Goal: Task Accomplishment & Management: Use online tool/utility

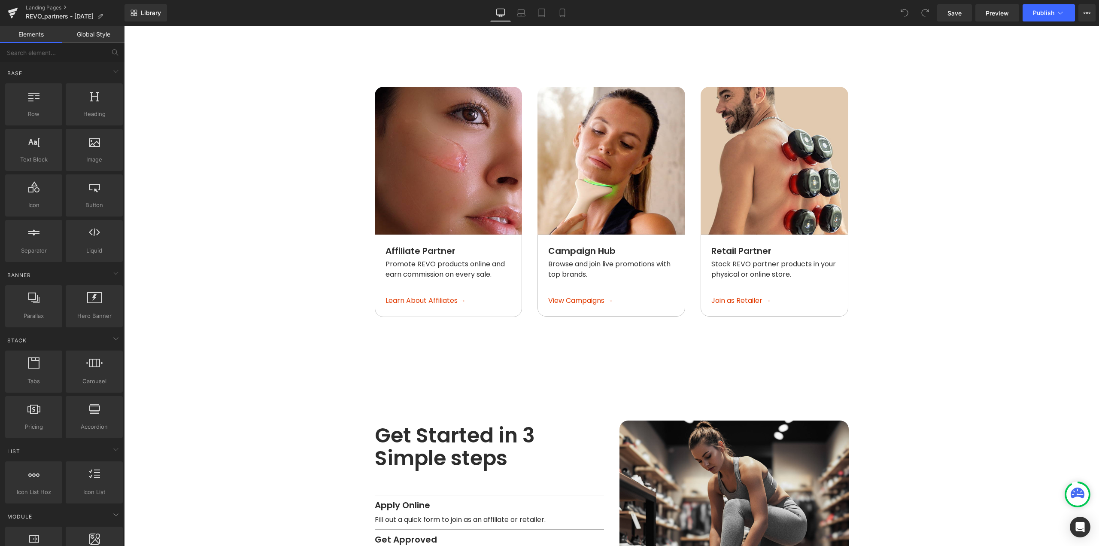
scroll to position [903, 0]
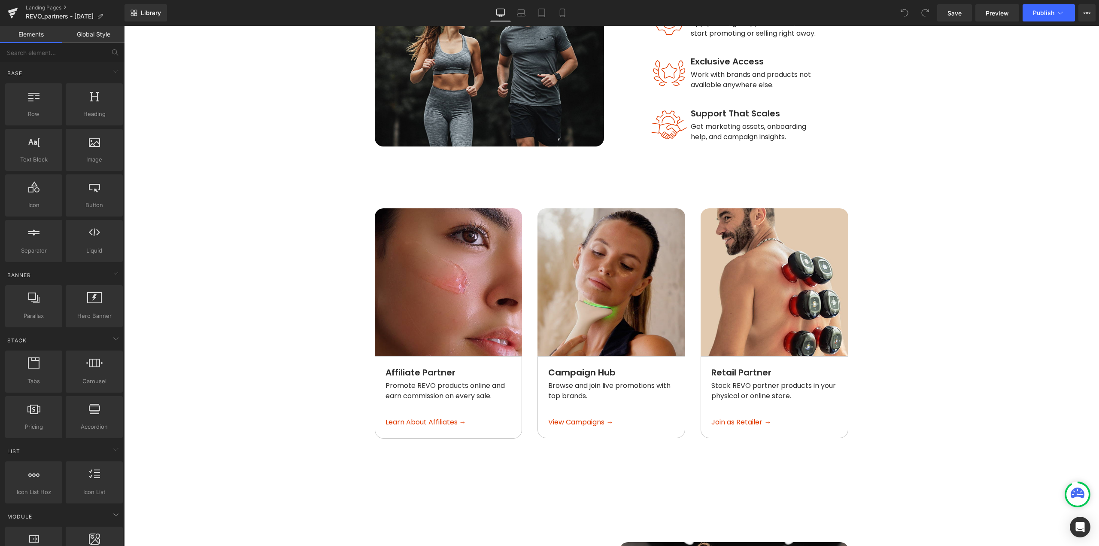
scroll to position [645, 0]
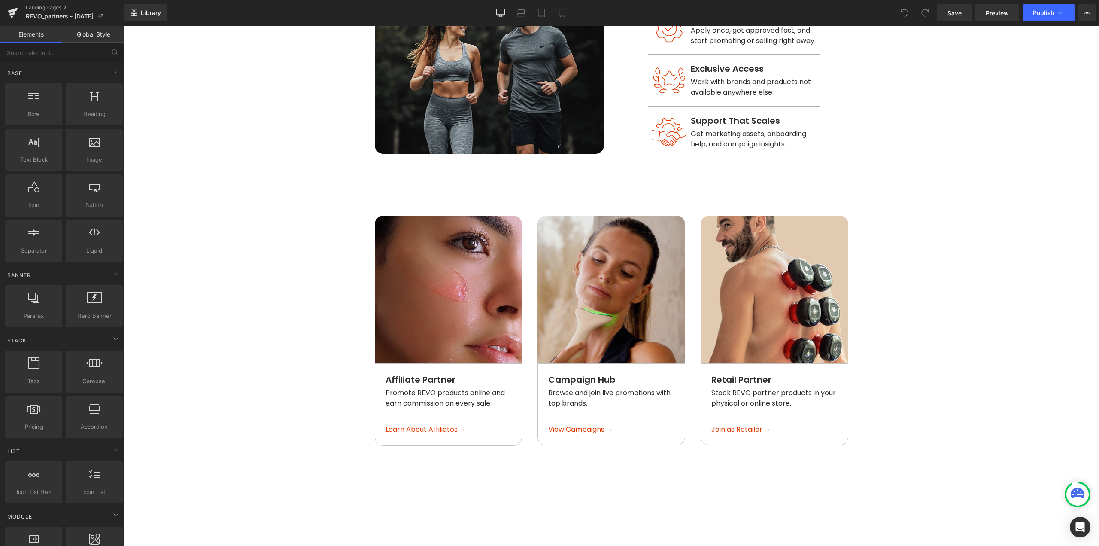
click at [559, 229] on img at bounding box center [612, 290] width 148 height 148
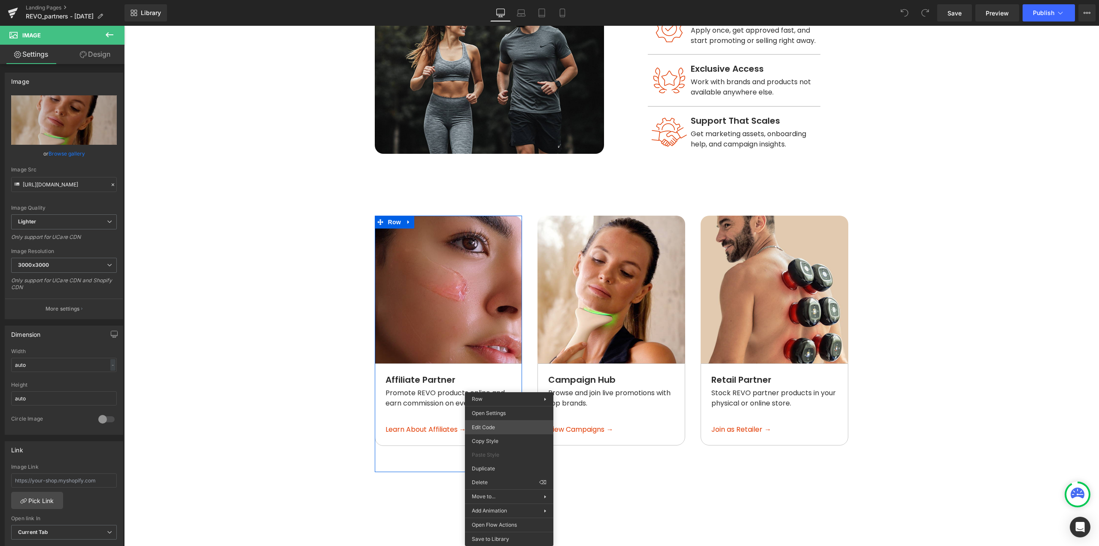
click at [494, 425] on body "You are previewing how the will restyle your page. You can not edit Elements in…" at bounding box center [549, 273] width 1099 height 546
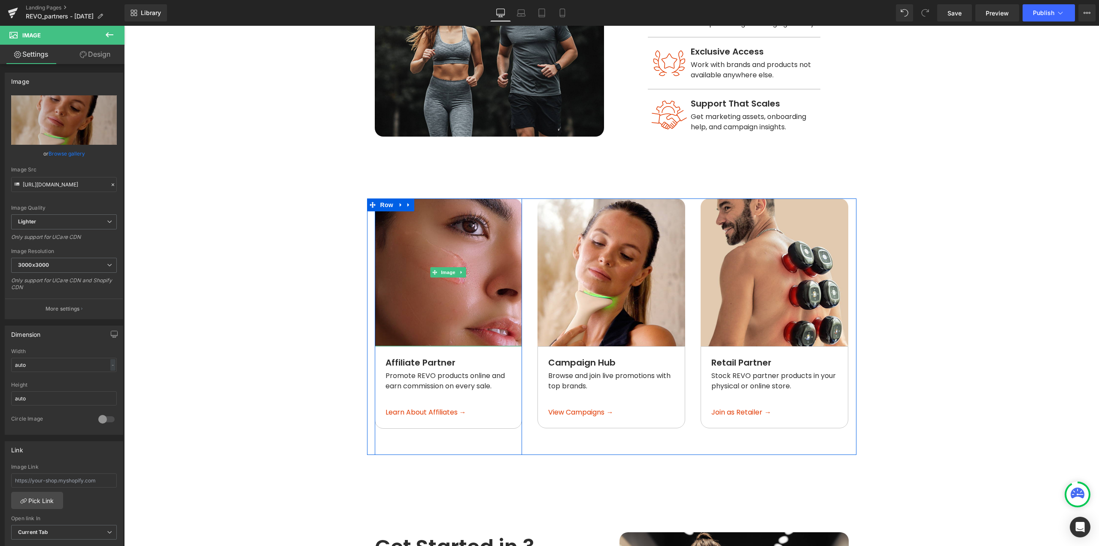
scroll to position [817, 0]
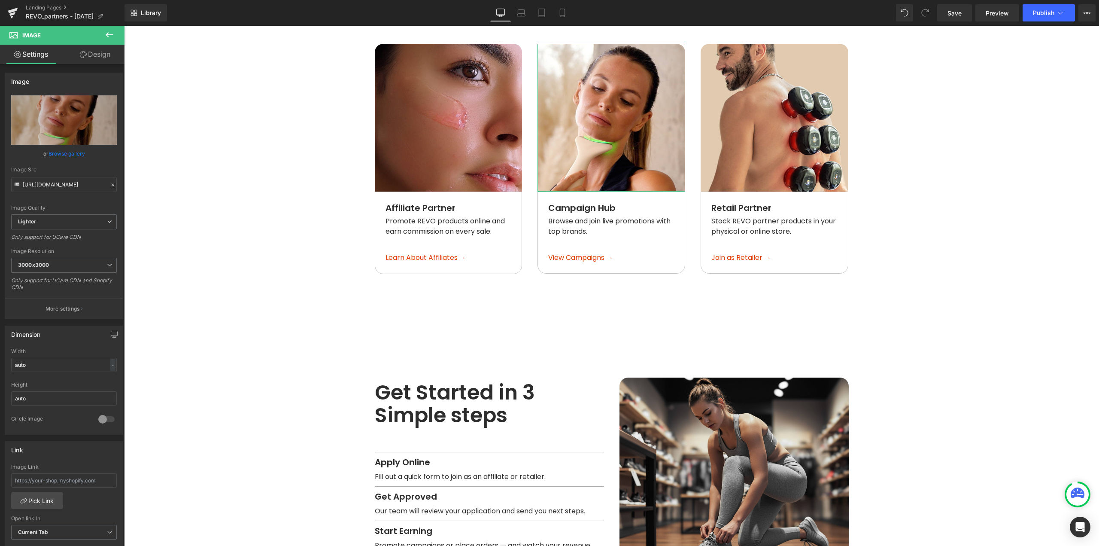
drag, startPoint x: 88, startPoint y: 52, endPoint x: 64, endPoint y: 70, distance: 29.9
click at [88, 52] on link "Design" at bounding box center [95, 54] width 62 height 19
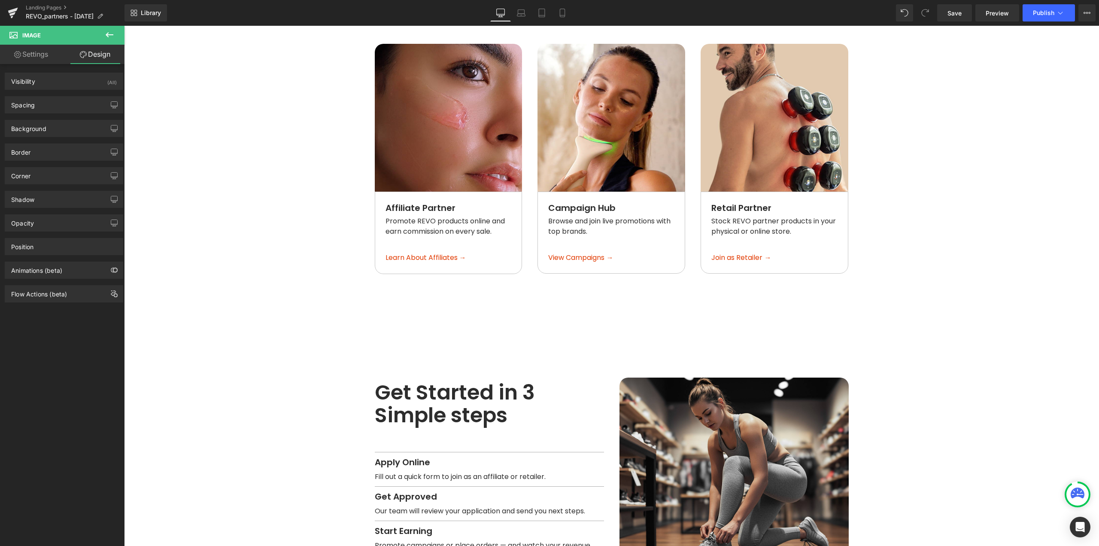
click at [99, 36] on button at bounding box center [109, 35] width 30 height 19
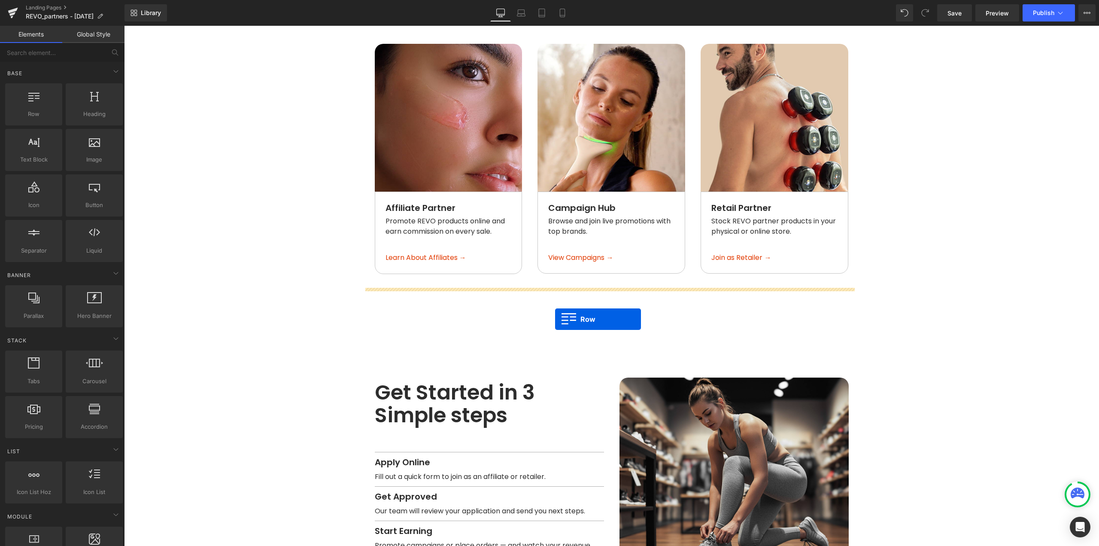
drag, startPoint x: 170, startPoint y: 130, endPoint x: 555, endPoint y: 319, distance: 429.0
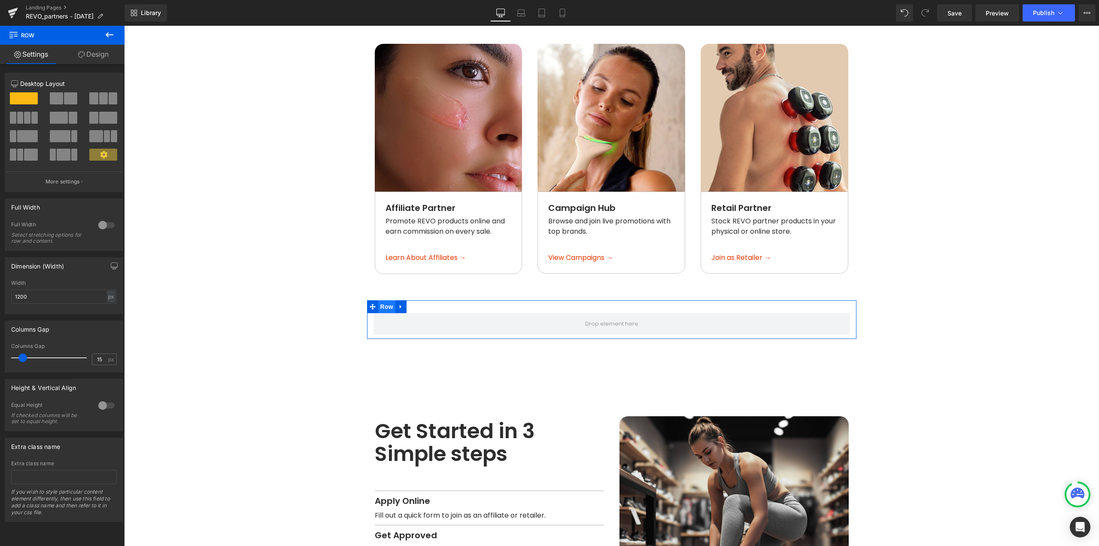
click at [381, 300] on span "Row" at bounding box center [386, 306] width 17 height 13
click at [92, 100] on span at bounding box center [93, 98] width 9 height 12
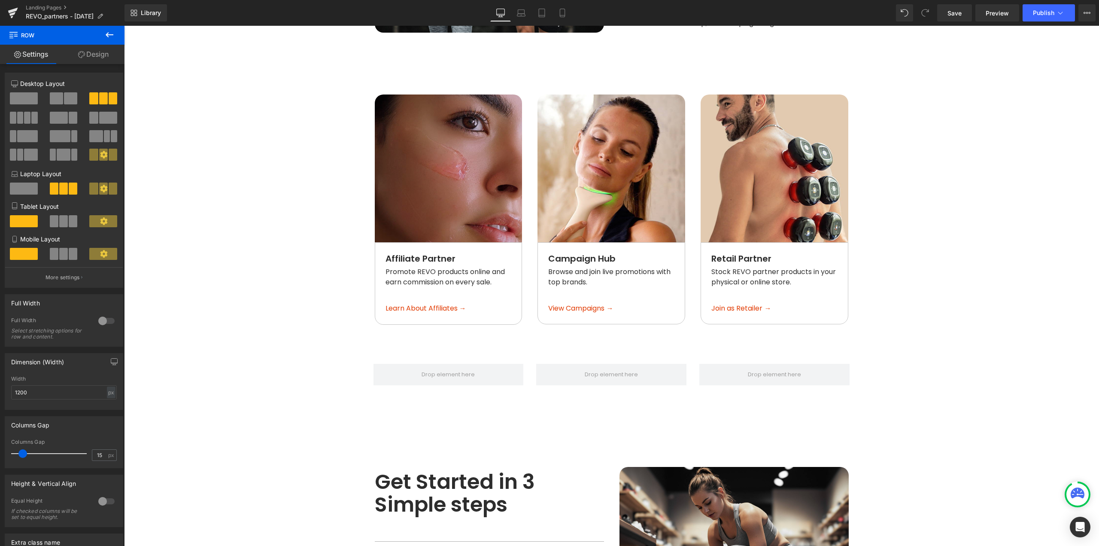
scroll to position [731, 0]
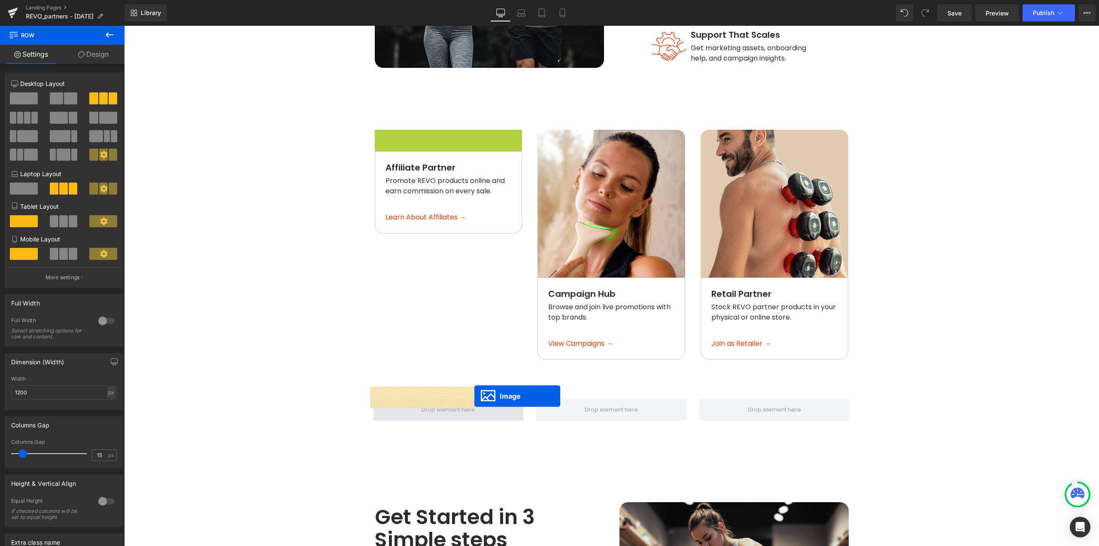
drag, startPoint x: 438, startPoint y: 188, endPoint x: 474, endPoint y: 396, distance: 210.5
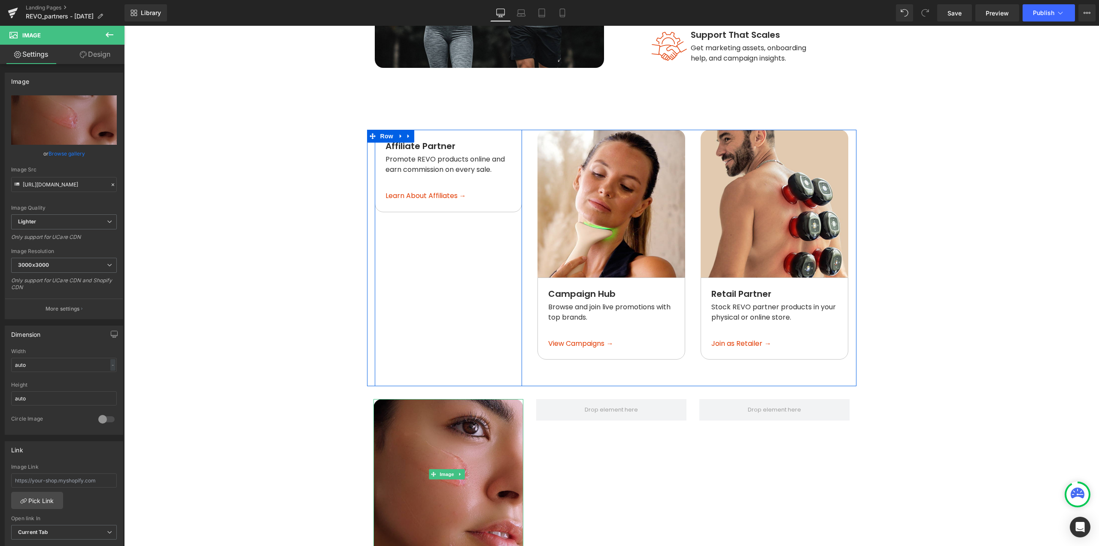
click at [382, 267] on div "Affiliate Partner Text Block Promote REVO products online and earn commission o…" at bounding box center [449, 258] width 148 height 256
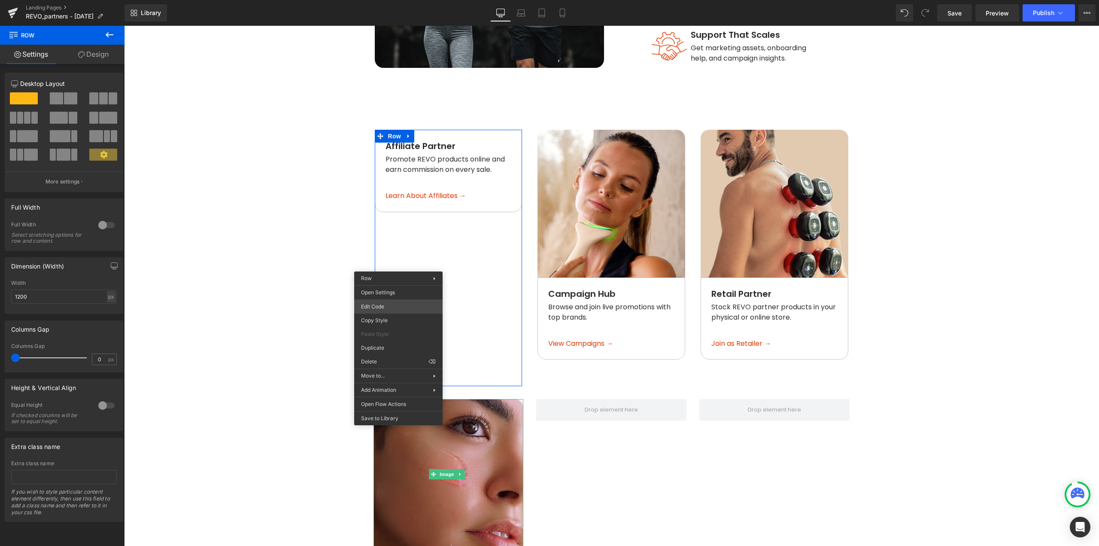
click at [394, 0] on div "Image You are previewing how the will restyle your page. You can not edit Eleme…" at bounding box center [549, 0] width 1099 height 0
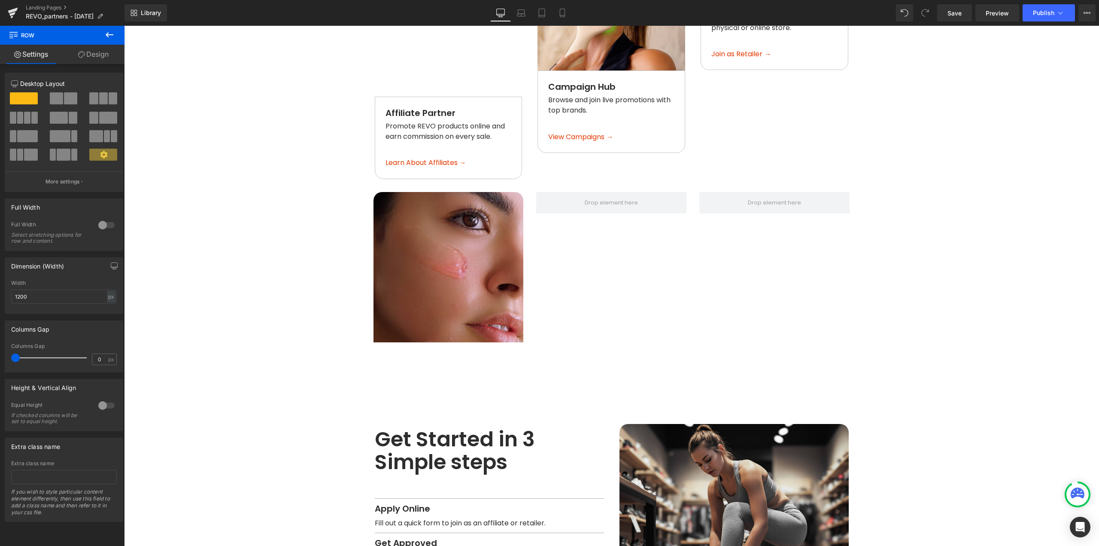
scroll to position [1002, 0]
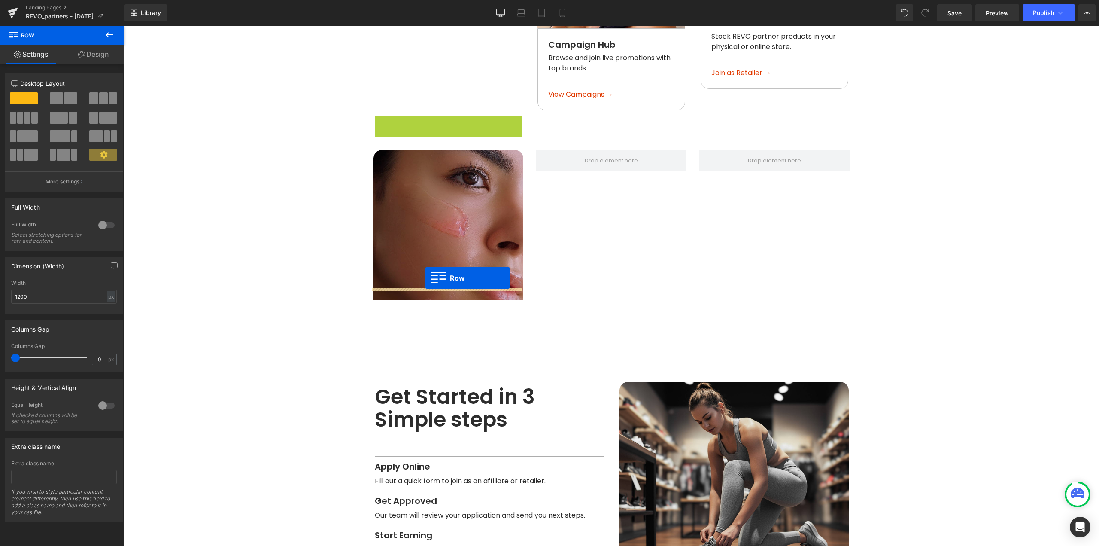
drag, startPoint x: 392, startPoint y: 109, endPoint x: 425, endPoint y: 278, distance: 172.4
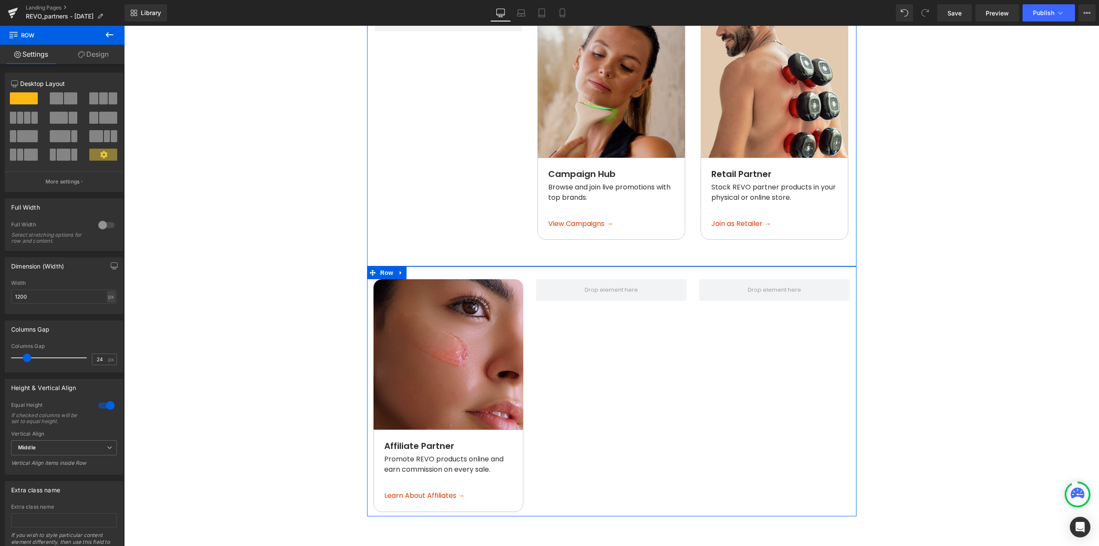
scroll to position [787, 0]
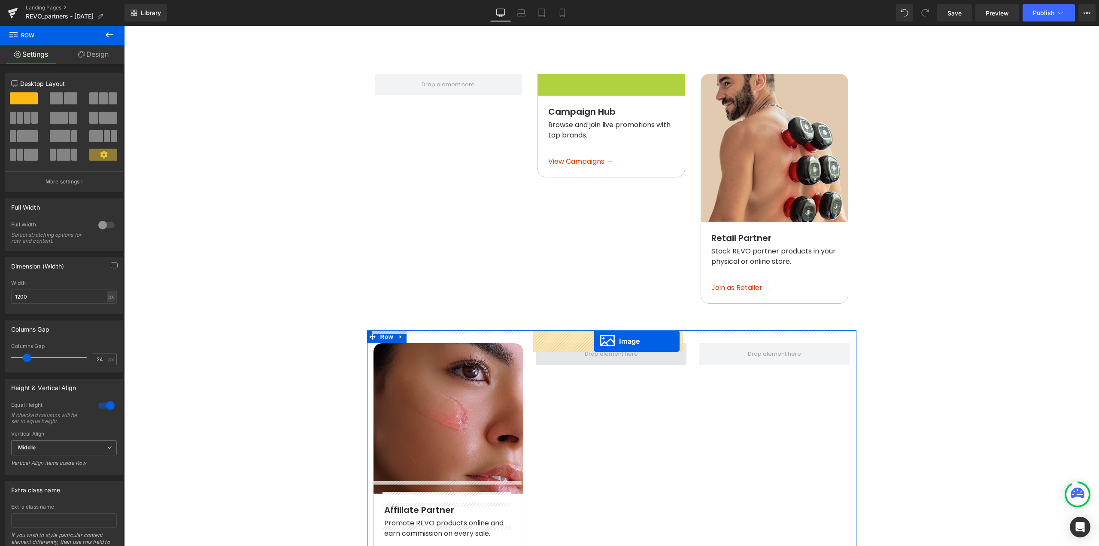
drag, startPoint x: 611, startPoint y: 137, endPoint x: 594, endPoint y: 341, distance: 204.3
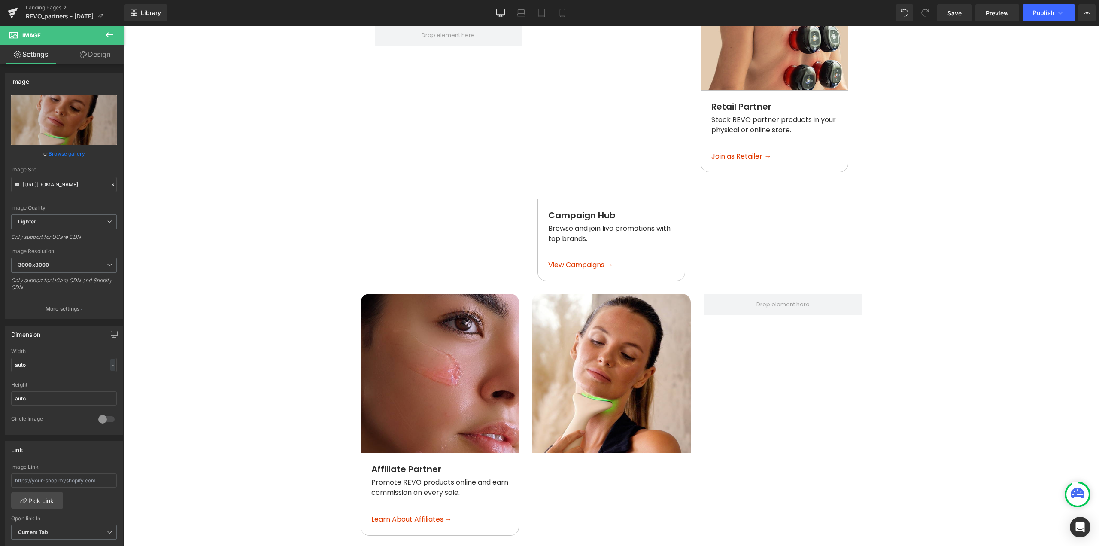
scroll to position [916, 0]
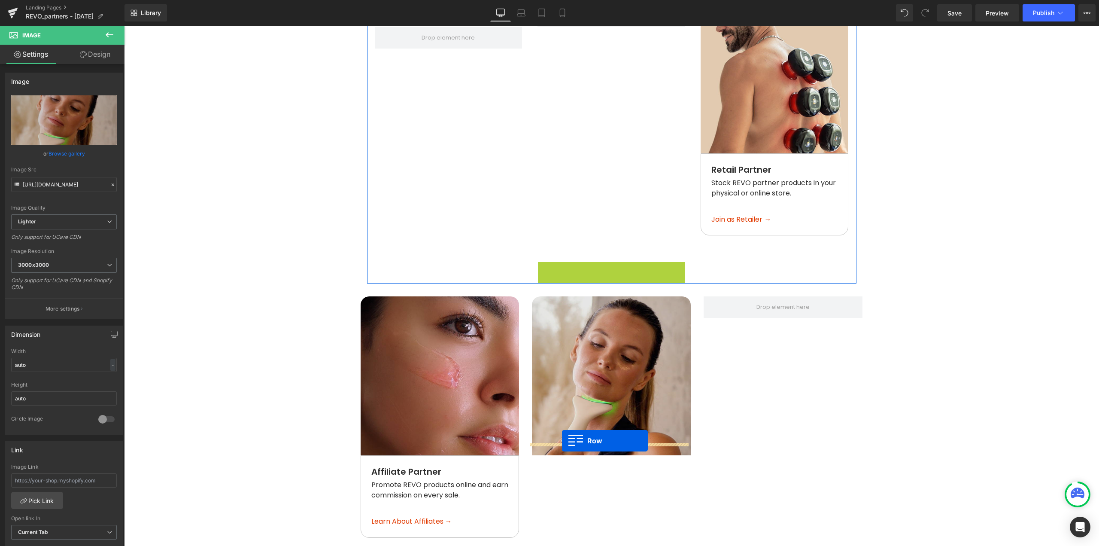
drag, startPoint x: 554, startPoint y: 195, endPoint x: 562, endPoint y: 441, distance: 245.7
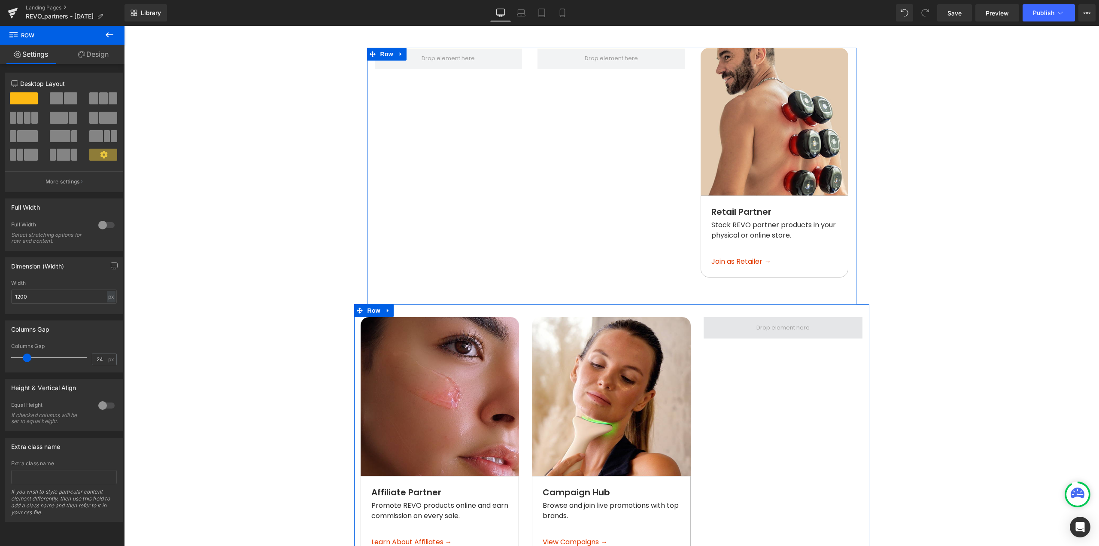
scroll to position [748, 0]
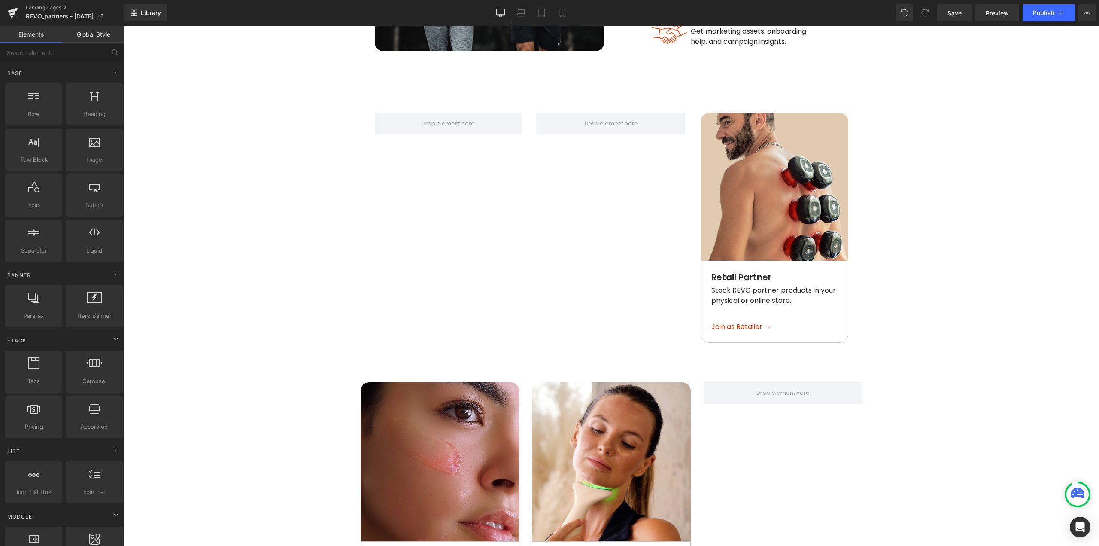
click at [1000, 264] on main "Real Results. Real Earnings. Heading Whether you're an influencer, creator, or …" at bounding box center [611, 370] width 975 height 2125
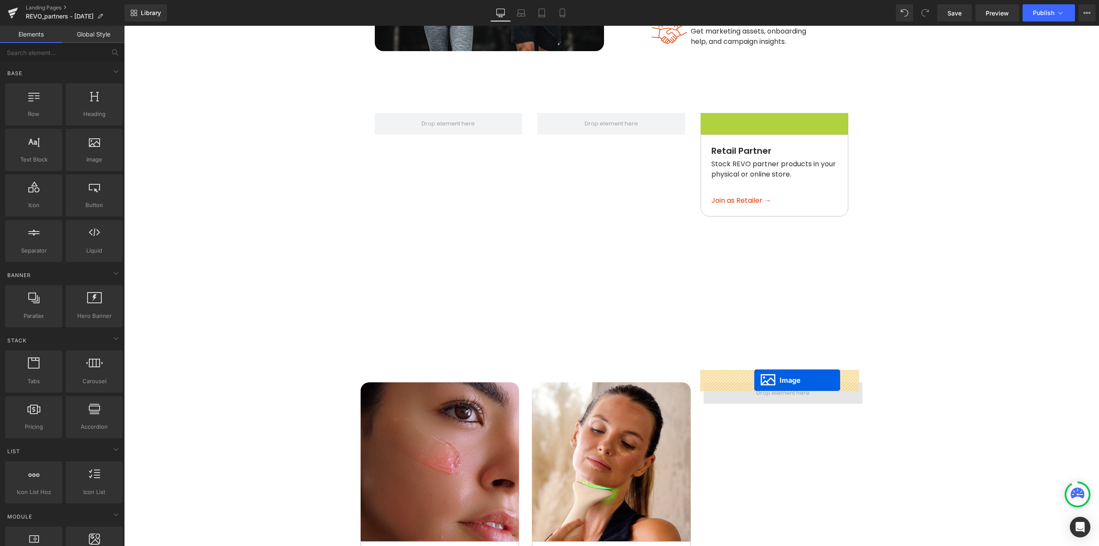
drag, startPoint x: 774, startPoint y: 195, endPoint x: 754, endPoint y: 380, distance: 186.1
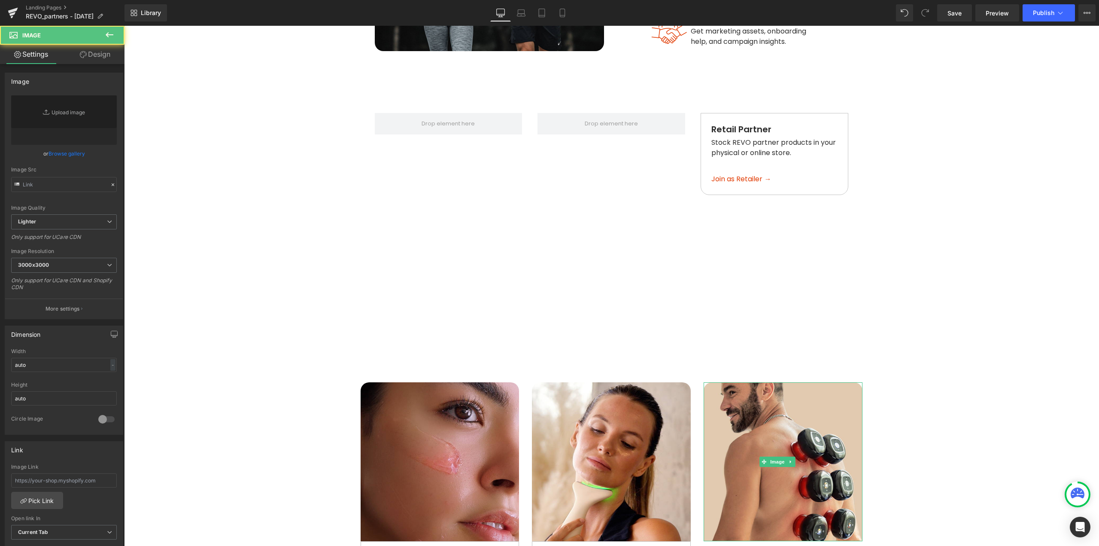
type input "https://ucarecdn.com/43e92593-4bdb-48c7-81c9-078aff507d71/-/format/auto/-/previ…"
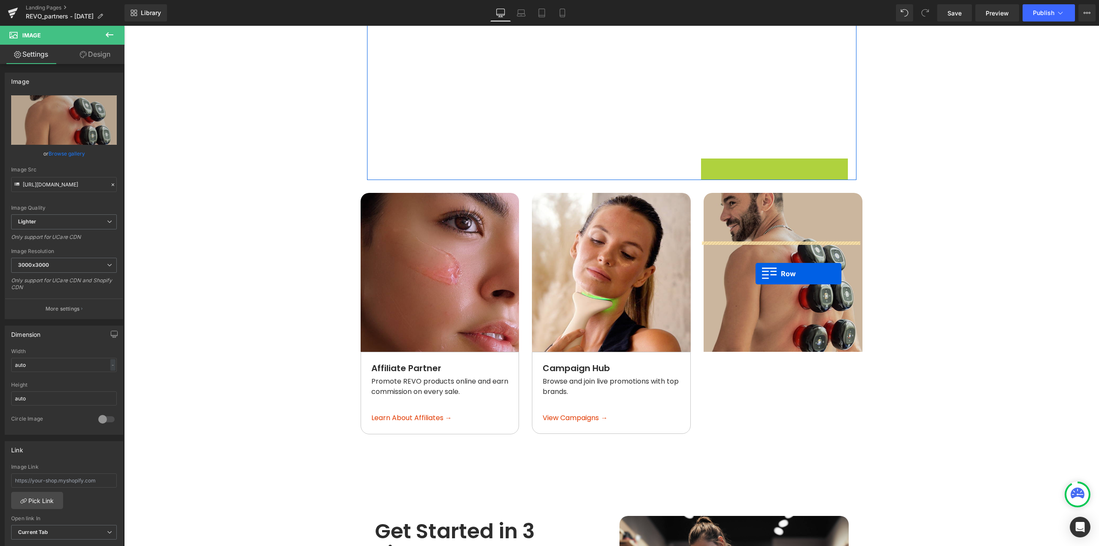
scroll to position [898, 0]
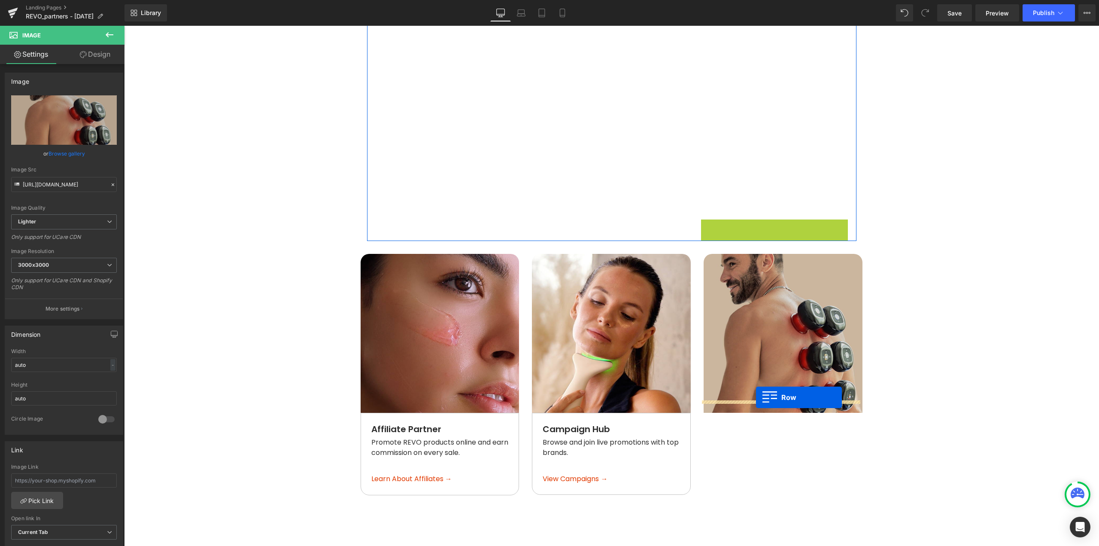
drag, startPoint x: 722, startPoint y: 165, endPoint x: 849, endPoint y: 326, distance: 205.4
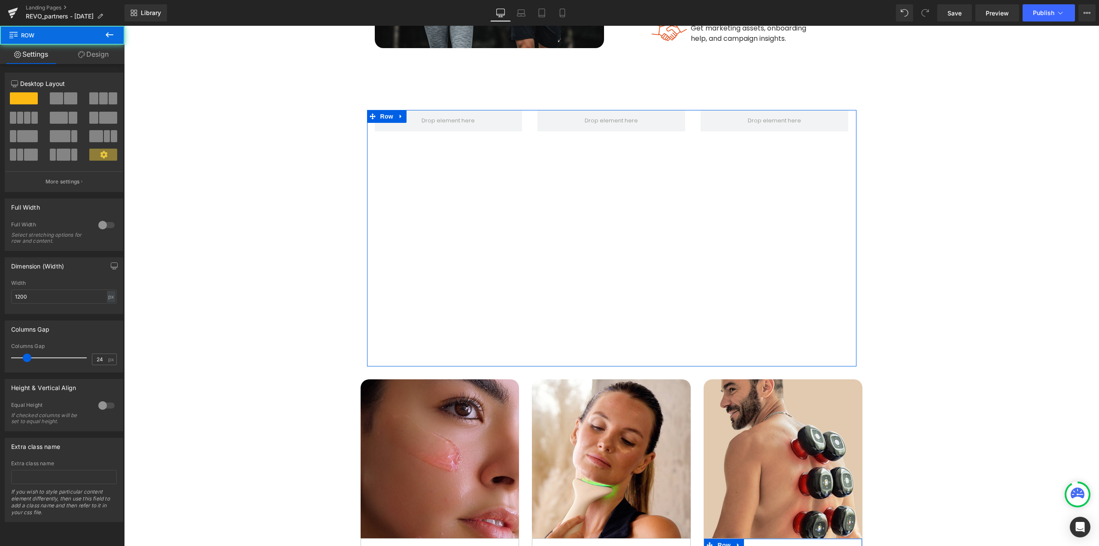
scroll to position [748, 0]
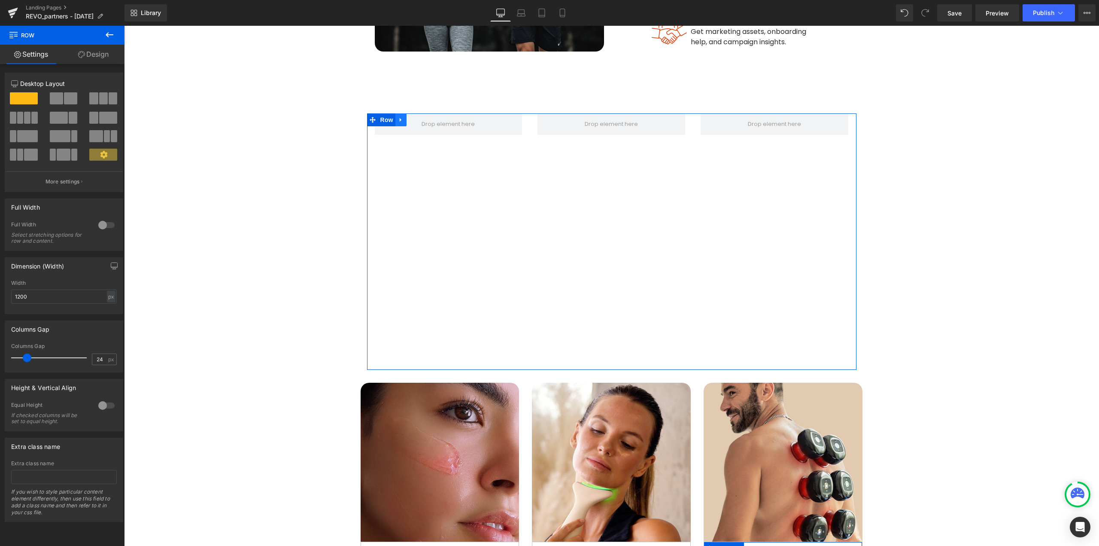
click at [398, 116] on icon at bounding box center [401, 119] width 6 height 6
click at [420, 117] on icon at bounding box center [423, 120] width 6 height 6
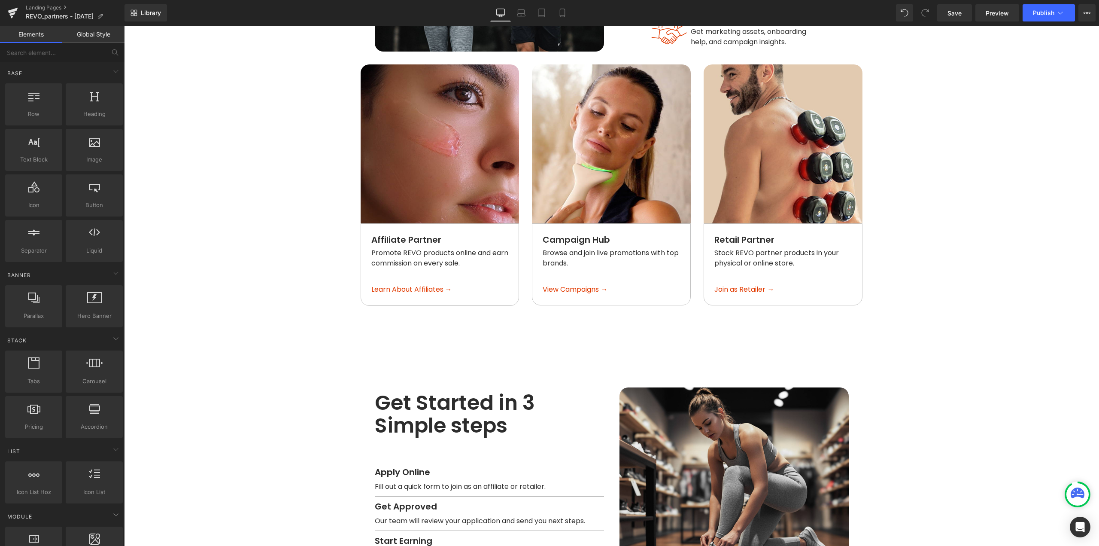
scroll to position [662, 0]
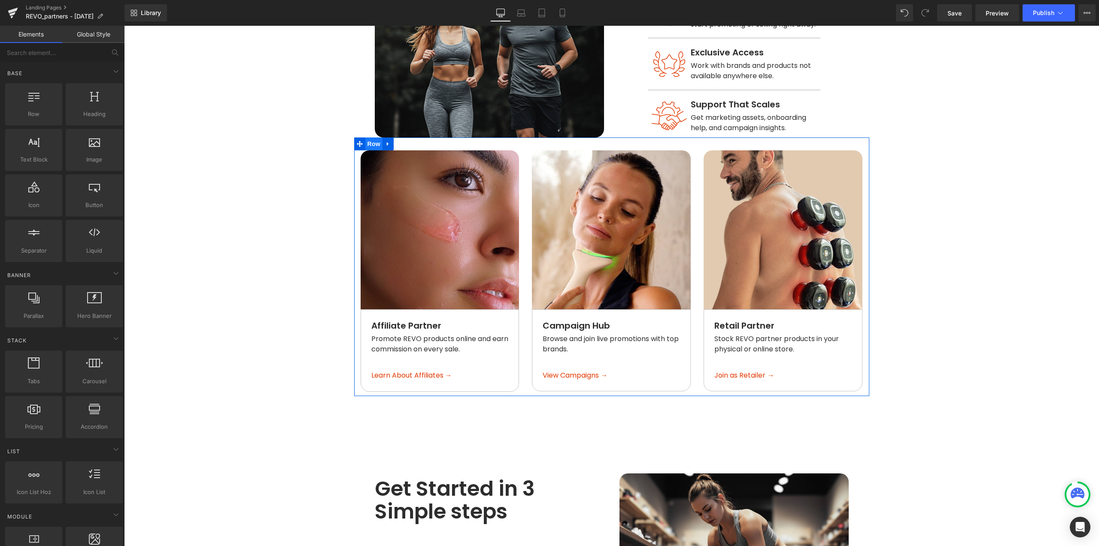
click at [368, 137] on span "Row" at bounding box center [373, 143] width 17 height 13
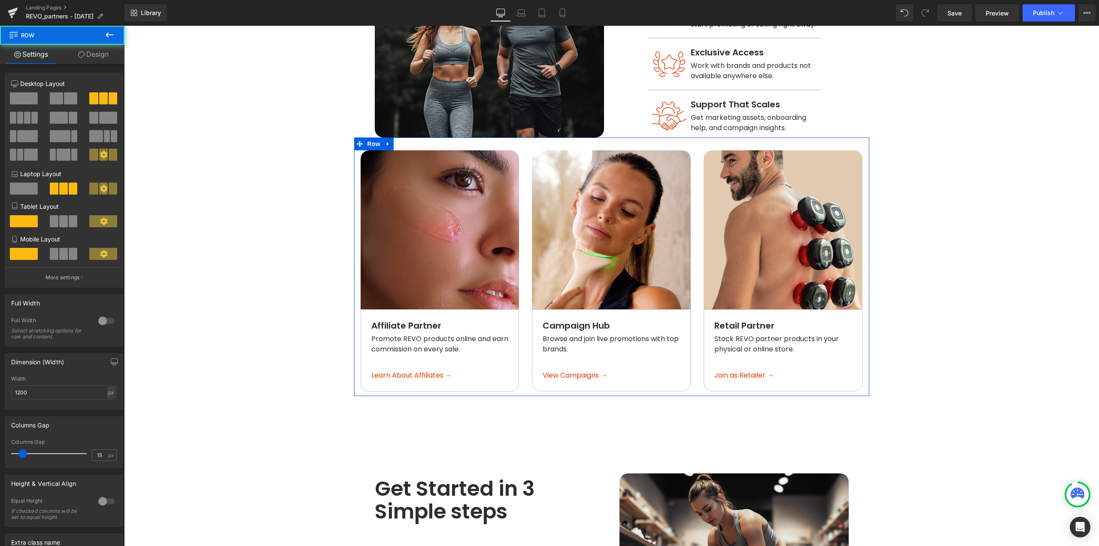
click at [89, 50] on link "Design" at bounding box center [93, 54] width 62 height 19
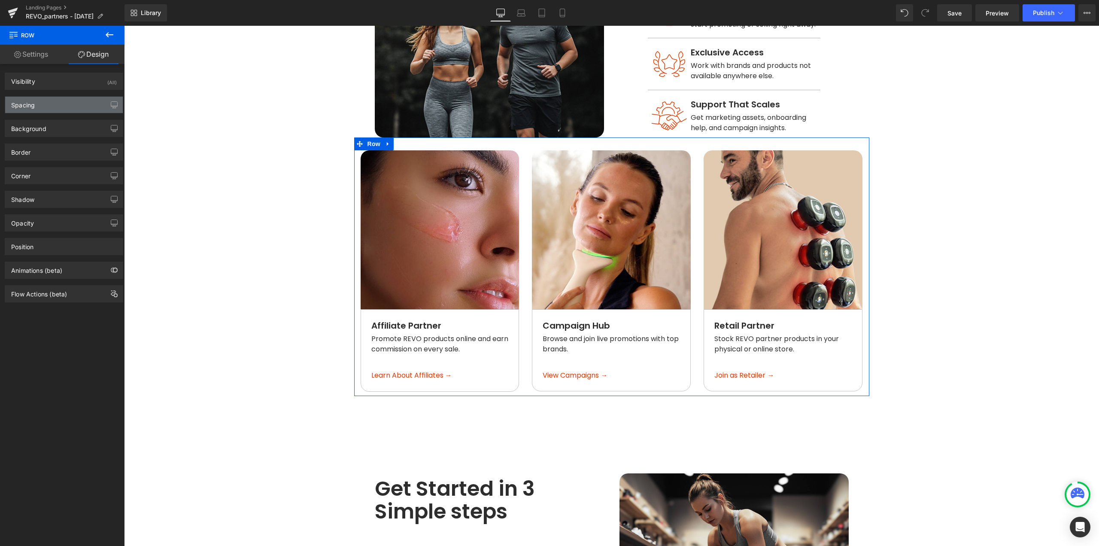
click at [40, 105] on div "Spacing" at bounding box center [64, 105] width 118 height 16
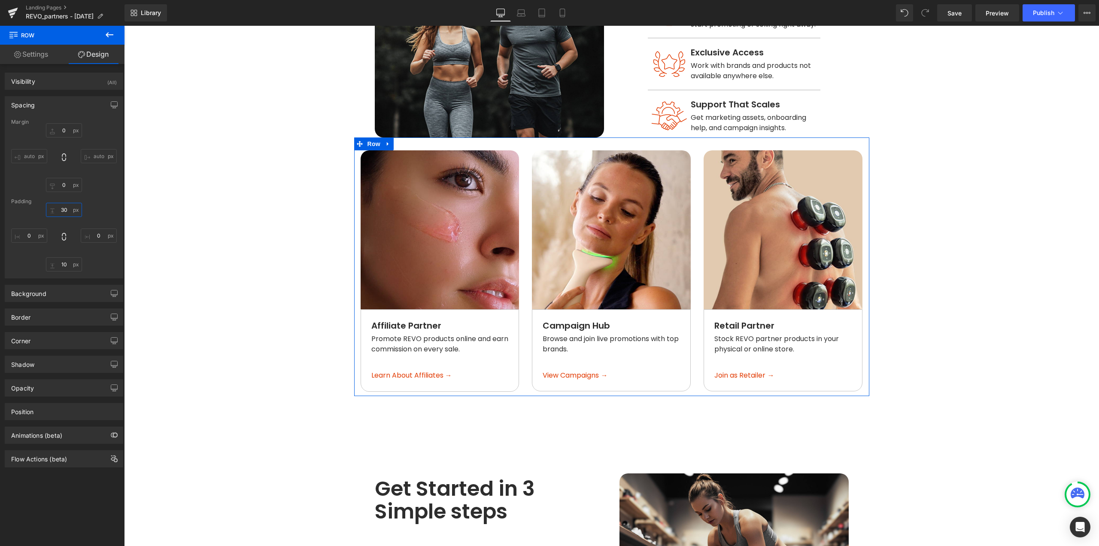
click at [66, 207] on input "30" at bounding box center [64, 210] width 36 height 14
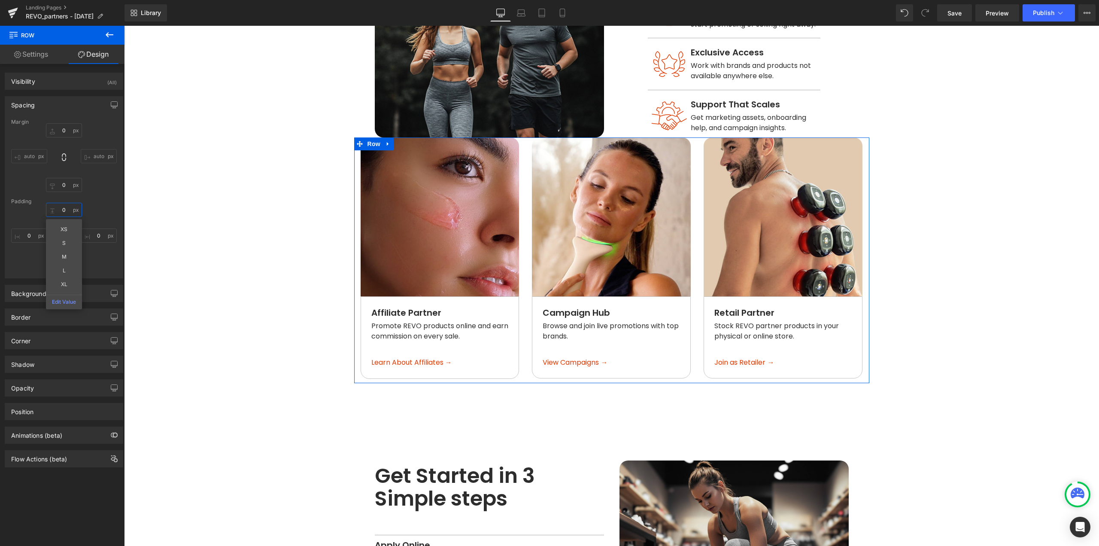
type input "0"
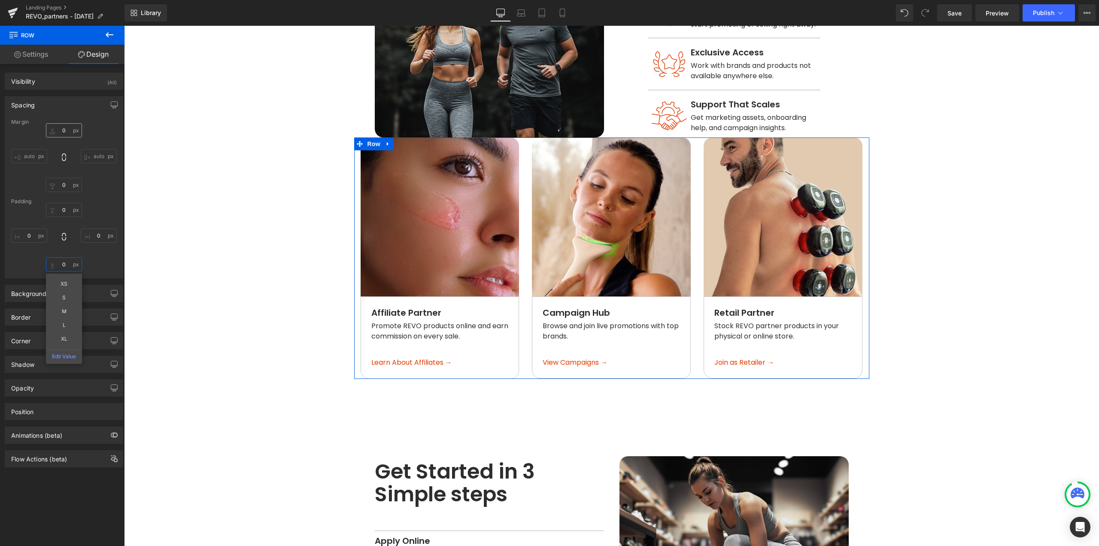
type input "0"
click at [69, 131] on input "0" at bounding box center [64, 130] width 36 height 14
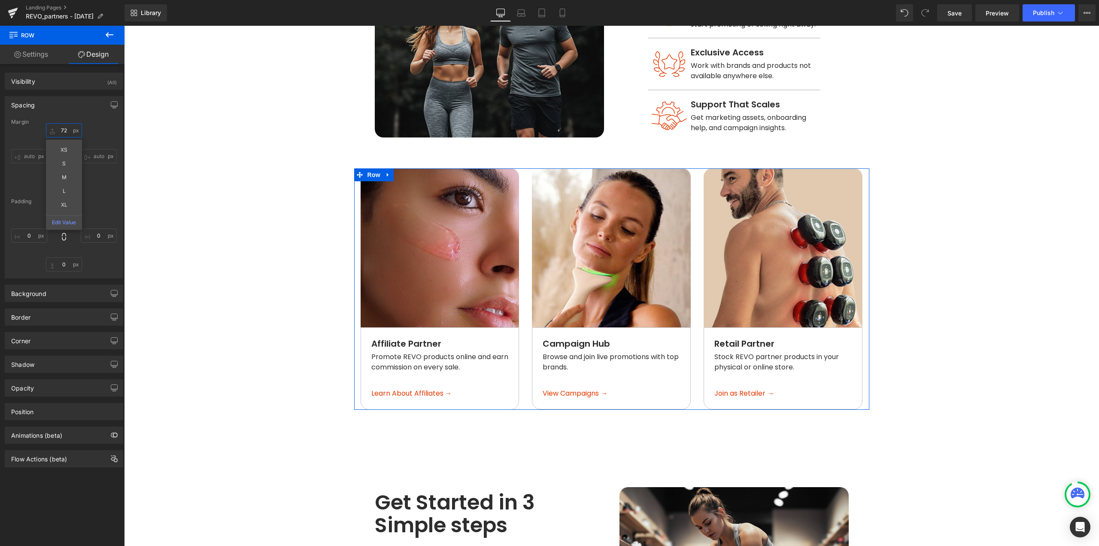
click at [69, 131] on input "72" at bounding box center [64, 130] width 36 height 14
type input "144"
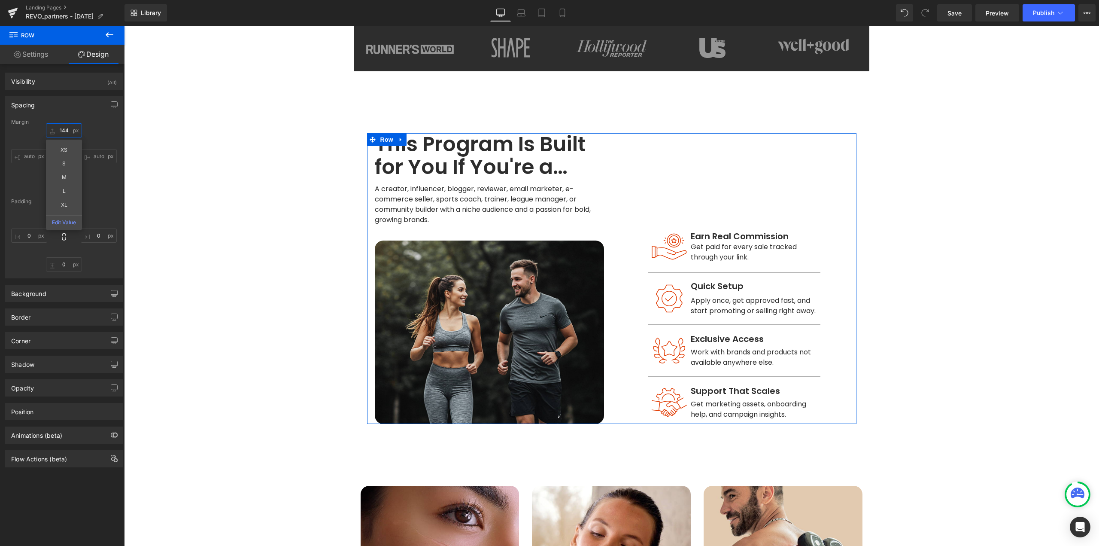
scroll to position [318, 0]
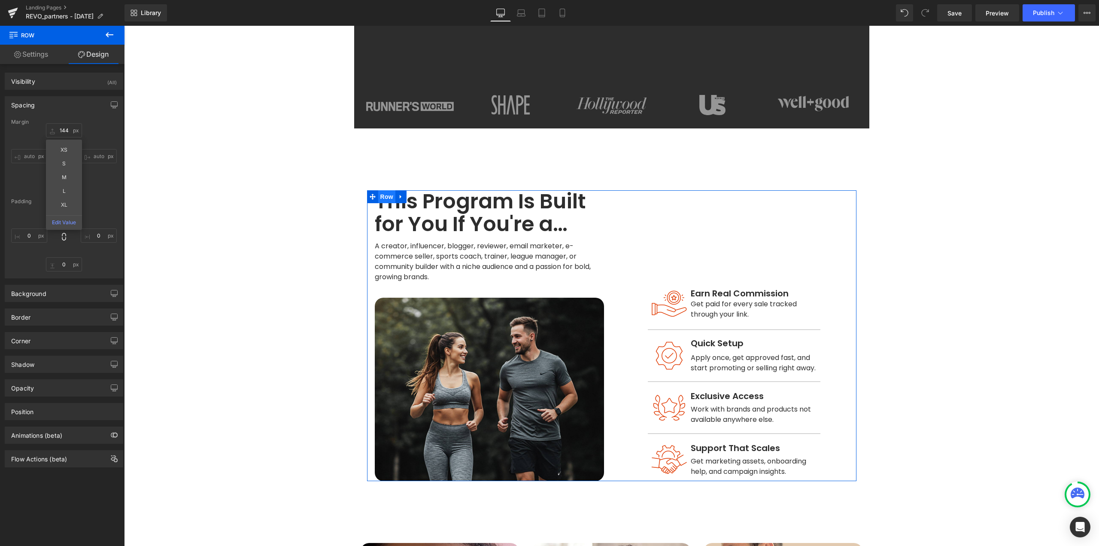
click at [381, 190] on span "Row" at bounding box center [386, 196] width 17 height 13
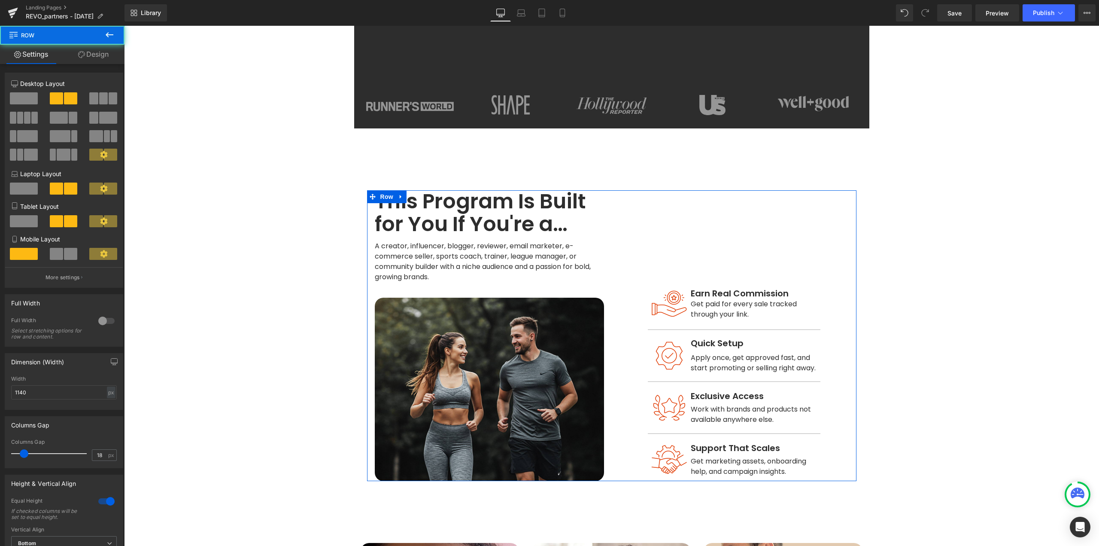
click at [102, 58] on link "Design" at bounding box center [93, 54] width 62 height 19
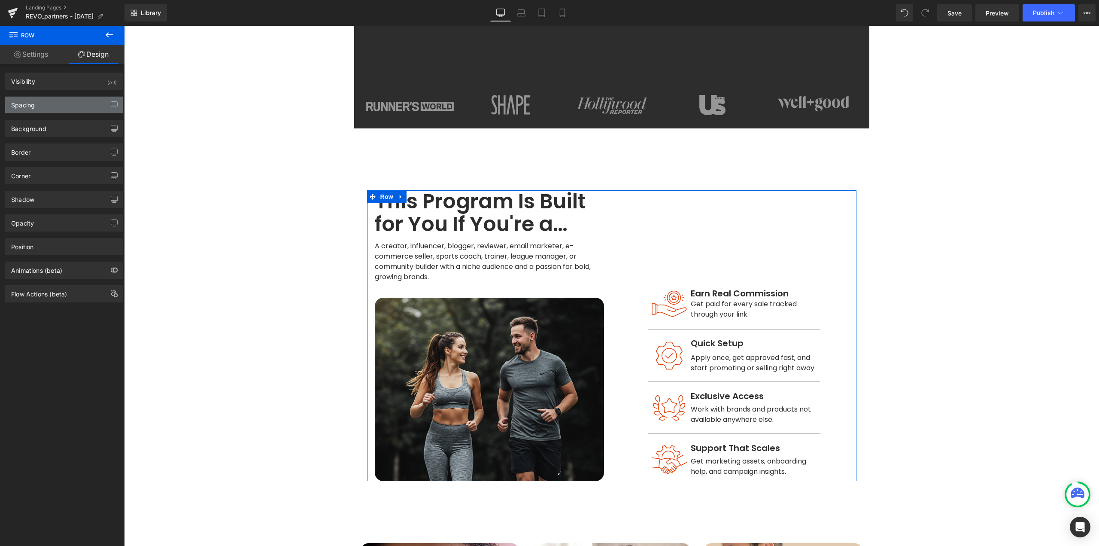
click at [58, 100] on div "Spacing" at bounding box center [64, 105] width 118 height 16
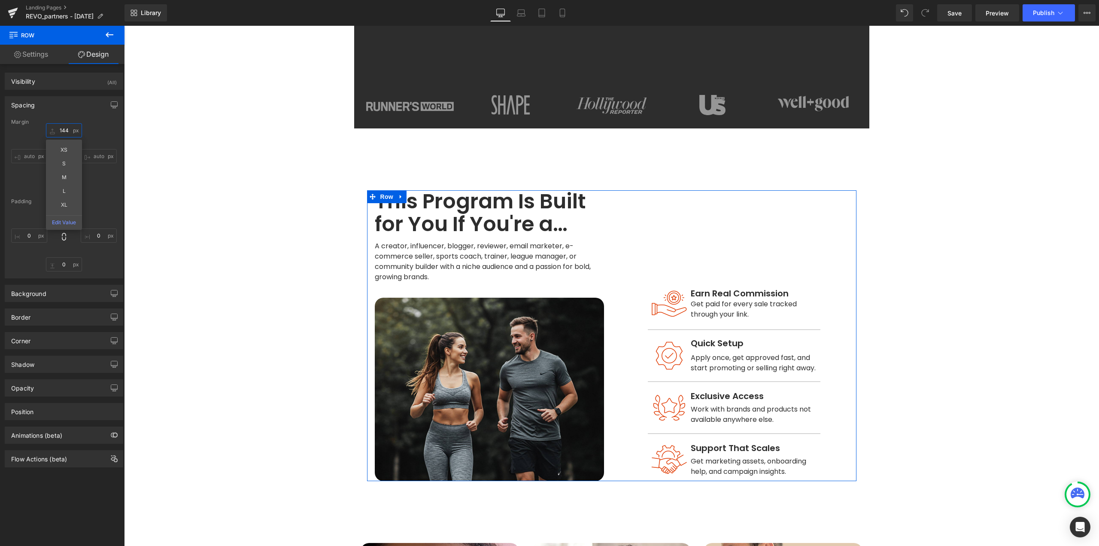
click at [61, 125] on input "144" at bounding box center [64, 130] width 36 height 14
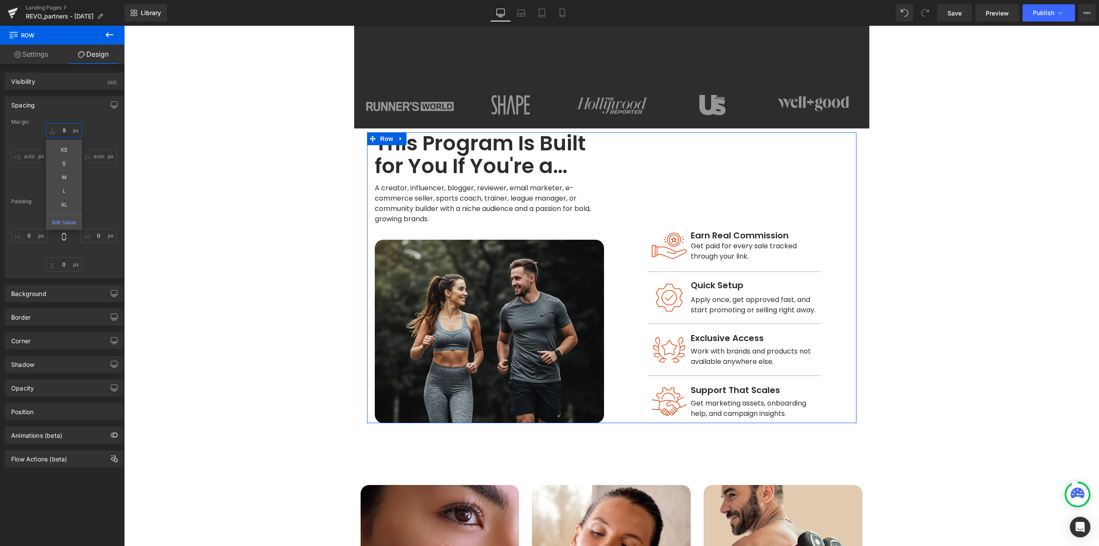
type input "96"
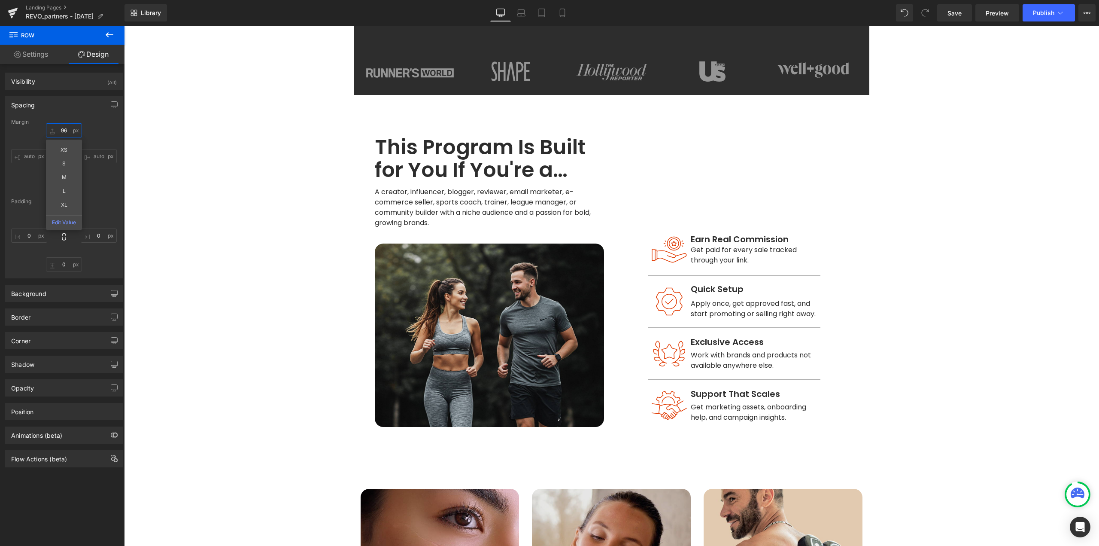
scroll to position [404, 0]
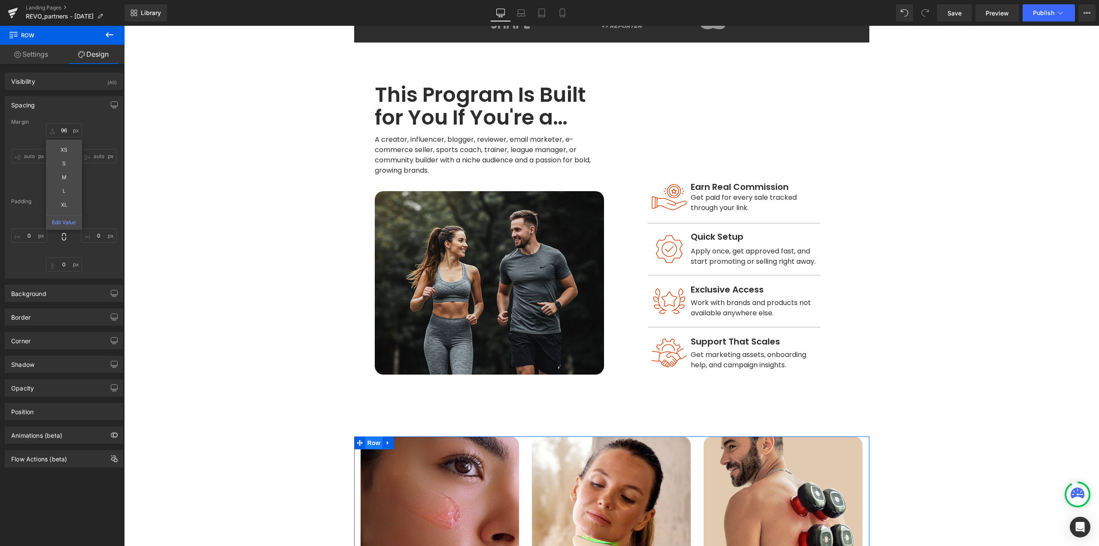
click at [370, 436] on span "Row" at bounding box center [373, 442] width 17 height 13
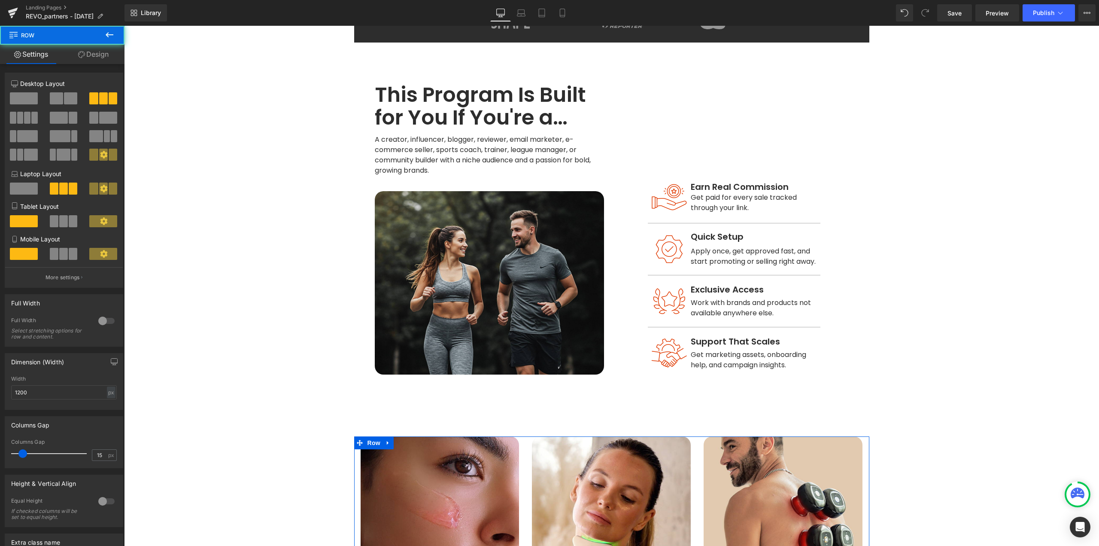
click at [99, 55] on link "Design" at bounding box center [93, 54] width 62 height 19
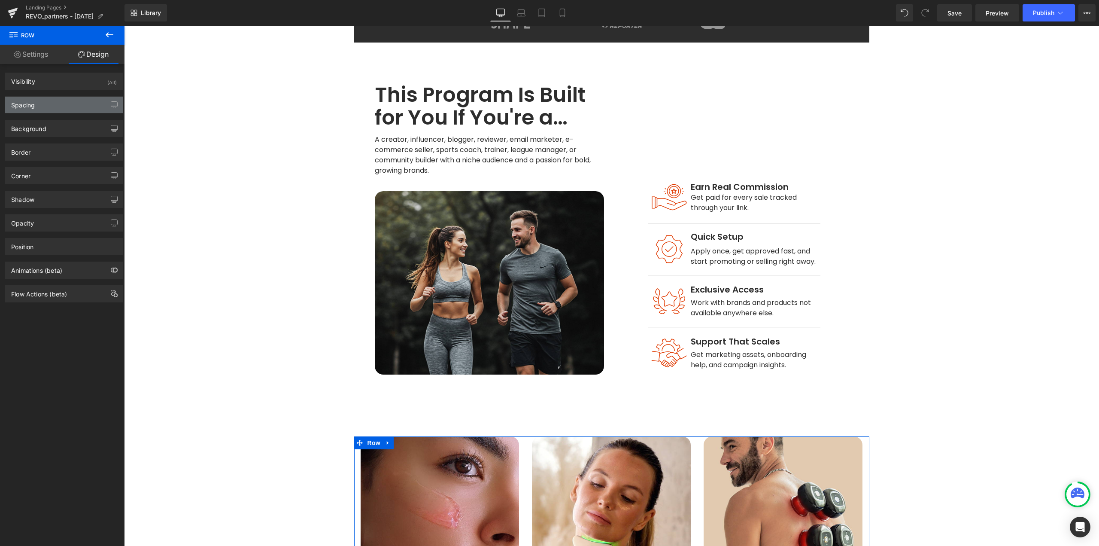
click at [41, 109] on div "Spacing" at bounding box center [64, 105] width 118 height 16
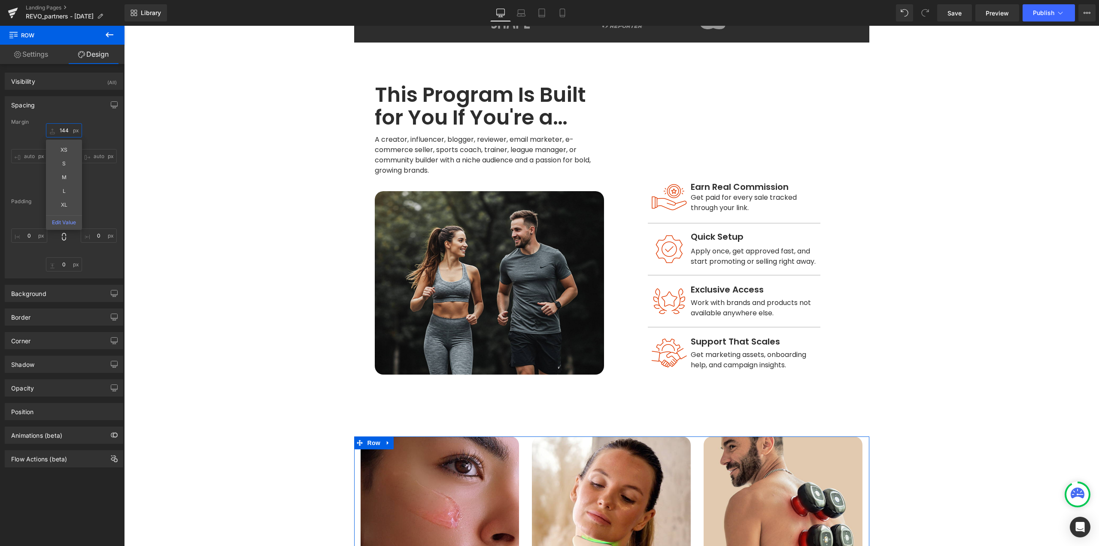
click at [61, 128] on input "144" at bounding box center [64, 130] width 36 height 14
type input "96"
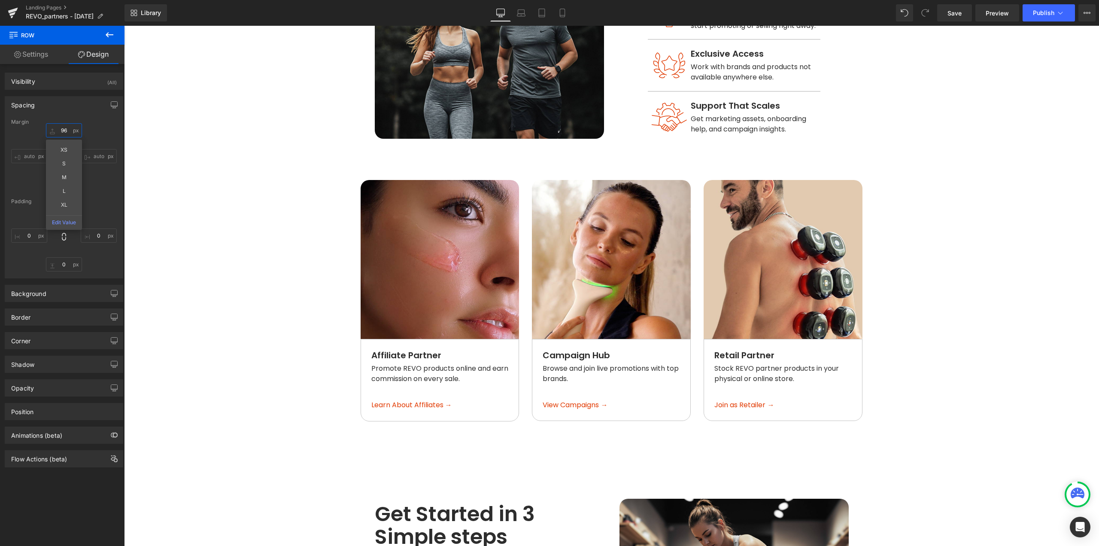
scroll to position [748, 0]
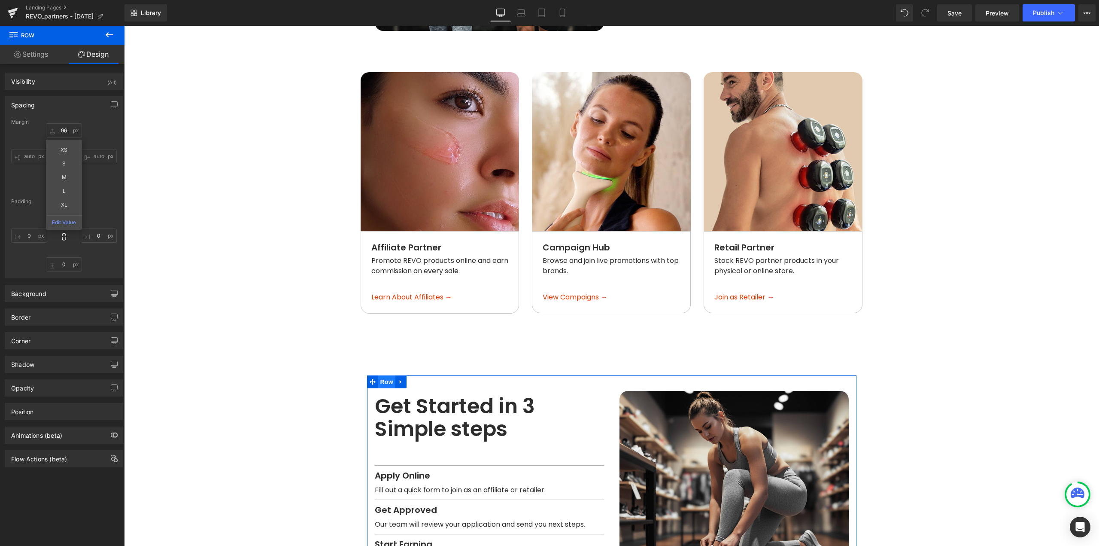
click at [383, 375] on span "Row" at bounding box center [386, 381] width 17 height 13
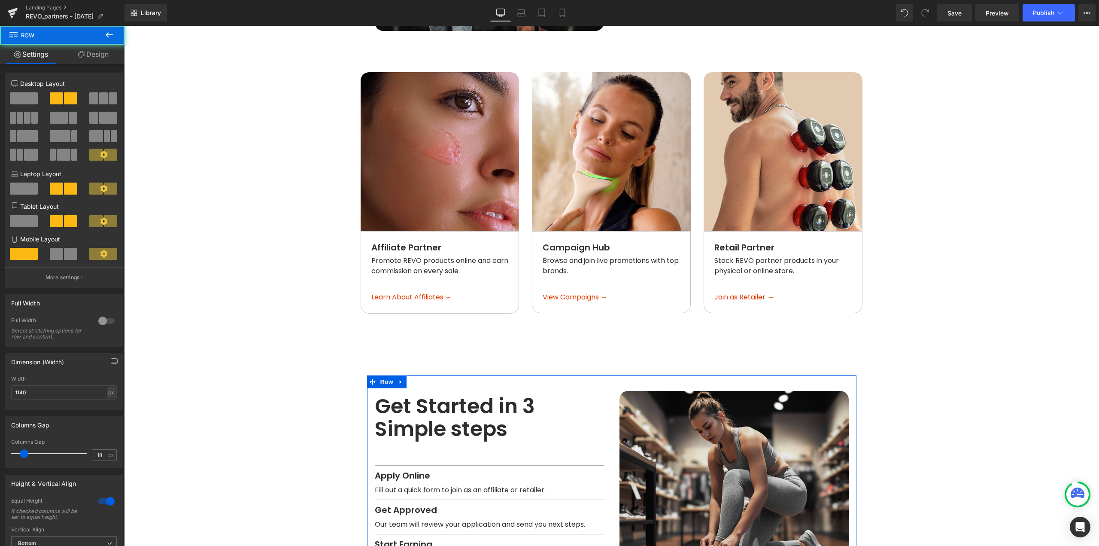
click at [99, 52] on link "Design" at bounding box center [93, 54] width 62 height 19
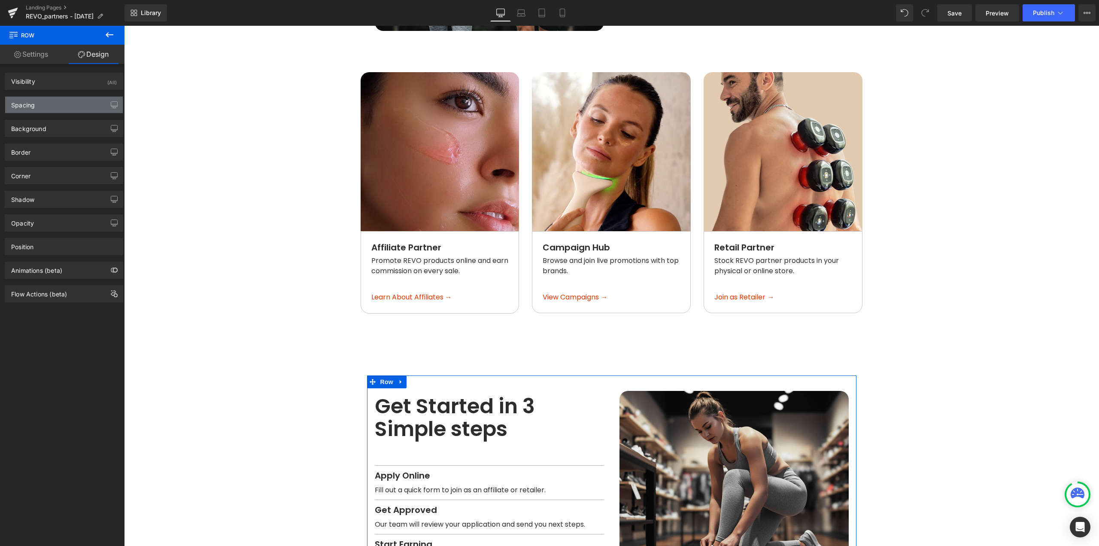
click at [50, 104] on div "Spacing" at bounding box center [64, 105] width 118 height 16
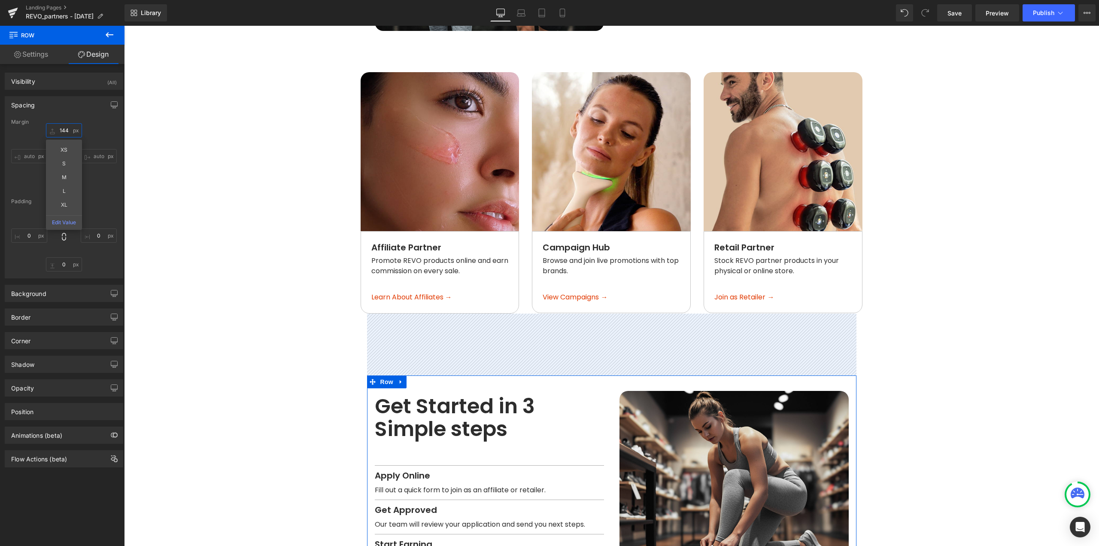
click at [65, 128] on input "144" at bounding box center [64, 130] width 36 height 14
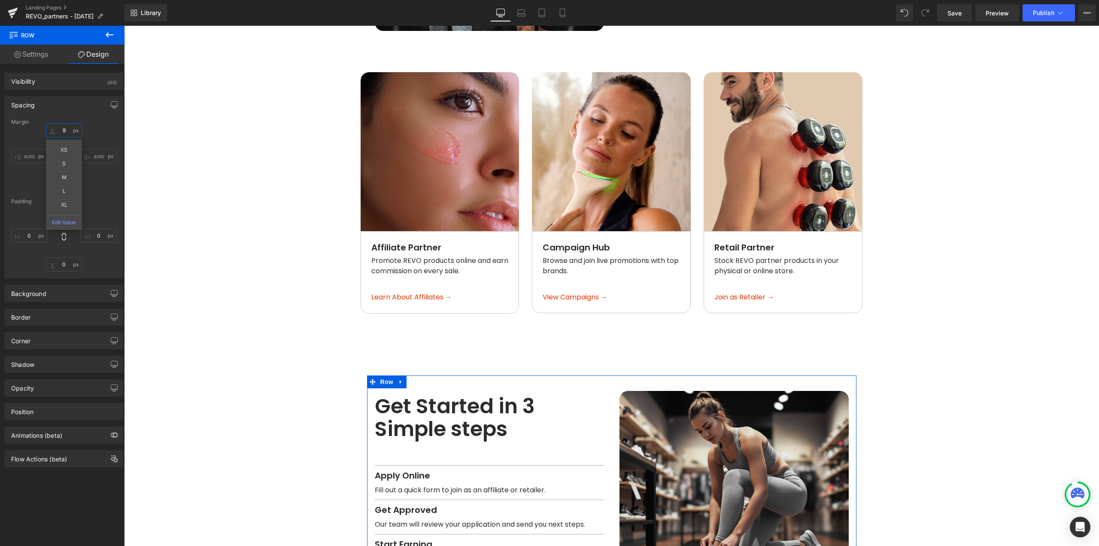
type input "96"
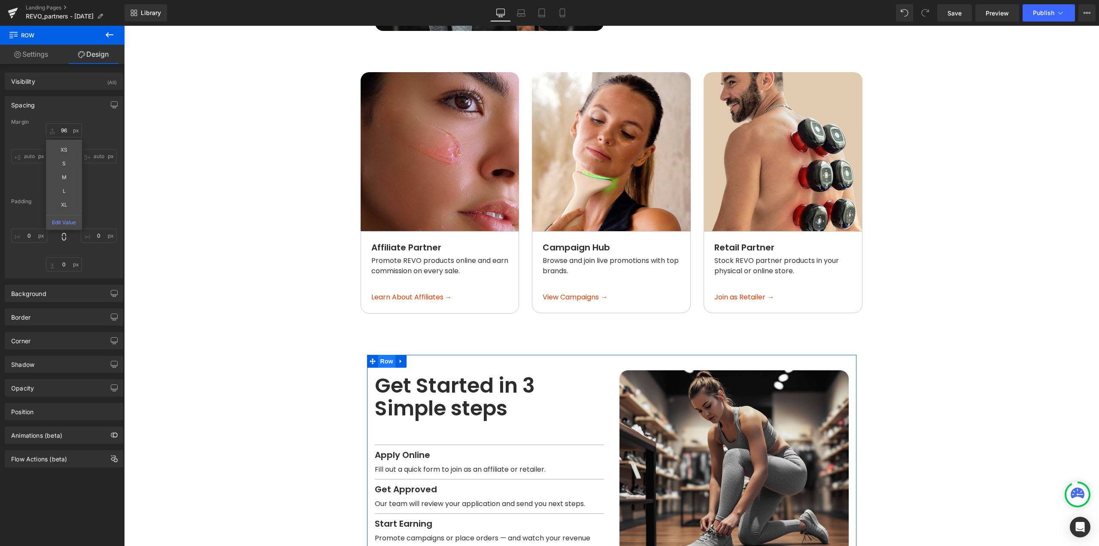
click at [383, 355] on span "Row" at bounding box center [386, 361] width 17 height 13
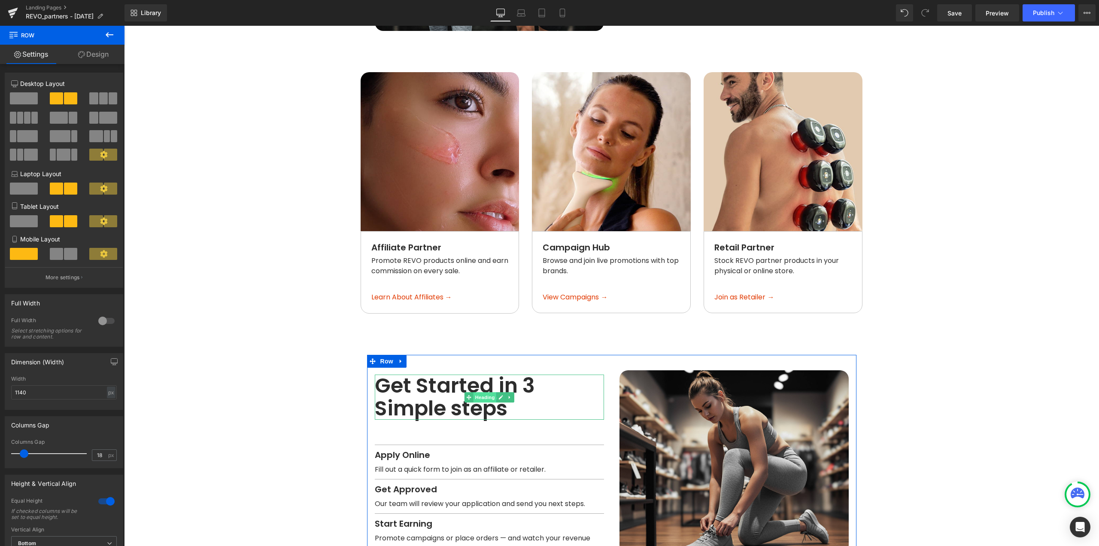
click at [480, 392] on span "Heading" at bounding box center [484, 397] width 23 height 10
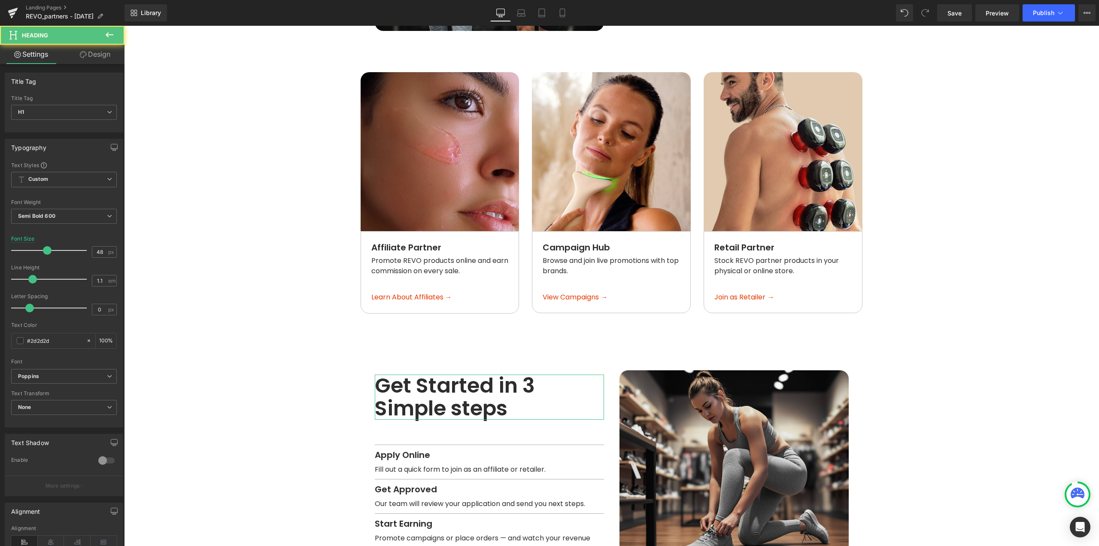
click at [97, 55] on link "Design" at bounding box center [95, 54] width 62 height 19
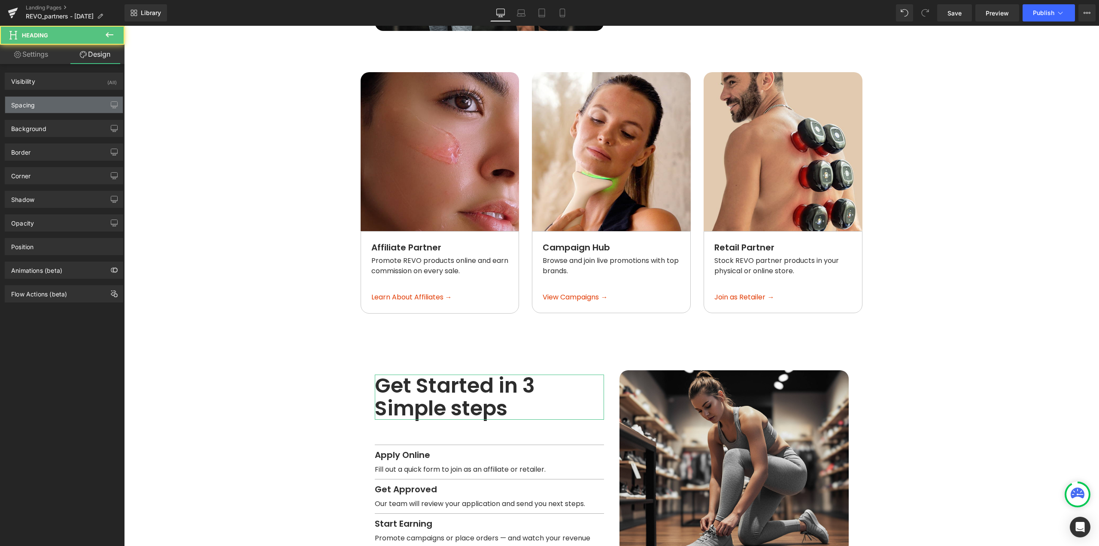
type input "0"
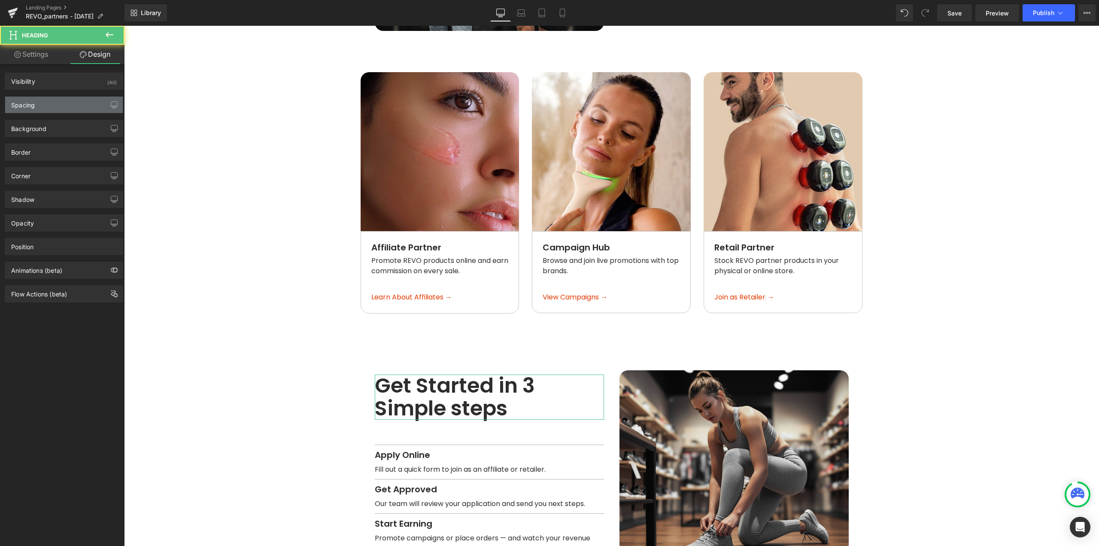
type input "0"
click at [38, 109] on div "Spacing" at bounding box center [64, 105] width 118 height 16
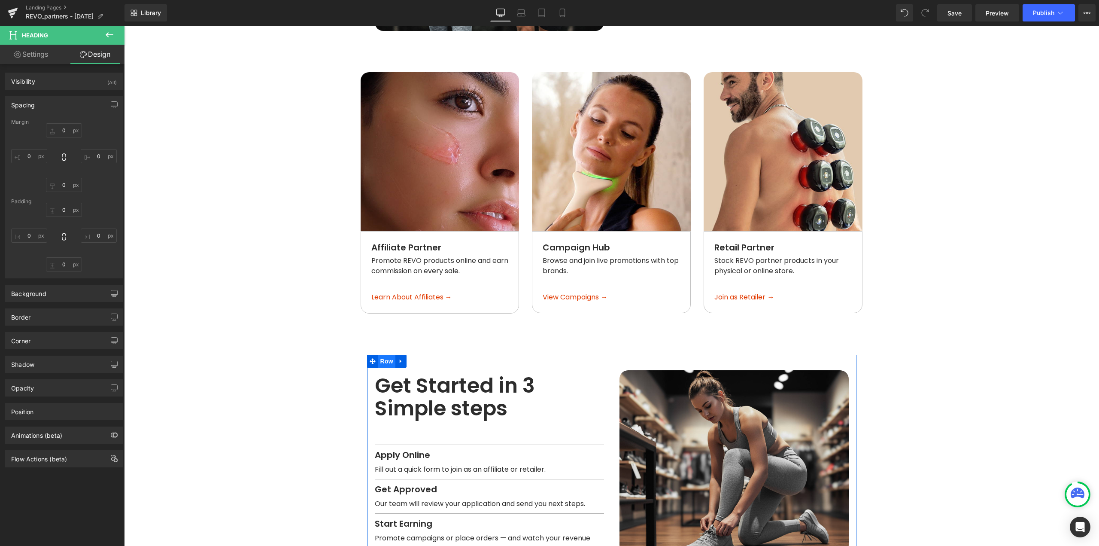
click at [386, 355] on span "Row" at bounding box center [386, 361] width 17 height 13
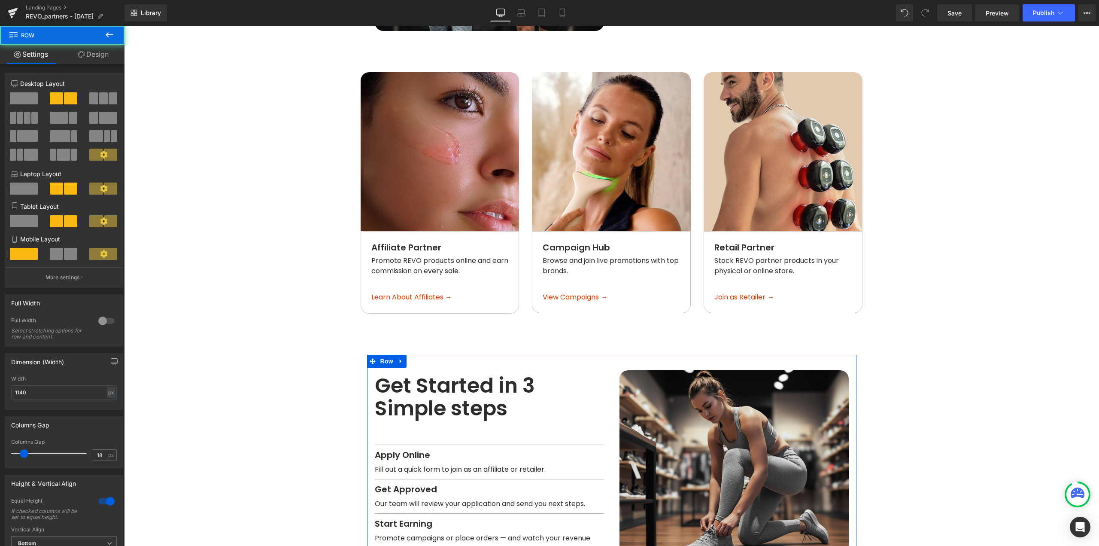
click at [96, 56] on link "Design" at bounding box center [93, 54] width 62 height 19
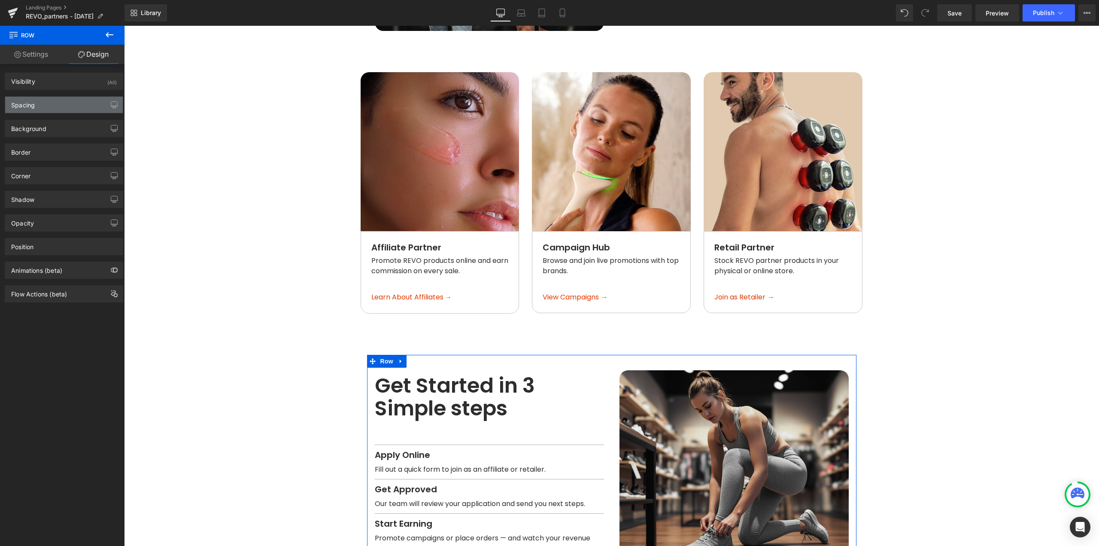
click at [49, 101] on div "Spacing" at bounding box center [64, 105] width 118 height 16
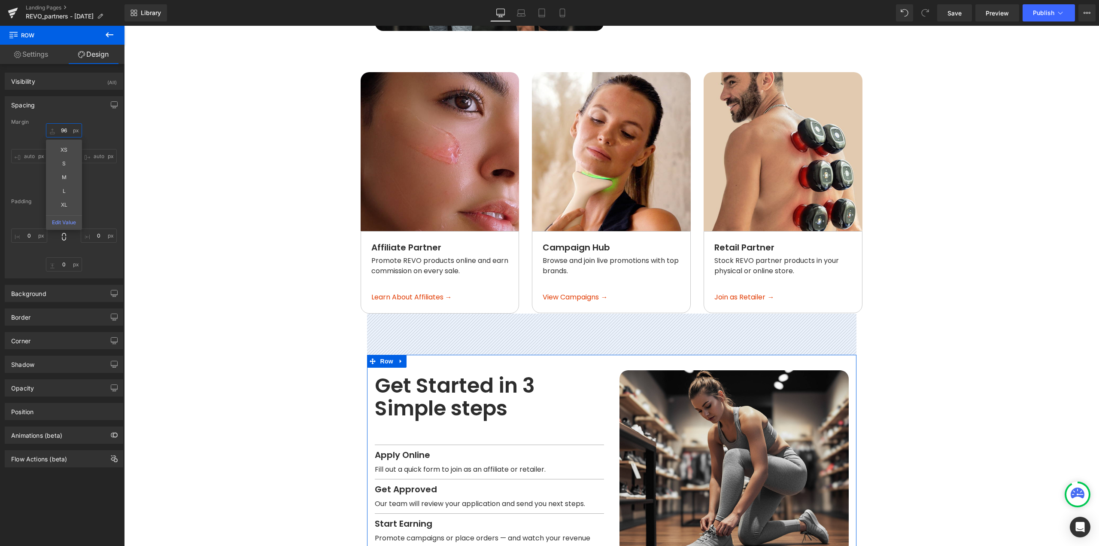
click at [61, 133] on input "96" at bounding box center [64, 130] width 36 height 14
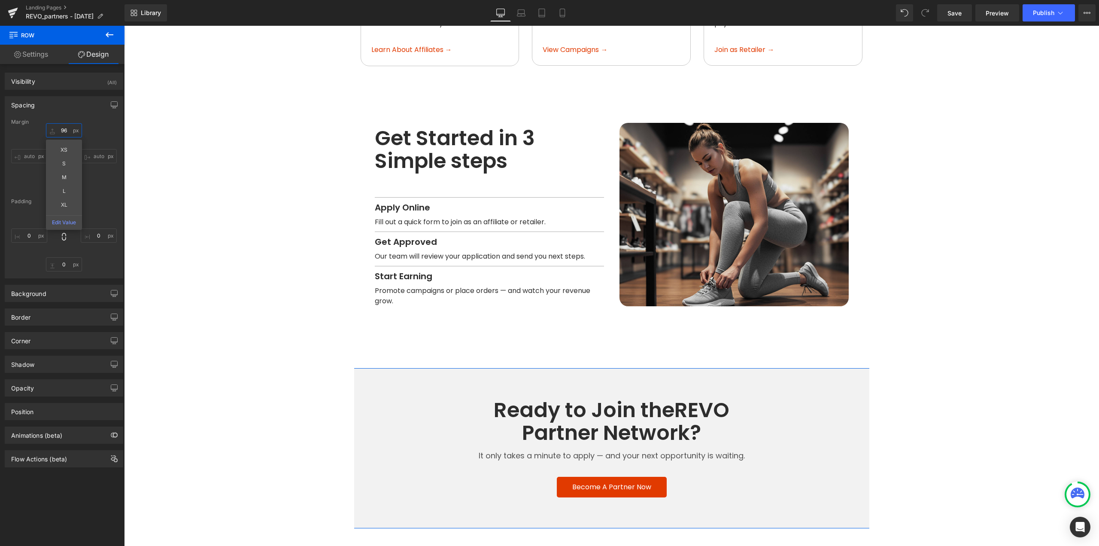
scroll to position [1005, 0]
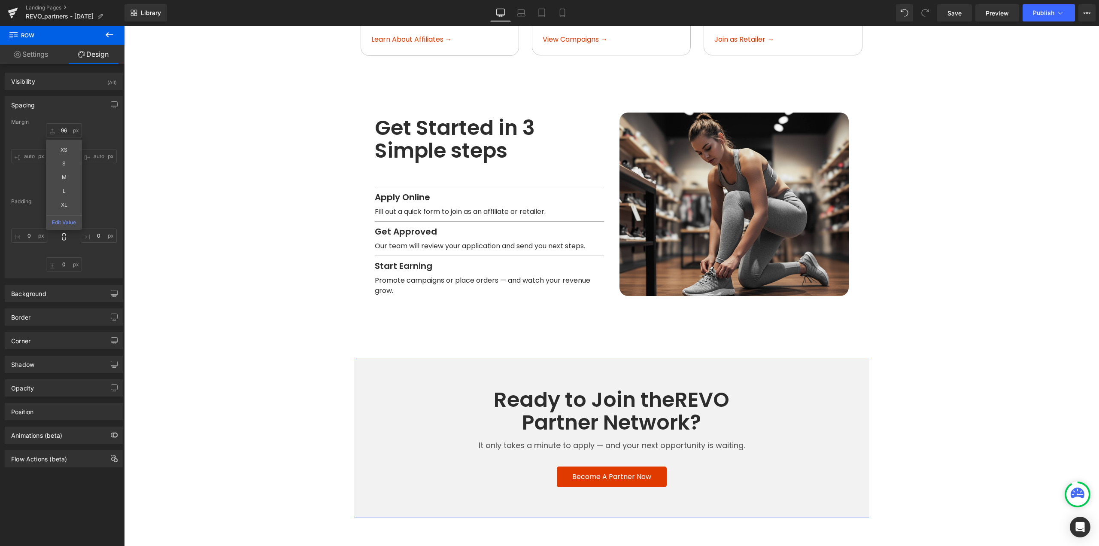
click at [359, 358] on div "Ready to Join the REVO Partner Network? Heading It only takes a minute to apply…" at bounding box center [611, 438] width 975 height 160
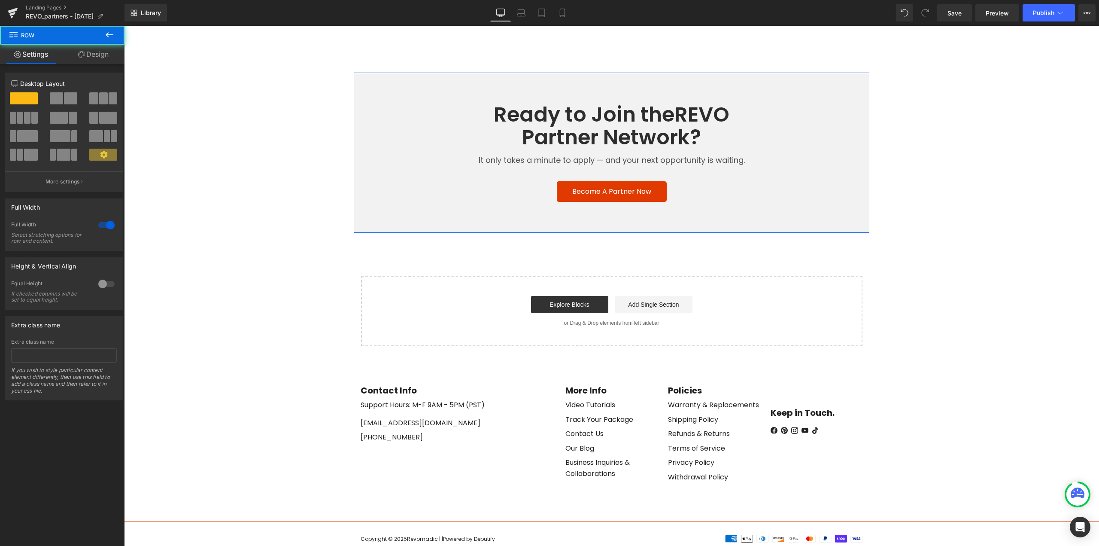
click at [96, 58] on link "Design" at bounding box center [93, 54] width 62 height 19
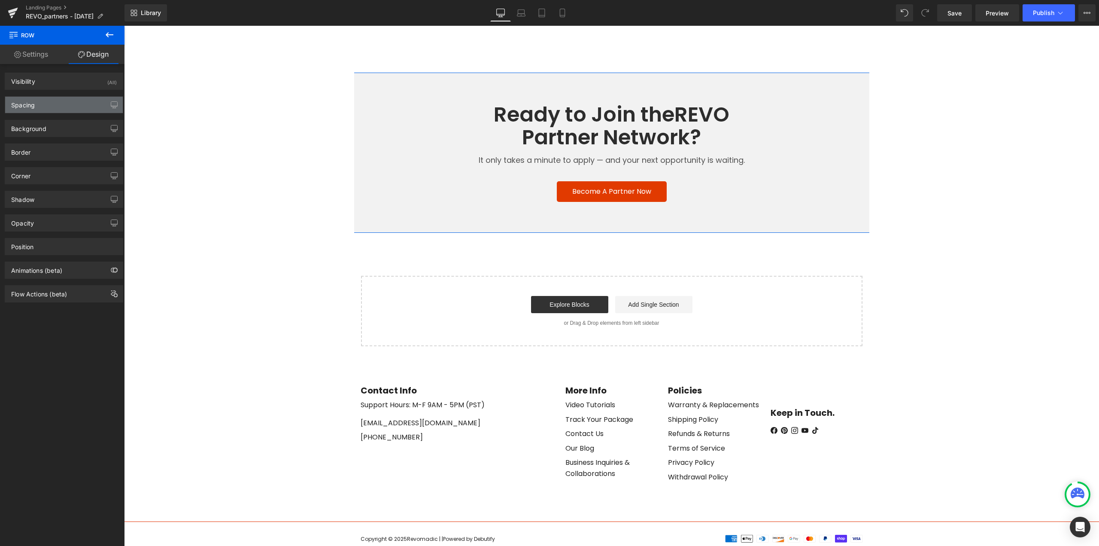
scroll to position [1291, 0]
click at [52, 97] on div "Spacing" at bounding box center [64, 105] width 118 height 16
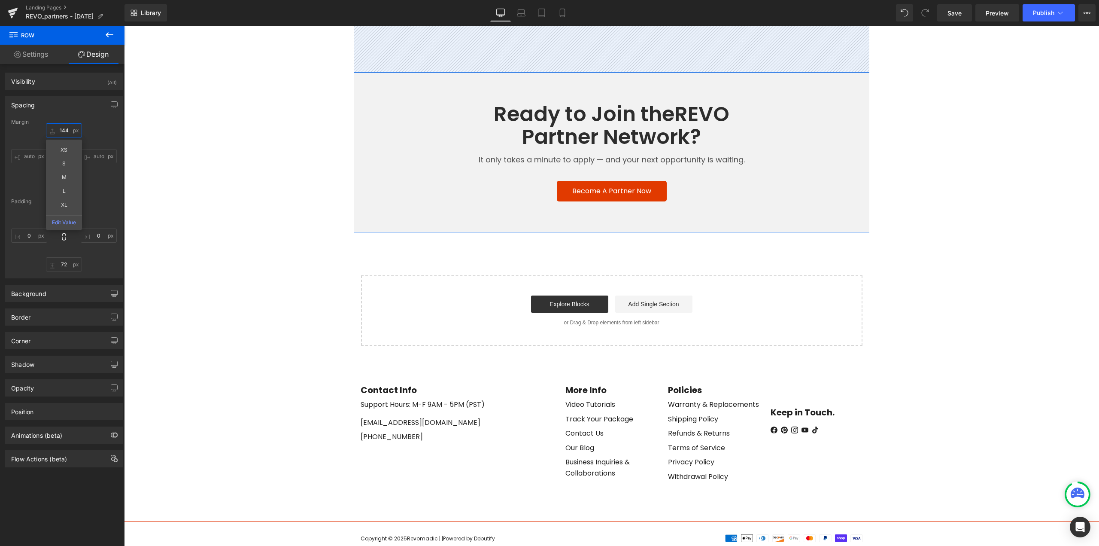
click at [67, 131] on input "144" at bounding box center [64, 130] width 36 height 14
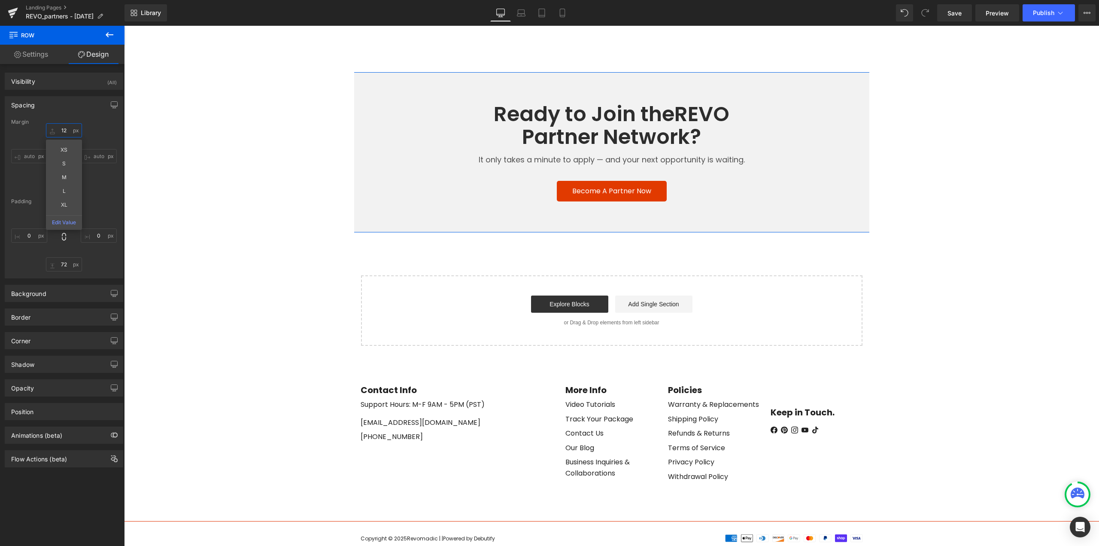
type input "120"
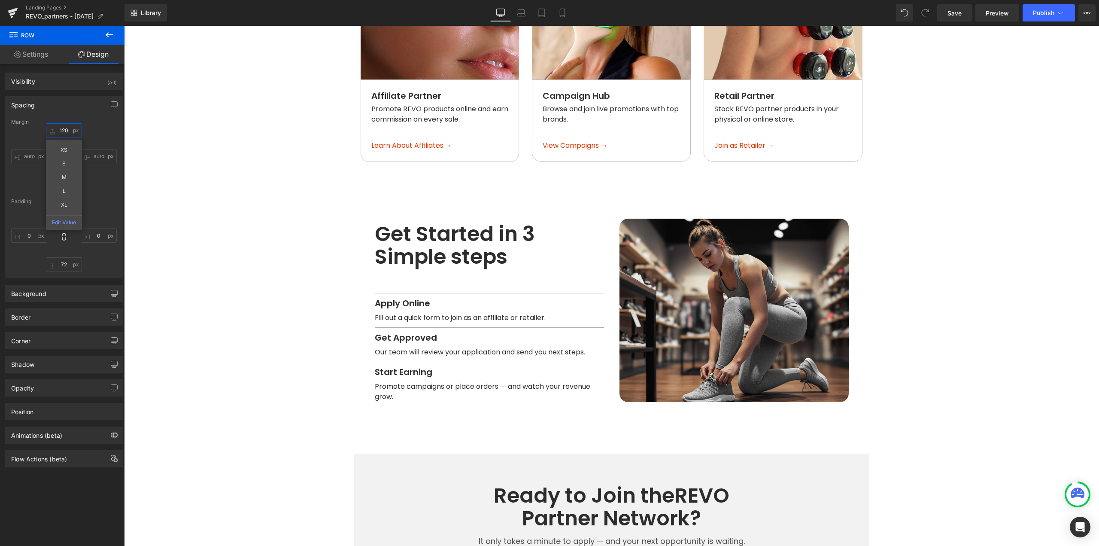
scroll to position [899, 0]
click at [381, 204] on span "Row" at bounding box center [386, 210] width 17 height 13
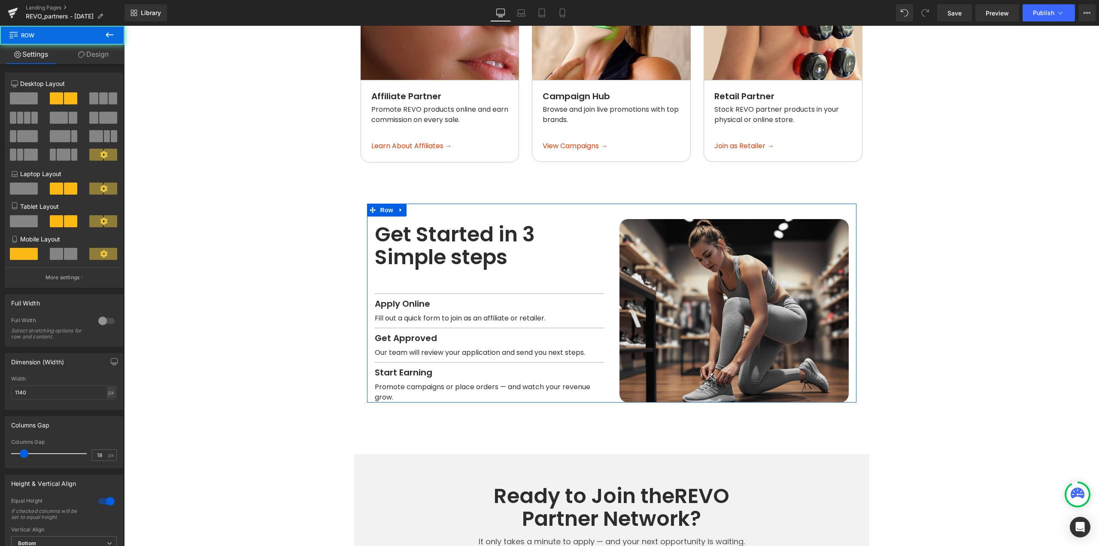
click at [94, 53] on link "Design" at bounding box center [93, 54] width 62 height 19
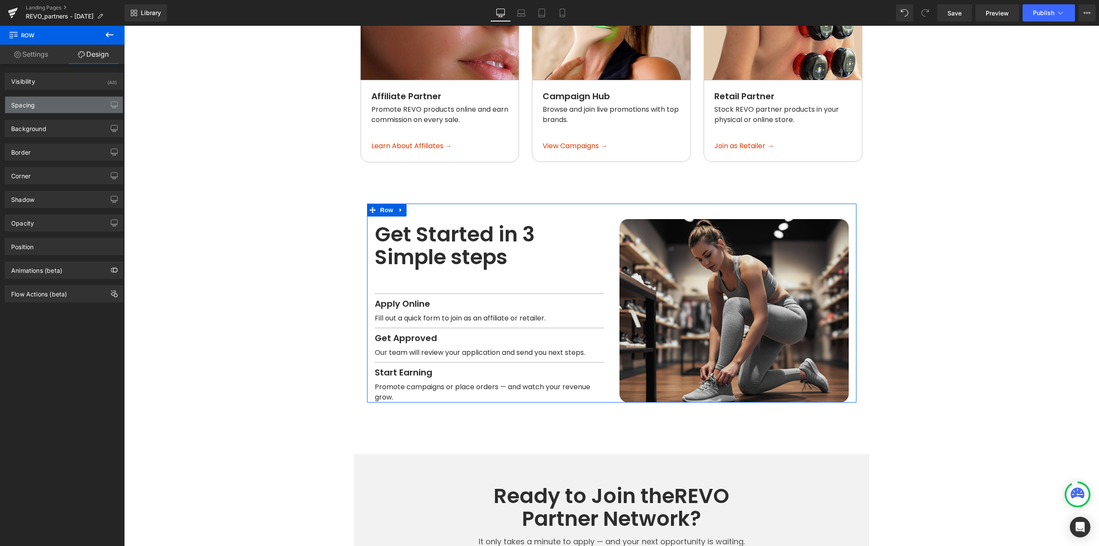
click at [55, 109] on div "Spacing" at bounding box center [64, 105] width 118 height 16
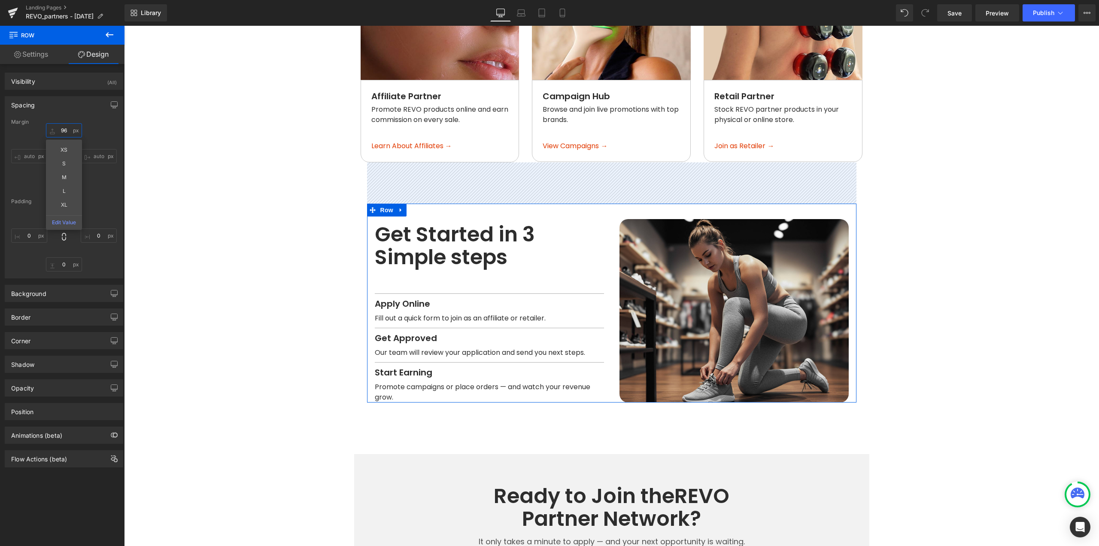
click at [64, 127] on input "96" at bounding box center [64, 130] width 36 height 14
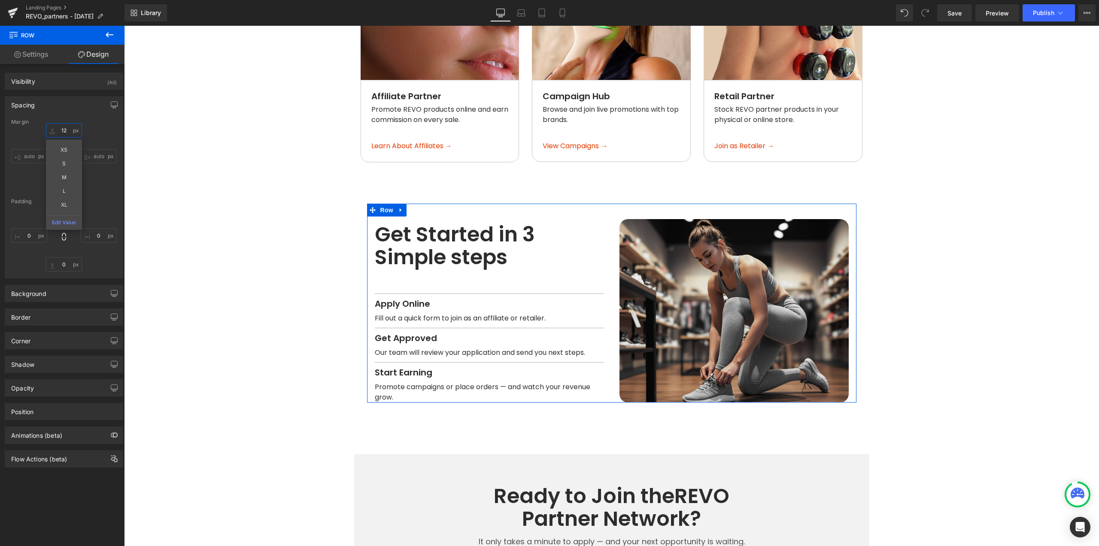
type input "120"
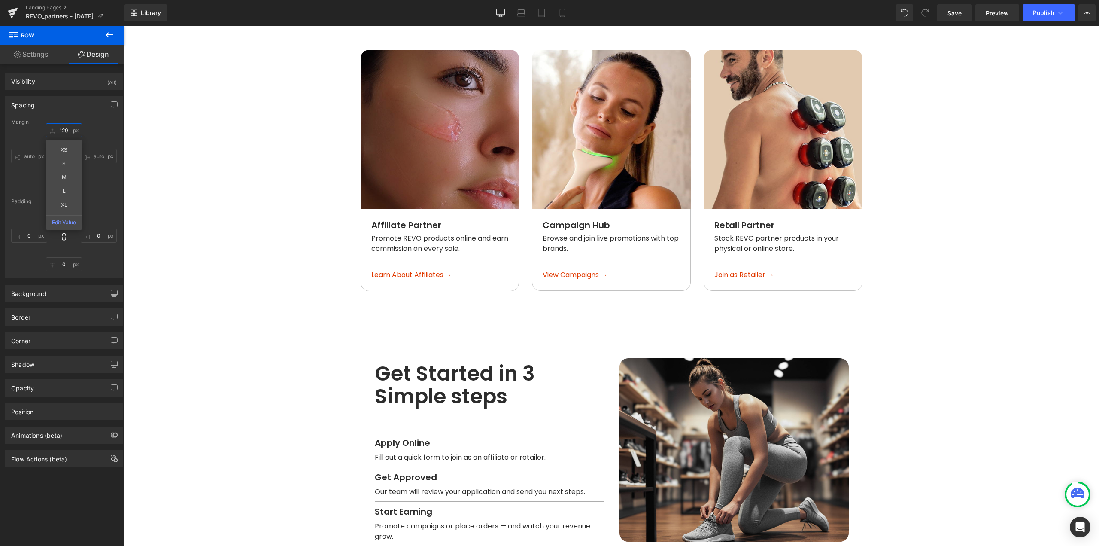
scroll to position [641, 0]
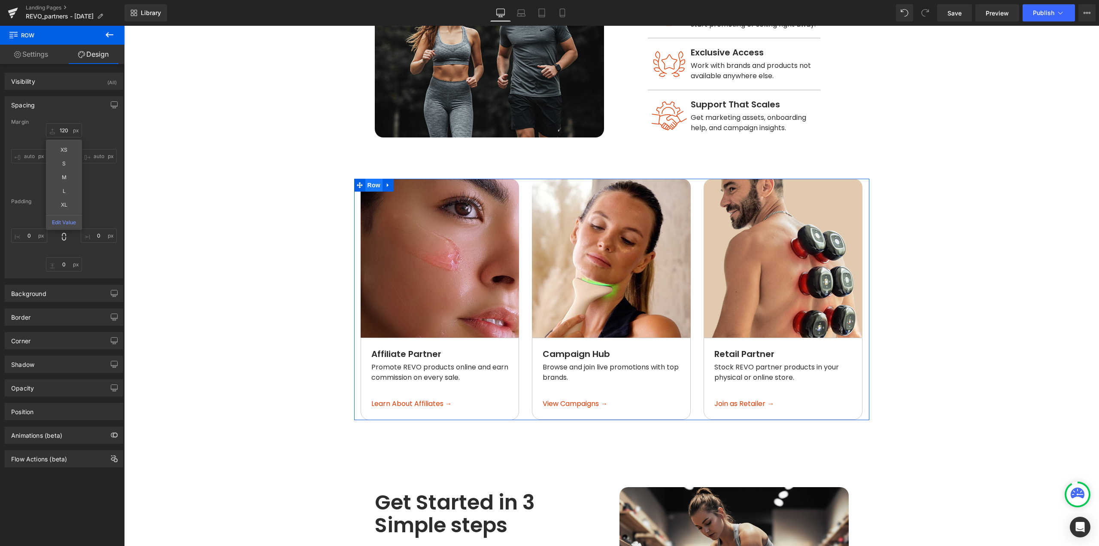
click at [368, 179] on span "Row" at bounding box center [373, 185] width 17 height 13
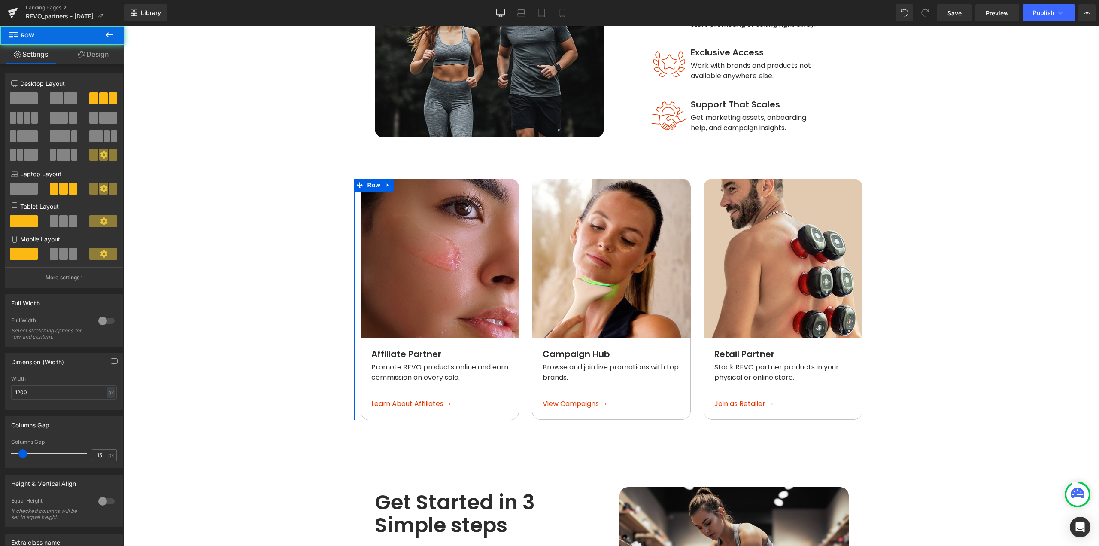
click at [101, 54] on link "Design" at bounding box center [93, 54] width 62 height 19
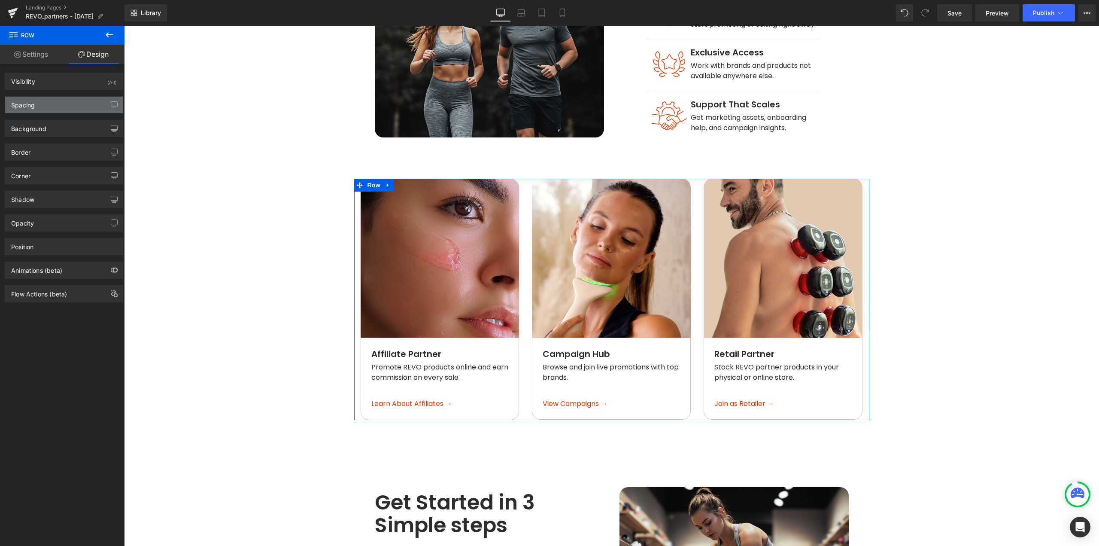
click at [47, 105] on div "Spacing" at bounding box center [64, 105] width 118 height 16
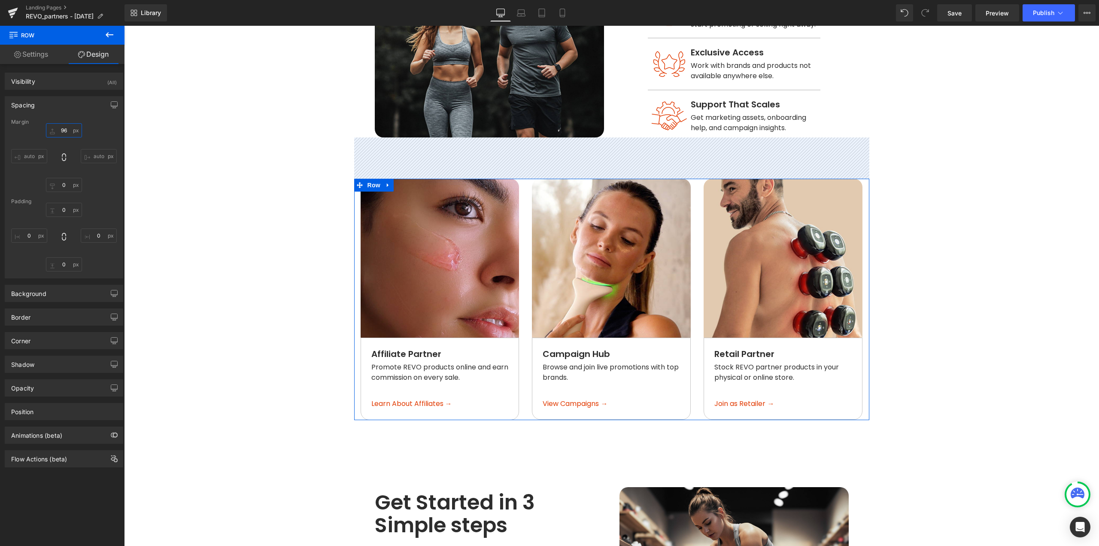
click at [67, 128] on input "96" at bounding box center [64, 130] width 36 height 14
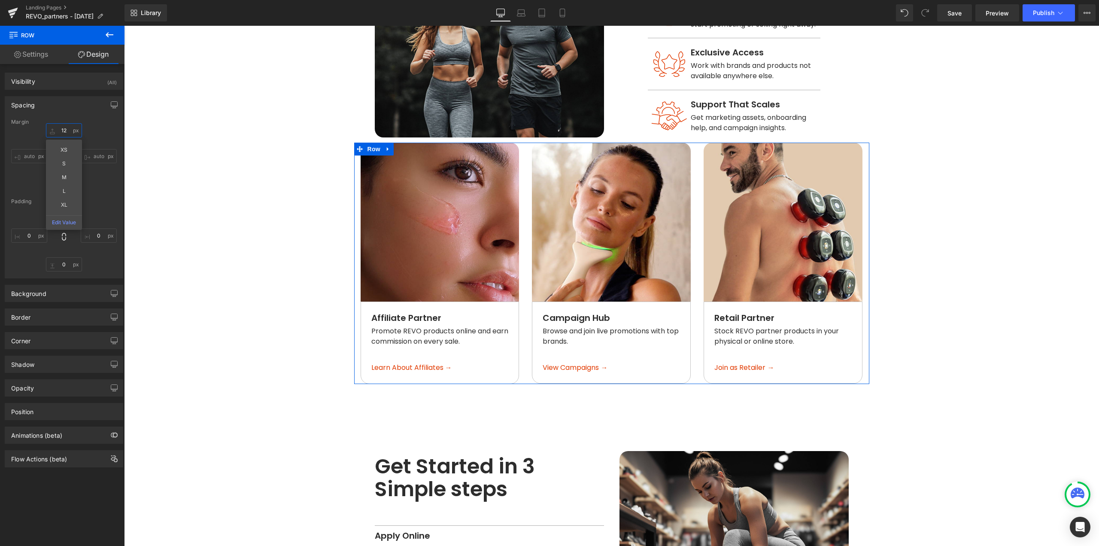
type input "120"
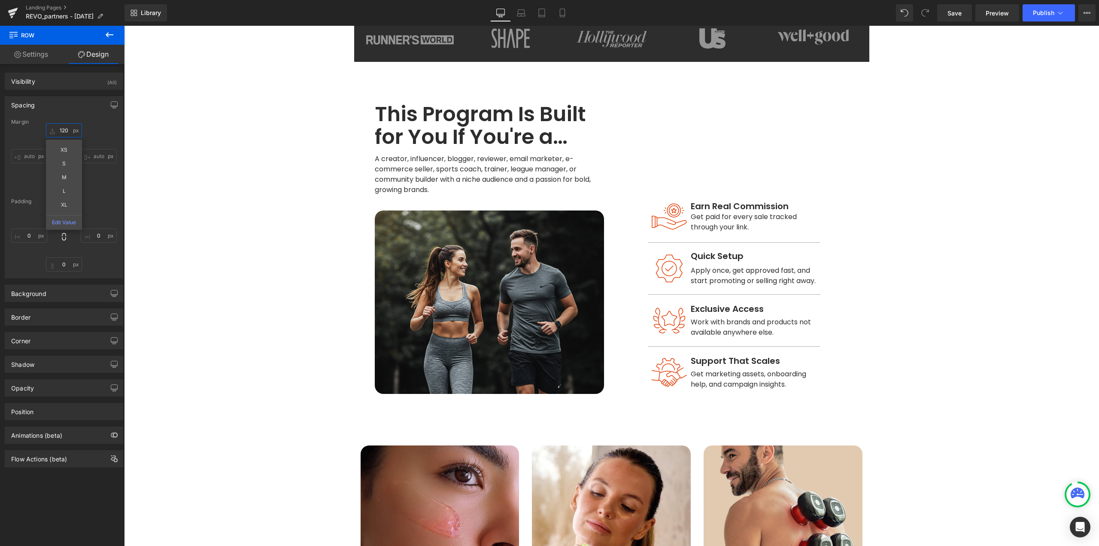
scroll to position [383, 0]
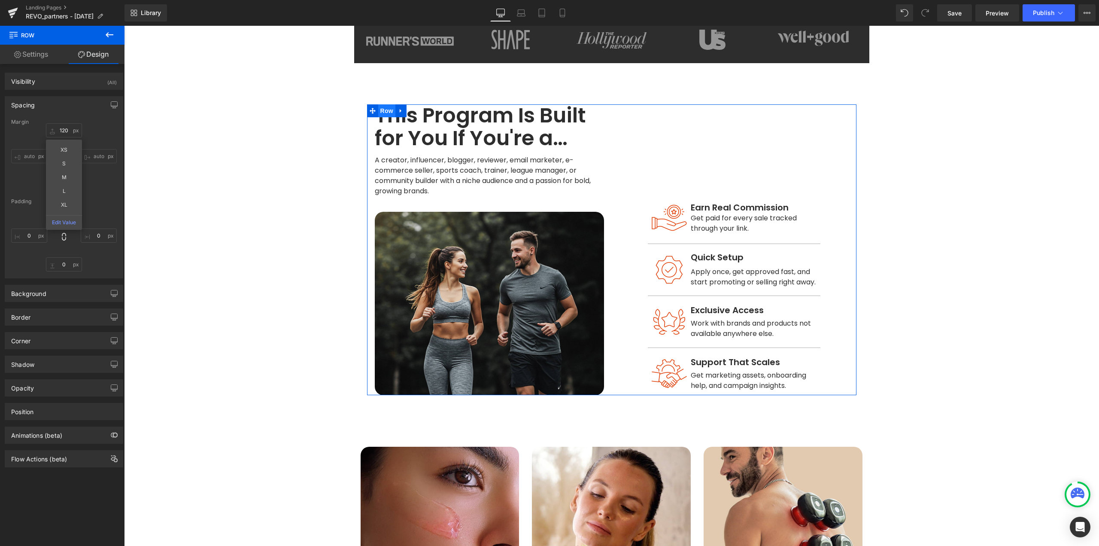
click at [382, 104] on span "Row" at bounding box center [386, 110] width 17 height 13
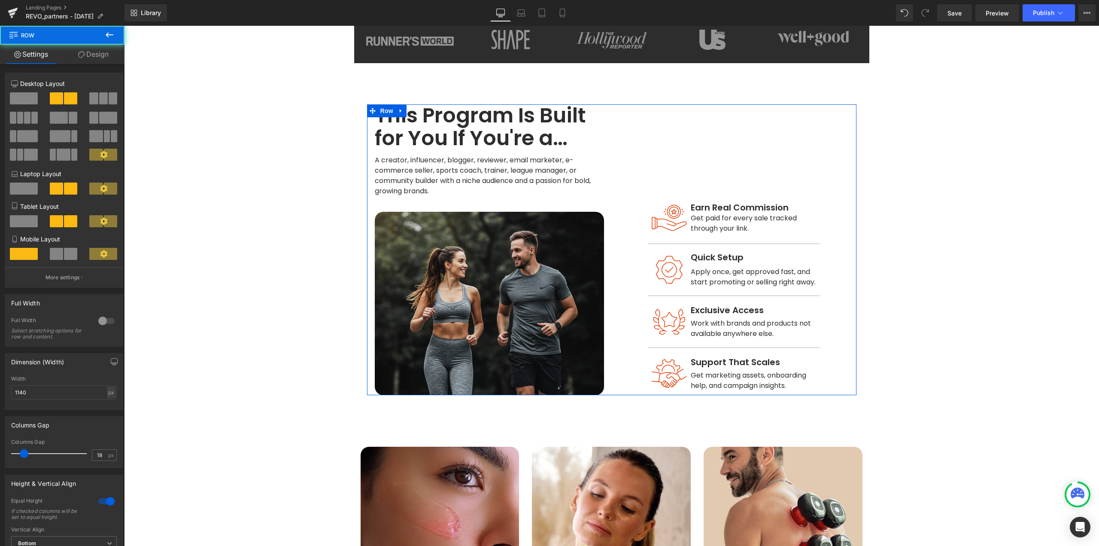
click at [100, 55] on link "Design" at bounding box center [93, 54] width 62 height 19
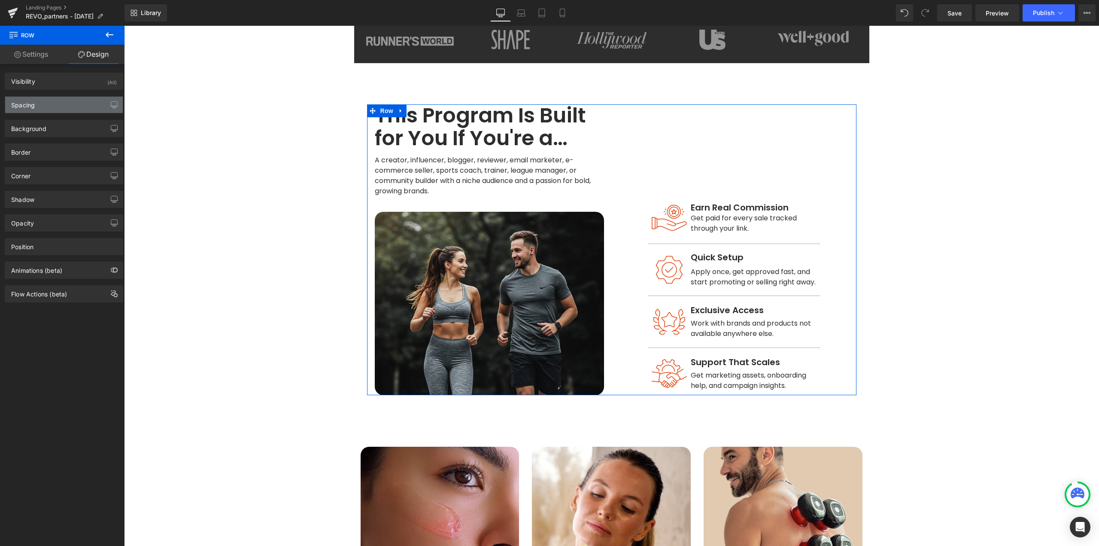
click at [48, 103] on div "Spacing" at bounding box center [64, 105] width 118 height 16
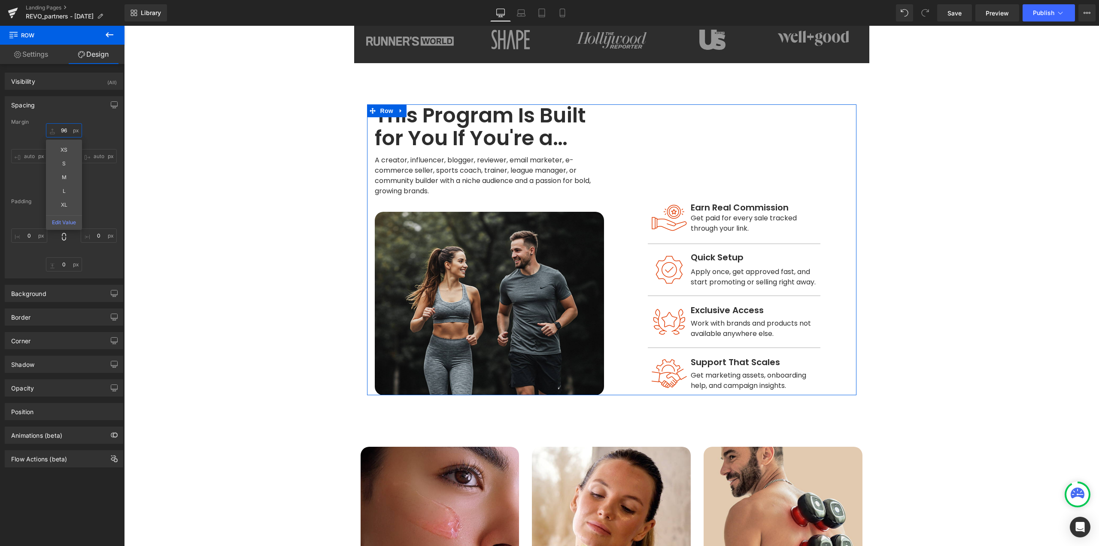
click at [64, 129] on input "96" at bounding box center [64, 130] width 36 height 14
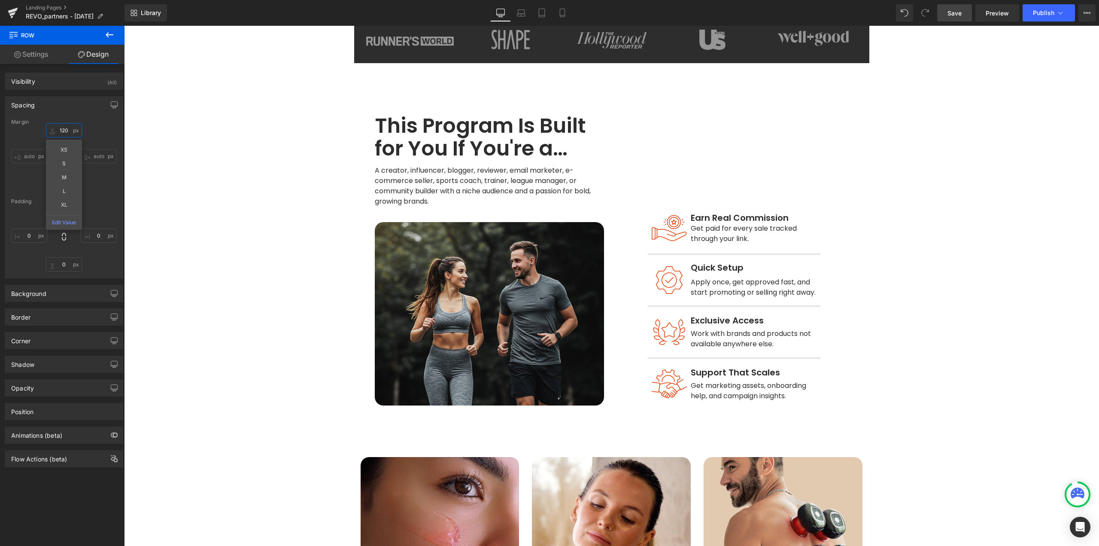
type input "120"
click at [950, 13] on span "Save" at bounding box center [955, 13] width 14 height 9
click at [384, 115] on span "Row" at bounding box center [386, 121] width 17 height 13
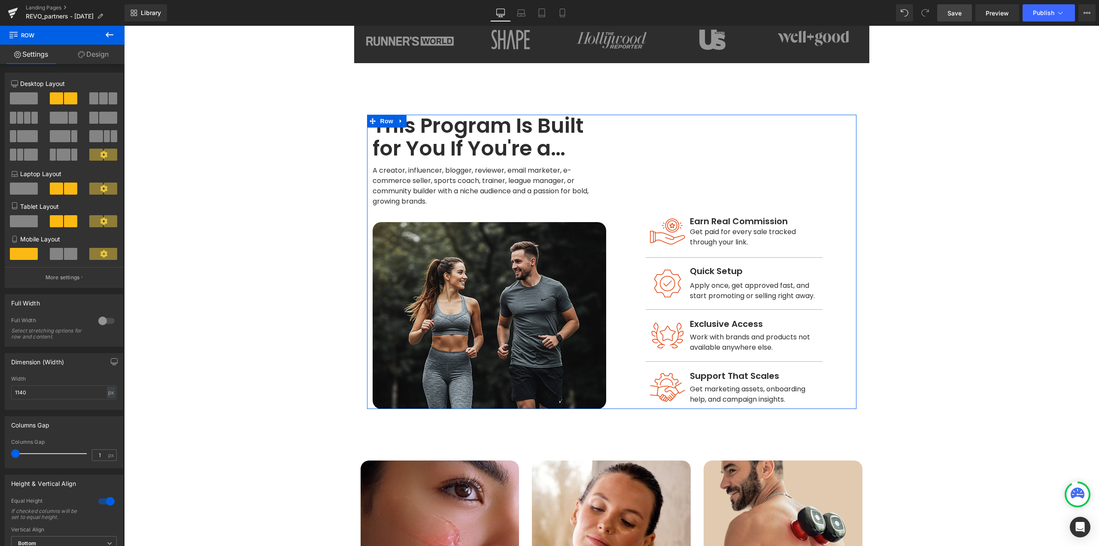
type input "0"
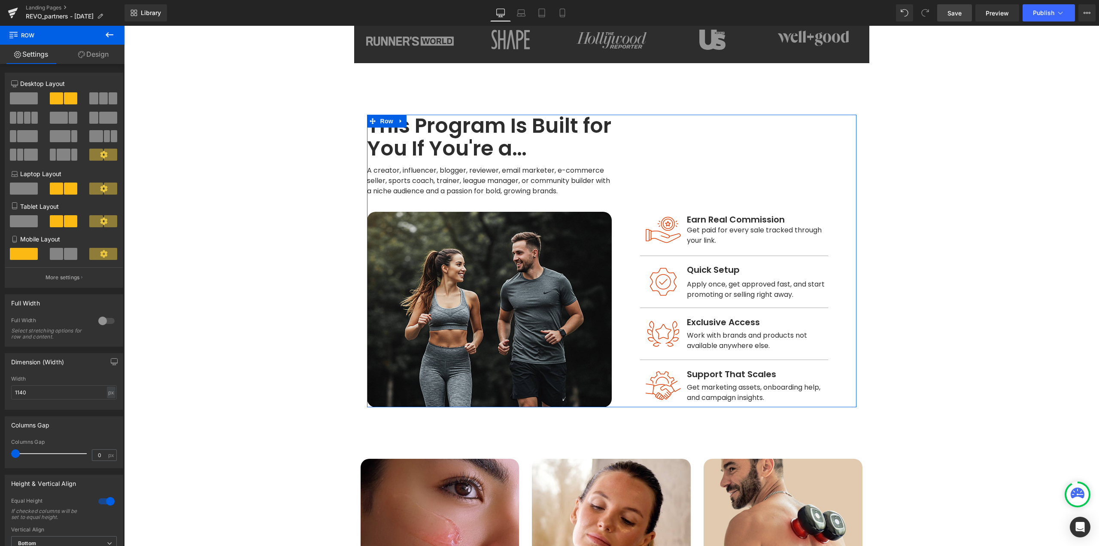
drag, startPoint x: 22, startPoint y: 454, endPoint x: 6, endPoint y: 455, distance: 16.3
click at [6, 455] on div "0px Columns Gap 0 px" at bounding box center [64, 453] width 118 height 29
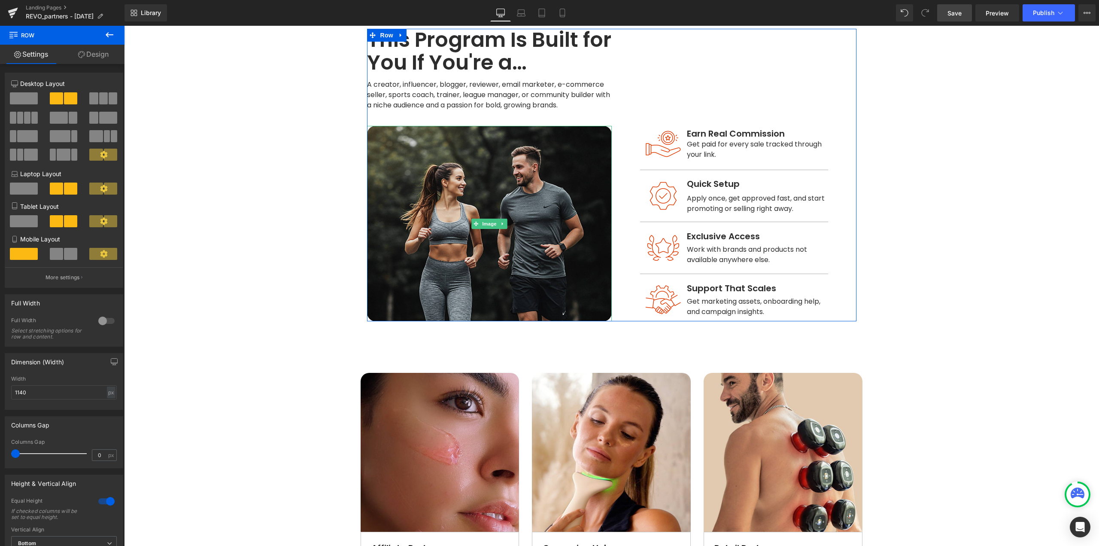
scroll to position [426, 0]
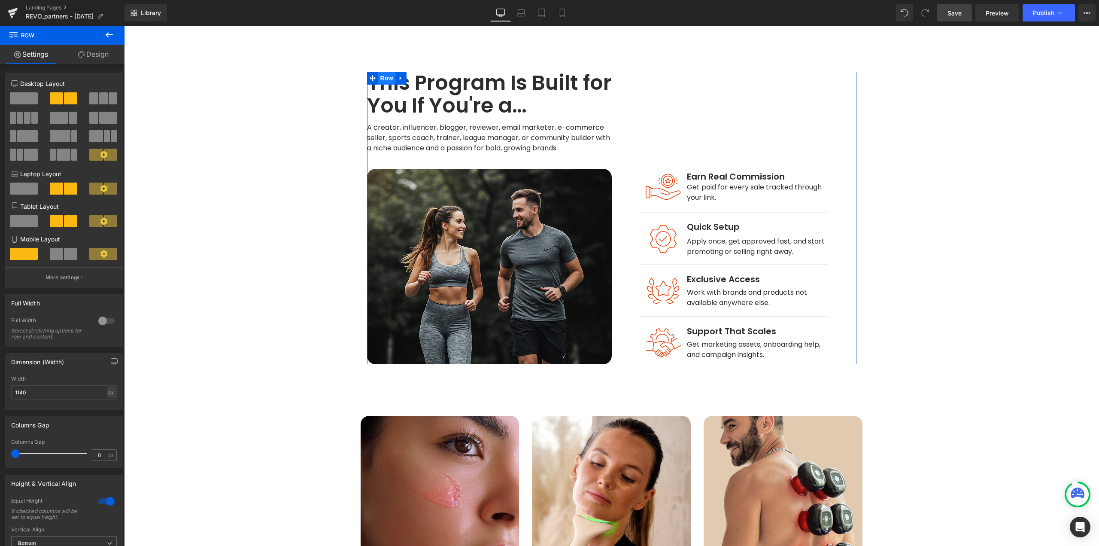
click at [378, 72] on span "Row" at bounding box center [386, 78] width 17 height 13
click at [367, 416] on span "Row" at bounding box center [373, 422] width 17 height 13
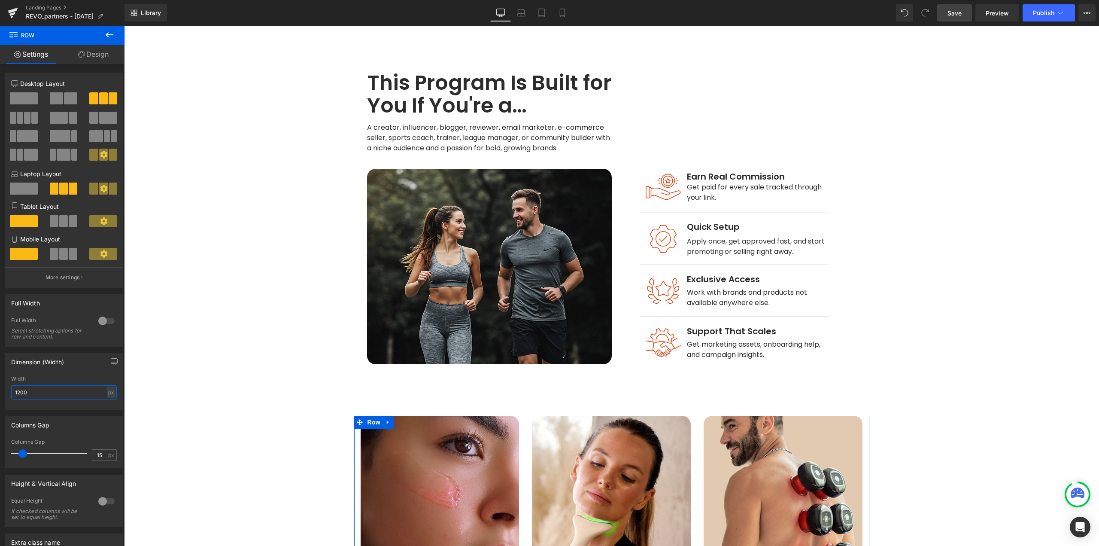
drag, startPoint x: 61, startPoint y: 392, endPoint x: 0, endPoint y: 394, distance: 61.4
click at [0, 394] on div "Dimension (Width) 1200px Width 1200 px % px" at bounding box center [64, 378] width 128 height 63
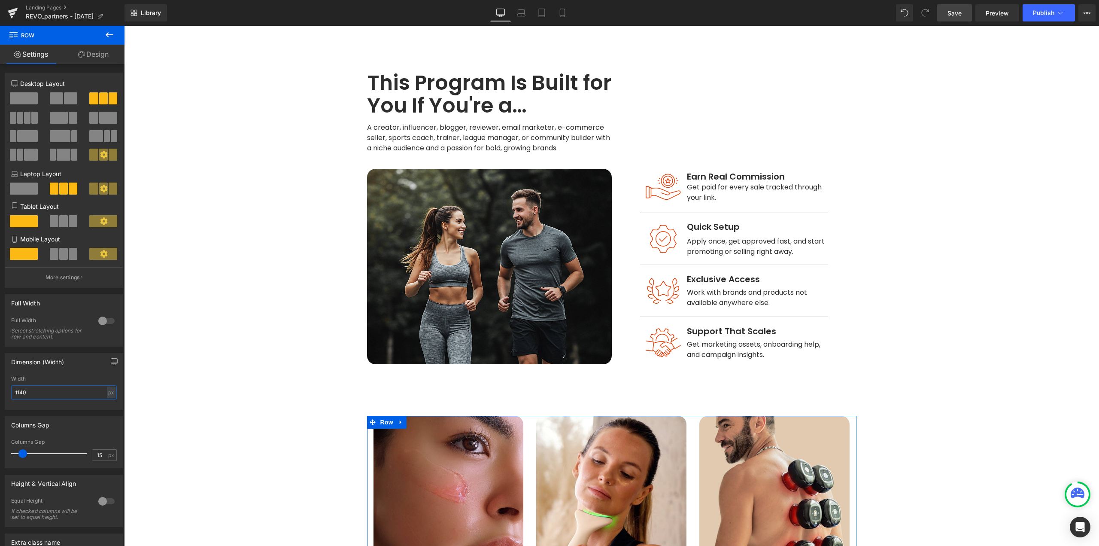
type input "1140"
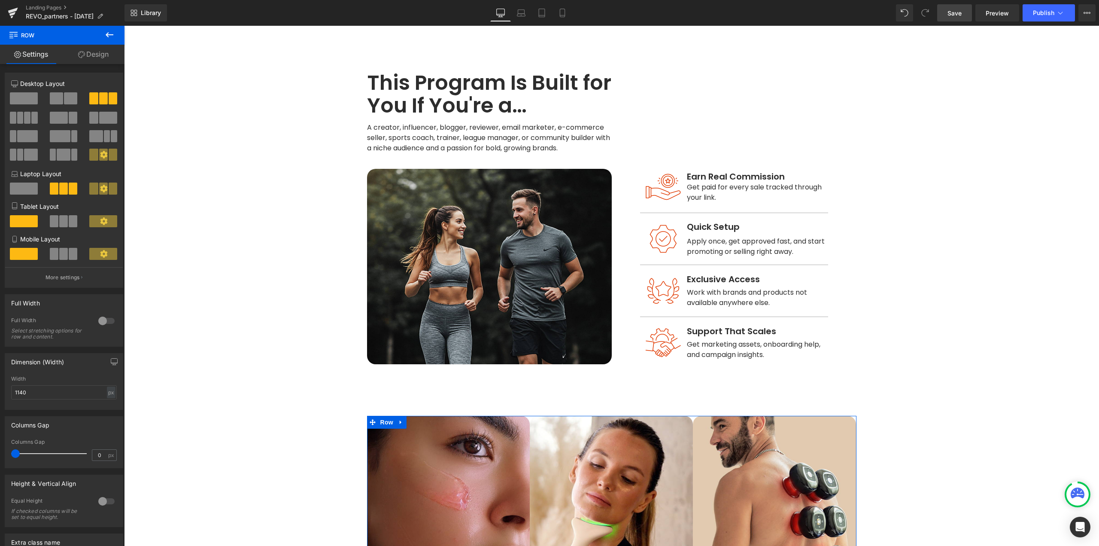
drag, startPoint x: 19, startPoint y: 455, endPoint x: 0, endPoint y: 456, distance: 19.4
click at [0, 456] on div "Columns Gap 0px Columns Gap 0 px" at bounding box center [64, 439] width 128 height 58
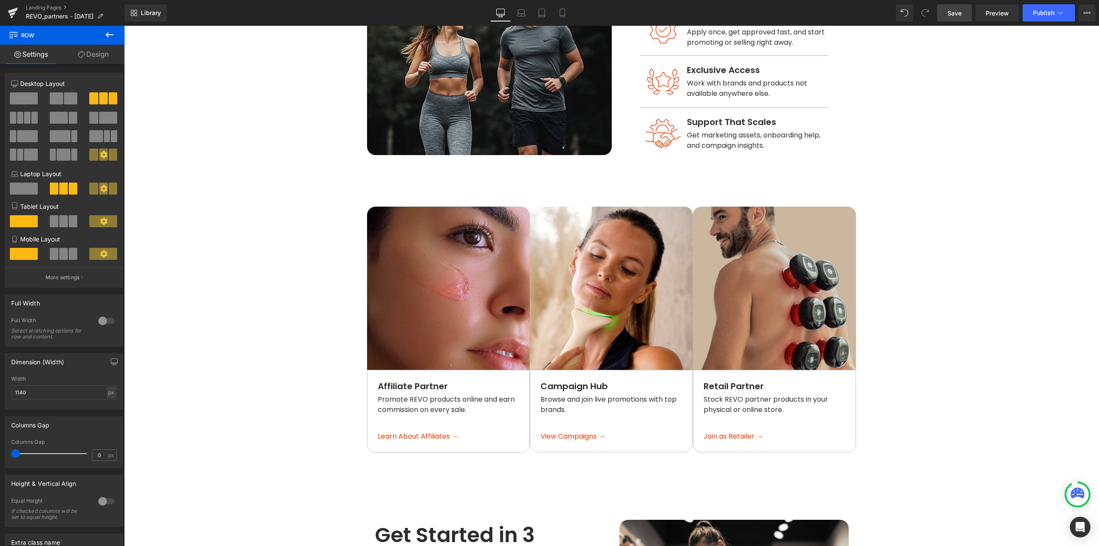
scroll to position [641, 0]
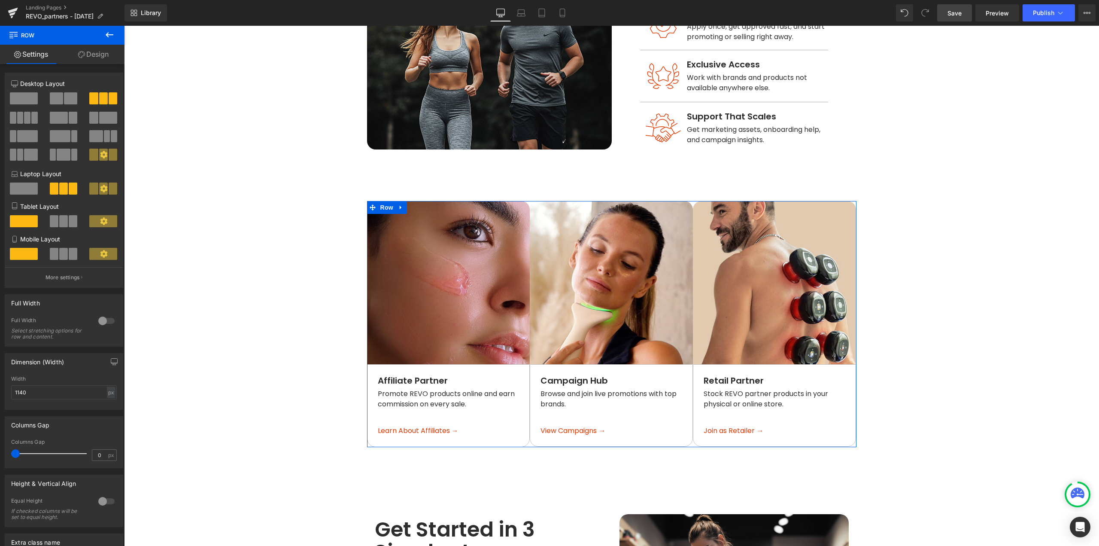
drag, startPoint x: 17, startPoint y: 454, endPoint x: 5, endPoint y: 457, distance: 12.3
click at [5, 457] on div "Columns Gap 0px Columns Gap 0 px" at bounding box center [64, 442] width 119 height 52
click at [379, 201] on span "Row" at bounding box center [386, 207] width 17 height 13
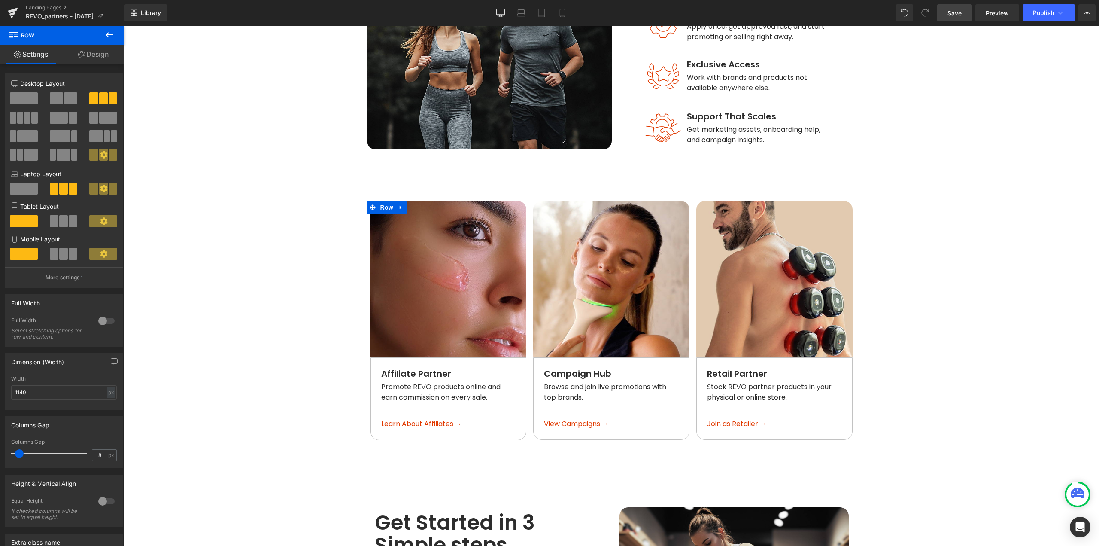
drag, startPoint x: 18, startPoint y: 453, endPoint x: 41, endPoint y: 484, distance: 38.9
click at [21, 453] on span at bounding box center [19, 453] width 9 height 9
click at [101, 502] on div at bounding box center [106, 501] width 21 height 14
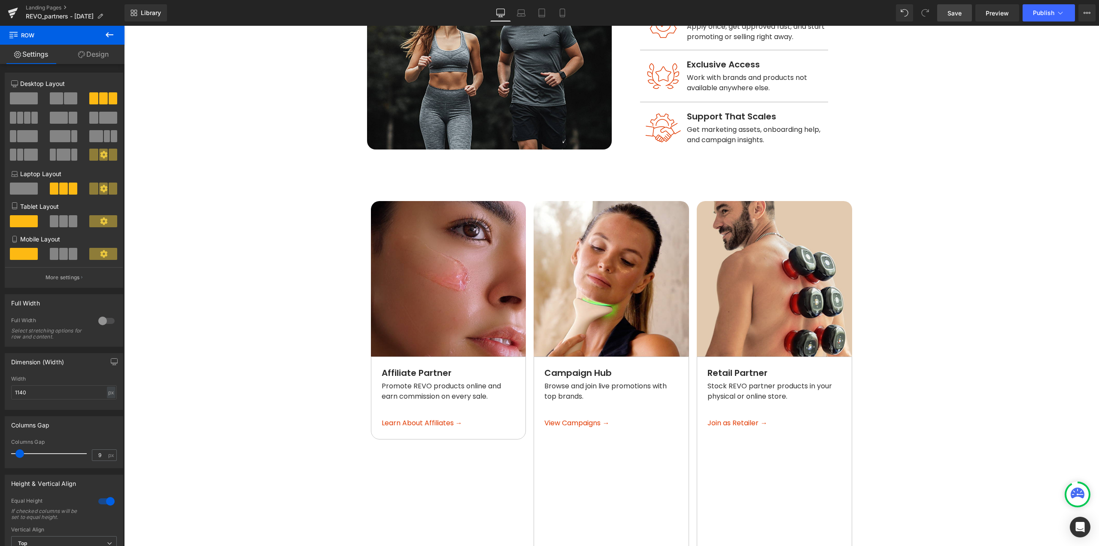
scroll to position [770, 0]
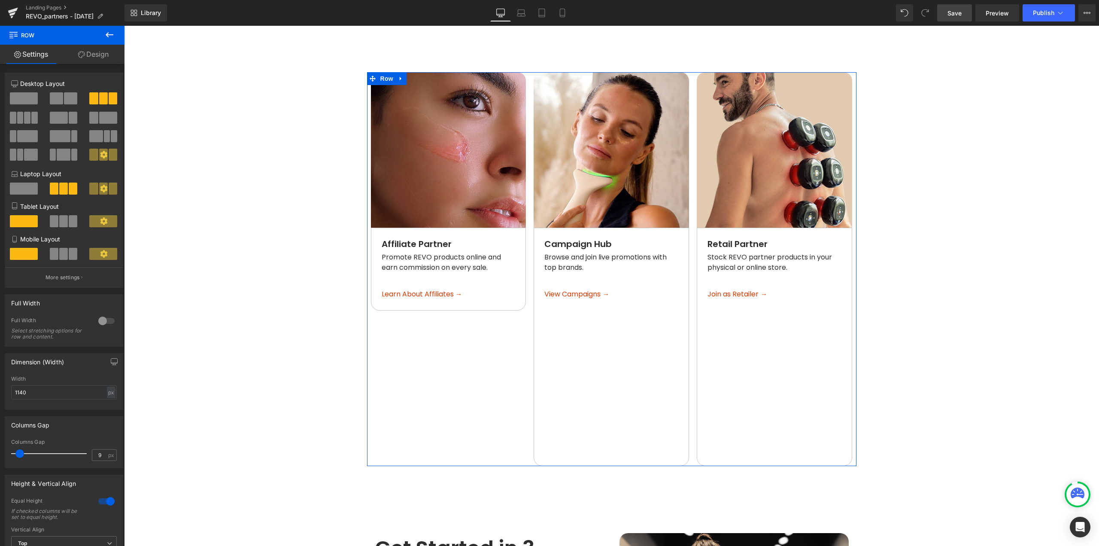
click at [104, 501] on div at bounding box center [106, 501] width 21 height 14
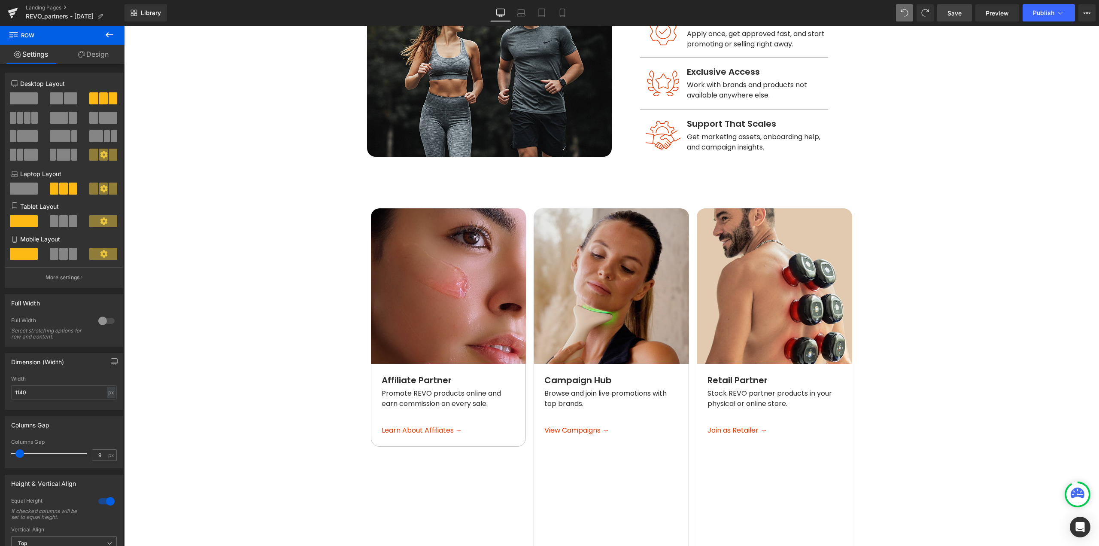
scroll to position [629, 0]
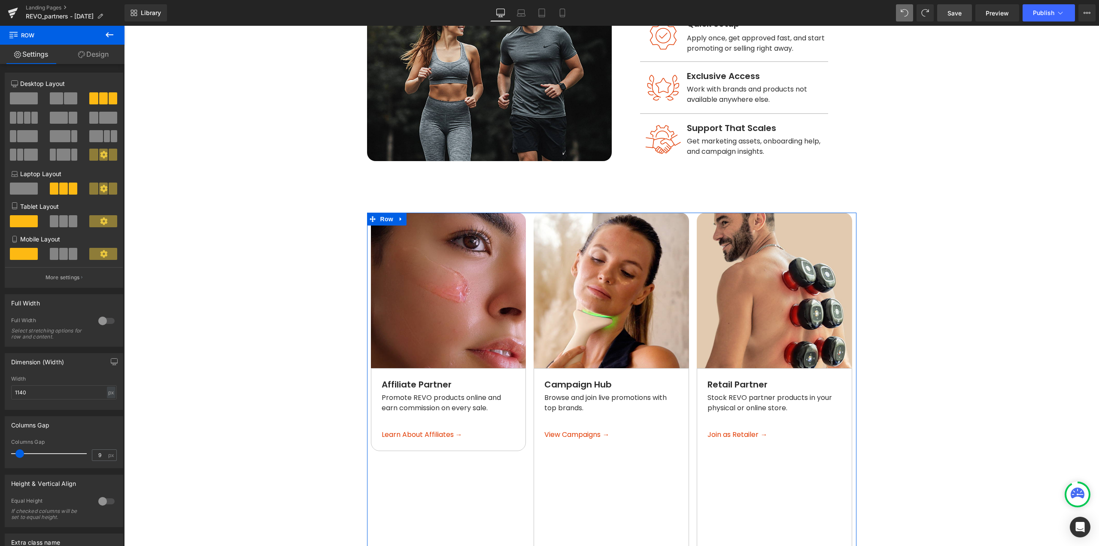
drag, startPoint x: 381, startPoint y: 206, endPoint x: 255, endPoint y: 282, distance: 146.8
click at [381, 213] on span "Row" at bounding box center [386, 219] width 17 height 13
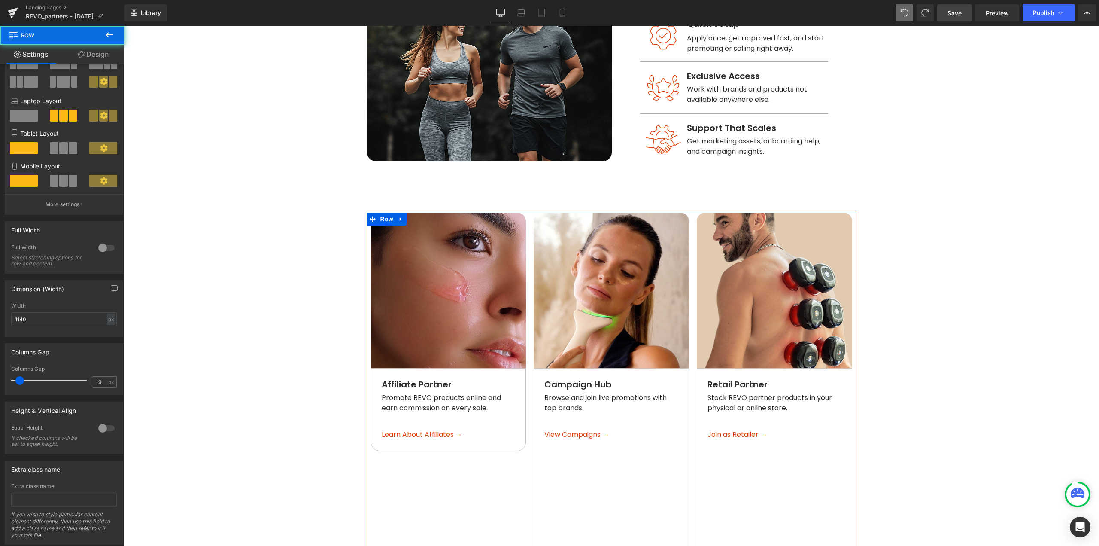
scroll to position [86, 0]
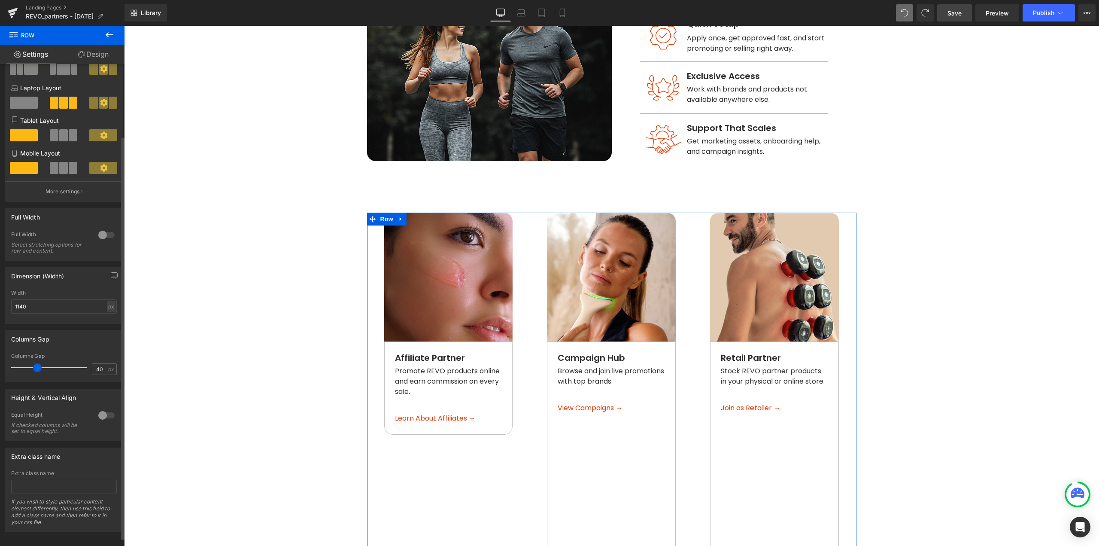
drag, startPoint x: 58, startPoint y: 366, endPoint x: 33, endPoint y: 368, distance: 24.6
click at [33, 368] on div at bounding box center [50, 367] width 71 height 17
click at [34, 102] on span at bounding box center [24, 103] width 28 height 12
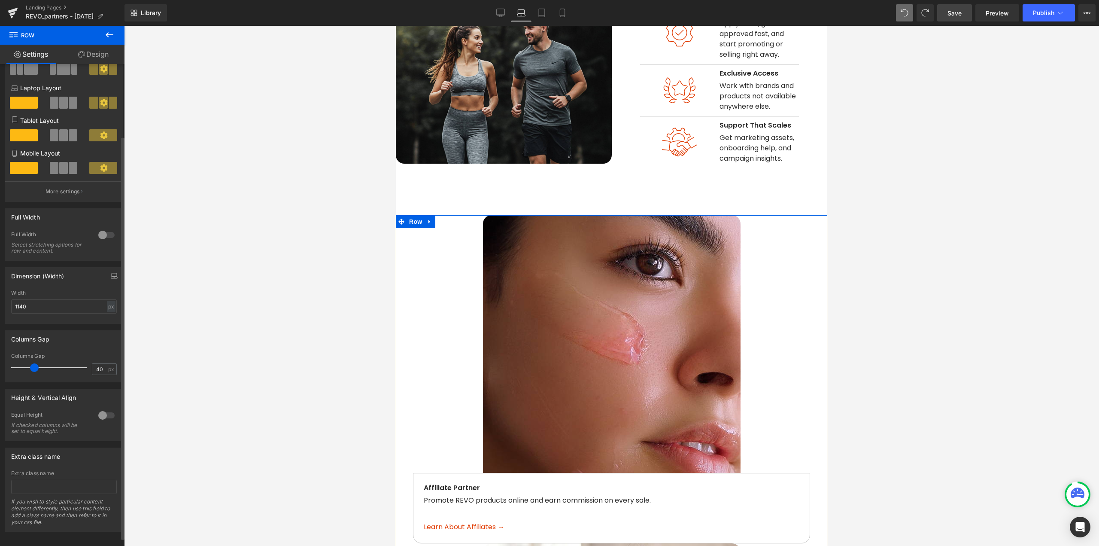
scroll to position [620, 0]
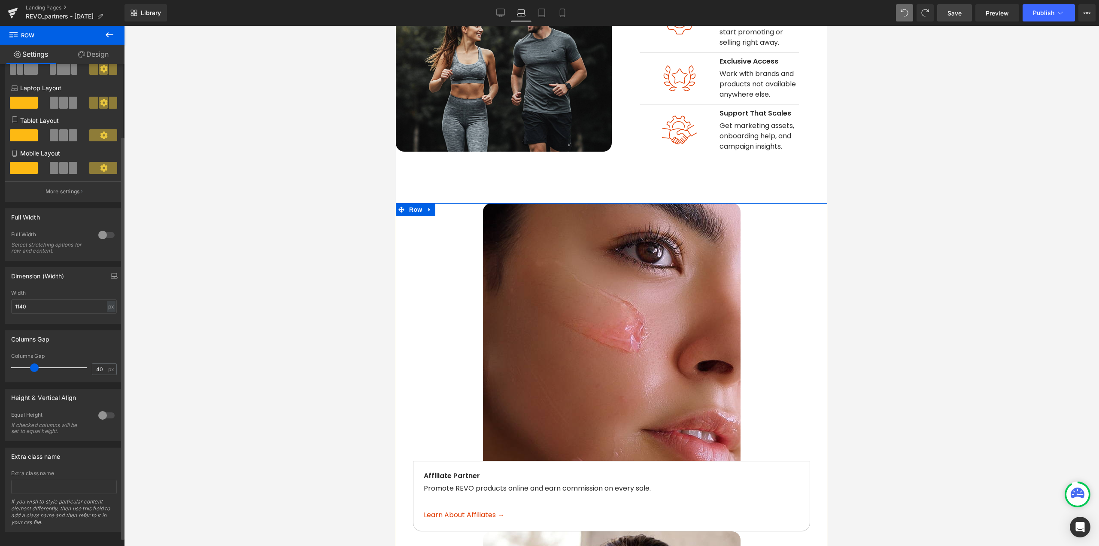
click at [61, 105] on span at bounding box center [63, 103] width 9 height 12
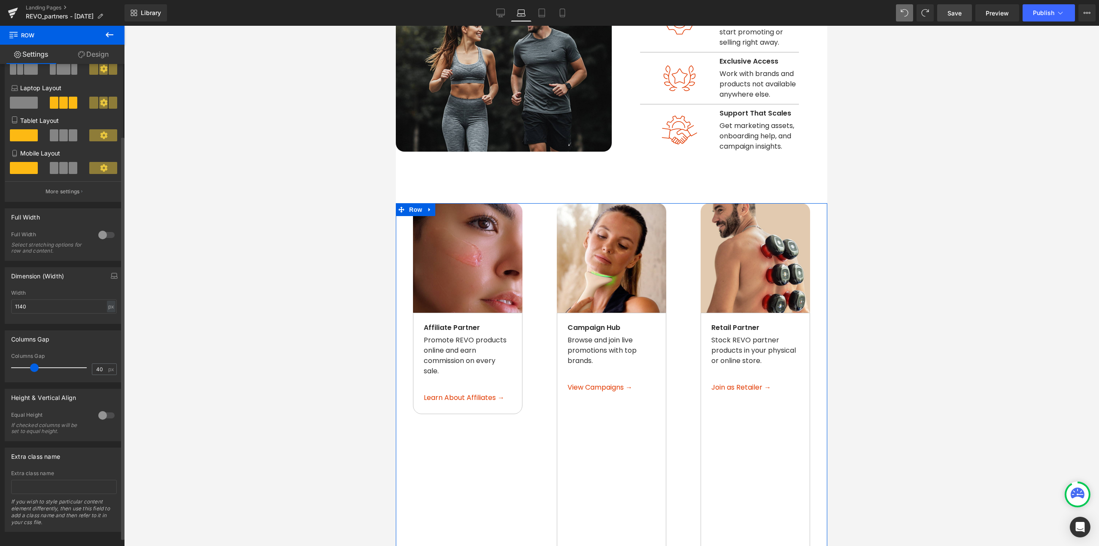
scroll to position [0, 0]
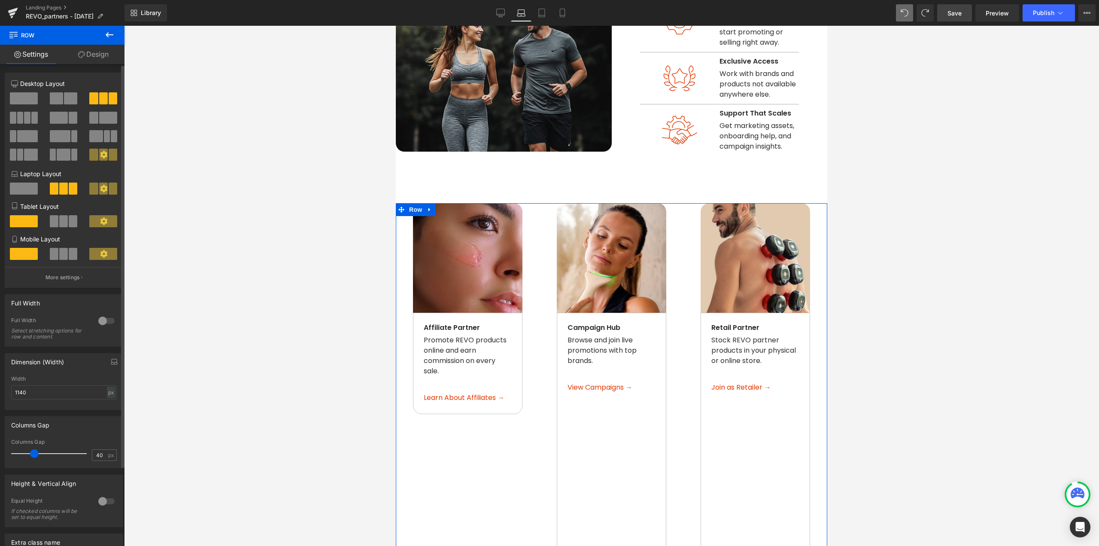
click at [110, 98] on span at bounding box center [113, 98] width 9 height 12
click at [55, 280] on p "More settings" at bounding box center [63, 278] width 34 height 8
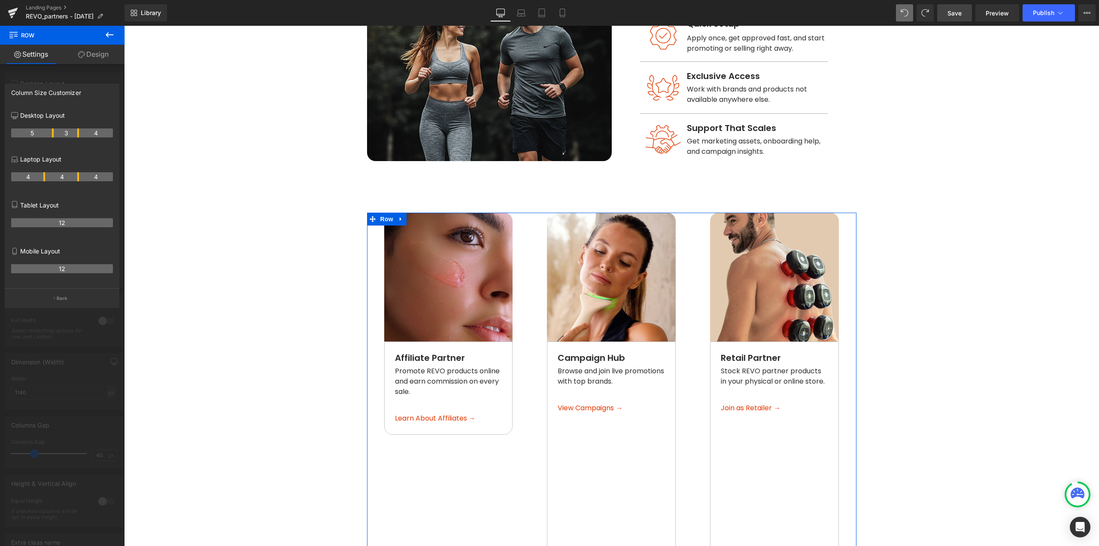
drag, startPoint x: 43, startPoint y: 132, endPoint x: 49, endPoint y: 132, distance: 6.0
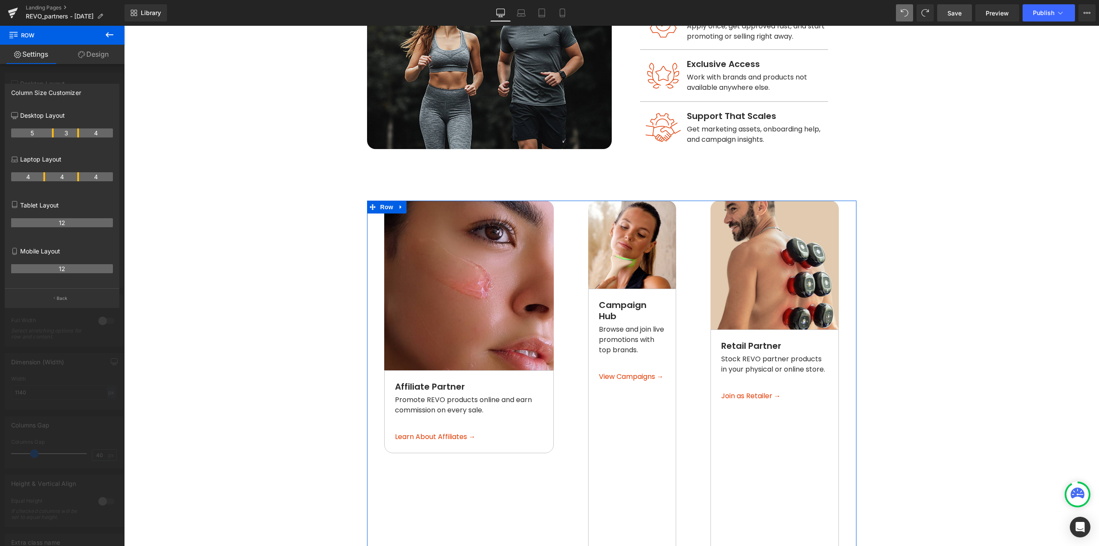
scroll to position [629, 0]
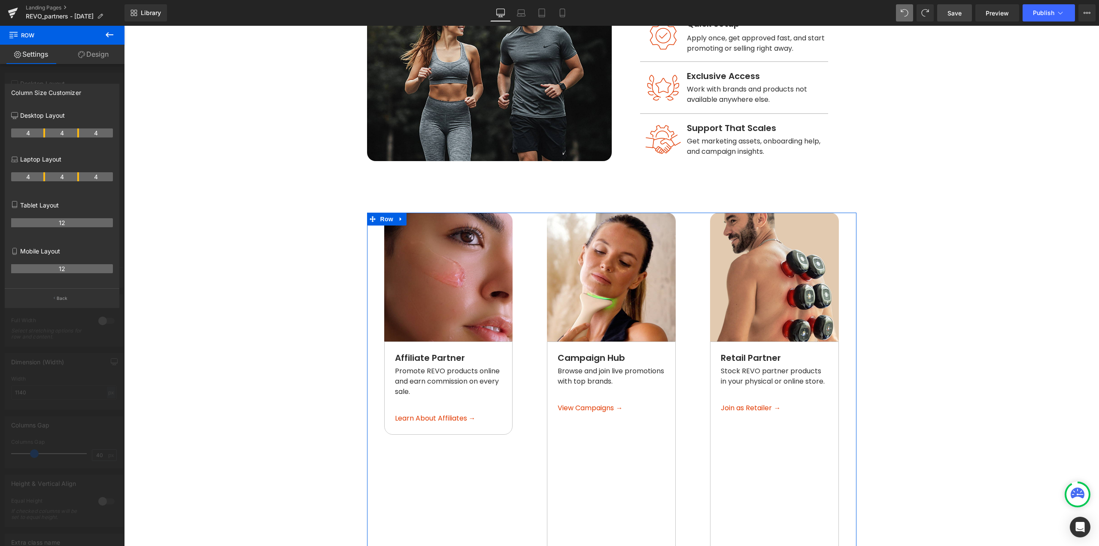
drag, startPoint x: 52, startPoint y: 132, endPoint x: 312, endPoint y: 341, distance: 333.3
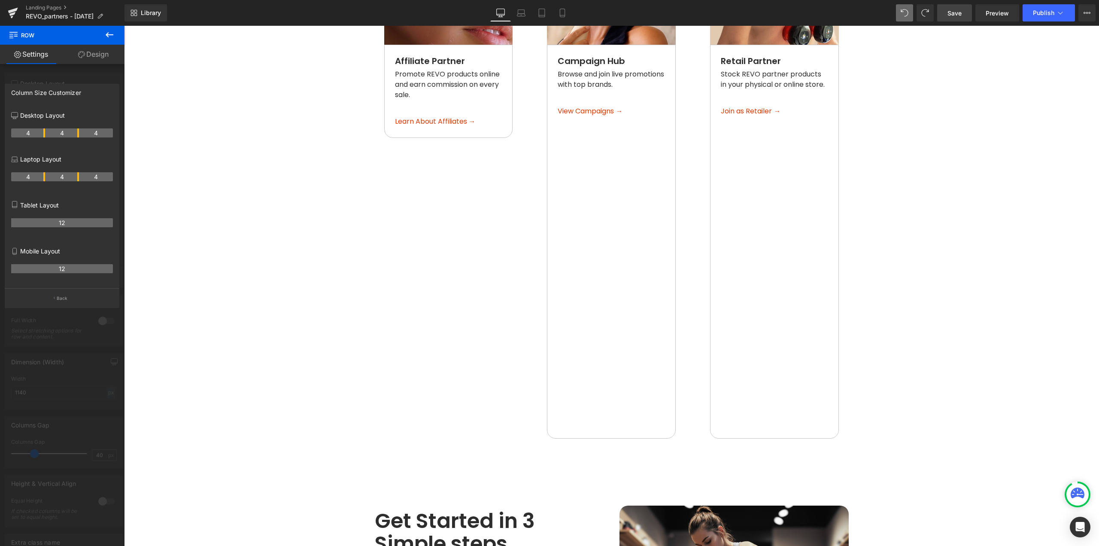
scroll to position [844, 0]
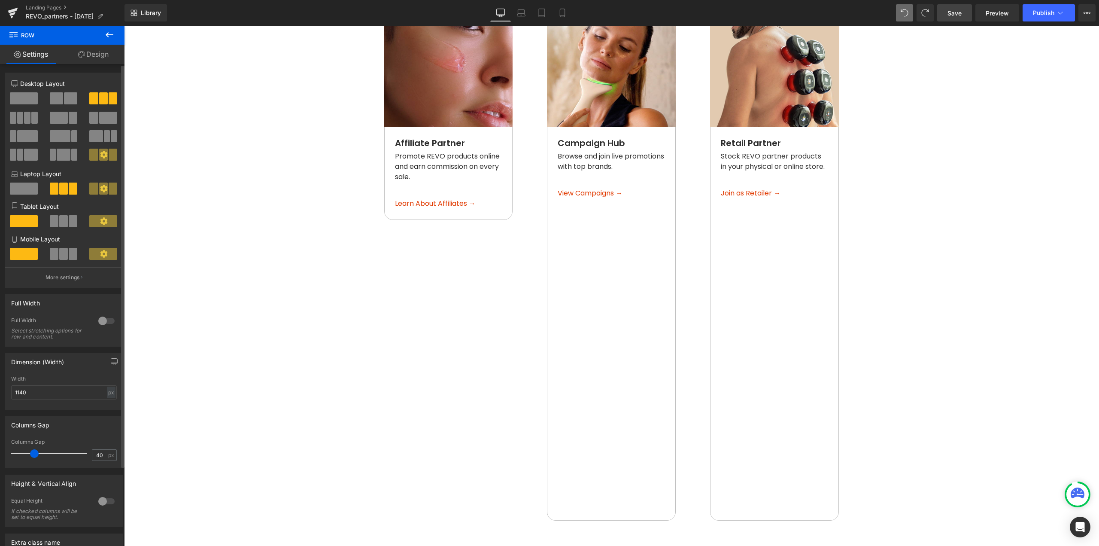
click at [516, 373] on body "Age Check Please verify your age to continue. You are too young to view this we…" at bounding box center [611, 249] width 975 height 2135
type input "0"
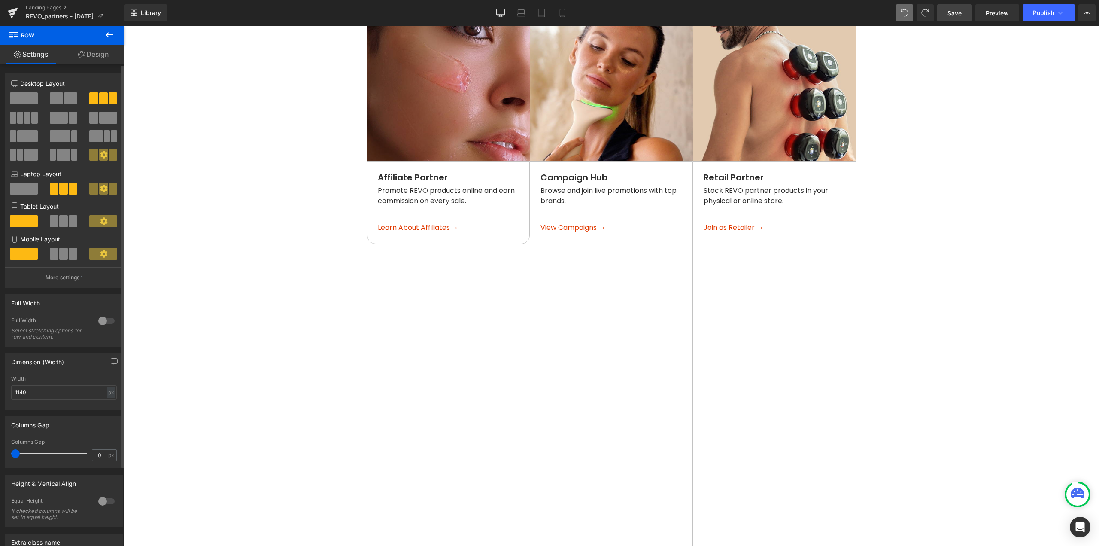
drag, startPoint x: 32, startPoint y: 451, endPoint x: 0, endPoint y: 451, distance: 32.2
click at [0, 451] on div "Columns Gap 0px Columns Gap 0 px" at bounding box center [64, 439] width 128 height 58
click at [105, 500] on div at bounding box center [106, 501] width 21 height 14
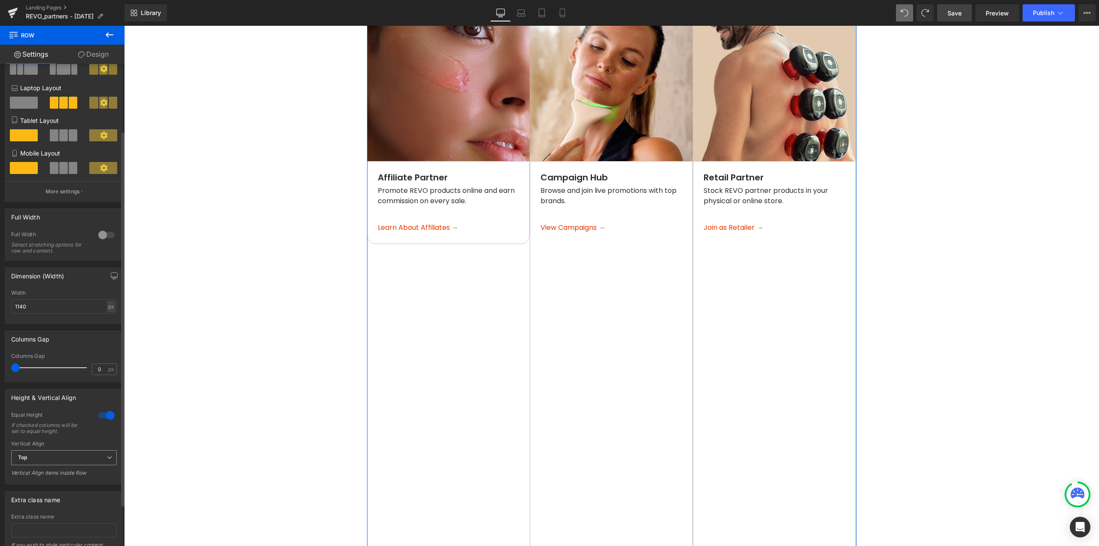
click at [67, 458] on span "Top" at bounding box center [64, 457] width 106 height 15
click at [57, 486] on li "Middle" at bounding box center [62, 485] width 102 height 13
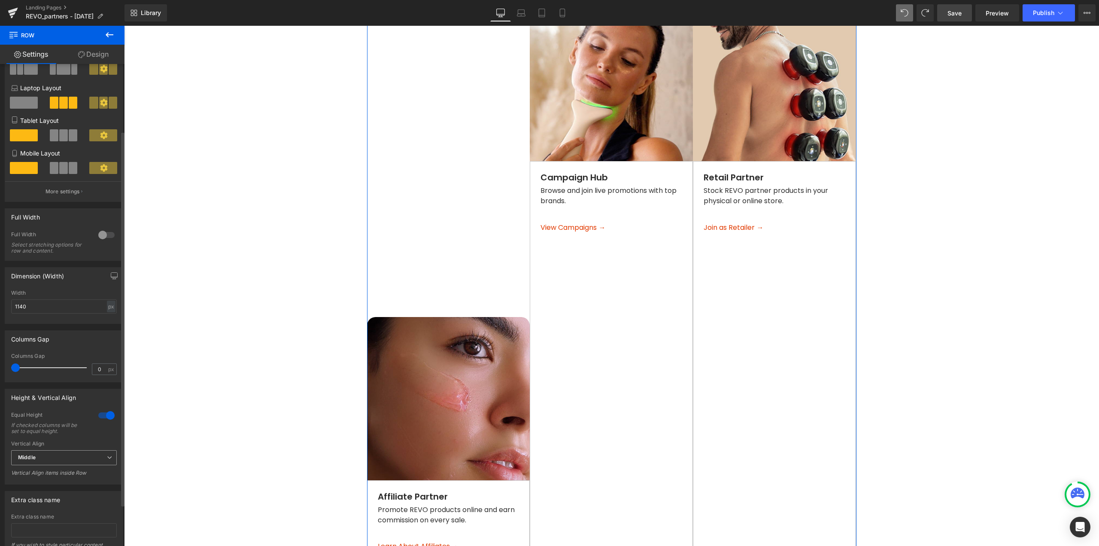
click at [76, 457] on span "Middle" at bounding box center [64, 457] width 106 height 15
click at [44, 498] on li "Bottom" at bounding box center [62, 498] width 102 height 13
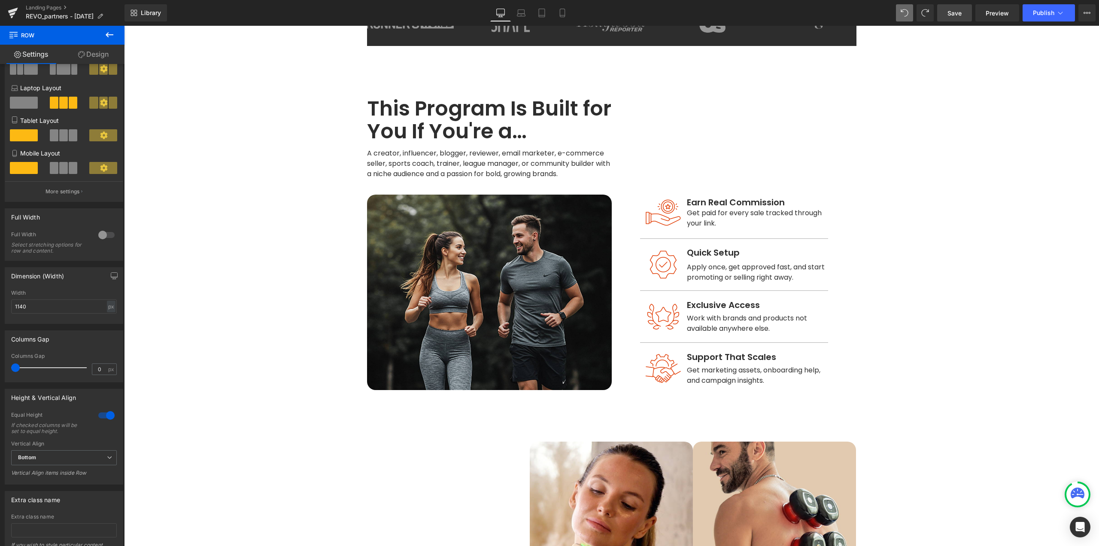
scroll to position [415, 0]
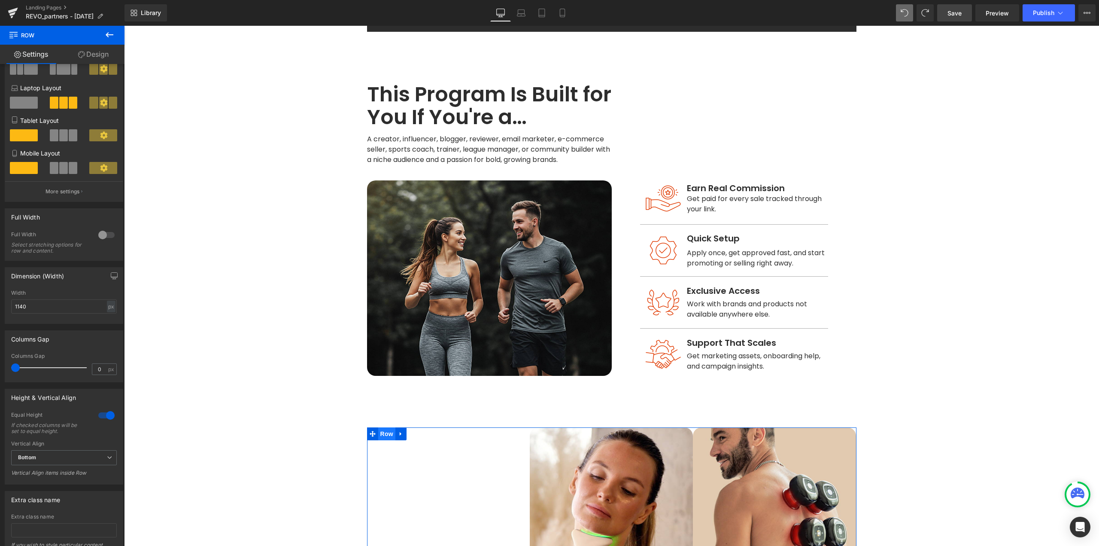
click at [385, 427] on span "Row" at bounding box center [386, 433] width 17 height 13
click at [88, 456] on span "Bottom" at bounding box center [64, 457] width 106 height 15
click at [105, 416] on div at bounding box center [106, 415] width 21 height 14
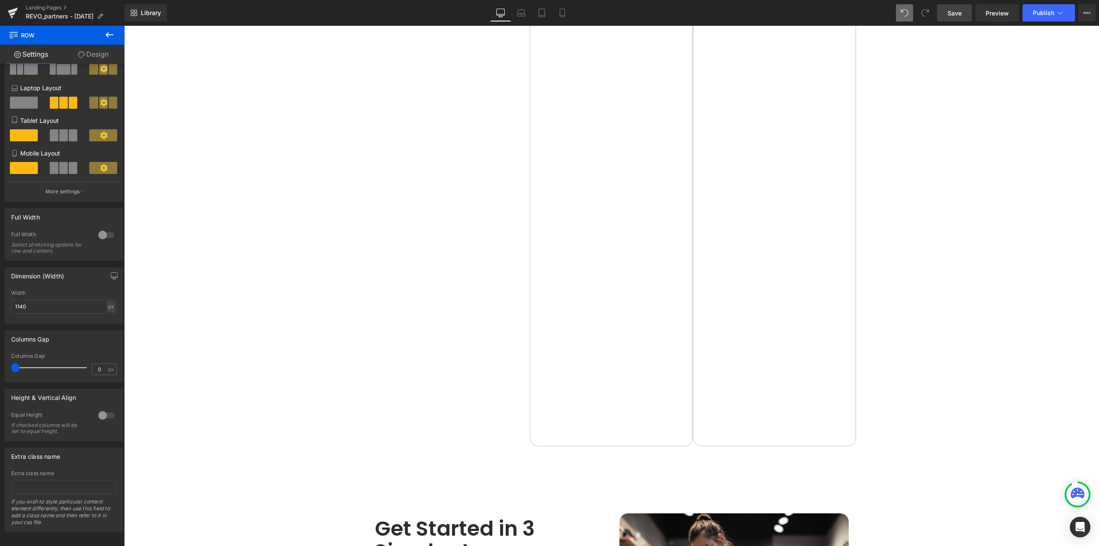
scroll to position [1439, 0]
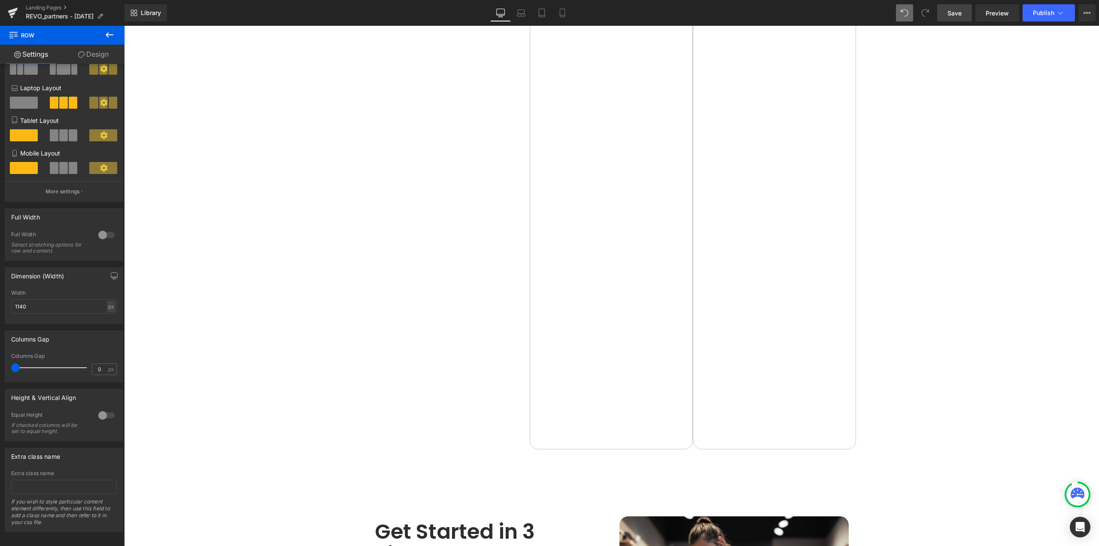
click at [951, 16] on span "Save" at bounding box center [955, 13] width 14 height 9
click at [12, 15] on icon at bounding box center [13, 12] width 10 height 21
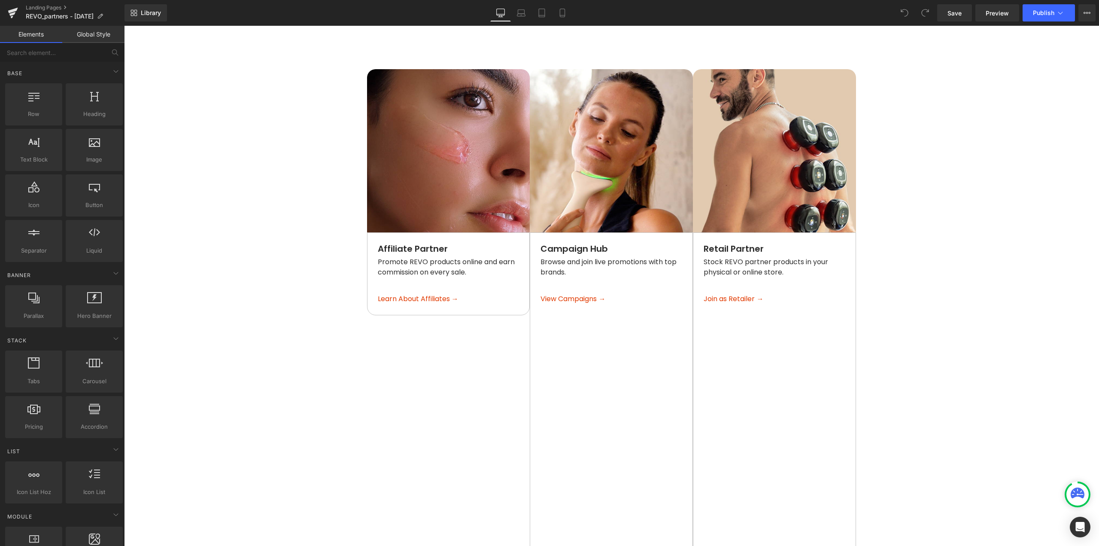
scroll to position [816, 0]
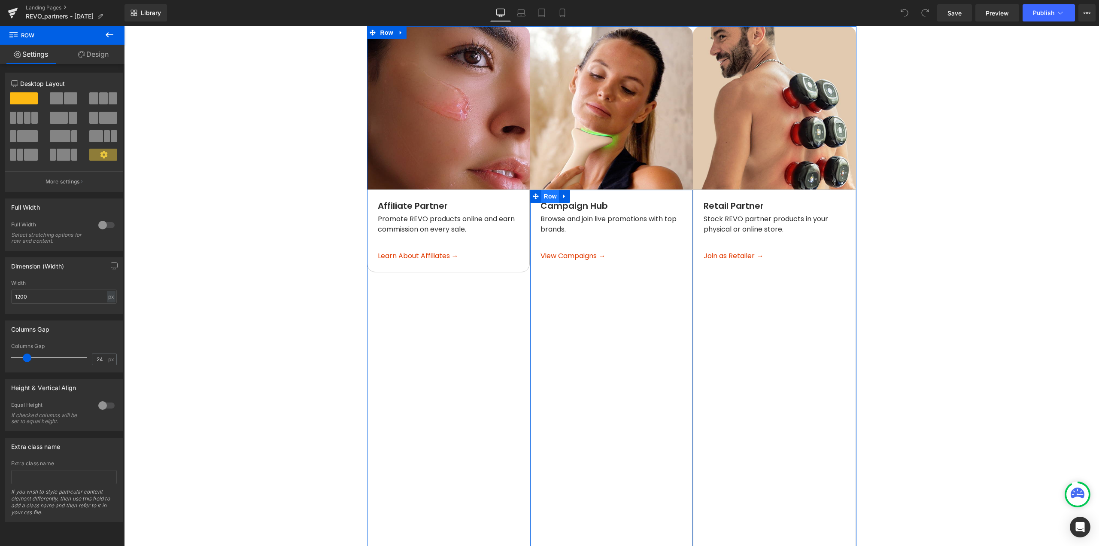
click at [544, 190] on span "Row" at bounding box center [549, 196] width 17 height 13
drag, startPoint x: 29, startPoint y: 358, endPoint x: 36, endPoint y: 359, distance: 7.0
click at [36, 359] on span at bounding box center [34, 357] width 9 height 9
drag, startPoint x: 104, startPoint y: 359, endPoint x: 82, endPoint y: 359, distance: 21.9
click at [82, 359] on div "Columns Gap 39 px" at bounding box center [64, 357] width 106 height 29
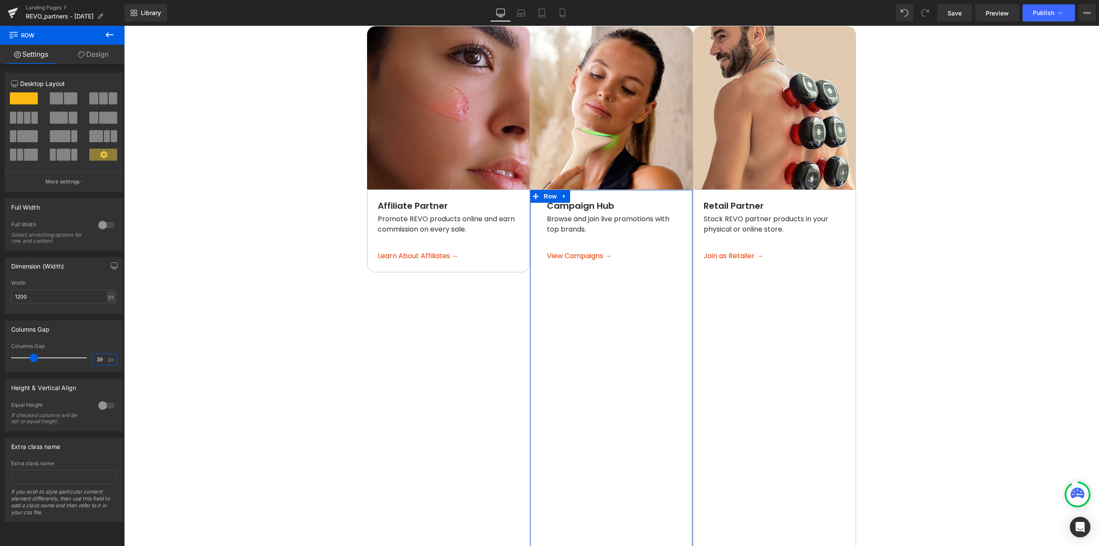
click at [97, 361] on input "39" at bounding box center [99, 359] width 15 height 11
drag, startPoint x: 101, startPoint y: 360, endPoint x: 88, endPoint y: 360, distance: 13.3
click at [88, 360] on div "Columns Gap 39 px" at bounding box center [64, 357] width 106 height 29
type input "24"
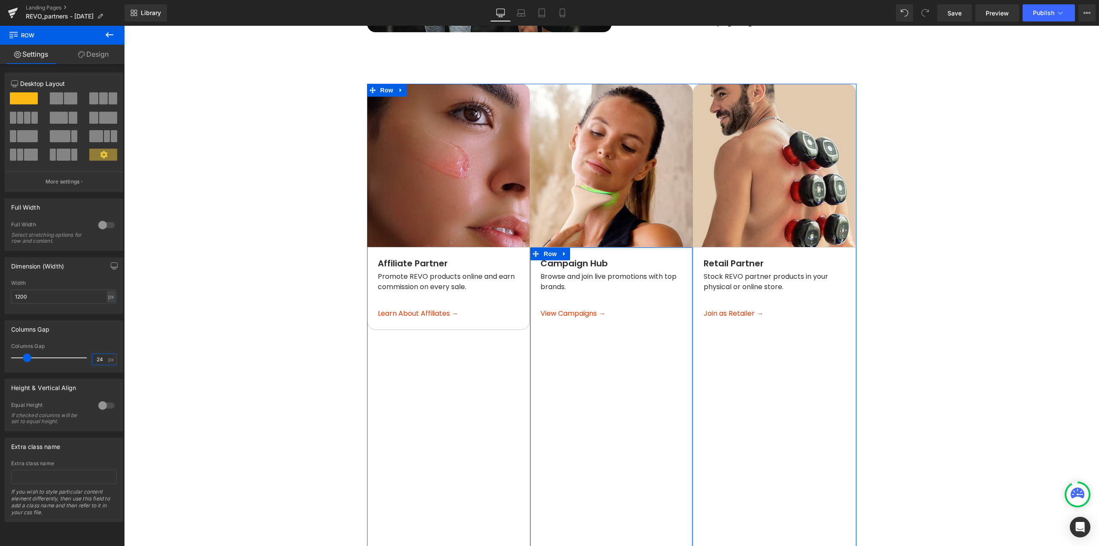
scroll to position [730, 0]
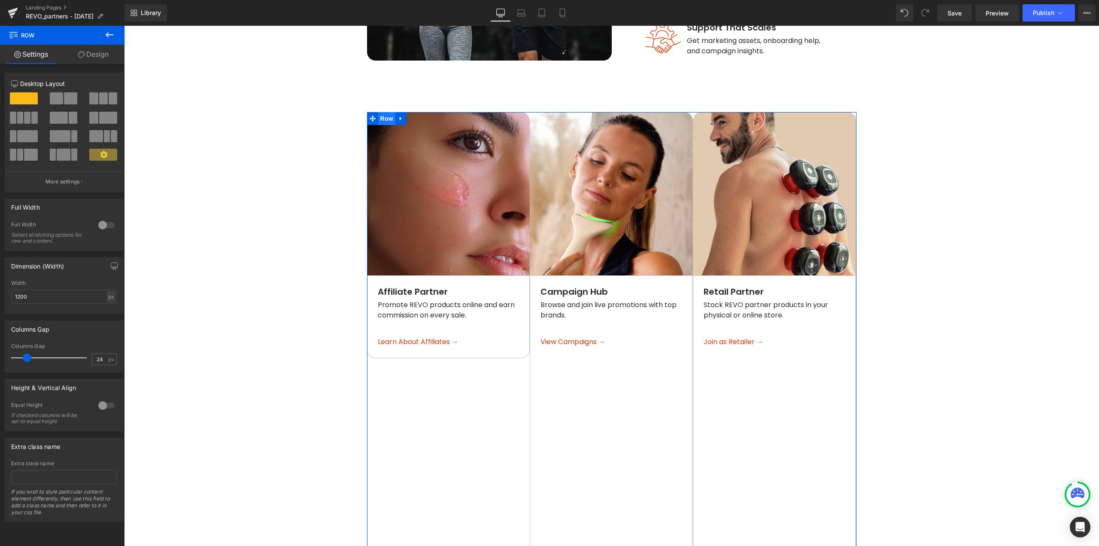
click at [380, 112] on span "Row" at bounding box center [386, 118] width 17 height 13
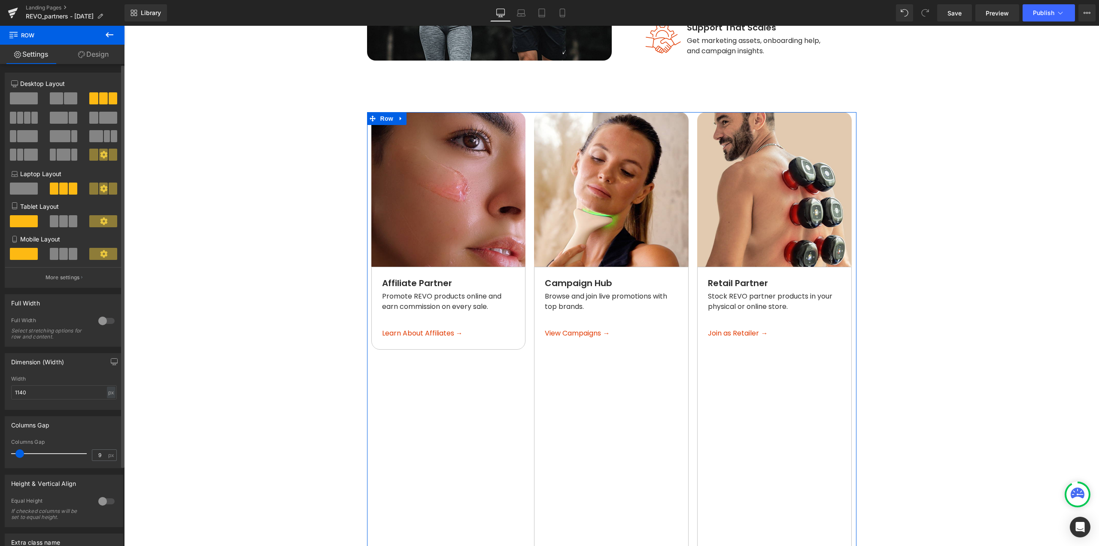
type input "8"
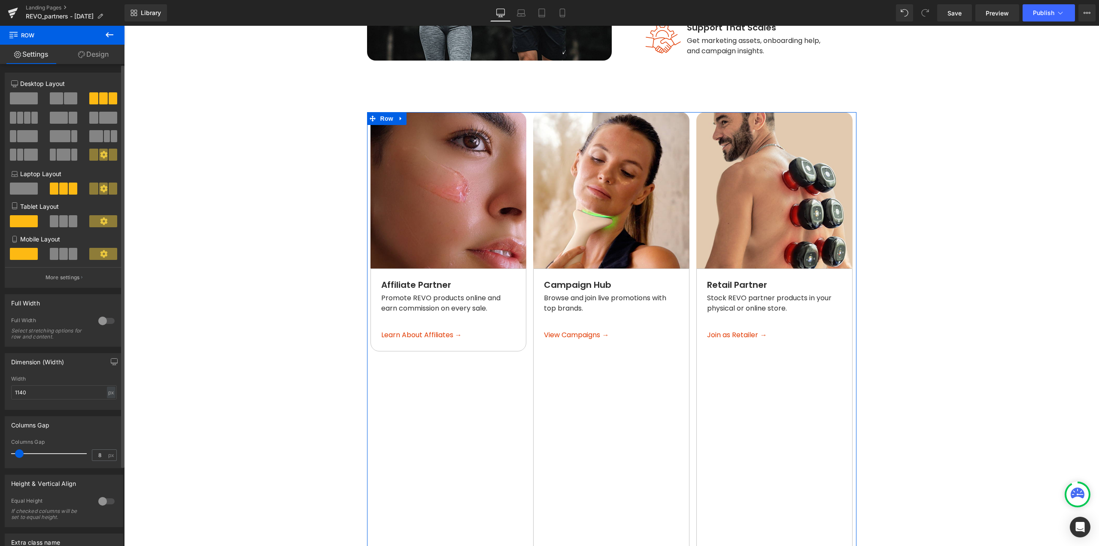
click at [19, 456] on span at bounding box center [19, 453] width 9 height 9
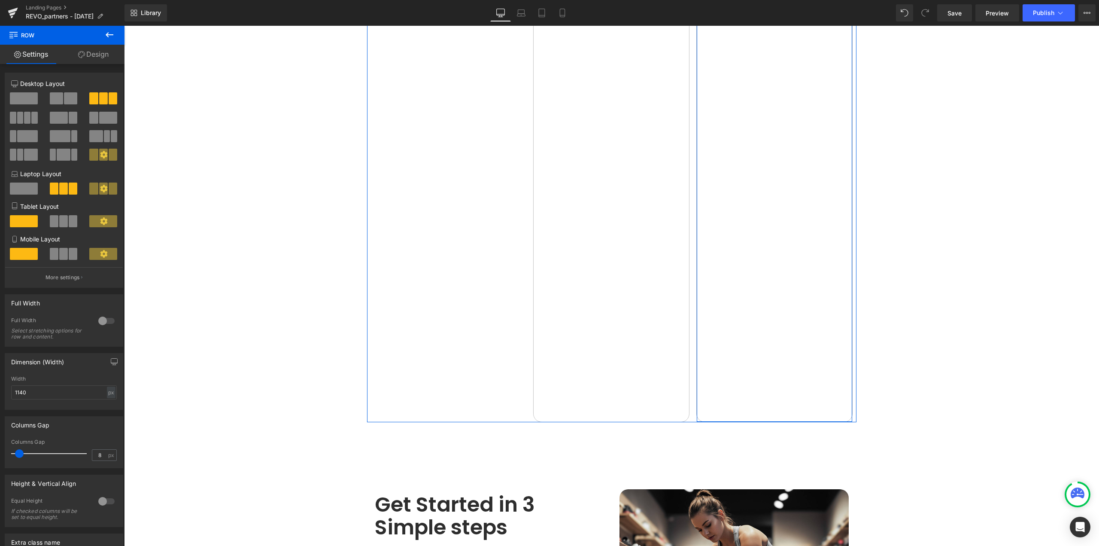
scroll to position [1460, 0]
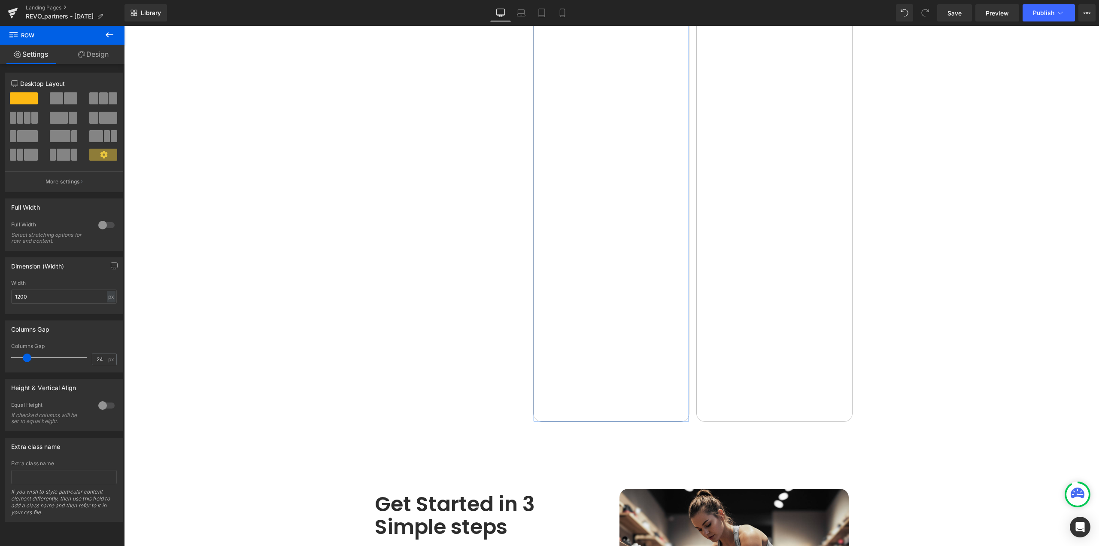
click at [64, 99] on span at bounding box center [70, 98] width 13 height 12
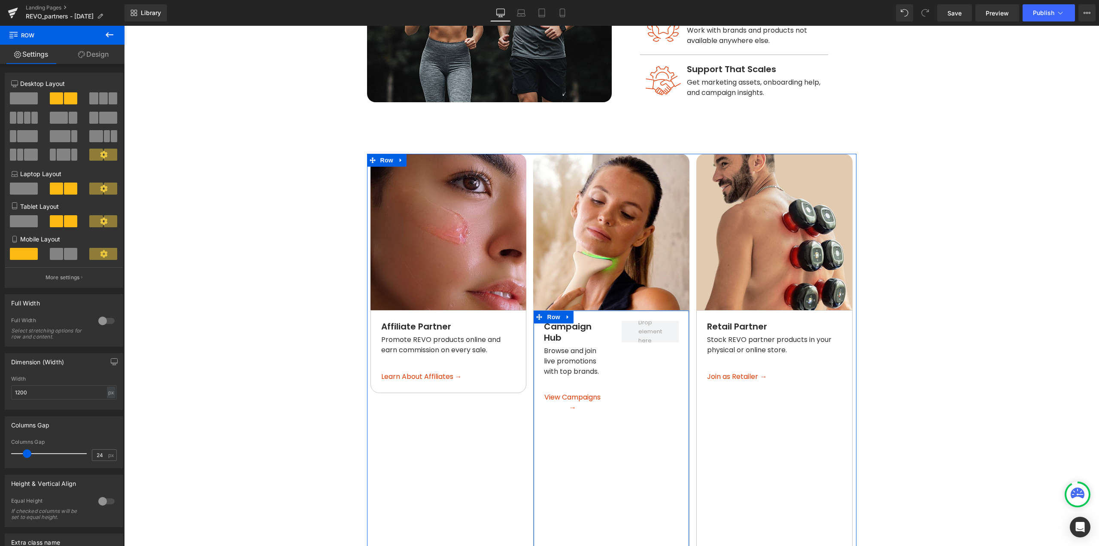
scroll to position [687, 0]
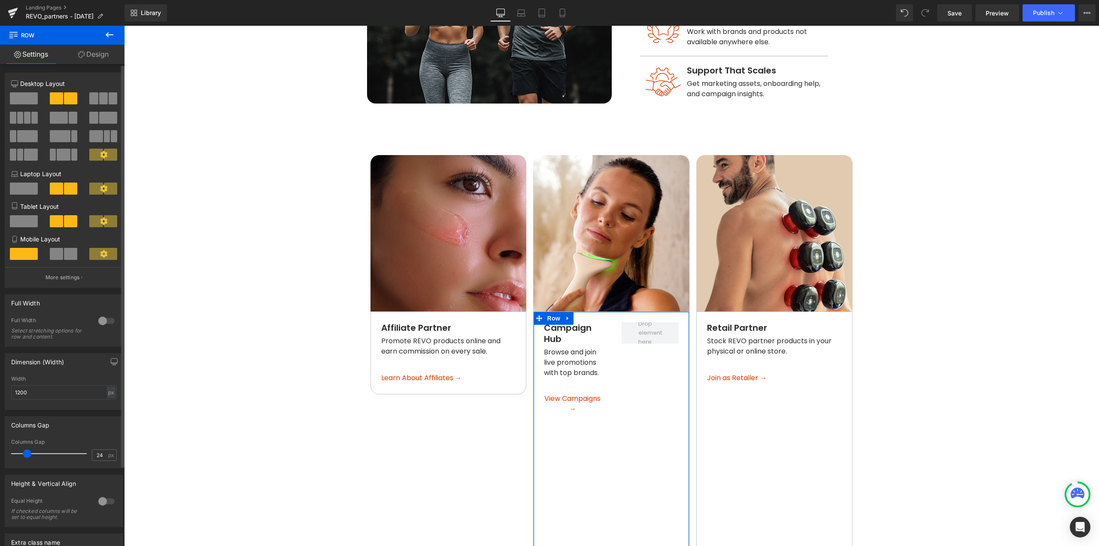
drag, startPoint x: 23, startPoint y: 100, endPoint x: 405, endPoint y: 201, distance: 395.2
click at [23, 100] on span at bounding box center [24, 98] width 28 height 12
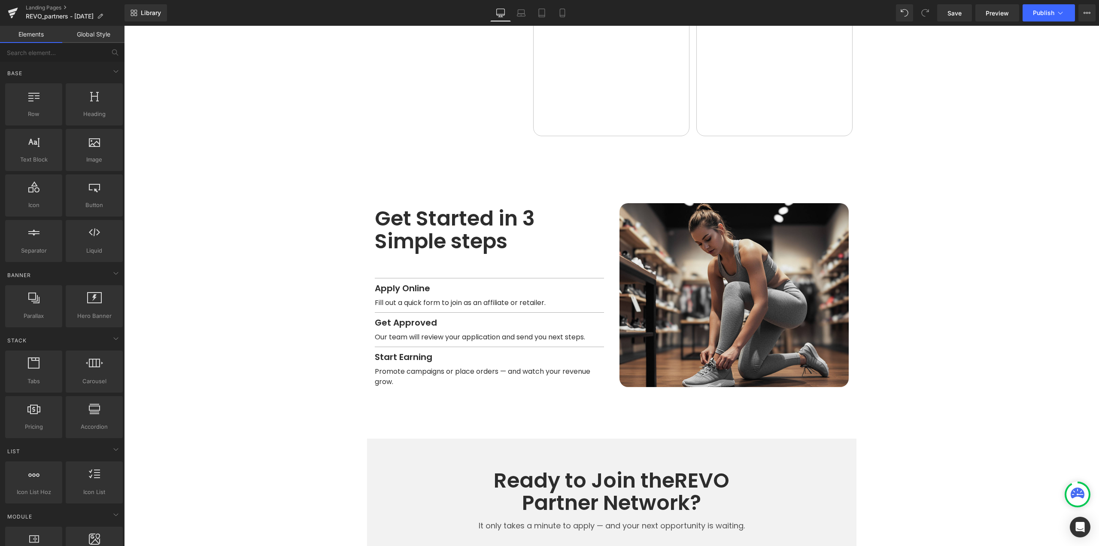
scroll to position [1760, 0]
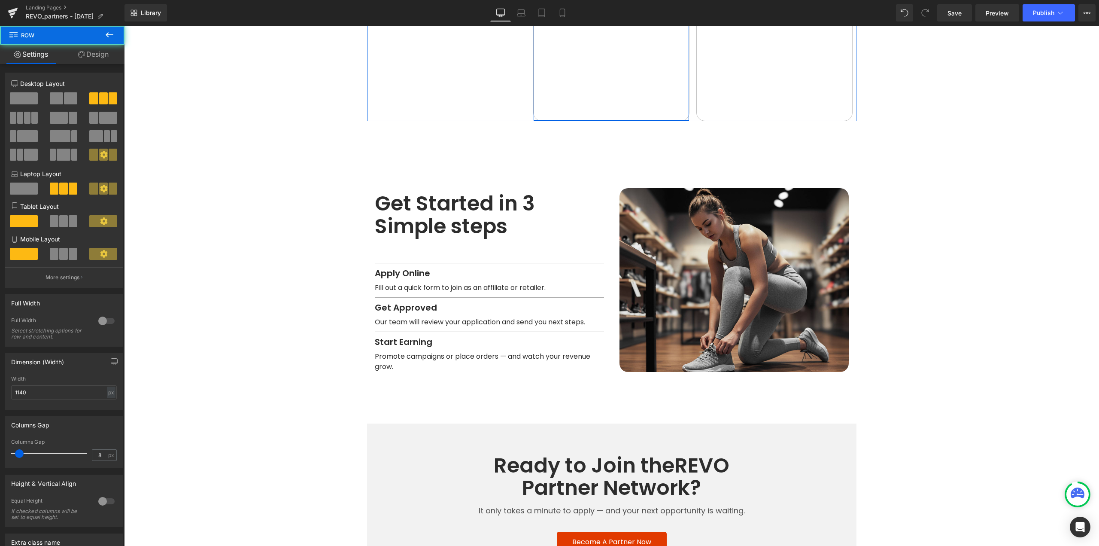
drag, startPoint x: 601, startPoint y: 108, endPoint x: 604, endPoint y: 90, distance: 18.3
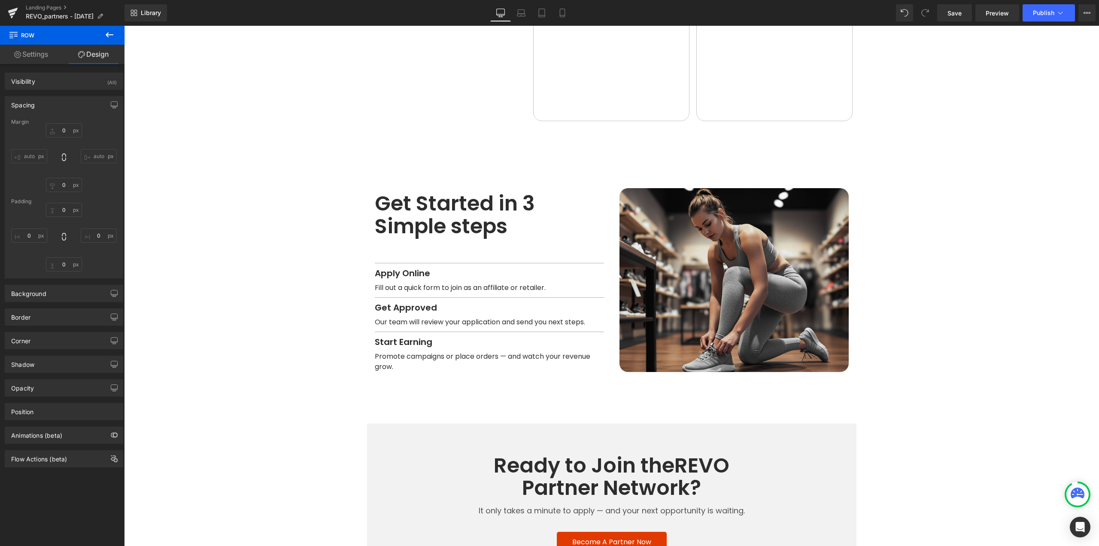
type input "120"
type input "0"
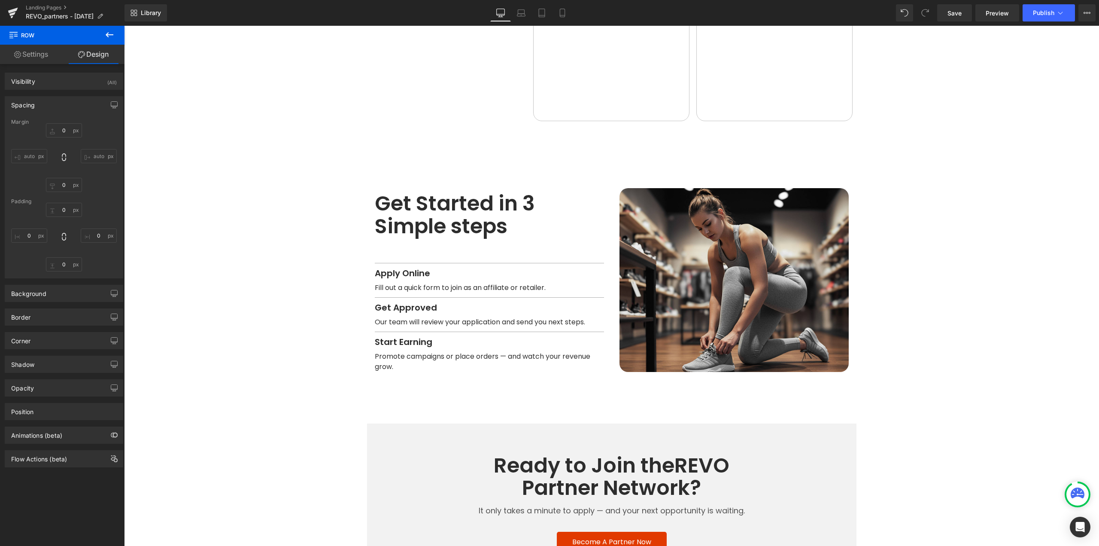
type input "0"
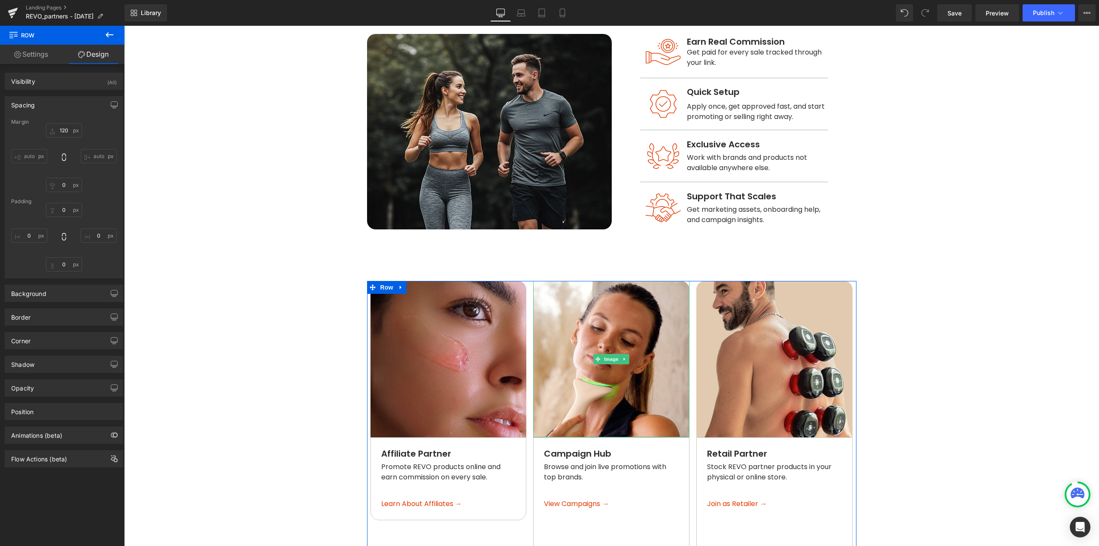
scroll to position [558, 0]
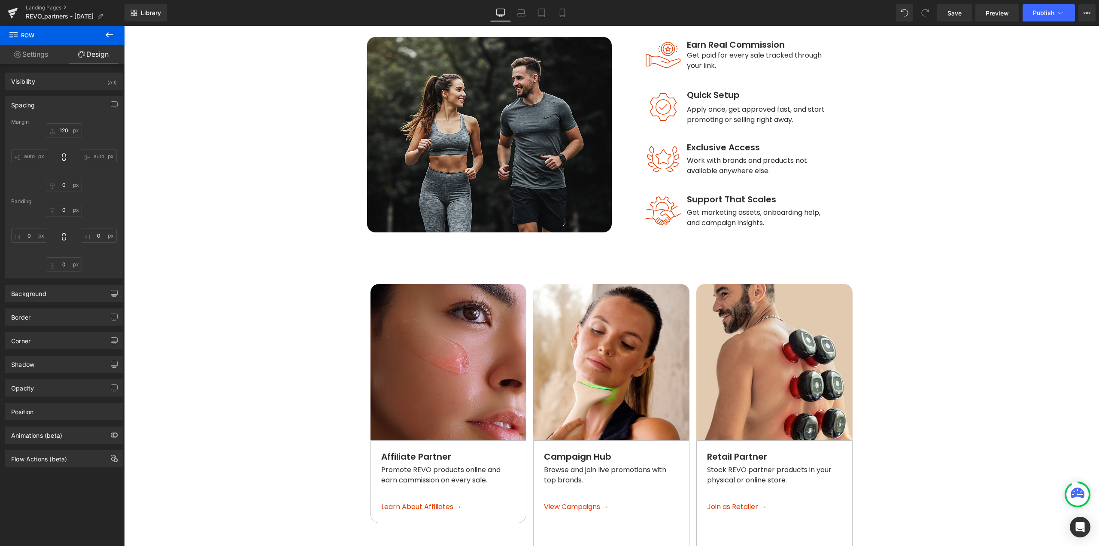
click at [106, 38] on icon at bounding box center [109, 35] width 10 height 10
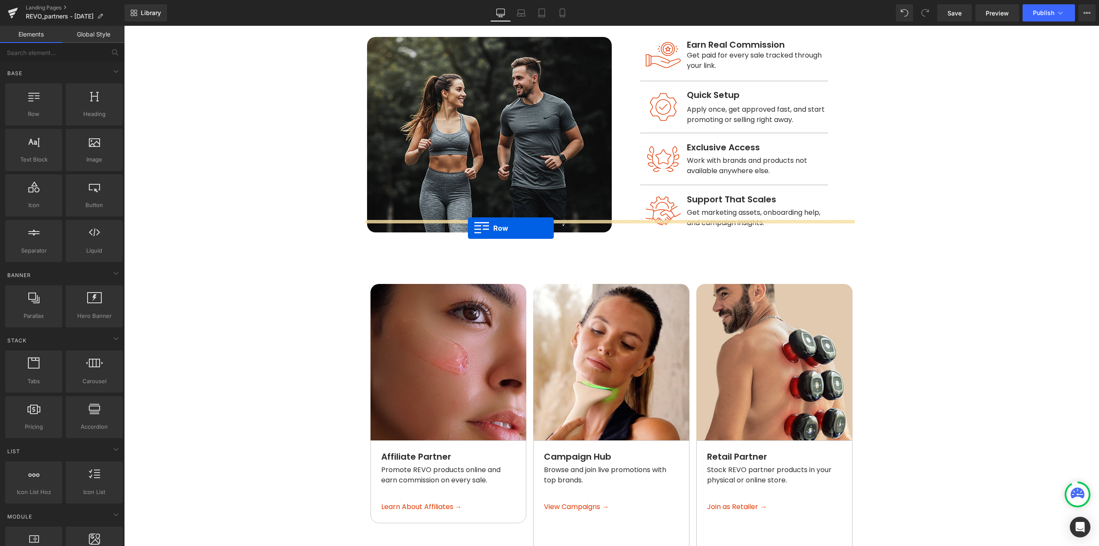
drag, startPoint x: 155, startPoint y: 135, endPoint x: 468, endPoint y: 228, distance: 326.2
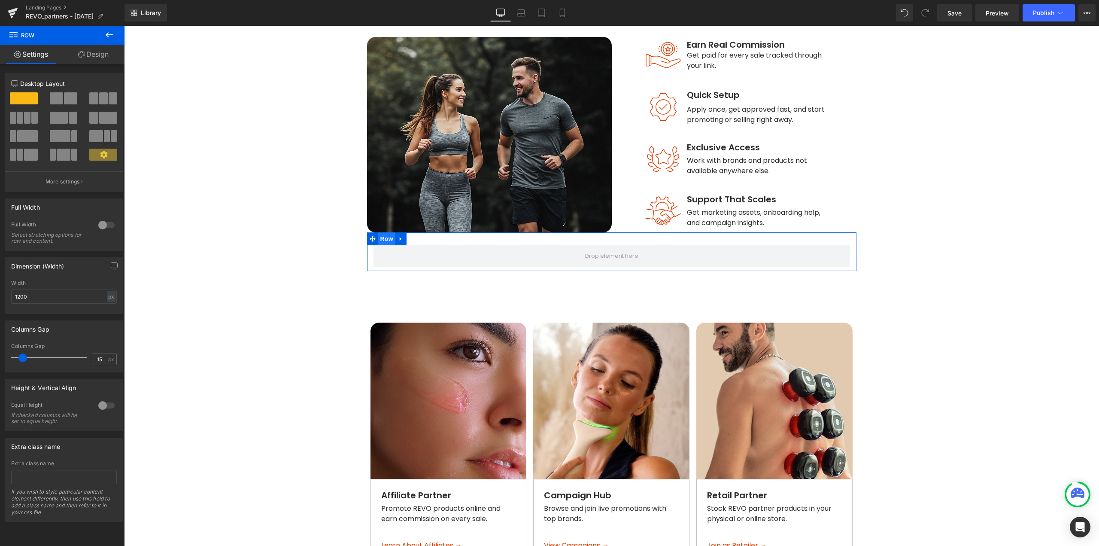
click at [382, 232] on span "Row" at bounding box center [386, 238] width 17 height 13
click at [102, 99] on span at bounding box center [103, 98] width 9 height 12
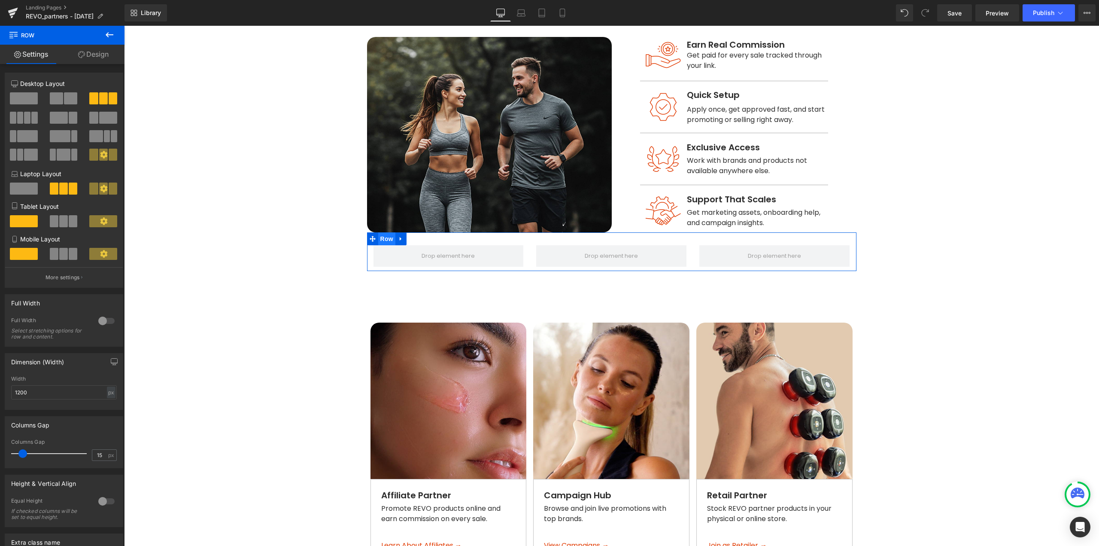
click at [386, 232] on span "Row" at bounding box center [386, 238] width 17 height 13
click at [92, 56] on link "Design" at bounding box center [93, 54] width 62 height 19
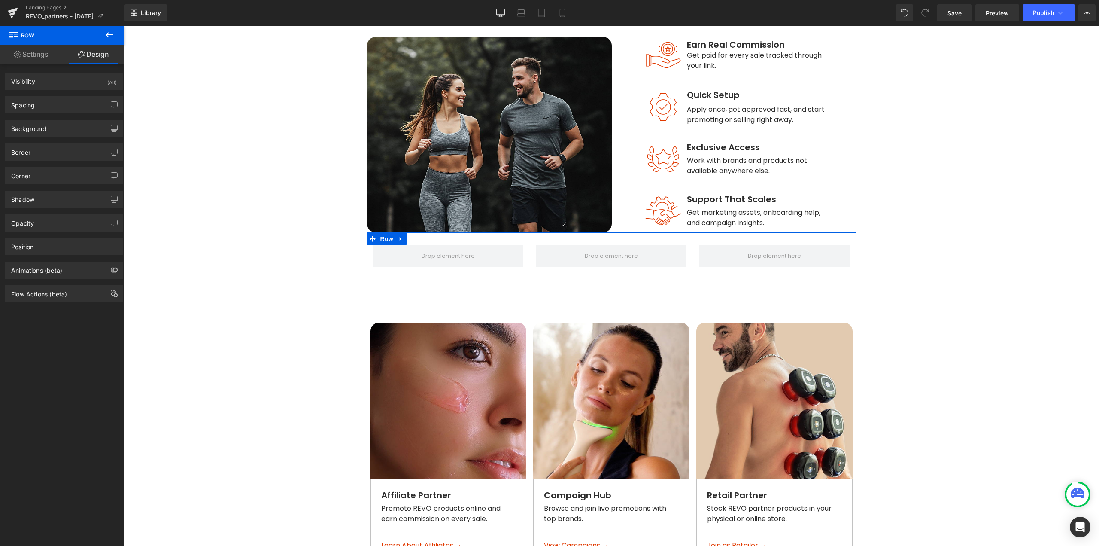
click at [36, 52] on link "Settings" at bounding box center [31, 54] width 62 height 19
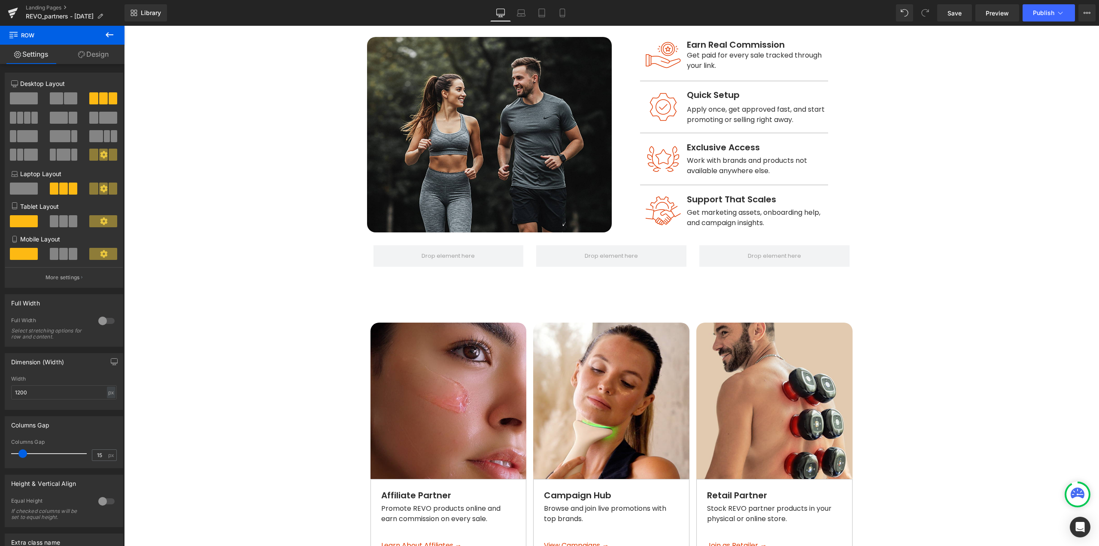
click at [106, 30] on icon at bounding box center [109, 35] width 10 height 10
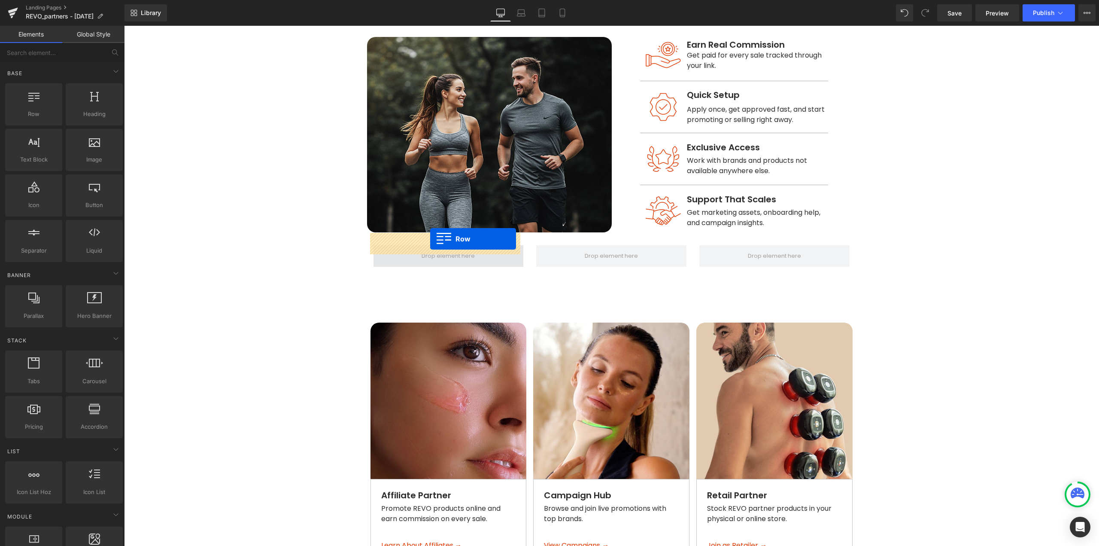
drag, startPoint x: 167, startPoint y: 140, endPoint x: 430, endPoint y: 239, distance: 281.4
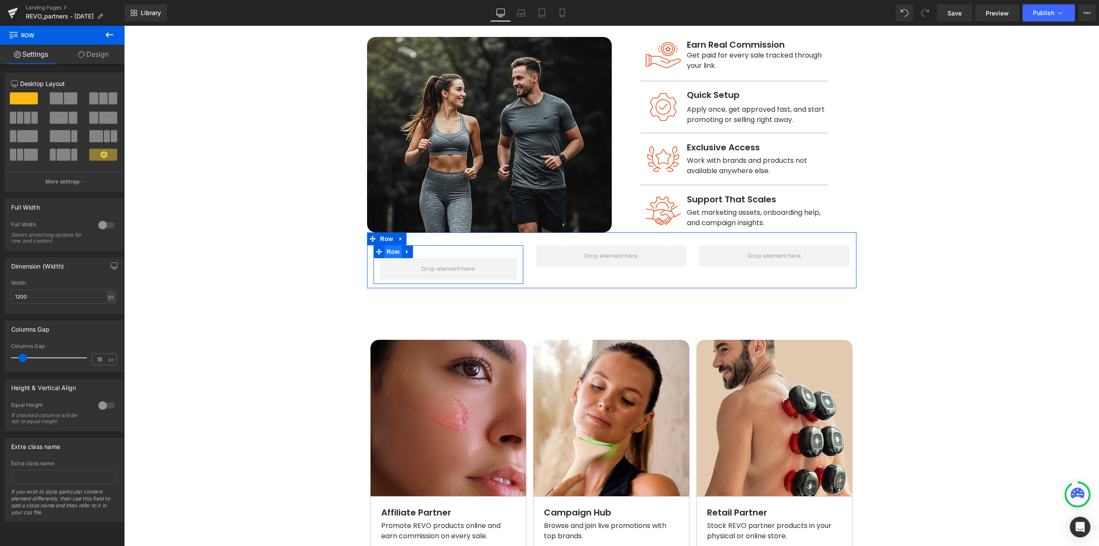
click at [395, 245] on span "Row" at bounding box center [393, 251] width 17 height 13
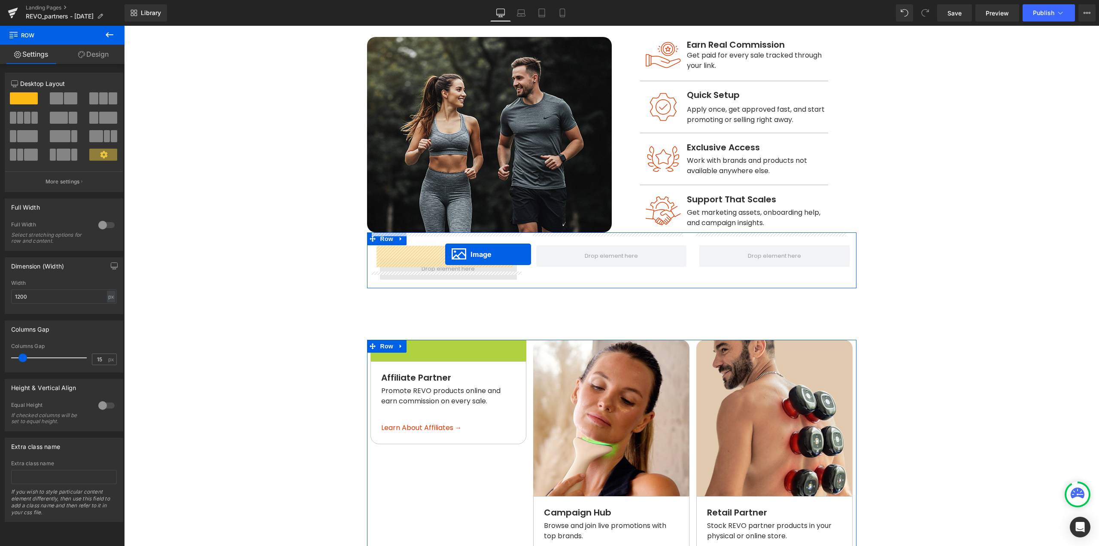
drag, startPoint x: 446, startPoint y: 407, endPoint x: 445, endPoint y: 254, distance: 152.9
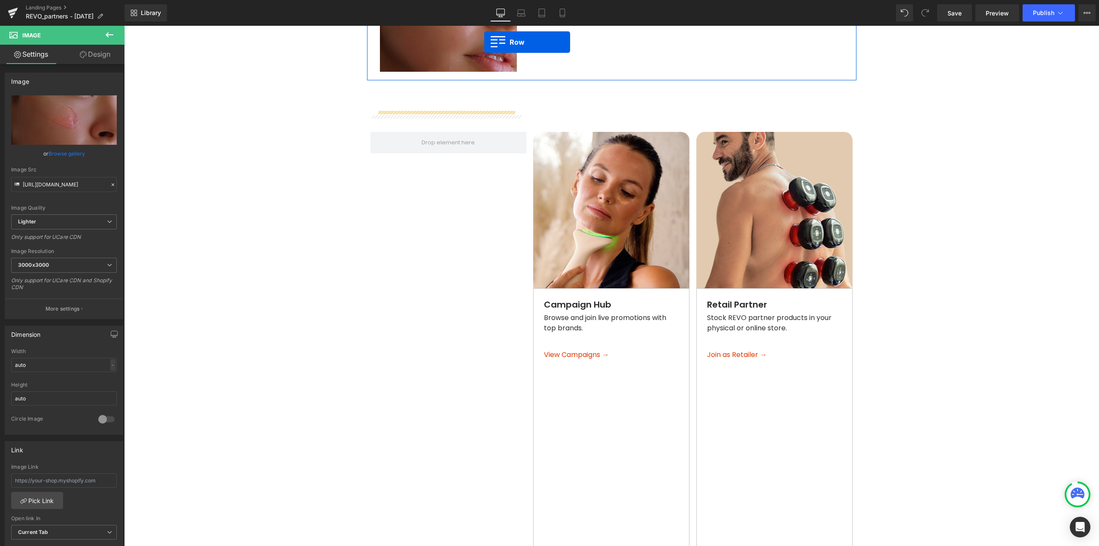
scroll to position [822, 0]
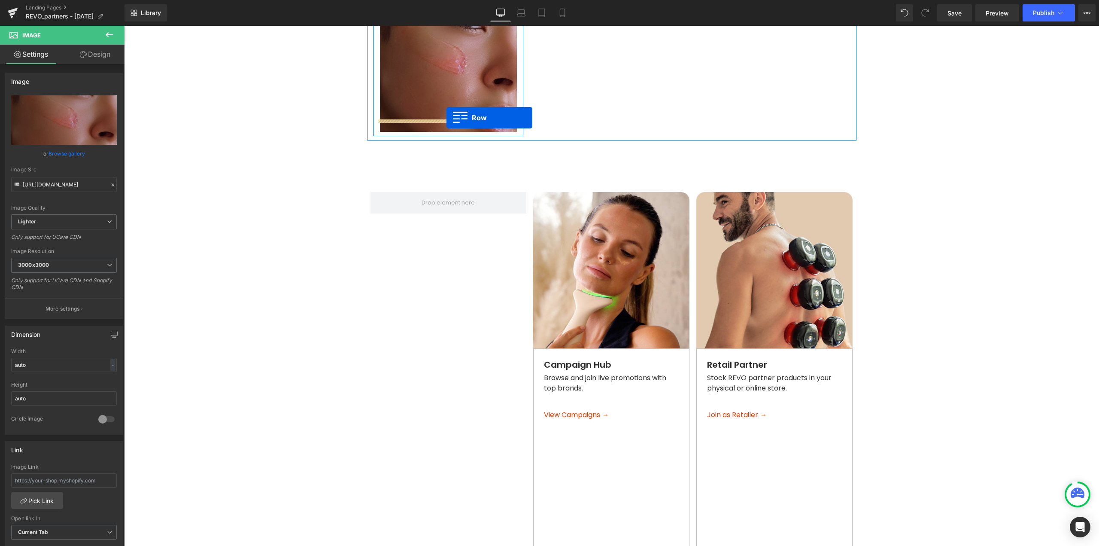
drag, startPoint x: 379, startPoint y: 242, endPoint x: 447, endPoint y: 118, distance: 141.4
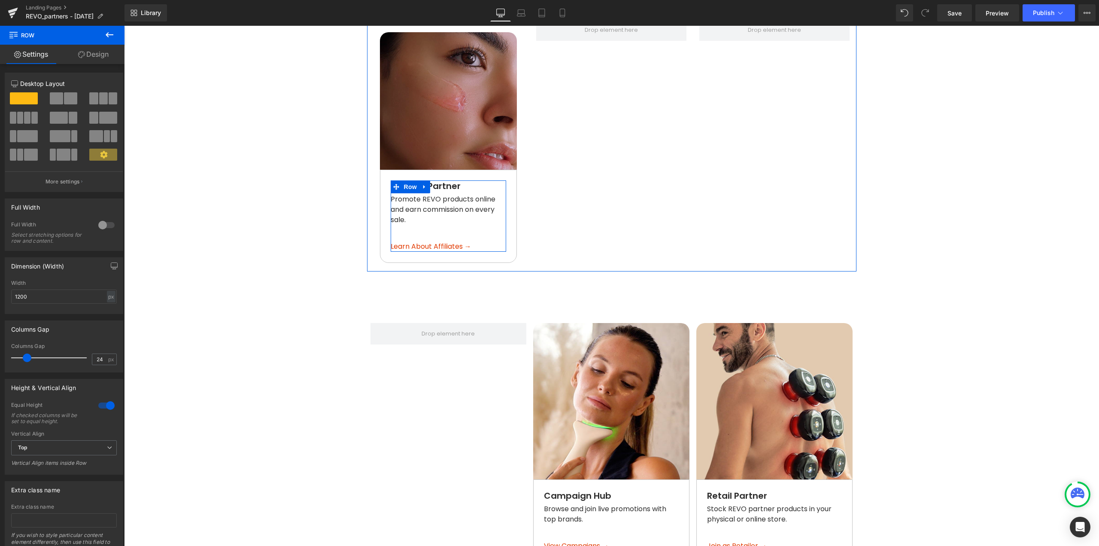
scroll to position [693, 0]
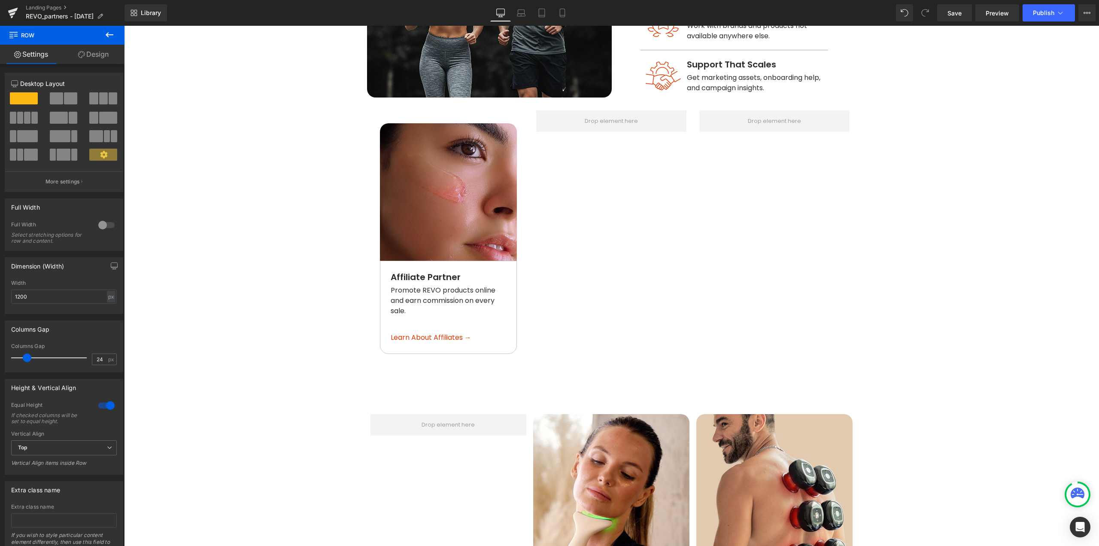
click at [109, 39] on icon at bounding box center [109, 35] width 10 height 10
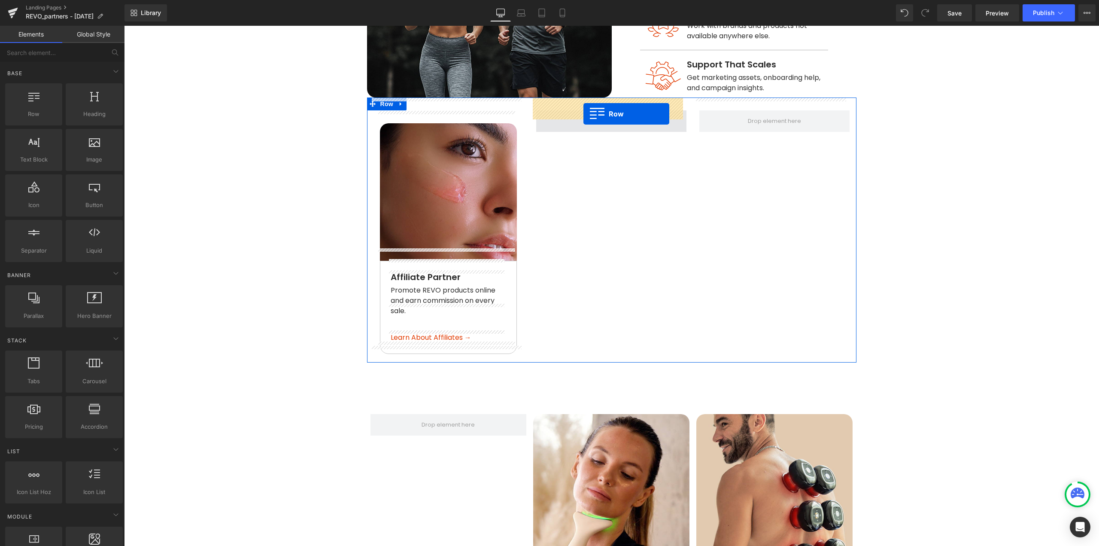
drag, startPoint x: 385, startPoint y: 112, endPoint x: 584, endPoint y: 112, distance: 199.2
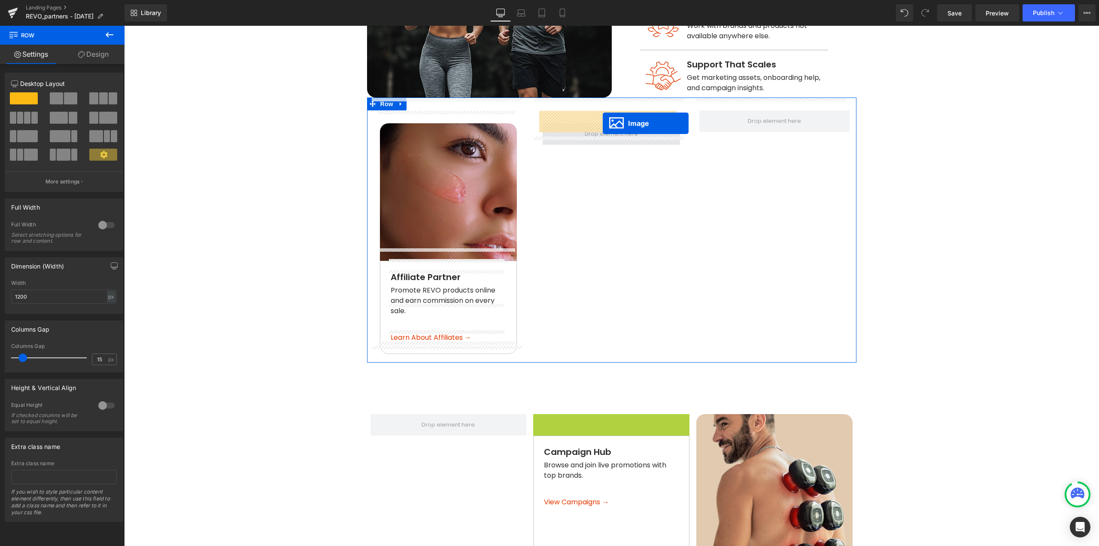
drag, startPoint x: 609, startPoint y: 479, endPoint x: 603, endPoint y: 123, distance: 356.0
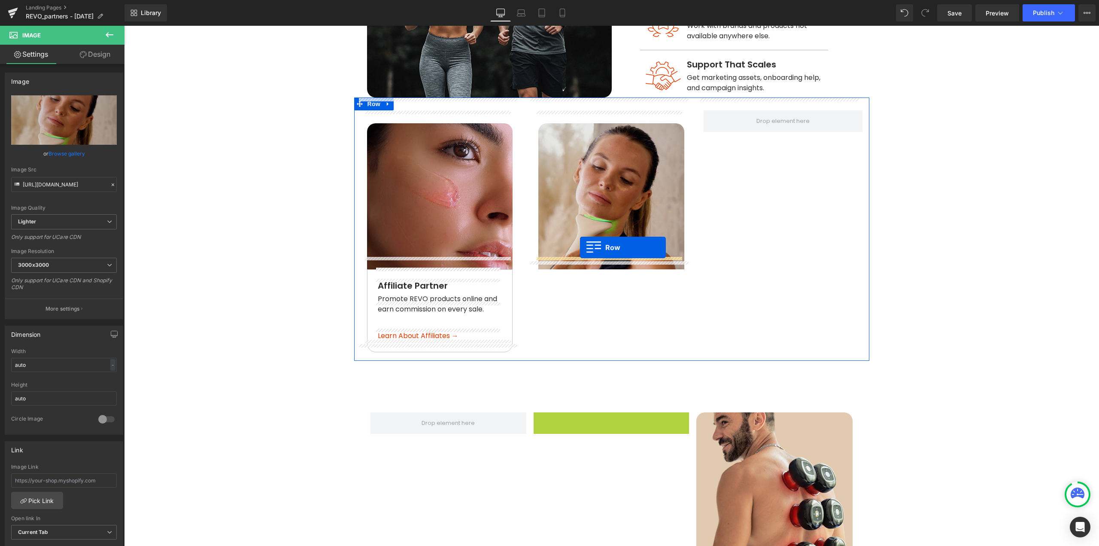
drag, startPoint x: 547, startPoint y: 410, endPoint x: 580, endPoint y: 247, distance: 166.0
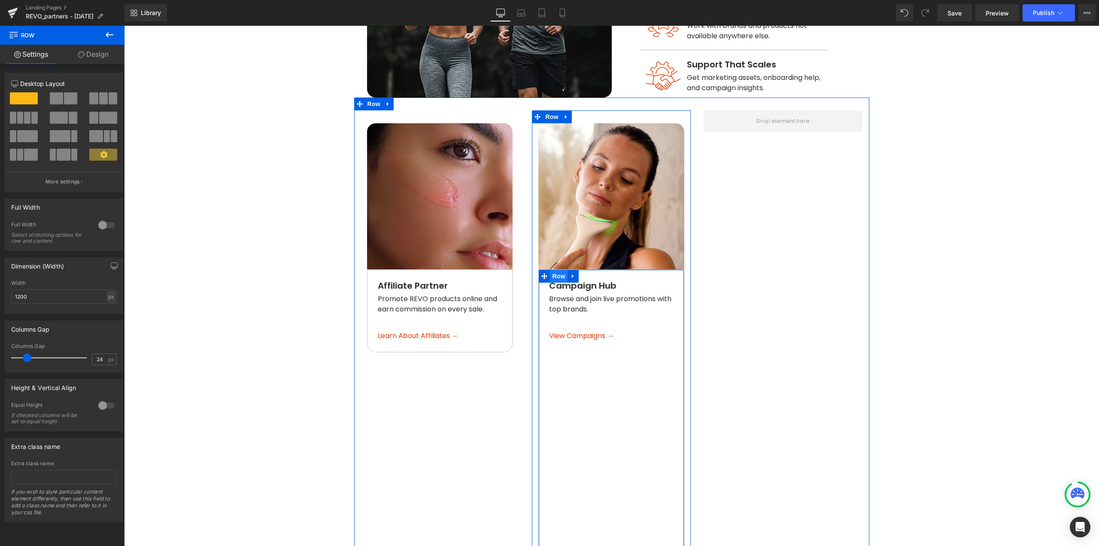
click at [553, 270] on span "Row" at bounding box center [558, 276] width 17 height 13
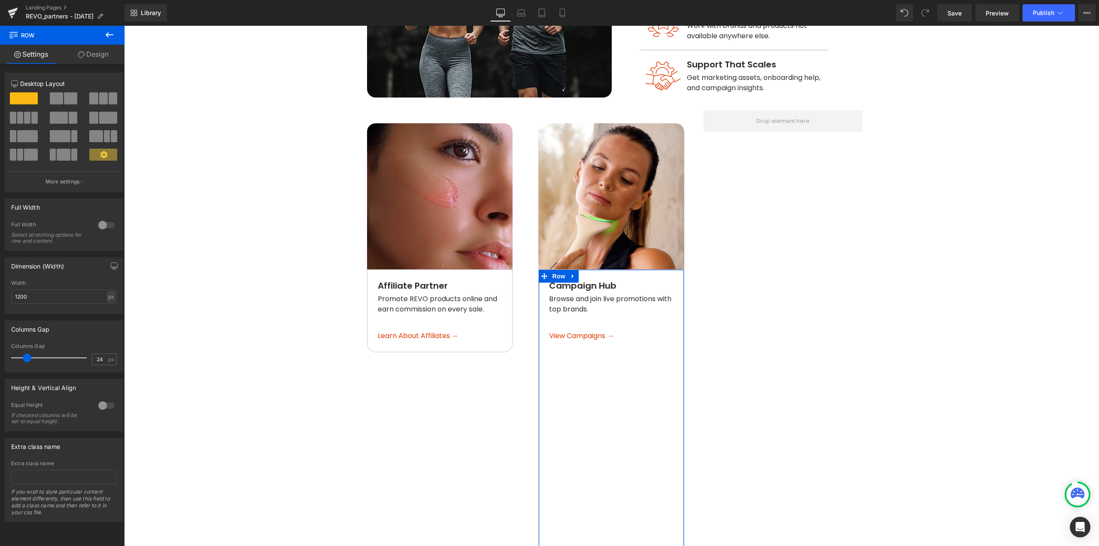
click at [104, 406] on div at bounding box center [106, 405] width 21 height 14
click at [106, 407] on div at bounding box center [106, 405] width 21 height 14
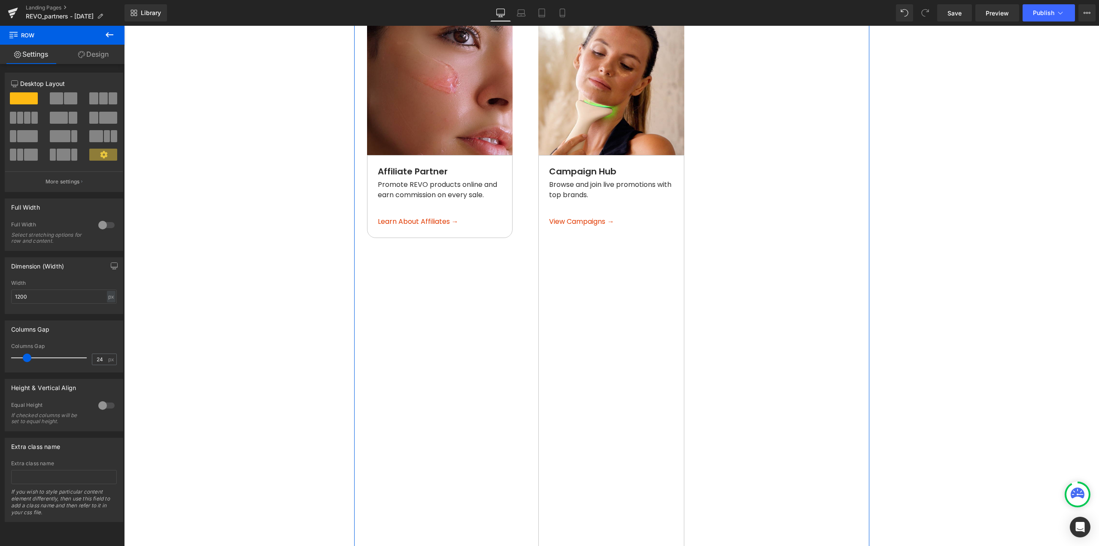
scroll to position [736, 0]
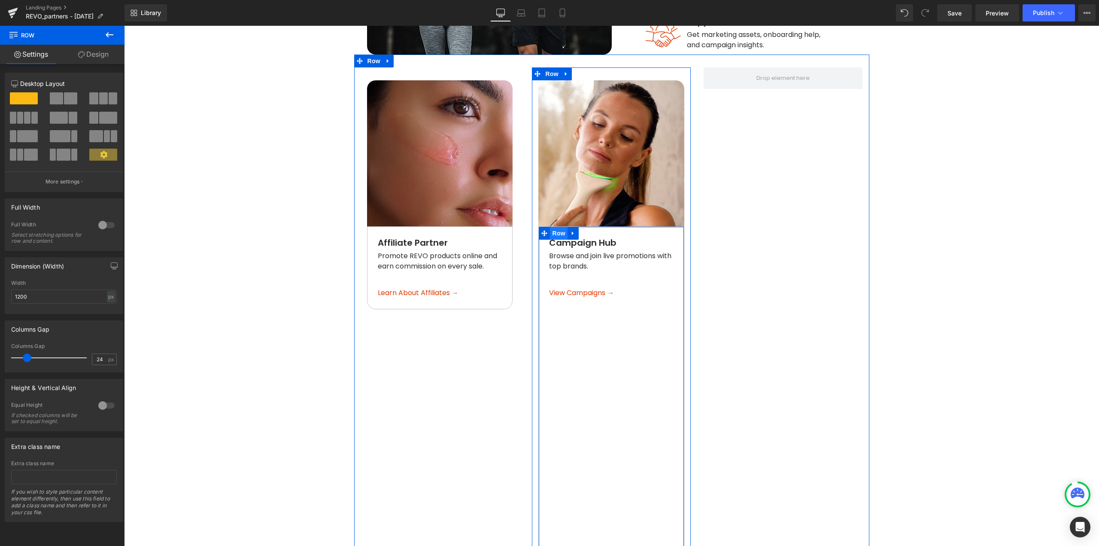
click at [553, 227] on span "Row" at bounding box center [558, 233] width 17 height 13
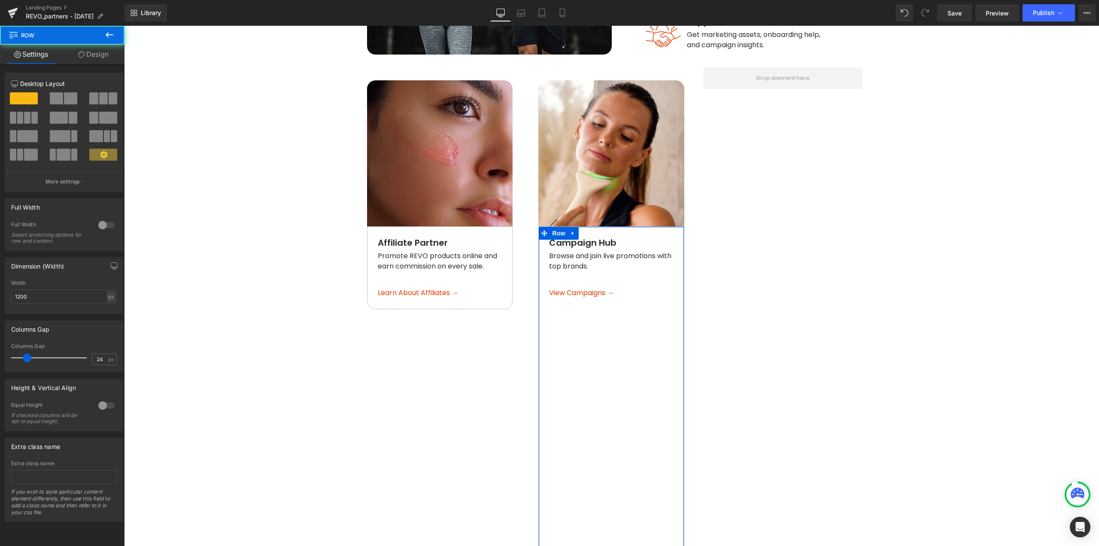
click at [111, 57] on link "Design" at bounding box center [93, 54] width 62 height 19
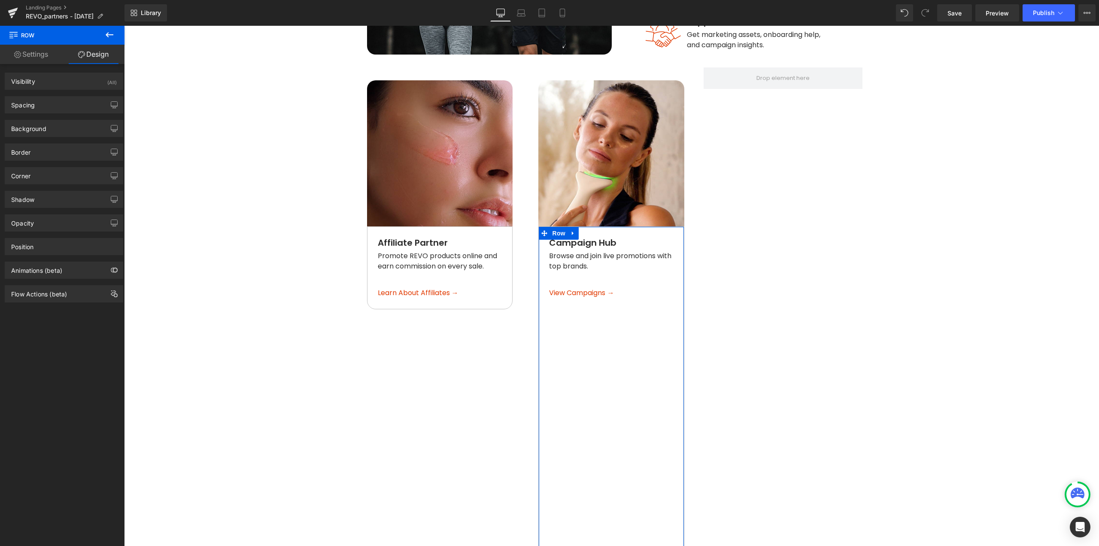
type input "0"
type input "24"
type input "0"
type input "24"
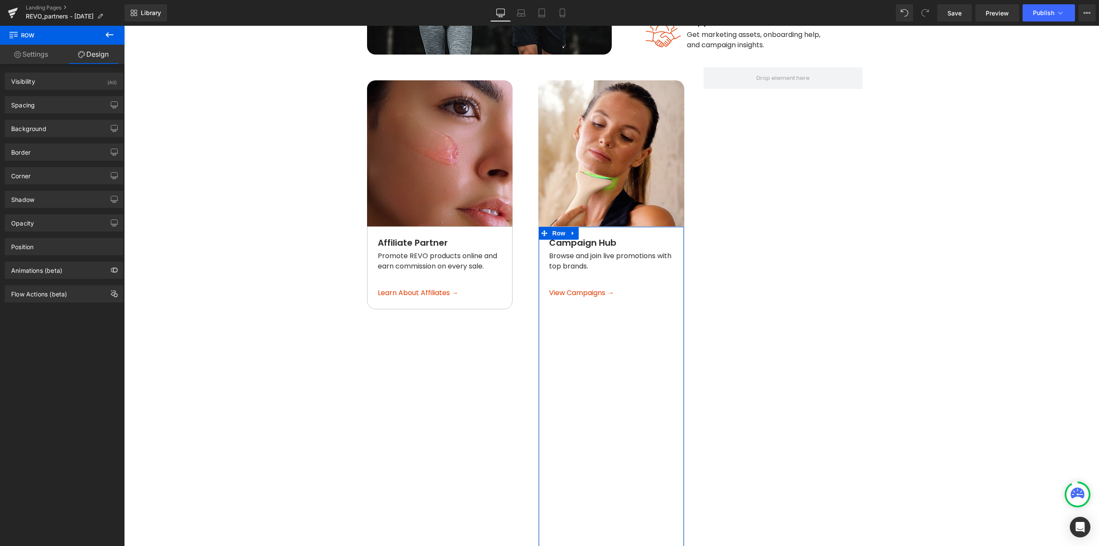
type input "0"
click at [46, 101] on div "Spacing" at bounding box center [64, 105] width 118 height 16
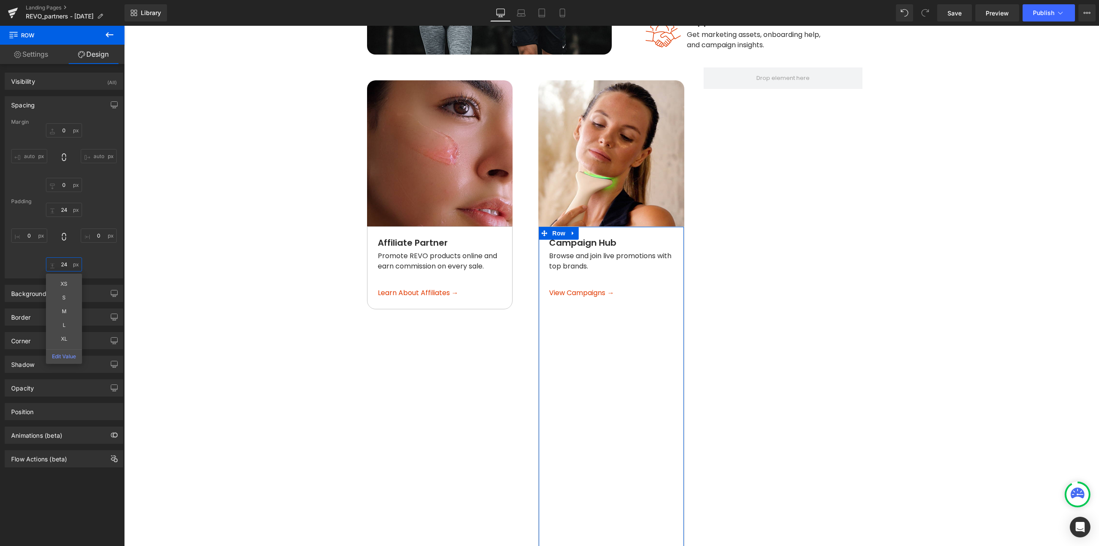
click at [67, 264] on input "24" at bounding box center [64, 264] width 36 height 14
type input "0"
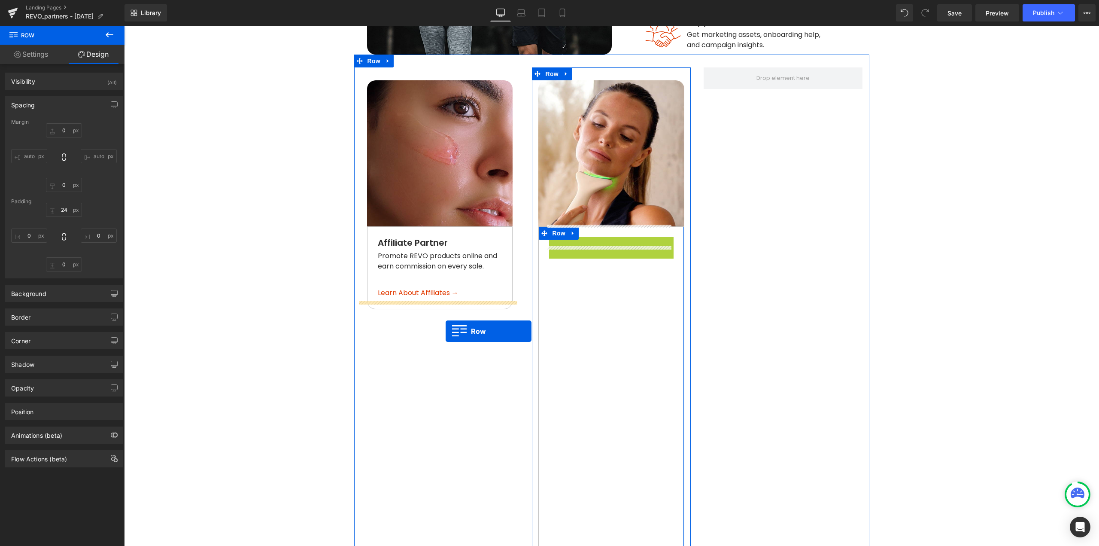
drag, startPoint x: 570, startPoint y: 235, endPoint x: 446, endPoint y: 331, distance: 157.0
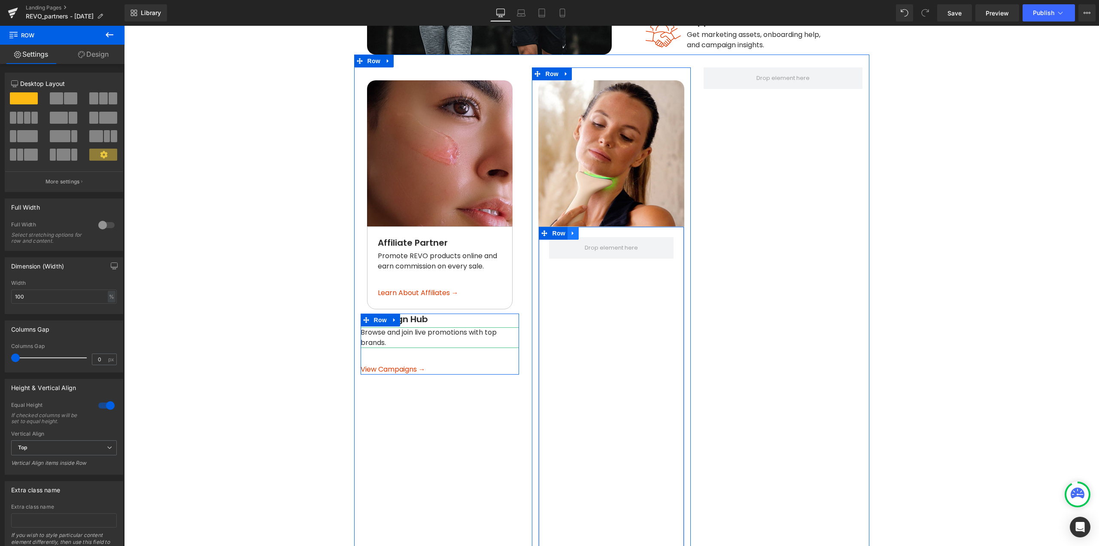
click at [570, 230] on icon at bounding box center [573, 233] width 6 height 6
click at [593, 230] on icon at bounding box center [596, 233] width 6 height 6
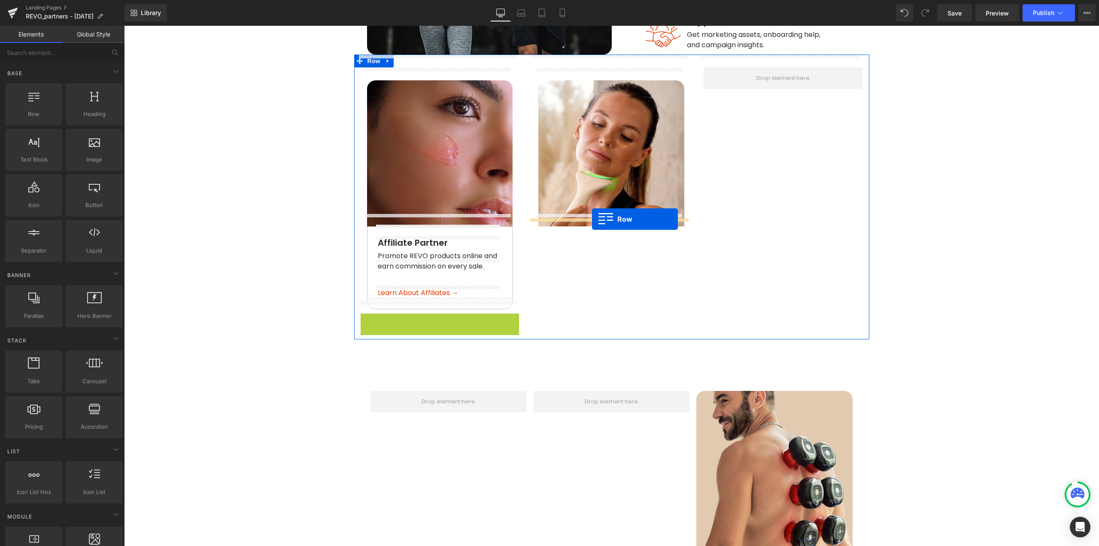
drag, startPoint x: 382, startPoint y: 312, endPoint x: 592, endPoint y: 219, distance: 230.1
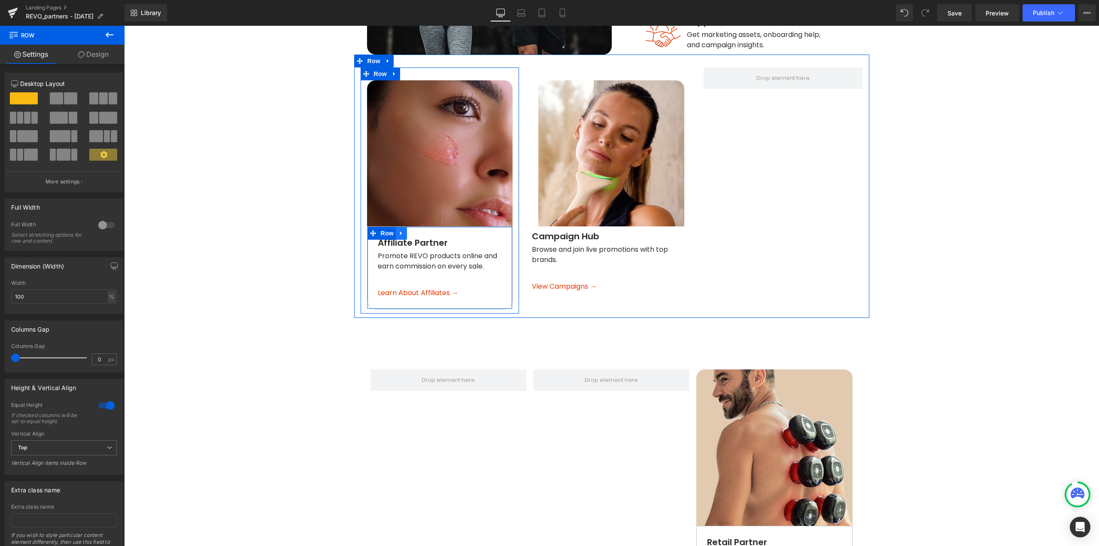
click at [398, 230] on icon at bounding box center [401, 233] width 6 height 6
click at [410, 230] on icon at bounding box center [413, 233] width 6 height 6
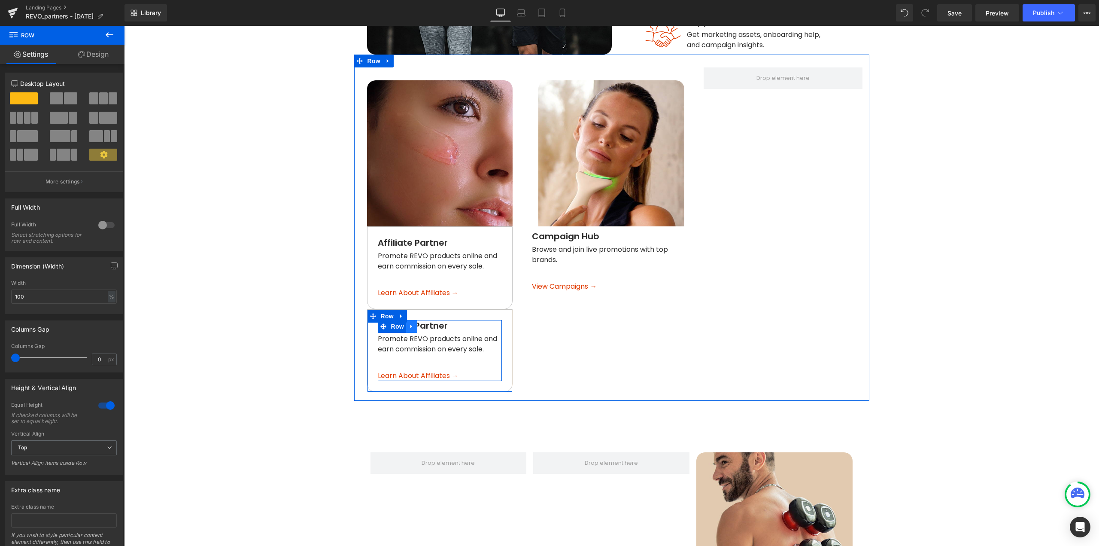
click at [409, 323] on icon at bounding box center [412, 326] width 6 height 6
click at [431, 323] on icon at bounding box center [434, 326] width 6 height 6
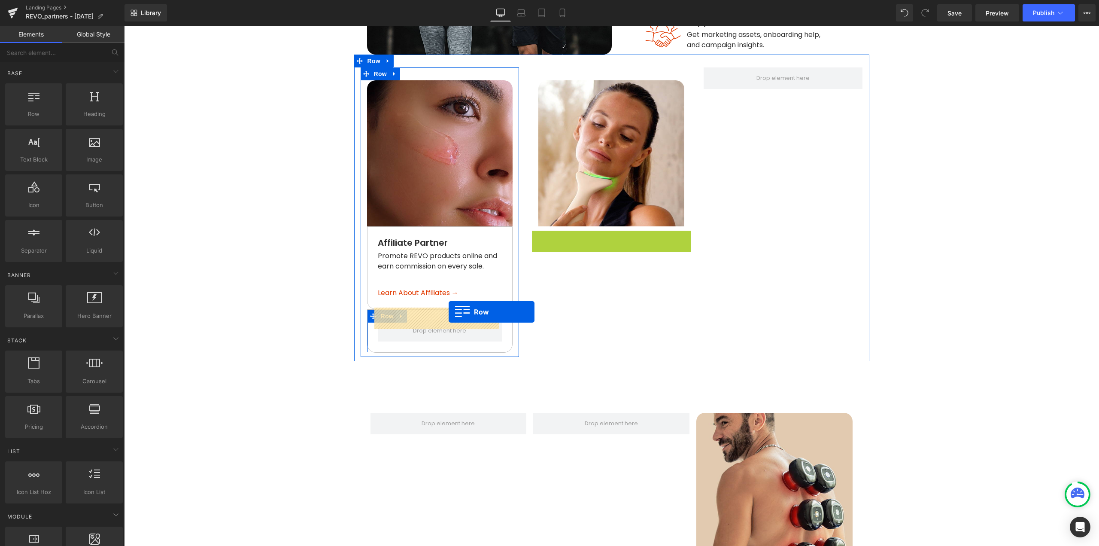
drag, startPoint x: 554, startPoint y: 263, endPoint x: 393, endPoint y: 306, distance: 166.5
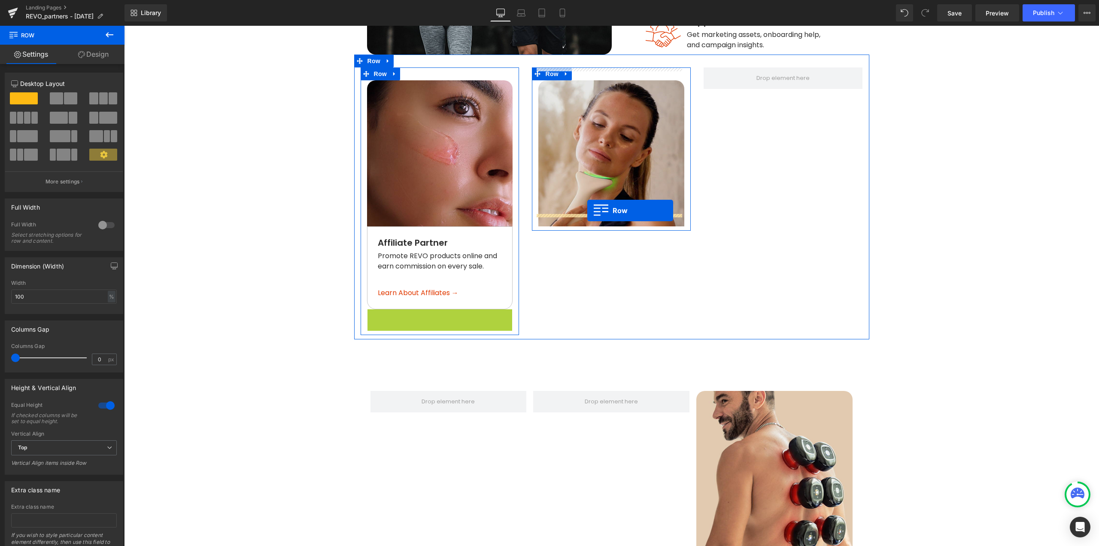
drag, startPoint x: 442, startPoint y: 310, endPoint x: 587, endPoint y: 210, distance: 176.6
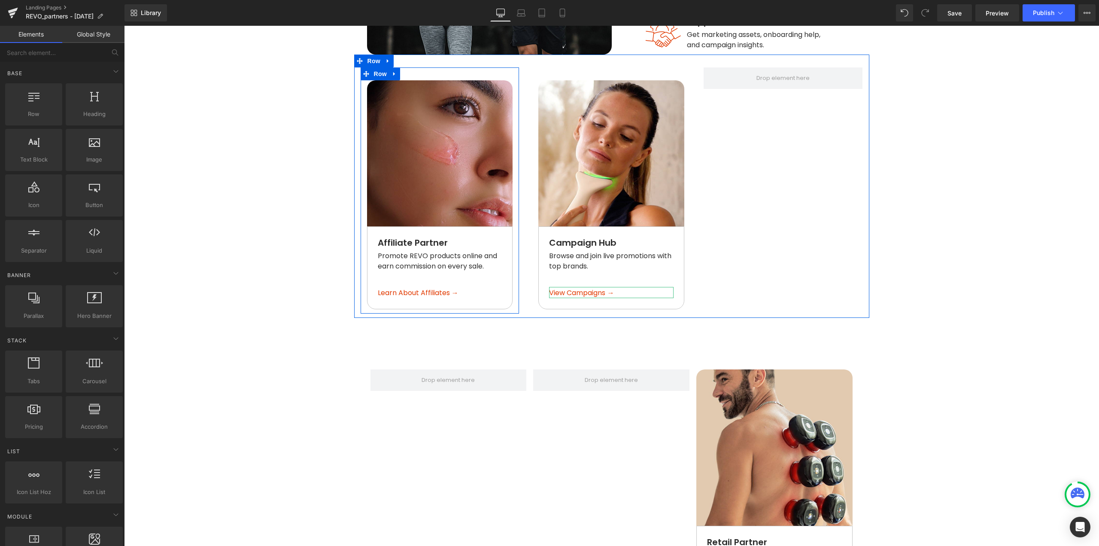
click at [747, 270] on div "Image Affiliate Partner Text Block Promote REVO products online and earn commis…" at bounding box center [611, 186] width 515 height 263
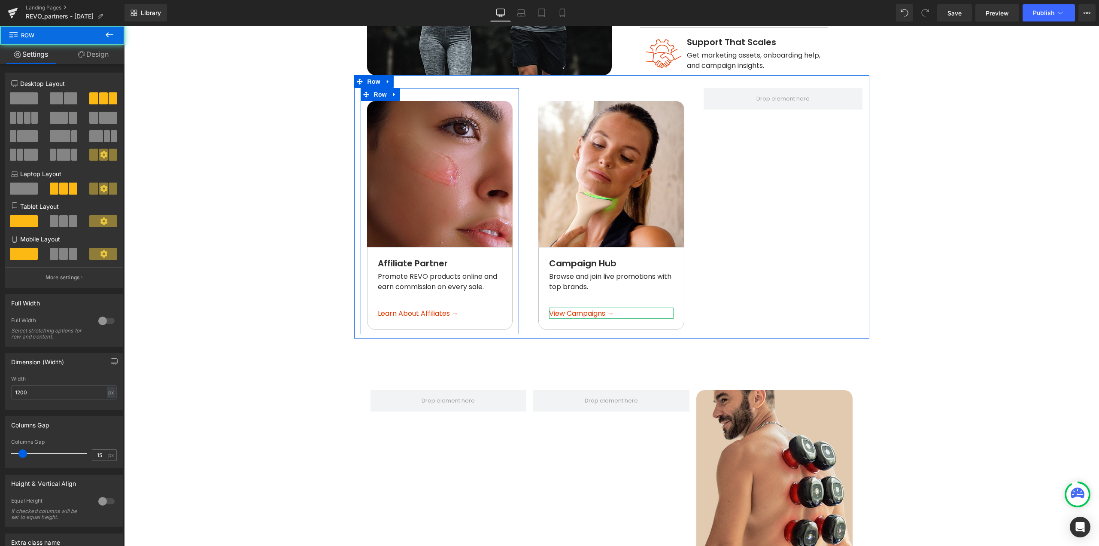
scroll to position [693, 0]
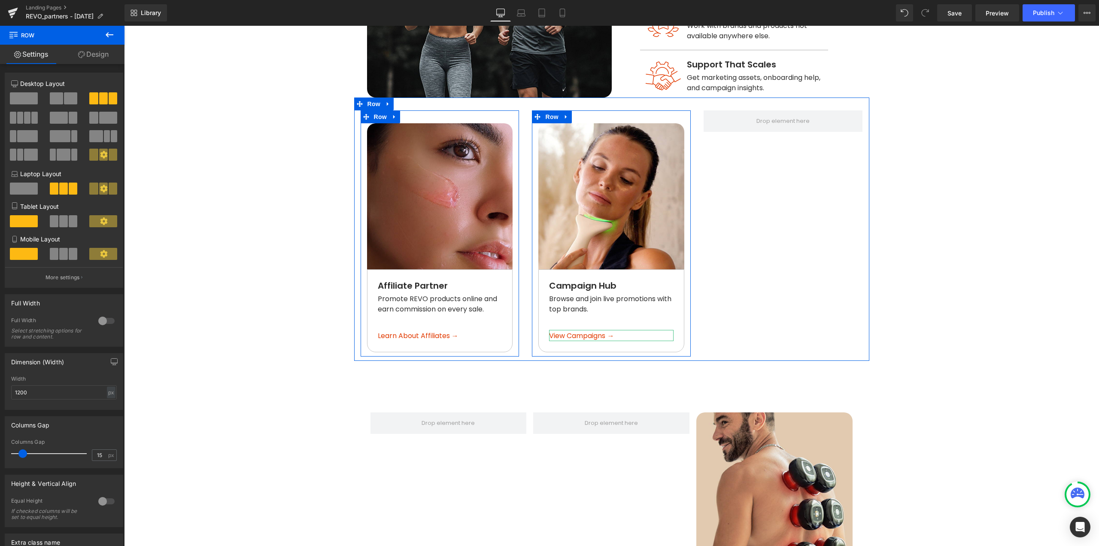
drag, startPoint x: 562, startPoint y: 106, endPoint x: 562, endPoint y: 110, distance: 4.7
click at [563, 114] on icon at bounding box center [566, 117] width 6 height 6
click at [575, 114] on icon at bounding box center [578, 117] width 6 height 6
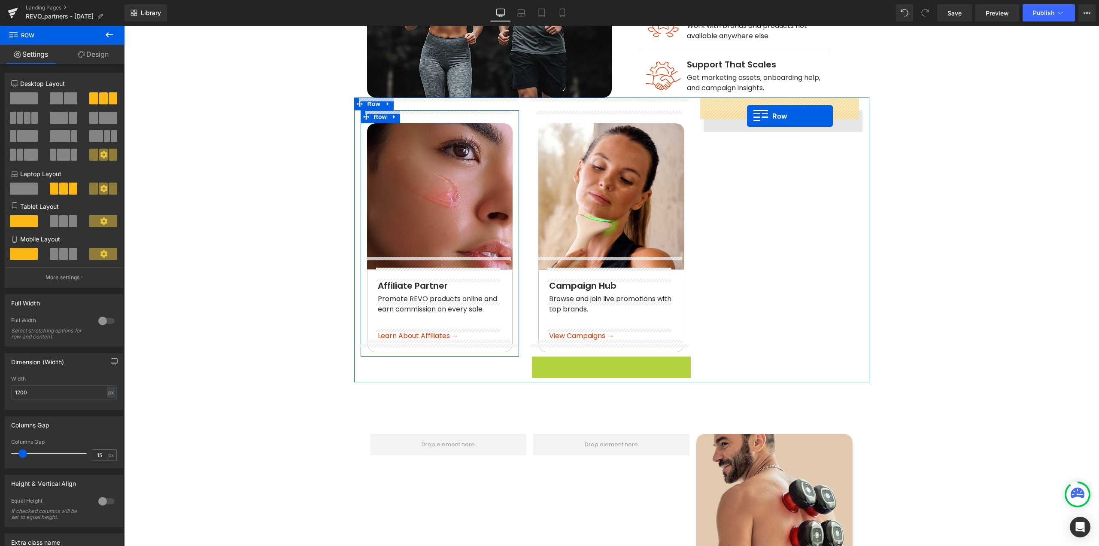
drag, startPoint x: 587, startPoint y: 341, endPoint x: 747, endPoint y: 116, distance: 275.9
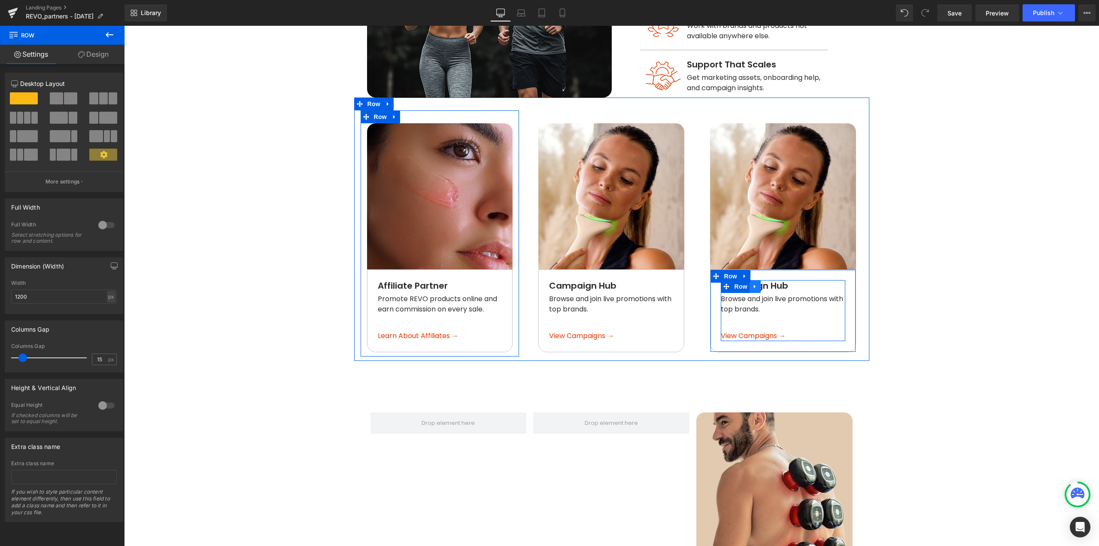
click at [754, 283] on icon at bounding box center [755, 286] width 6 height 6
click at [775, 283] on icon at bounding box center [778, 286] width 6 height 6
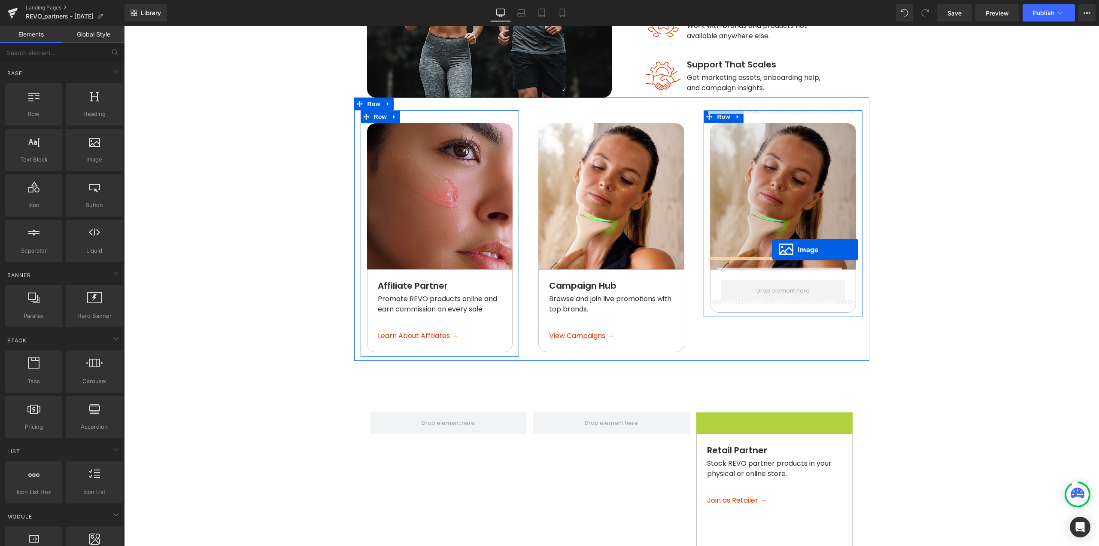
drag, startPoint x: 771, startPoint y: 477, endPoint x: 774, endPoint y: 256, distance: 221.6
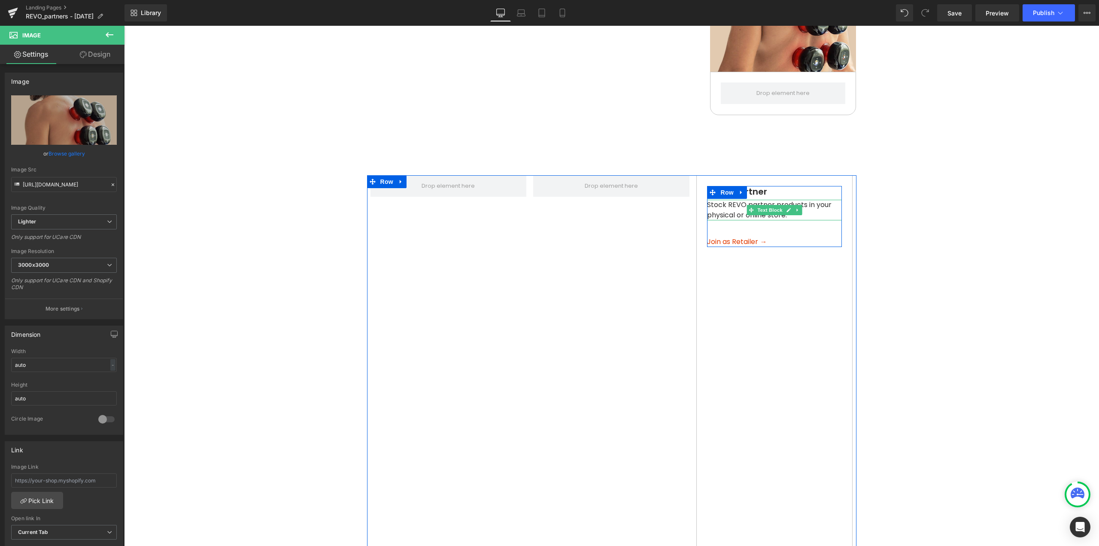
scroll to position [908, 0]
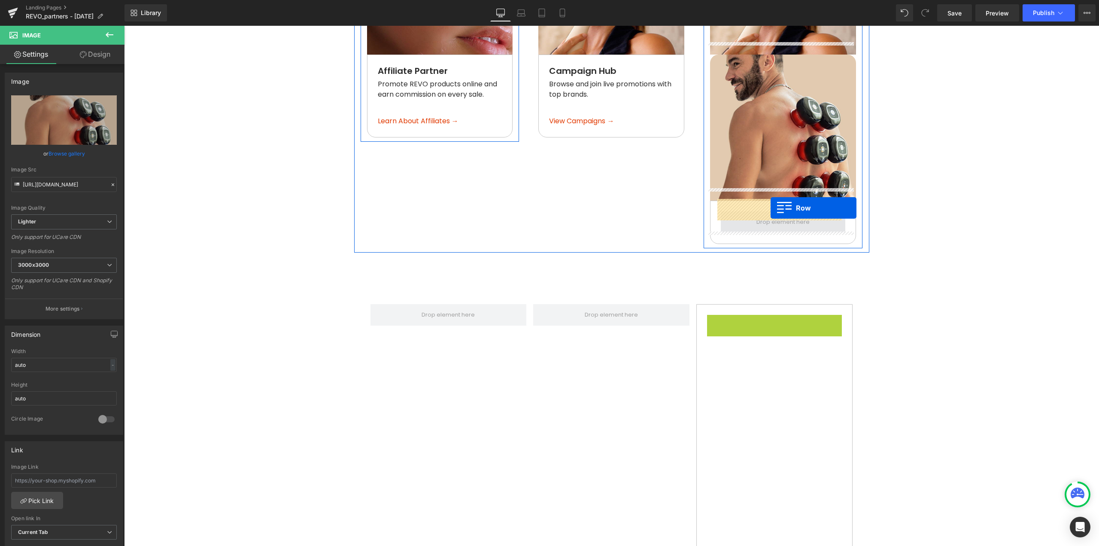
drag, startPoint x: 721, startPoint y: 310, endPoint x: 771, endPoint y: 208, distance: 113.9
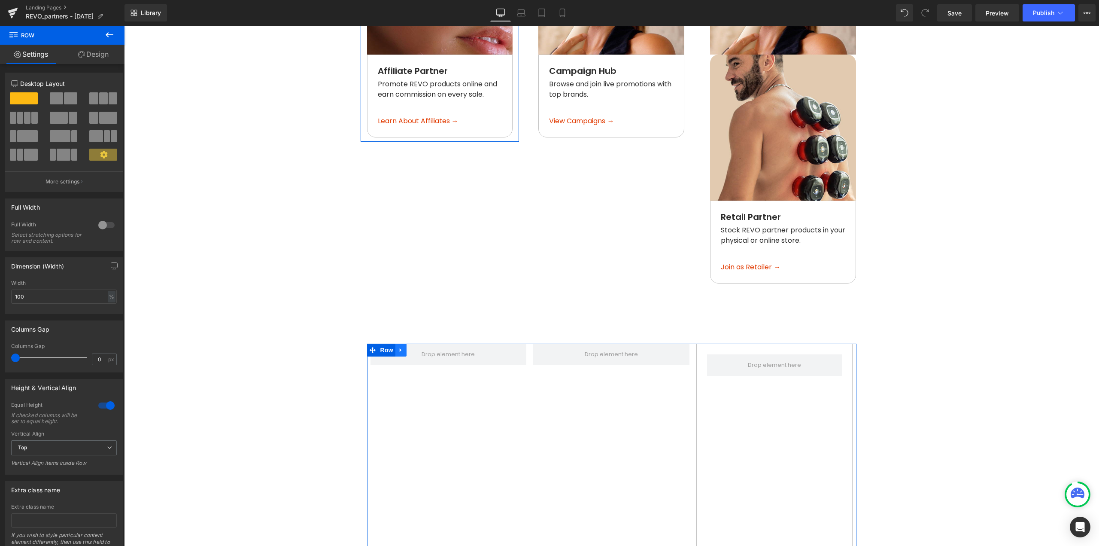
click at [400, 348] on icon at bounding box center [401, 350] width 2 height 4
click at [423, 344] on link at bounding box center [423, 350] width 11 height 13
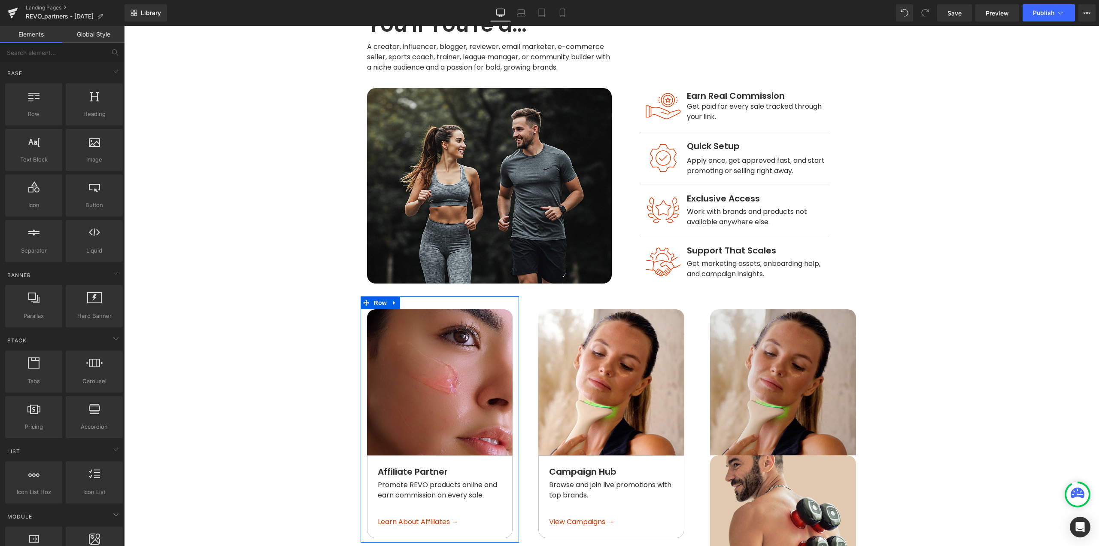
scroll to position [564, 0]
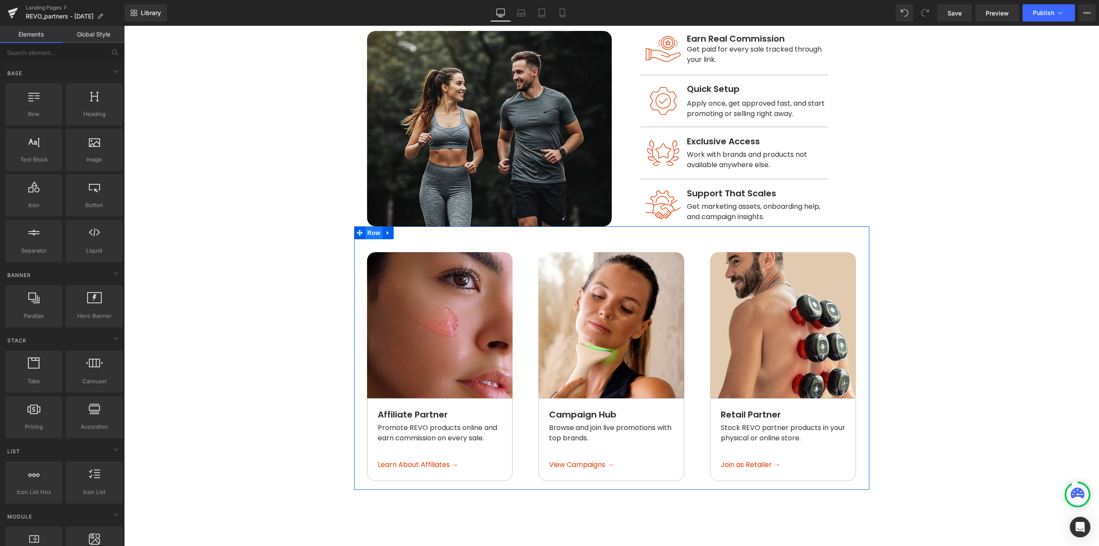
click at [366, 226] on span "Row" at bounding box center [373, 232] width 17 height 13
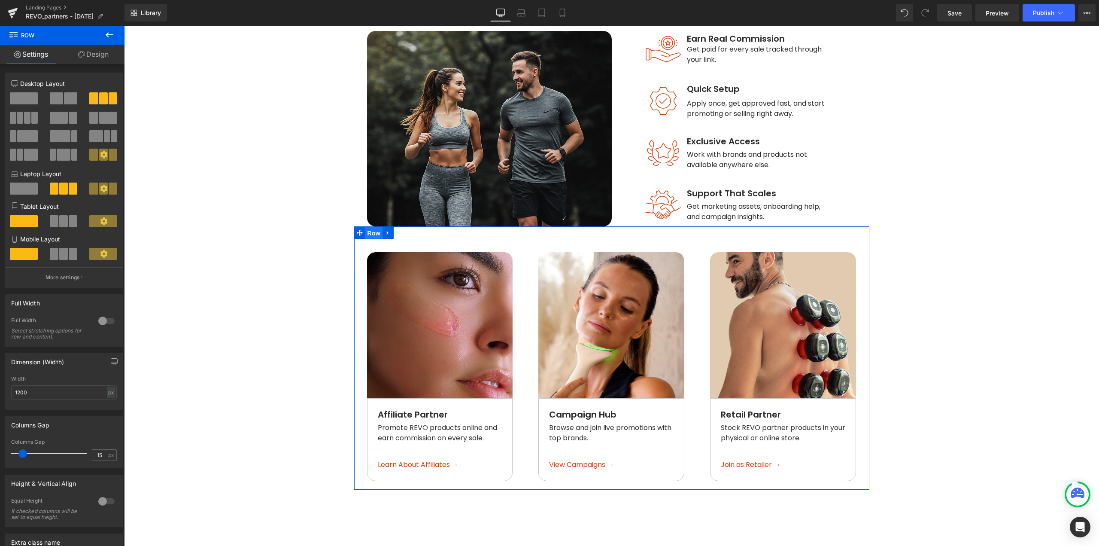
click at [370, 227] on span "Row" at bounding box center [373, 233] width 17 height 13
click at [101, 58] on link "Design" at bounding box center [93, 54] width 62 height 19
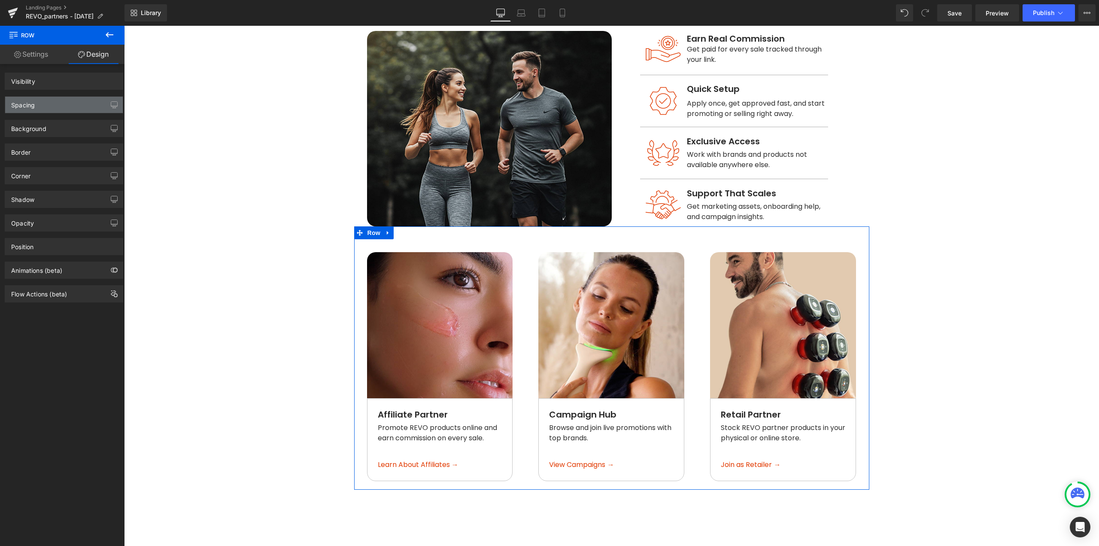
click at [40, 108] on div "Spacing" at bounding box center [64, 105] width 118 height 16
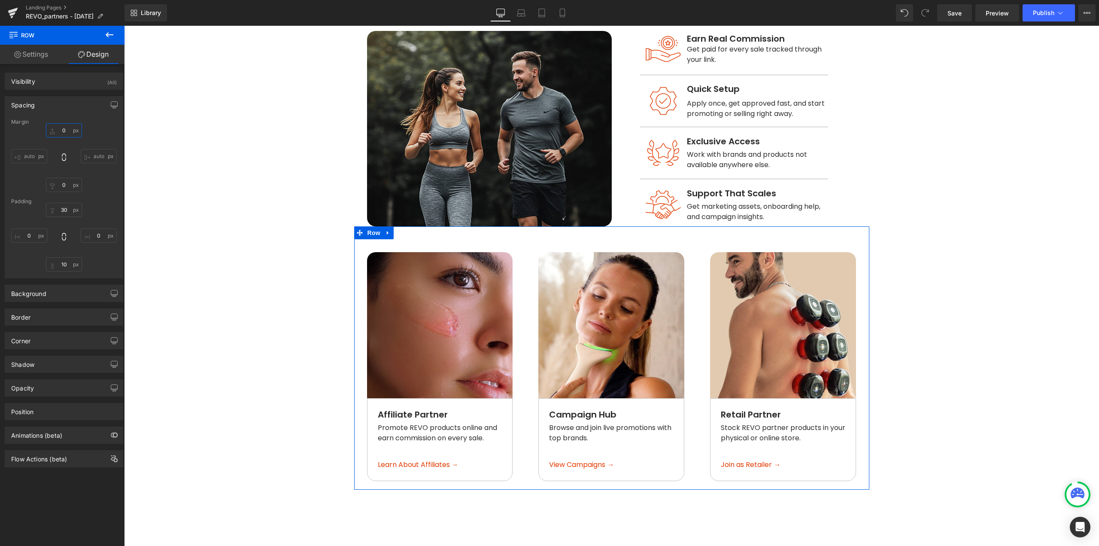
click at [67, 131] on input "0" at bounding box center [64, 130] width 36 height 14
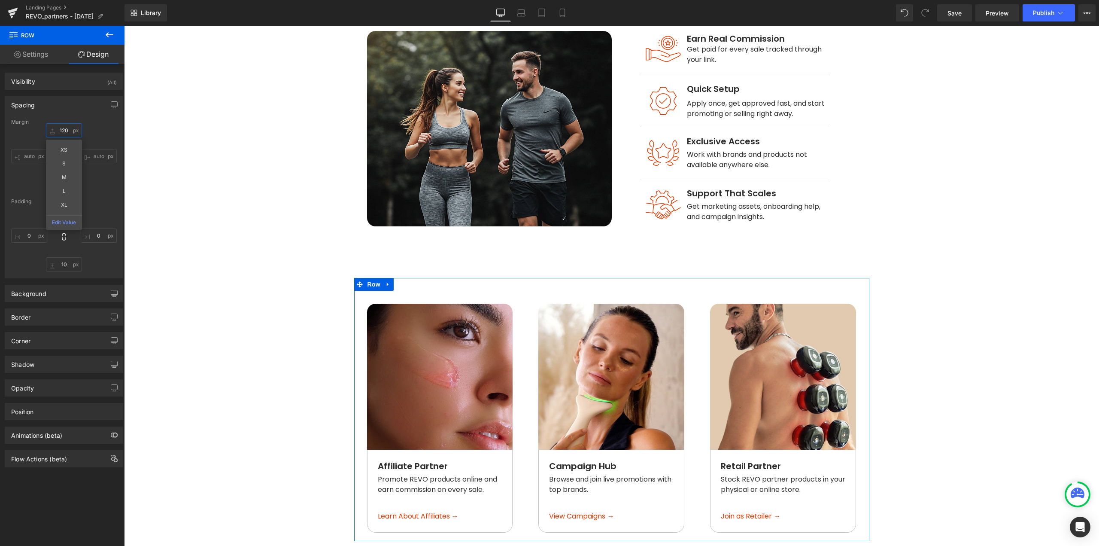
type input "120"
type input "0"
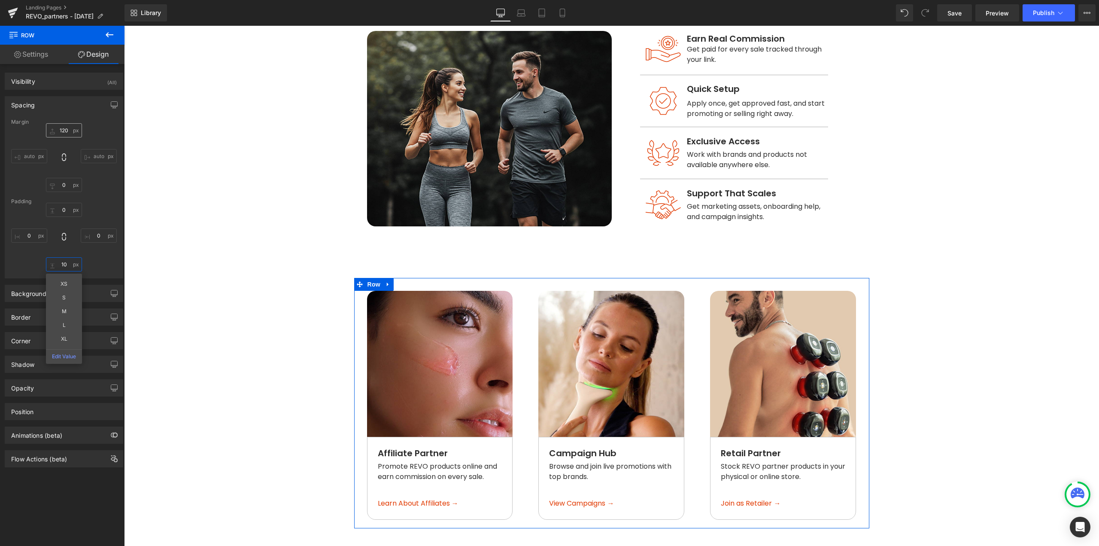
type input "0"
click at [361, 298] on div at bounding box center [362, 401] width 2 height 246
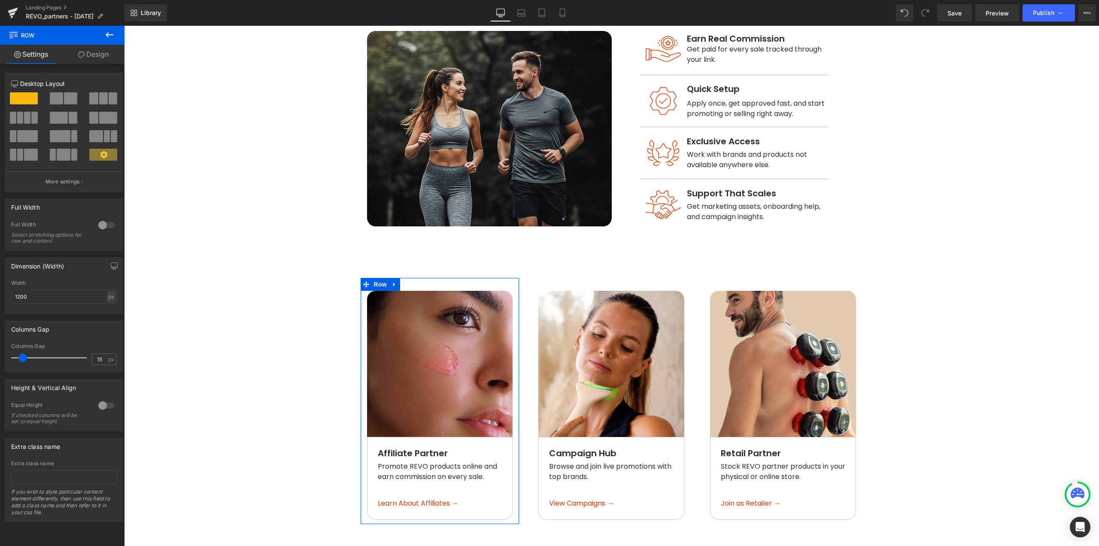
click at [84, 56] on link "Design" at bounding box center [93, 54] width 62 height 19
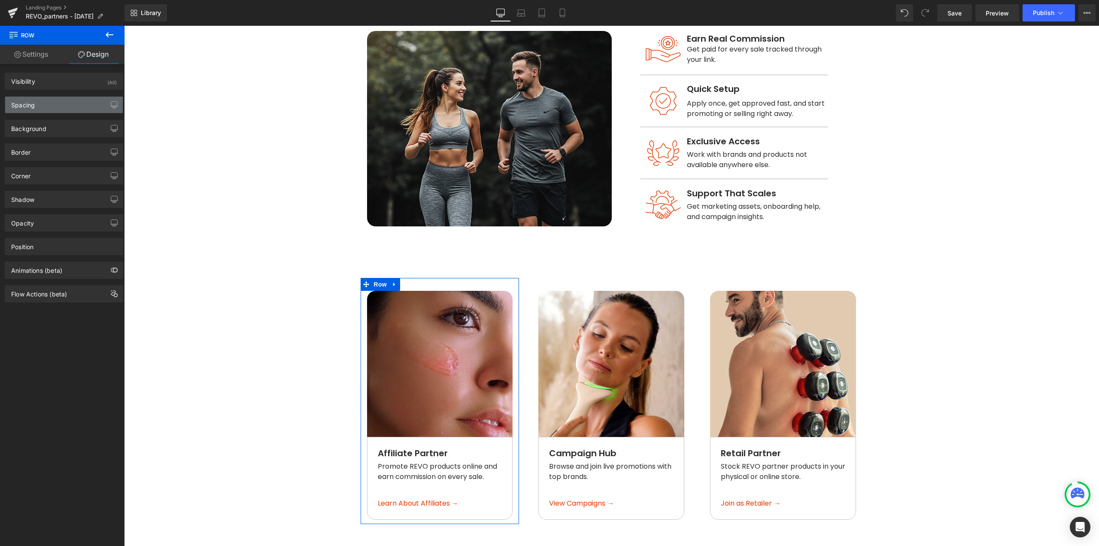
click at [41, 109] on div "Spacing" at bounding box center [64, 105] width 118 height 16
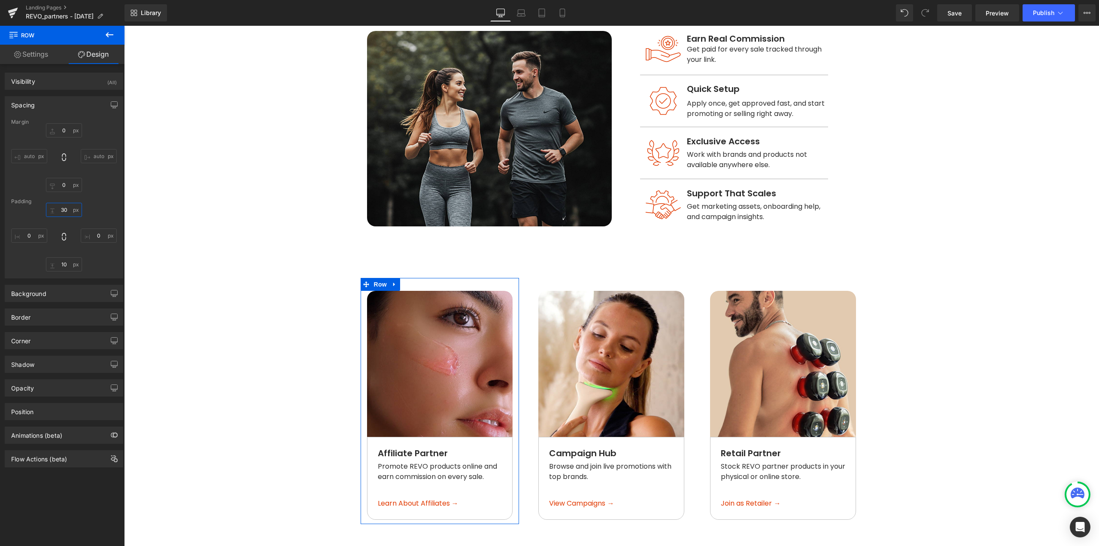
click at [65, 210] on input "30" at bounding box center [64, 210] width 36 height 14
type input "0"
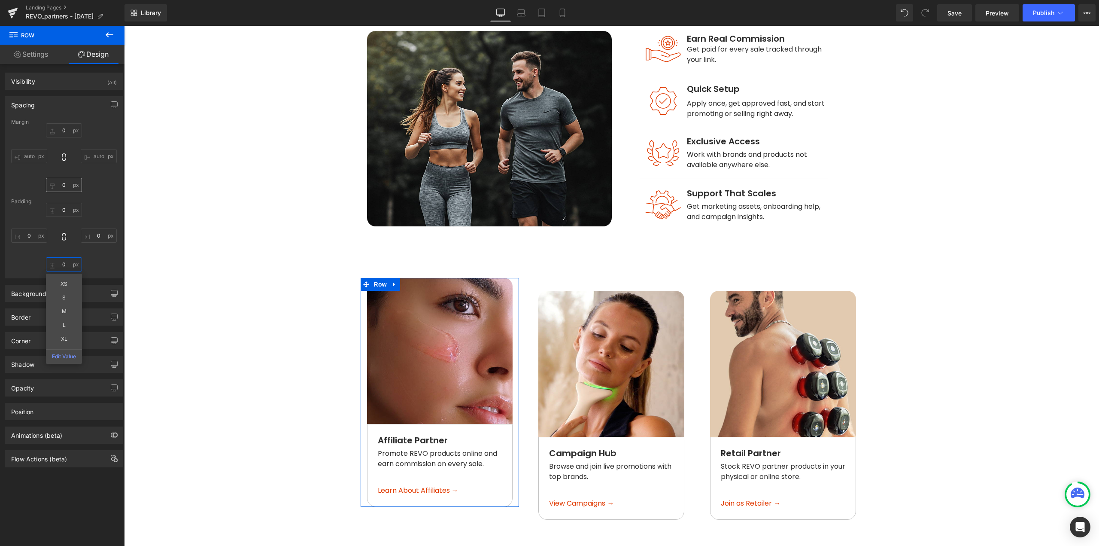
type input "0"
click at [64, 185] on input "0" at bounding box center [64, 185] width 36 height 14
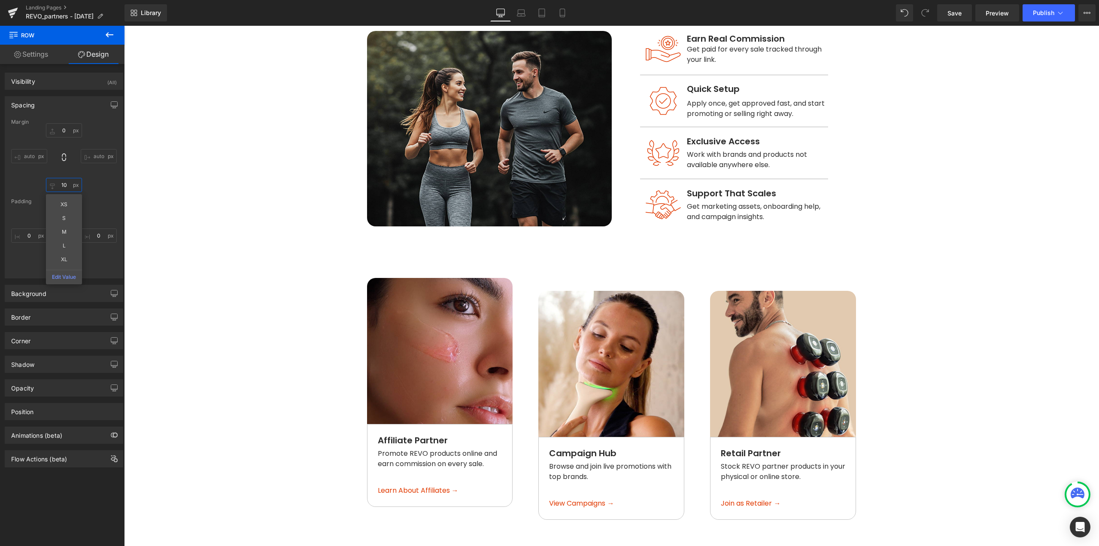
type input "0"
click at [547, 278] on span "Row" at bounding box center [551, 284] width 17 height 13
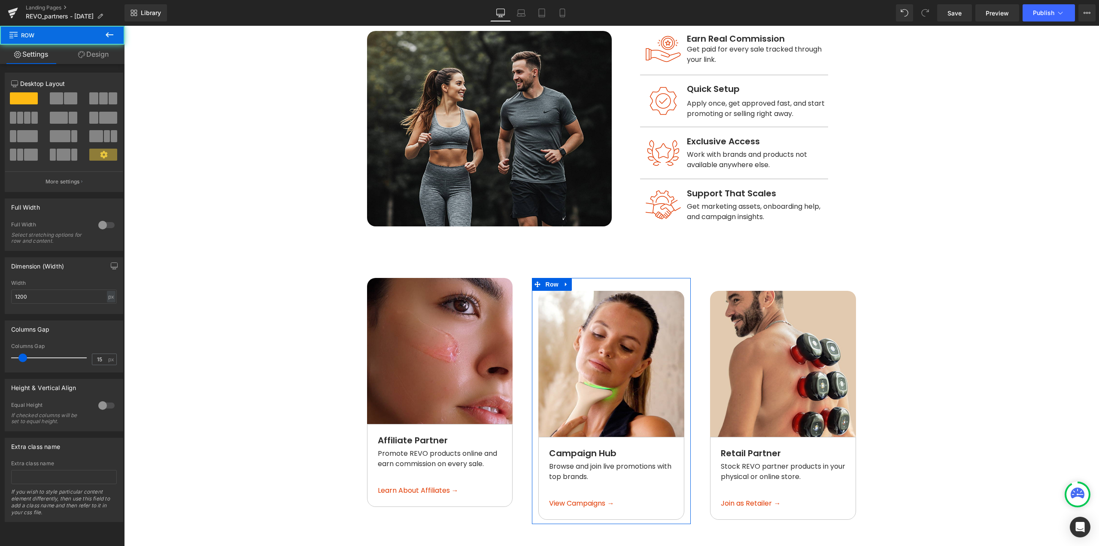
click at [91, 53] on link "Design" at bounding box center [93, 54] width 62 height 19
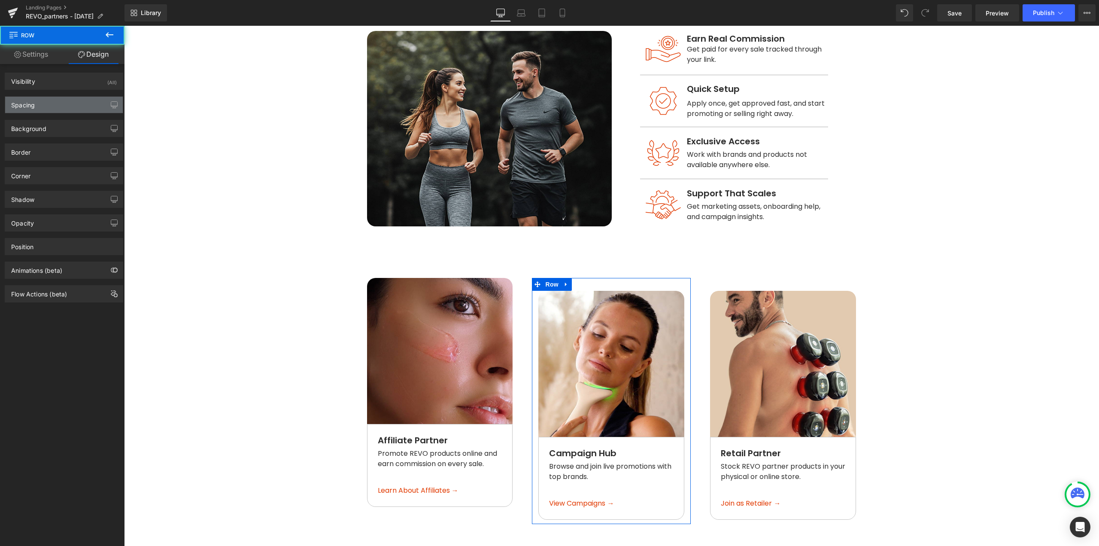
click at [27, 101] on div "Spacing" at bounding box center [23, 103] width 24 height 12
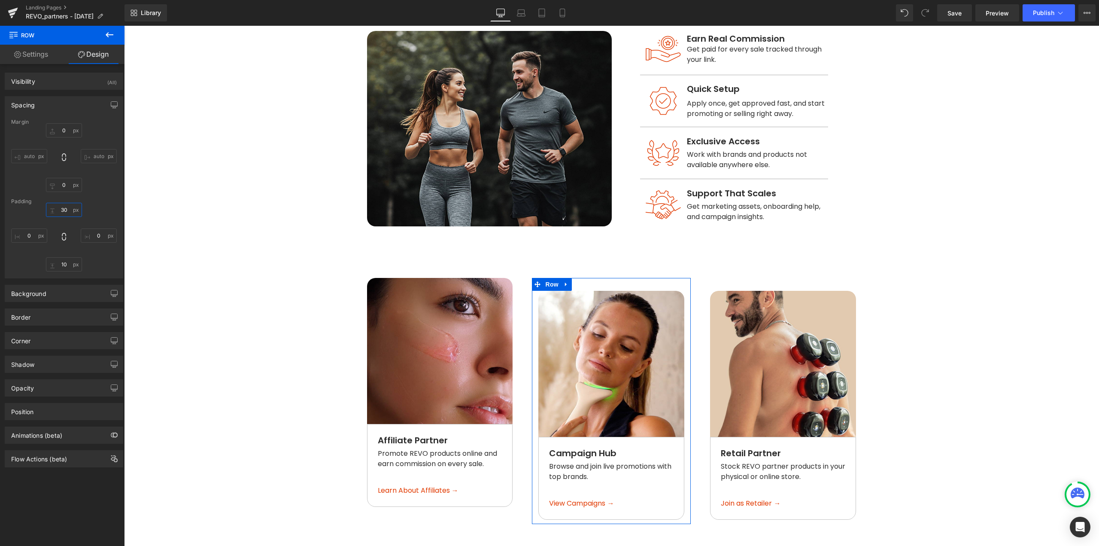
click at [64, 213] on input "30" at bounding box center [64, 210] width 36 height 14
type input "0"
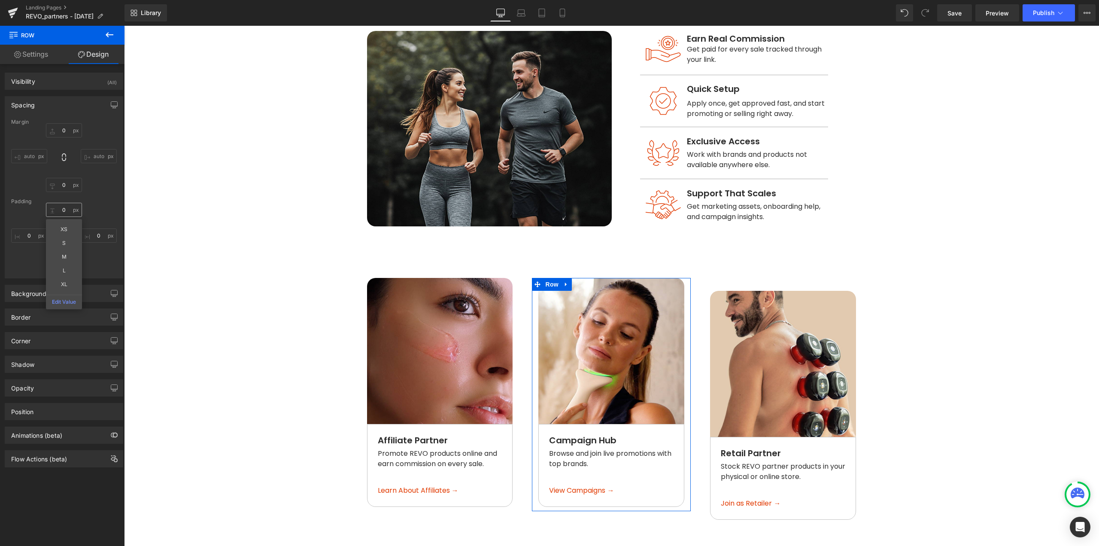
type input "0"
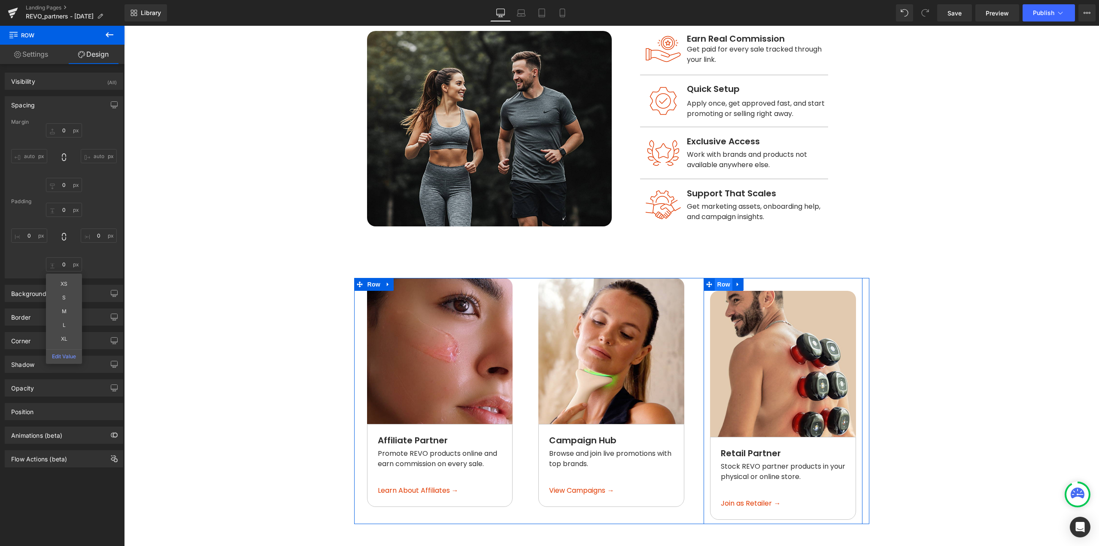
click at [719, 278] on span "Row" at bounding box center [723, 284] width 17 height 13
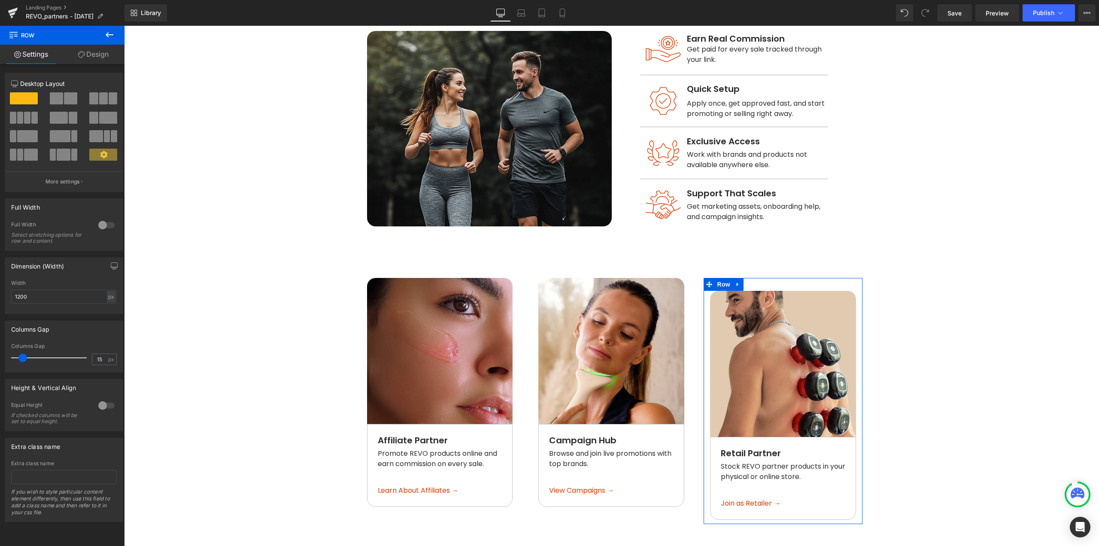
click at [106, 55] on link "Design" at bounding box center [93, 54] width 62 height 19
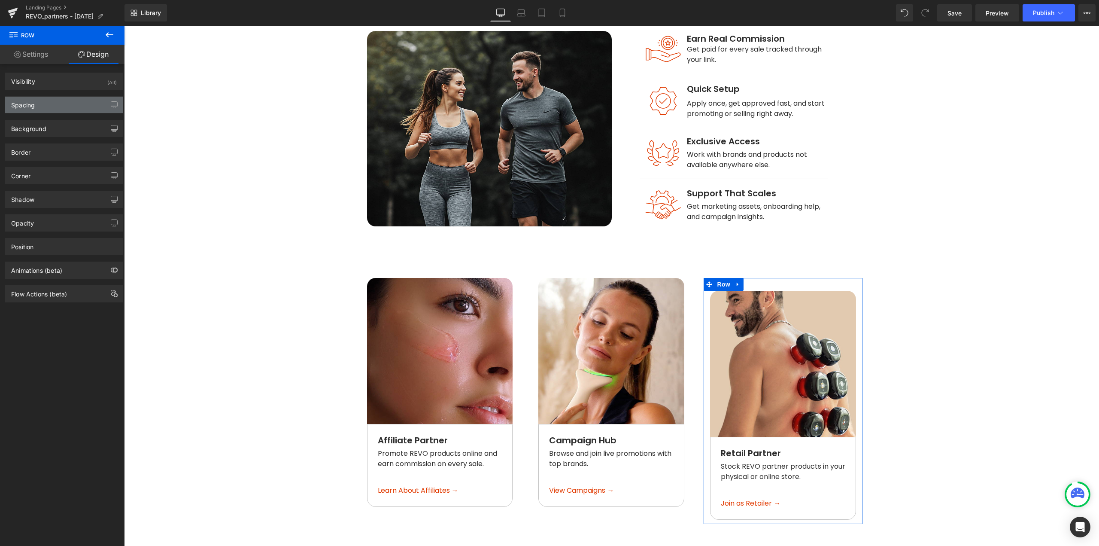
click at [52, 102] on div "Spacing" at bounding box center [64, 105] width 118 height 16
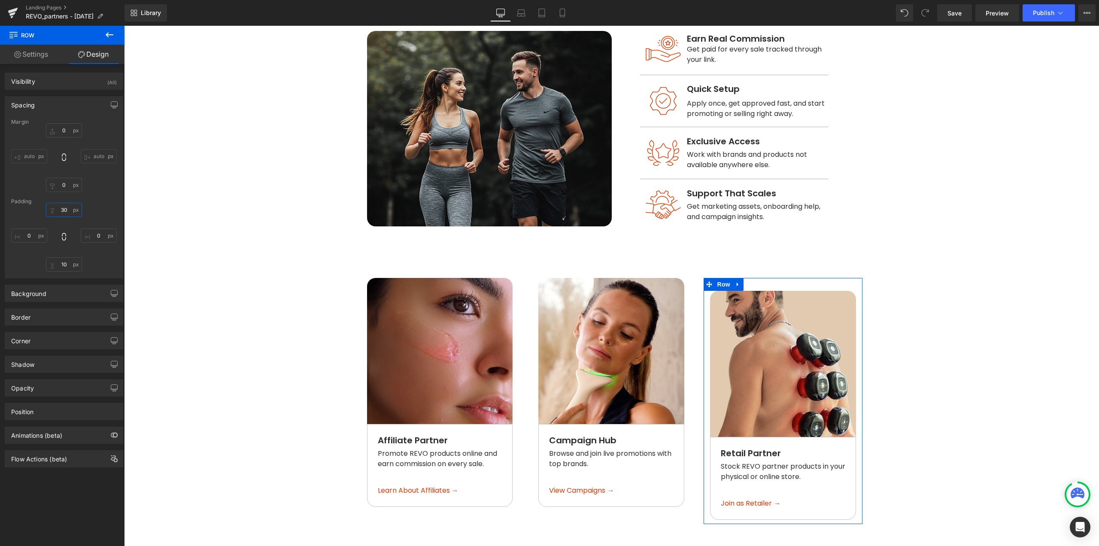
click at [64, 212] on input "30" at bounding box center [64, 210] width 36 height 14
type input "0"
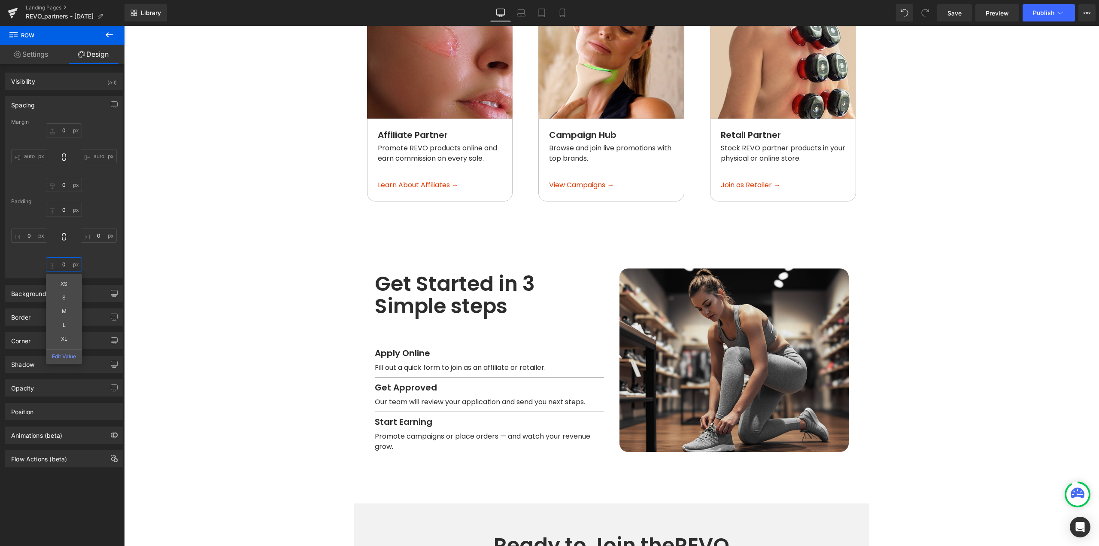
scroll to position [865, 0]
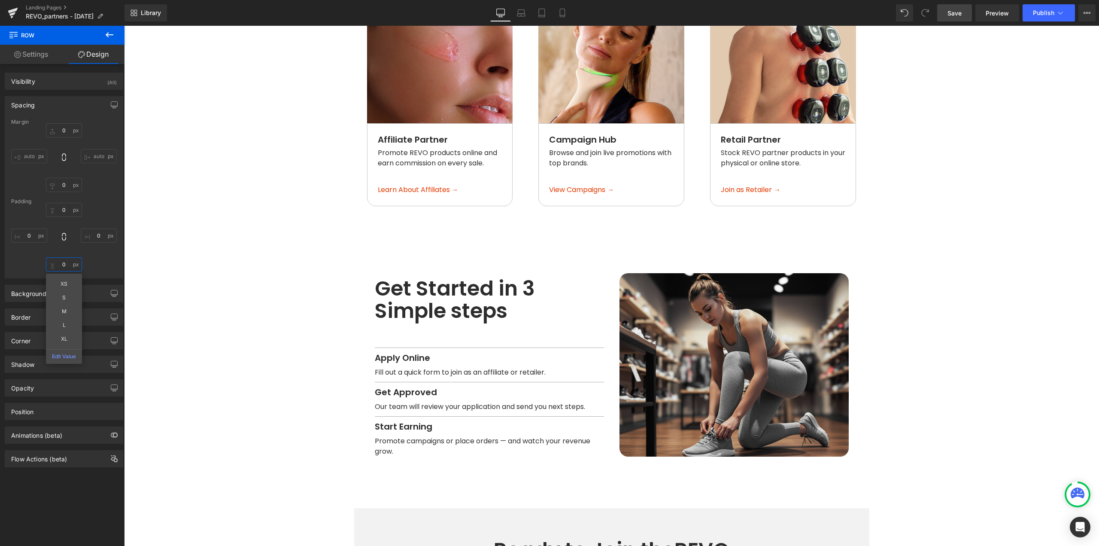
type input "0"
click at [948, 13] on link "Save" at bounding box center [954, 12] width 35 height 17
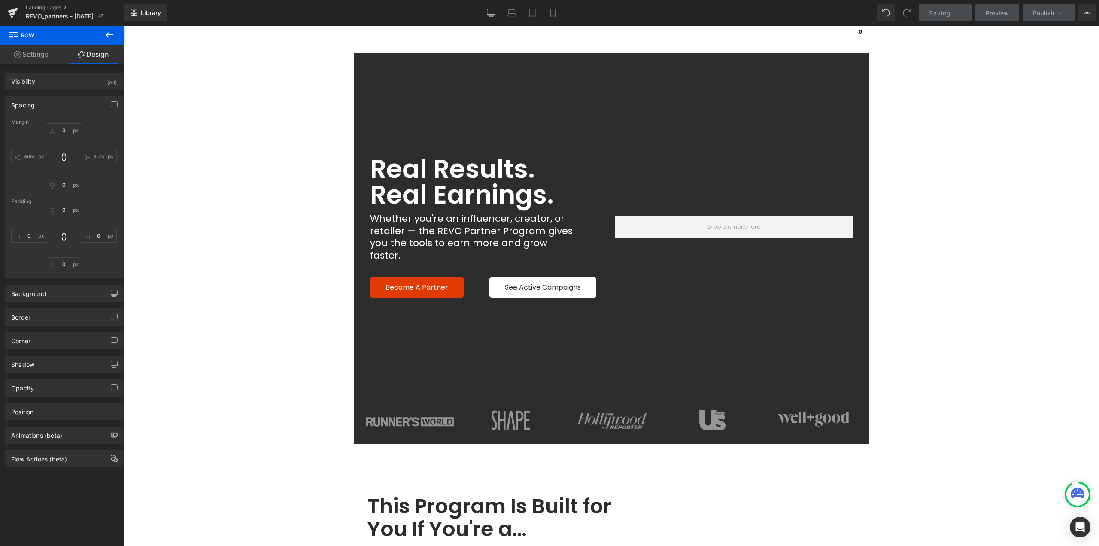
scroll to position [0, 0]
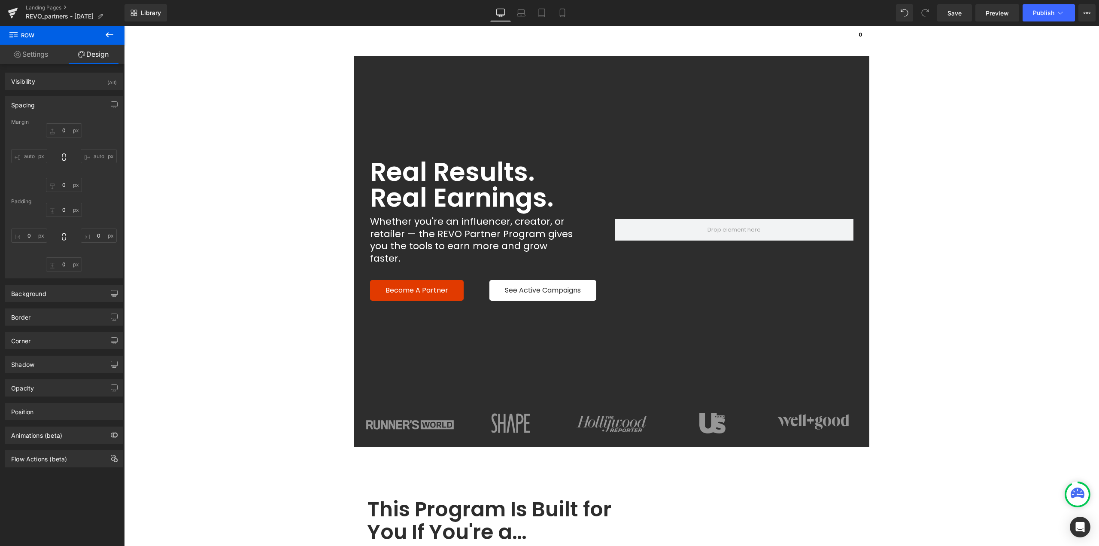
click at [105, 34] on icon at bounding box center [109, 35] width 10 height 10
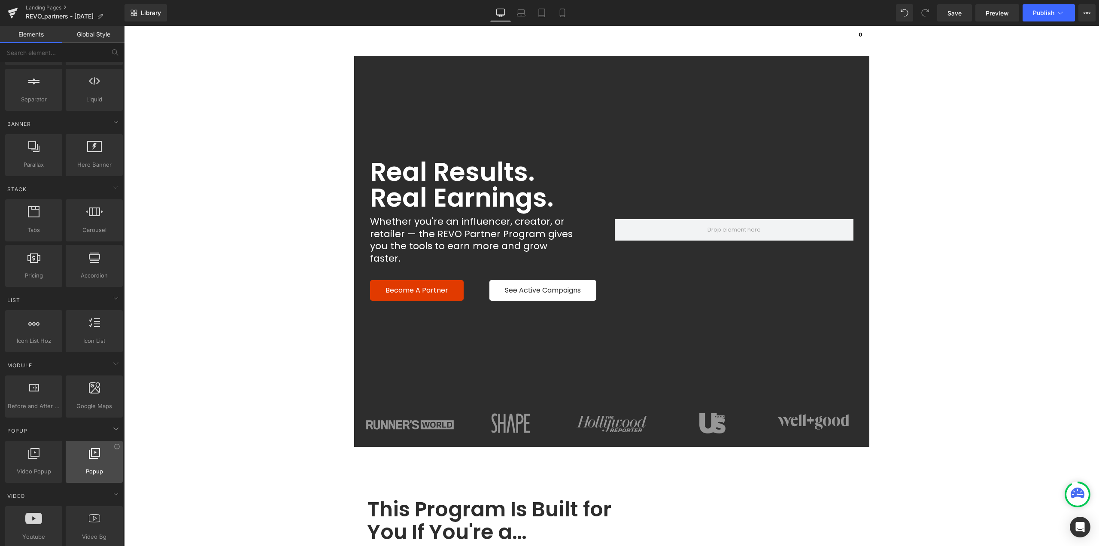
scroll to position [172, 0]
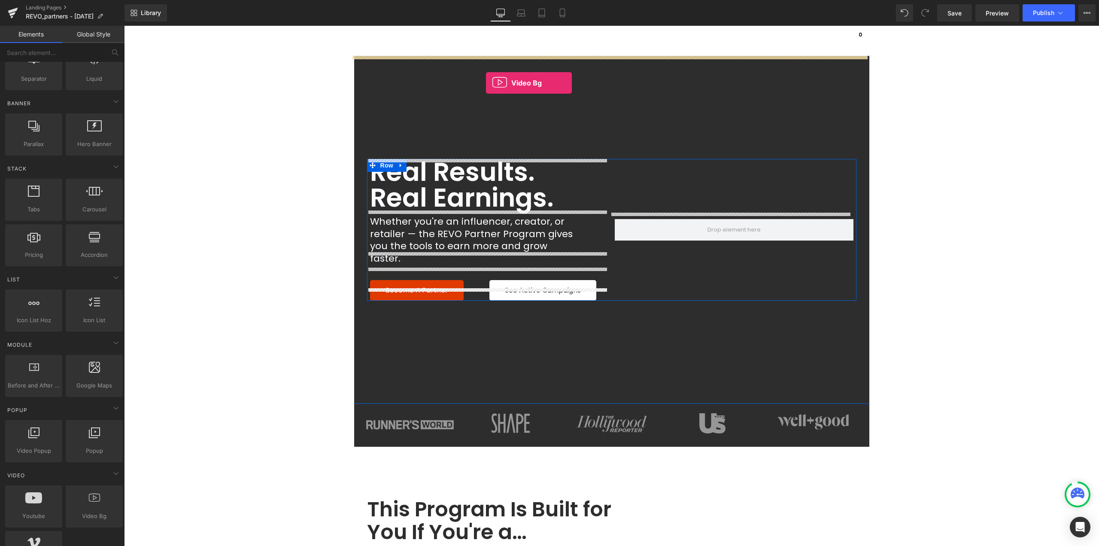
drag, startPoint x: 222, startPoint y: 525, endPoint x: 486, endPoint y: 83, distance: 514.7
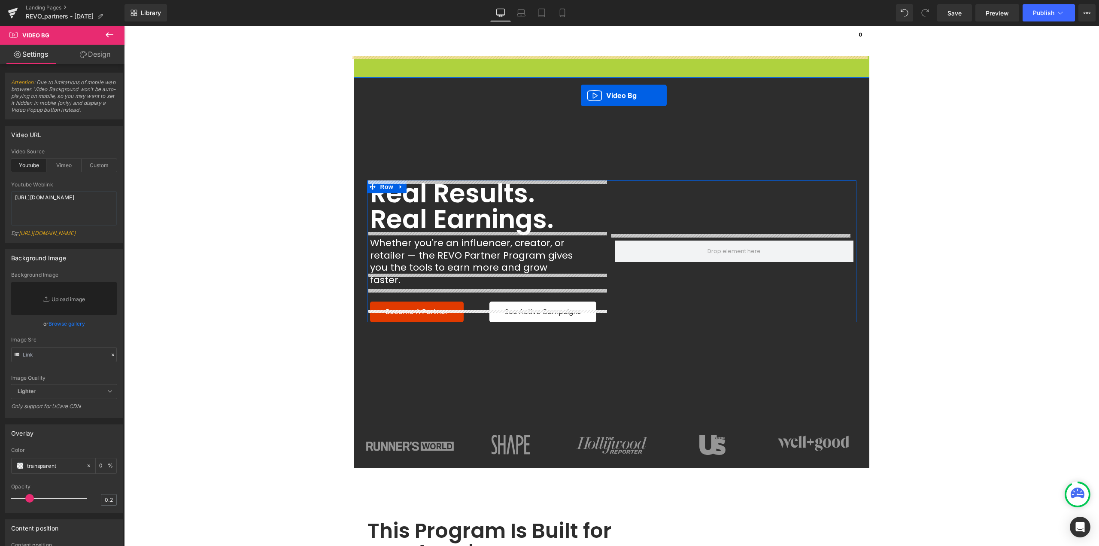
drag, startPoint x: 601, startPoint y: 61, endPoint x: 581, endPoint y: 95, distance: 40.2
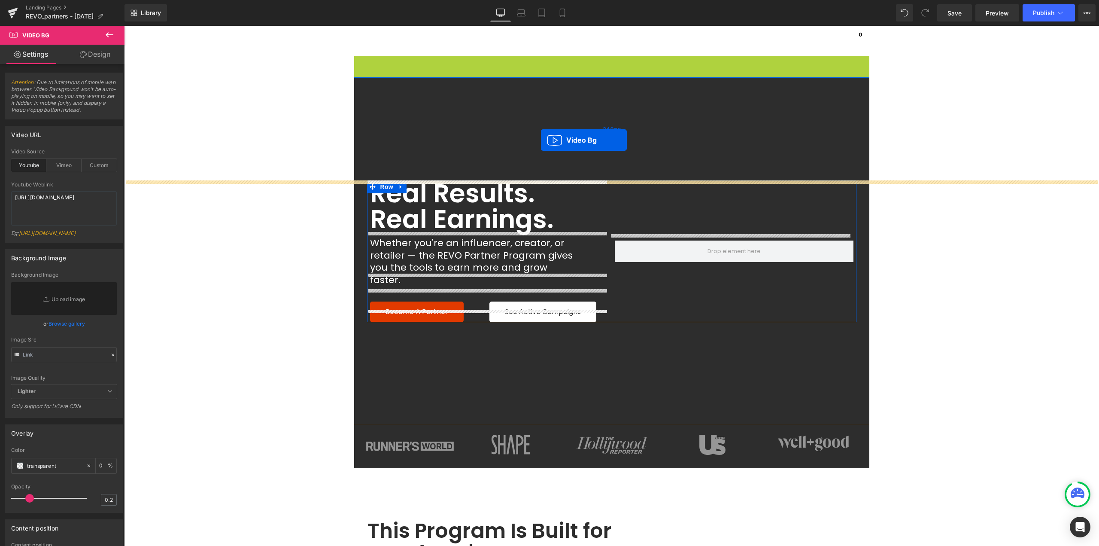
drag, startPoint x: 602, startPoint y: 65, endPoint x: 541, endPoint y: 140, distance: 96.7
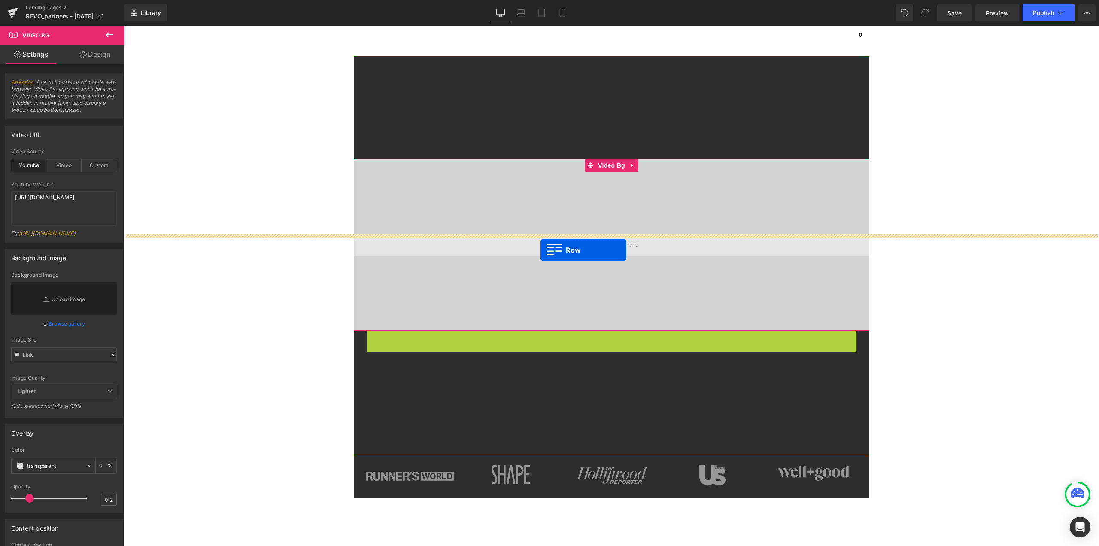
drag, startPoint x: 384, startPoint y: 338, endPoint x: 541, endPoint y: 250, distance: 180.1
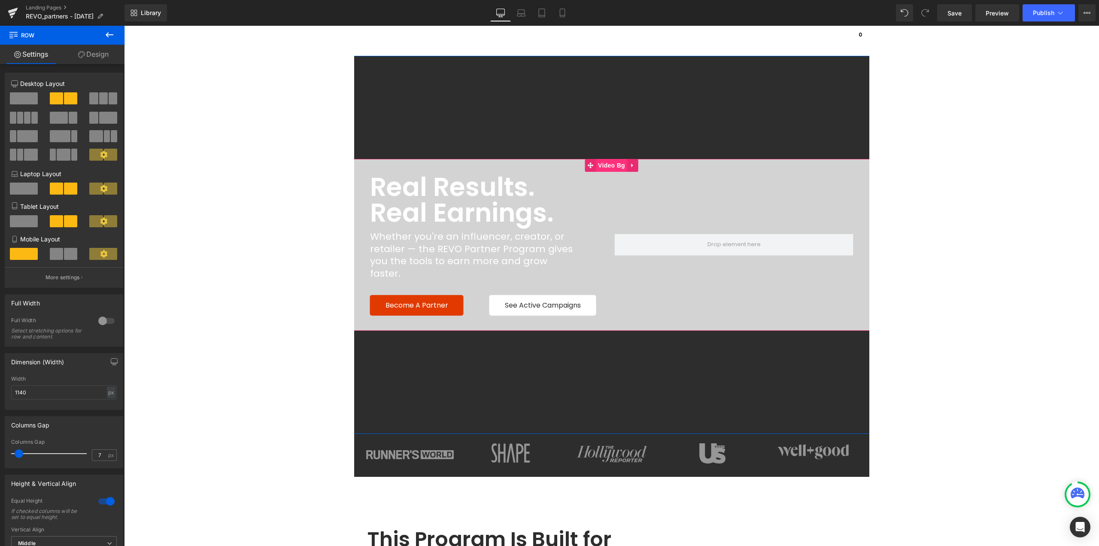
click at [608, 166] on span "Video Bg" at bounding box center [611, 165] width 31 height 13
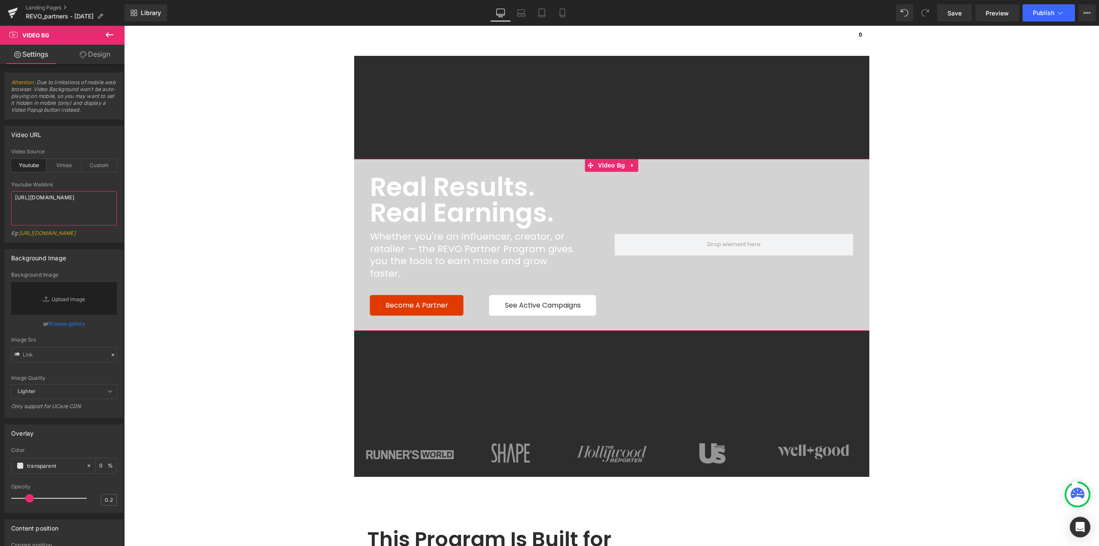
click at [70, 207] on textarea "https://www.youtube.com/watch?v=O_HMoyaixkw" at bounding box center [64, 208] width 106 height 34
paste textarea "cdn.shopify.com/s/files/1/0527/0123/3328/files/Compilation_video_of_our_retail_…"
type textarea "https://cdn.shopify.com/s/files/1/0527/0123/3328/files/Compilation_video_of_our…"
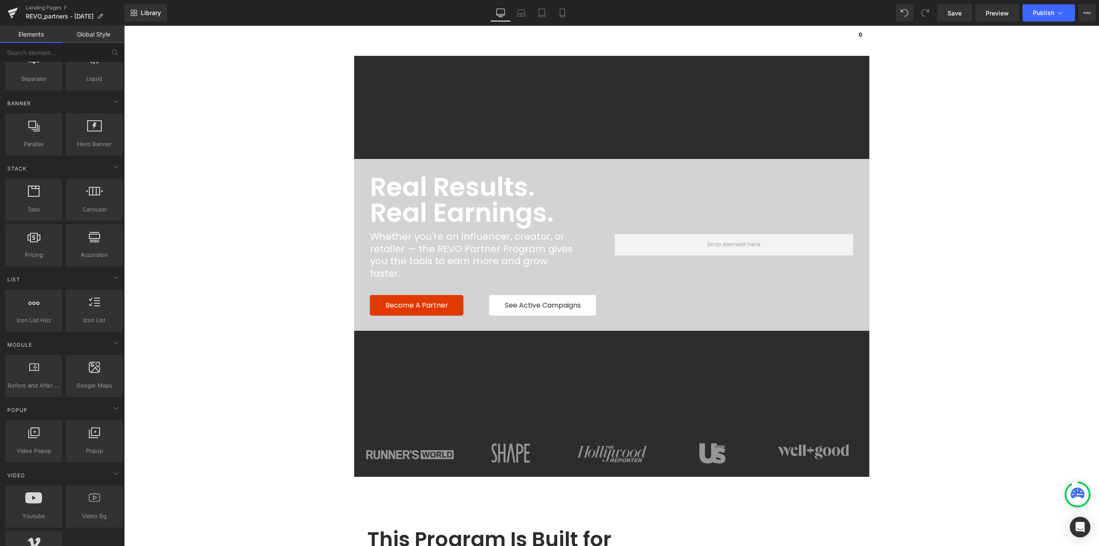
click at [124, 26] on div "240px" at bounding box center [124, 26] width 0 height 0
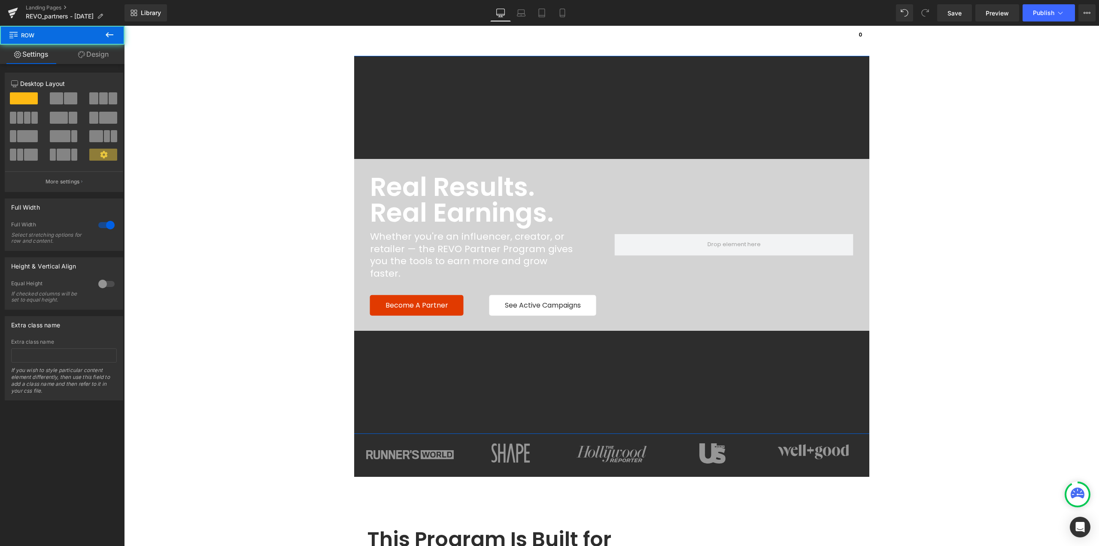
click at [93, 53] on link "Design" at bounding box center [93, 54] width 62 height 19
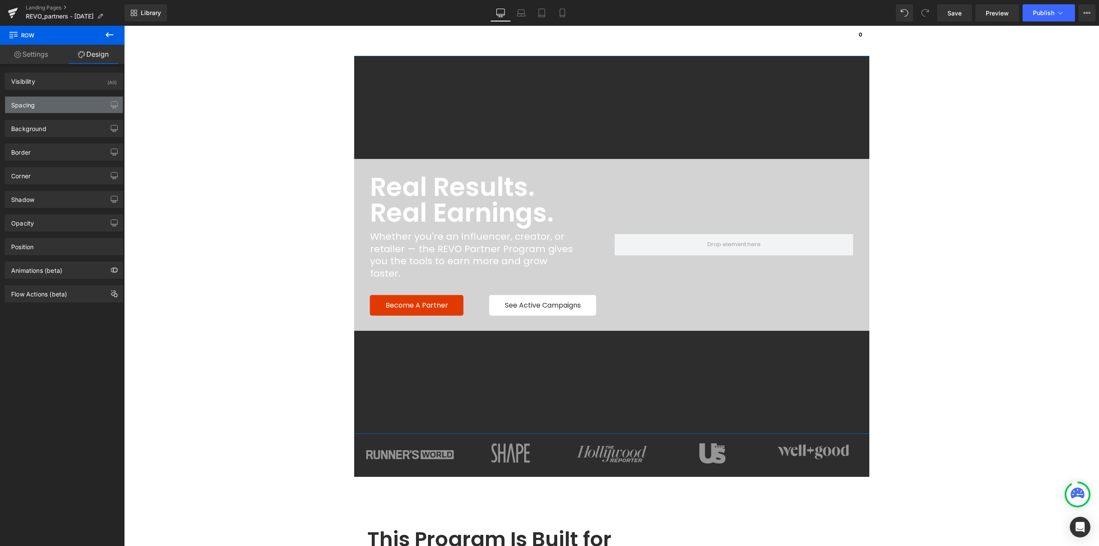
click at [32, 112] on div "Spacing" at bounding box center [64, 105] width 118 height 16
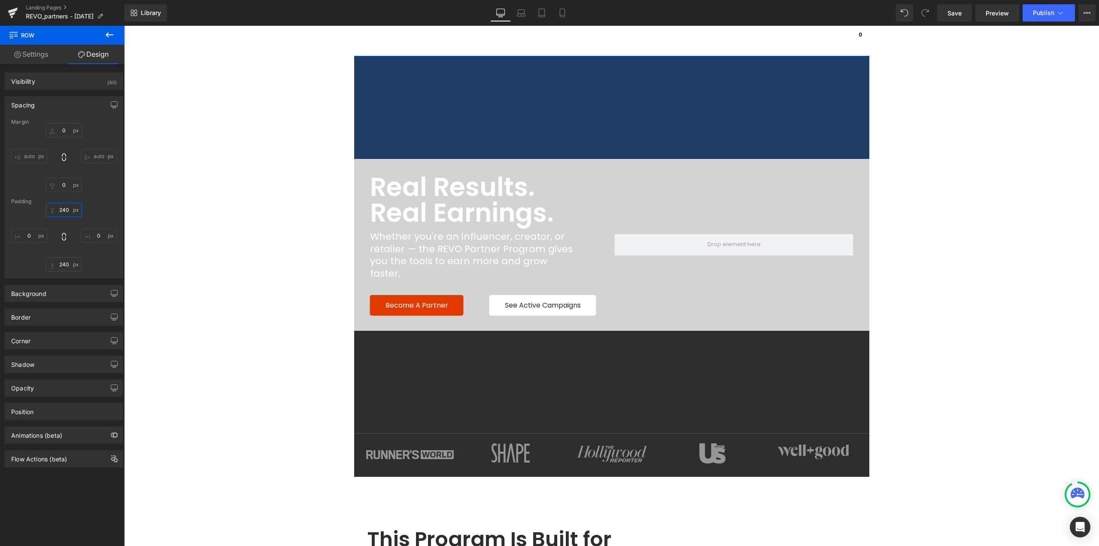
click at [64, 213] on input "240" at bounding box center [64, 210] width 36 height 14
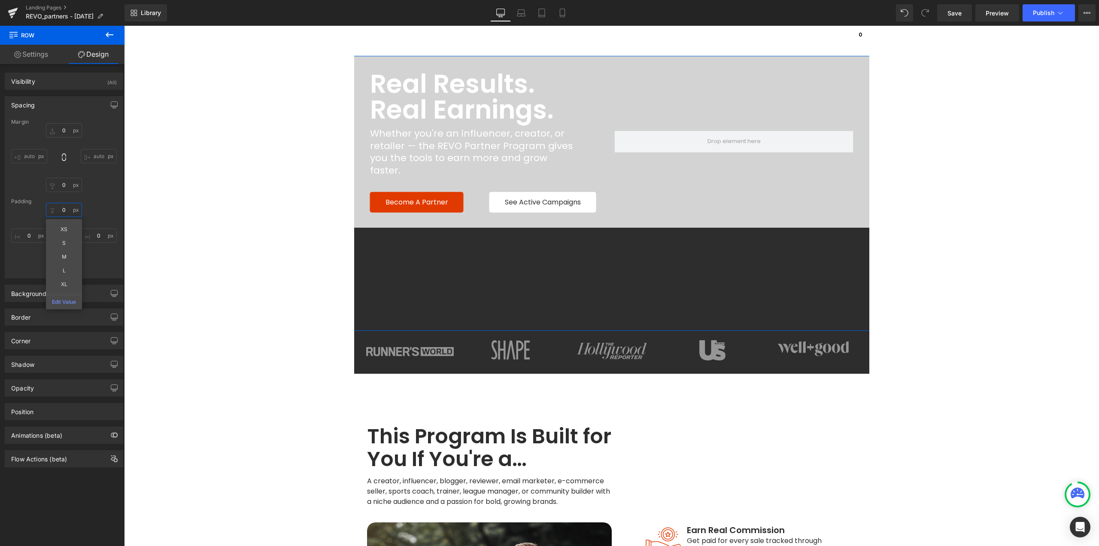
type input "0"
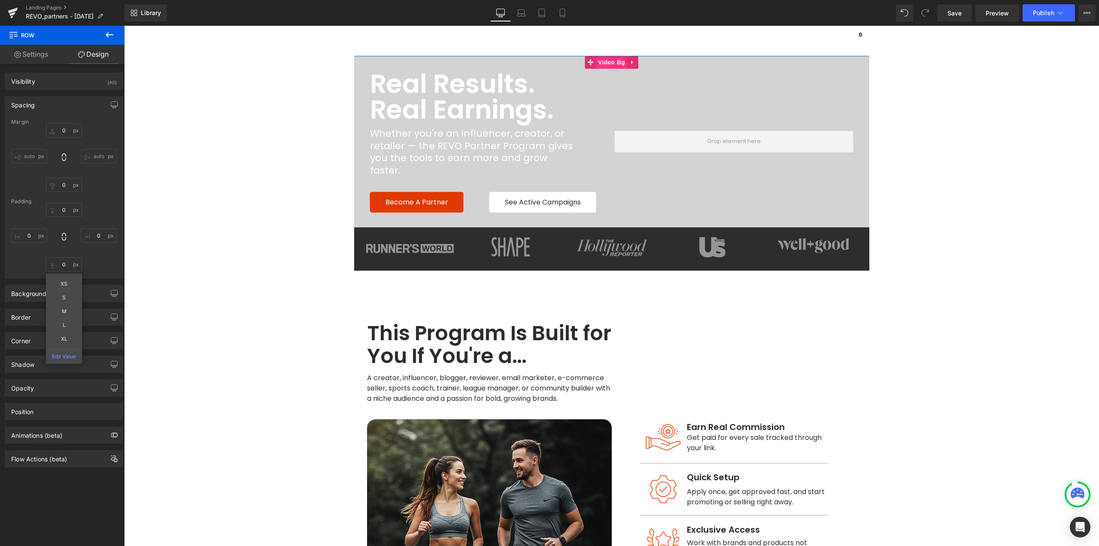
click at [610, 66] on span "Video Bg" at bounding box center [611, 62] width 31 height 13
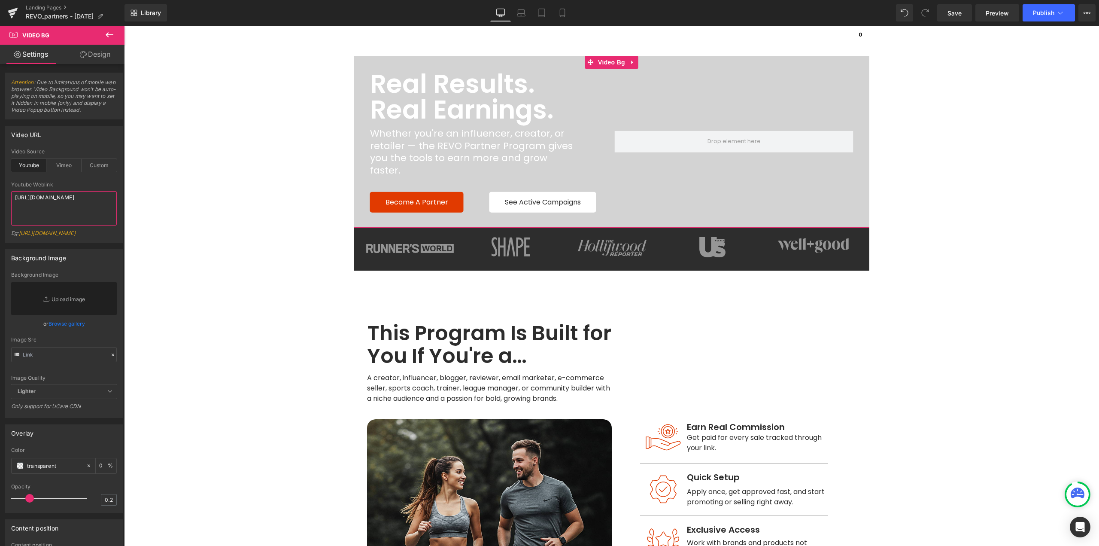
click at [67, 212] on textarea "https://cdn.shopify.com/s/files/1/0527/0123/3328/files/Compilation_video_of_our…" at bounding box center [64, 208] width 106 height 34
paste textarea
click at [95, 167] on div "Custom" at bounding box center [99, 165] width 35 height 13
click at [58, 201] on textarea "https://cdn.shopify.com/s/files/1/0263/4153/9917/files/Stamped_Reviews.mp4?v=15…" at bounding box center [64, 208] width 106 height 34
paste textarea "527/0123/3328/files/Compilation_video_of_our_retail_partners.MP4?v=173874700"
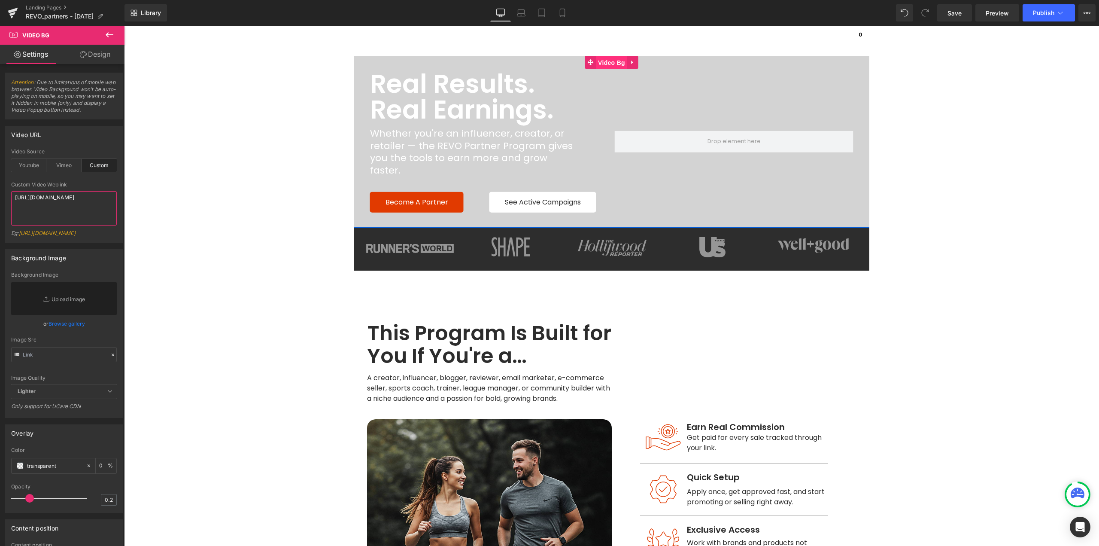
click at [612, 66] on span "Video Bg" at bounding box center [611, 62] width 31 height 13
type textarea "https://cdn.shopify.com/s/files/1/0527/0123/3328/files/Compilation_video_of_our…"
click at [95, 55] on link "Design" at bounding box center [95, 54] width 62 height 19
click at [0, 0] on div "Spacing" at bounding box center [0, 0] width 0 height 0
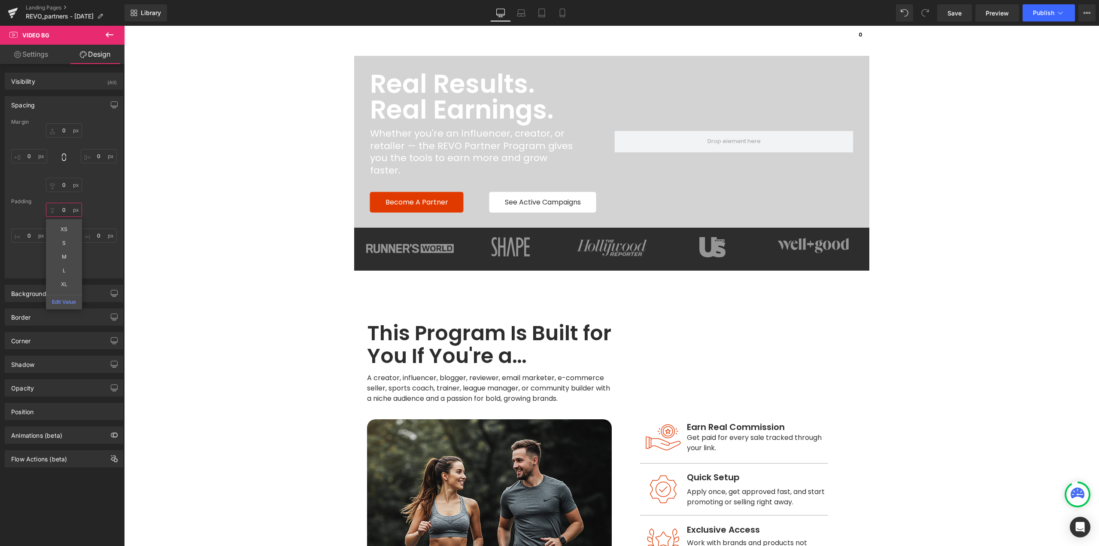
click at [64, 207] on input "0" at bounding box center [64, 210] width 36 height 14
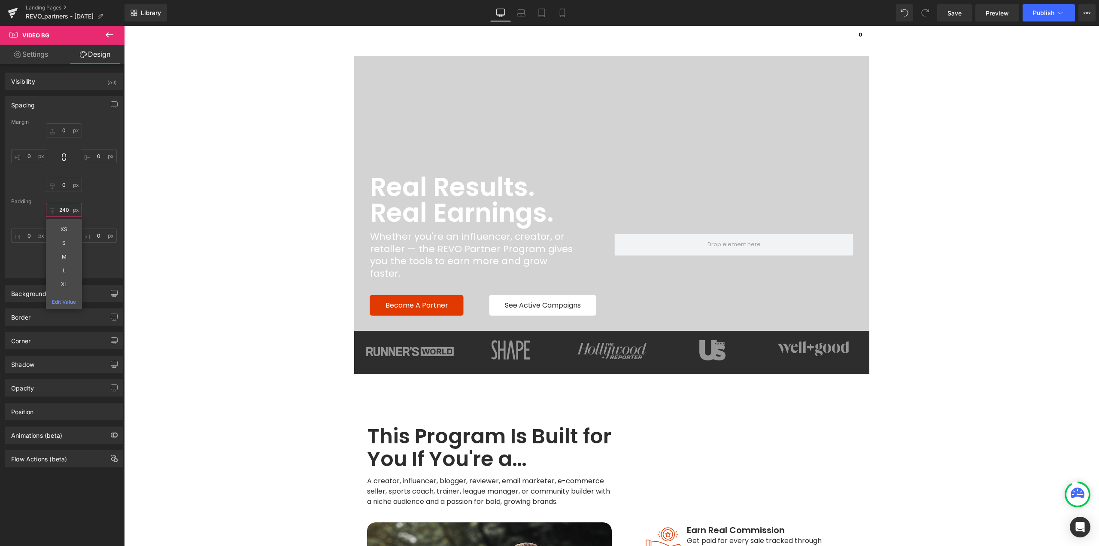
type input "240"
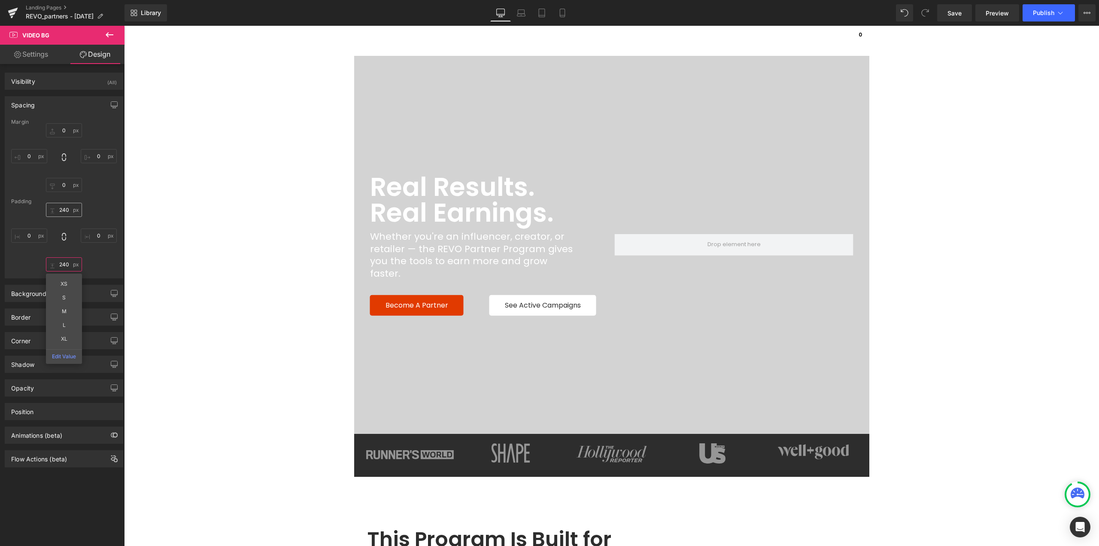
type input "240"
click at [64, 207] on input "240" at bounding box center [64, 210] width 36 height 14
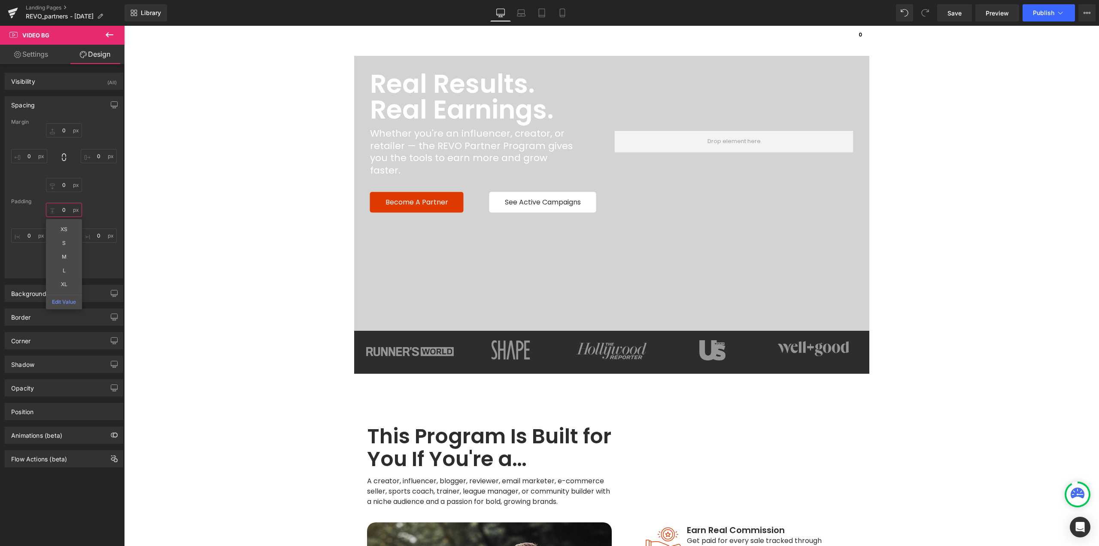
type input "0"
click at [108, 267] on div "0 0 XS S M L XL Edit Value 0 0 240 240 0px 0" at bounding box center [64, 237] width 106 height 69
click at [72, 265] on input "240" at bounding box center [64, 264] width 36 height 14
type input "0"
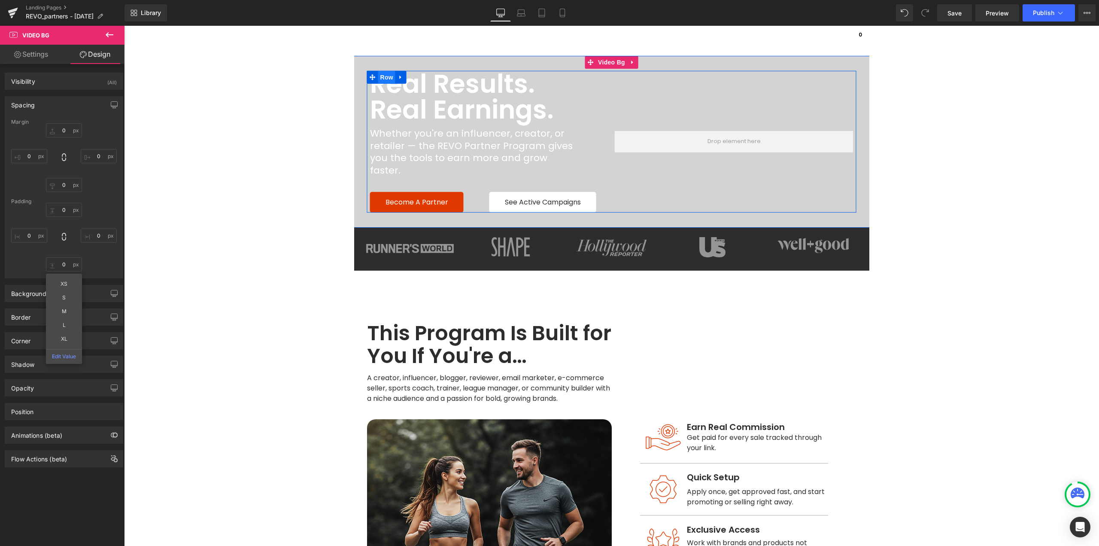
click at [385, 84] on span "Row" at bounding box center [386, 77] width 17 height 13
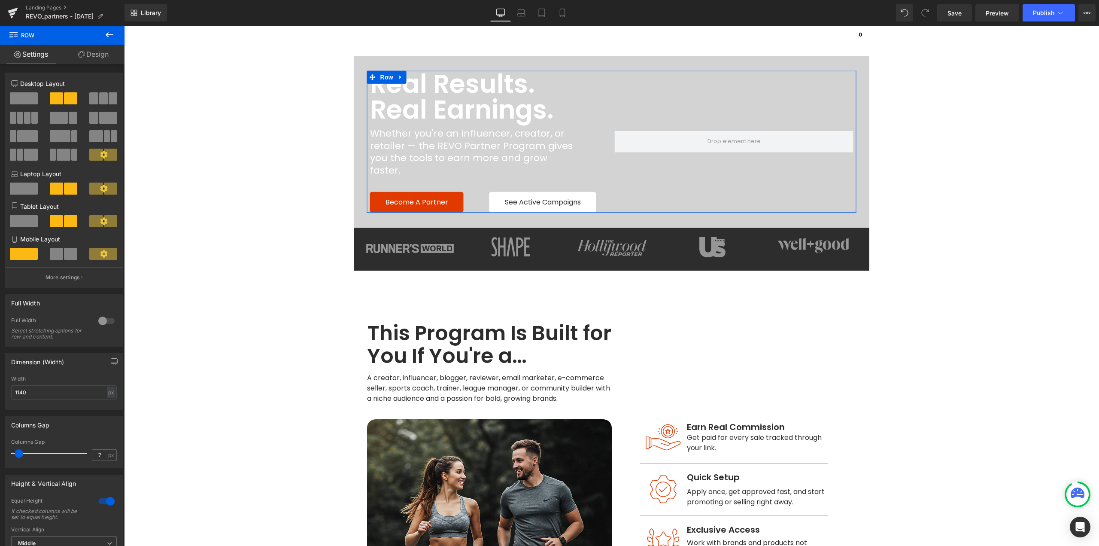
click at [91, 58] on link "Design" at bounding box center [93, 54] width 62 height 19
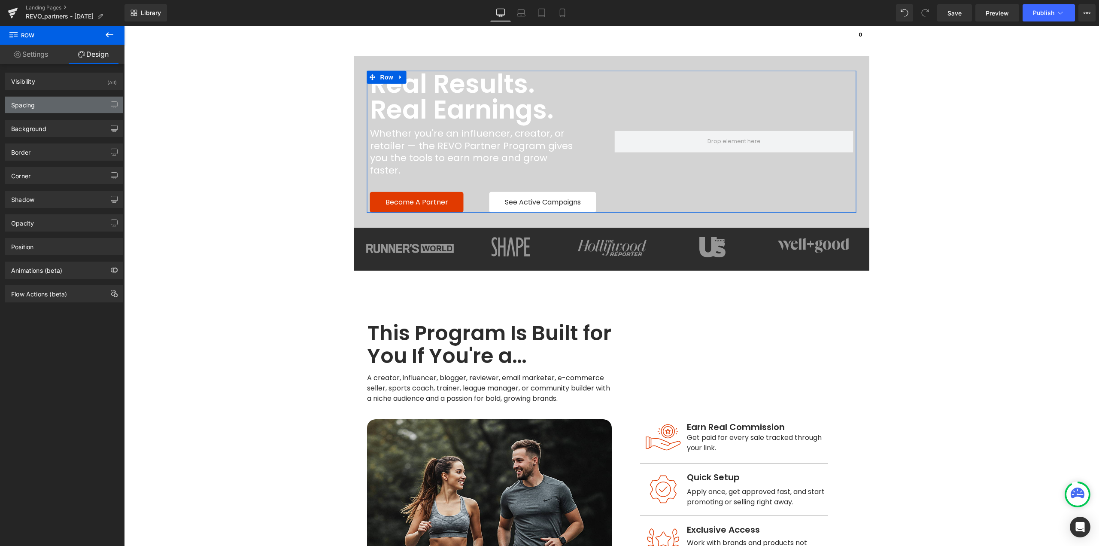
click at [50, 103] on div "Spacing" at bounding box center [64, 105] width 118 height 16
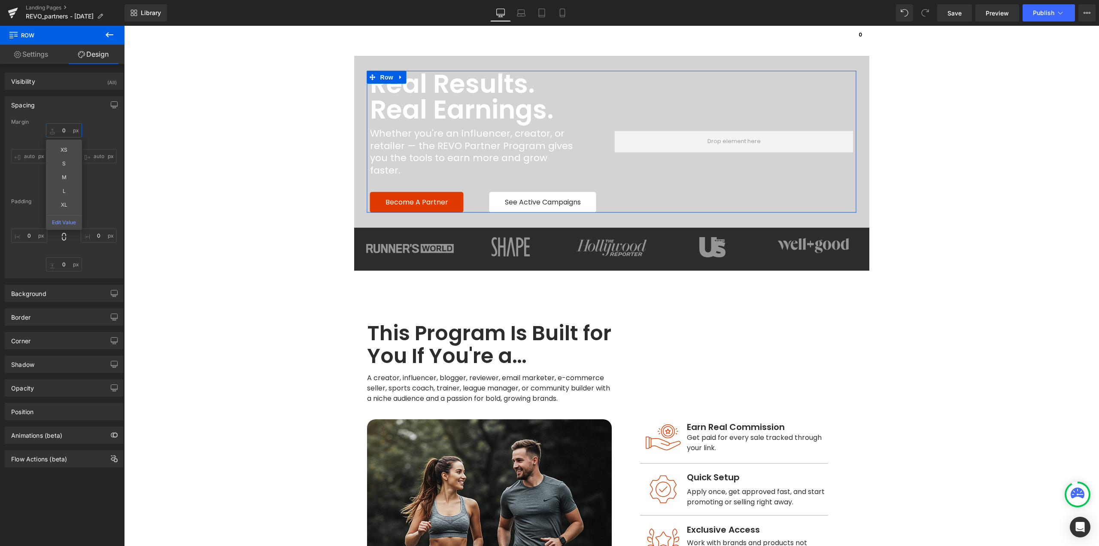
click at [68, 129] on input "0" at bounding box center [64, 130] width 36 height 14
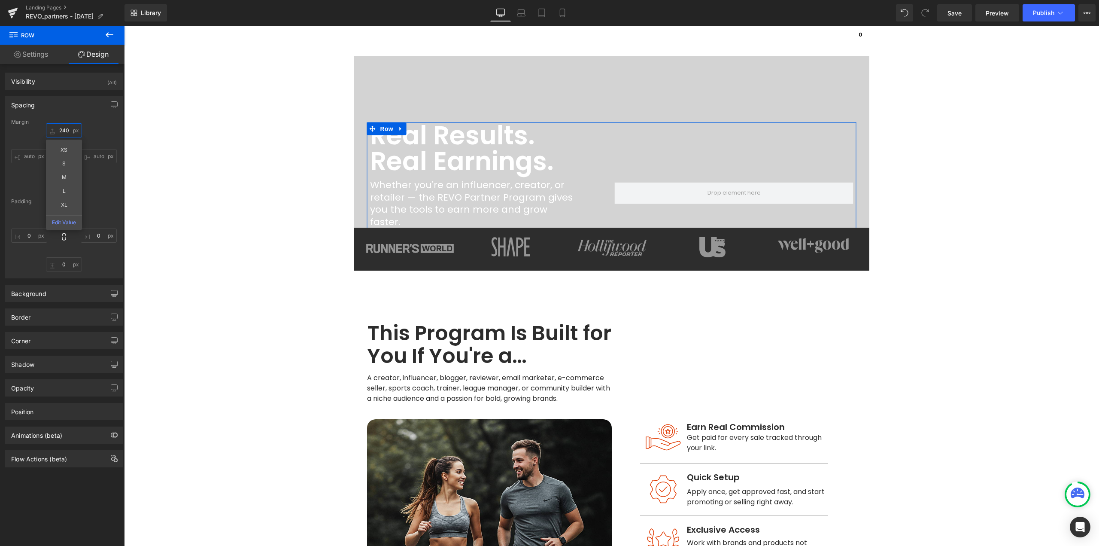
type input "240"
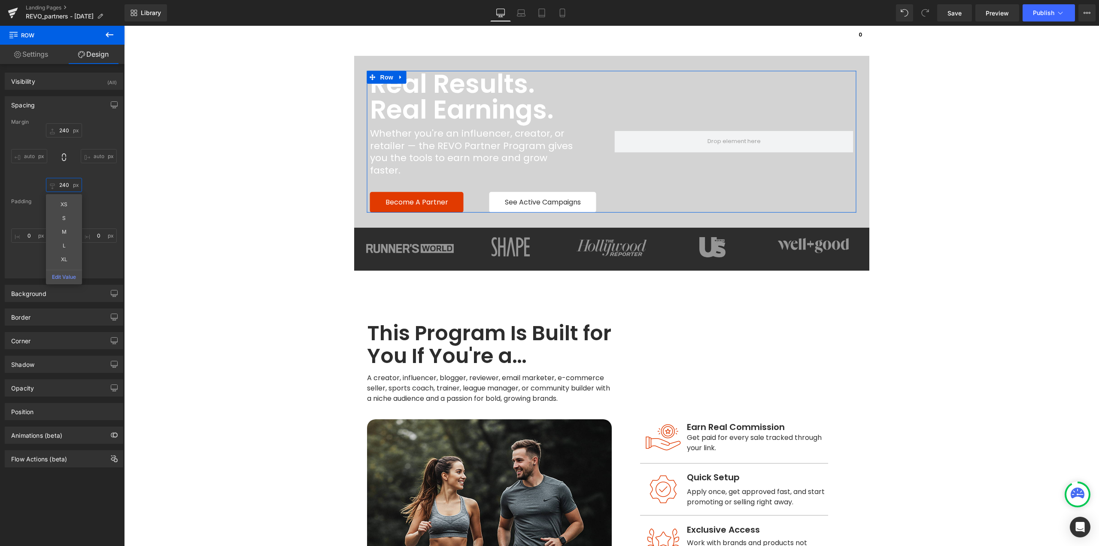
type input "0"
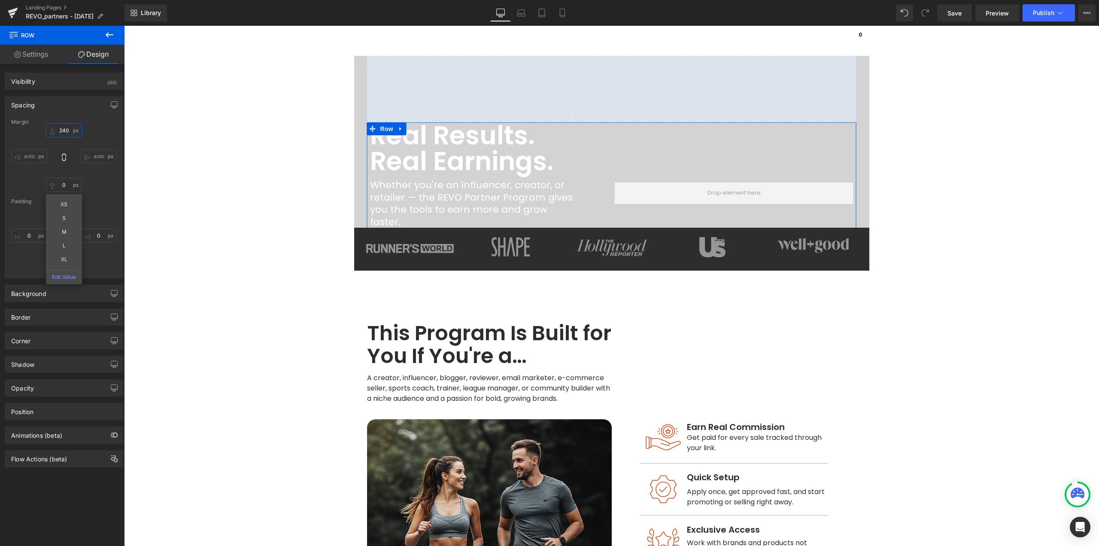
click at [58, 131] on input "240" at bounding box center [64, 130] width 36 height 14
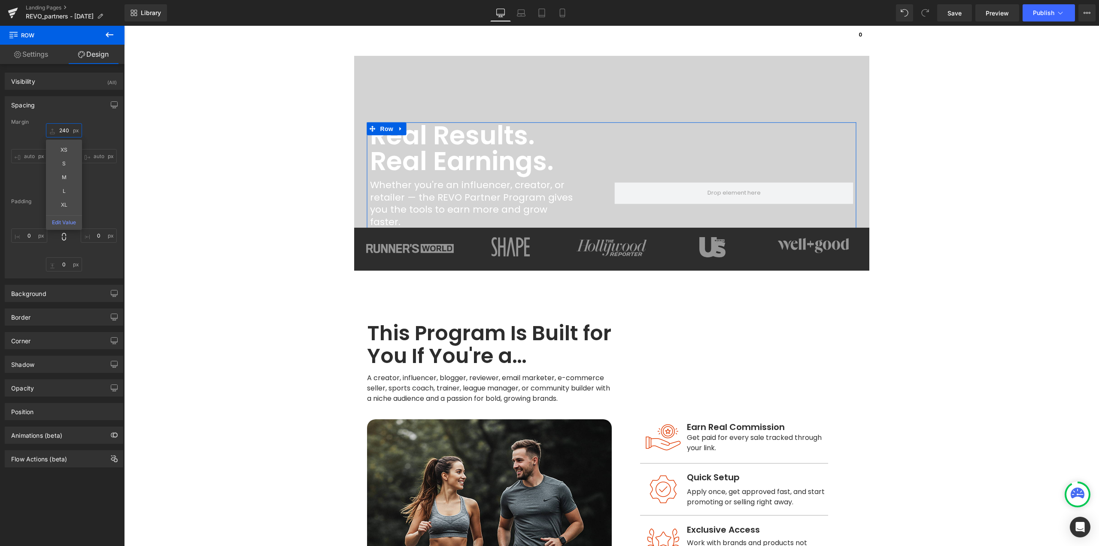
type input "0"
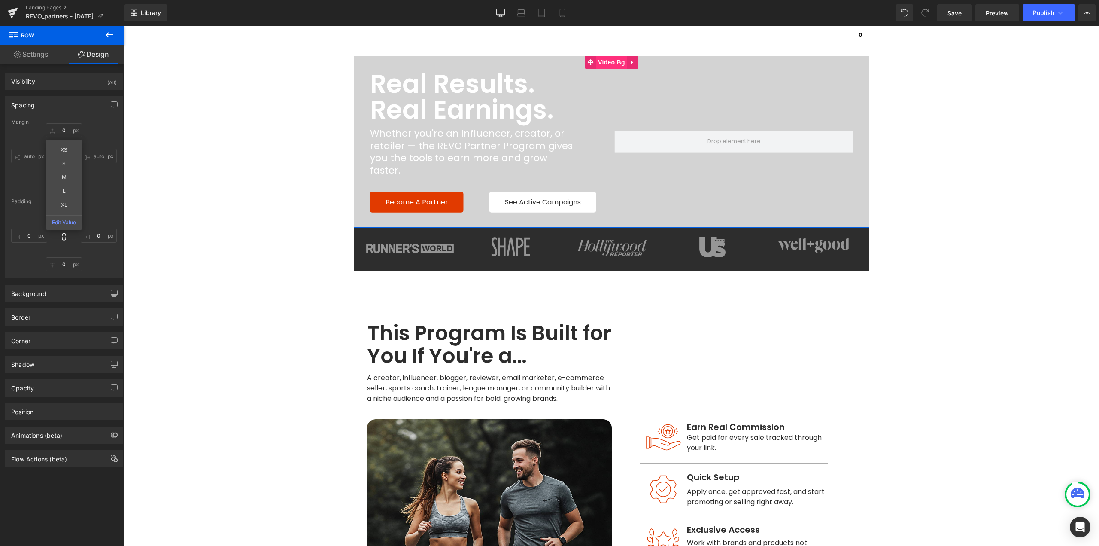
click at [612, 62] on span "Video Bg" at bounding box center [611, 62] width 31 height 13
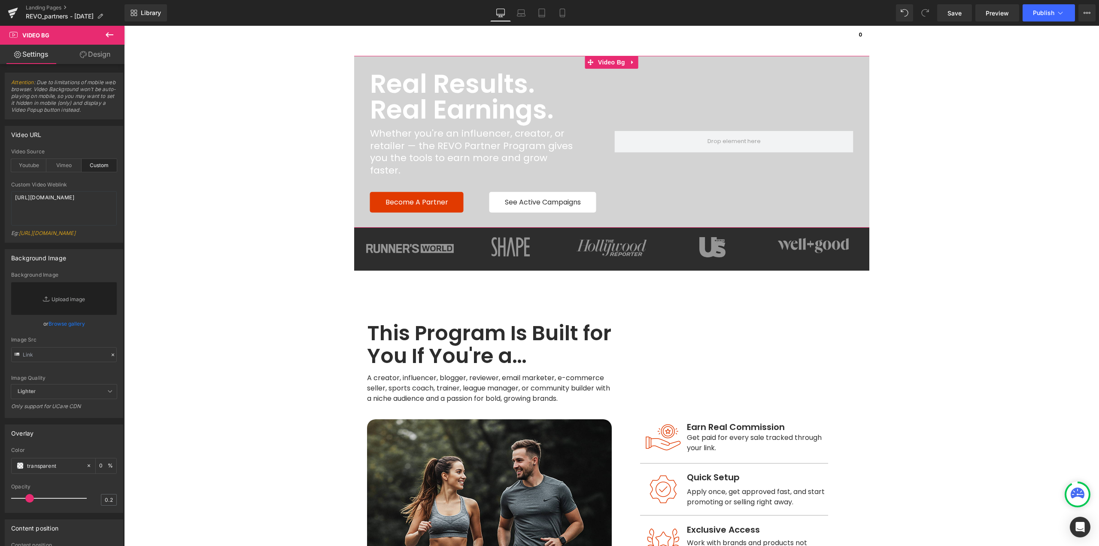
click at [100, 54] on link "Design" at bounding box center [95, 54] width 62 height 19
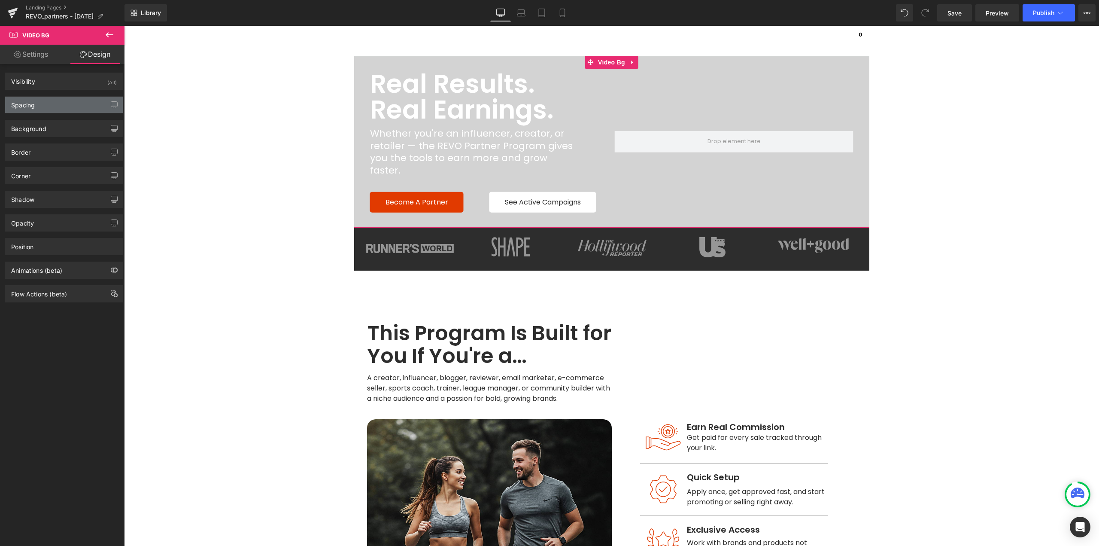
click at [39, 107] on div "Spacing" at bounding box center [64, 105] width 118 height 16
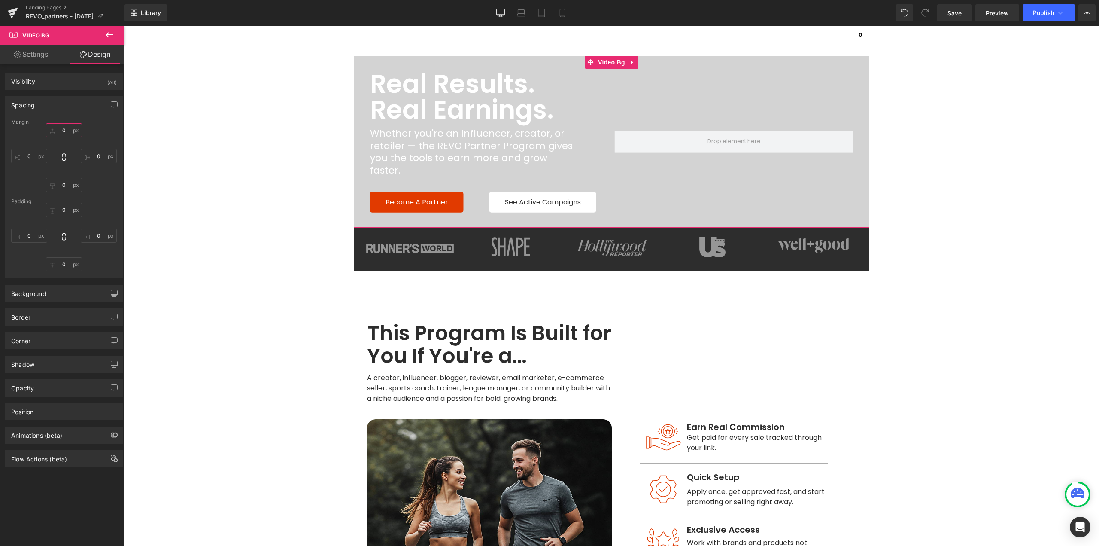
click at [61, 132] on input "0" at bounding box center [64, 130] width 36 height 14
click at [103, 203] on div "Padding" at bounding box center [64, 201] width 106 height 6
click at [67, 212] on input "0" at bounding box center [64, 210] width 36 height 14
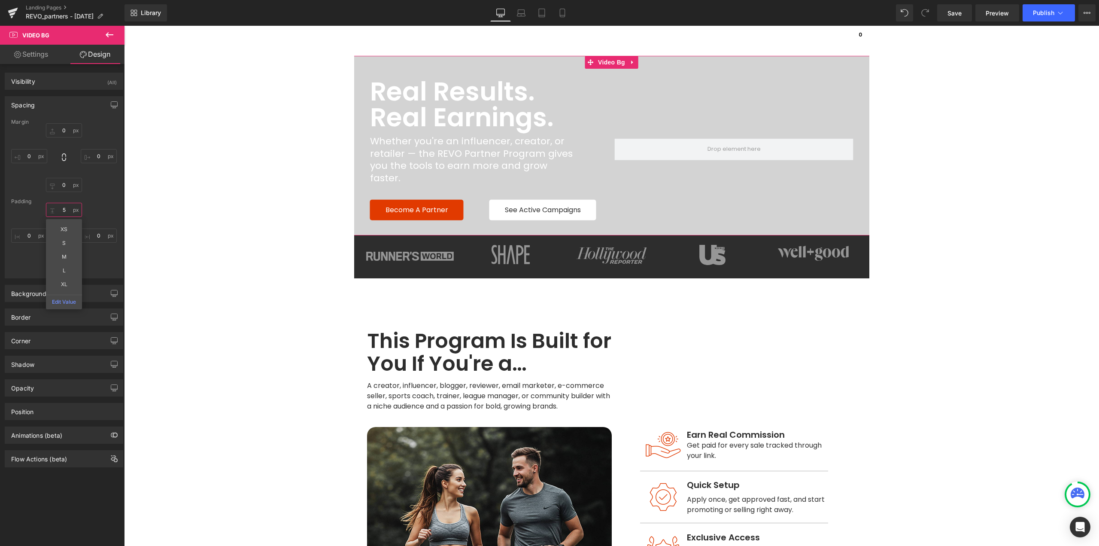
click at [68, 211] on input "5" at bounding box center [64, 210] width 36 height 14
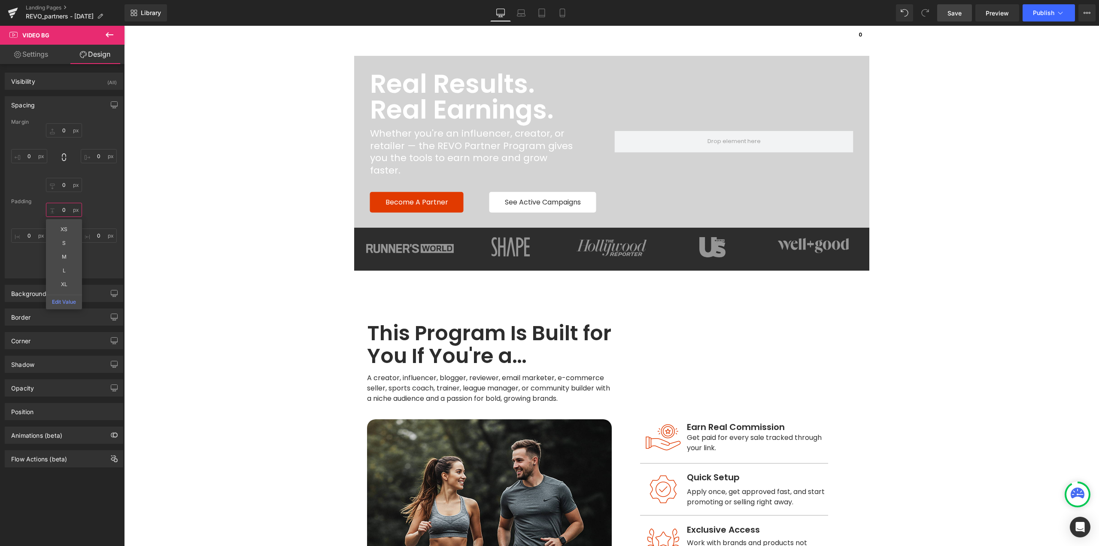
type input "0"
click at [947, 10] on link "Save" at bounding box center [954, 12] width 35 height 17
click at [602, 63] on span "Video Bg" at bounding box center [611, 62] width 31 height 13
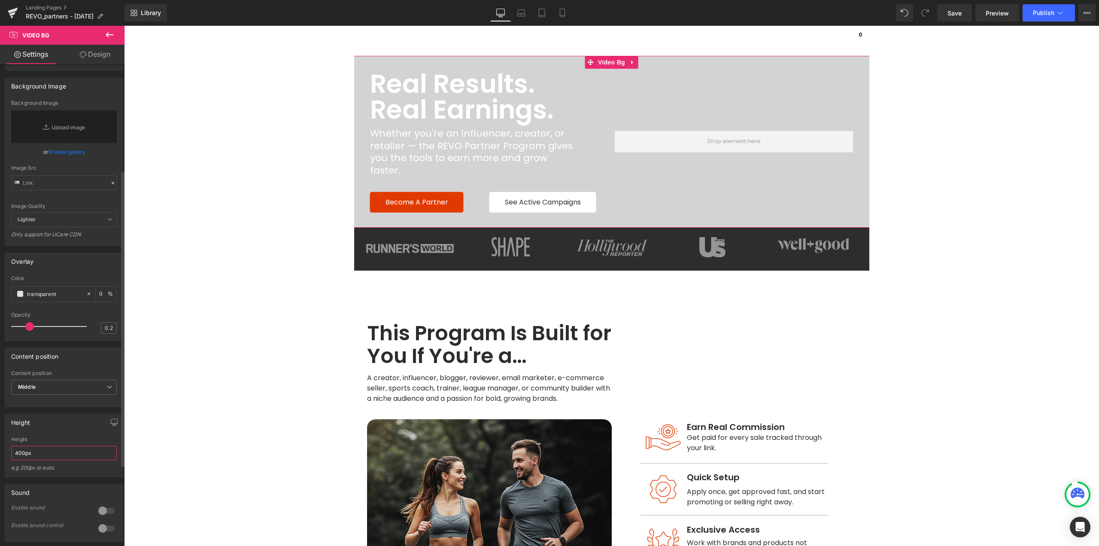
click at [46, 460] on input "400px" at bounding box center [64, 453] width 106 height 14
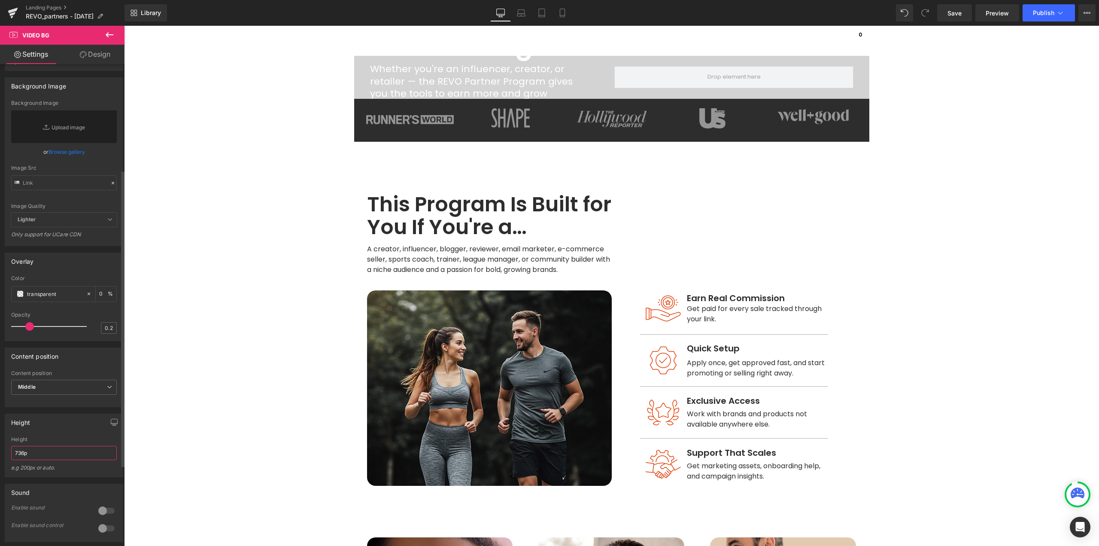
type input "736px"
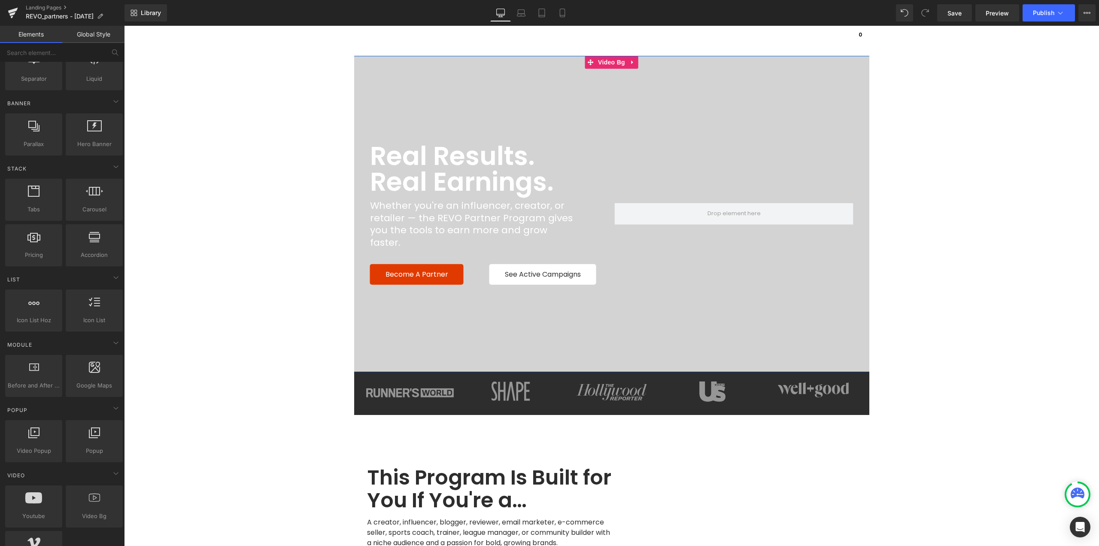
click at [728, 341] on div at bounding box center [611, 214] width 975 height 316
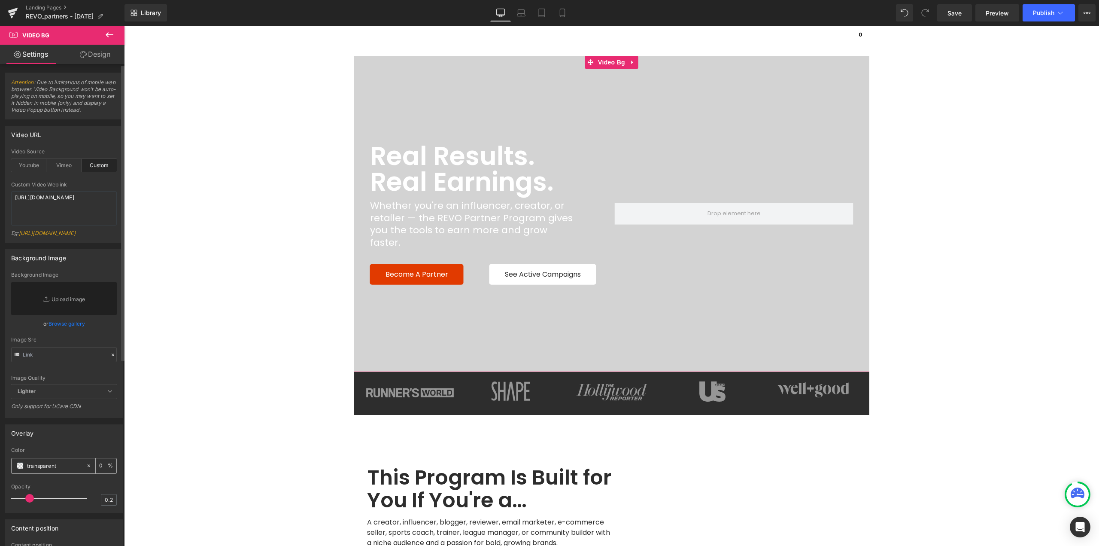
click at [20, 469] on span at bounding box center [20, 465] width 7 height 7
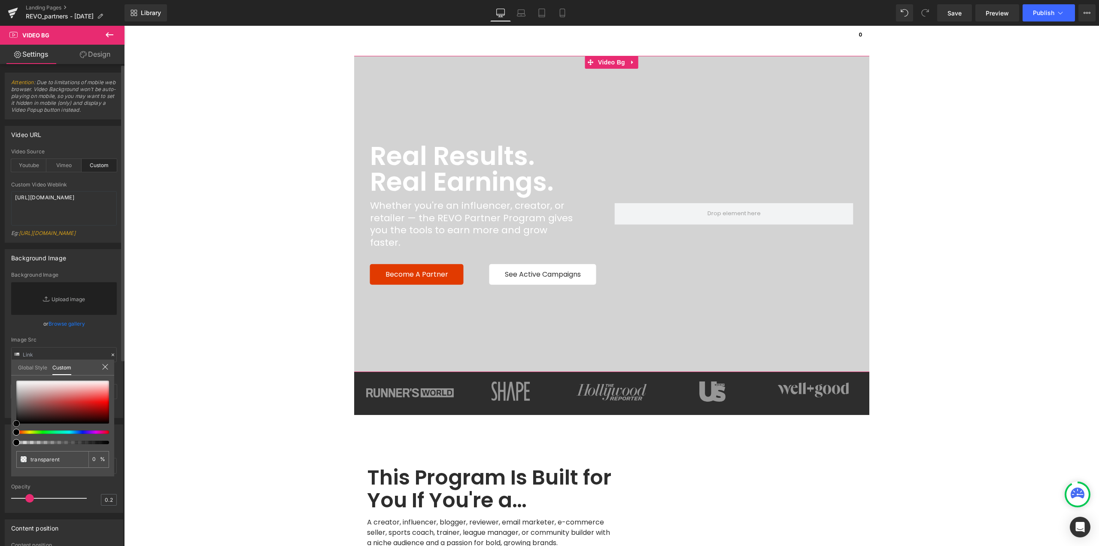
type input "#c15c5c"
type input "100"
type input "#c15c5c"
type input "100"
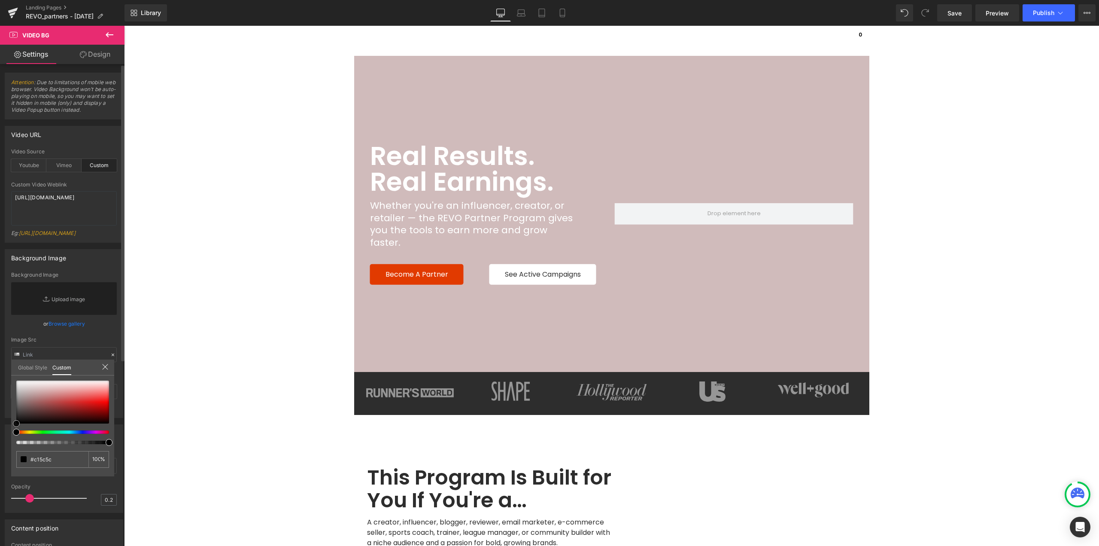
drag, startPoint x: 3, startPoint y: 440, endPoint x: 3, endPoint y: 448, distance: 8.2
click at [2, 444] on div "Overlay rgba(193, 92, 92, 1) Color #c15c5c 100 % 0.2 Opacity 0.2 Global Style C…" at bounding box center [64, 465] width 128 height 95
type input "#000000"
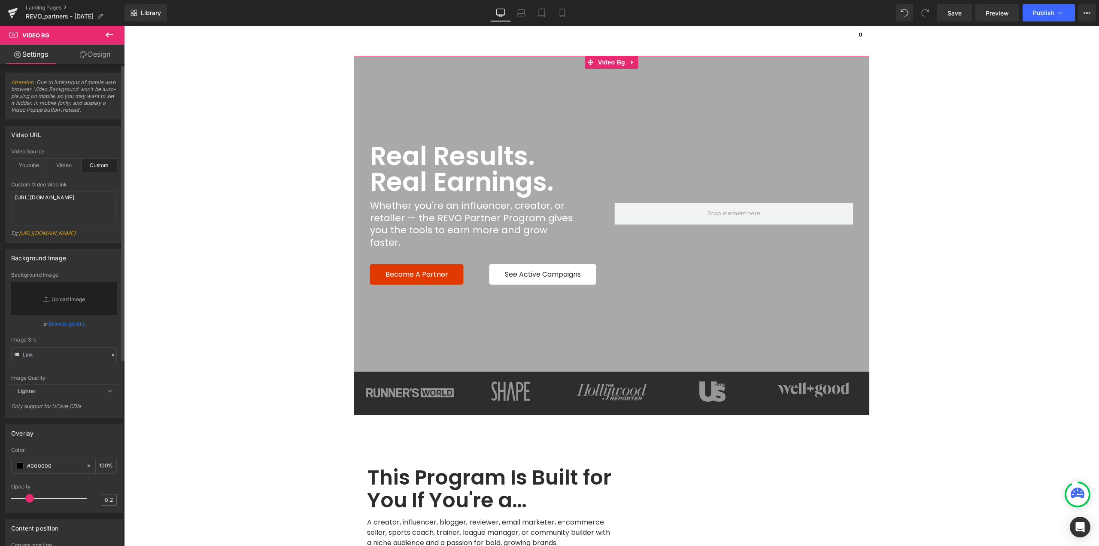
drag, startPoint x: 29, startPoint y: 517, endPoint x: 49, endPoint y: 517, distance: 20.6
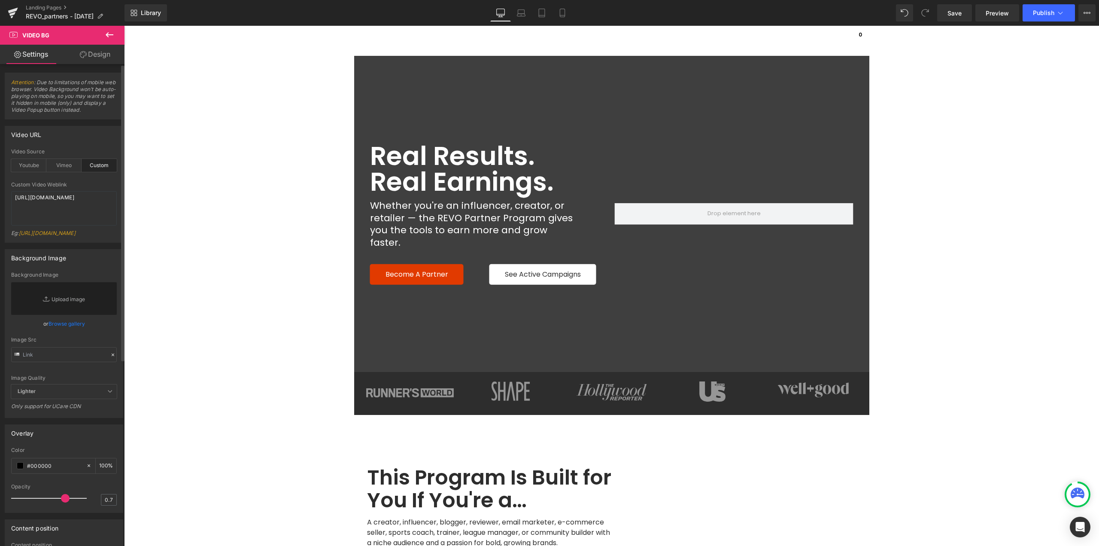
drag, startPoint x: 34, startPoint y: 518, endPoint x: 60, endPoint y: 512, distance: 27.0
click at [60, 507] on div at bounding box center [50, 497] width 71 height 17
click at [106, 505] on input "0.7" at bounding box center [108, 499] width 15 height 11
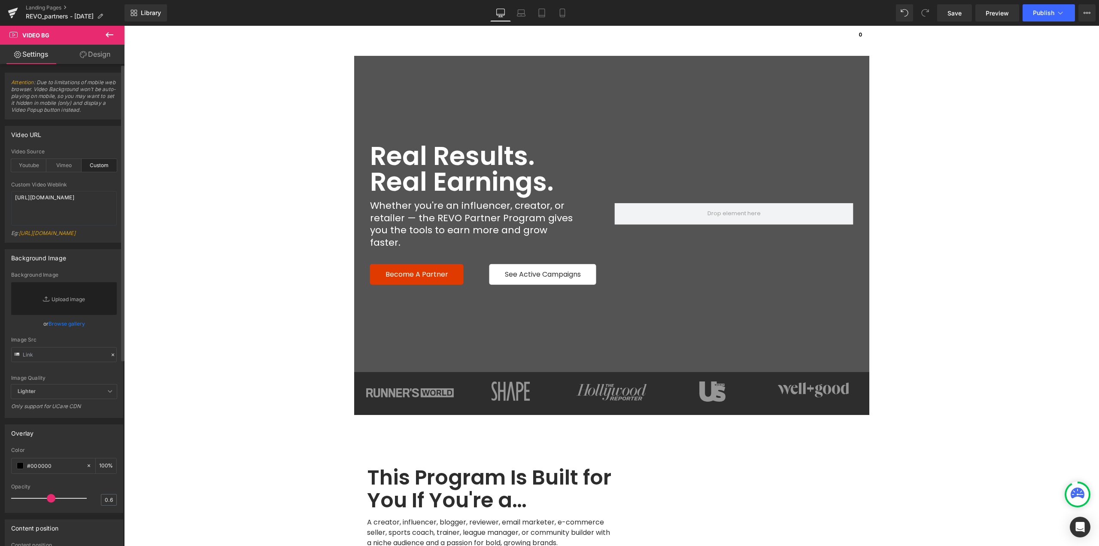
type input "0.8"
drag, startPoint x: 20, startPoint y: 519, endPoint x: 56, endPoint y: 520, distance: 36.5
click at [56, 507] on div at bounding box center [50, 497] width 71 height 17
click at [953, 14] on span "Save" at bounding box center [955, 13] width 14 height 9
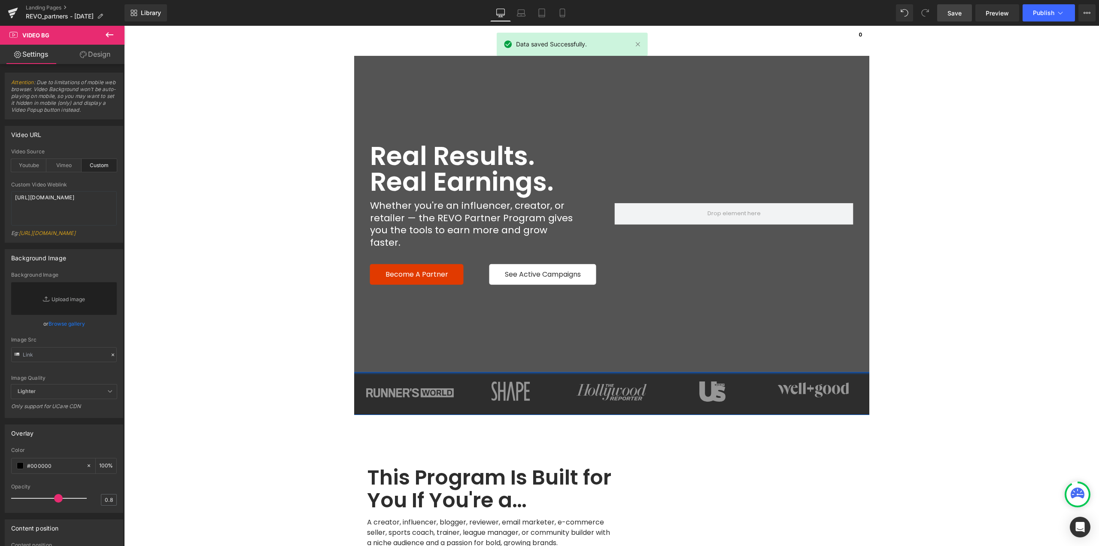
click at [815, 372] on div at bounding box center [611, 373] width 975 height 2
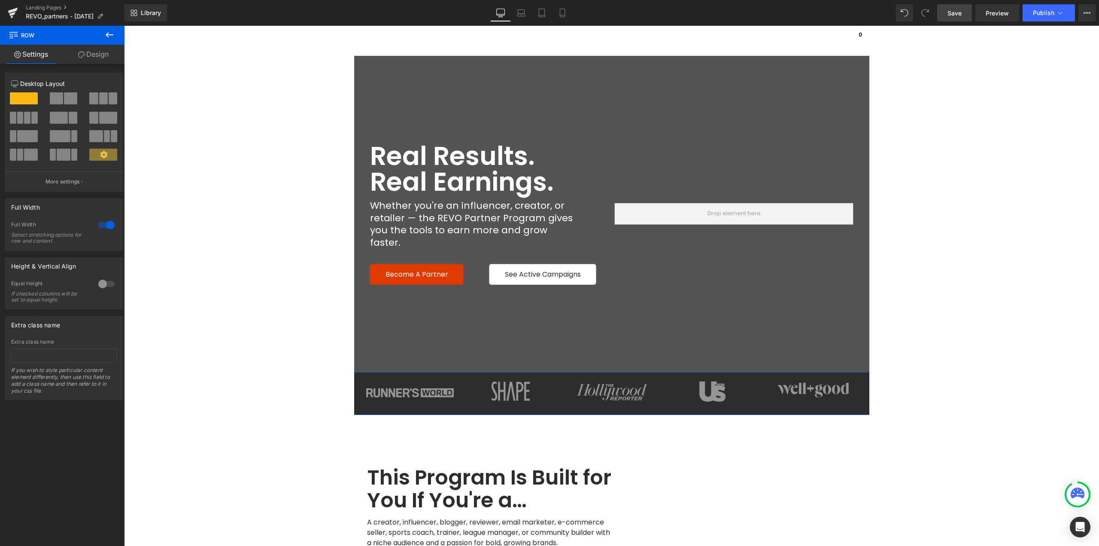
click at [98, 55] on link "Design" at bounding box center [93, 54] width 62 height 19
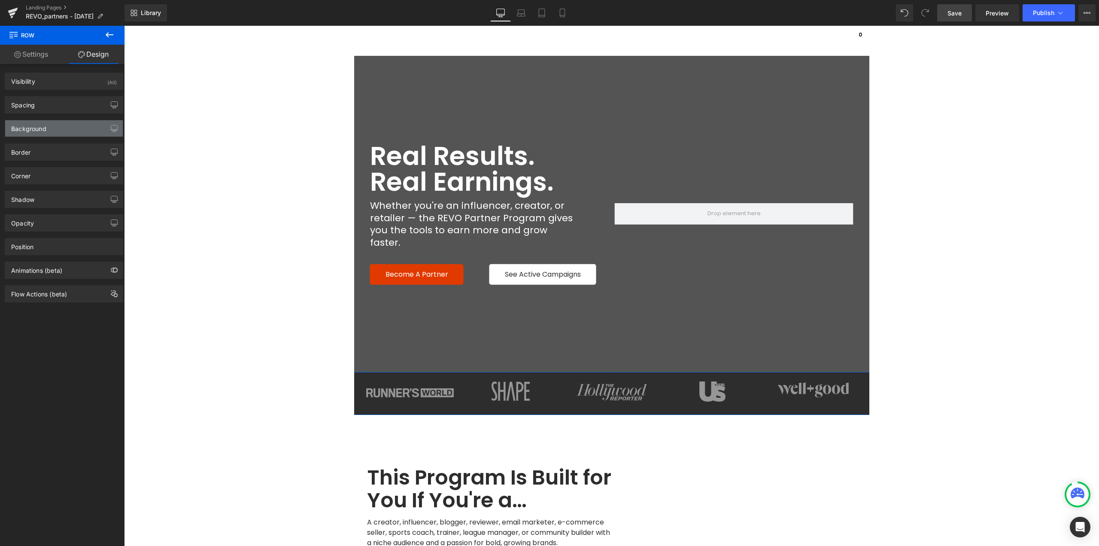
click at [49, 129] on div "Background" at bounding box center [64, 128] width 118 height 16
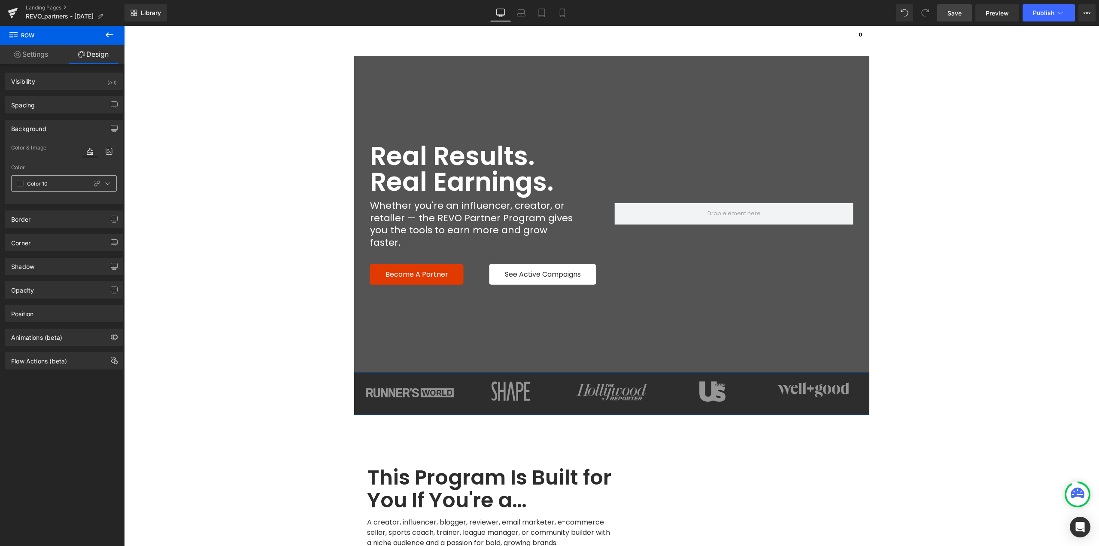
click at [18, 184] on span at bounding box center [20, 183] width 7 height 7
click at [84, 238] on div at bounding box center [86, 239] width 12 height 12
click at [604, 382] on span "Carousel" at bounding box center [611, 382] width 31 height 13
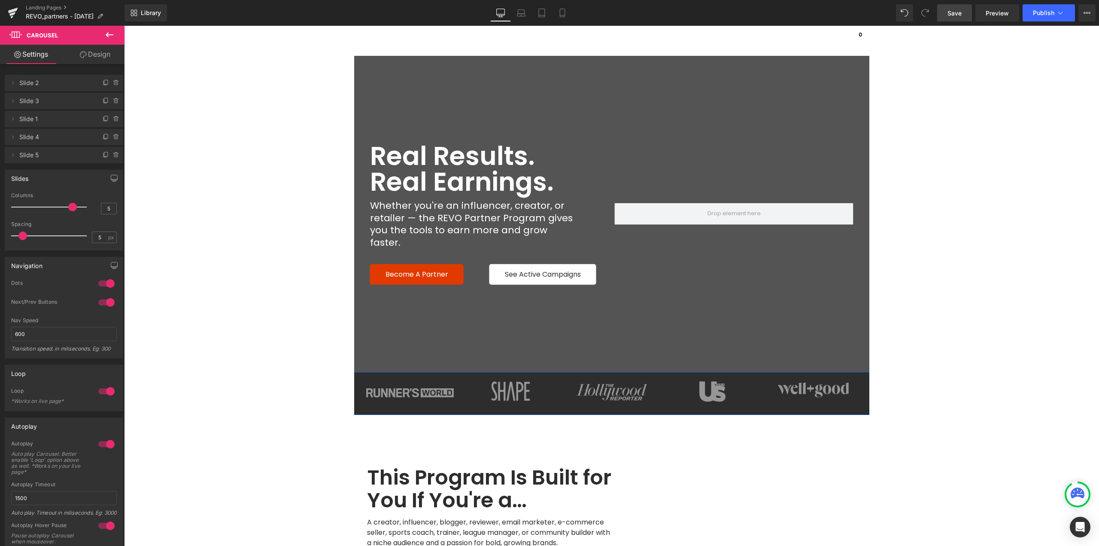
click at [383, 374] on div "Image Image Image Image Image ‹ › Carousel Row" at bounding box center [611, 393] width 975 height 43
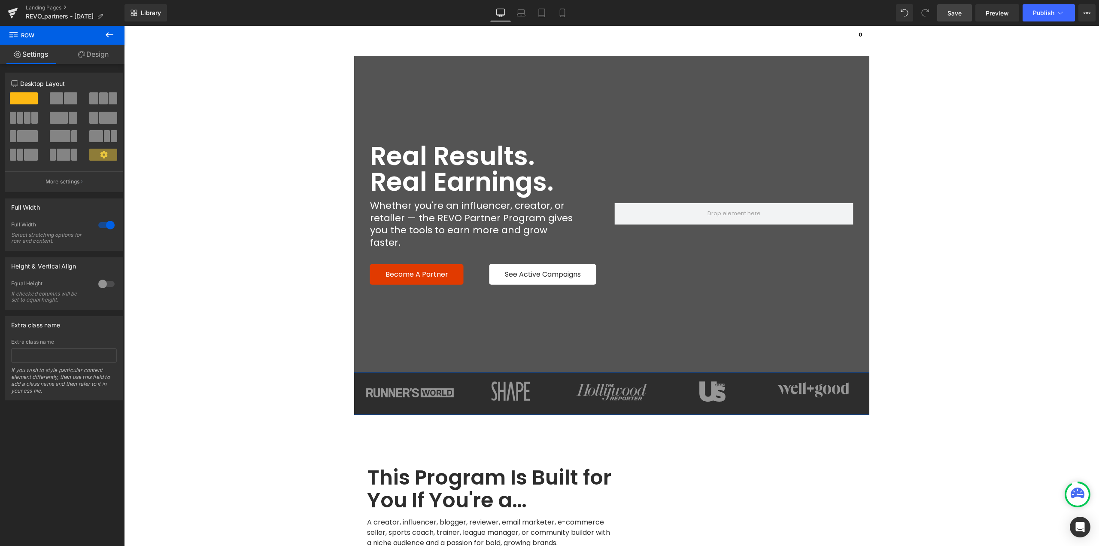
click at [91, 54] on link "Design" at bounding box center [93, 54] width 62 height 19
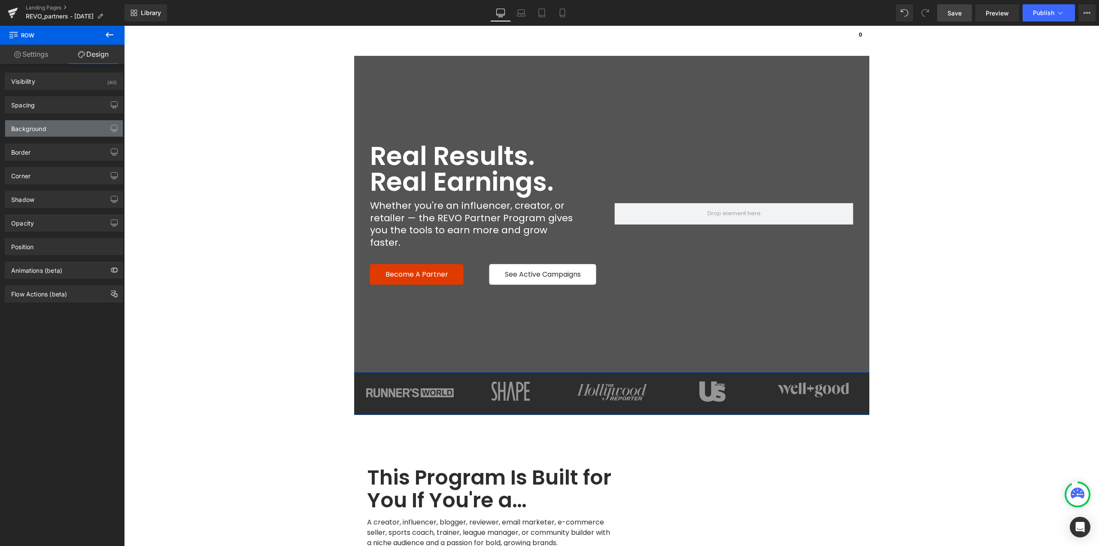
click at [35, 133] on div "Background" at bounding box center [64, 128] width 118 height 16
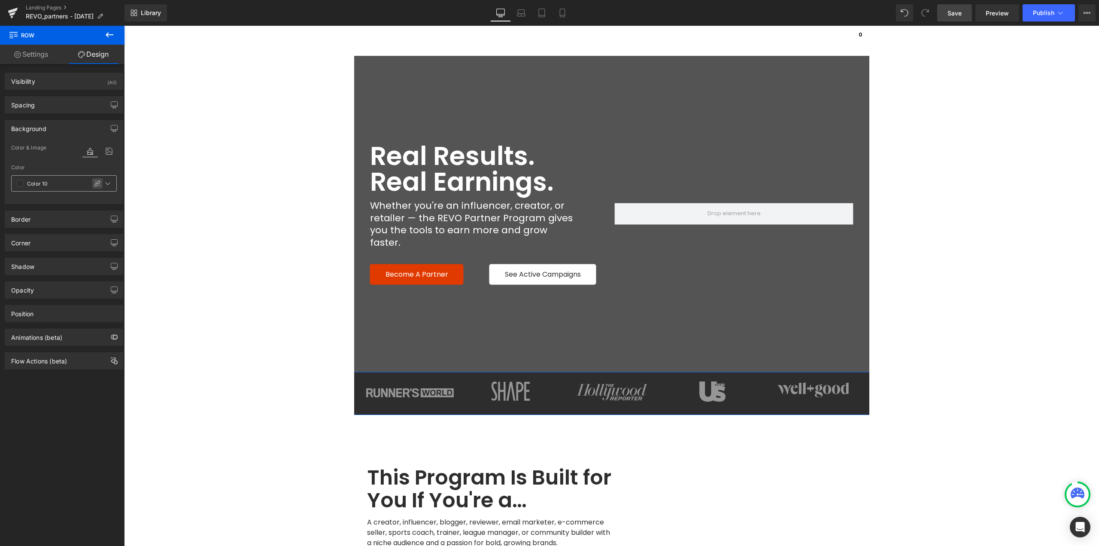
click at [94, 182] on icon at bounding box center [97, 183] width 7 height 7
click at [21, 184] on span at bounding box center [20, 183] width 7 height 7
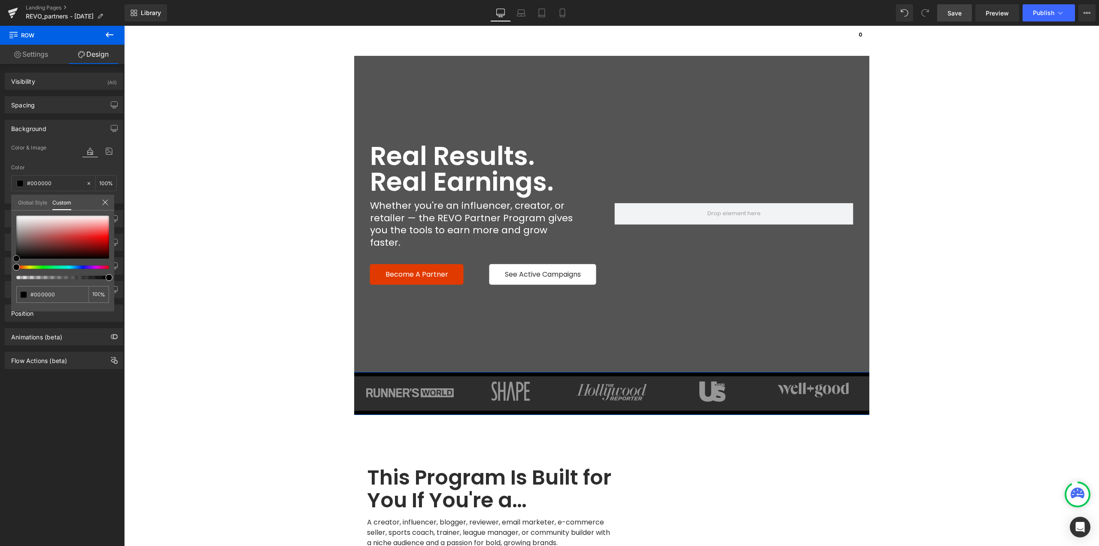
drag, startPoint x: 97, startPoint y: 239, endPoint x: 14, endPoint y: 264, distance: 86.0
click at [14, 264] on div "#2d2d2d 100 %" at bounding box center [62, 264] width 103 height 96
click at [48, 294] on input "#2d2d2d" at bounding box center [53, 294] width 46 height 9
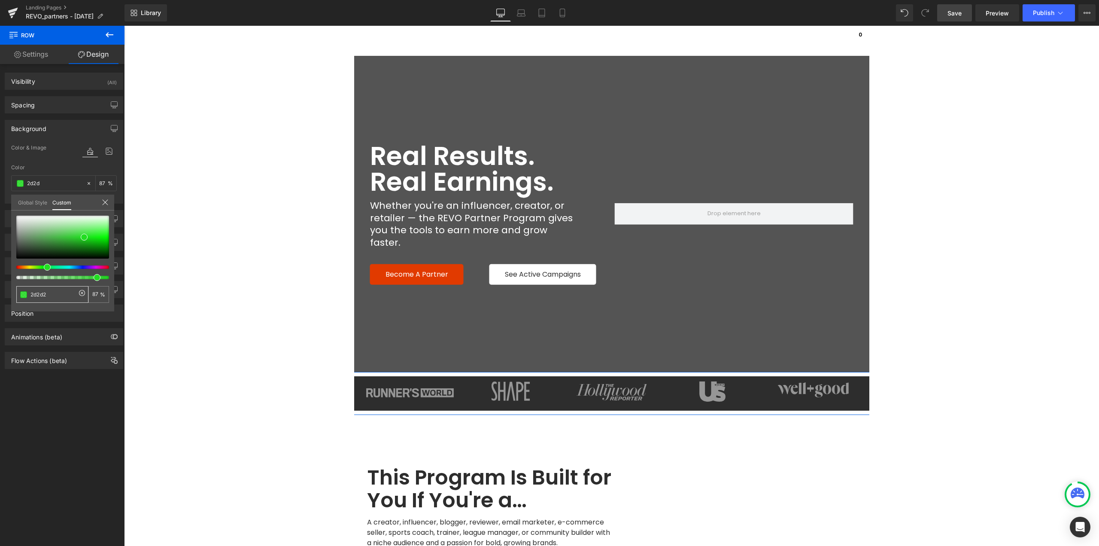
type input "2d2d2d"
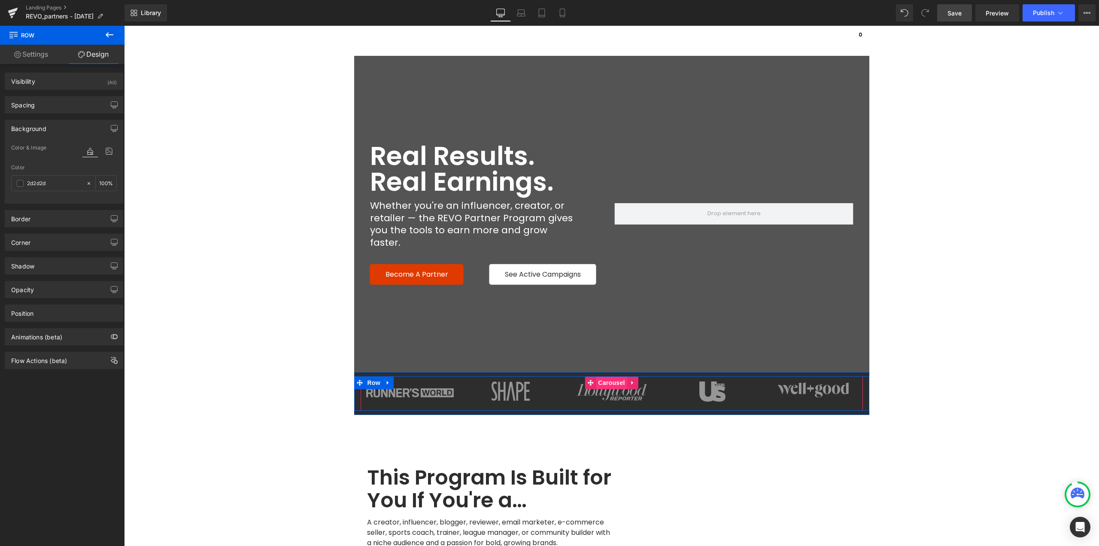
click at [599, 382] on span "Carousel" at bounding box center [611, 382] width 31 height 13
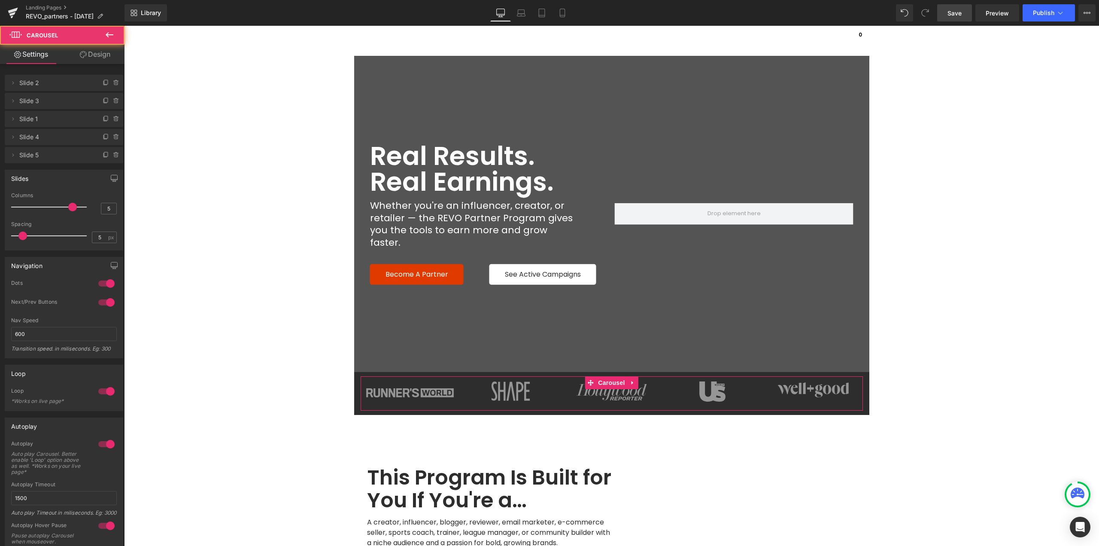
click at [104, 55] on link "Design" at bounding box center [95, 54] width 62 height 19
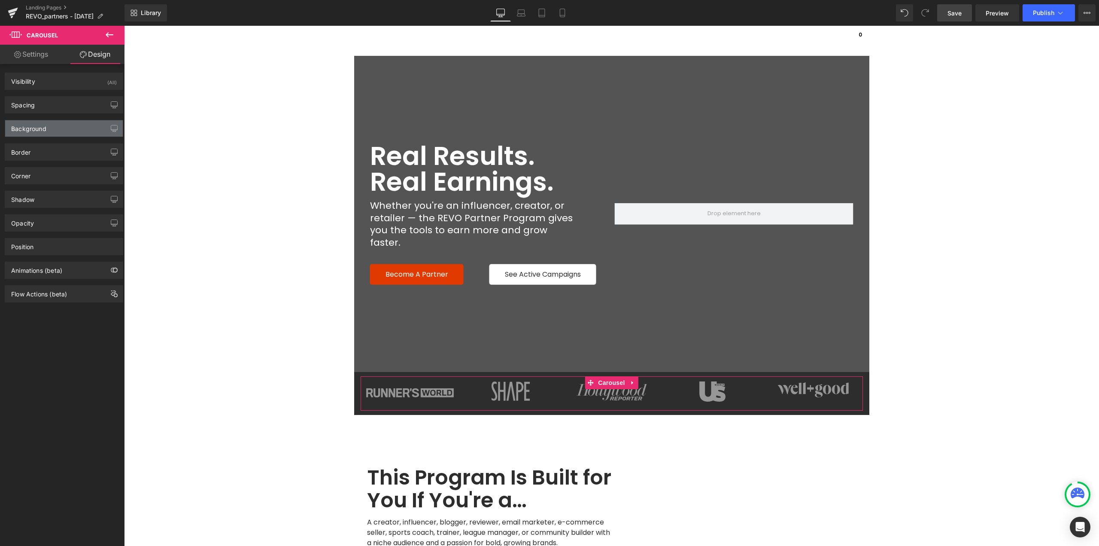
click at [42, 134] on div "Background" at bounding box center [64, 128] width 118 height 16
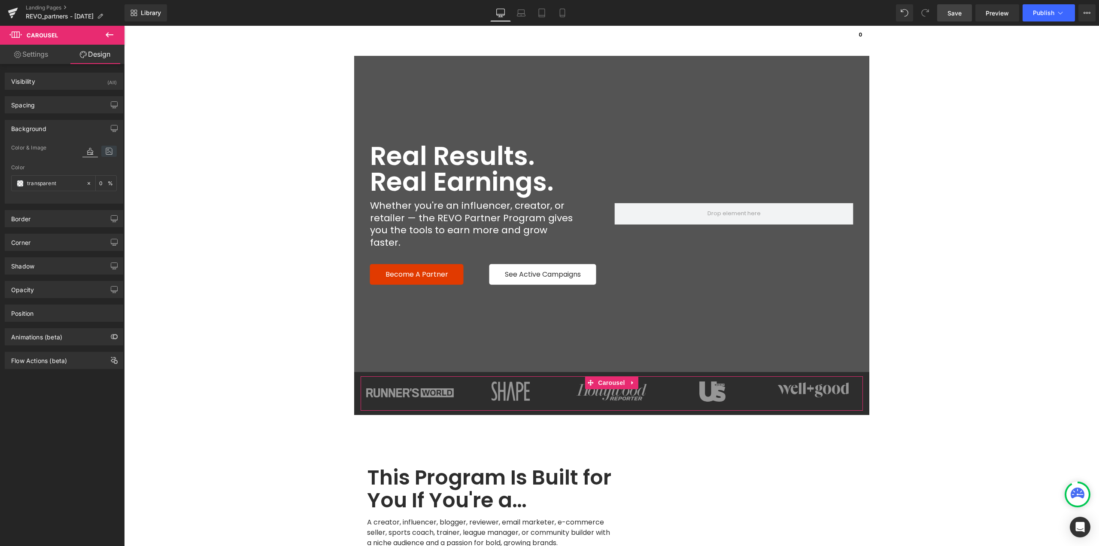
click at [109, 151] on icon at bounding box center [108, 151] width 15 height 11
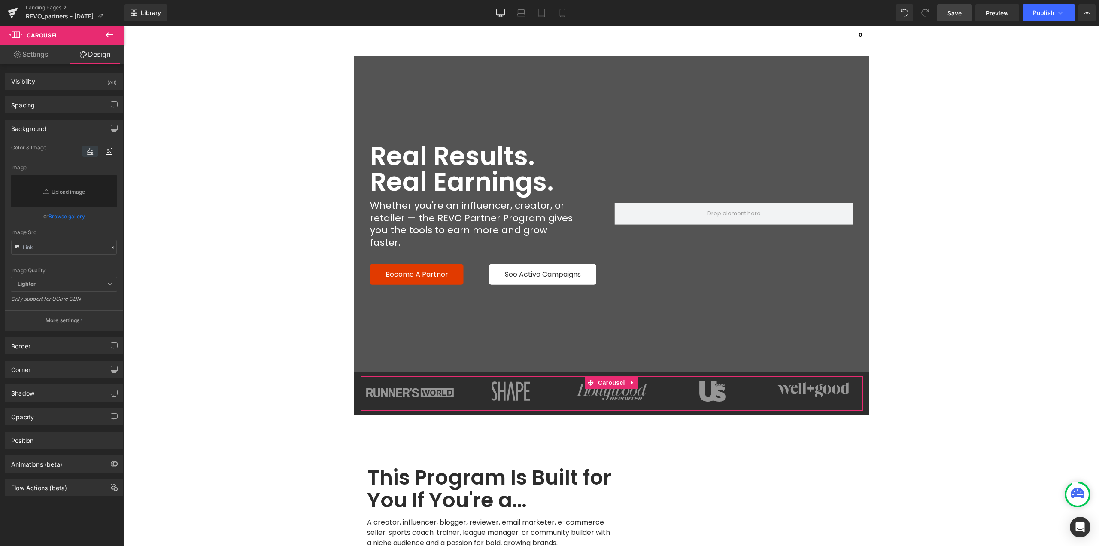
click at [85, 147] on icon at bounding box center [89, 151] width 15 height 11
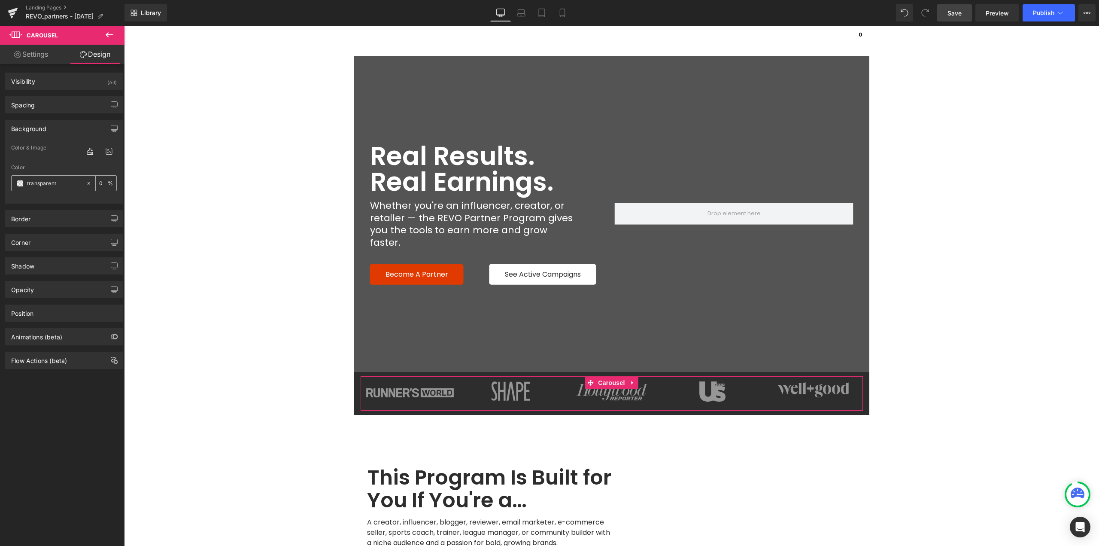
click at [87, 182] on icon at bounding box center [89, 183] width 6 height 6
click at [606, 384] on span "Carousel" at bounding box center [611, 382] width 31 height 13
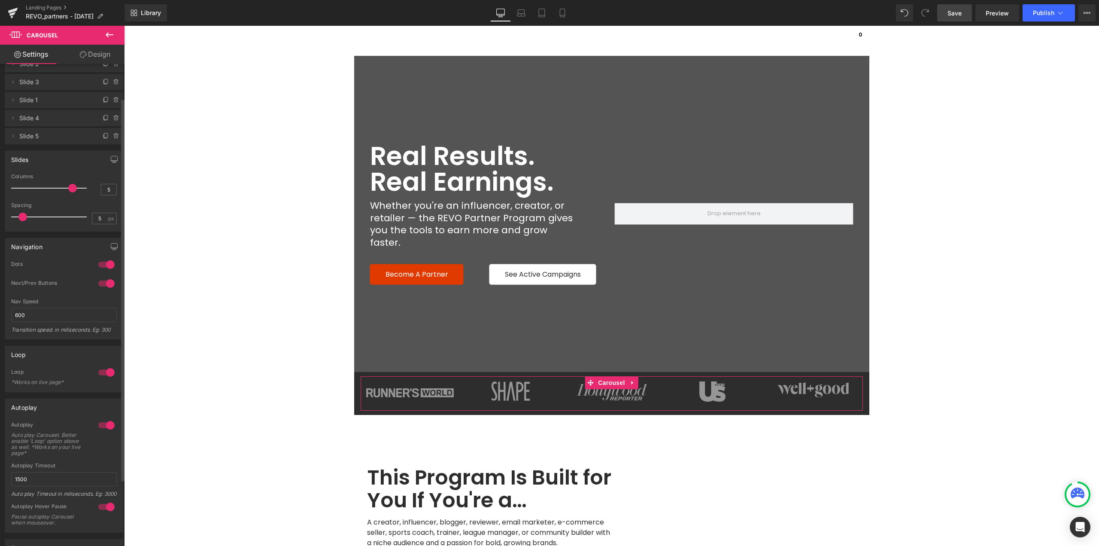
scroll to position [0, 0]
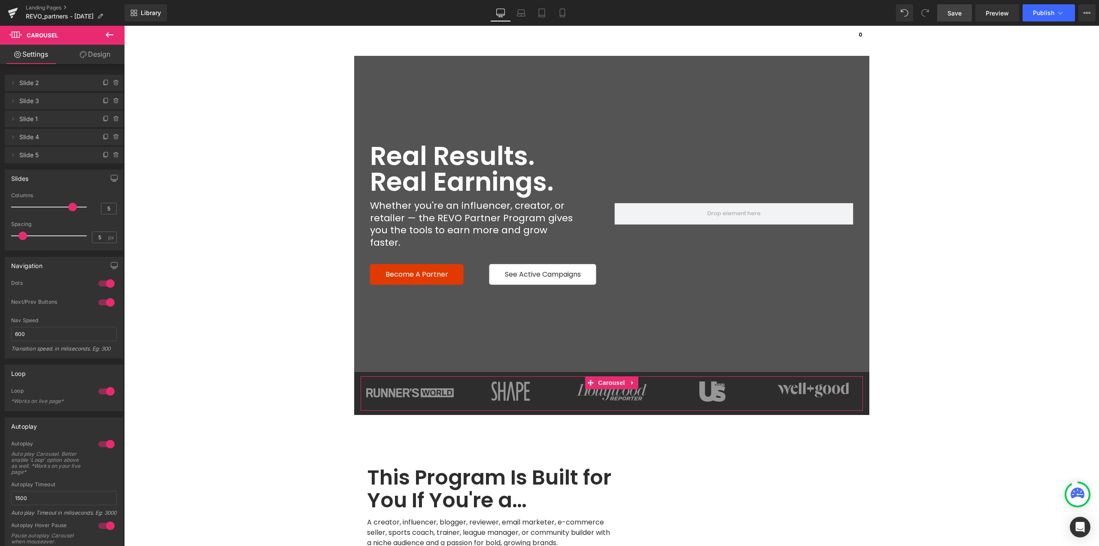
click at [90, 59] on link "Design" at bounding box center [95, 54] width 62 height 19
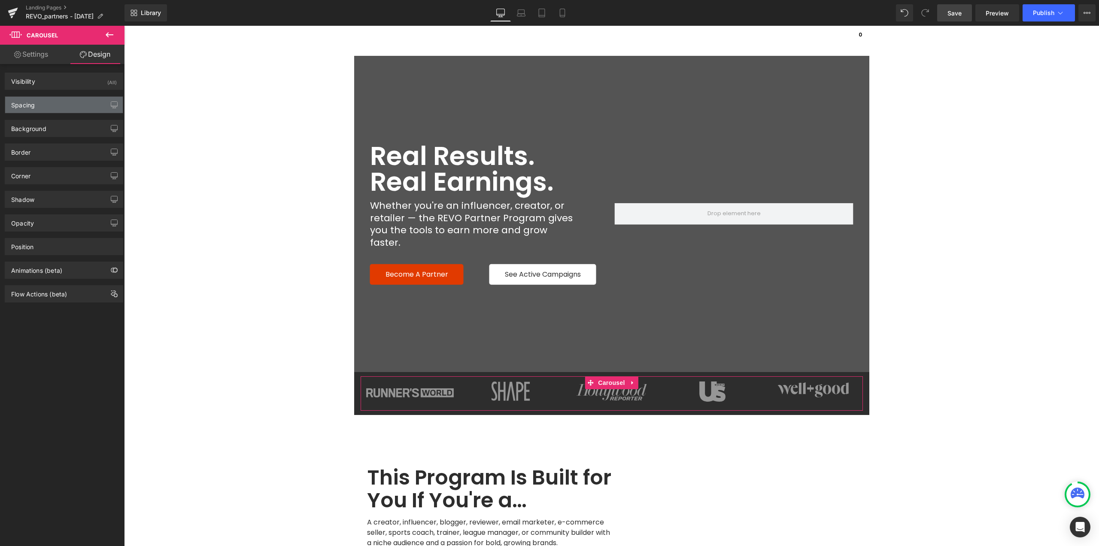
click at [46, 100] on div "Spacing" at bounding box center [64, 105] width 118 height 16
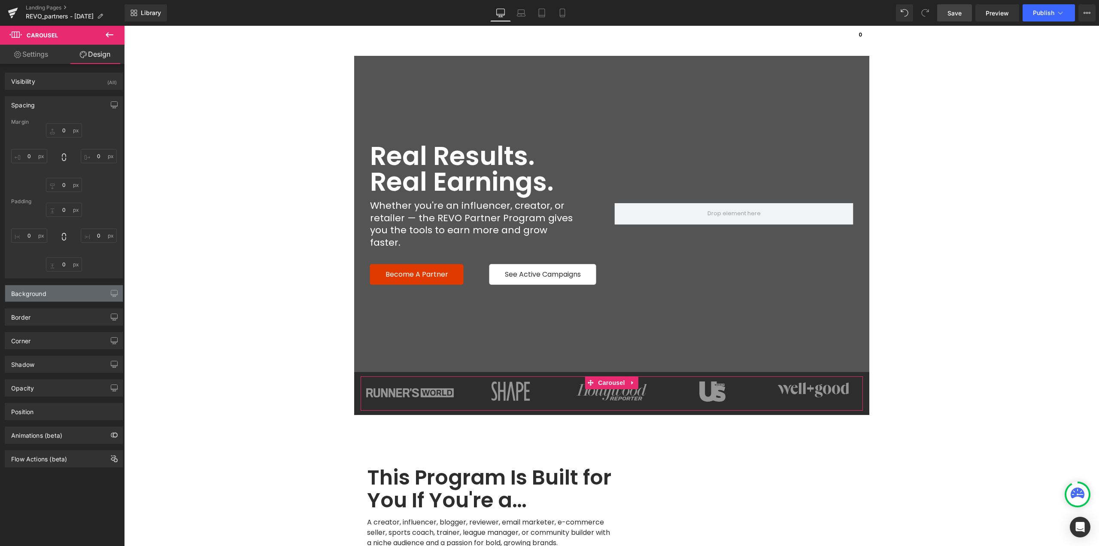
click at [82, 299] on div "Background" at bounding box center [64, 293] width 118 height 16
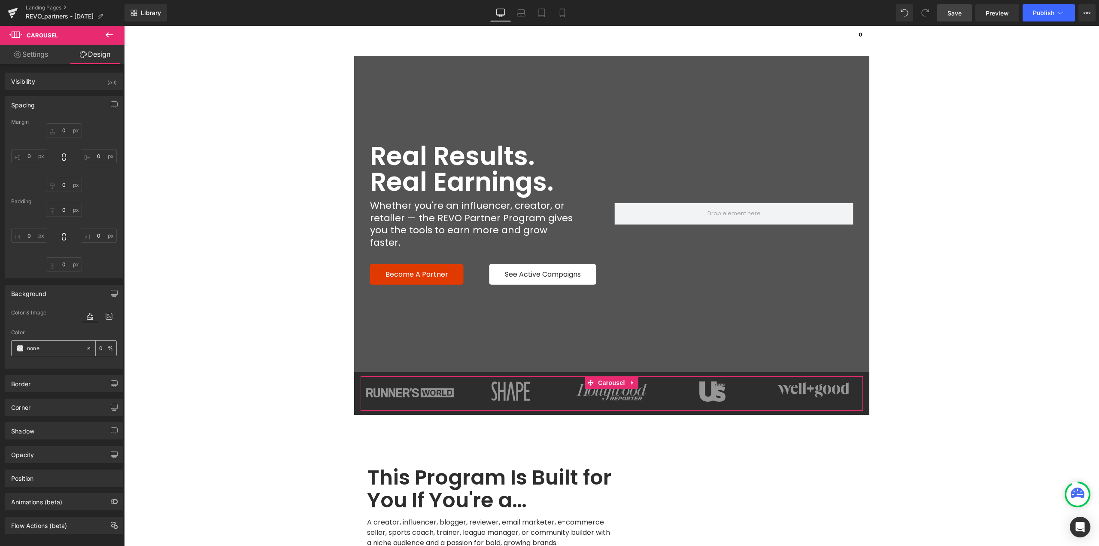
click at [21, 350] on span at bounding box center [20, 348] width 7 height 7
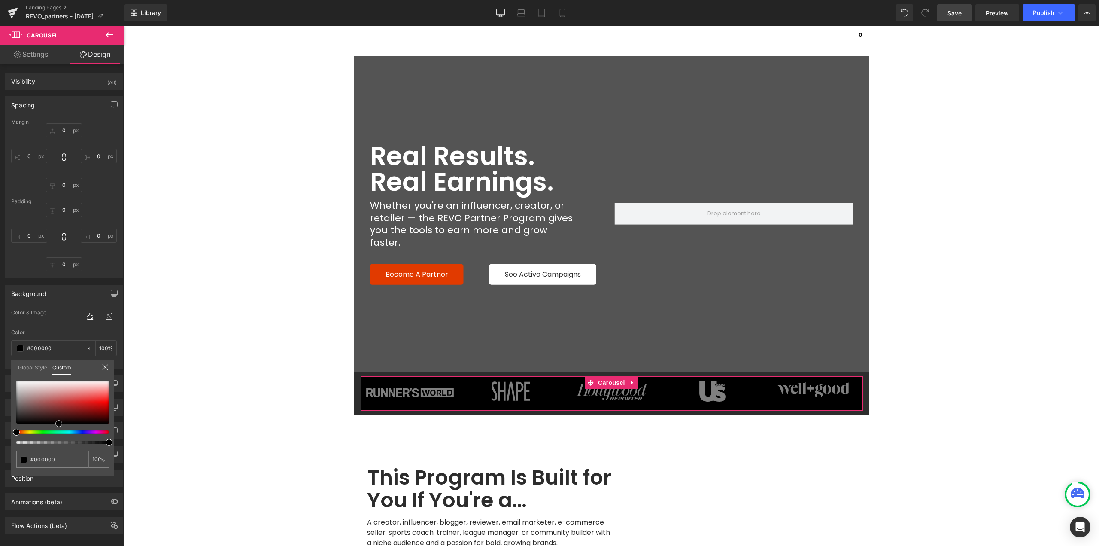
drag, startPoint x: 55, startPoint y: 405, endPoint x: 59, endPoint y: 439, distance: 34.1
click at [59, 439] on div at bounding box center [62, 412] width 93 height 64
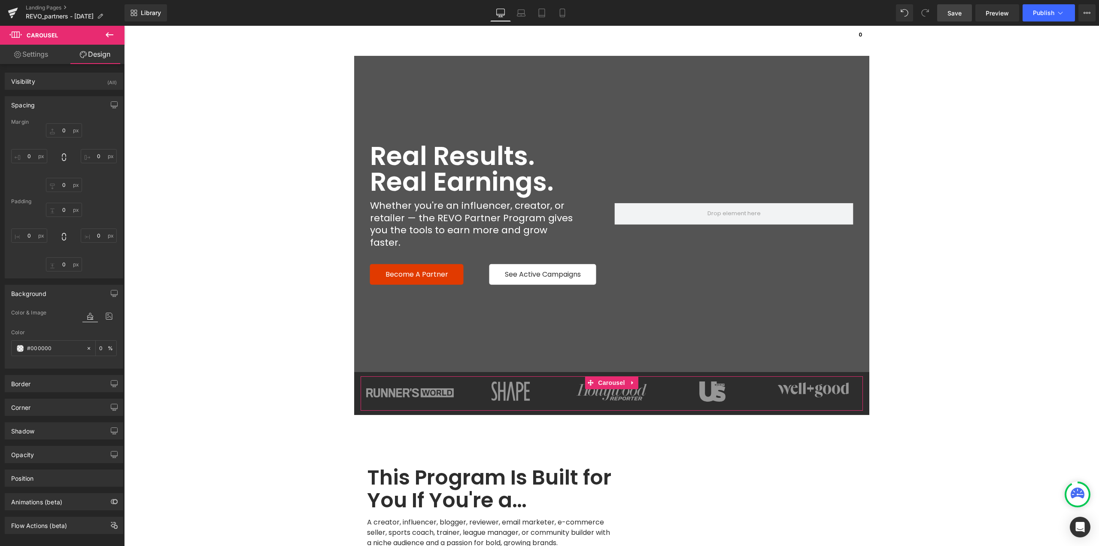
type input "0"
click at [36, 56] on link "Settings" at bounding box center [31, 54] width 62 height 19
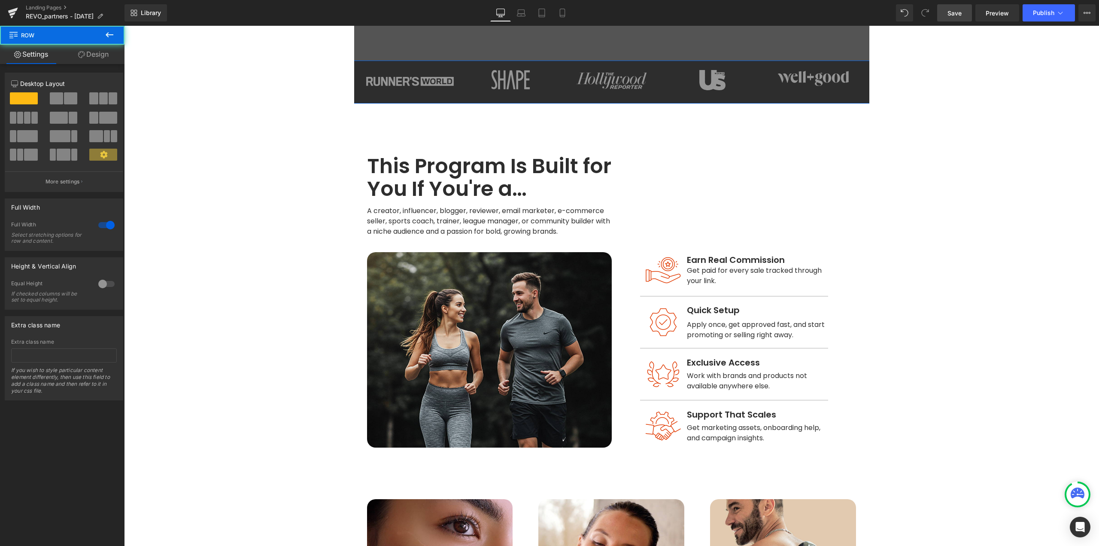
scroll to position [312, 0]
click at [98, 47] on link "Design" at bounding box center [93, 54] width 62 height 19
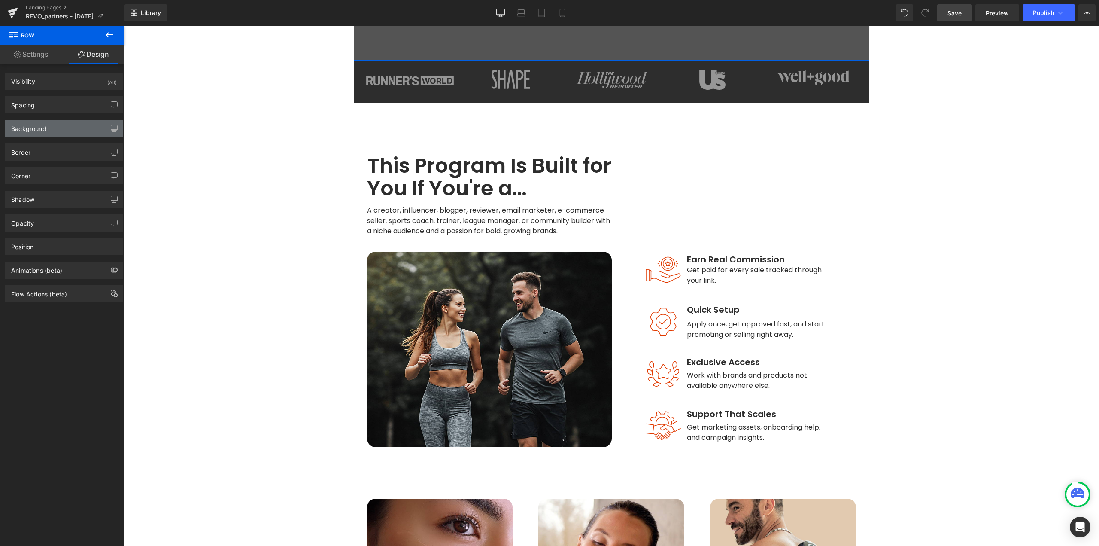
click at [52, 123] on div "Background" at bounding box center [64, 128] width 118 height 16
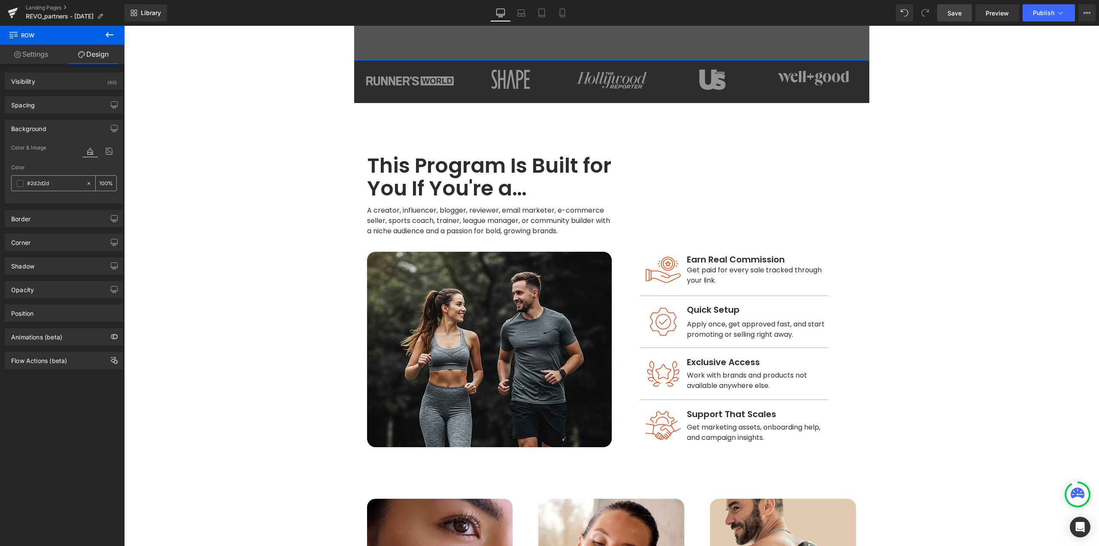
click at [21, 182] on span at bounding box center [20, 183] width 7 height 7
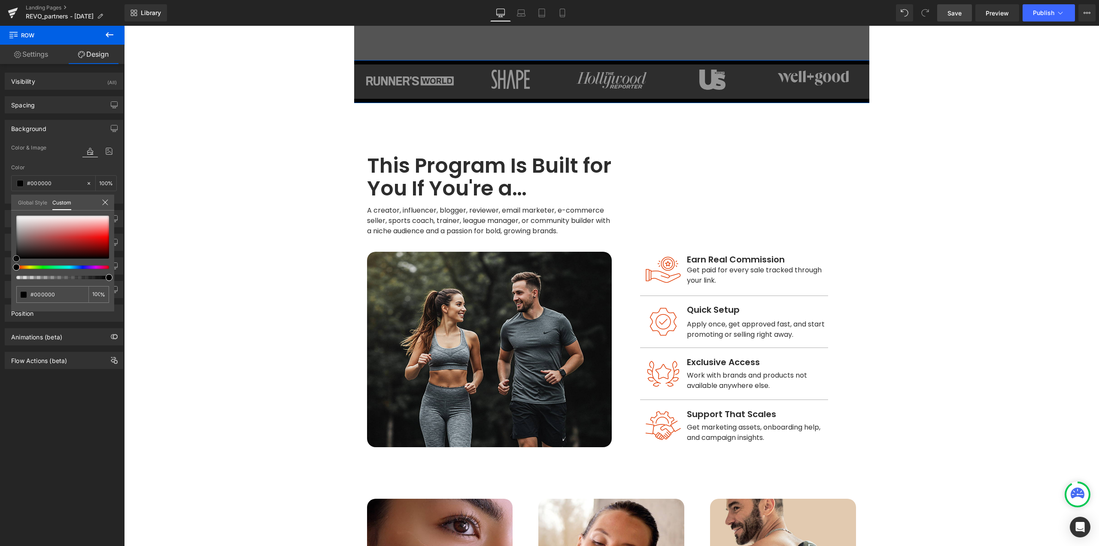
drag, startPoint x: 61, startPoint y: 233, endPoint x: 96, endPoint y: 250, distance: 39.0
click at [0, 204] on div "Background Color & Image color Color #2d2d2d 100 % Image Replace Image Upload i…" at bounding box center [64, 158] width 128 height 90
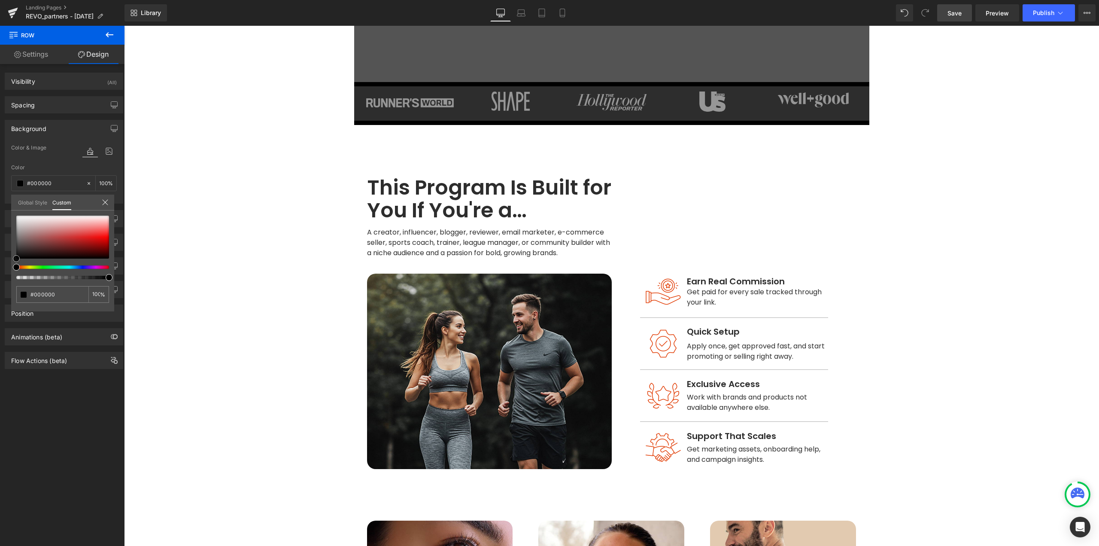
scroll to position [226, 0]
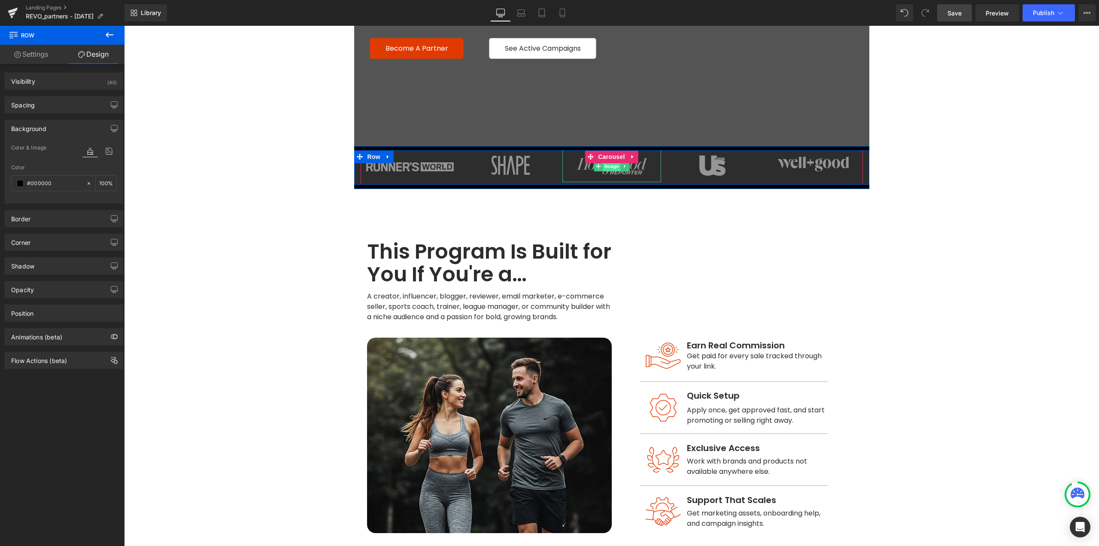
click at [608, 168] on span "Image" at bounding box center [612, 166] width 18 height 10
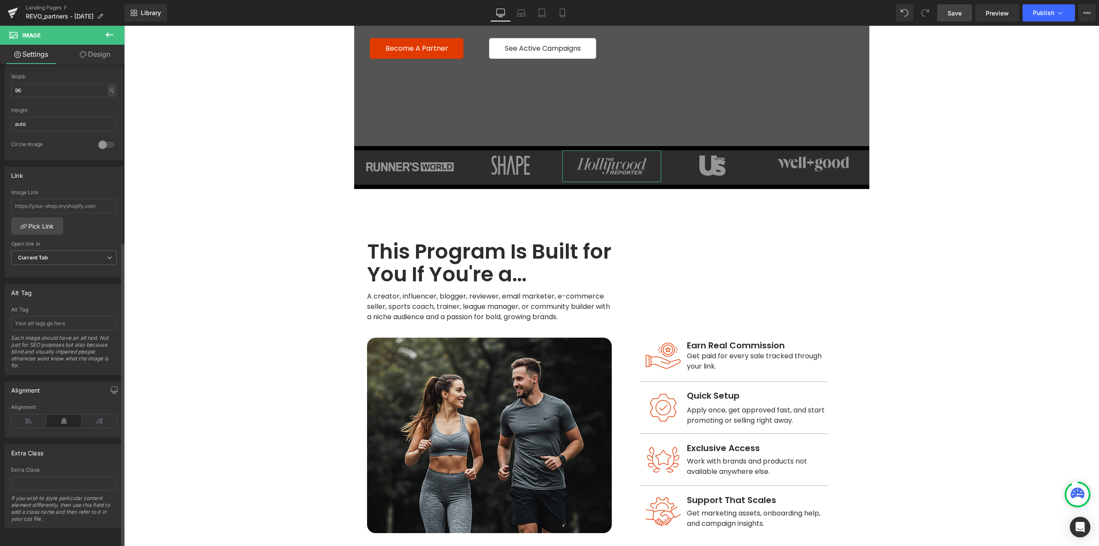
scroll to position [0, 0]
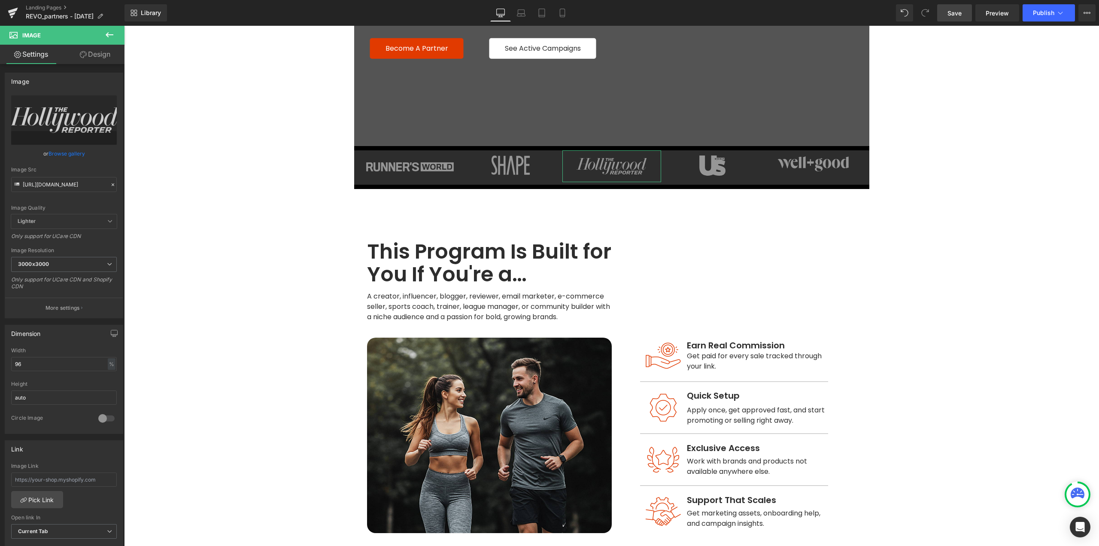
click at [101, 56] on link "Design" at bounding box center [95, 54] width 62 height 19
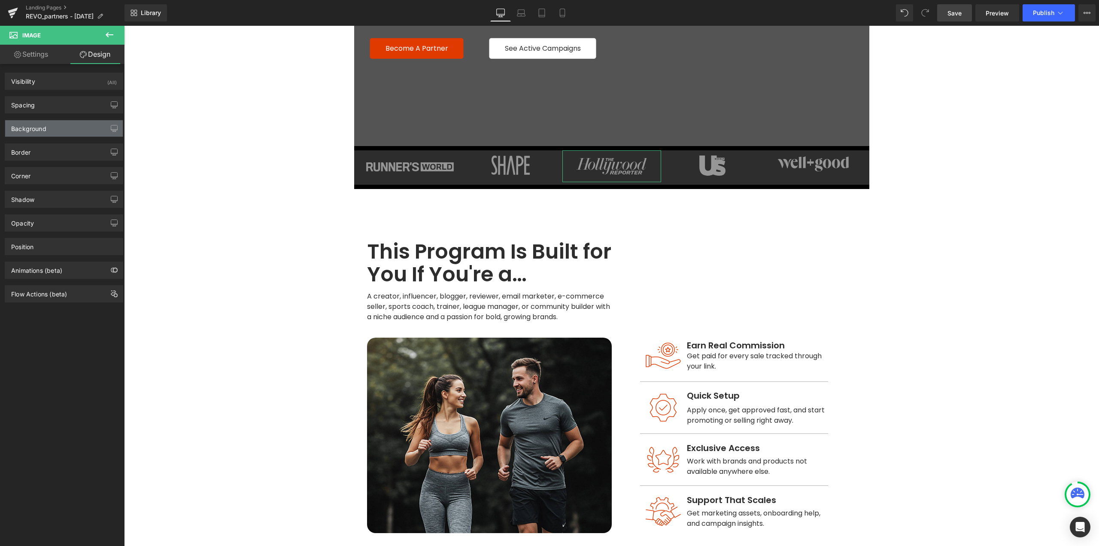
click at [35, 132] on div "Background" at bounding box center [28, 126] width 35 height 12
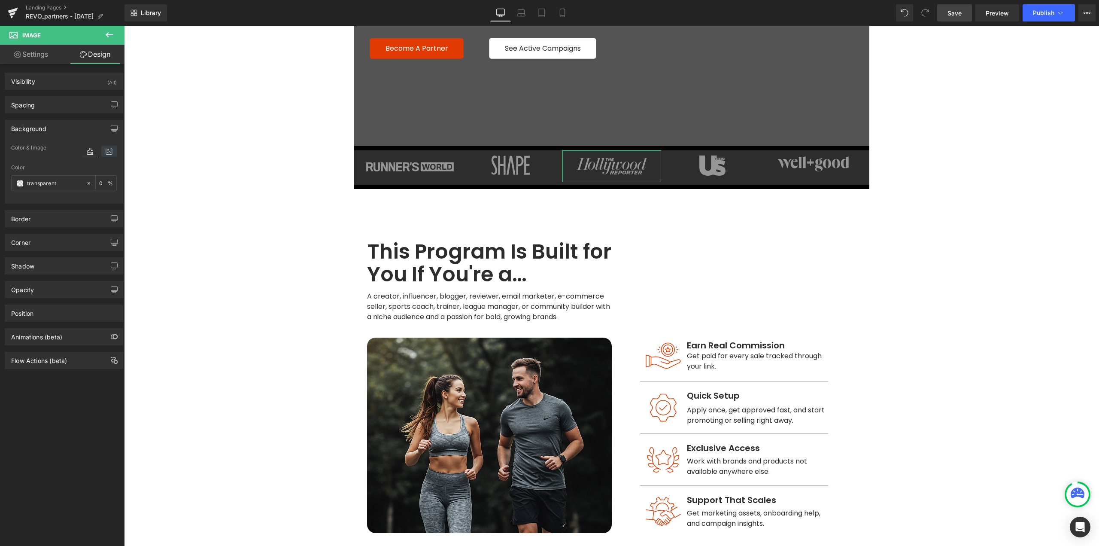
click at [101, 151] on icon at bounding box center [108, 151] width 15 height 11
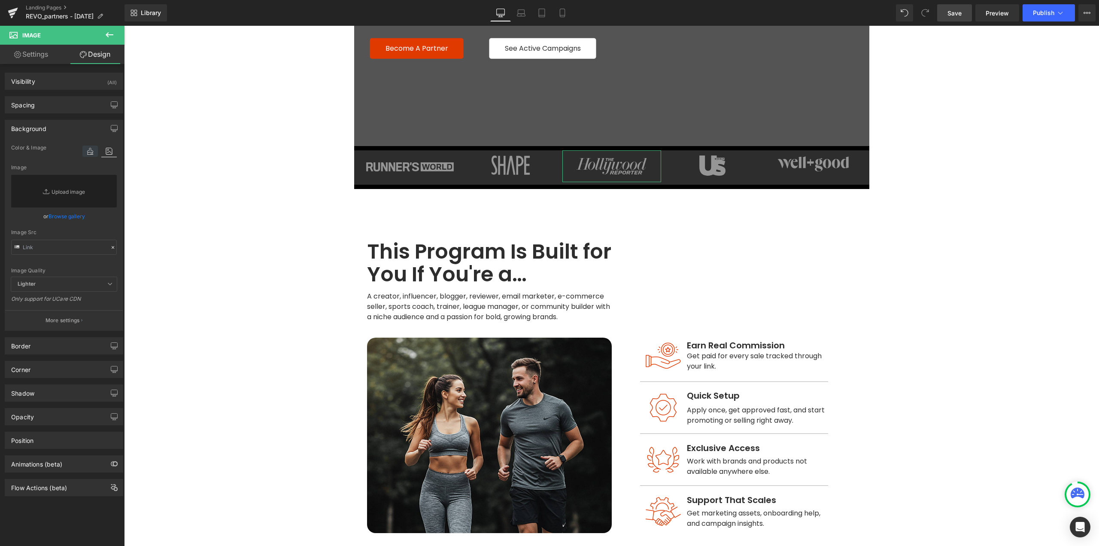
click at [94, 152] on icon at bounding box center [89, 151] width 15 height 11
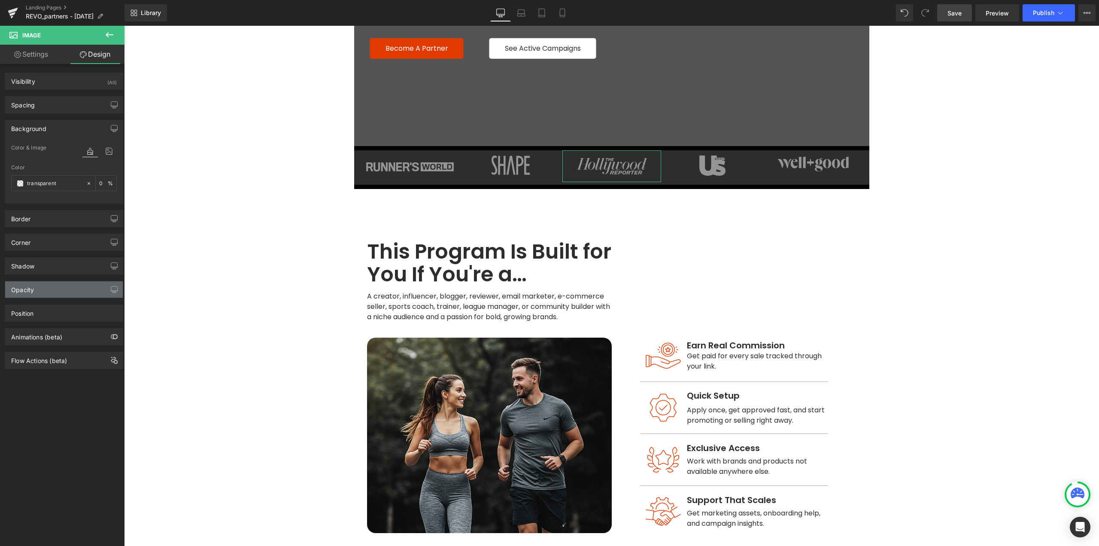
click at [45, 290] on div "Opacity" at bounding box center [64, 289] width 118 height 16
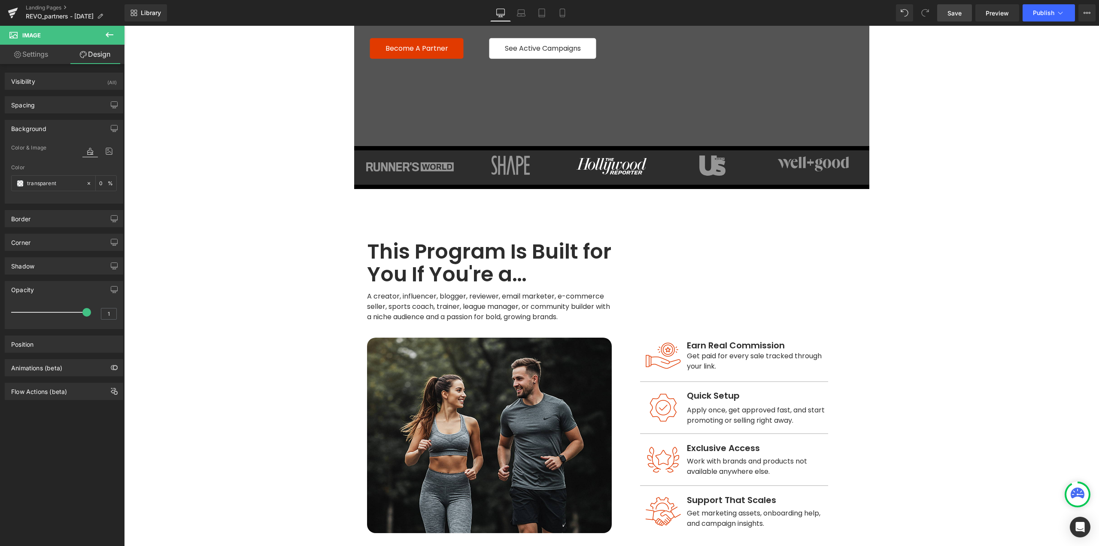
drag, startPoint x: 166, startPoint y: 337, endPoint x: 183, endPoint y: 317, distance: 26.5
drag, startPoint x: 80, startPoint y: 314, endPoint x: 41, endPoint y: 316, distance: 39.1
click at [41, 316] on span at bounding box center [42, 312] width 9 height 9
click at [371, 160] on span "Row" at bounding box center [373, 156] width 17 height 13
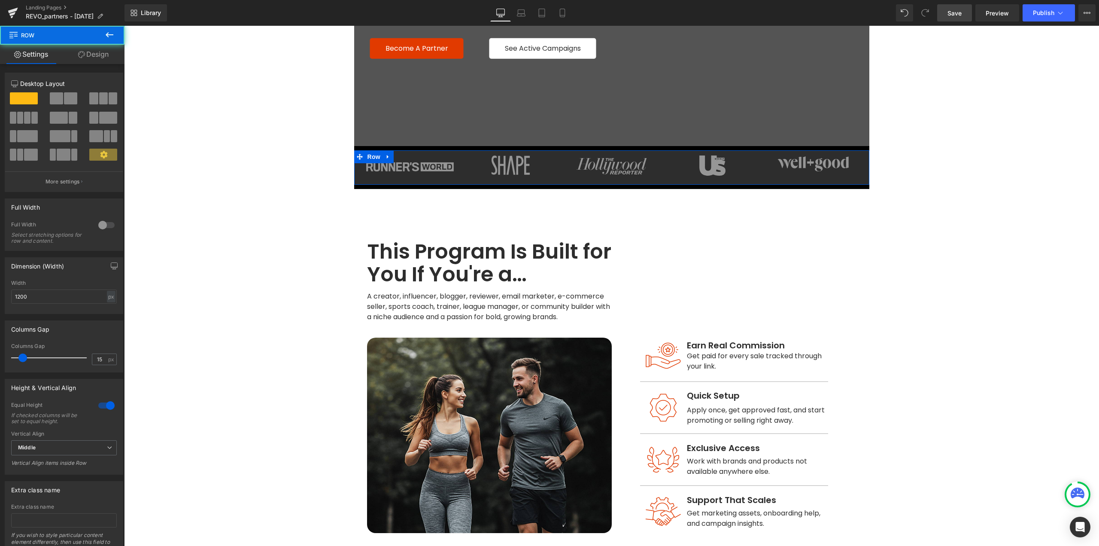
click at [99, 51] on link "Design" at bounding box center [93, 54] width 62 height 19
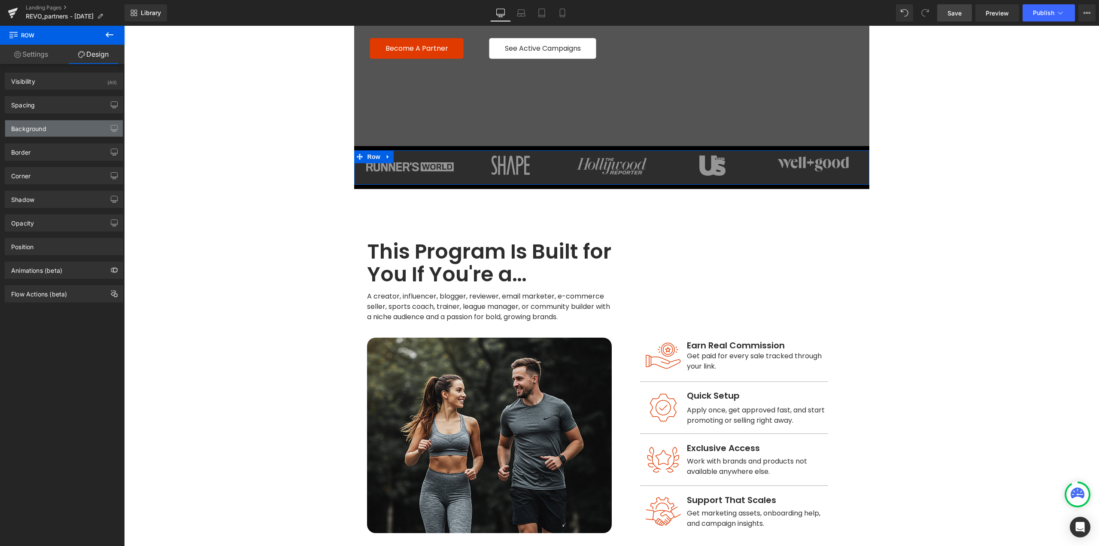
click at [36, 126] on div "Background" at bounding box center [28, 126] width 35 height 12
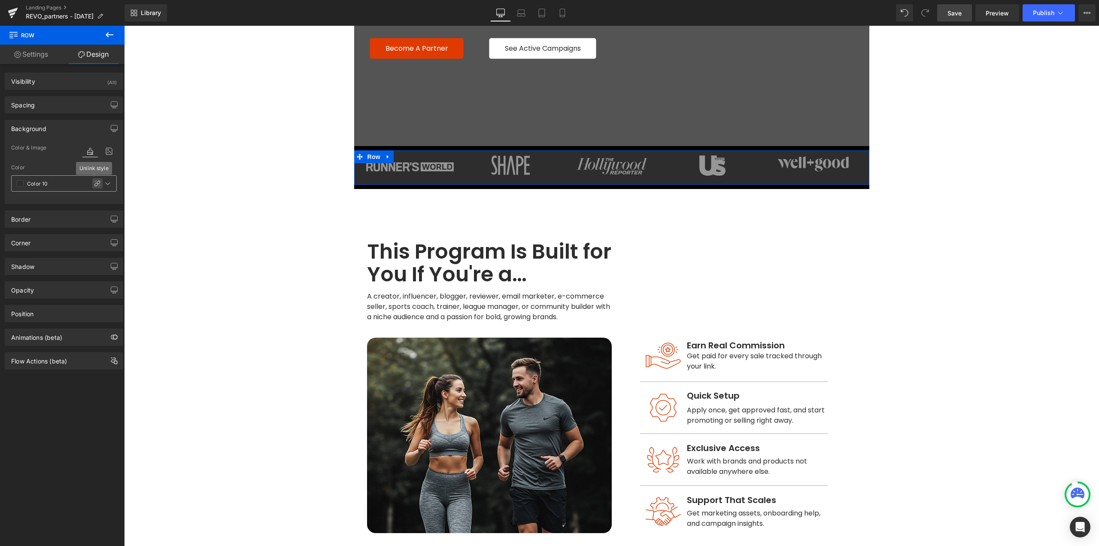
click at [94, 184] on icon at bounding box center [97, 183] width 6 height 6
click at [100, 183] on input "100" at bounding box center [103, 182] width 9 height 9
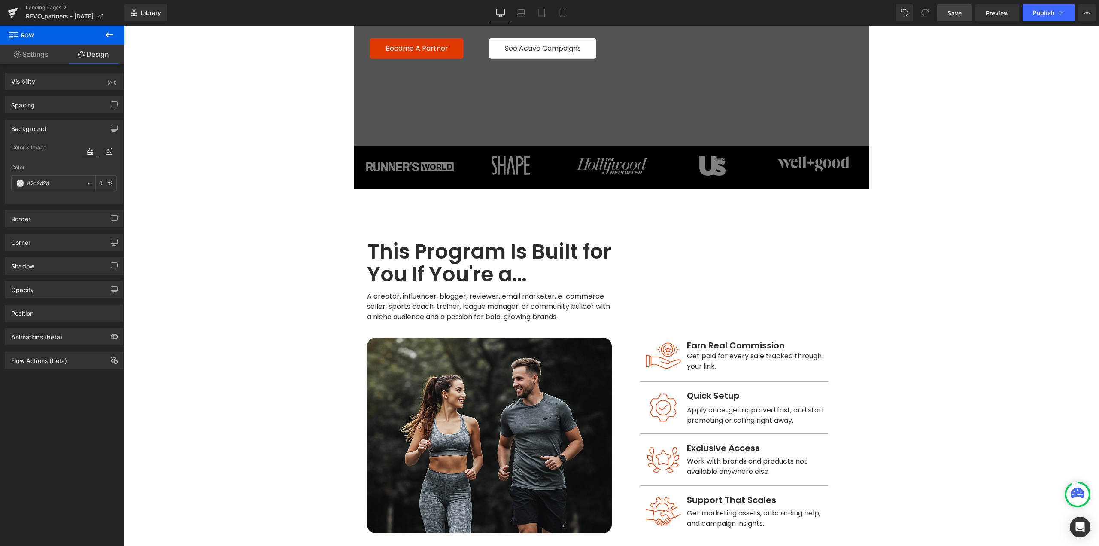
type input "0"
drag, startPoint x: 955, startPoint y: 16, endPoint x: 949, endPoint y: 24, distance: 9.6
click at [954, 16] on span "Save" at bounding box center [955, 13] width 14 height 9
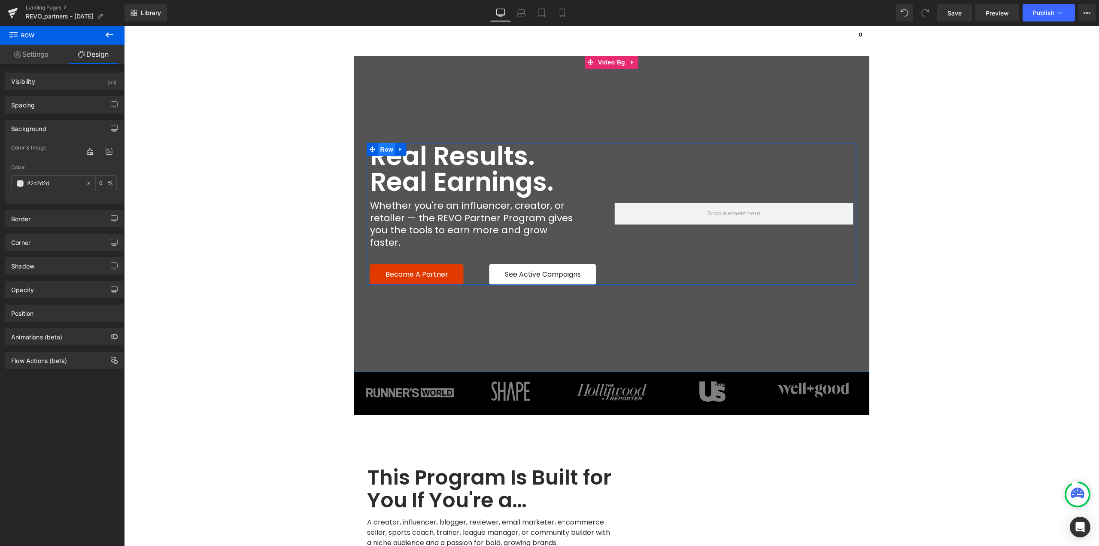
click at [386, 155] on span "Row" at bounding box center [386, 149] width 17 height 13
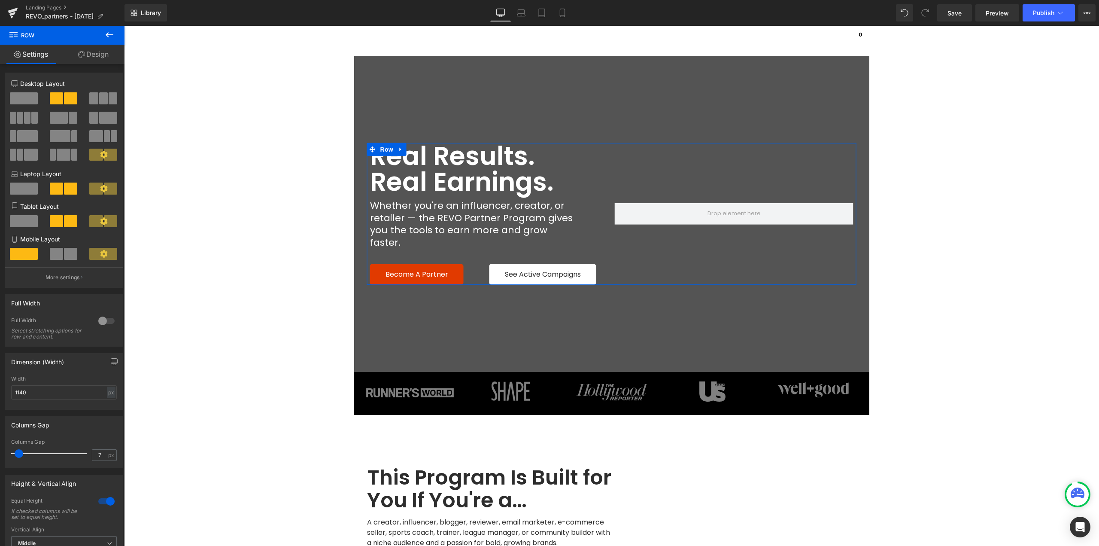
click at [19, 102] on span at bounding box center [24, 98] width 28 height 12
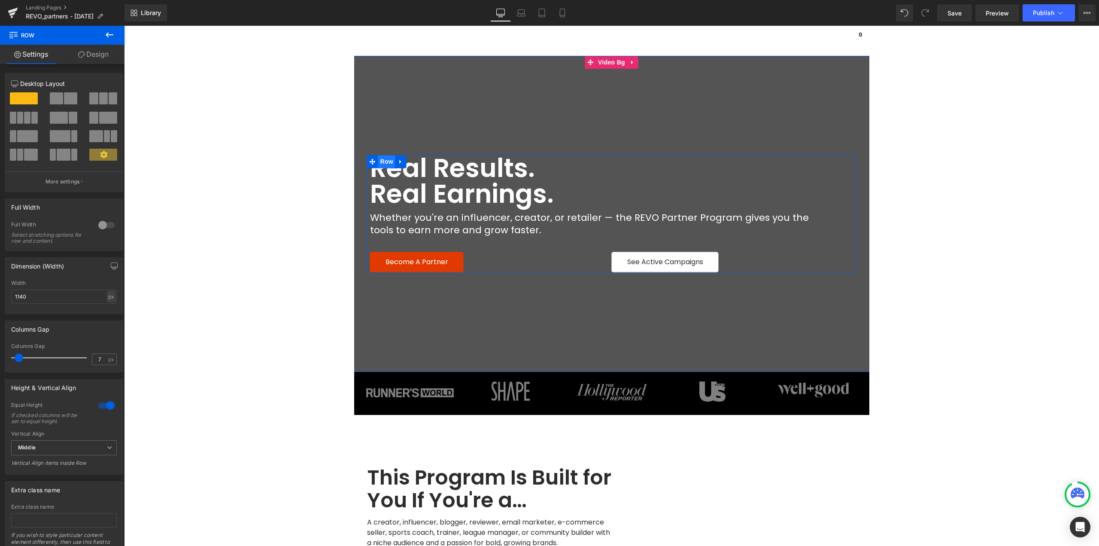
click at [382, 164] on span "Row" at bounding box center [386, 161] width 17 height 13
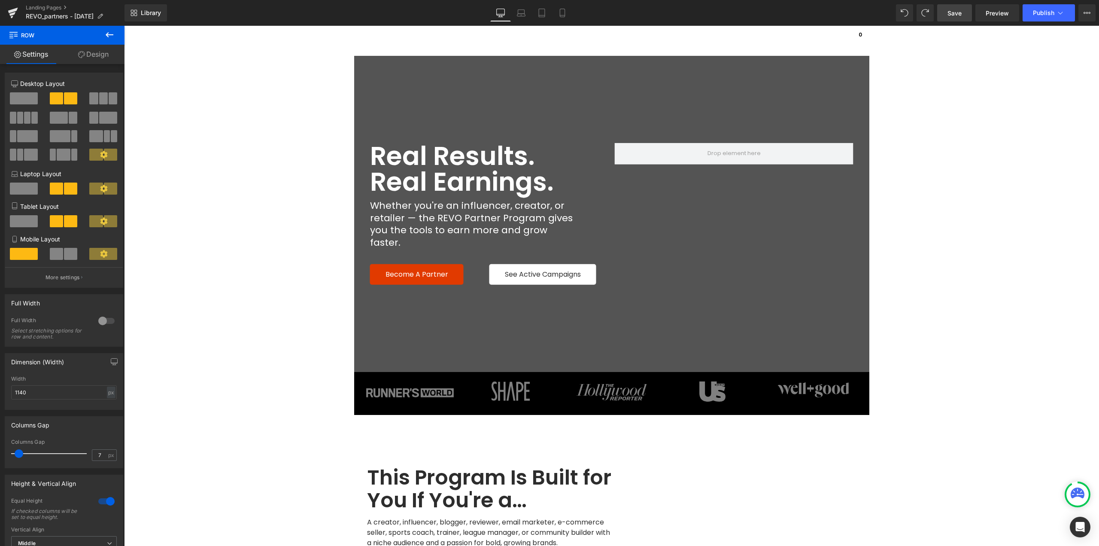
click at [952, 14] on span "Save" at bounding box center [955, 13] width 14 height 9
click at [994, 12] on span "Preview" at bounding box center [997, 13] width 23 height 9
click at [522, 11] on icon at bounding box center [521, 13] width 9 height 9
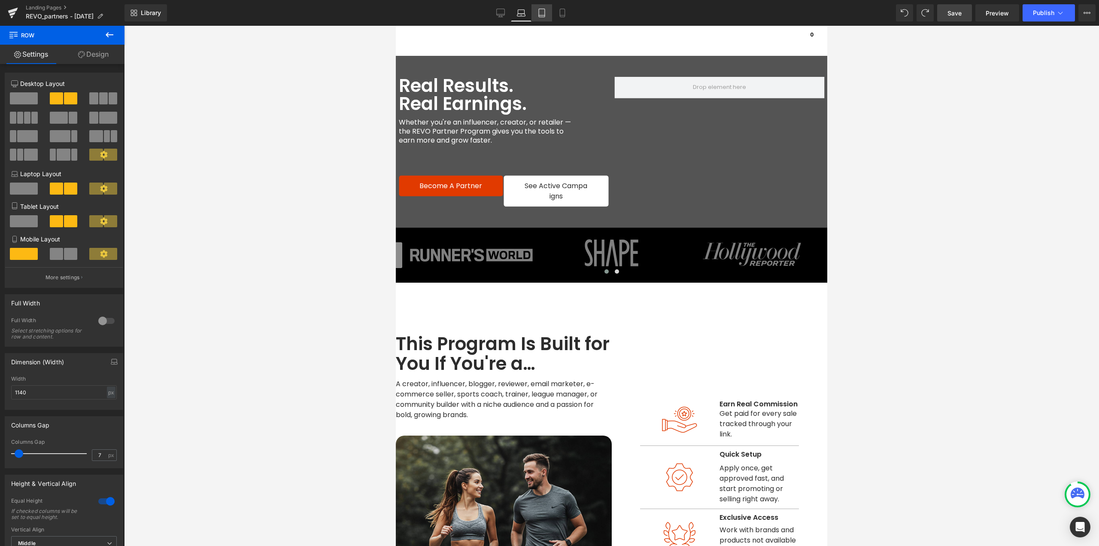
click at [550, 9] on link "Tablet" at bounding box center [542, 12] width 21 height 17
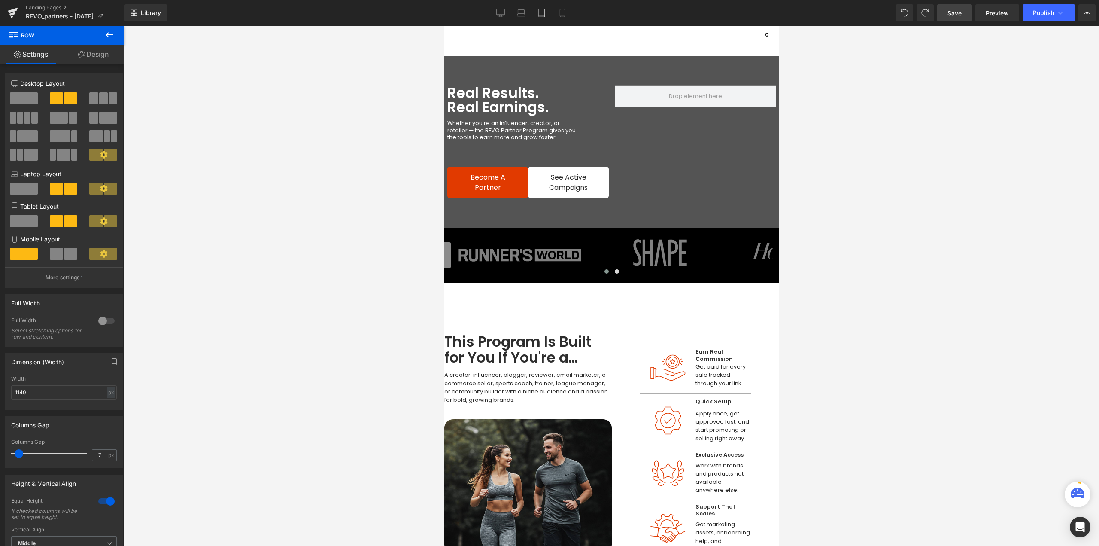
scroll to position [4, 0]
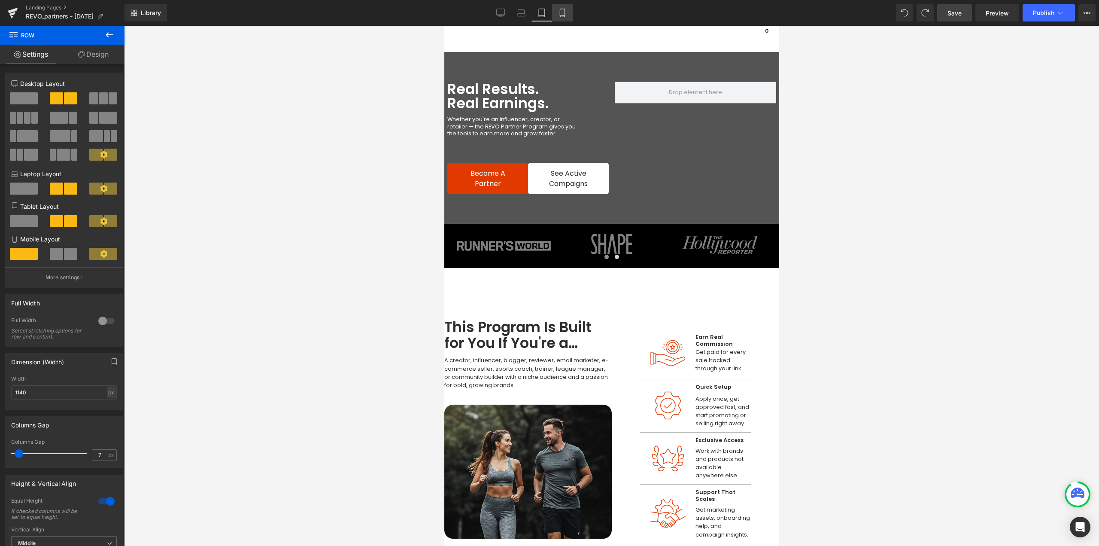
click at [569, 12] on link "Mobile" at bounding box center [562, 12] width 21 height 17
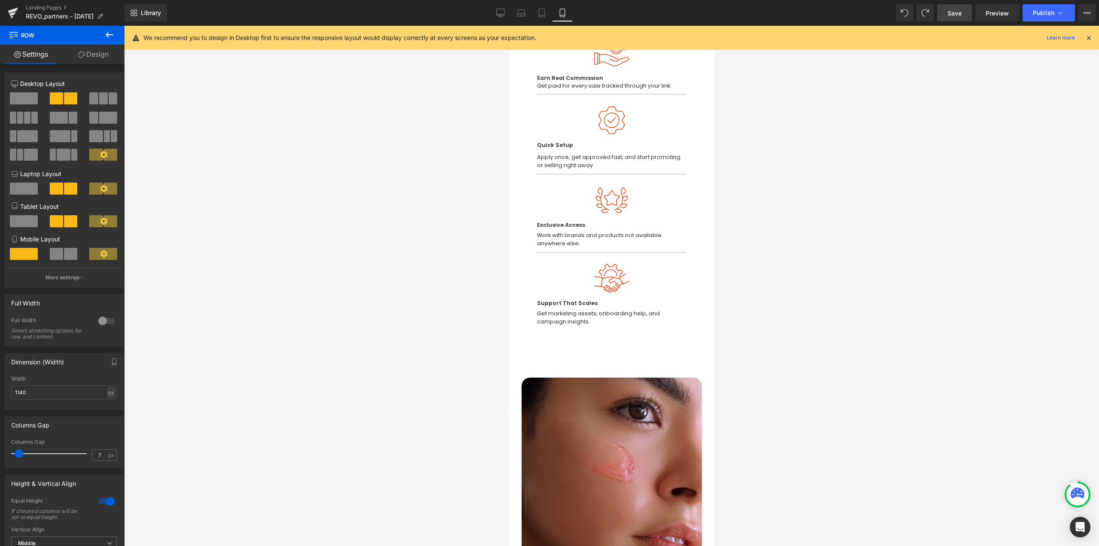
scroll to position [0, 0]
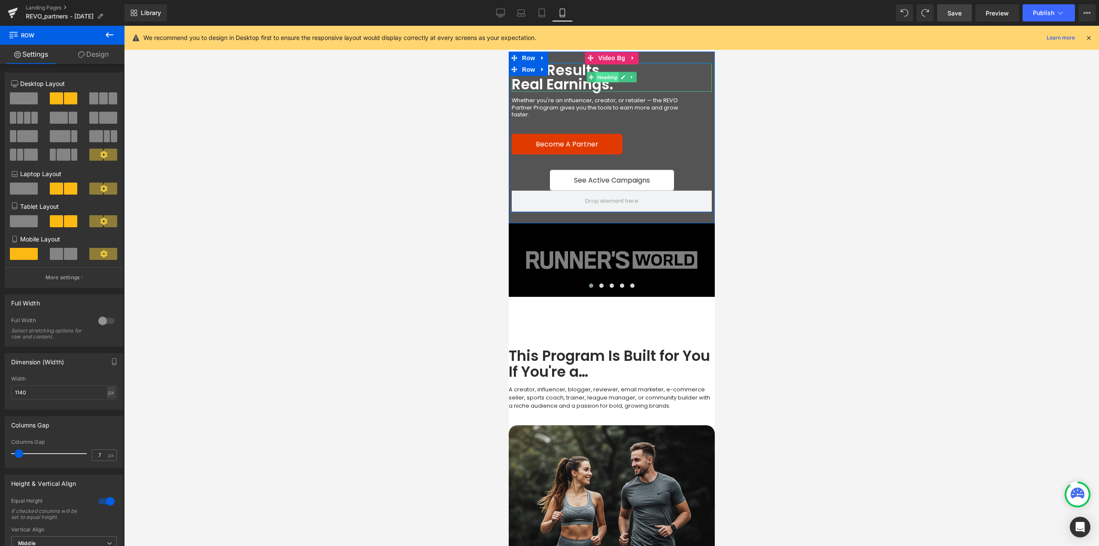
click at [599, 79] on span "Heading" at bounding box center [607, 77] width 23 height 10
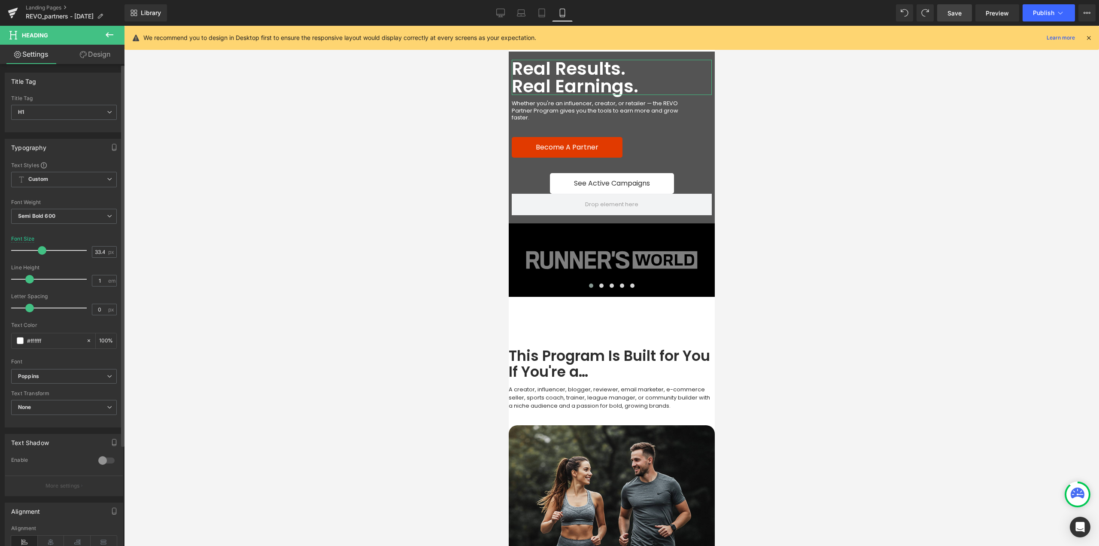
drag, startPoint x: 36, startPoint y: 252, endPoint x: 42, endPoint y: 252, distance: 5.6
click at [42, 252] on span at bounding box center [42, 250] width 9 height 9
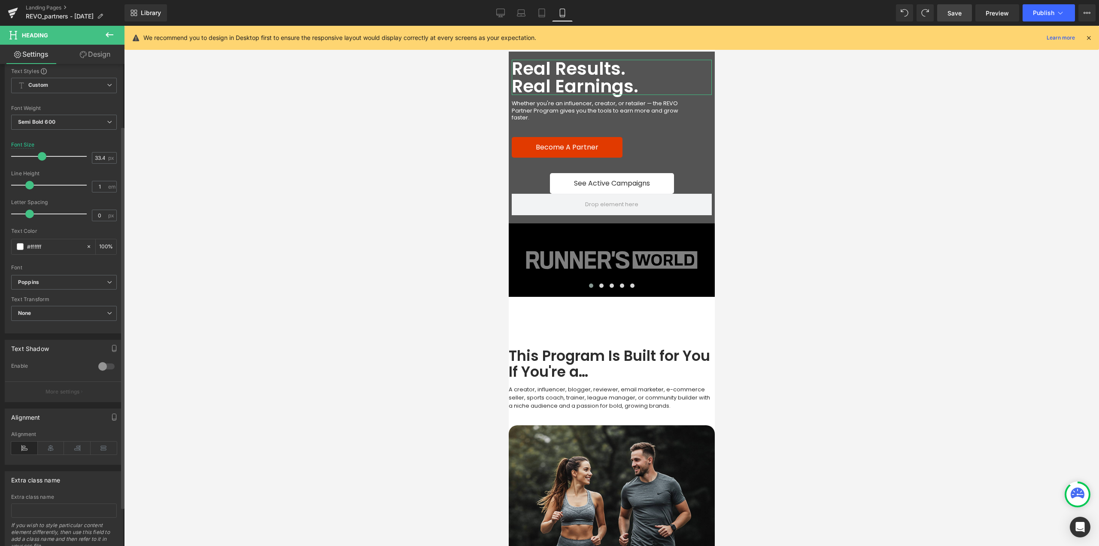
scroll to position [128, 0]
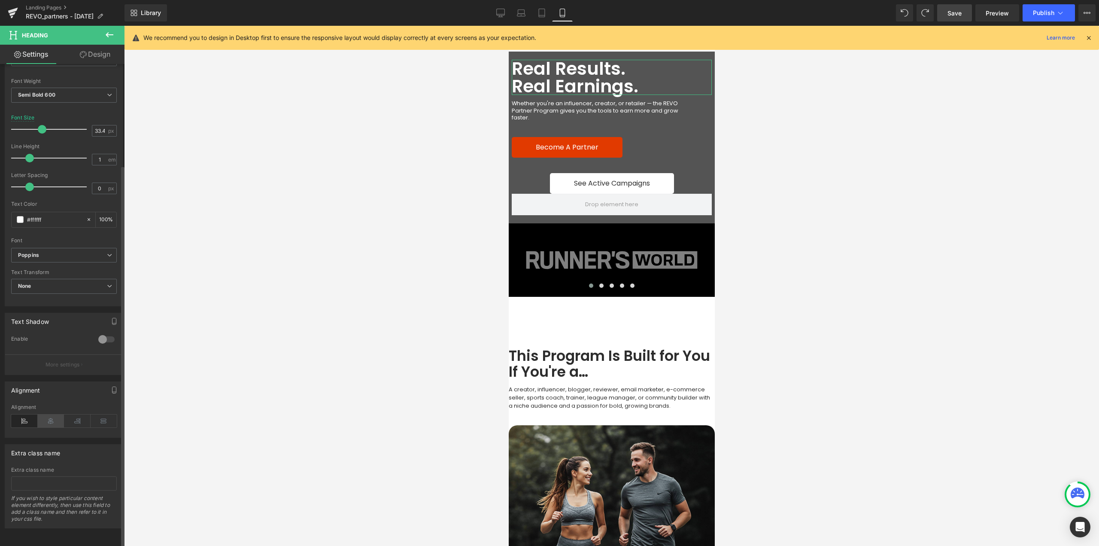
click at [48, 417] on icon at bounding box center [51, 420] width 27 height 13
click at [597, 111] on span "Text Block" at bounding box center [607, 111] width 28 height 10
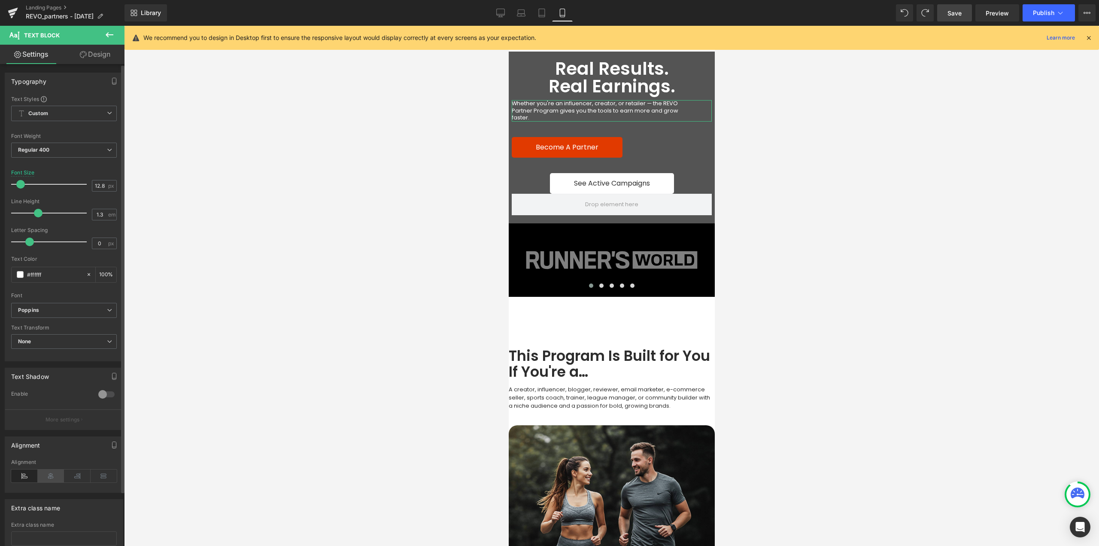
click at [50, 474] on icon at bounding box center [51, 475] width 27 height 13
click at [609, 111] on span "Text Block" at bounding box center [607, 111] width 28 height 10
click at [99, 58] on link "Design" at bounding box center [95, 54] width 62 height 19
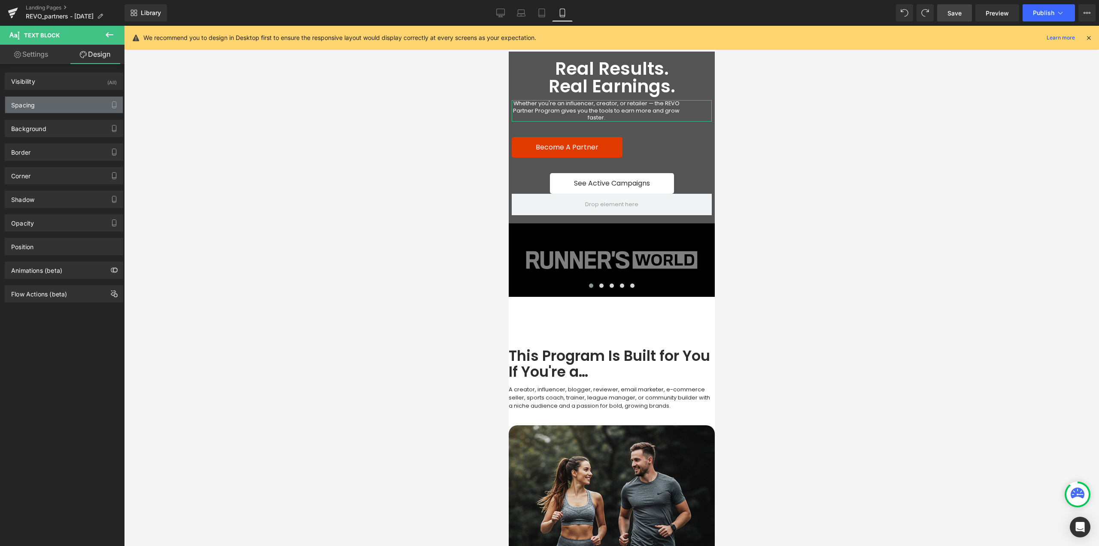
click at [54, 101] on div "Spacing" at bounding box center [64, 105] width 118 height 16
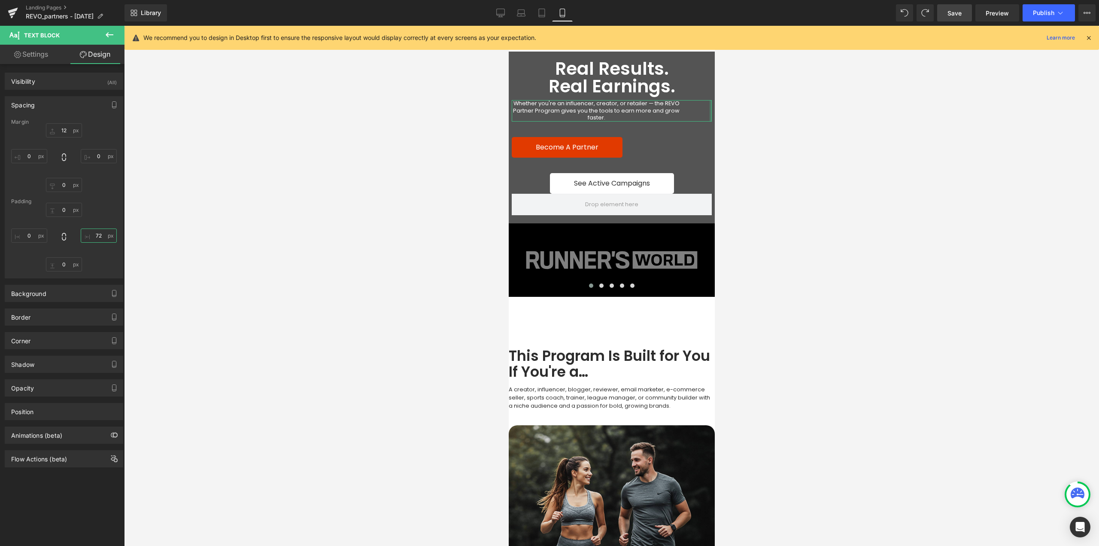
click at [99, 240] on input "72" at bounding box center [99, 235] width 36 height 14
type input "0"
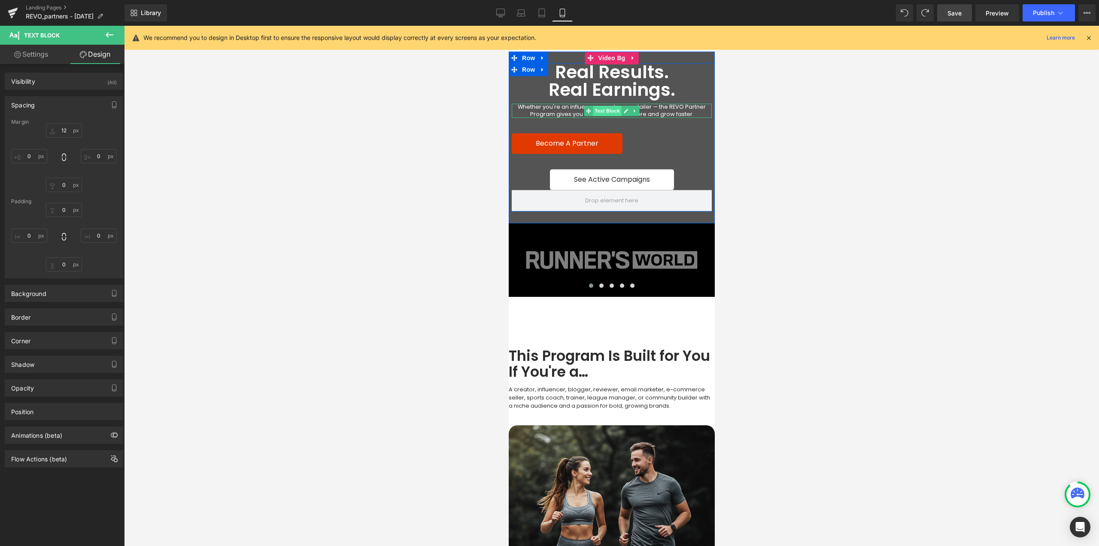
click at [601, 111] on span "Text Block" at bounding box center [607, 111] width 28 height 10
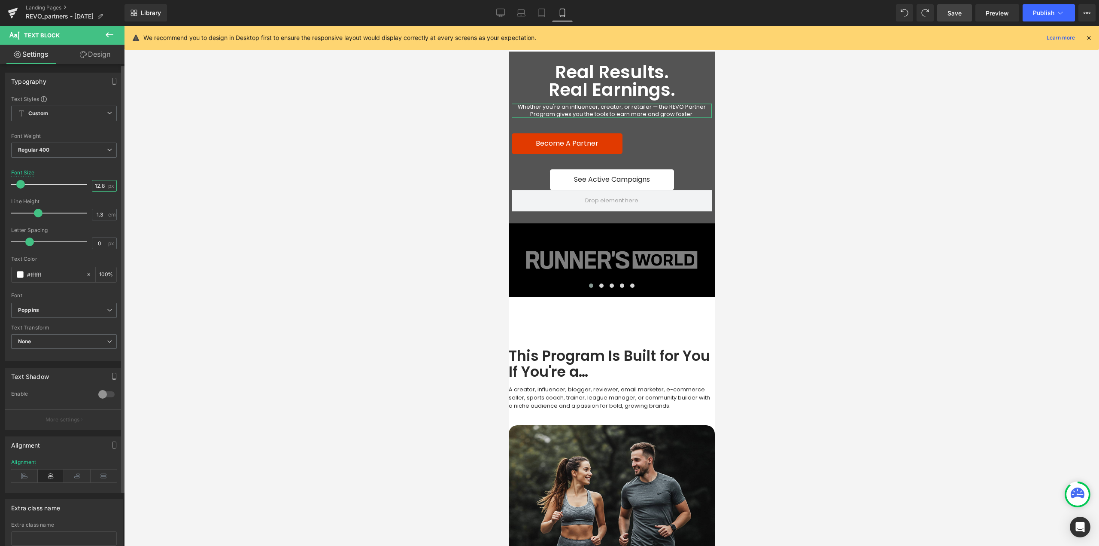
click at [99, 187] on input "12.8" at bounding box center [99, 185] width 15 height 11
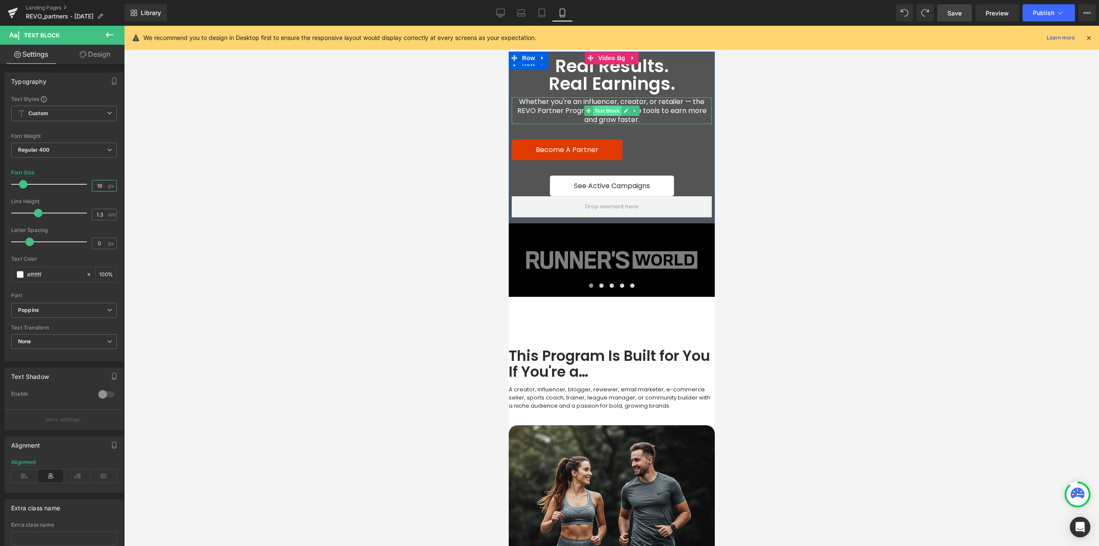
click at [605, 111] on span "Text Block" at bounding box center [607, 111] width 28 height 10
type input "16"
click at [92, 59] on link "Design" at bounding box center [95, 54] width 62 height 19
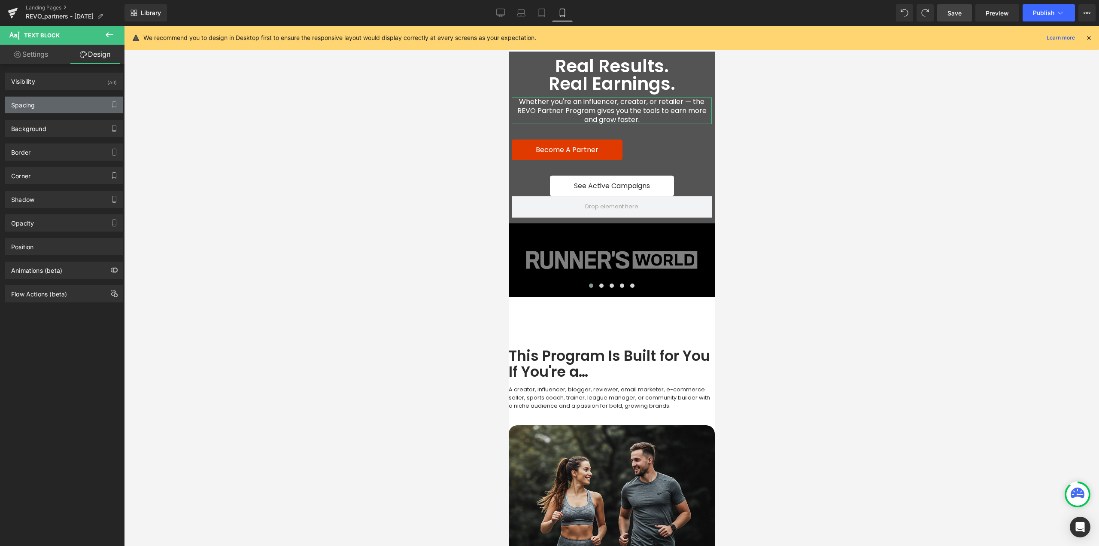
click at [37, 110] on div "Spacing" at bounding box center [64, 105] width 118 height 16
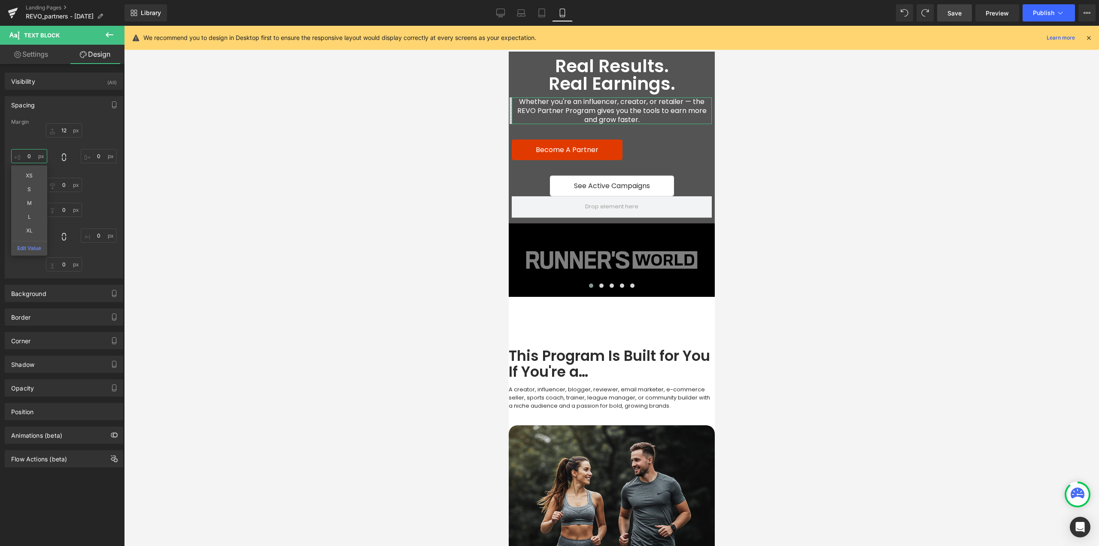
click at [32, 155] on input "0" at bounding box center [29, 156] width 36 height 14
type input "48"
click at [101, 156] on input "0" at bounding box center [99, 156] width 36 height 14
type input "48"
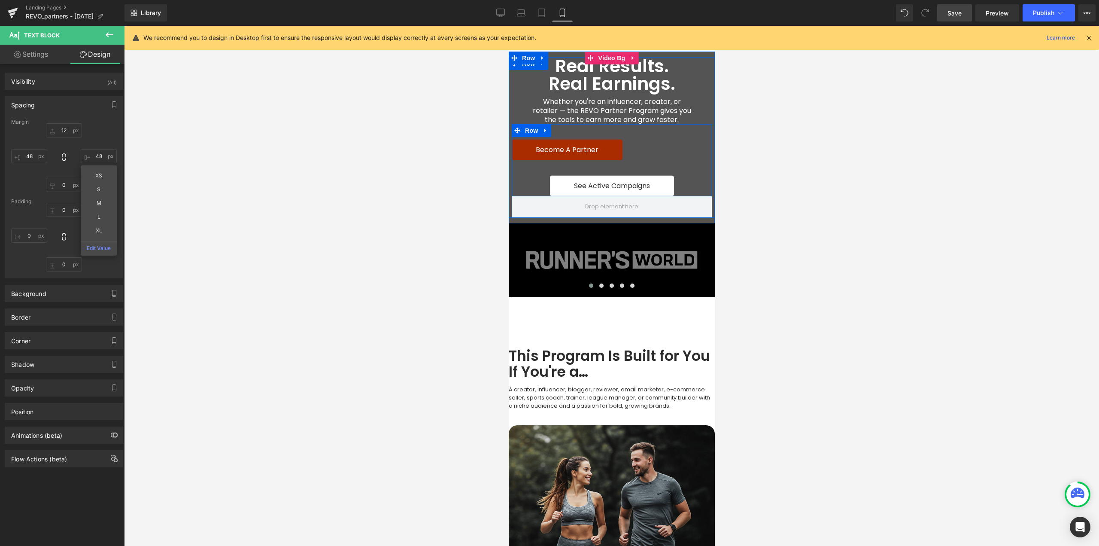
click at [529, 133] on span "Row" at bounding box center [531, 130] width 17 height 13
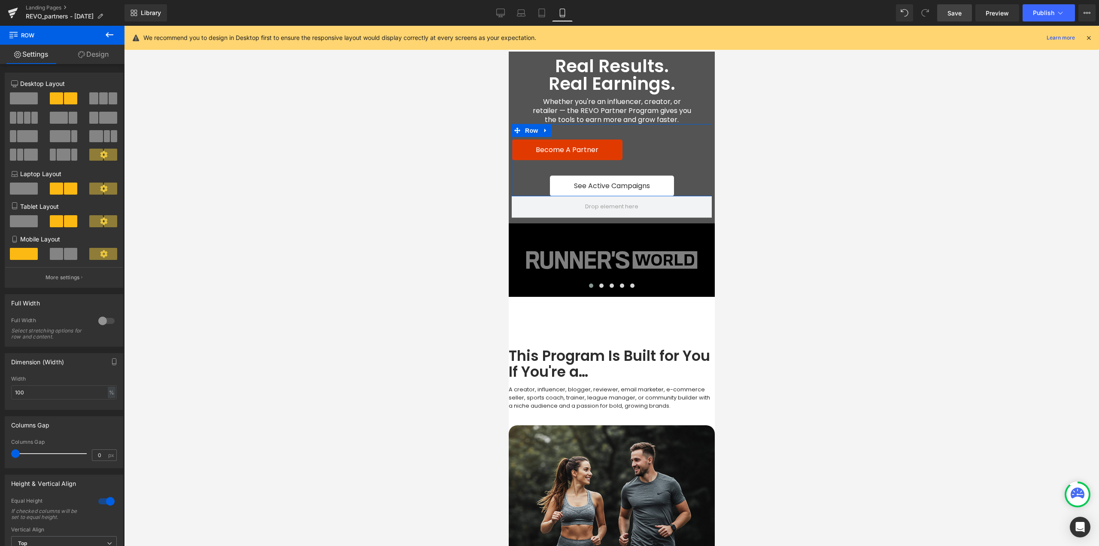
click at [64, 255] on span at bounding box center [70, 254] width 13 height 12
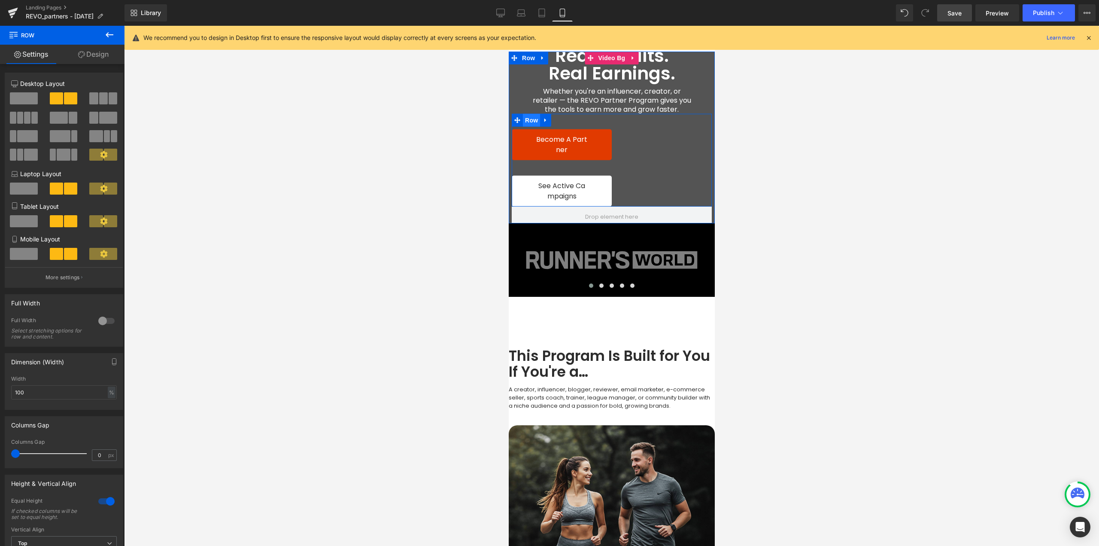
click at [525, 120] on span "Row" at bounding box center [531, 120] width 17 height 13
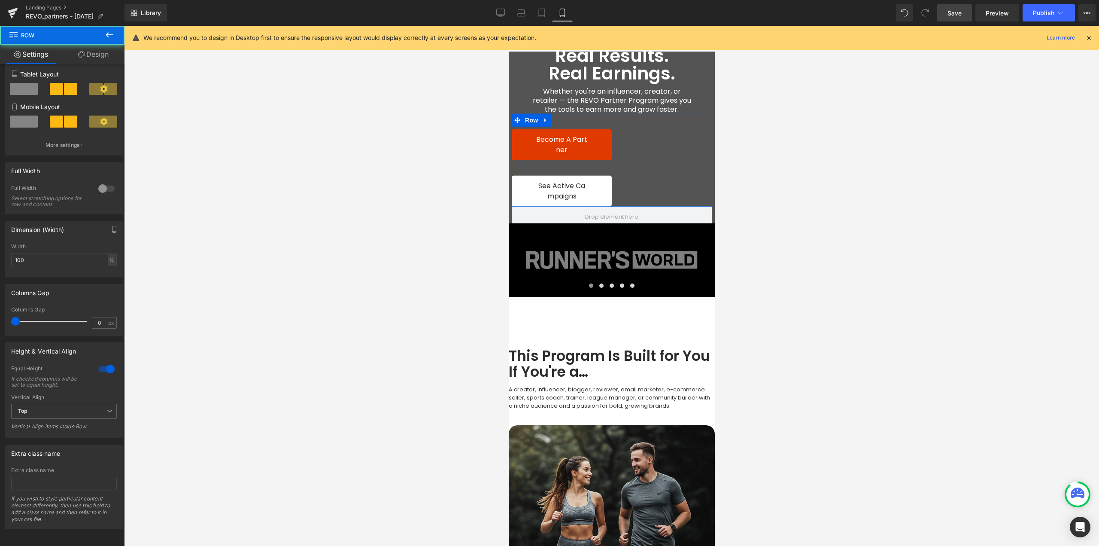
scroll to position [139, 0]
click at [104, 55] on link "Design" at bounding box center [93, 54] width 62 height 19
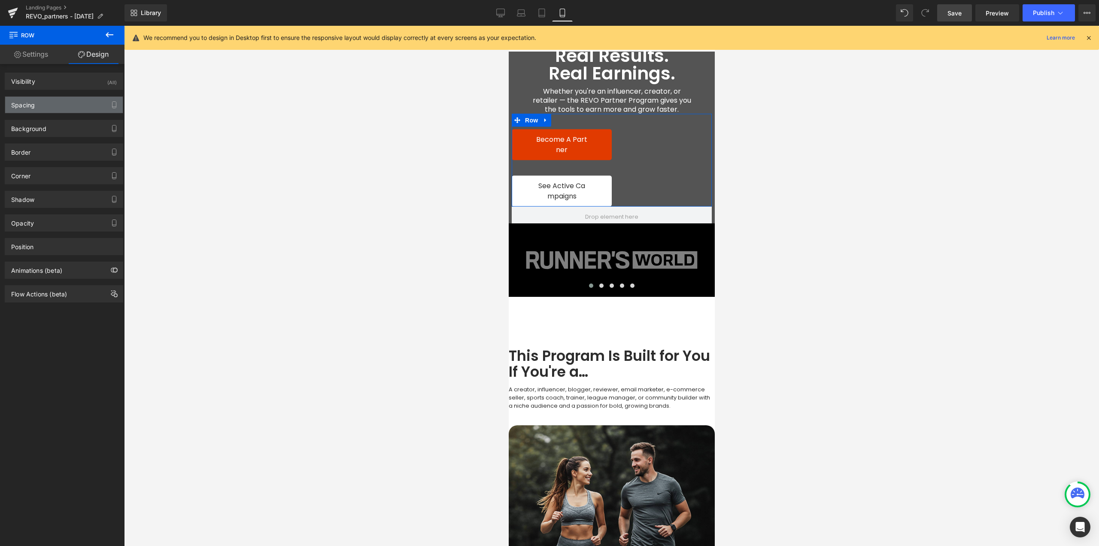
click at [59, 106] on div "Spacing" at bounding box center [64, 105] width 118 height 16
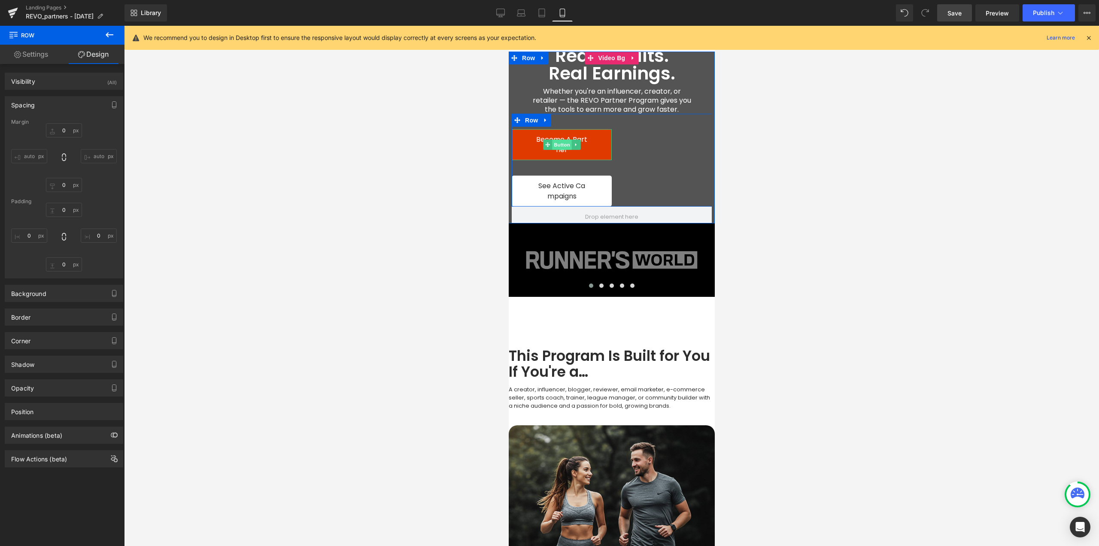
click at [556, 144] on span "Button" at bounding box center [562, 145] width 20 height 10
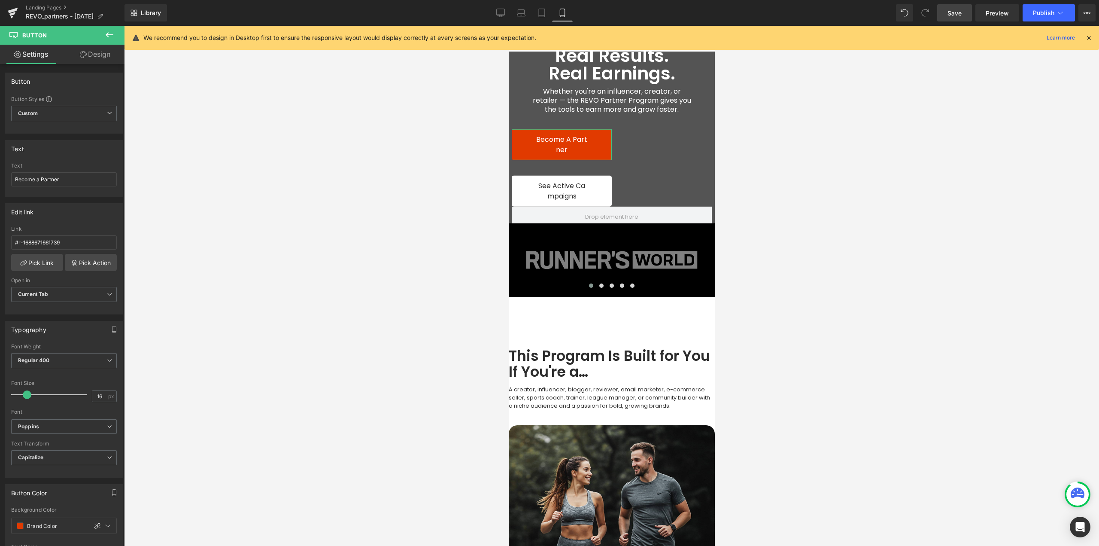
click at [104, 58] on link "Design" at bounding box center [95, 54] width 62 height 19
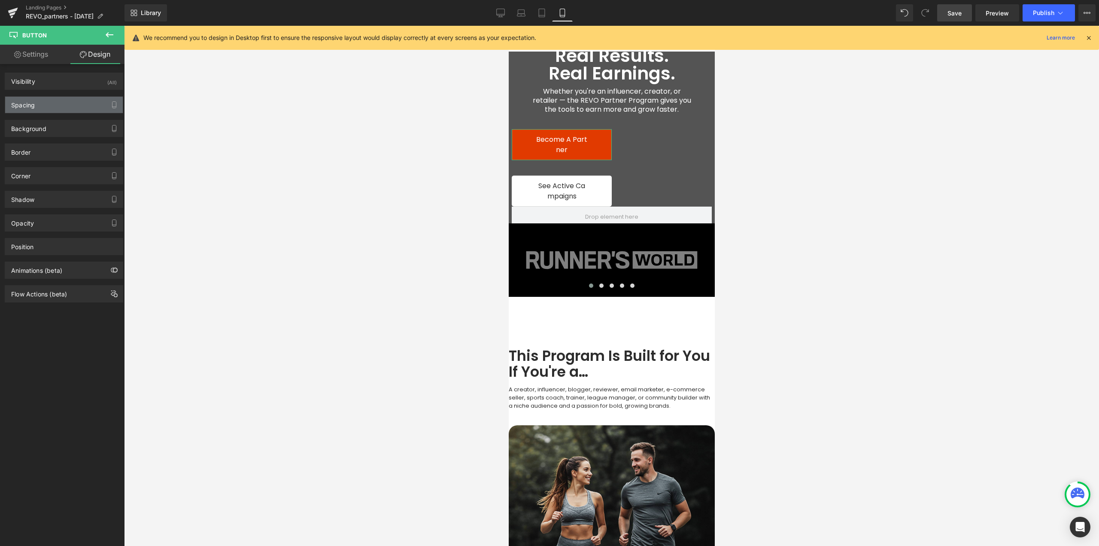
click at [38, 104] on div "Spacing" at bounding box center [64, 105] width 118 height 16
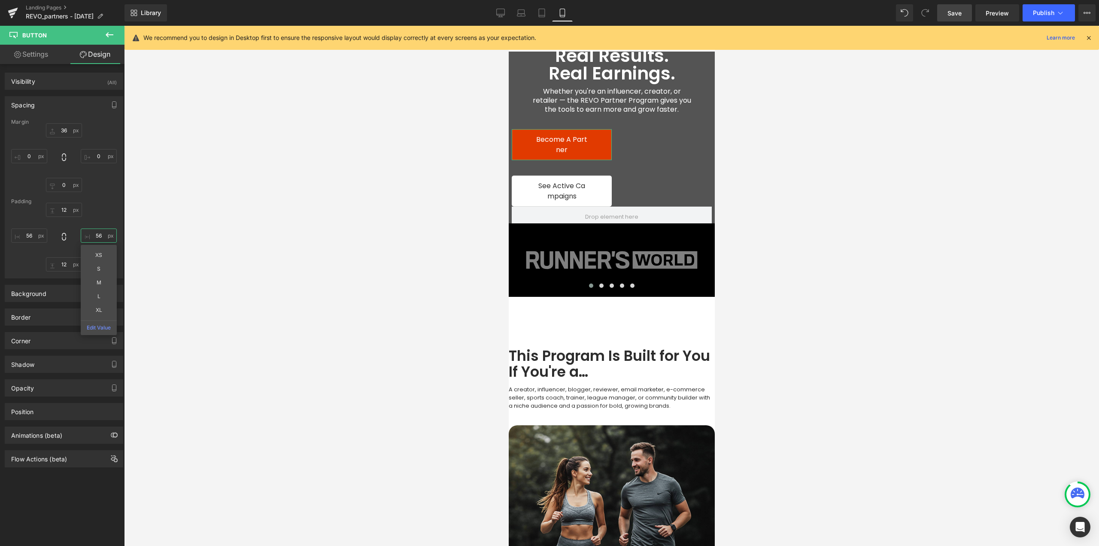
click at [97, 233] on input "56" at bounding box center [99, 235] width 36 height 14
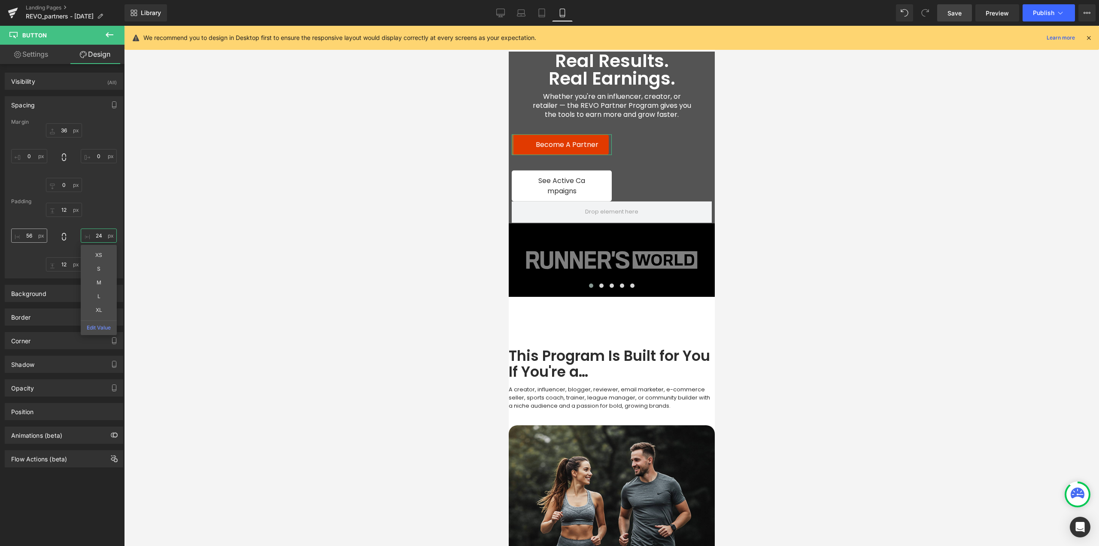
type input "24"
click at [26, 237] on input "56" at bounding box center [29, 235] width 36 height 14
type input "24"
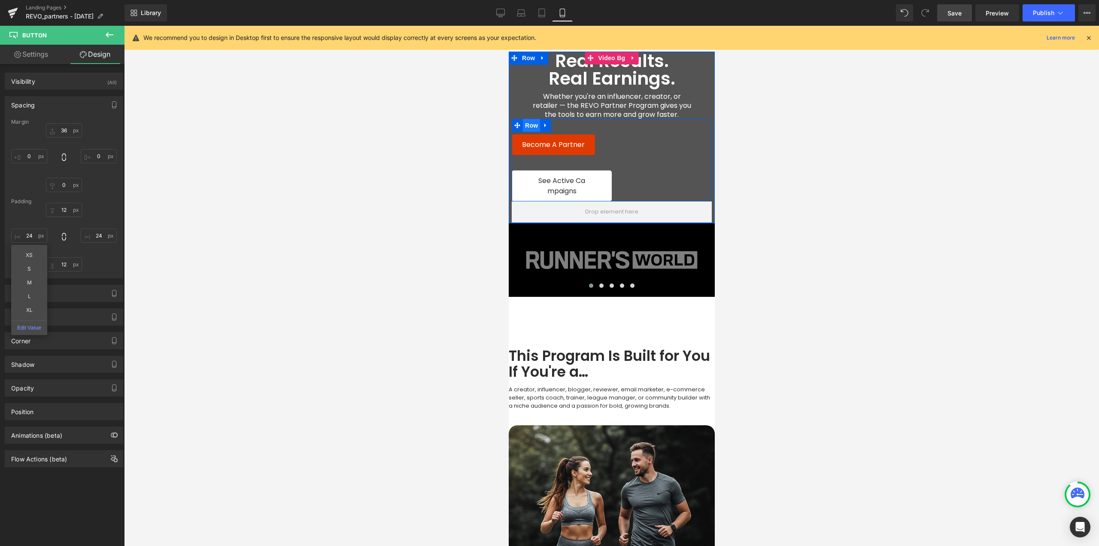
click at [531, 125] on span "Row" at bounding box center [531, 125] width 17 height 13
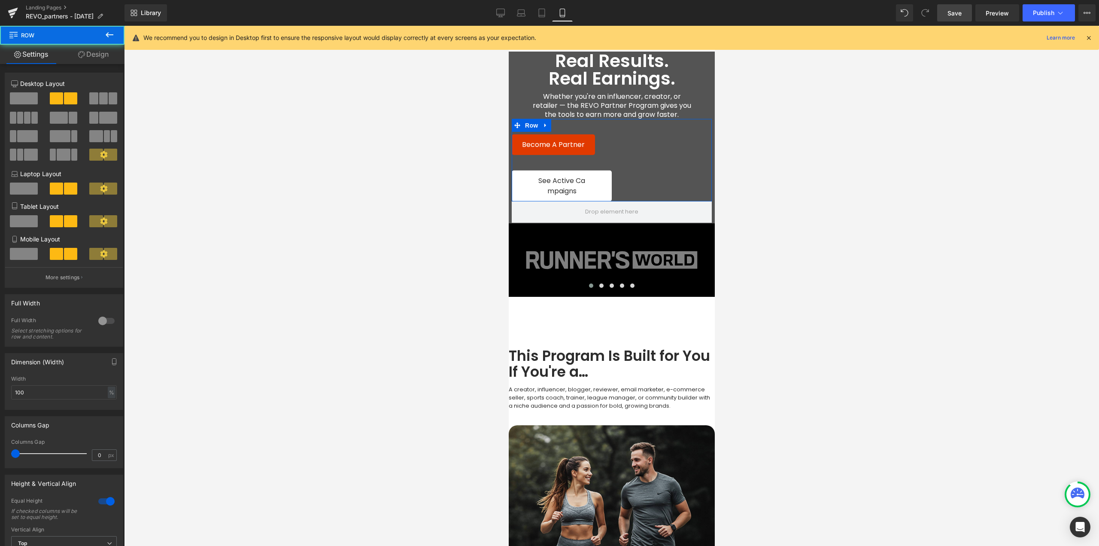
drag, startPoint x: 94, startPoint y: 58, endPoint x: 38, endPoint y: 109, distance: 75.7
click at [94, 58] on link "Design" at bounding box center [93, 54] width 62 height 19
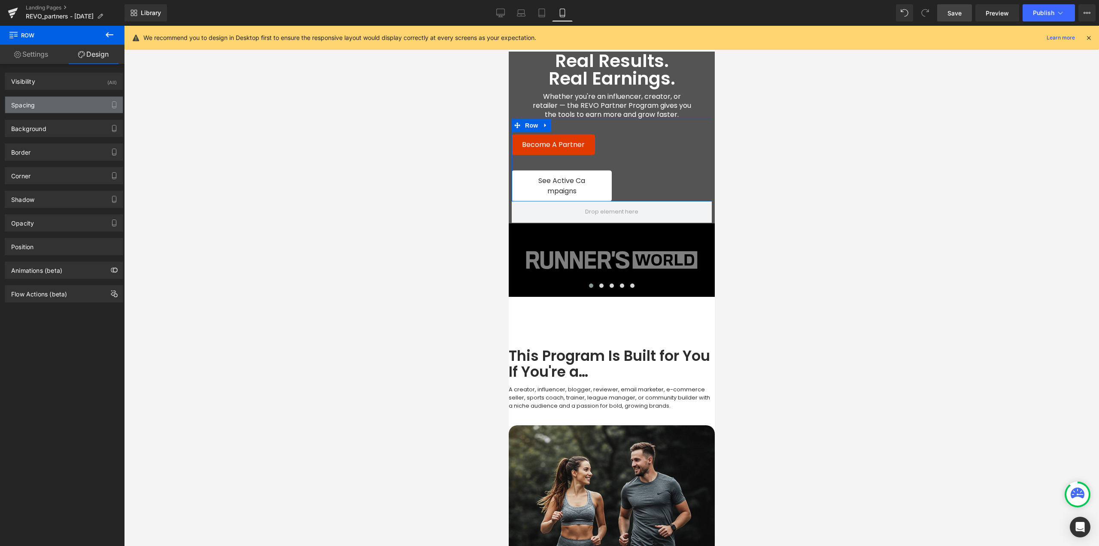
click at [38, 108] on div "Spacing" at bounding box center [64, 105] width 118 height 16
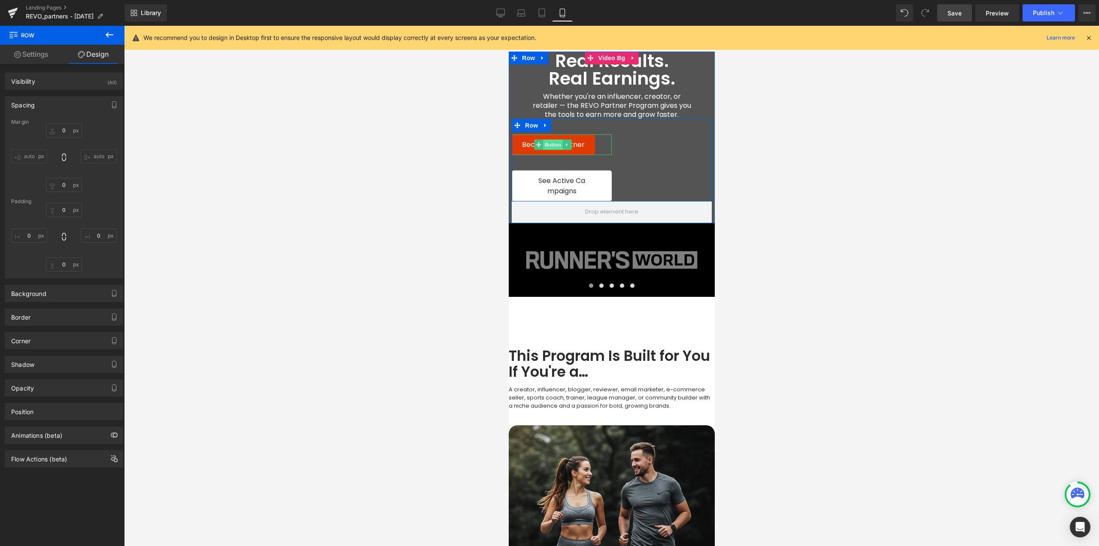
click at [552, 147] on span "Button" at bounding box center [553, 145] width 20 height 10
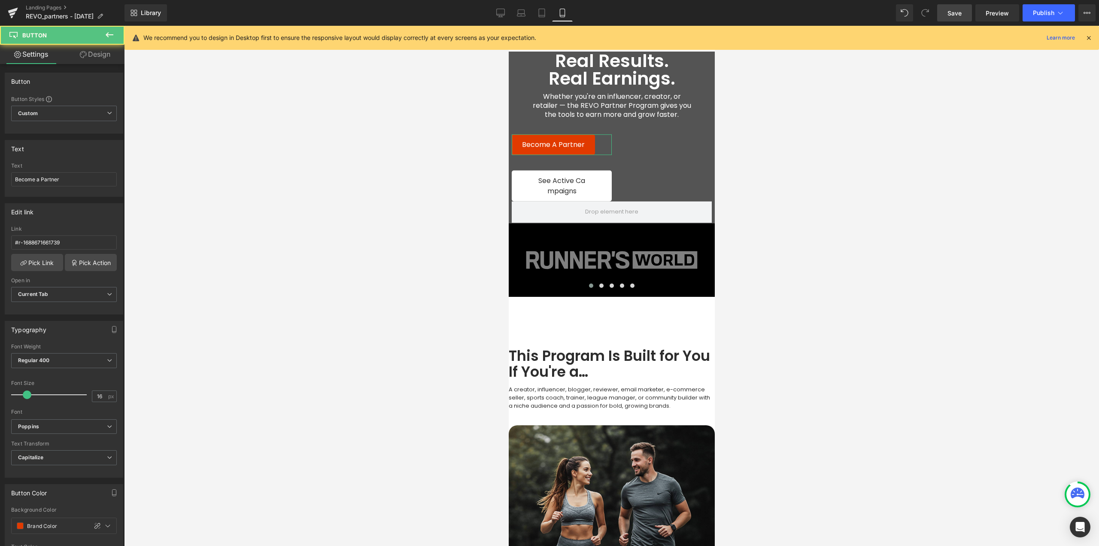
click at [100, 54] on link "Design" at bounding box center [95, 54] width 62 height 19
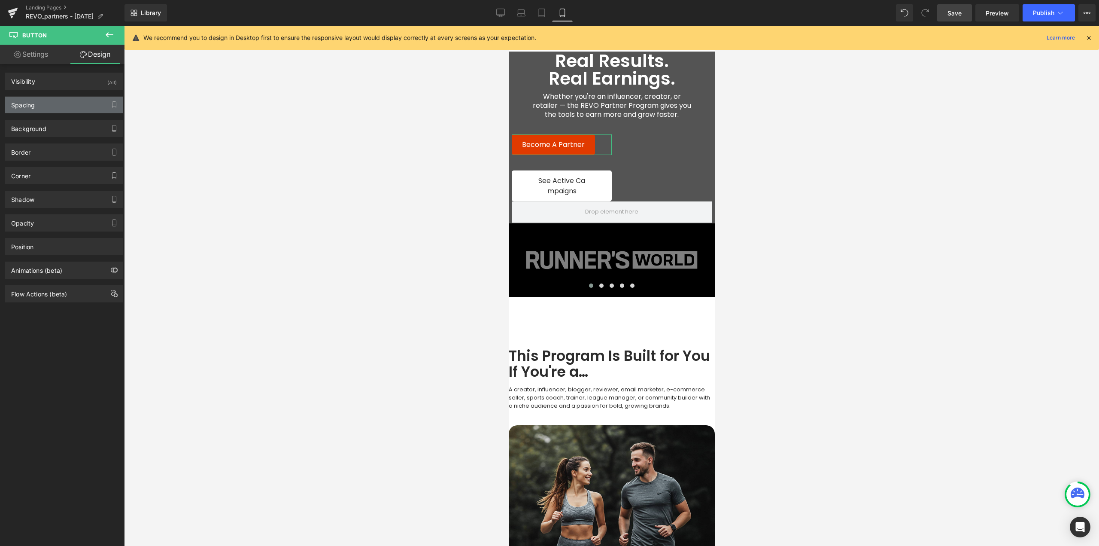
click at [52, 101] on div "Spacing" at bounding box center [64, 105] width 118 height 16
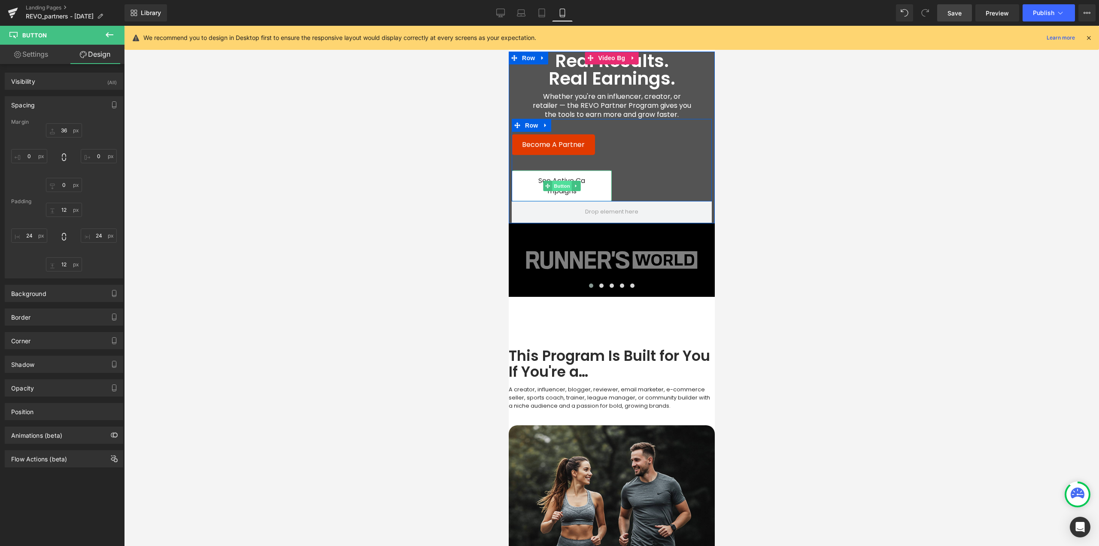
drag, startPoint x: 559, startPoint y: 184, endPoint x: 702, endPoint y: 144, distance: 148.9
click at [559, 184] on span "Button" at bounding box center [562, 186] width 20 height 10
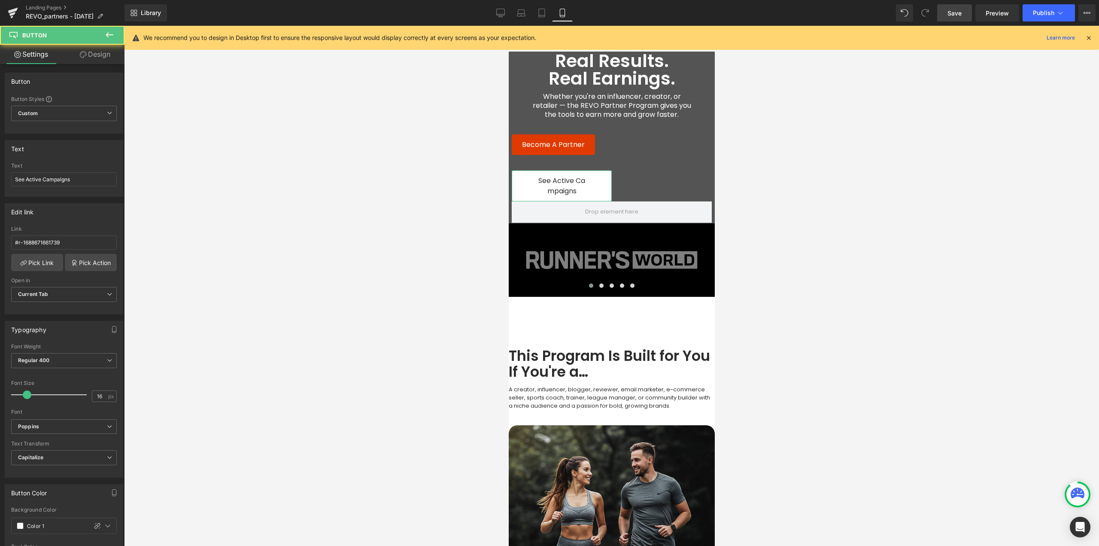
click at [98, 52] on link "Design" at bounding box center [95, 54] width 62 height 19
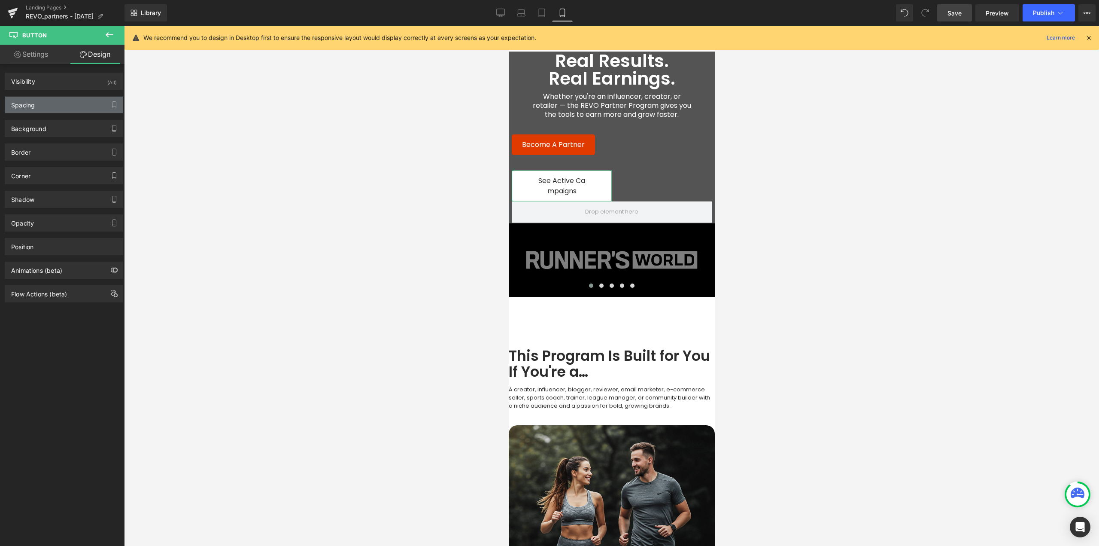
click at [47, 103] on div "Spacing" at bounding box center [64, 105] width 118 height 16
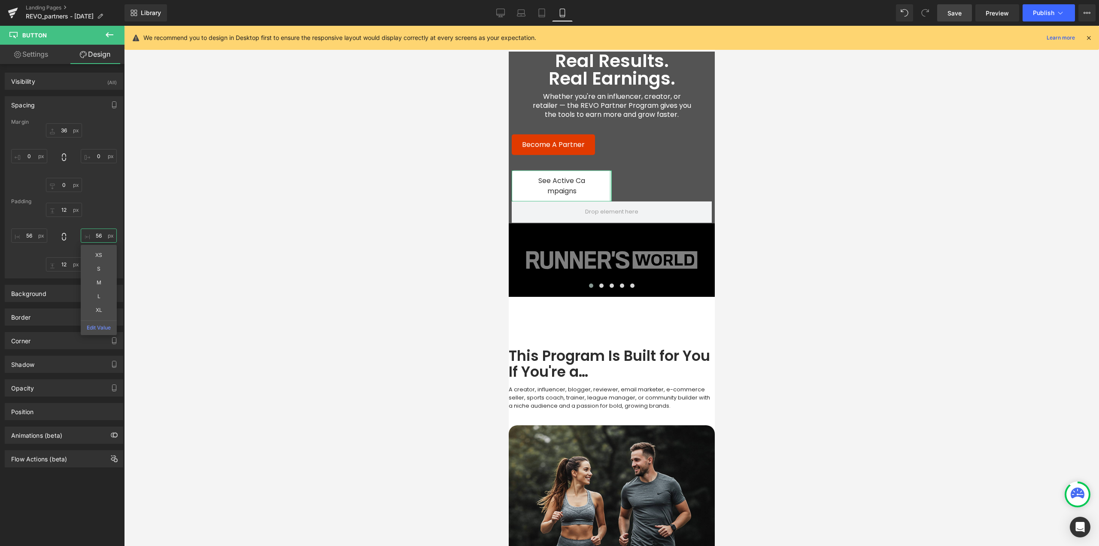
click at [95, 235] on input "56" at bounding box center [99, 235] width 36 height 14
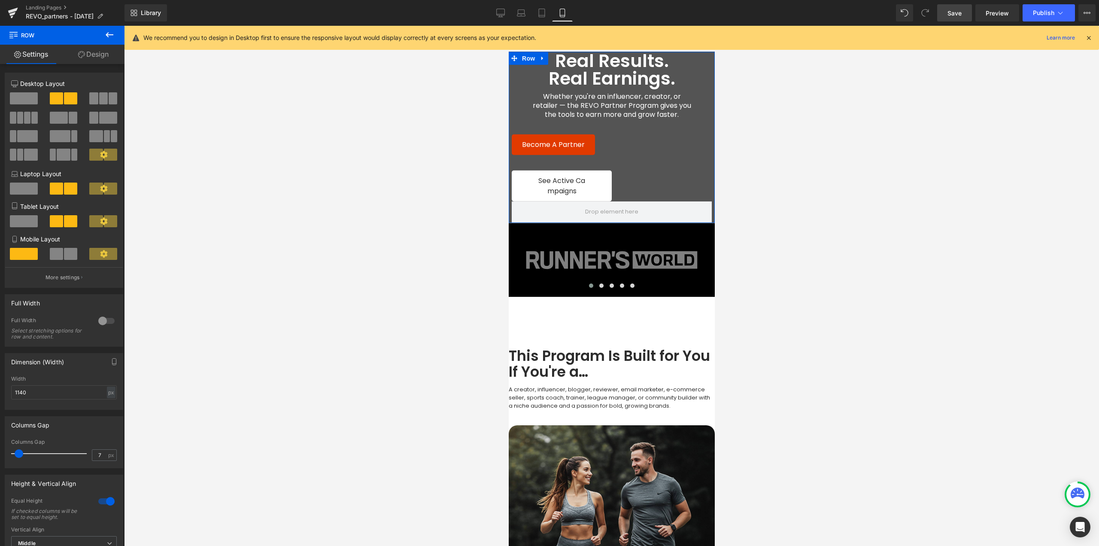
click at [93, 52] on link "Design" at bounding box center [93, 54] width 62 height 19
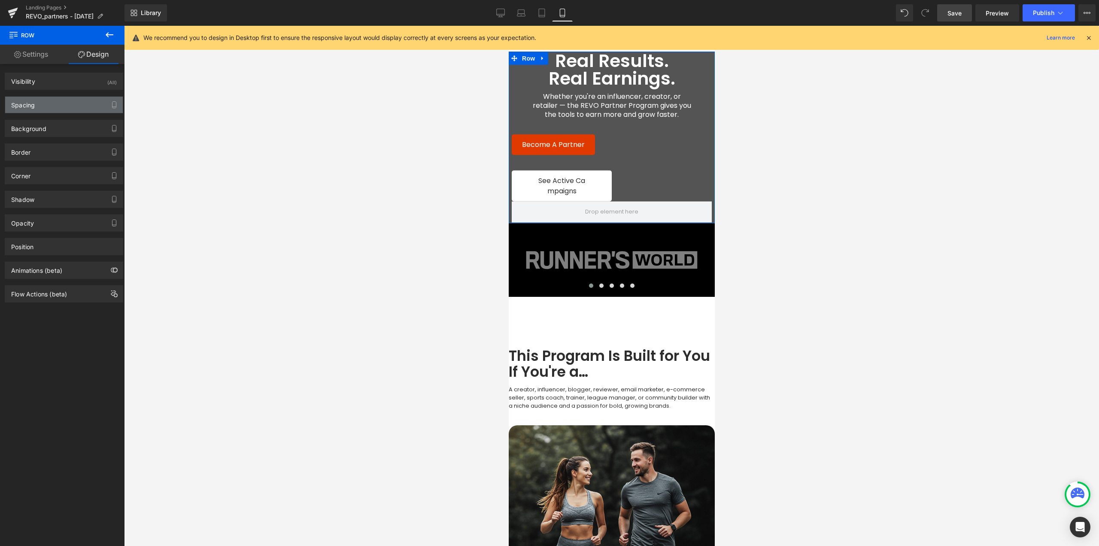
click at [50, 105] on div "Spacing" at bounding box center [64, 105] width 118 height 16
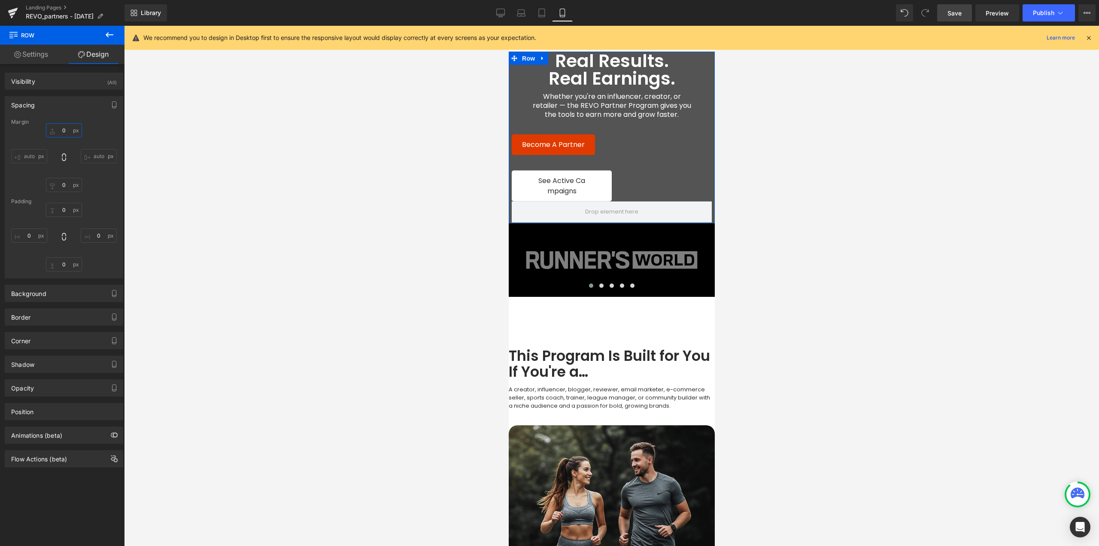
click at [66, 129] on input "0" at bounding box center [64, 130] width 36 height 14
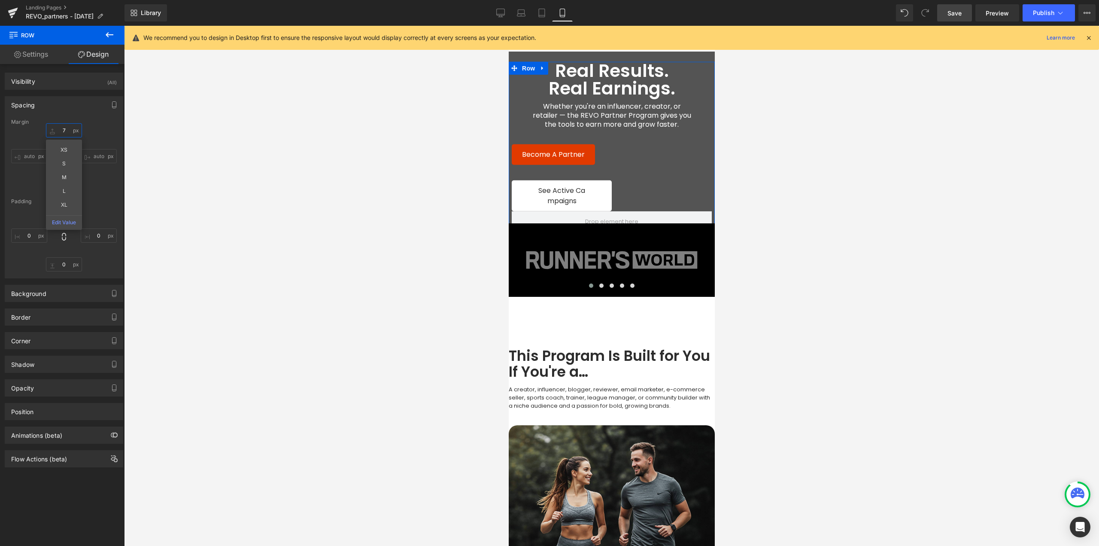
type input "72"
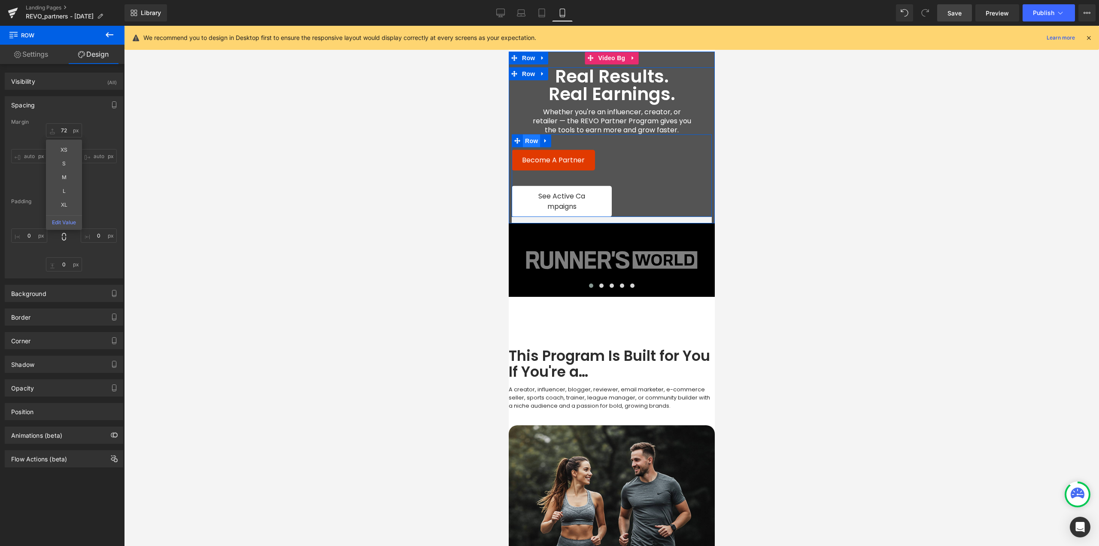
click at [530, 142] on span "Row" at bounding box center [531, 140] width 17 height 13
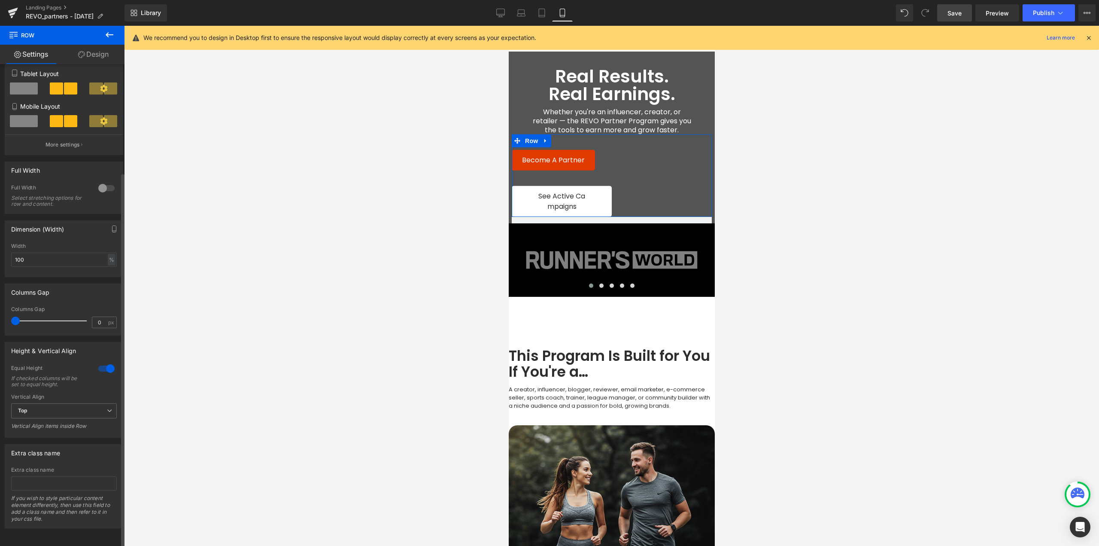
click at [98, 362] on div at bounding box center [106, 369] width 21 height 14
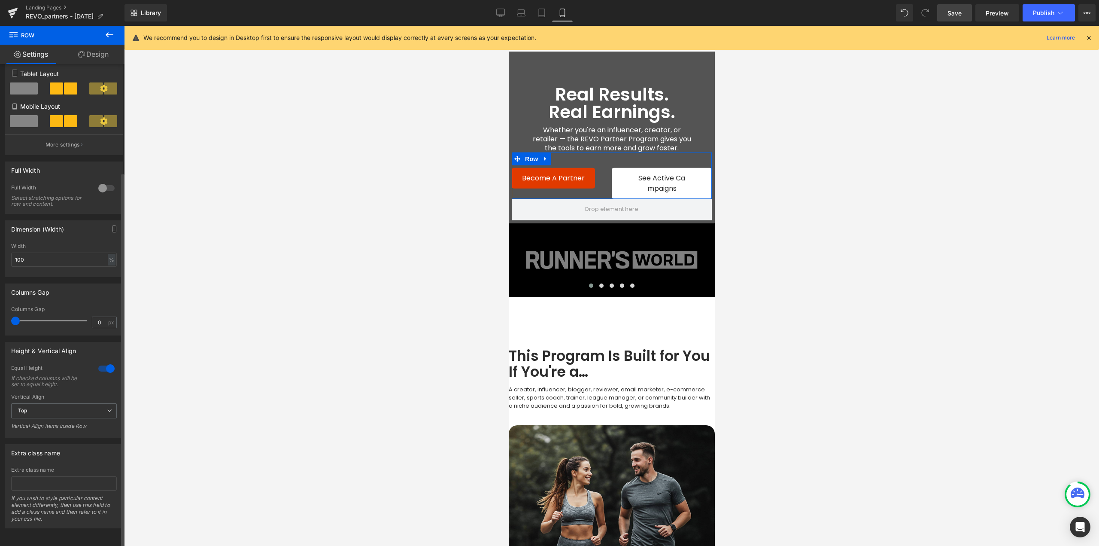
scroll to position [96, 0]
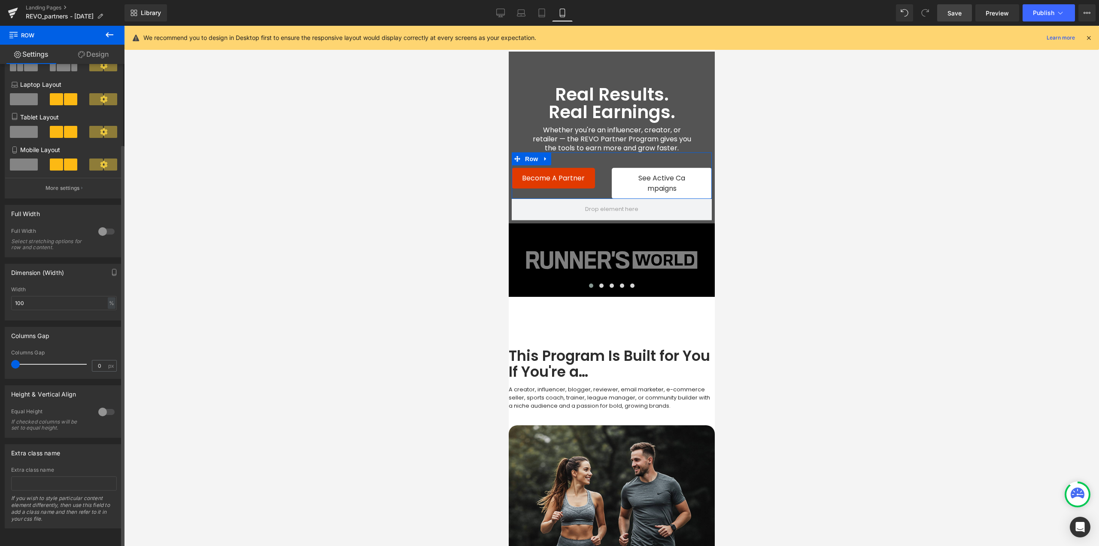
click at [32, 159] on span at bounding box center [24, 164] width 28 height 12
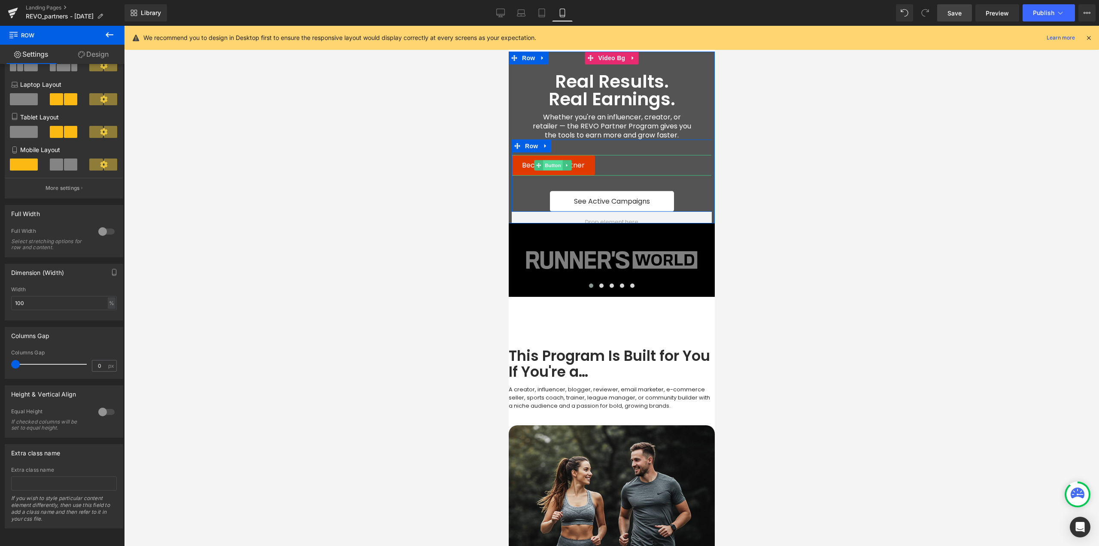
click at [550, 165] on span "Button" at bounding box center [553, 165] width 20 height 10
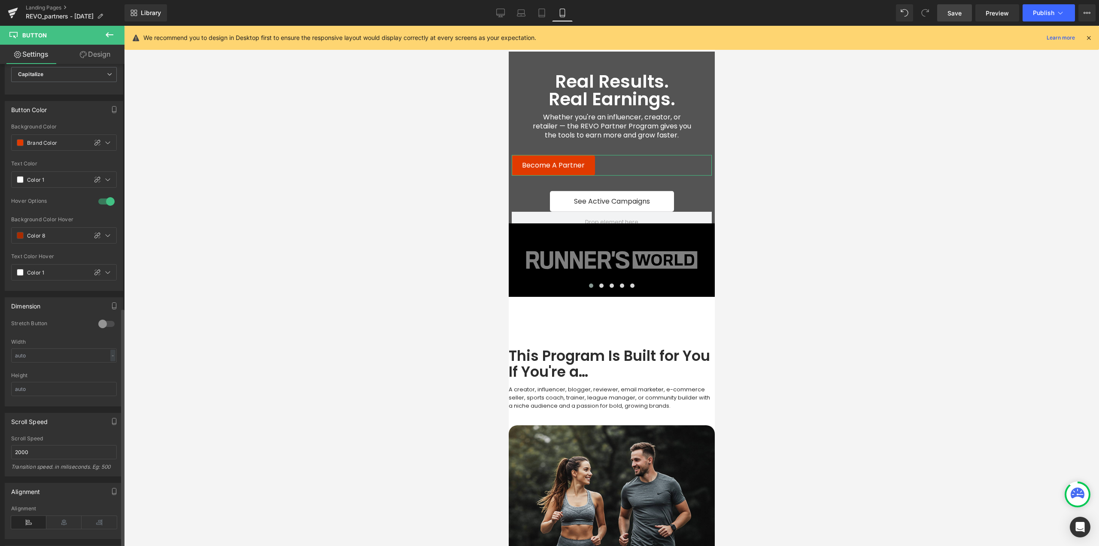
scroll to position [491, 0]
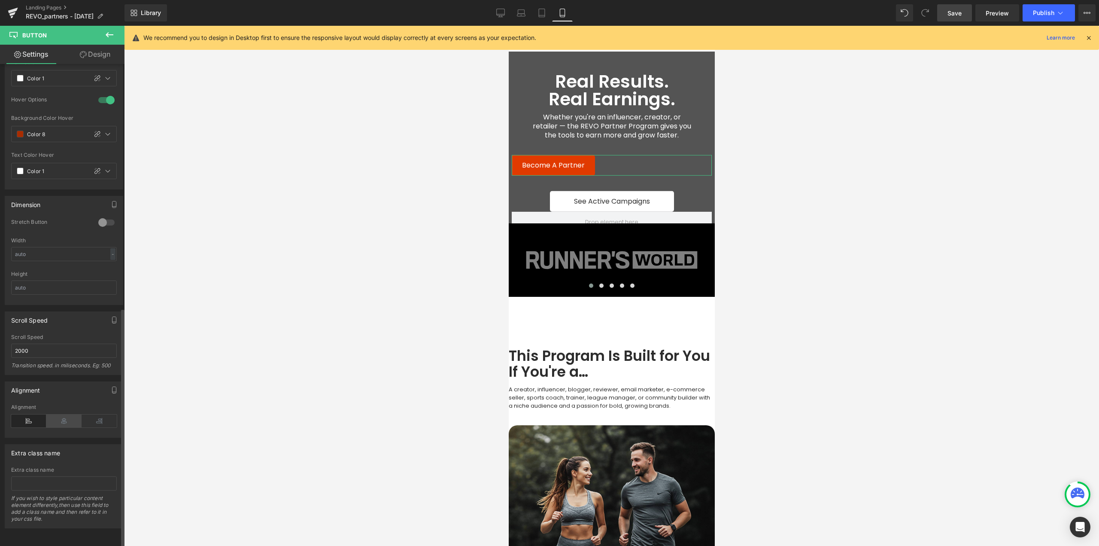
click at [59, 417] on icon at bounding box center [63, 420] width 35 height 13
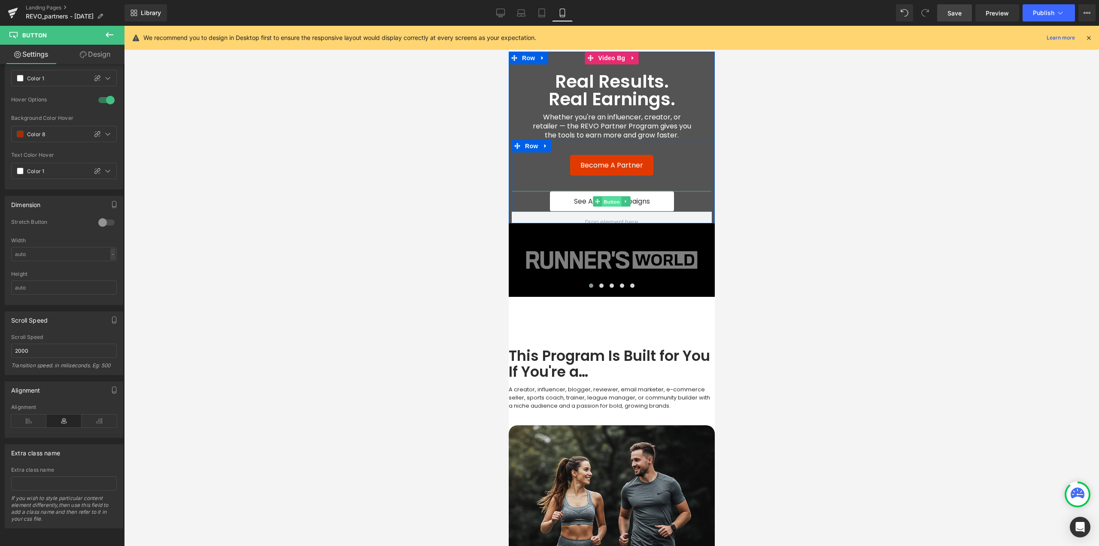
drag, startPoint x: 609, startPoint y: 201, endPoint x: 770, endPoint y: 361, distance: 227.4
click at [609, 201] on span "Button" at bounding box center [612, 202] width 20 height 10
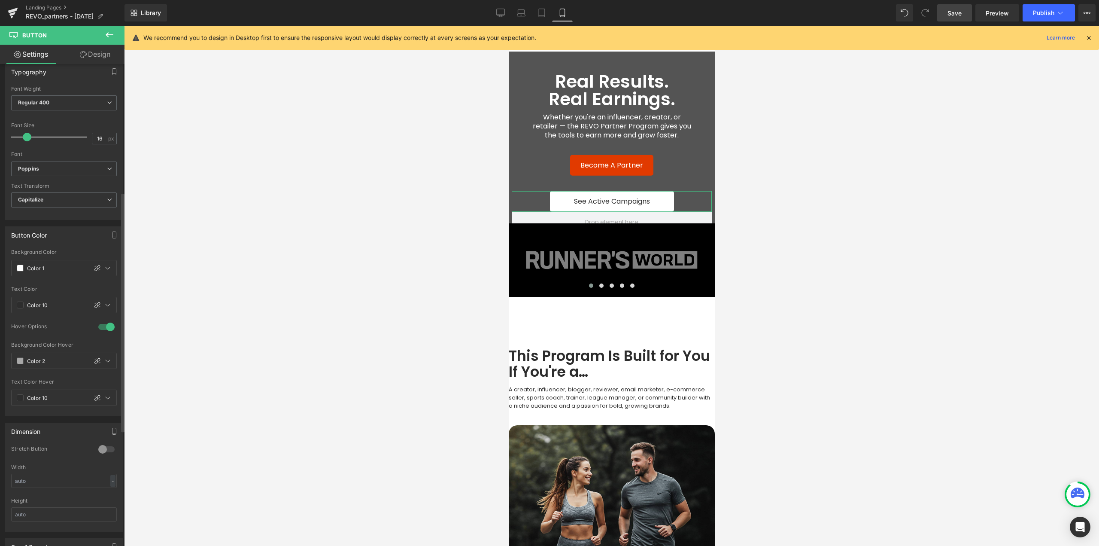
scroll to position [386, 0]
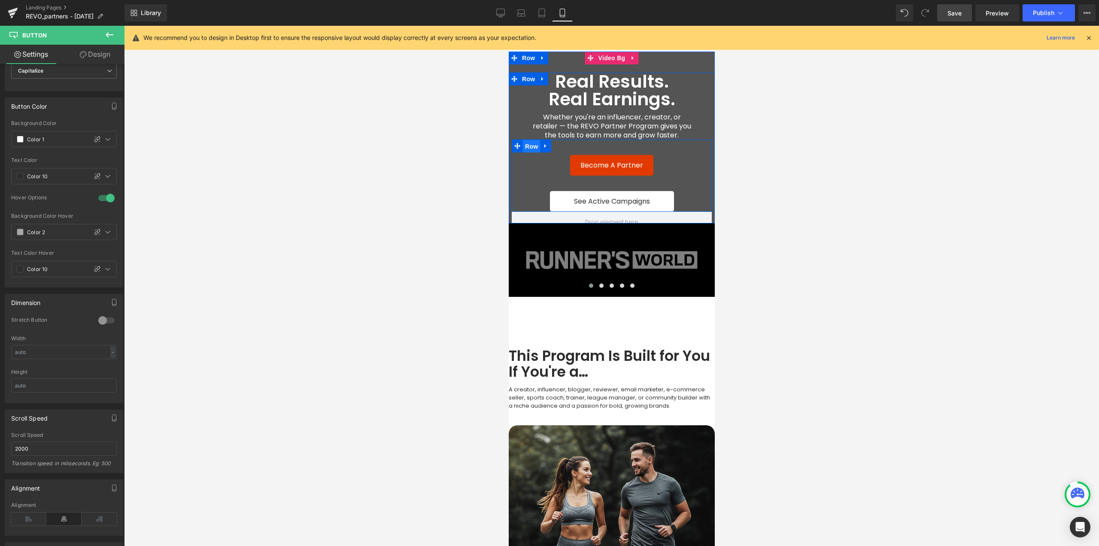
click at [526, 149] on span "Row" at bounding box center [531, 146] width 17 height 13
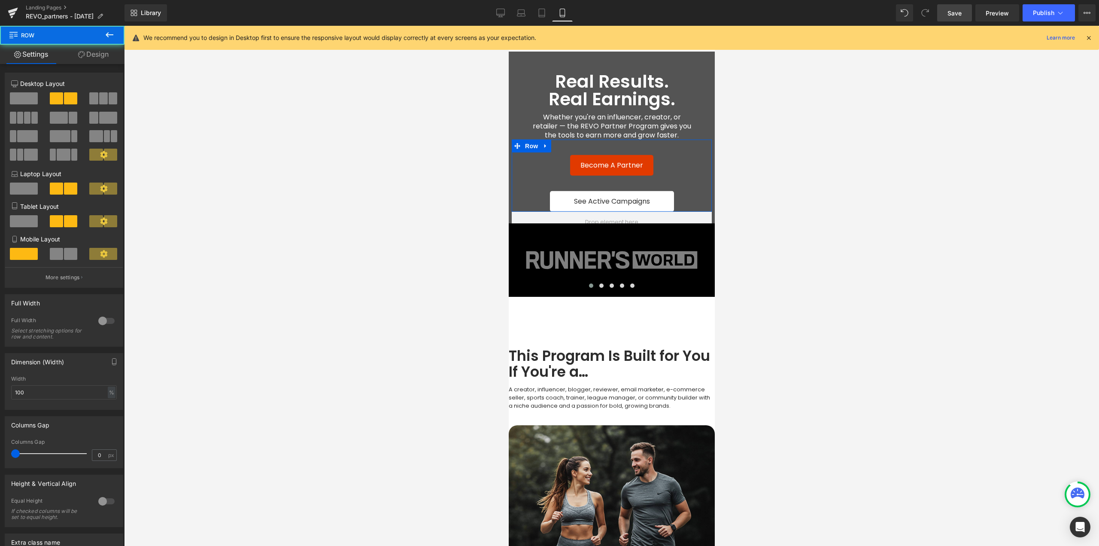
click at [101, 53] on link "Design" at bounding box center [93, 54] width 62 height 19
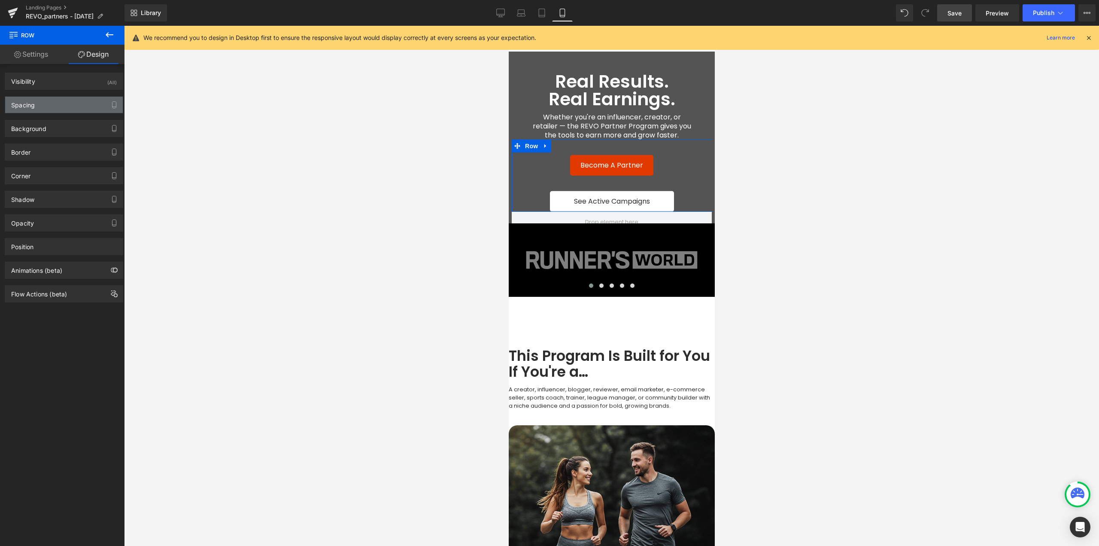
click at [29, 107] on div "Spacing" at bounding box center [23, 103] width 24 height 12
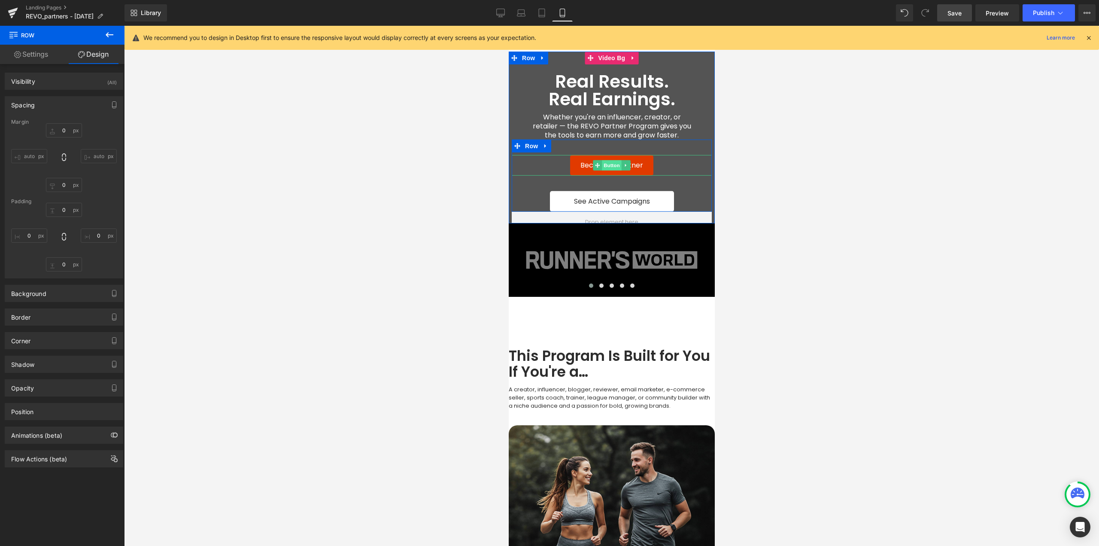
click at [607, 164] on span "Button" at bounding box center [612, 165] width 20 height 10
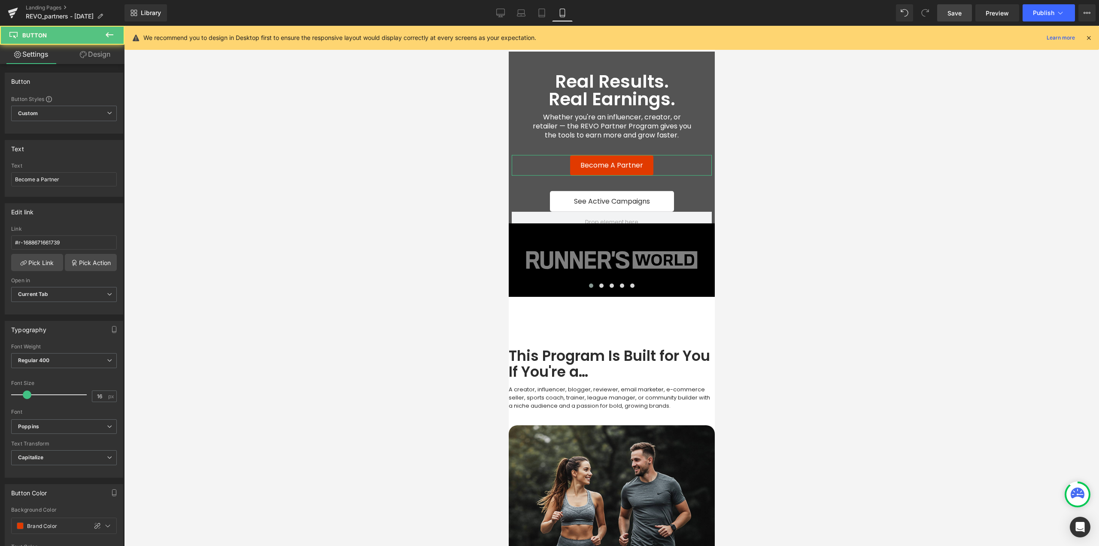
click at [88, 56] on link "Design" at bounding box center [95, 54] width 62 height 19
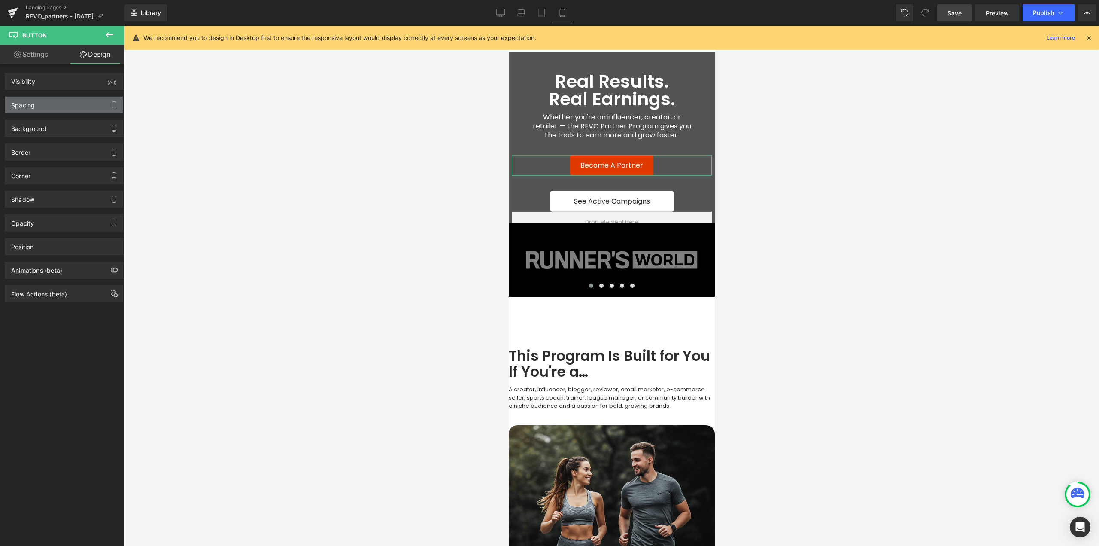
click at [49, 103] on div "Spacing" at bounding box center [64, 105] width 118 height 16
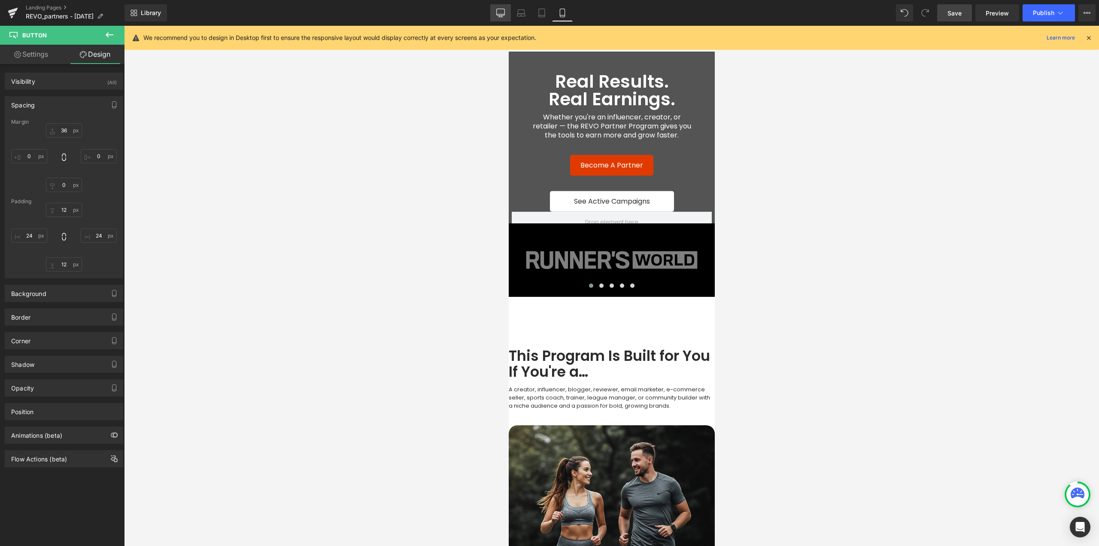
click at [499, 11] on icon at bounding box center [500, 13] width 9 height 9
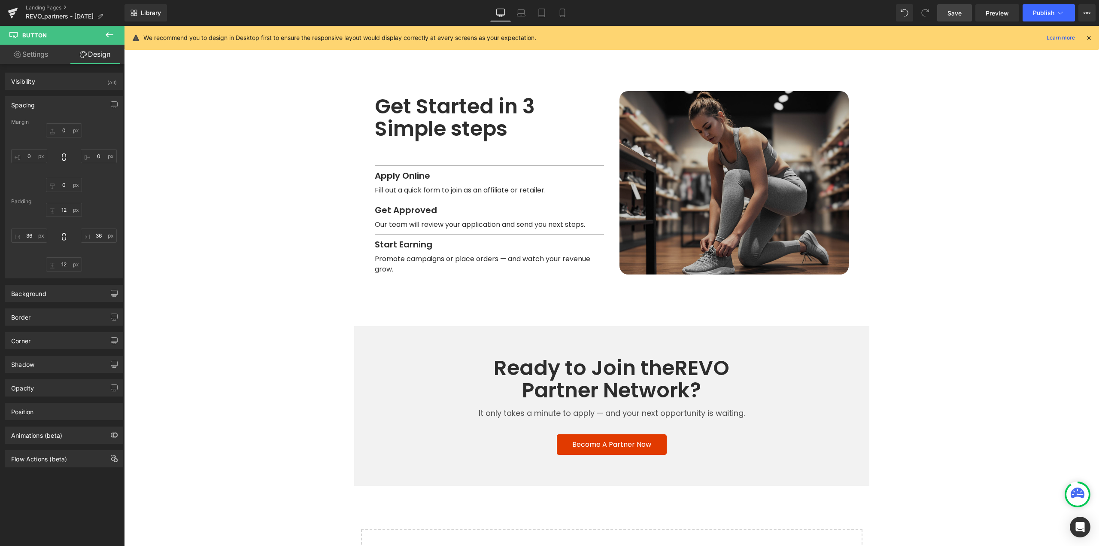
scroll to position [1019, 0]
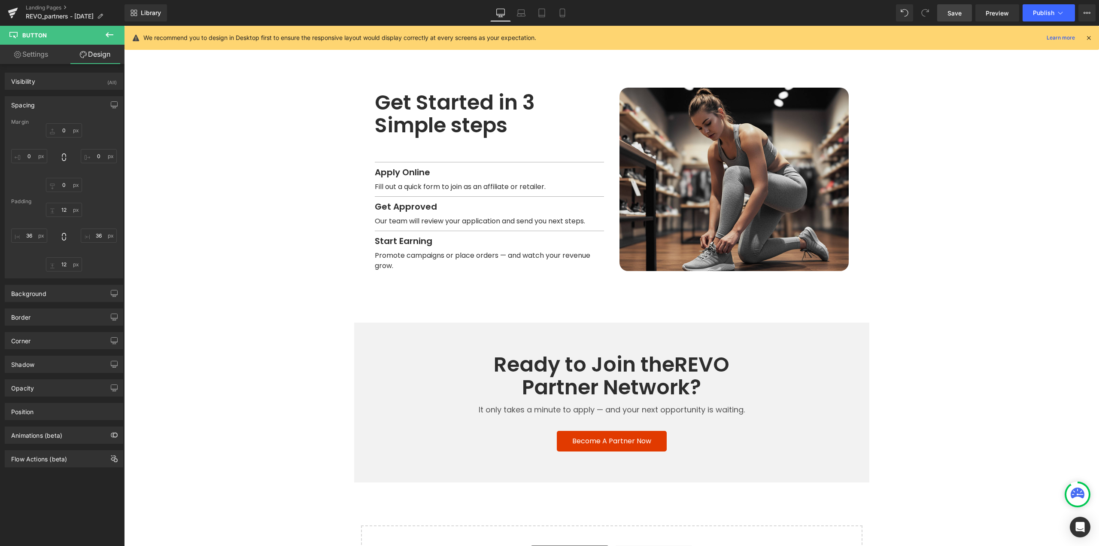
click at [965, 15] on link "Save" at bounding box center [954, 12] width 35 height 17
click at [995, 14] on span "Preview" at bounding box center [997, 13] width 23 height 9
click at [378, 79] on span "Row" at bounding box center [386, 78] width 17 height 13
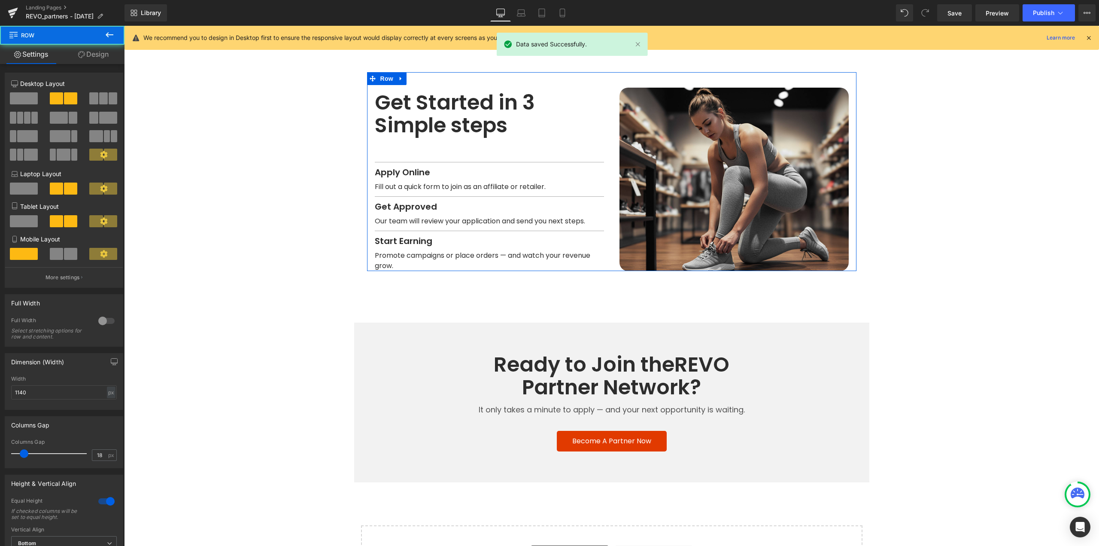
click at [100, 56] on link "Design" at bounding box center [93, 54] width 62 height 19
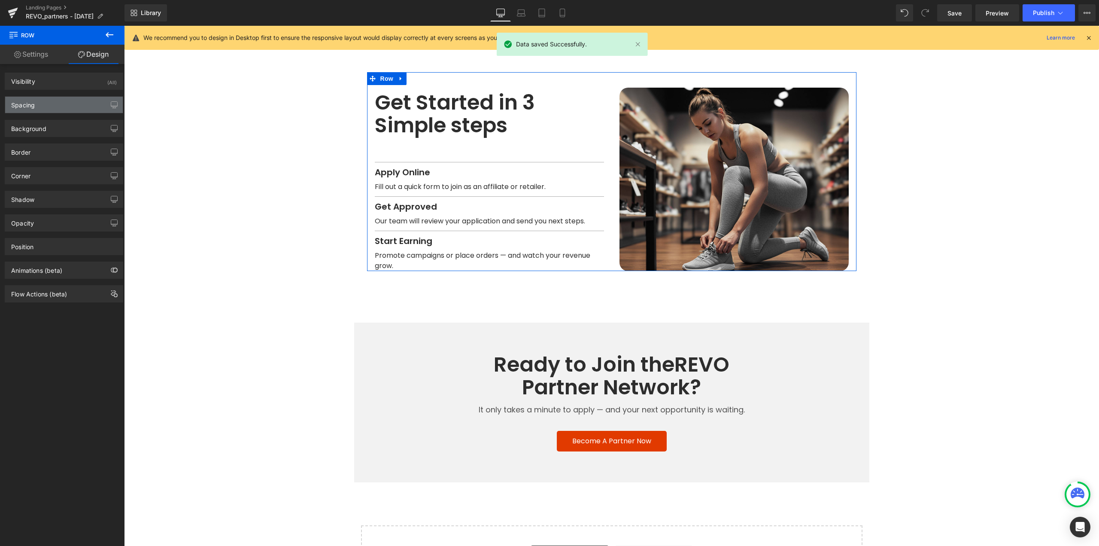
click at [58, 107] on div "Spacing" at bounding box center [64, 105] width 118 height 16
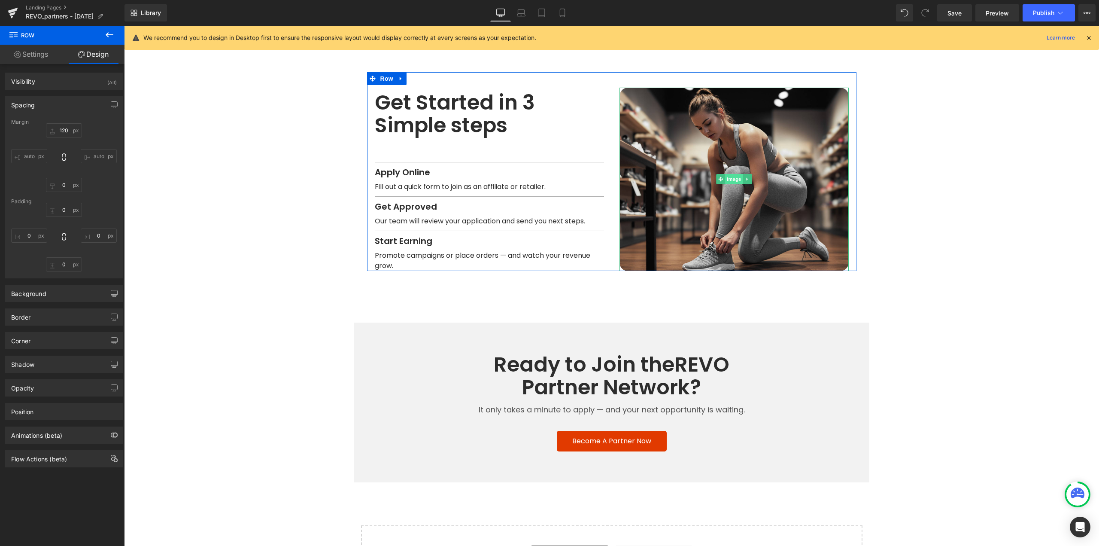
click at [725, 177] on span "Image" at bounding box center [734, 179] width 18 height 10
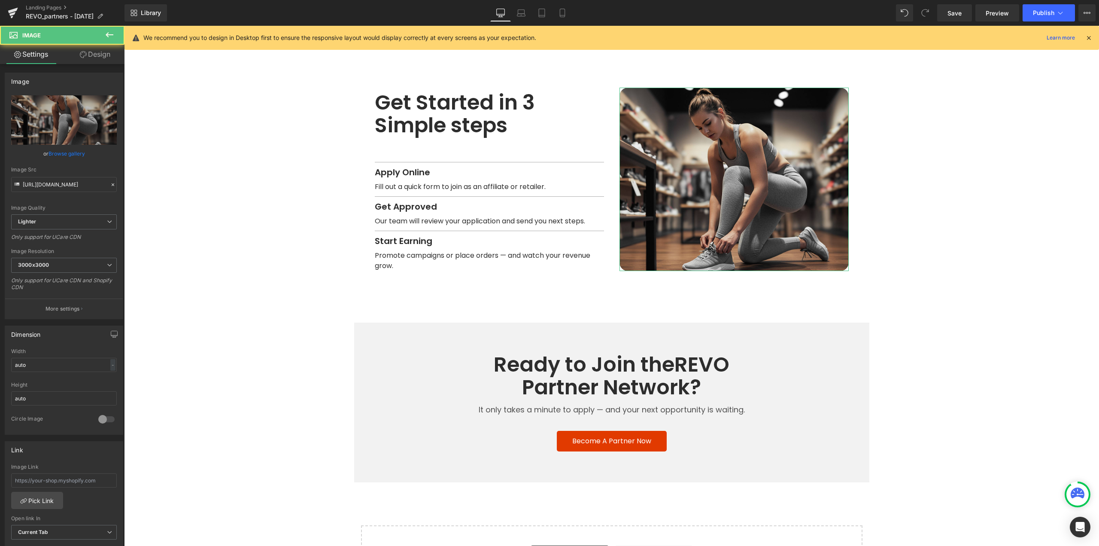
click at [101, 56] on link "Design" at bounding box center [95, 54] width 62 height 19
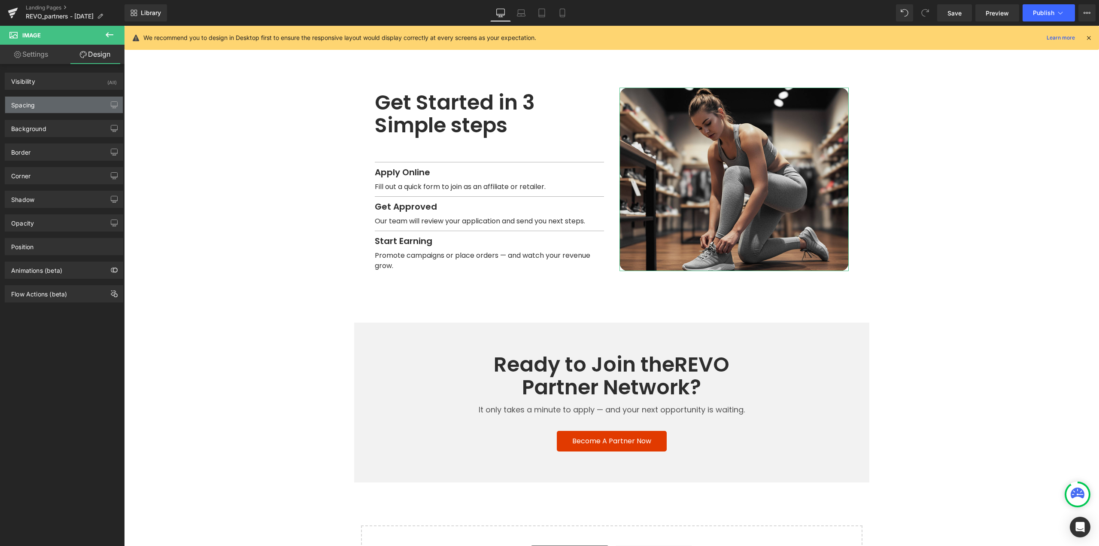
click at [58, 102] on div "Spacing" at bounding box center [64, 105] width 118 height 16
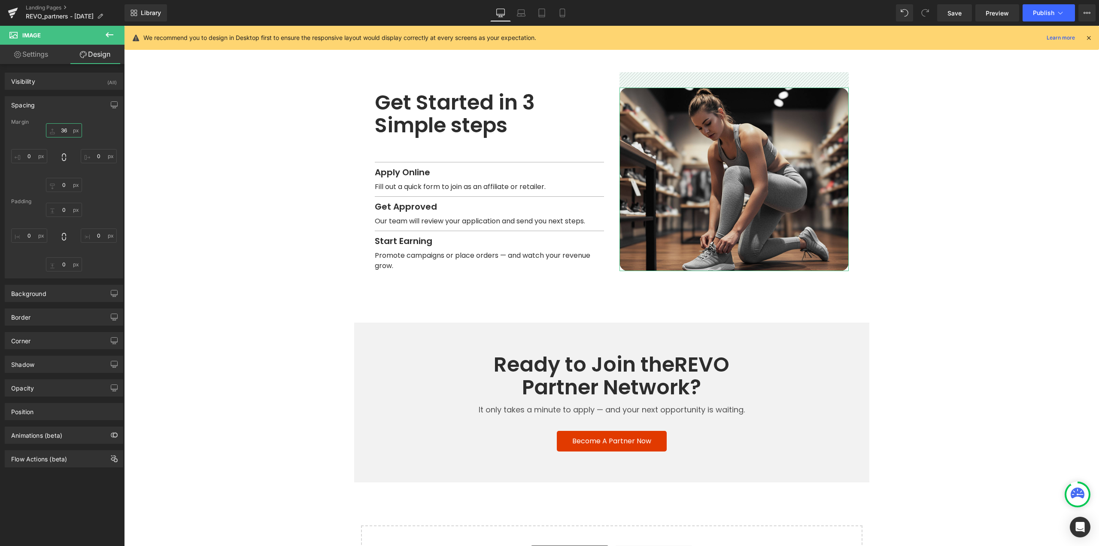
click at [68, 132] on input "36" at bounding box center [64, 130] width 36 height 14
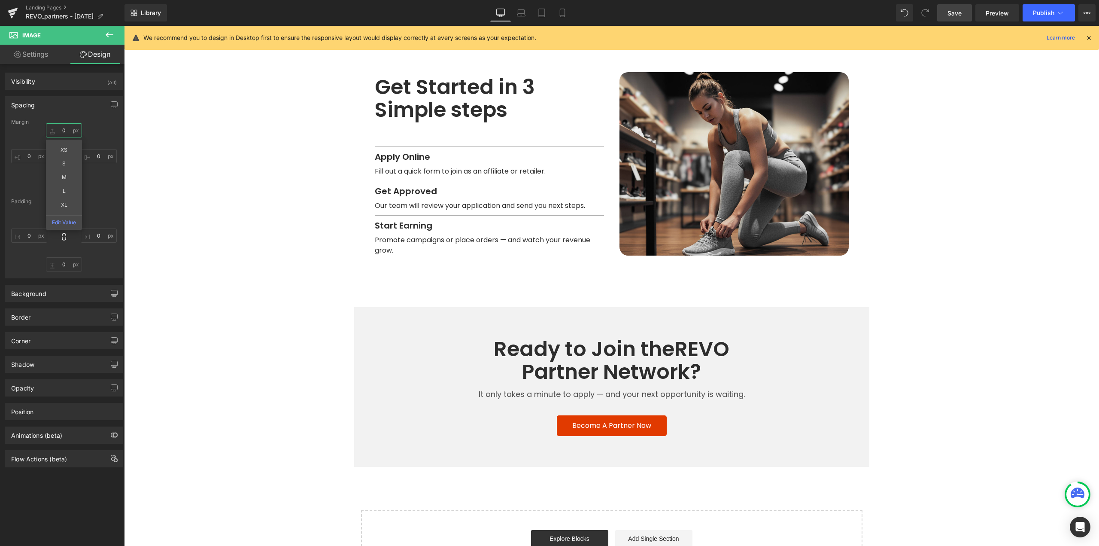
type input "0"
click at [955, 6] on link "Save" at bounding box center [954, 12] width 35 height 17
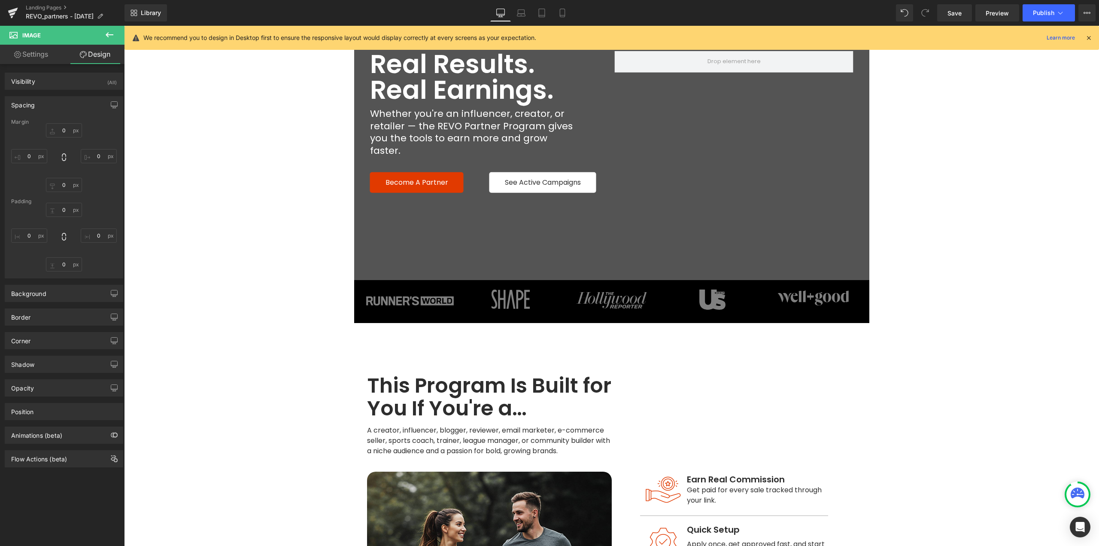
scroll to position [0, 0]
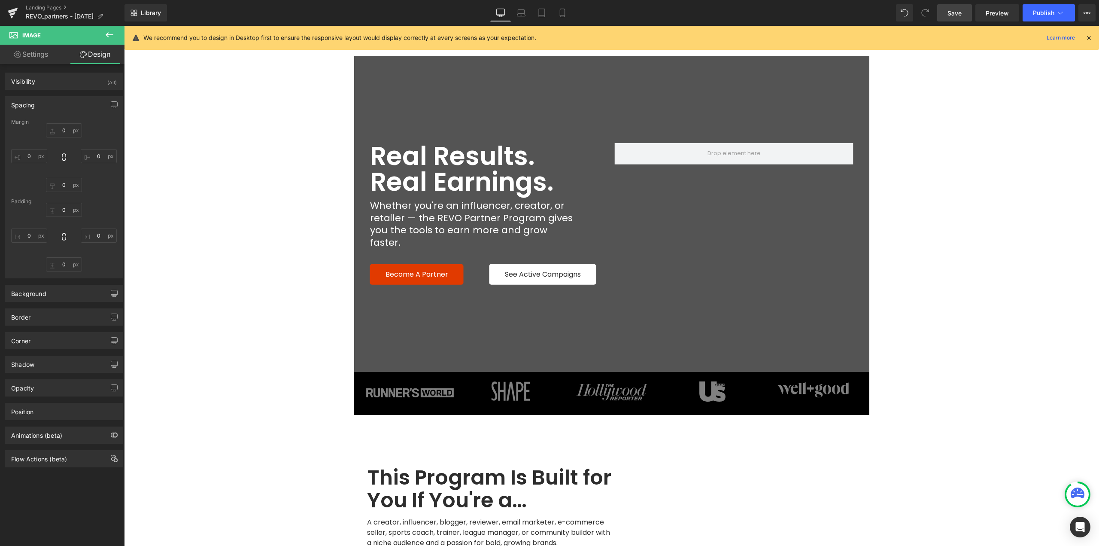
click at [964, 12] on link "Save" at bounding box center [954, 12] width 35 height 17
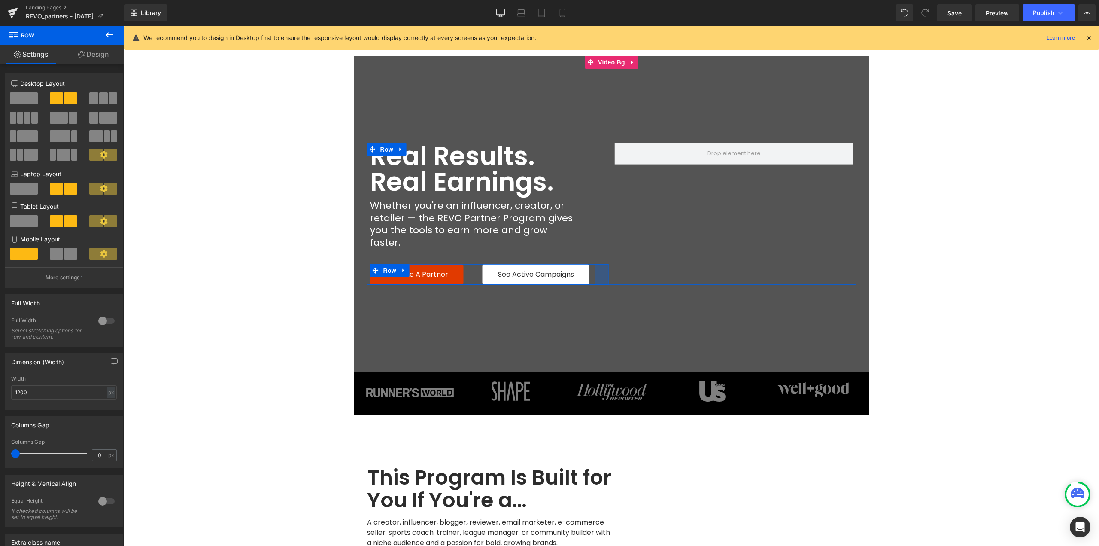
drag, startPoint x: 605, startPoint y: 269, endPoint x: 591, endPoint y: 267, distance: 13.9
click at [591, 267] on div "Become a Partner Button See Active Campaigns Button Row 32px" at bounding box center [489, 274] width 239 height 21
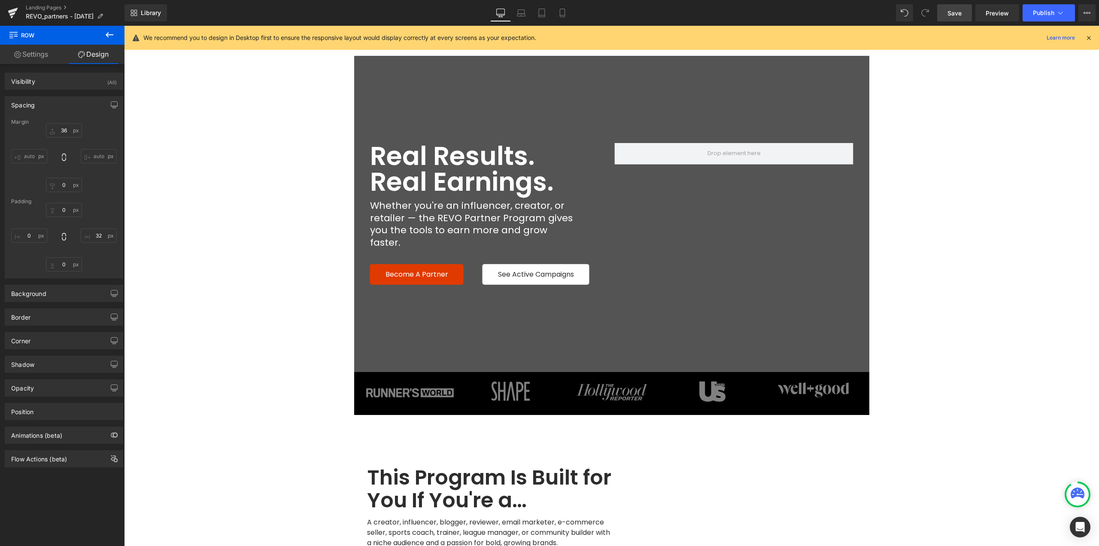
click at [954, 15] on span "Save" at bounding box center [955, 13] width 14 height 9
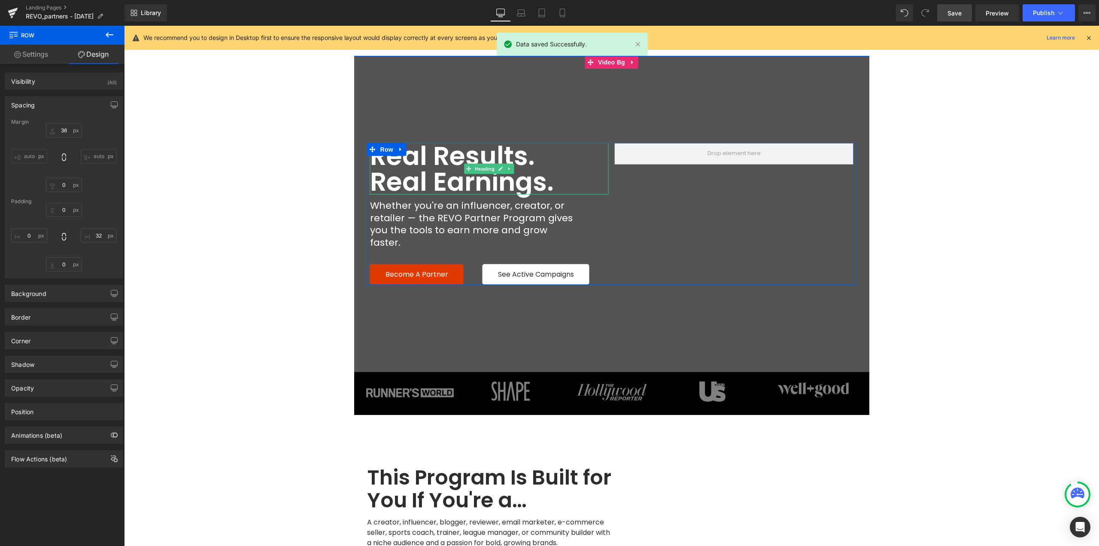
click at [479, 174] on span "Heading" at bounding box center [484, 169] width 23 height 10
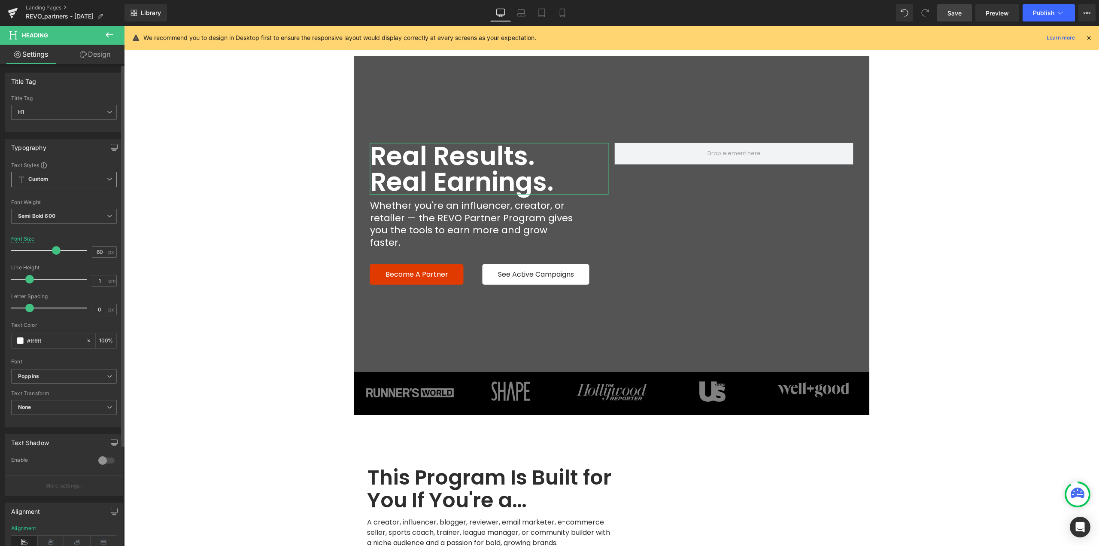
click at [66, 179] on span "Custom" at bounding box center [64, 179] width 106 height 15
click at [66, 179] on span "Custom" at bounding box center [62, 179] width 102 height 15
click at [487, 174] on span "Heading" at bounding box center [484, 169] width 23 height 10
click at [111, 146] on icon "button" at bounding box center [114, 147] width 7 height 7
click at [53, 162] on button "Laptop" at bounding box center [48, 165] width 27 height 15
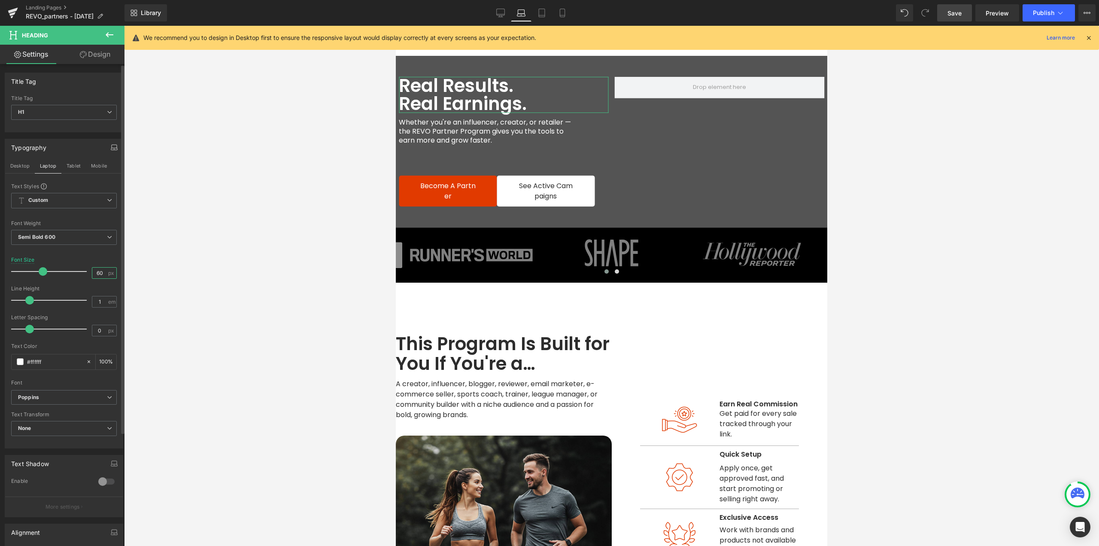
click at [100, 271] on input "60" at bounding box center [99, 273] width 15 height 11
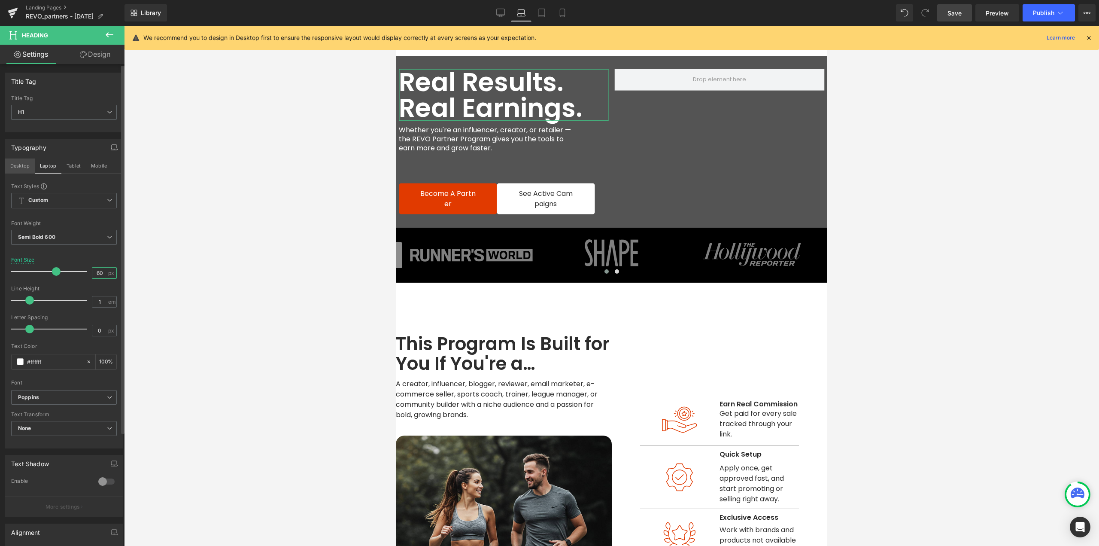
type input "60"
click at [19, 167] on button "Desktop" at bounding box center [20, 165] width 30 height 15
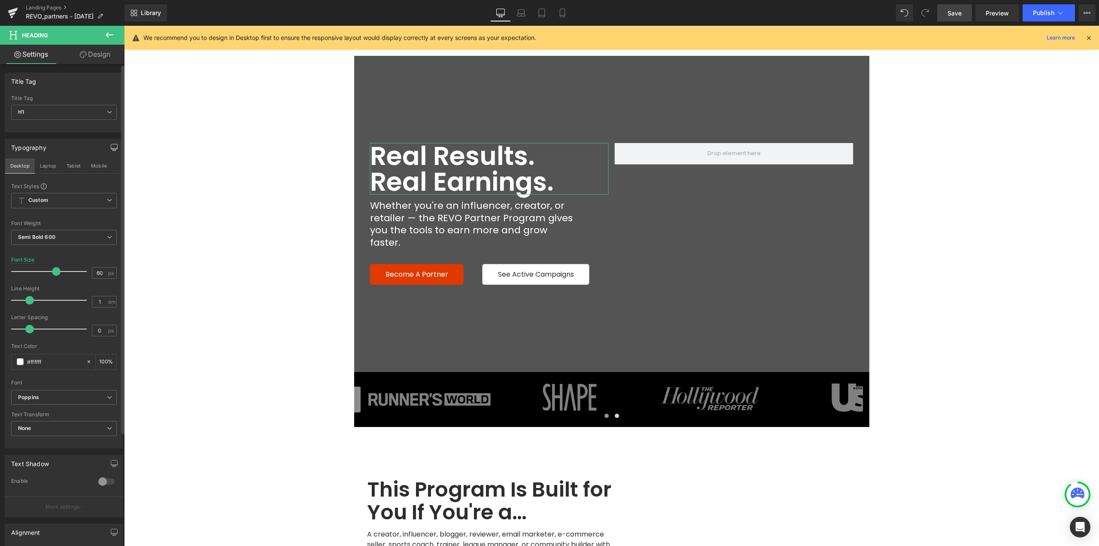
scroll to position [8, 0]
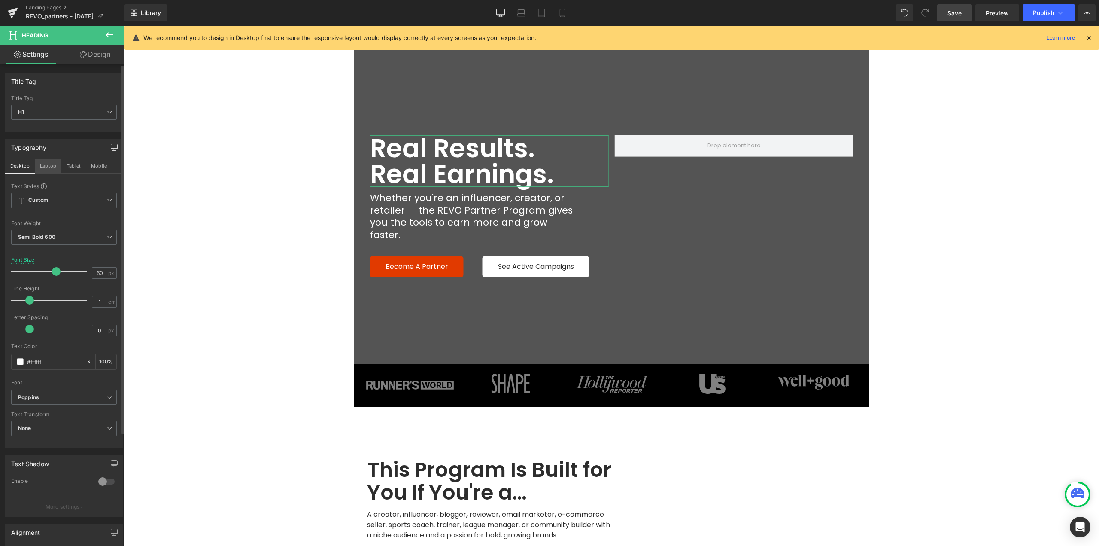
click at [42, 163] on button "Laptop" at bounding box center [48, 165] width 27 height 15
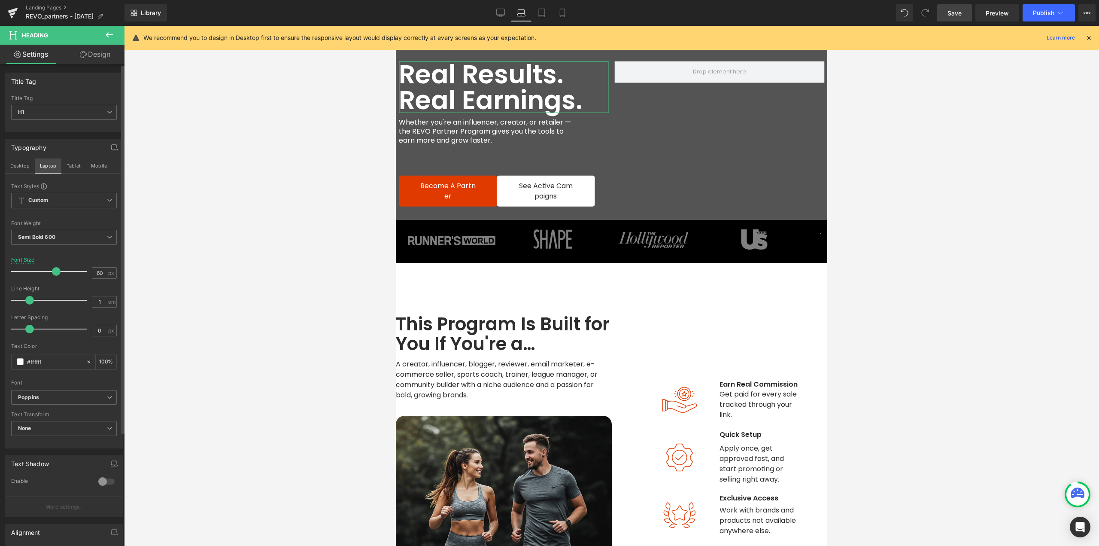
scroll to position [0, 0]
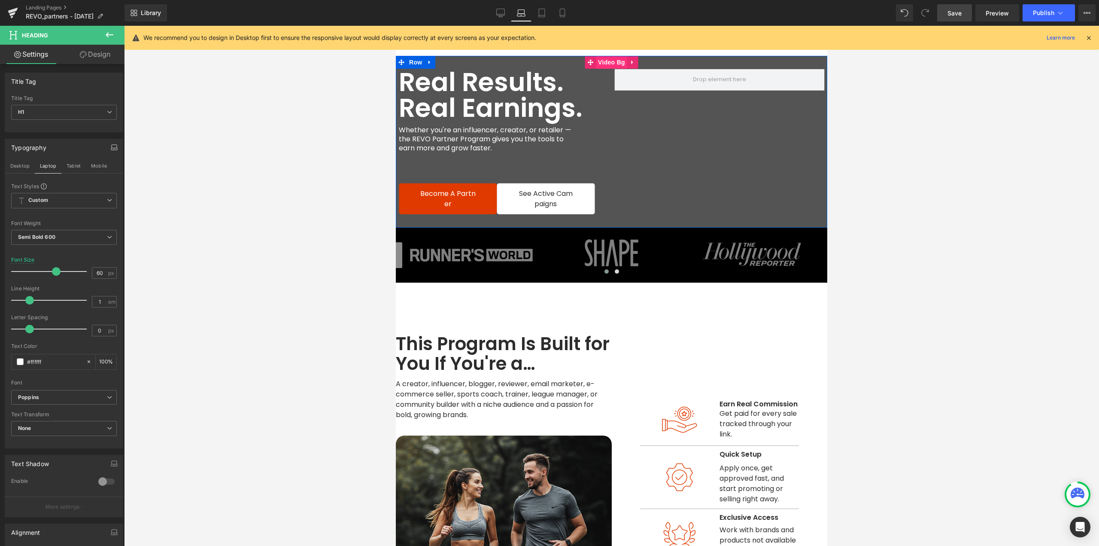
click at [604, 64] on span "Video Bg" at bounding box center [611, 62] width 31 height 13
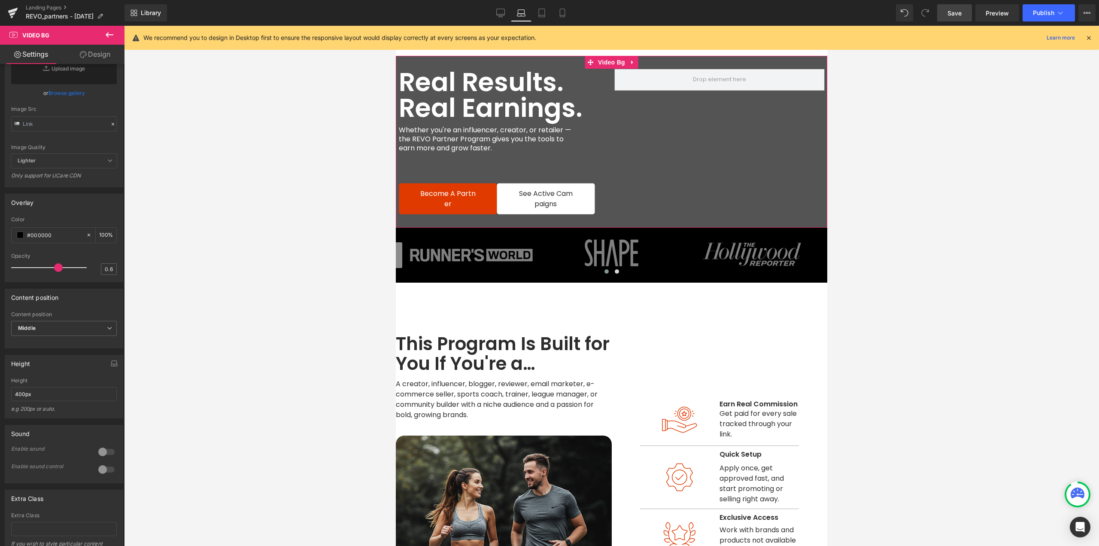
scroll to position [303, 0]
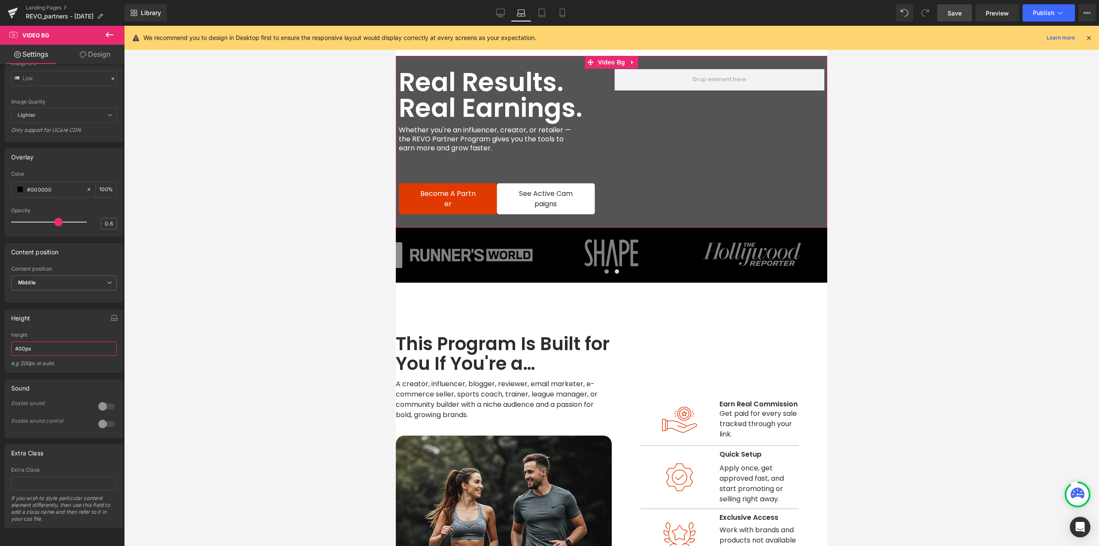
drag, startPoint x: 56, startPoint y: 341, endPoint x: 0, endPoint y: 343, distance: 55.8
click at [0, 343] on div "Height 736px Height 736px e.g 200px or auto. 400px Height 400px e.g 200px or au…" at bounding box center [64, 338] width 128 height 70
click at [114, 314] on icon "button" at bounding box center [114, 317] width 7 height 7
click at [25, 322] on button "Desktop" at bounding box center [20, 315] width 30 height 15
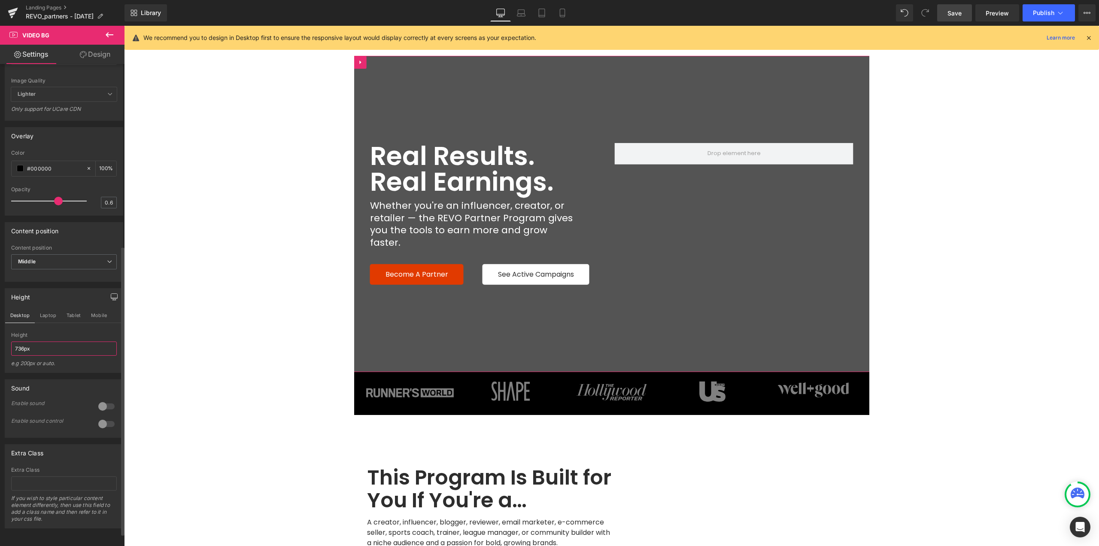
drag, startPoint x: 45, startPoint y: 366, endPoint x: 0, endPoint y: 367, distance: 45.1
click at [0, 367] on div "Height Desktop Laptop Tablet Mobile 736px Height 736px e.g 200px or auto. 400px…" at bounding box center [64, 327] width 128 height 91
drag, startPoint x: 55, startPoint y: 331, endPoint x: 50, endPoint y: 359, distance: 29.2
click at [55, 322] on button "Laptop" at bounding box center [48, 315] width 27 height 15
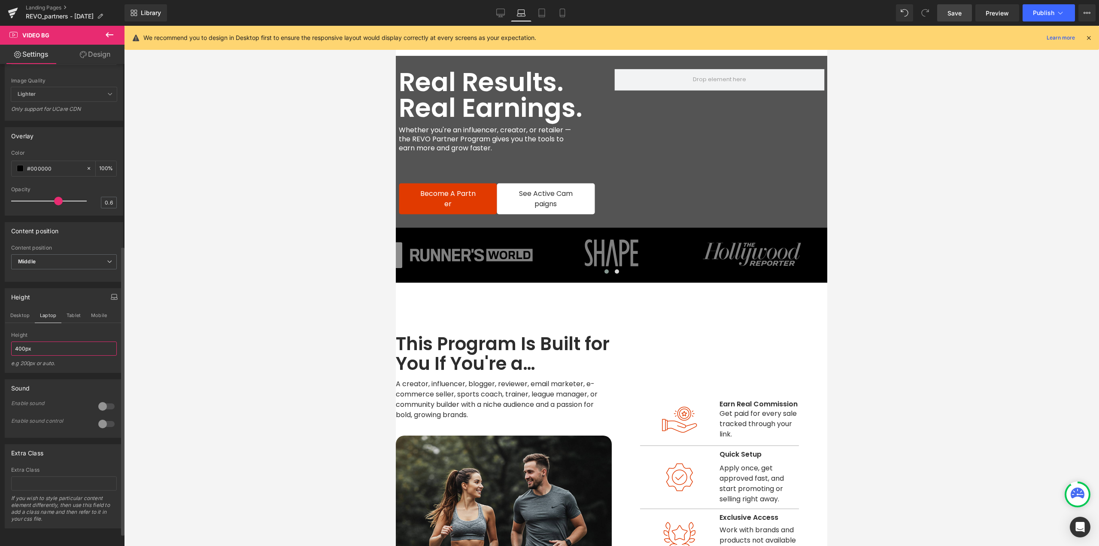
drag, startPoint x: 50, startPoint y: 360, endPoint x: 9, endPoint y: 363, distance: 41.3
click at [9, 363] on div "736px Height 736px e.g 200px or auto. 400px Height 400px e.g 200px or auto. 400…" at bounding box center [64, 352] width 118 height 40
paste input "736"
type input "736px"
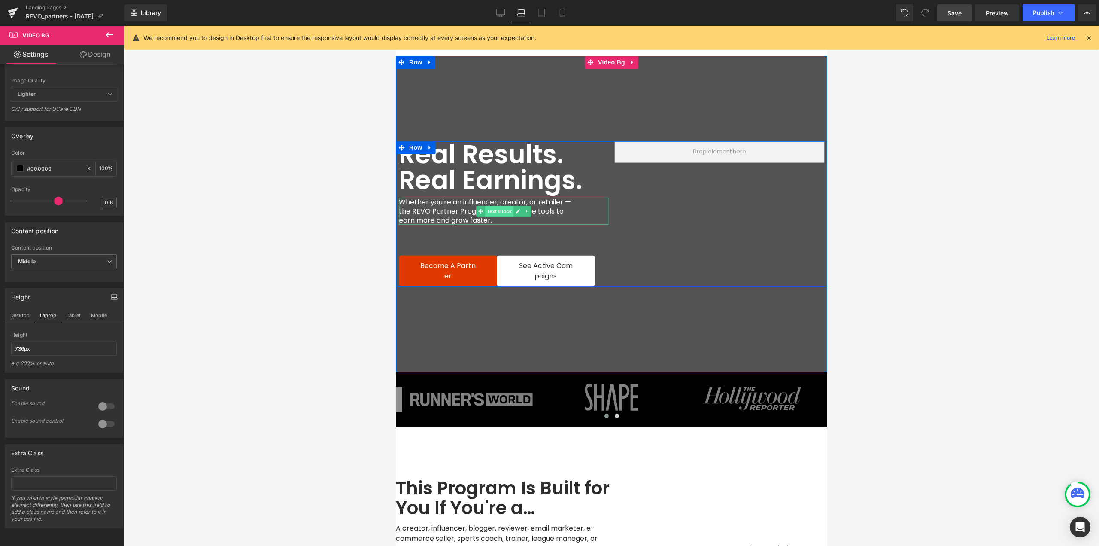
click at [488, 211] on span "Text Block" at bounding box center [499, 211] width 28 height 10
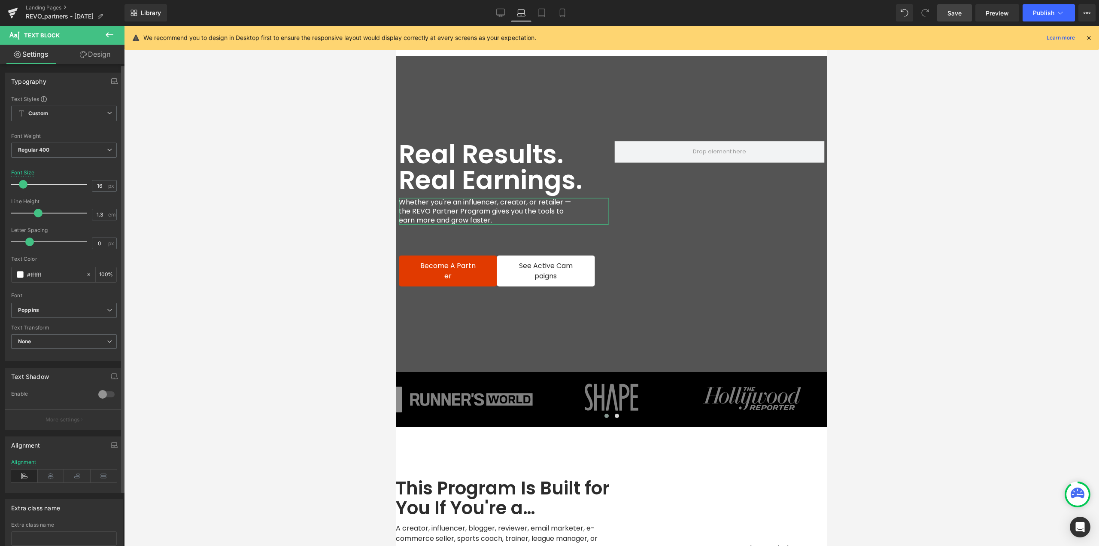
click at [112, 87] on button "button" at bounding box center [114, 81] width 14 height 16
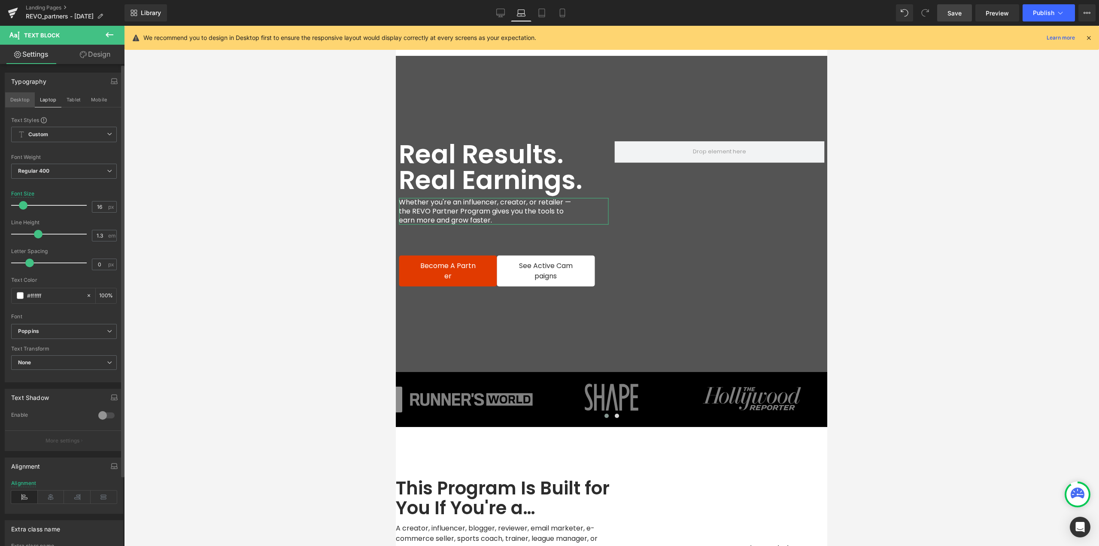
click at [25, 100] on button "Desktop" at bounding box center [20, 99] width 30 height 15
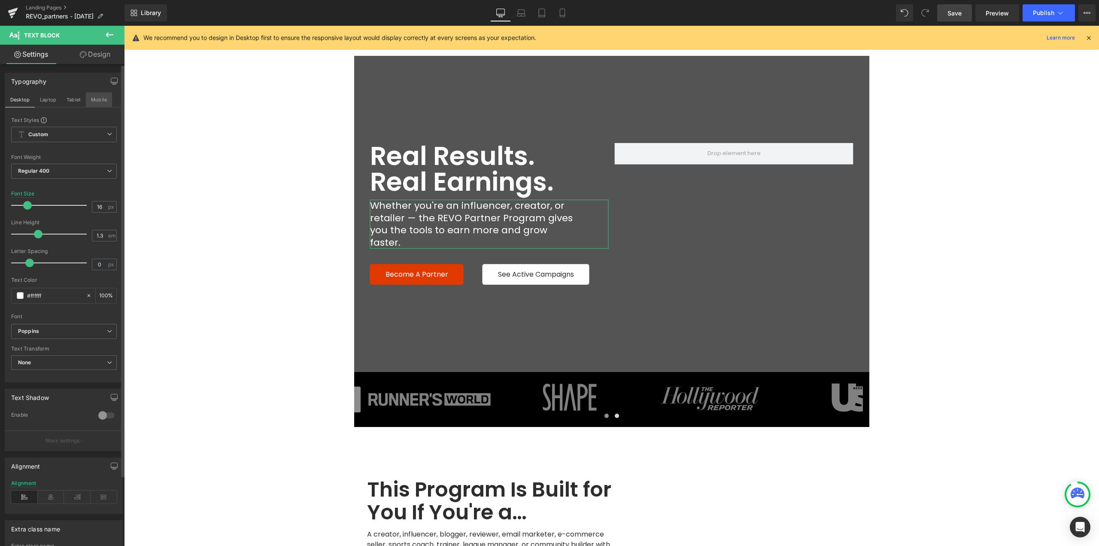
scroll to position [8, 0]
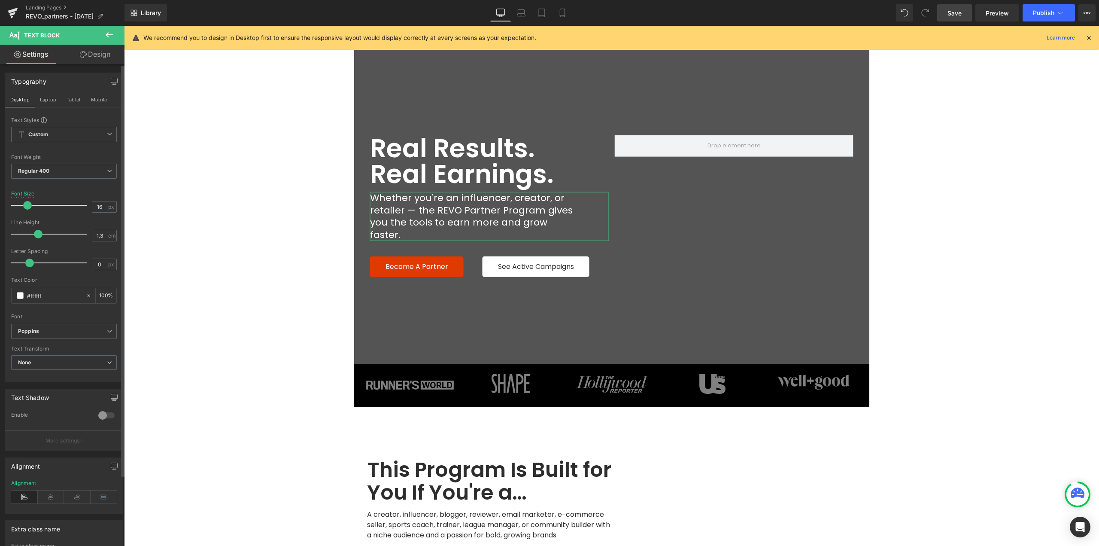
drag, startPoint x: 43, startPoint y: 101, endPoint x: 85, endPoint y: 201, distance: 108.6
click at [44, 101] on button "Laptop" at bounding box center [48, 99] width 27 height 15
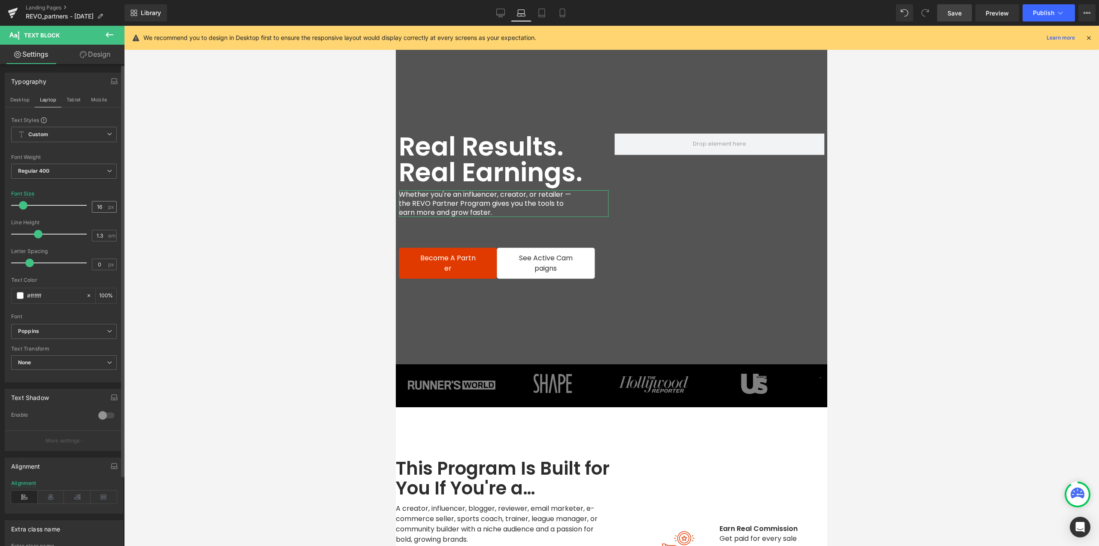
scroll to position [0, 0]
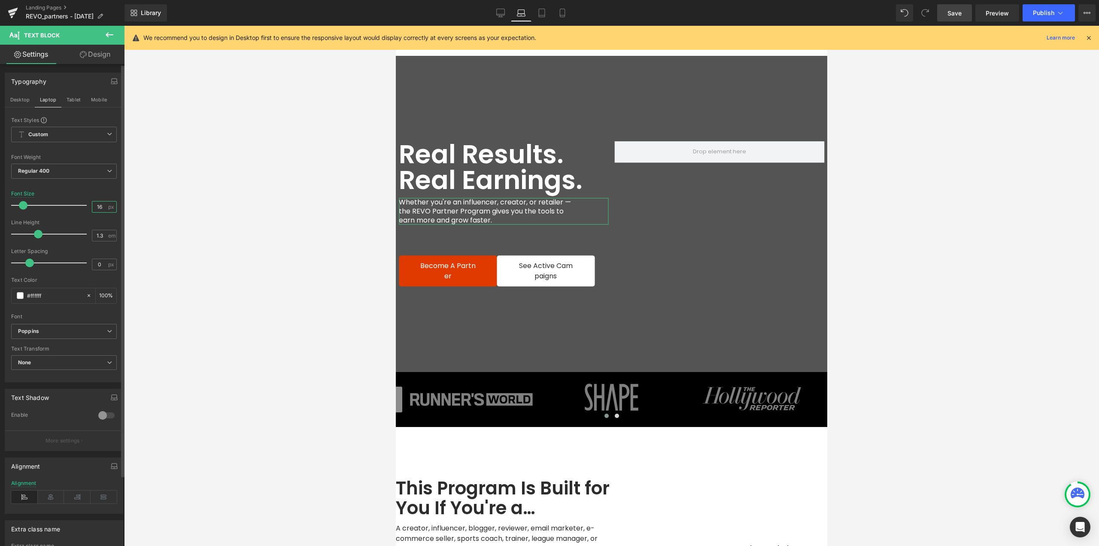
click at [101, 209] on input "16" at bounding box center [99, 206] width 15 height 11
drag, startPoint x: 101, startPoint y: 207, endPoint x: 91, endPoint y: 208, distance: 9.5
click at [92, 207] on input "16" at bounding box center [99, 206] width 15 height 11
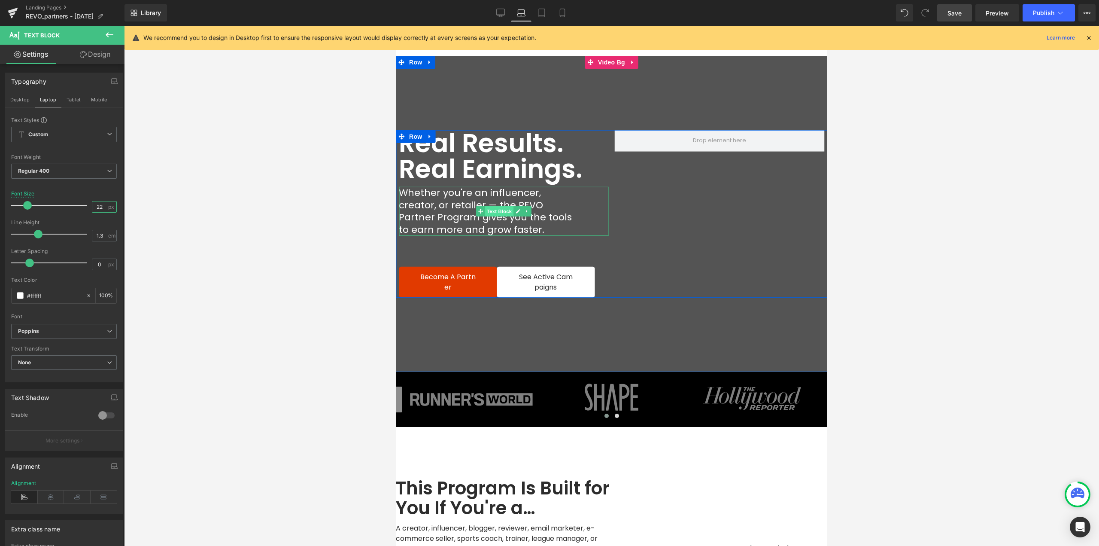
click at [496, 212] on span "Text Block" at bounding box center [499, 211] width 28 height 10
drag, startPoint x: 93, startPoint y: 208, endPoint x: 83, endPoint y: 208, distance: 9.5
click at [83, 208] on div "Font Size 22 px" at bounding box center [64, 205] width 106 height 29
type input "18"
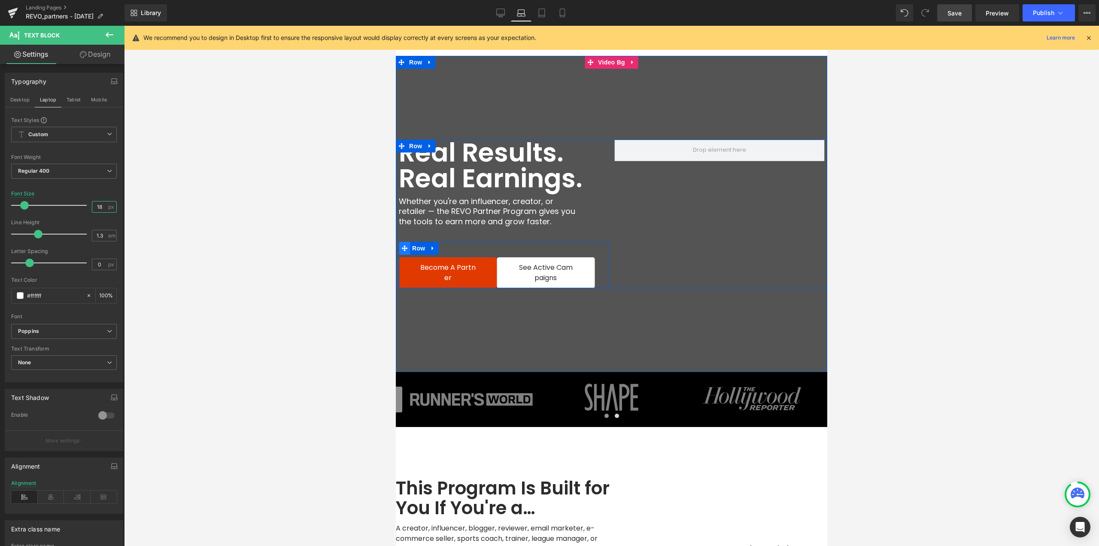
drag, startPoint x: 415, startPoint y: 250, endPoint x: 406, endPoint y: 249, distance: 9.2
click at [415, 250] on span "Row" at bounding box center [418, 248] width 17 height 13
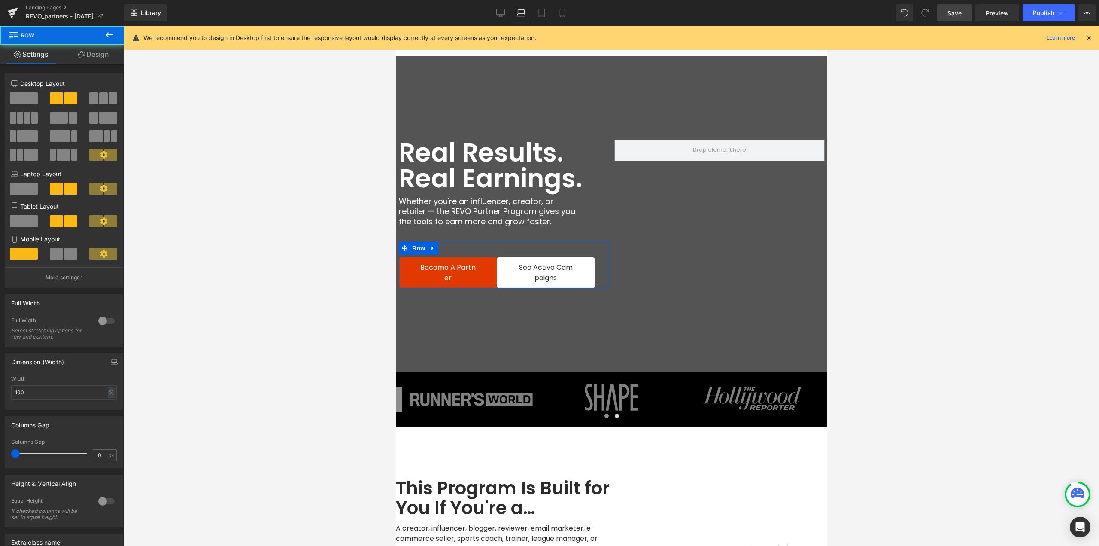
click at [96, 55] on link "Design" at bounding box center [93, 54] width 62 height 19
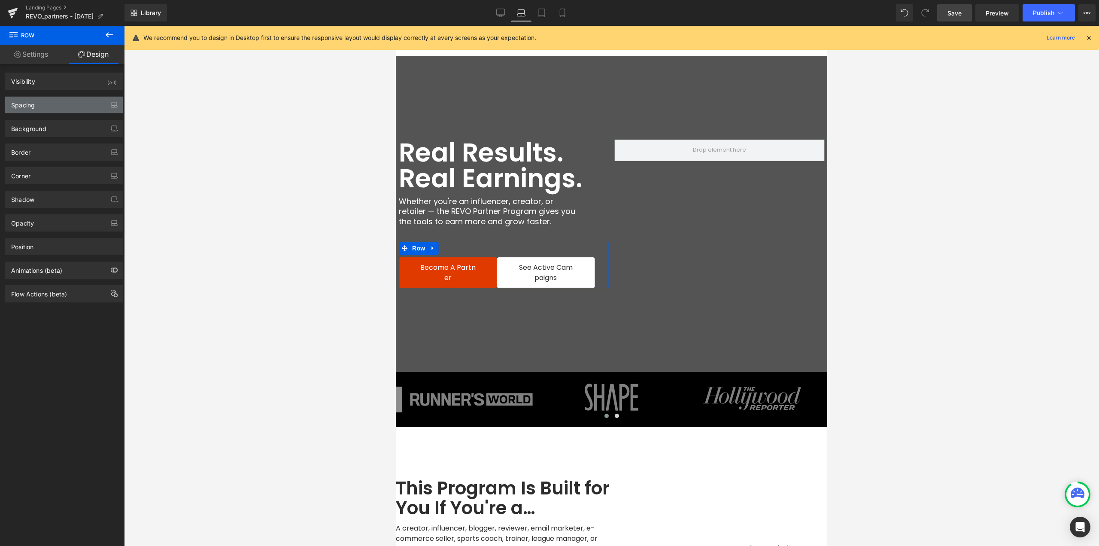
click at [25, 106] on div "Spacing" at bounding box center [23, 103] width 24 height 12
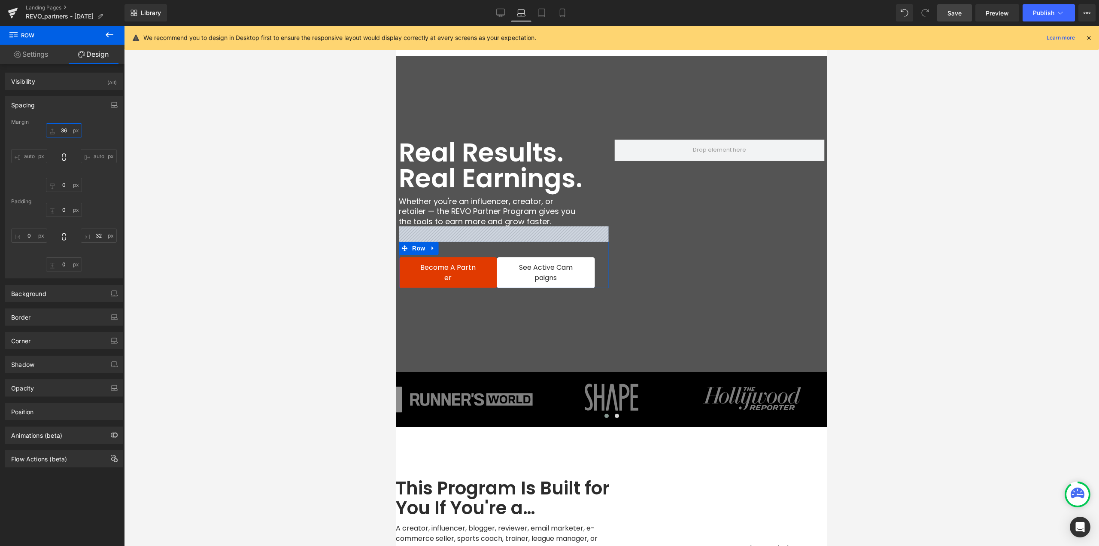
click at [67, 130] on input "text" at bounding box center [64, 130] width 36 height 14
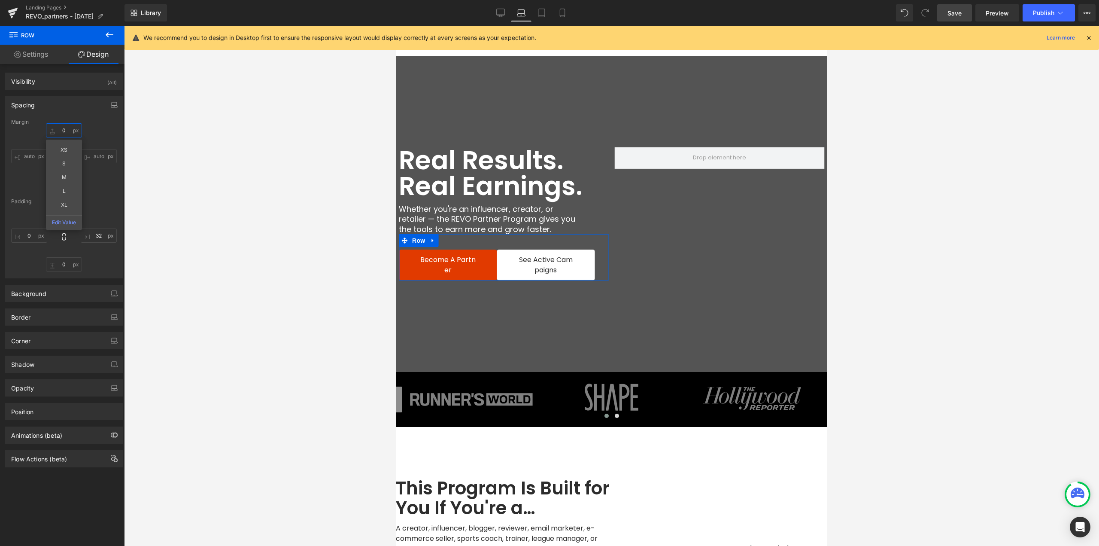
type input "36"
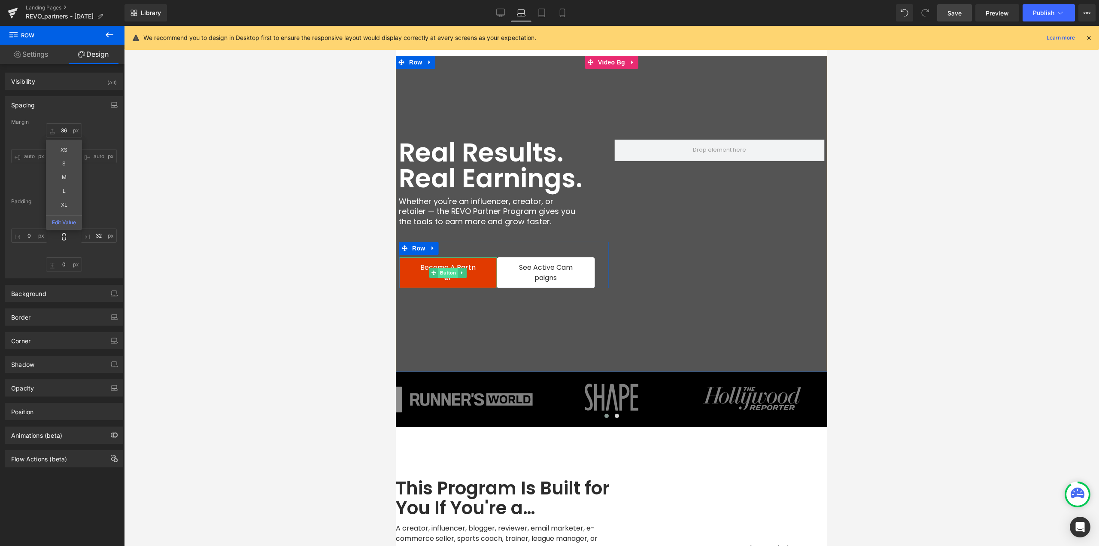
click at [446, 270] on span "Button" at bounding box center [448, 273] width 20 height 10
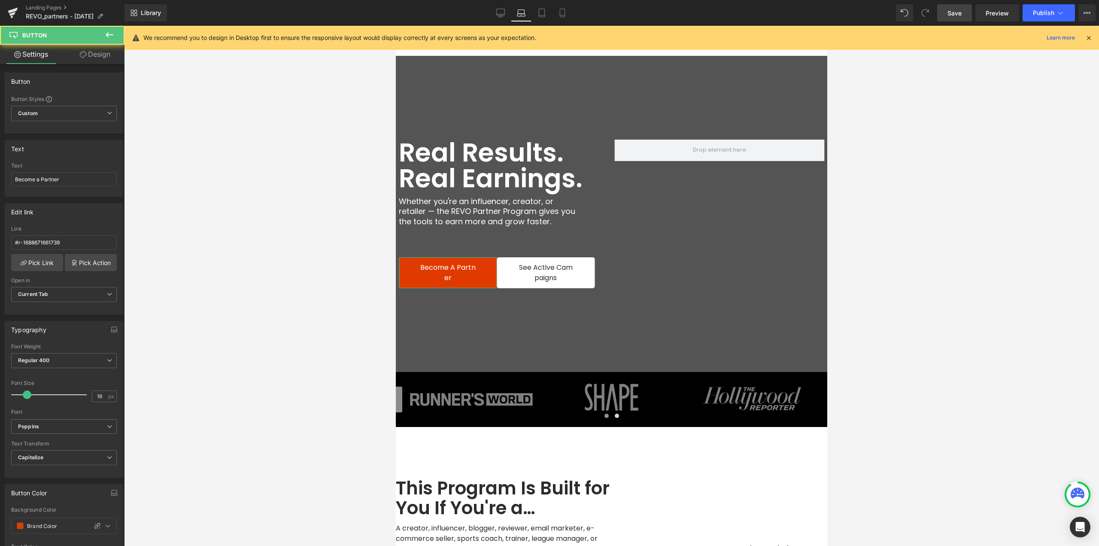
click at [100, 54] on link "Design" at bounding box center [95, 54] width 62 height 19
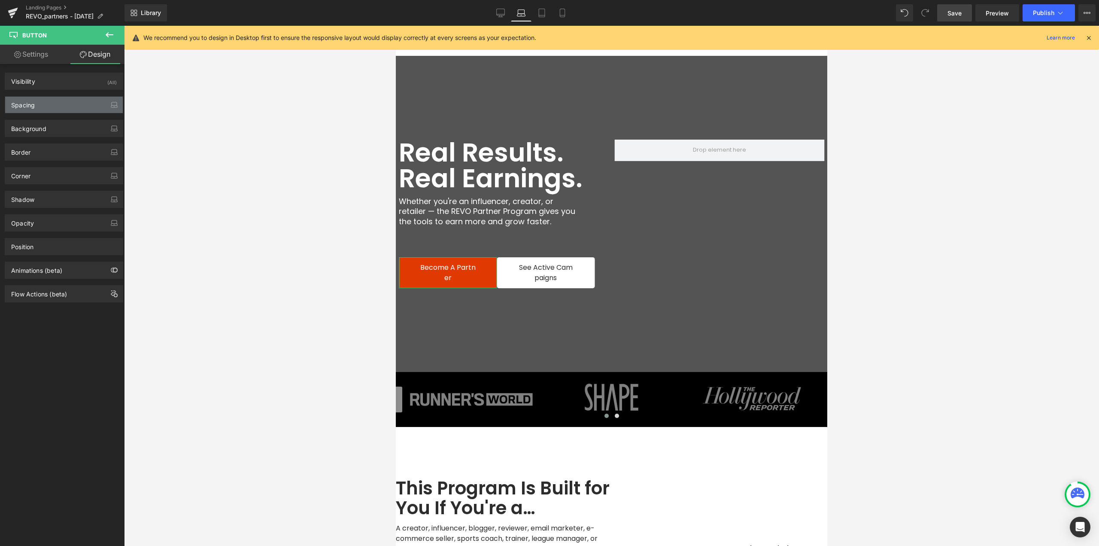
drag, startPoint x: 40, startPoint y: 106, endPoint x: 53, endPoint y: 127, distance: 24.9
click at [40, 106] on div "Spacing" at bounding box center [64, 105] width 118 height 16
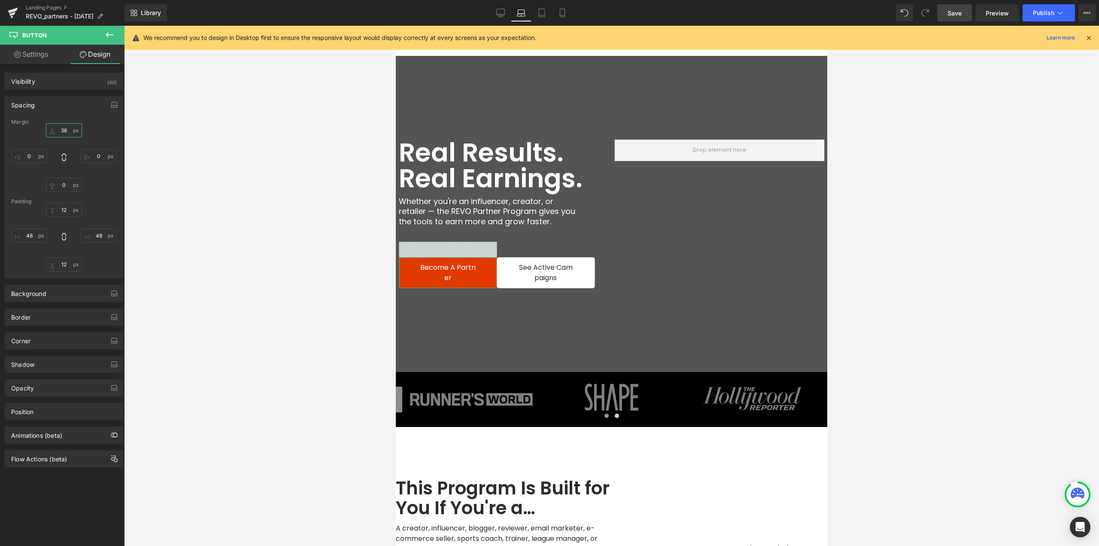
click at [64, 134] on input "text" at bounding box center [64, 130] width 36 height 14
type input "0"
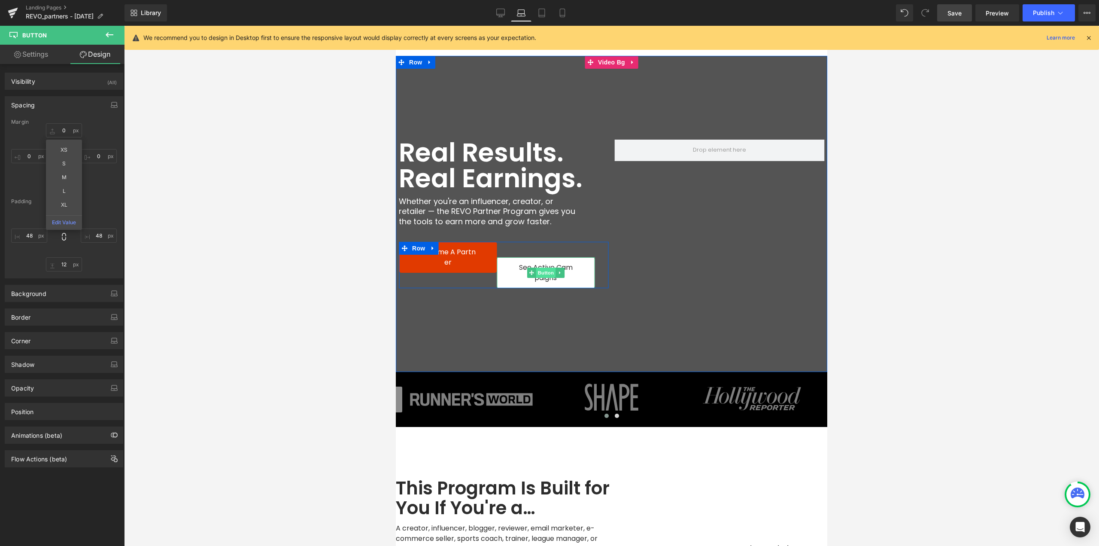
click at [540, 273] on span "Button" at bounding box center [546, 273] width 20 height 10
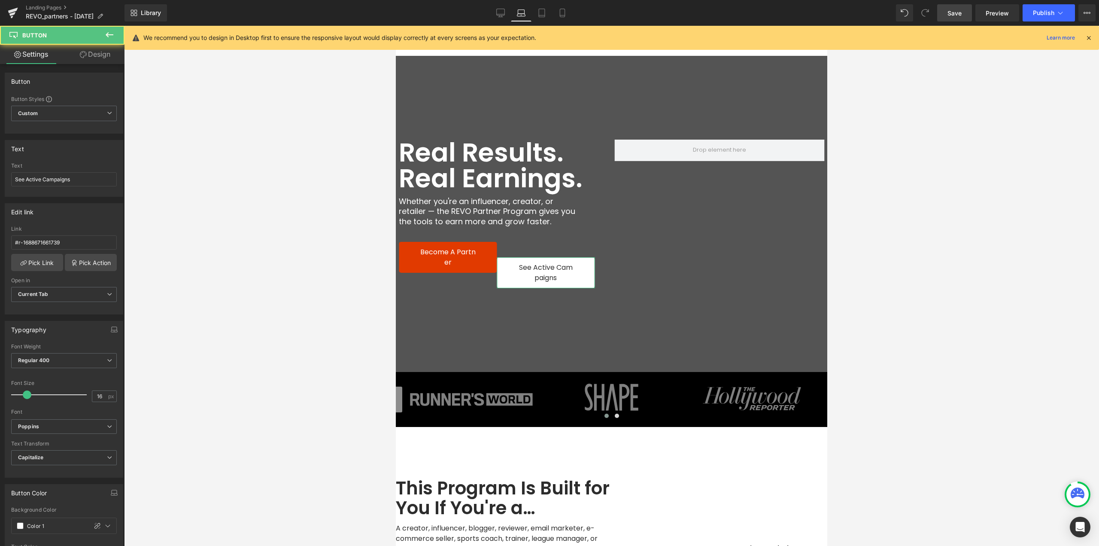
click at [105, 54] on link "Design" at bounding box center [95, 54] width 62 height 19
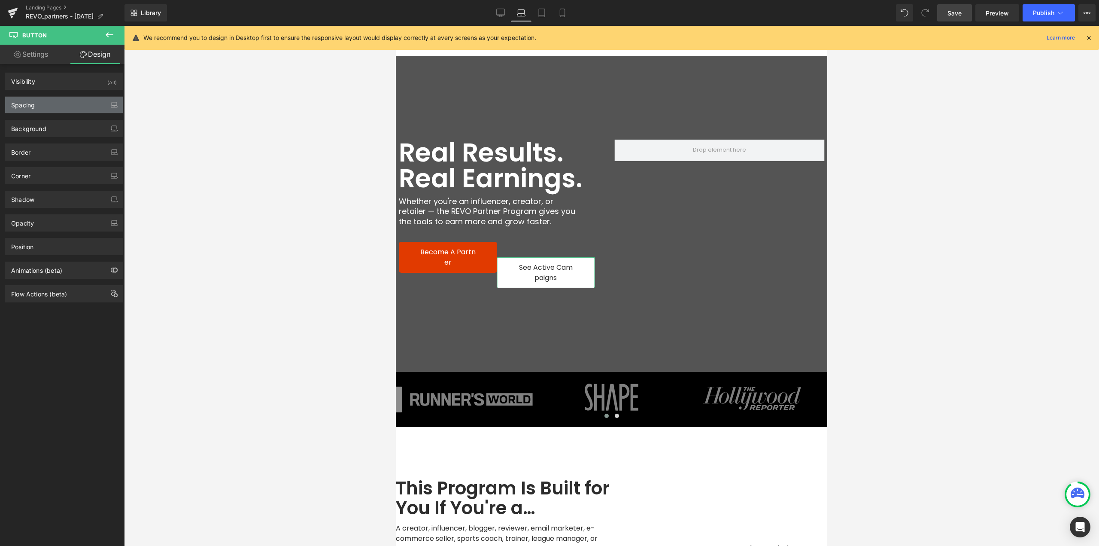
click at [60, 106] on div "Spacing" at bounding box center [64, 105] width 118 height 16
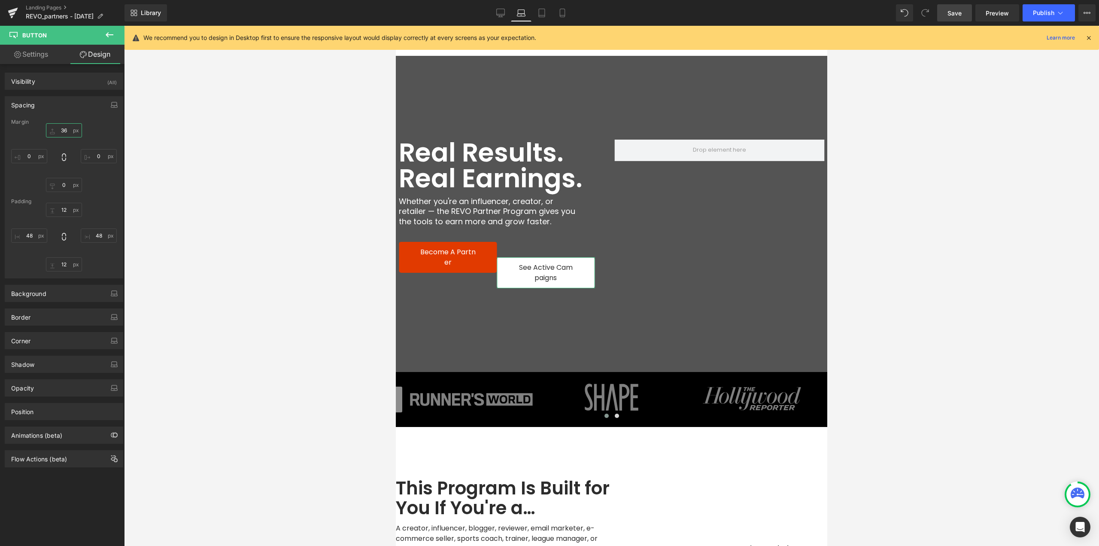
click at [67, 126] on input "text" at bounding box center [64, 130] width 36 height 14
type input "0"
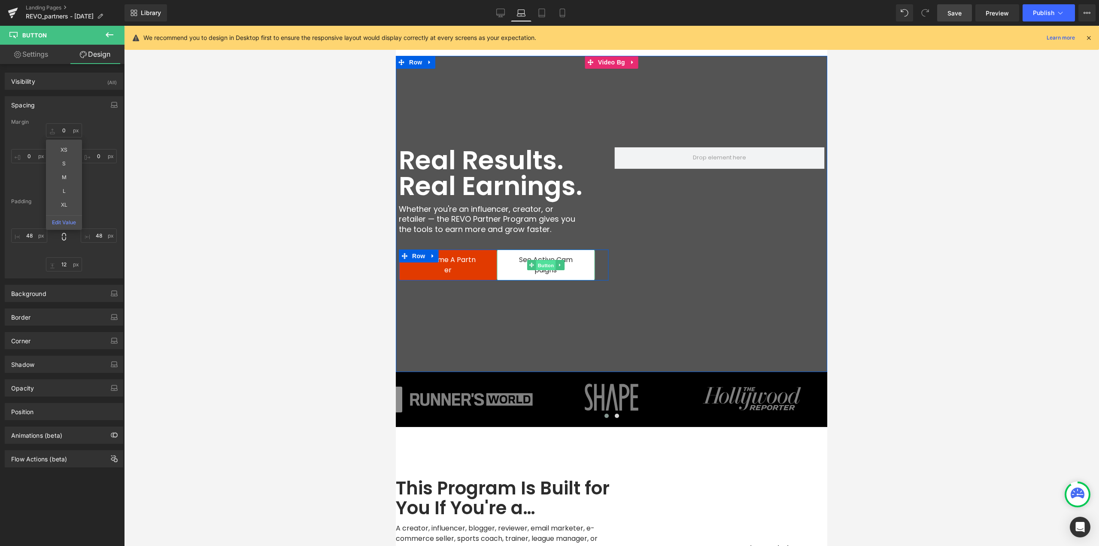
click at [545, 266] on span "Button" at bounding box center [546, 265] width 20 height 10
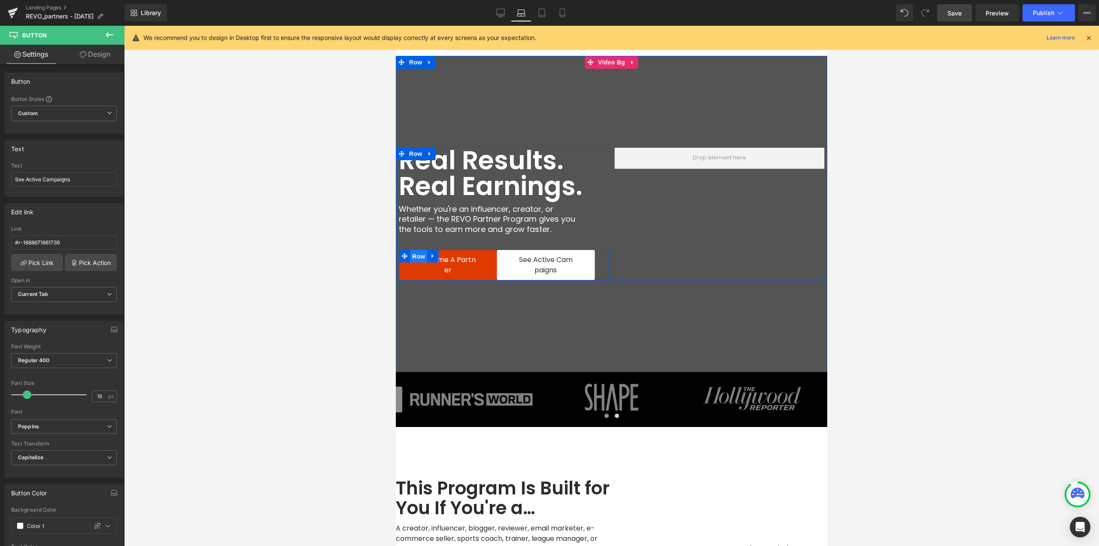
drag, startPoint x: 417, startPoint y: 256, endPoint x: 765, endPoint y: 278, distance: 348.5
click at [417, 256] on span "Row" at bounding box center [418, 256] width 17 height 13
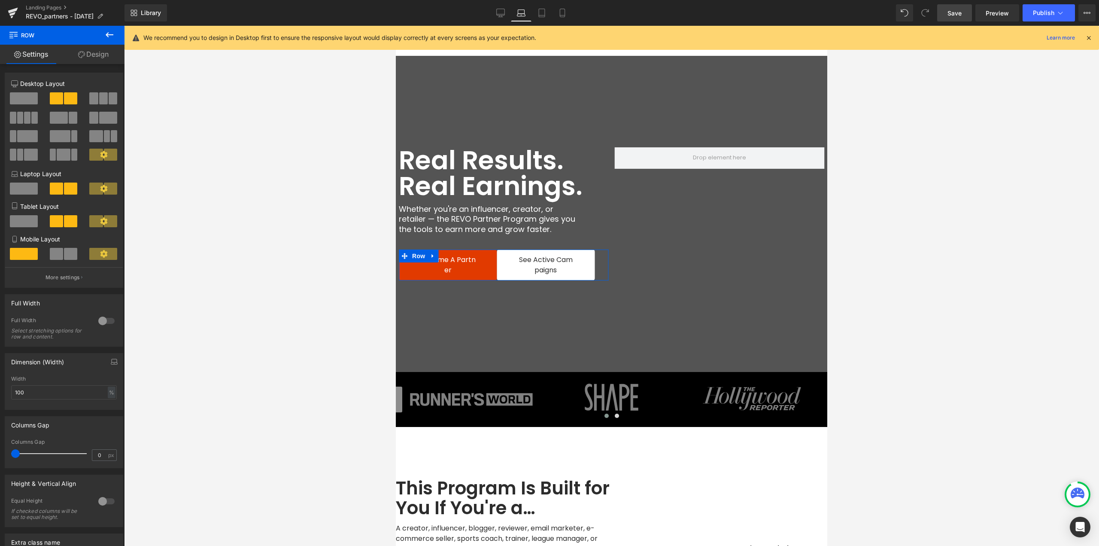
click at [30, 194] on span at bounding box center [24, 188] width 28 height 12
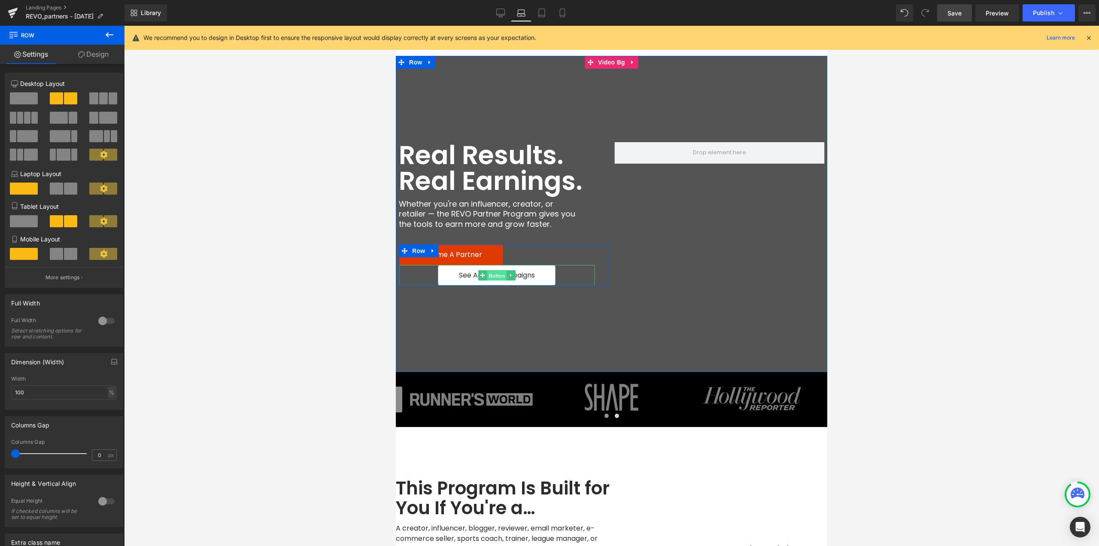
click at [487, 277] on span "Button" at bounding box center [497, 276] width 20 height 10
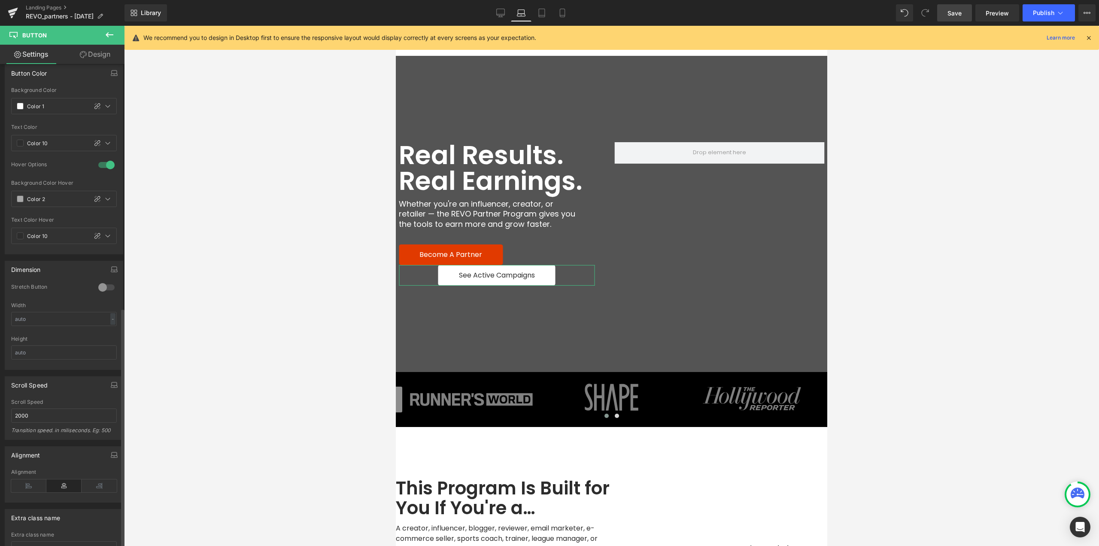
scroll to position [491, 0]
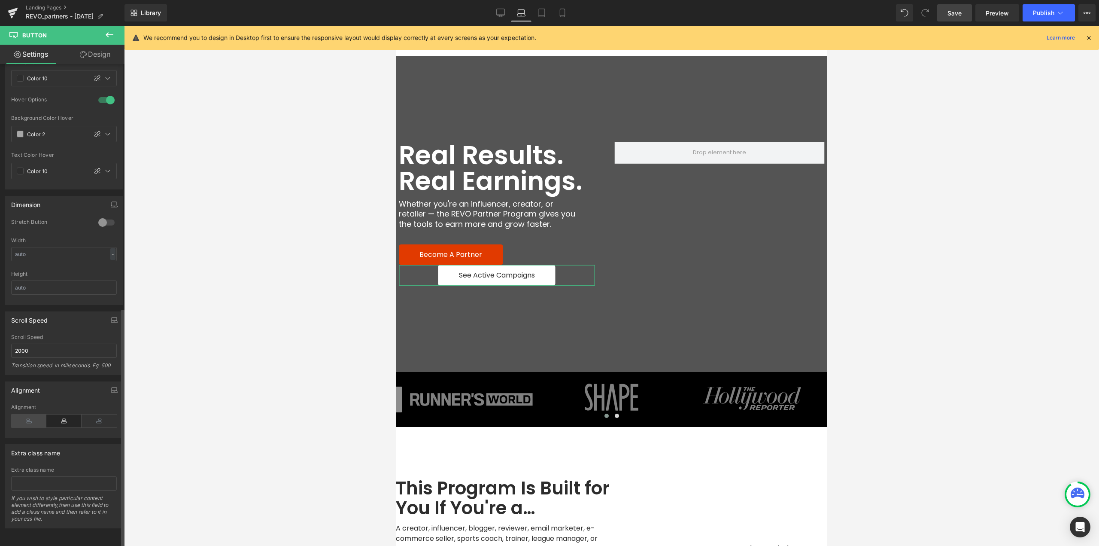
click at [29, 414] on icon at bounding box center [28, 420] width 35 height 13
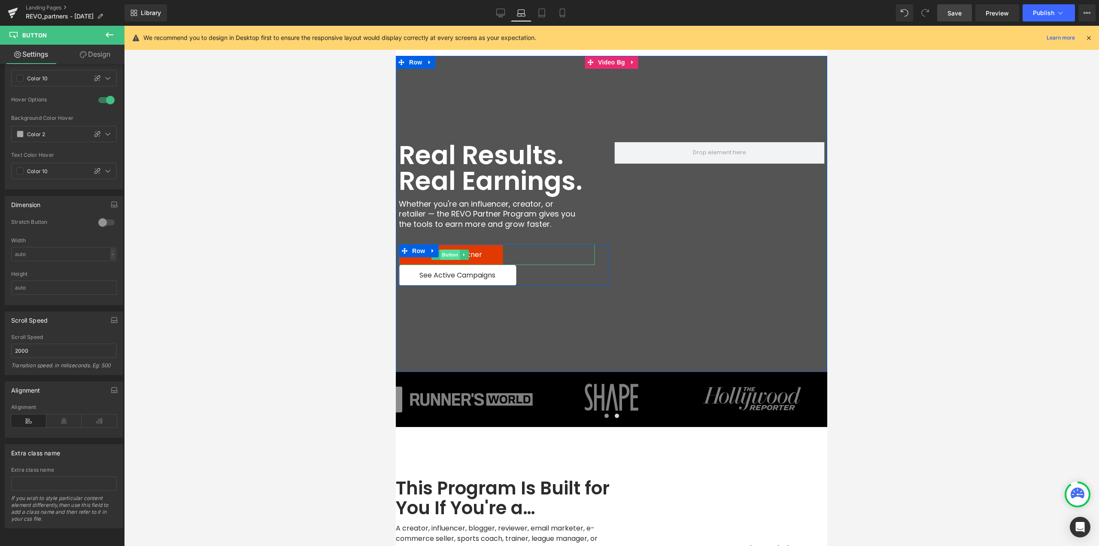
click at [448, 255] on span "Button" at bounding box center [451, 254] width 20 height 10
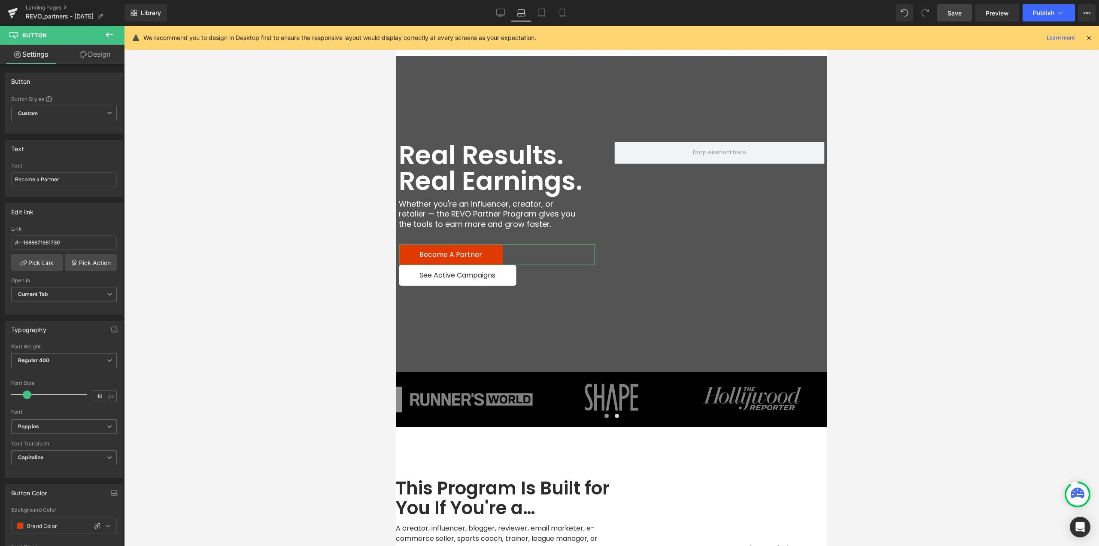
click at [98, 57] on link "Design" at bounding box center [95, 54] width 62 height 19
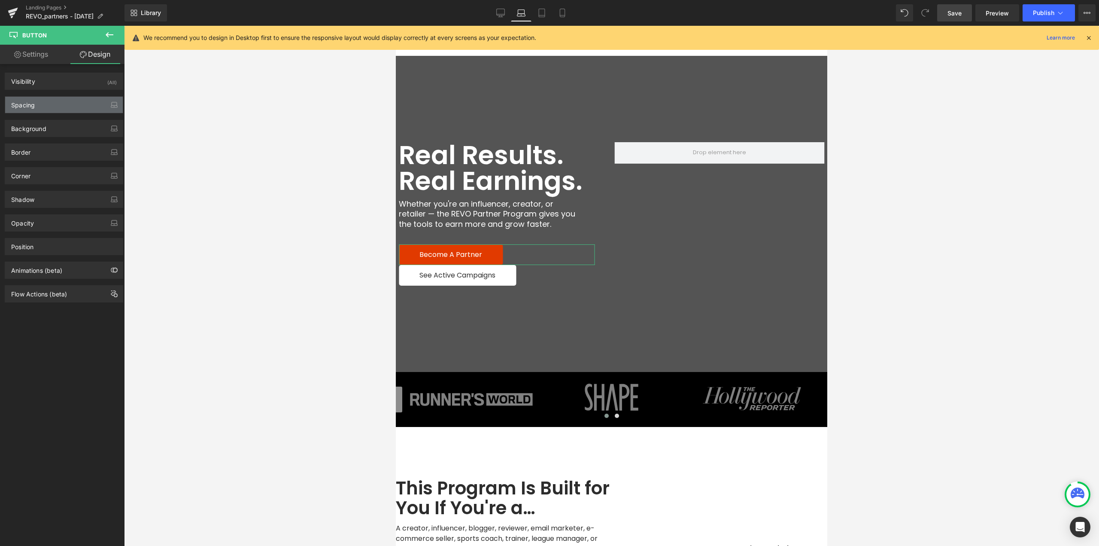
click at [36, 109] on div "Spacing" at bounding box center [64, 105] width 118 height 16
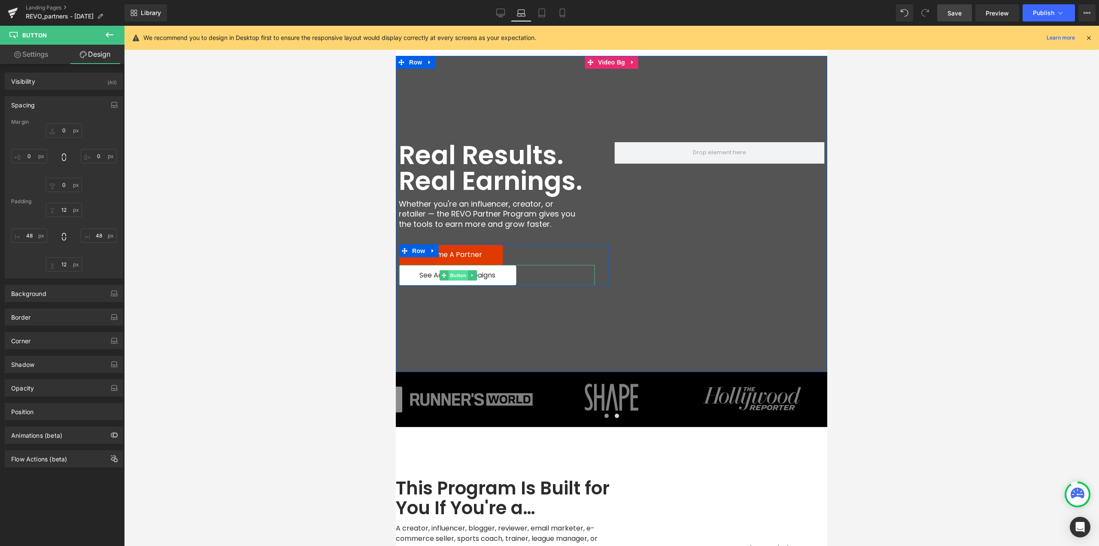
click at [453, 276] on span "Button" at bounding box center [459, 275] width 20 height 10
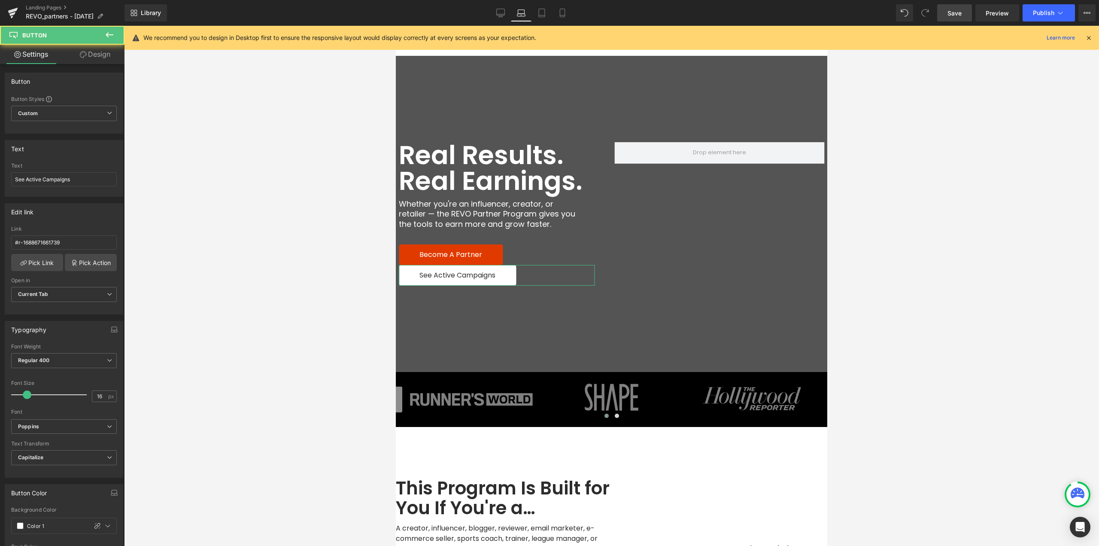
click at [103, 52] on link "Design" at bounding box center [95, 54] width 62 height 19
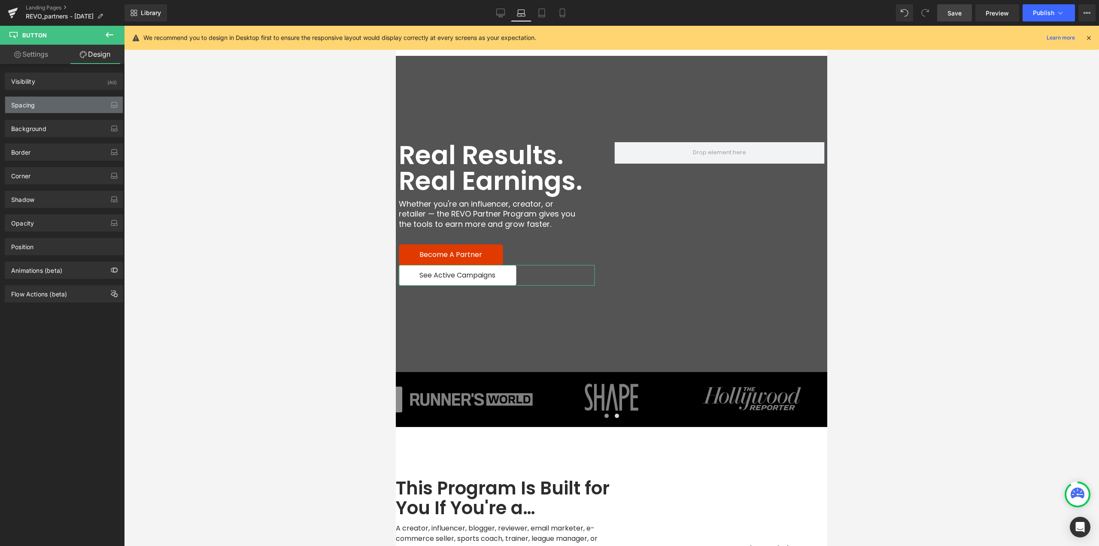
click at [43, 105] on div "Spacing" at bounding box center [64, 105] width 118 height 16
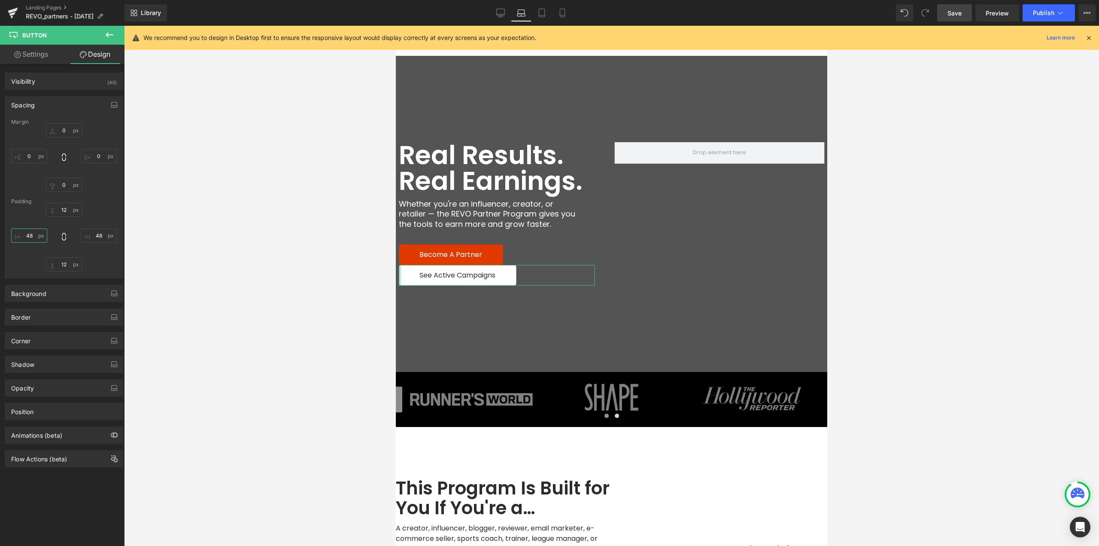
click at [35, 236] on input "48" at bounding box center [29, 235] width 36 height 14
type input "36"
click at [100, 236] on input "48" at bounding box center [99, 235] width 36 height 14
type input "36"
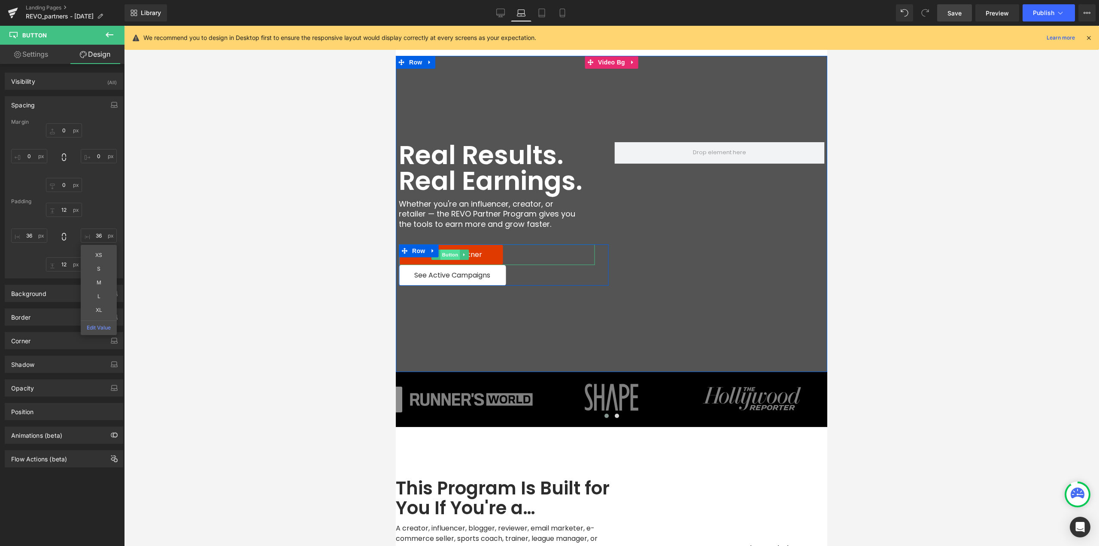
click at [448, 252] on span "Button" at bounding box center [451, 254] width 20 height 10
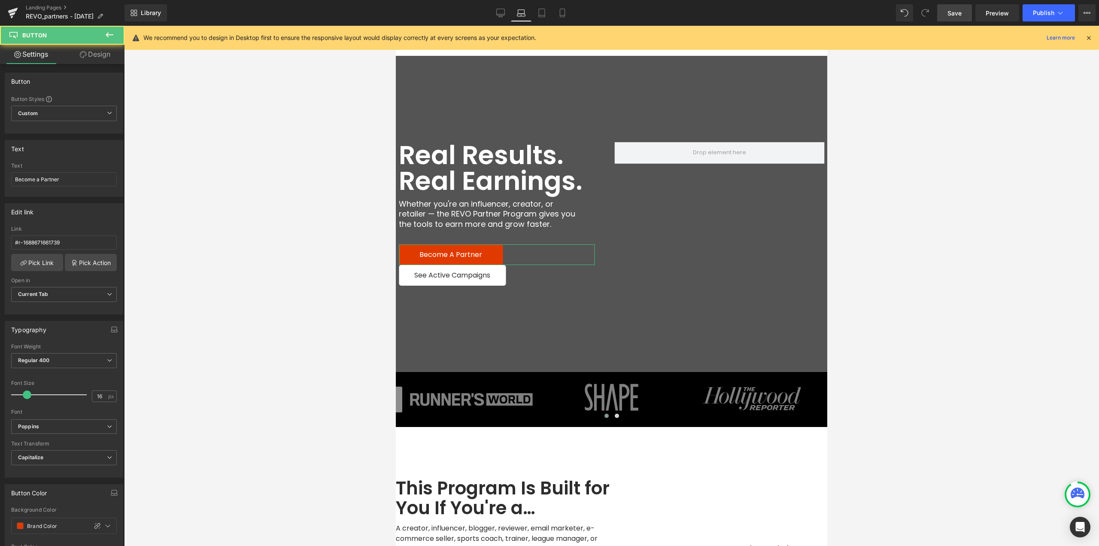
click at [100, 57] on link "Design" at bounding box center [95, 54] width 62 height 19
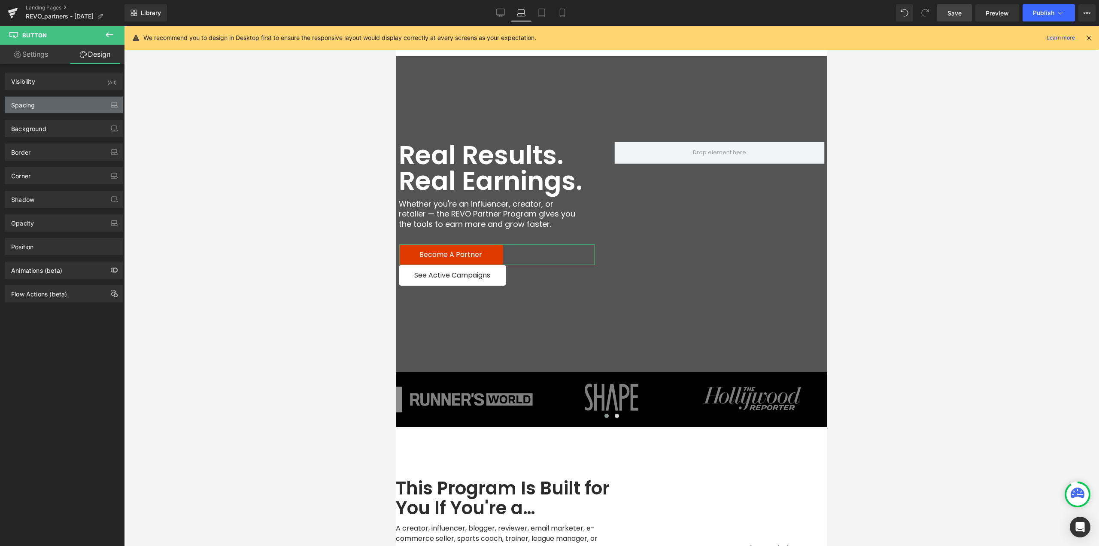
click at [30, 104] on div "Spacing" at bounding box center [23, 103] width 24 height 12
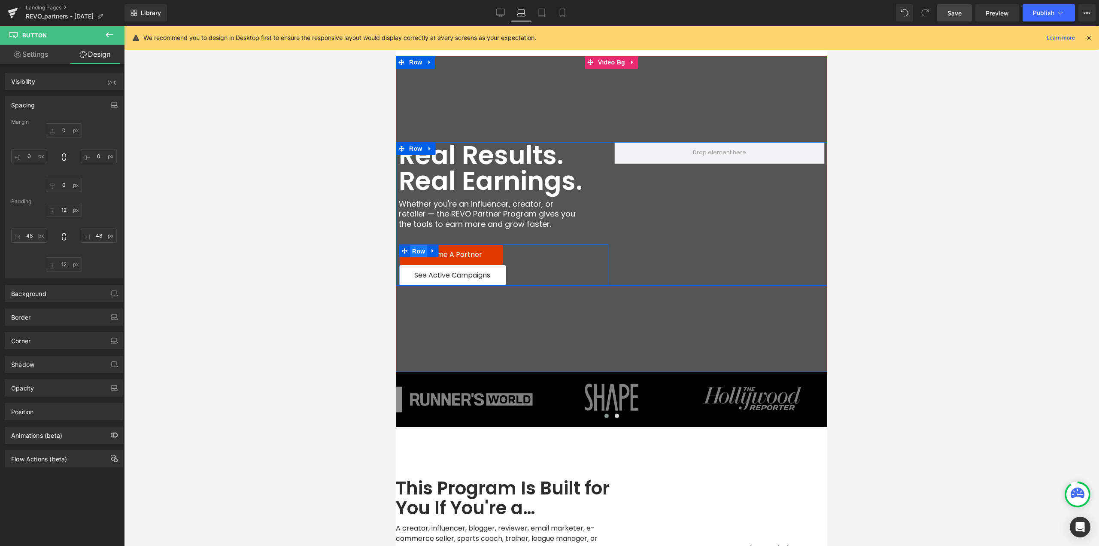
drag, startPoint x: 417, startPoint y: 251, endPoint x: 588, endPoint y: 245, distance: 171.0
click at [417, 251] on span "Row" at bounding box center [418, 251] width 17 height 13
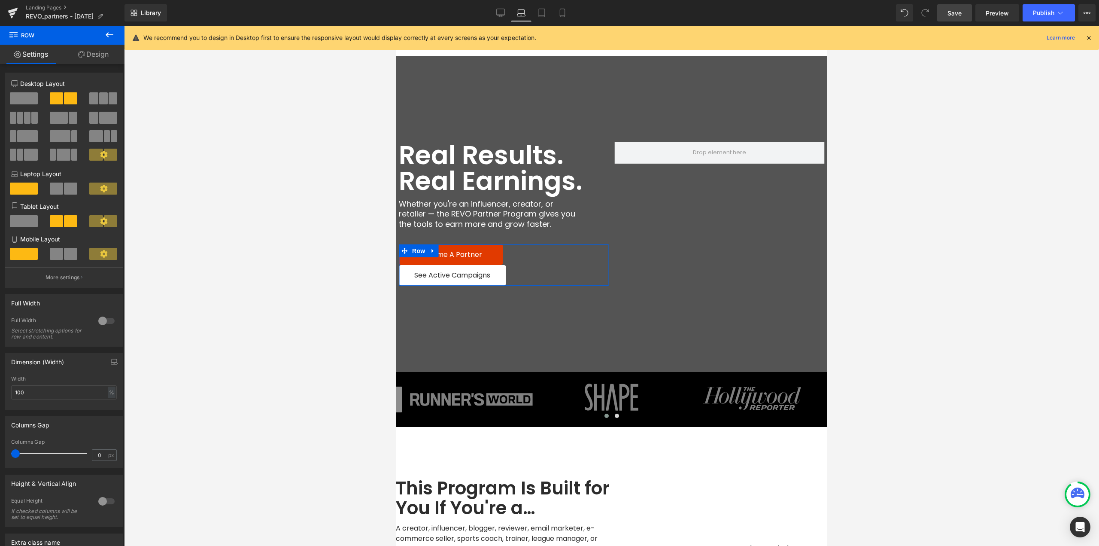
click at [64, 191] on span at bounding box center [70, 188] width 13 height 12
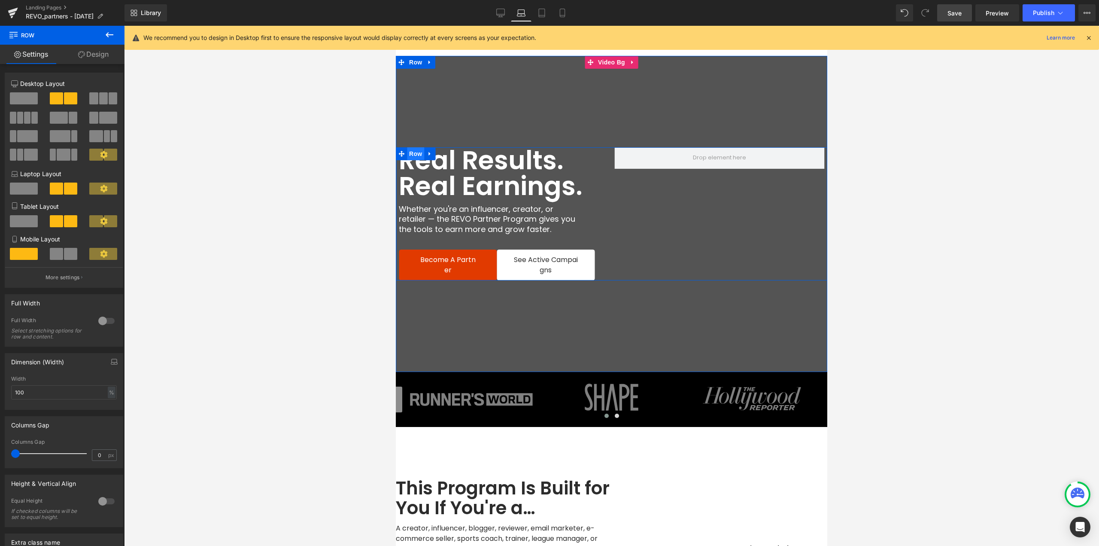
click at [412, 156] on span "Row" at bounding box center [415, 153] width 17 height 13
click at [102, 191] on icon at bounding box center [103, 188] width 7 height 7
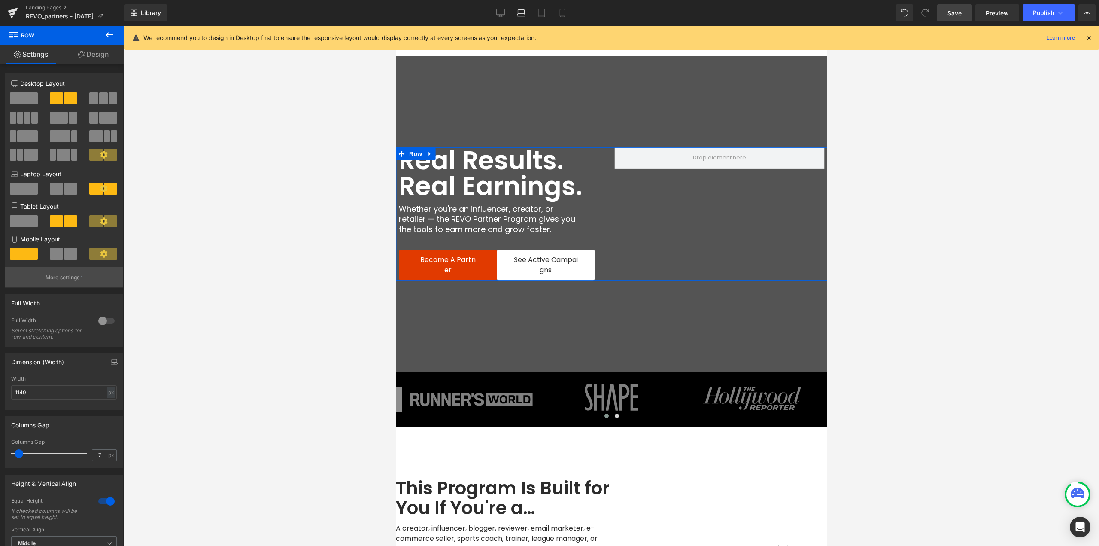
click at [71, 276] on p "More settings" at bounding box center [63, 278] width 34 height 8
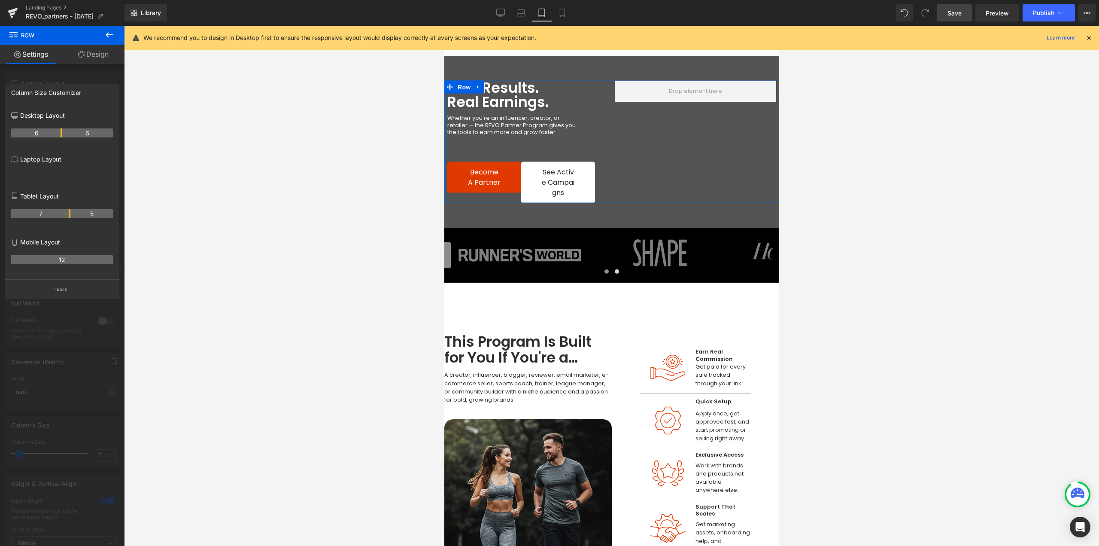
scroll to position [6, 0]
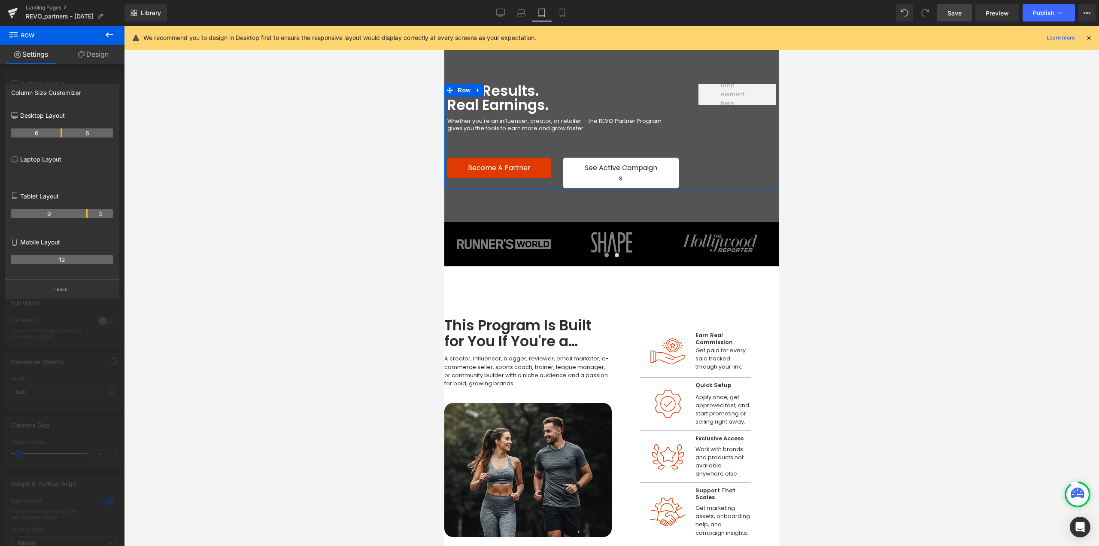
drag, startPoint x: 61, startPoint y: 215, endPoint x: 83, endPoint y: 218, distance: 21.7
click at [83, 218] on th "9" at bounding box center [49, 213] width 76 height 9
click at [111, 37] on icon at bounding box center [109, 35] width 10 height 10
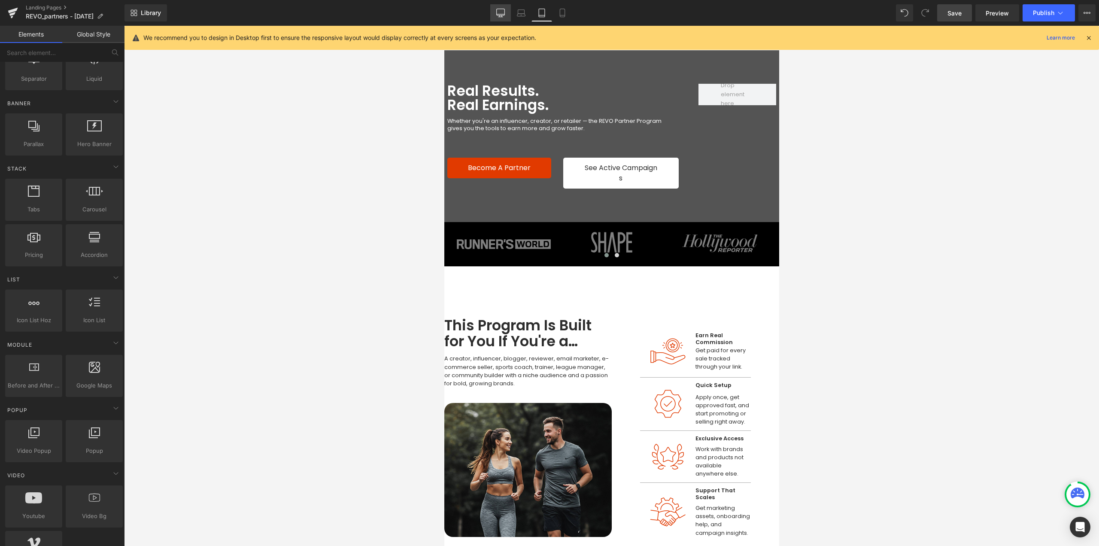
click at [499, 16] on icon at bounding box center [500, 13] width 9 height 9
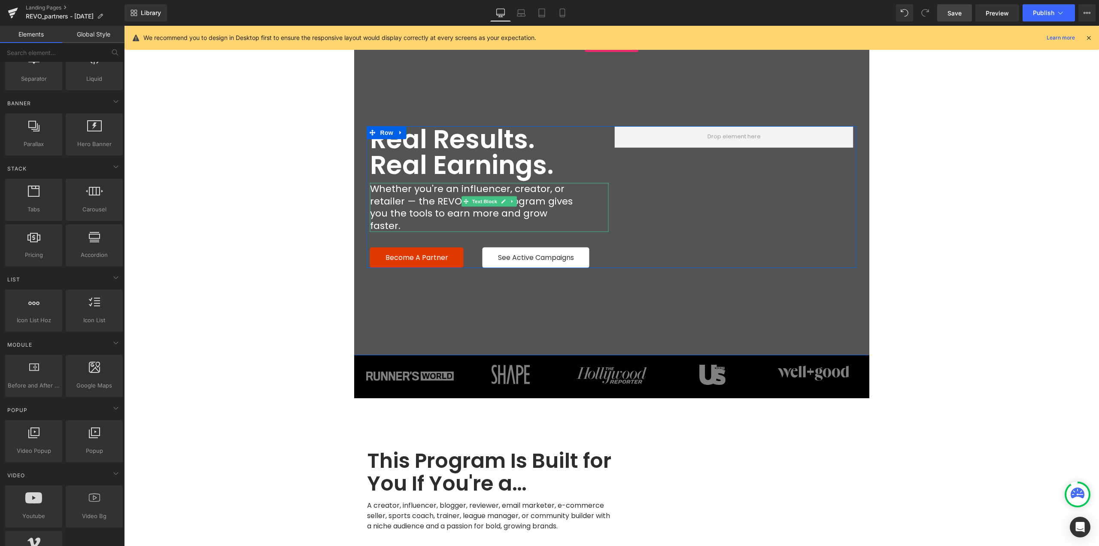
scroll to position [0, 0]
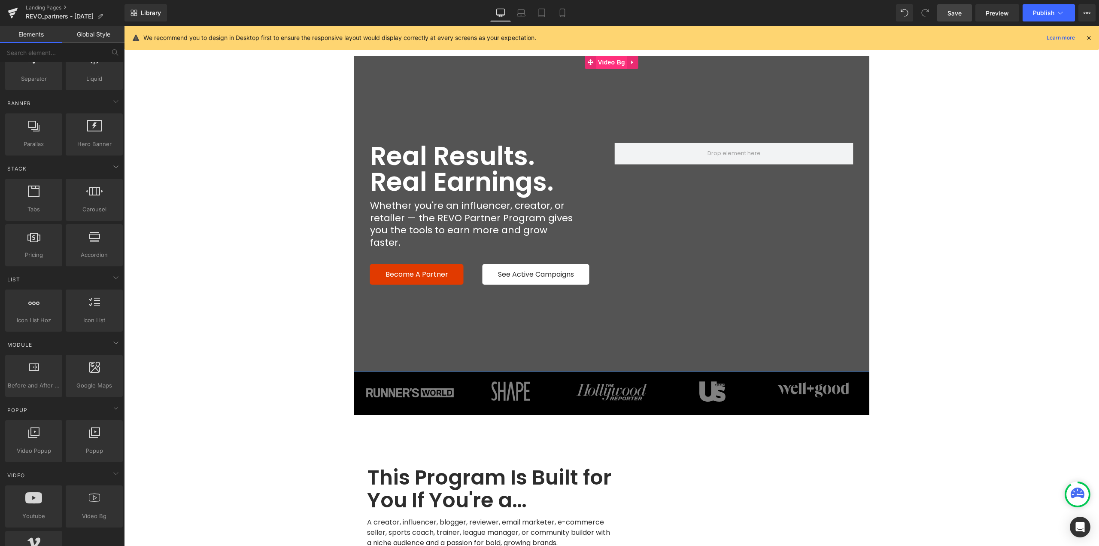
click at [607, 62] on span "Video Bg" at bounding box center [611, 62] width 31 height 13
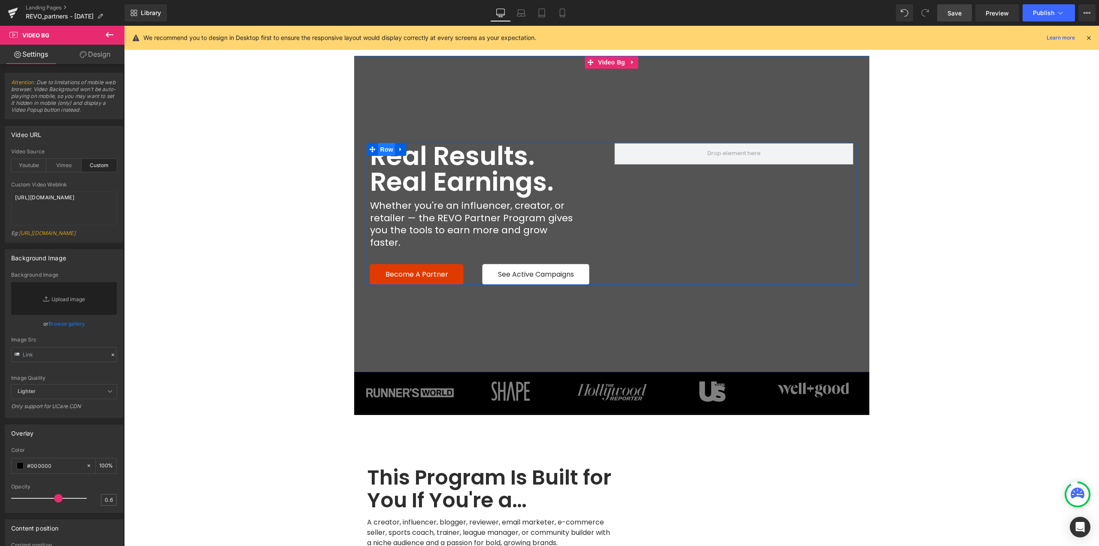
click at [382, 156] on span "Row" at bounding box center [386, 149] width 17 height 13
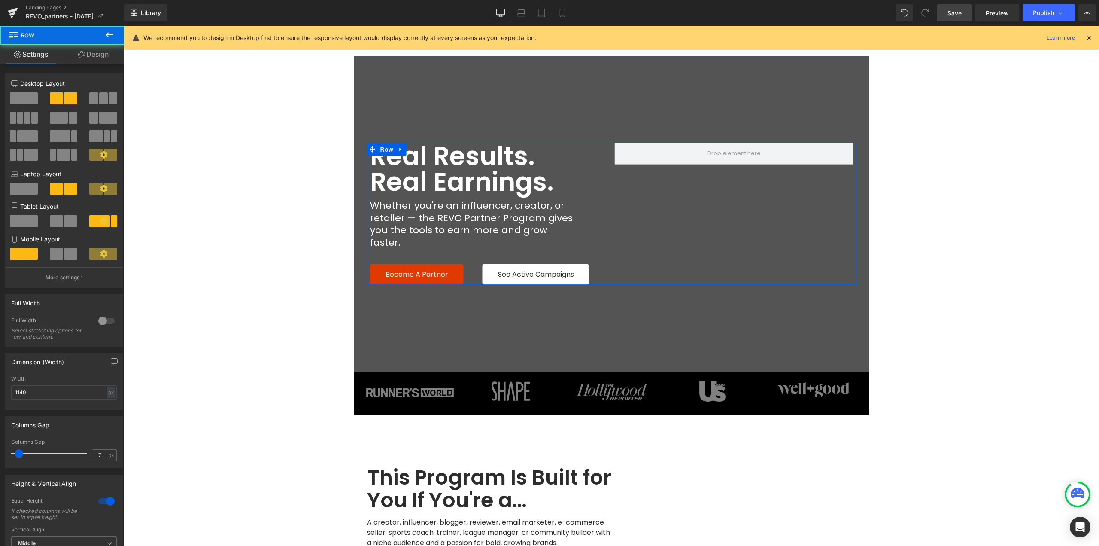
drag, startPoint x: 24, startPoint y: 101, endPoint x: 199, endPoint y: 119, distance: 175.6
click at [24, 101] on span at bounding box center [24, 98] width 28 height 12
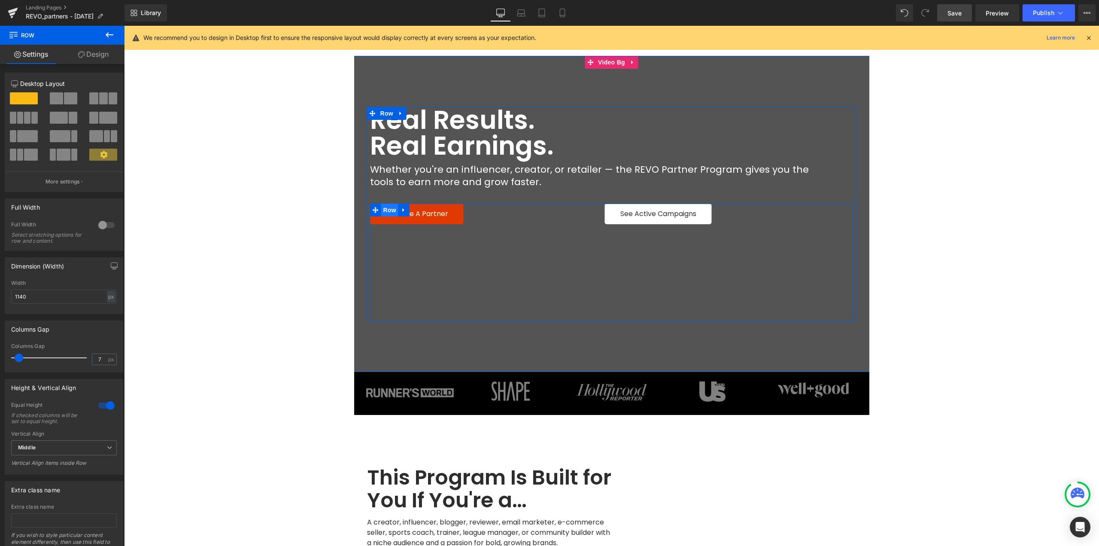
drag, startPoint x: 387, startPoint y: 209, endPoint x: 378, endPoint y: 208, distance: 8.6
click at [386, 209] on span "Row" at bounding box center [389, 210] width 17 height 13
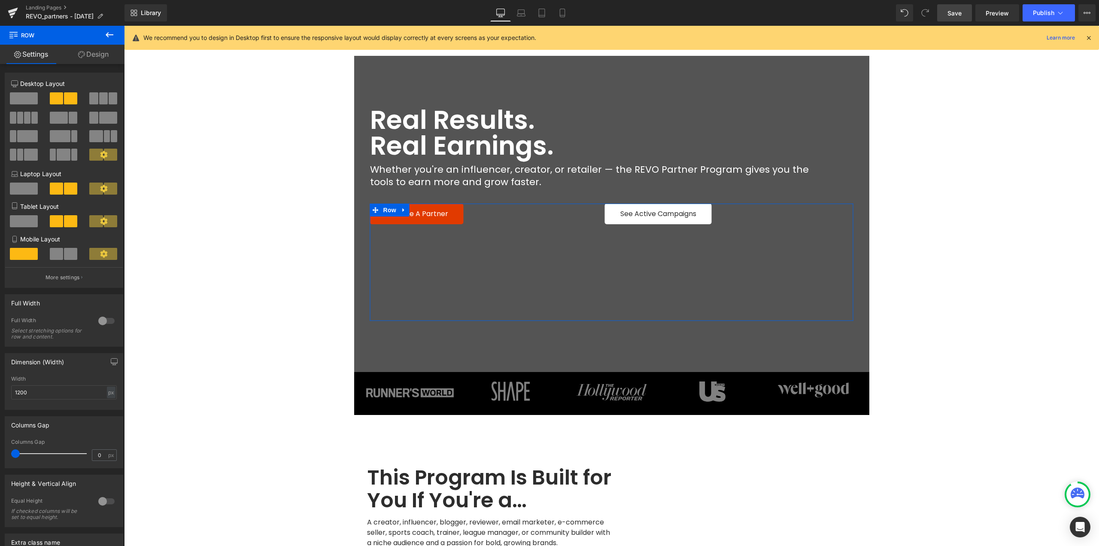
click at [95, 54] on link "Design" at bounding box center [93, 54] width 62 height 19
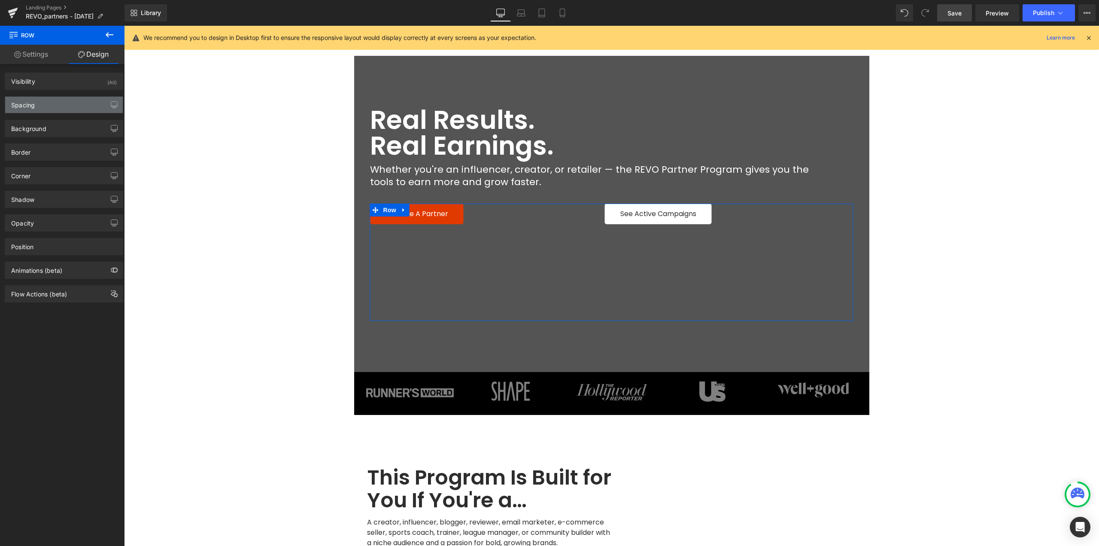
click at [32, 109] on div "Spacing" at bounding box center [64, 105] width 118 height 16
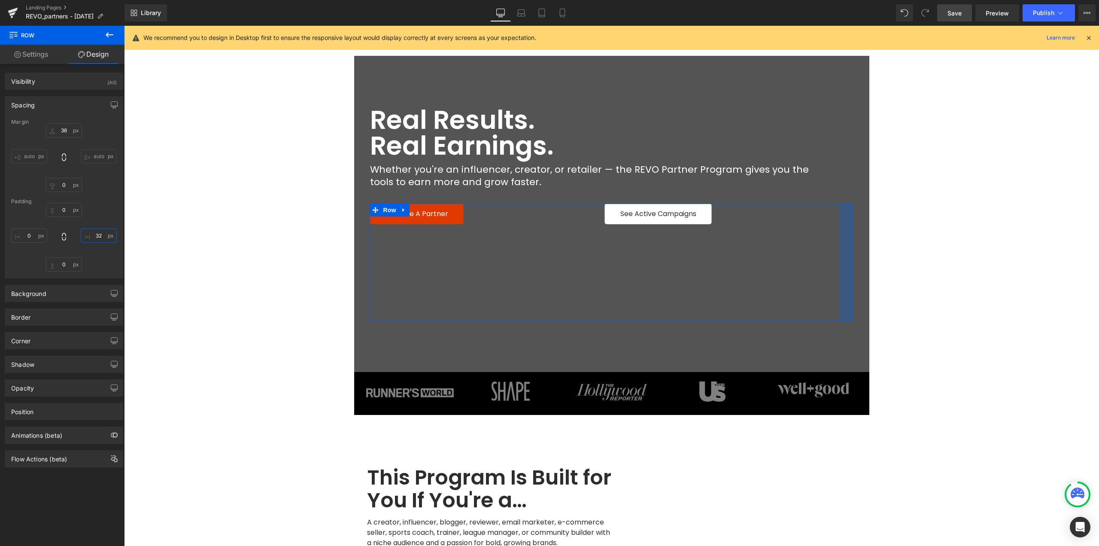
click at [97, 235] on input "text" at bounding box center [99, 235] width 36 height 14
type input "0"
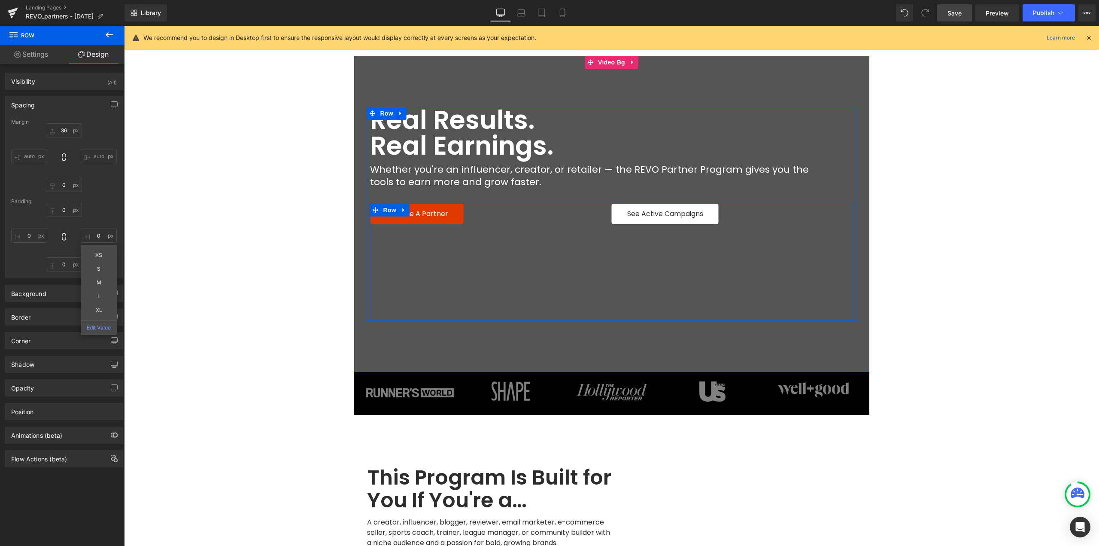
click at [382, 210] on span "Row" at bounding box center [389, 210] width 17 height 13
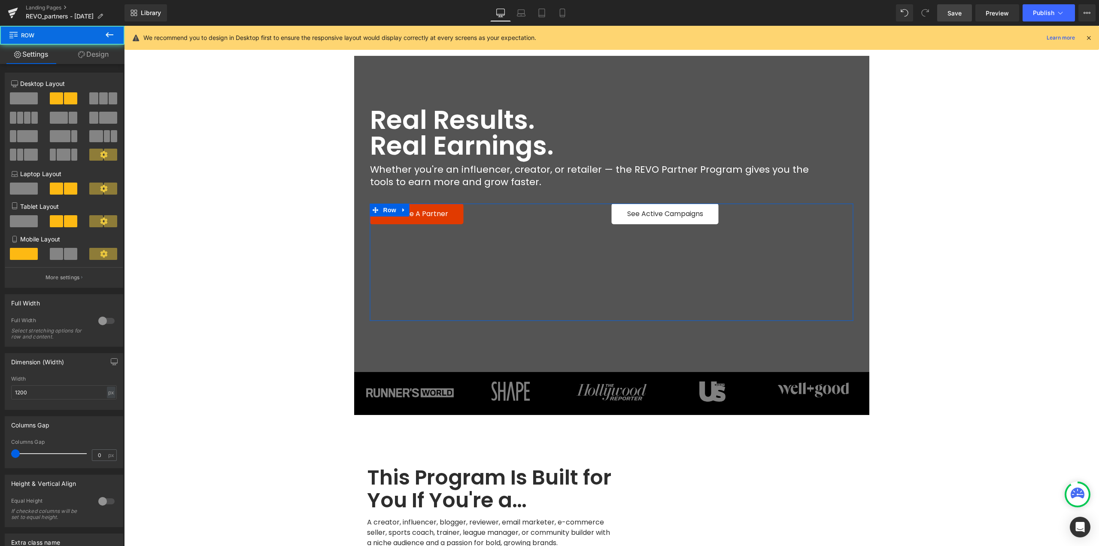
click at [96, 58] on link "Design" at bounding box center [93, 54] width 62 height 19
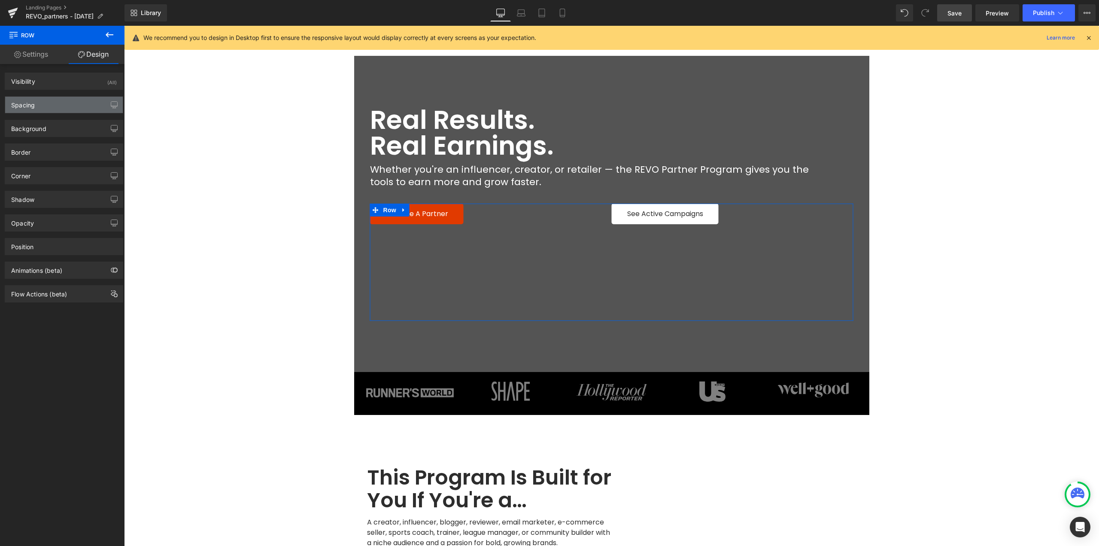
click at [35, 109] on div "Spacing" at bounding box center [64, 105] width 118 height 16
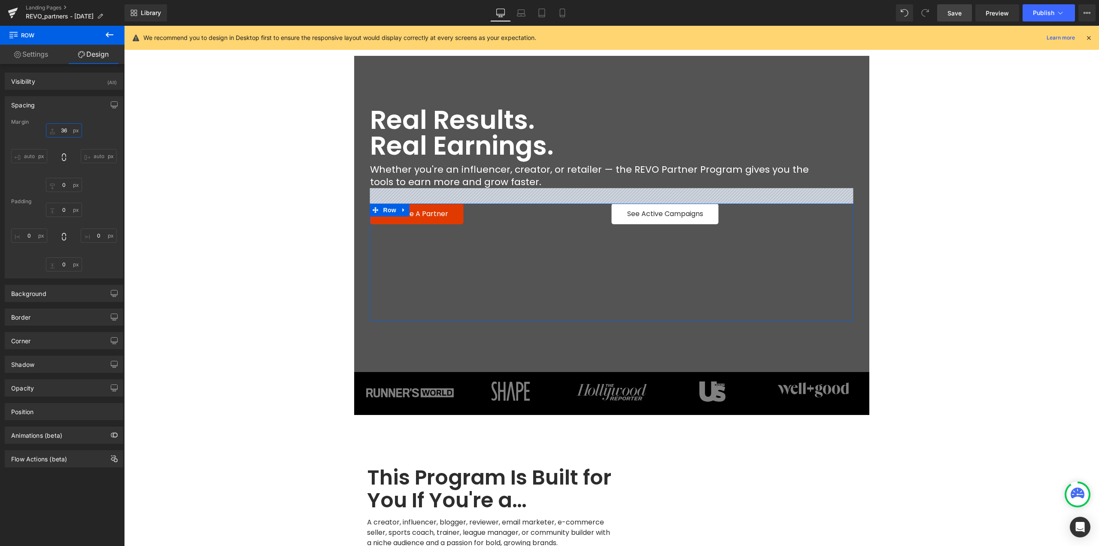
click at [64, 130] on input "36" at bounding box center [64, 130] width 36 height 14
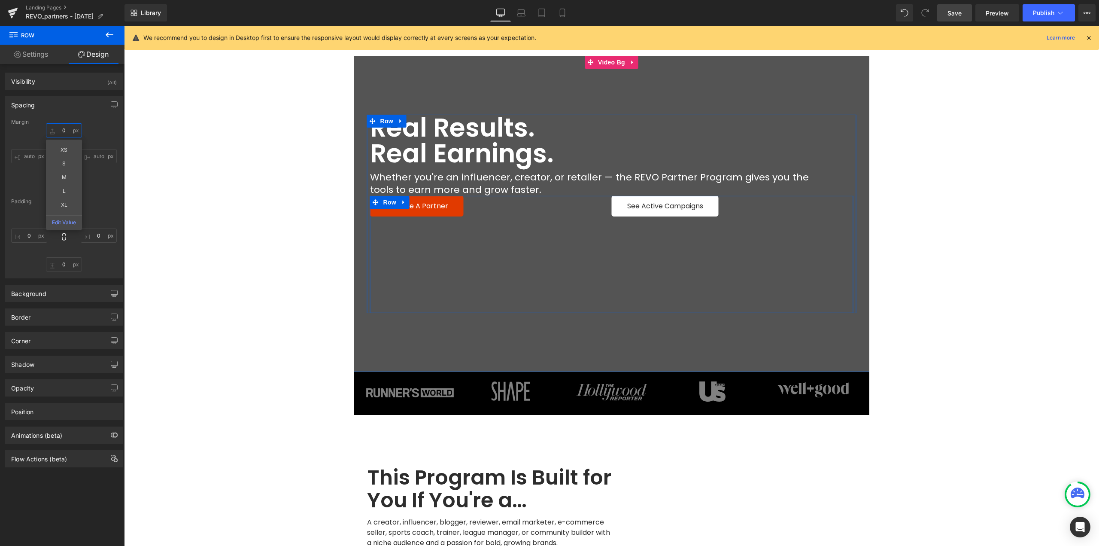
type input "0"
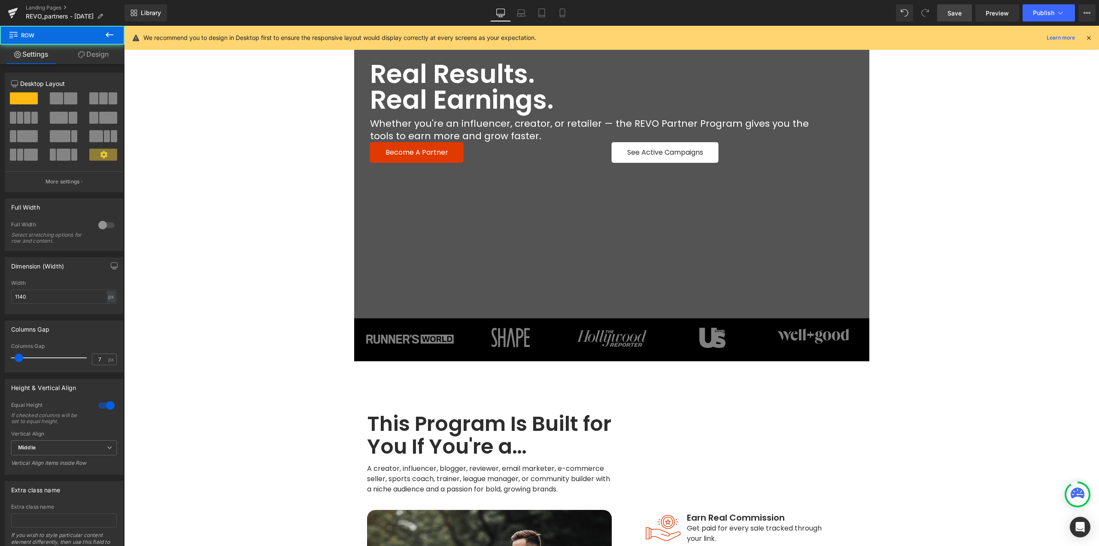
scroll to position [55, 0]
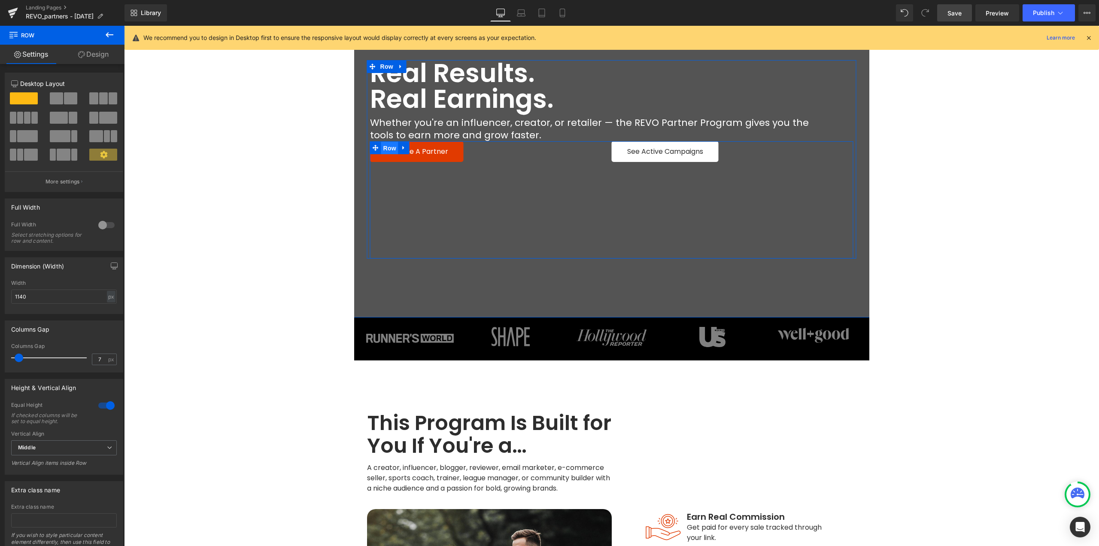
click at [384, 149] on span "Row" at bounding box center [389, 148] width 17 height 13
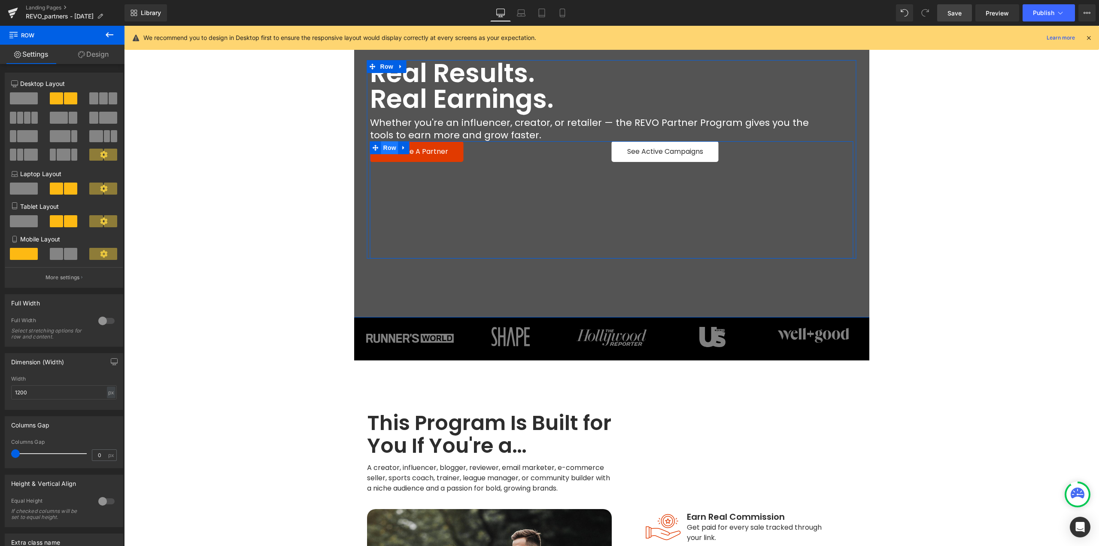
click at [388, 148] on span "Row" at bounding box center [389, 147] width 17 height 13
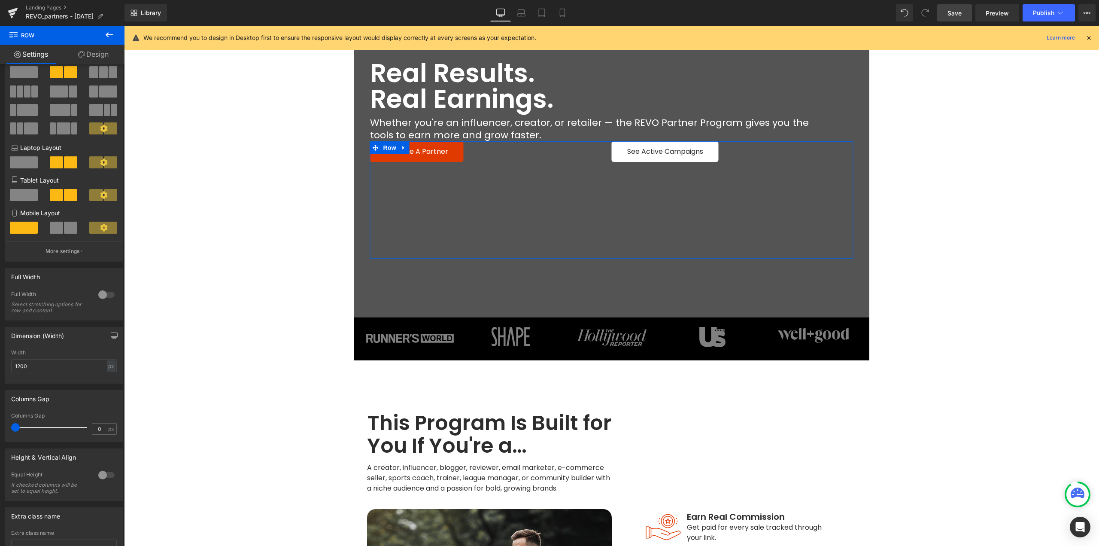
scroll to position [96, 0]
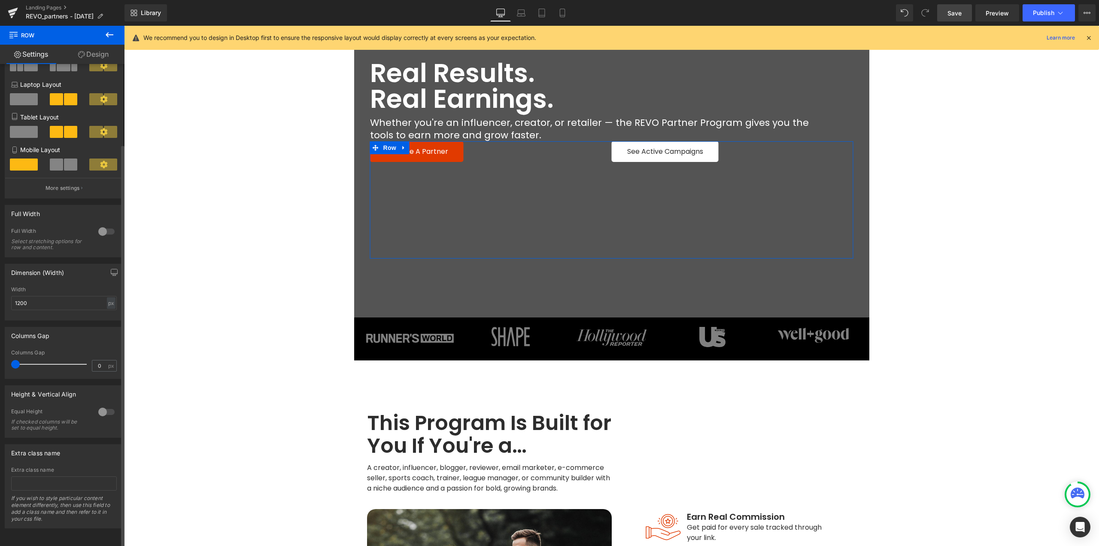
click at [101, 405] on div at bounding box center [106, 412] width 21 height 14
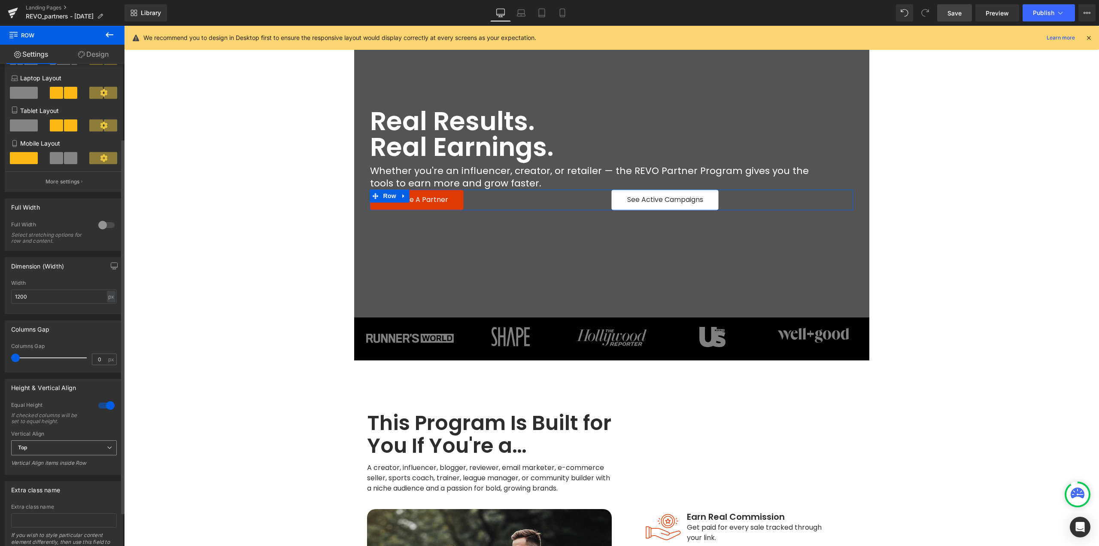
click at [55, 447] on span "Top" at bounding box center [64, 447] width 106 height 15
click at [39, 473] on div "Middle" at bounding box center [32, 476] width 17 height 6
click at [599, 134] on span "Heading" at bounding box center [607, 134] width 23 height 10
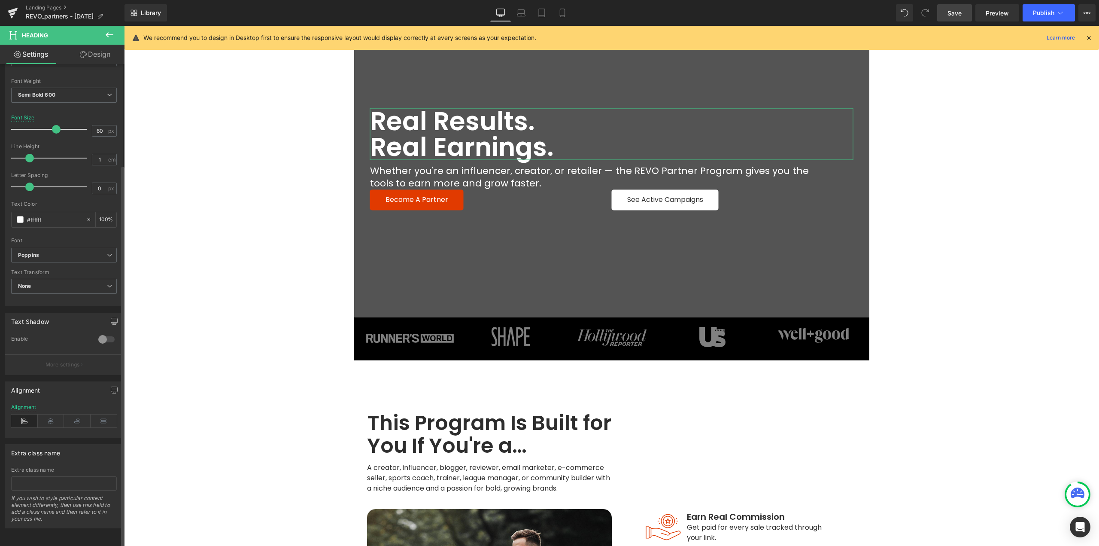
scroll to position [128, 0]
click at [57, 414] on icon at bounding box center [51, 420] width 27 height 13
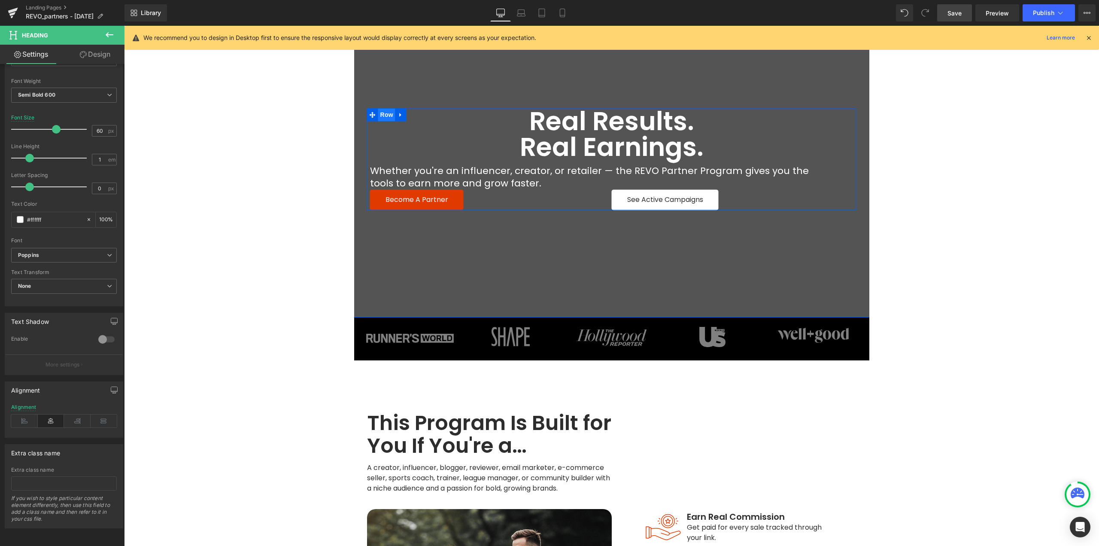
click at [388, 114] on span "Row" at bounding box center [386, 114] width 17 height 13
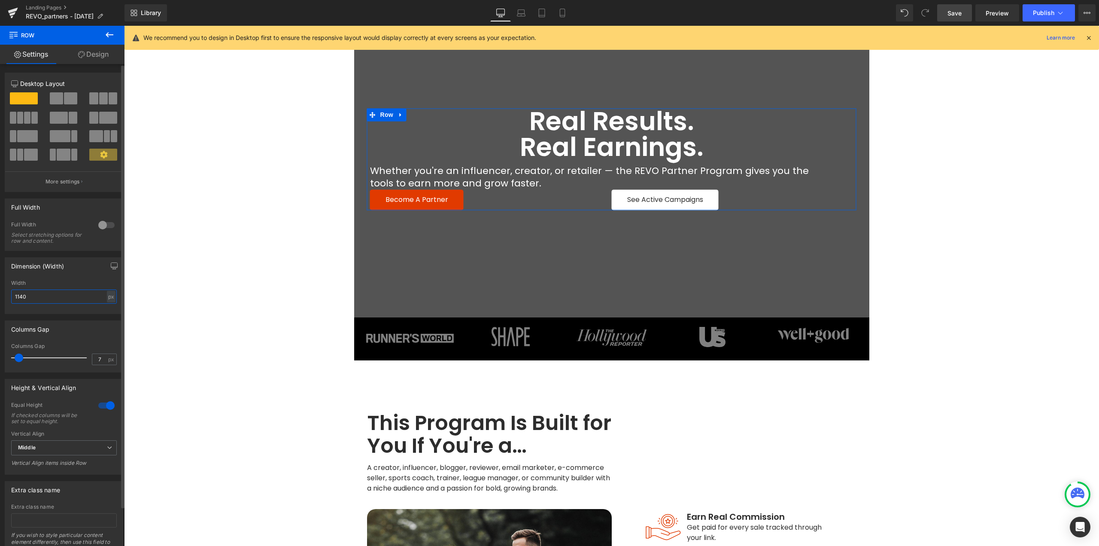
drag, startPoint x: 32, startPoint y: 299, endPoint x: 0, endPoint y: 299, distance: 31.8
click at [0, 299] on div "Dimension (Width) 1140px Width 1140 px % px" at bounding box center [64, 282] width 128 height 63
type input "600"
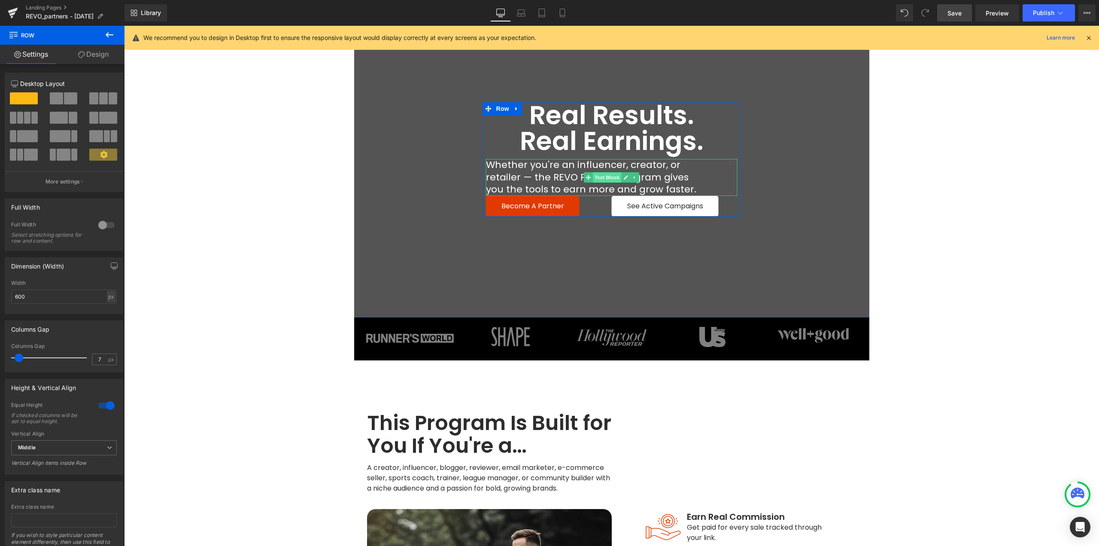
click at [605, 177] on span "Text Block" at bounding box center [607, 177] width 28 height 10
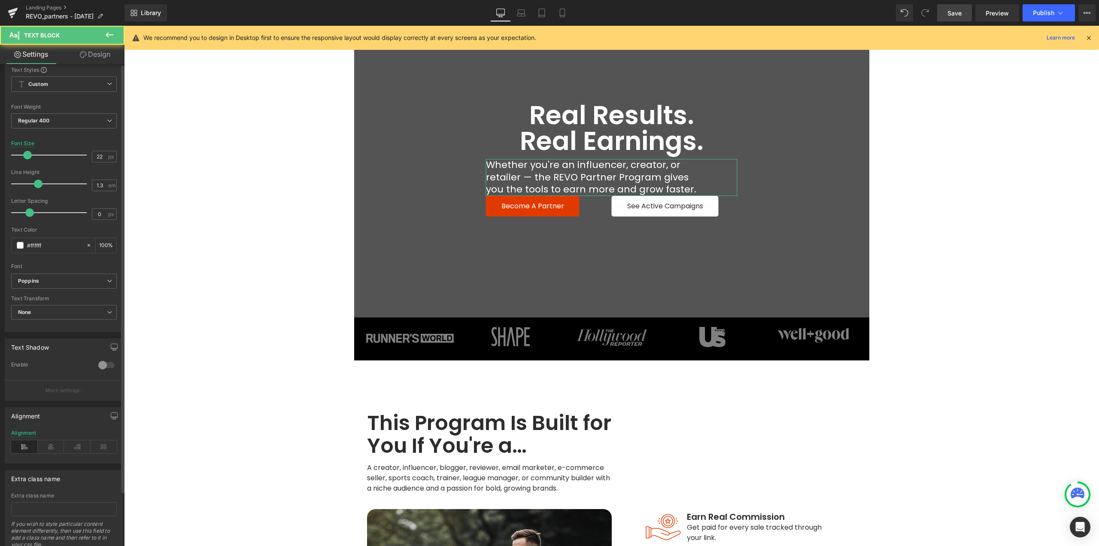
scroll to position [61, 0]
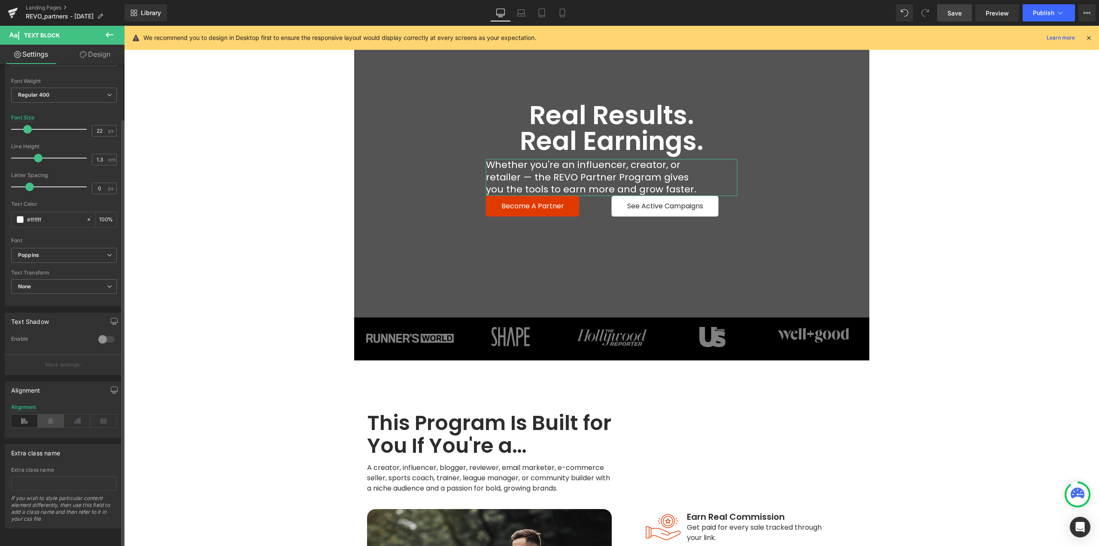
click at [48, 414] on icon at bounding box center [51, 420] width 27 height 13
click at [665, 204] on span "Button" at bounding box center [667, 206] width 20 height 10
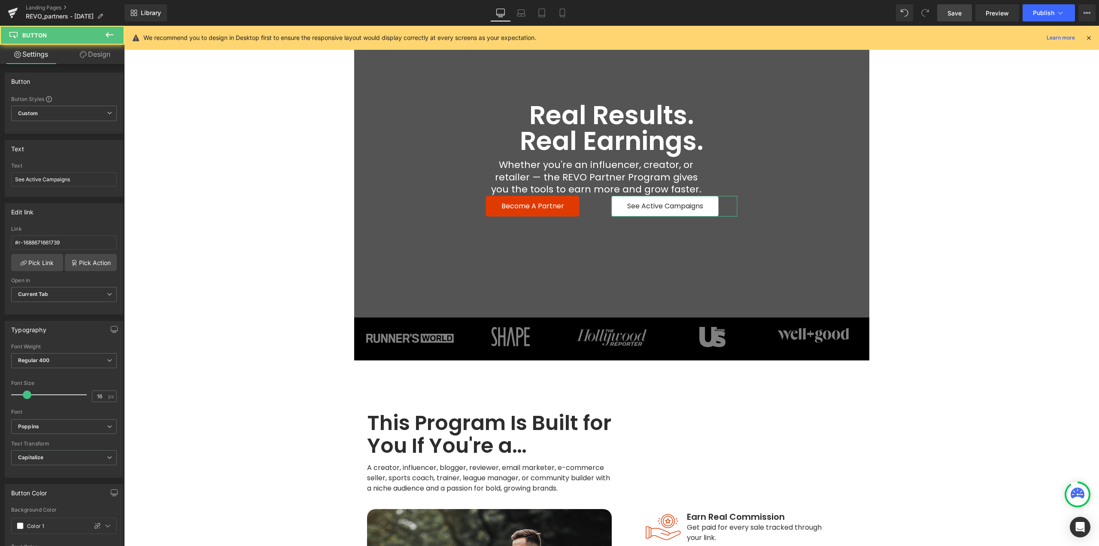
click at [112, 59] on link "Design" at bounding box center [95, 54] width 62 height 19
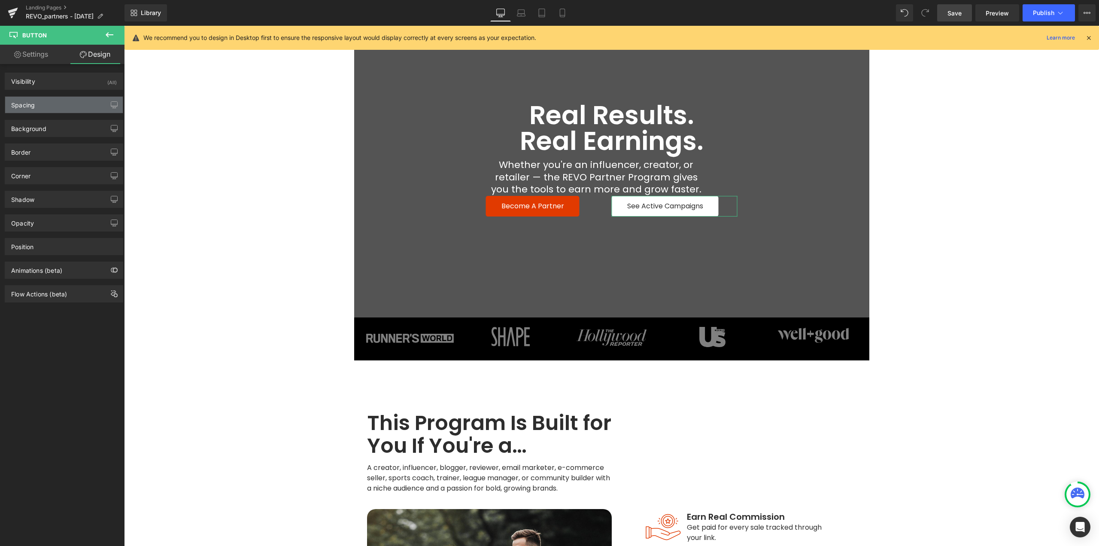
click at [45, 106] on div "Spacing" at bounding box center [64, 105] width 118 height 16
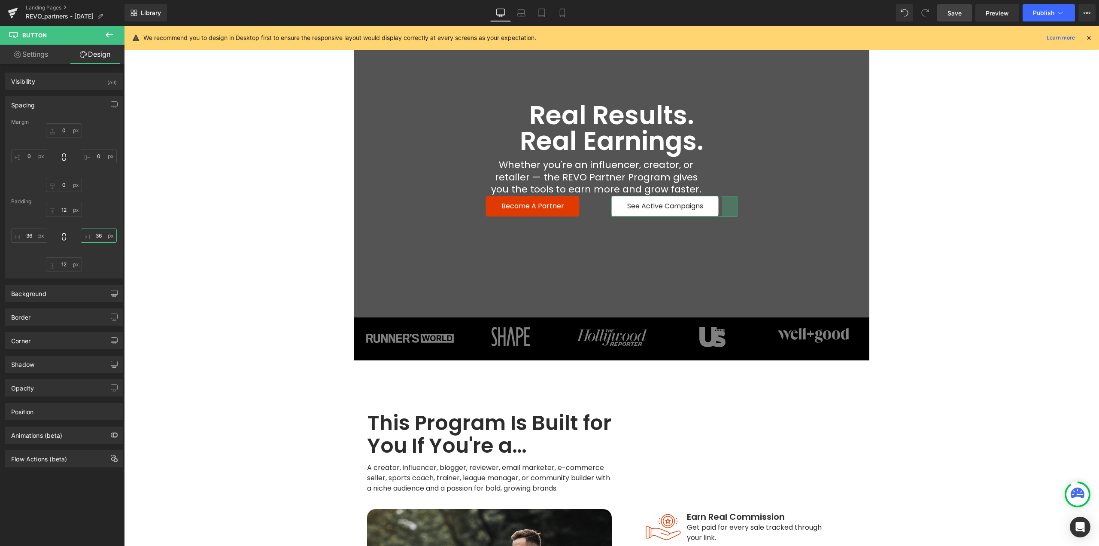
click at [96, 234] on input "36" at bounding box center [99, 235] width 36 height 14
click at [533, 207] on span "Button" at bounding box center [532, 206] width 20 height 10
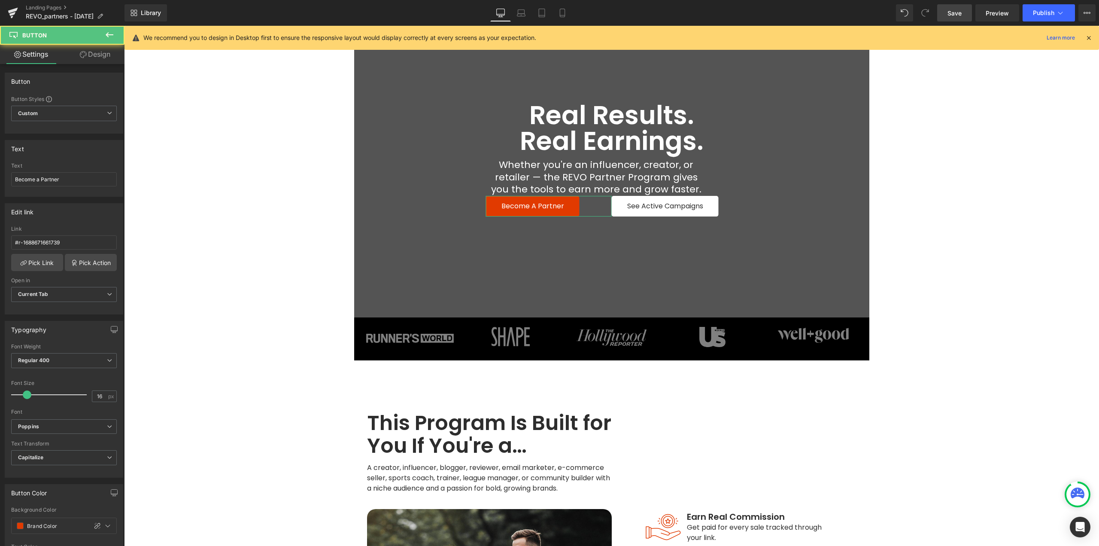
click at [103, 53] on link "Design" at bounding box center [95, 54] width 62 height 19
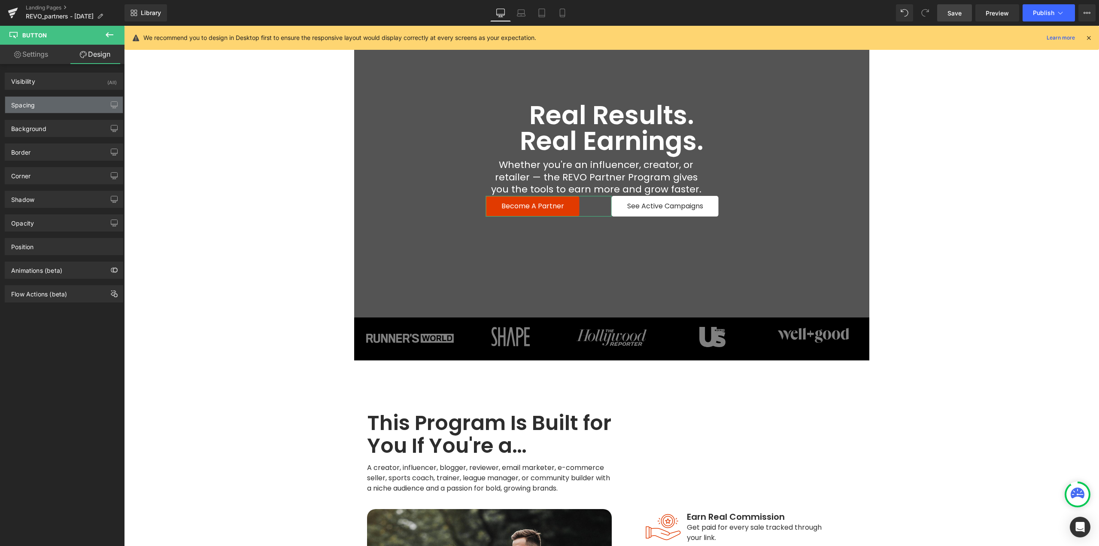
click at [39, 106] on div "Spacing" at bounding box center [64, 105] width 118 height 16
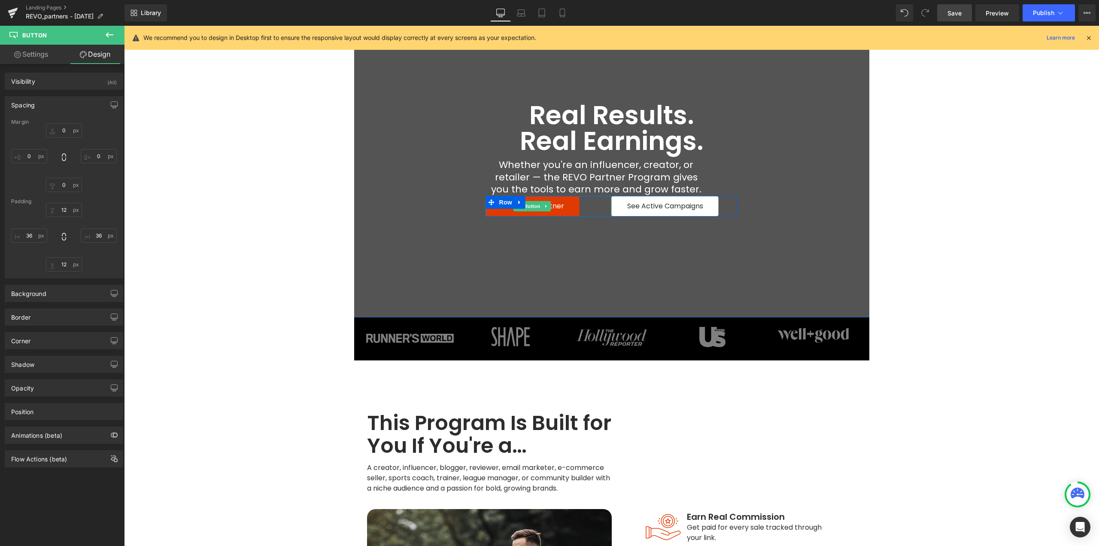
click at [530, 208] on span "Button" at bounding box center [532, 206] width 20 height 10
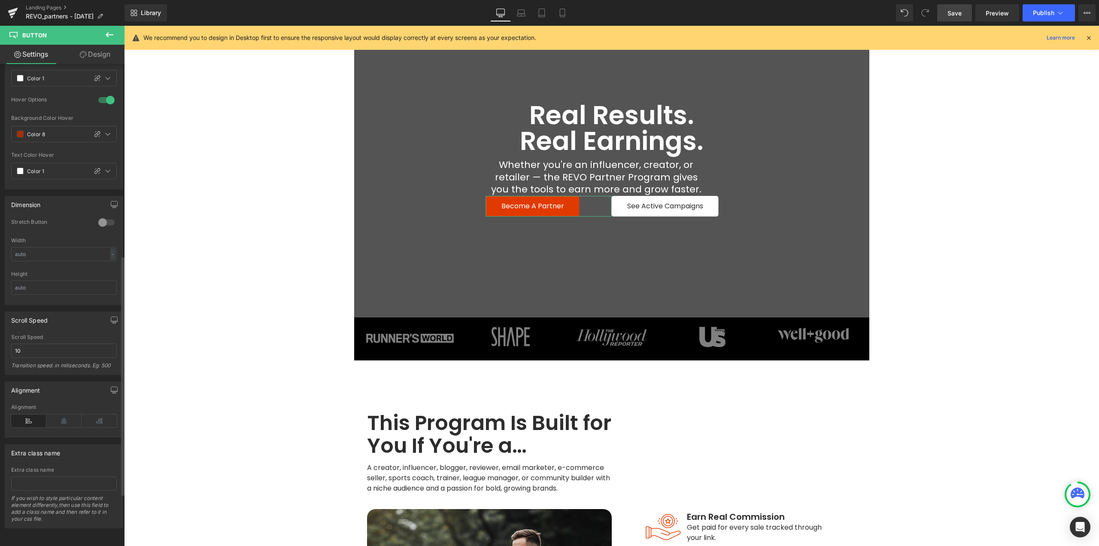
scroll to position [491, 0]
click at [56, 418] on icon at bounding box center [63, 420] width 35 height 13
drag, startPoint x: 662, startPoint y: 207, endPoint x: 359, endPoint y: 321, distance: 323.0
click at [662, 207] on span "Button" at bounding box center [667, 206] width 20 height 10
drag, startPoint x: 65, startPoint y: 417, endPoint x: 410, endPoint y: 233, distance: 390.5
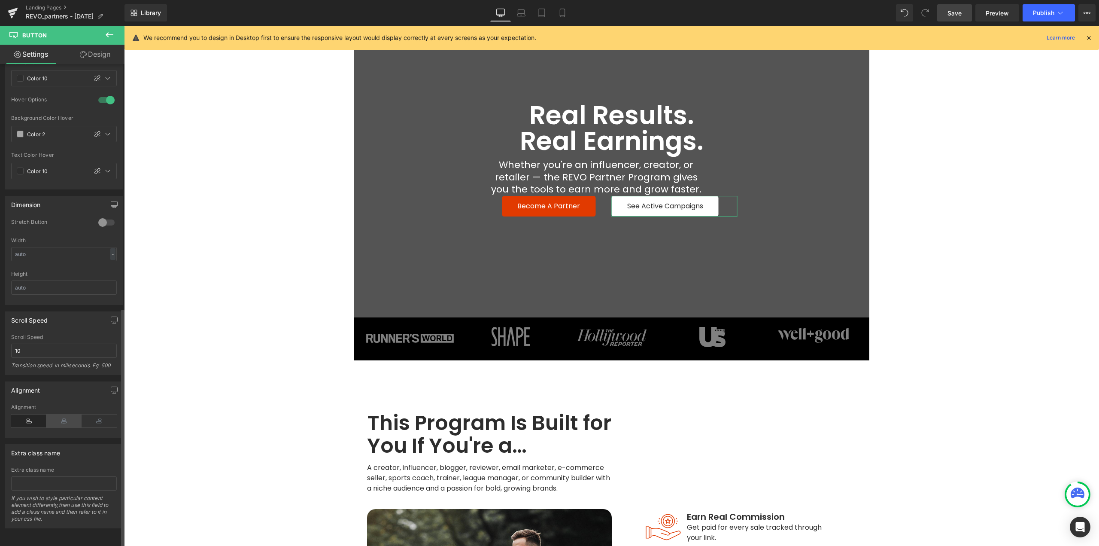
click at [65, 417] on icon at bounding box center [63, 420] width 35 height 13
click at [505, 202] on span "Row" at bounding box center [505, 202] width 17 height 13
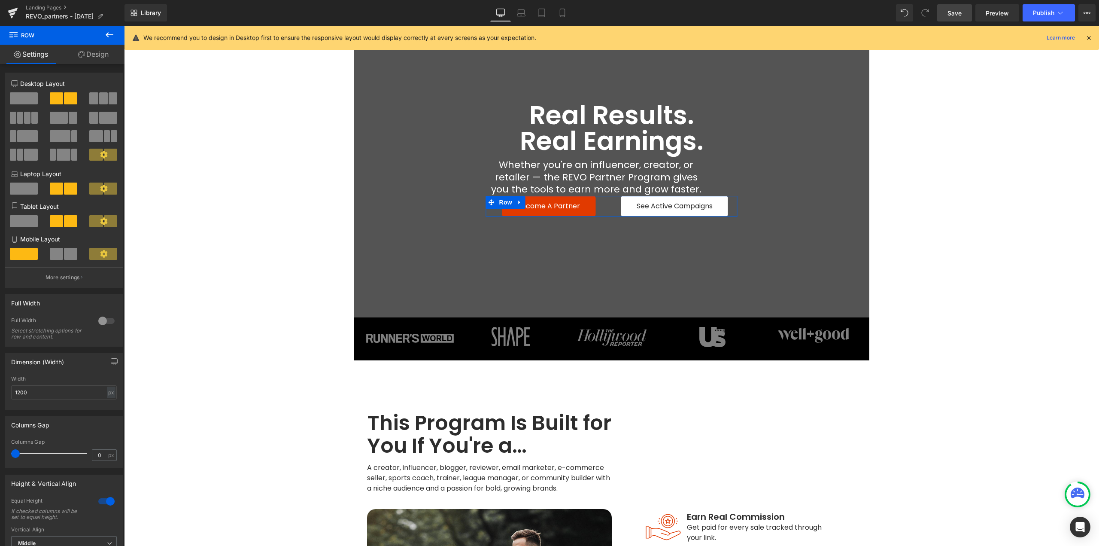
click at [97, 55] on link "Design" at bounding box center [93, 54] width 62 height 19
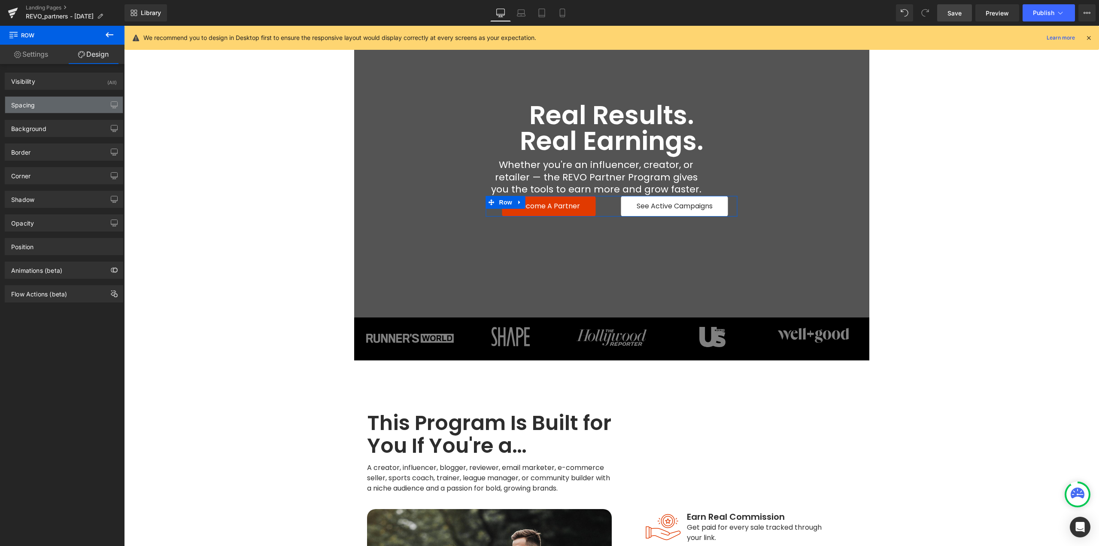
click at [47, 103] on div "Spacing" at bounding box center [64, 105] width 118 height 16
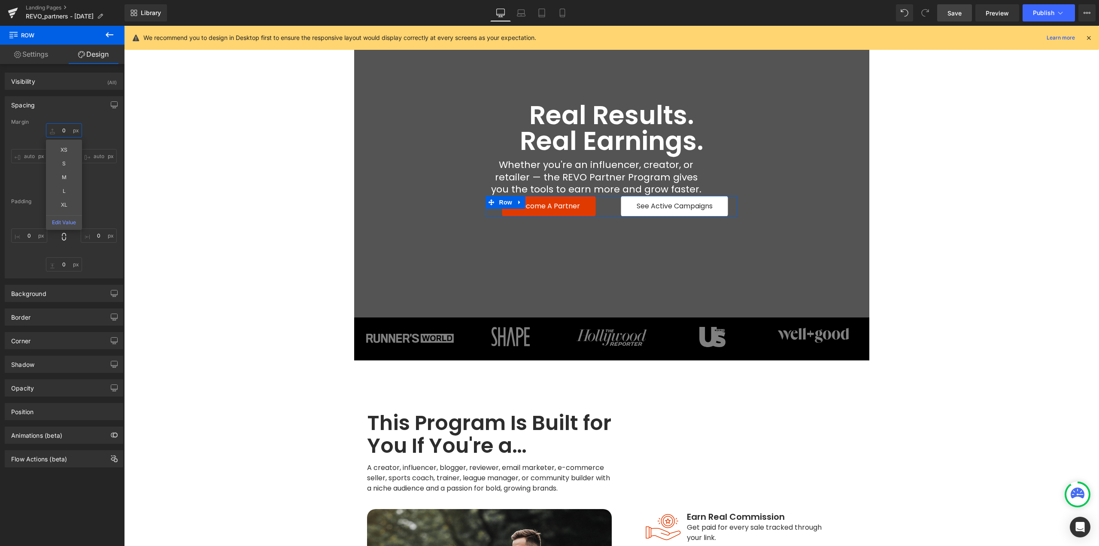
click at [64, 130] on input "text" at bounding box center [64, 130] width 36 height 14
type input "36"
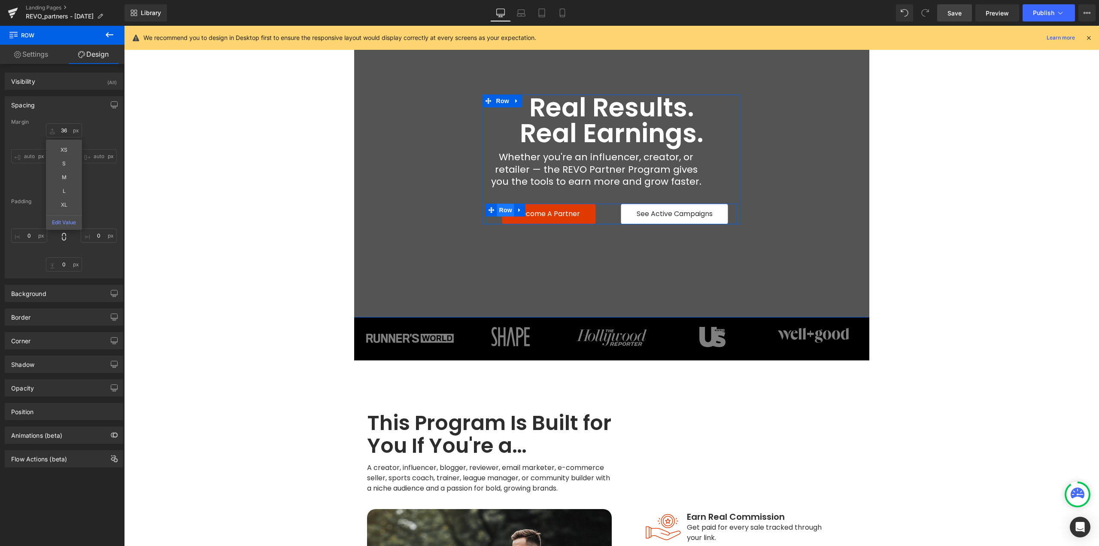
click at [500, 212] on span "Row" at bounding box center [505, 210] width 17 height 13
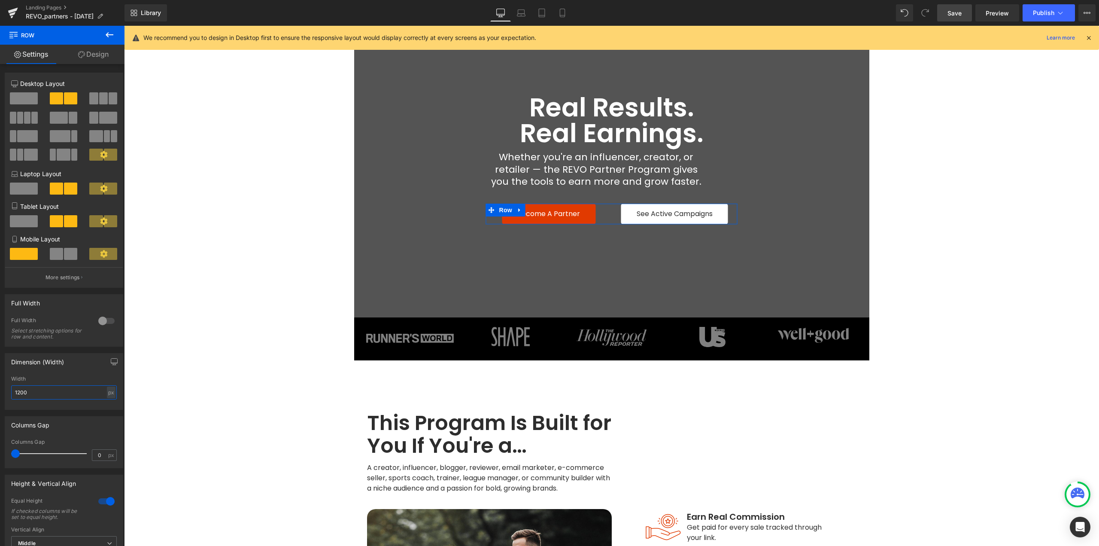
drag, startPoint x: 39, startPoint y: 393, endPoint x: 0, endPoint y: 395, distance: 39.1
click at [0, 395] on div "Dimension (Width) 1200px Width 1200 px % px" at bounding box center [64, 378] width 128 height 63
click at [107, 393] on div "px" at bounding box center [111, 392] width 9 height 12
click at [106, 404] on li "%" at bounding box center [111, 405] width 11 height 12
drag, startPoint x: 3, startPoint y: 392, endPoint x: 0, endPoint y: 397, distance: 5.4
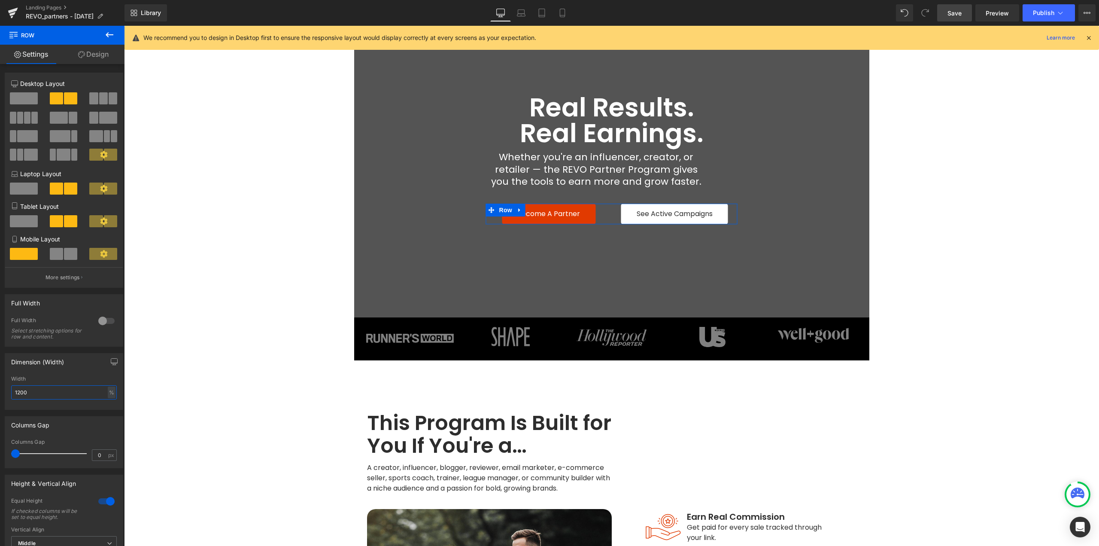
click at [0, 394] on div "Dimension (Width) 1200px Width 1200 % % px" at bounding box center [64, 378] width 128 height 63
type input "91"
click at [511, 219] on link "Become a Partner" at bounding box center [555, 214] width 94 height 21
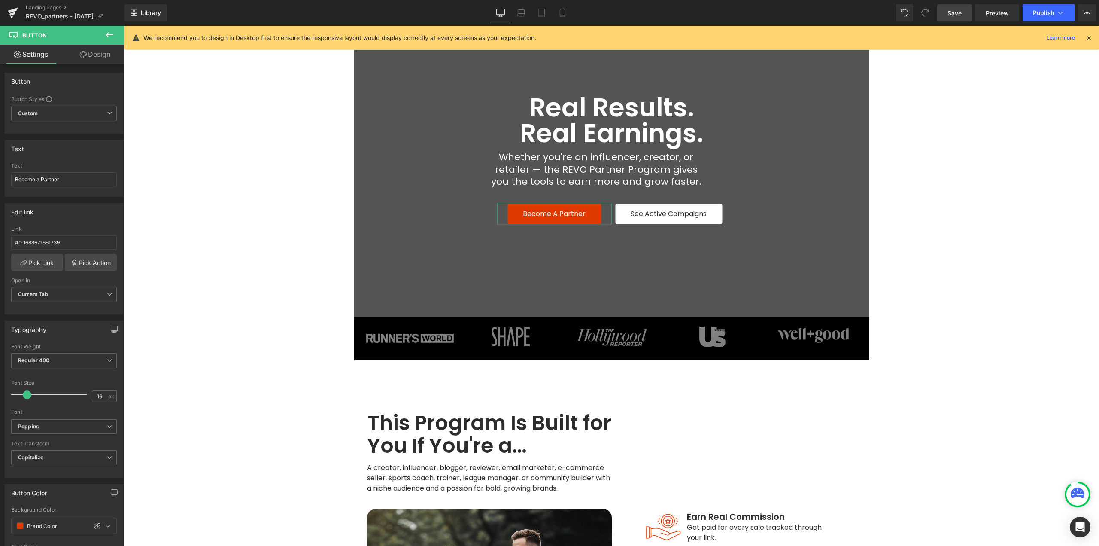
click at [112, 64] on link "Design" at bounding box center [95, 54] width 62 height 19
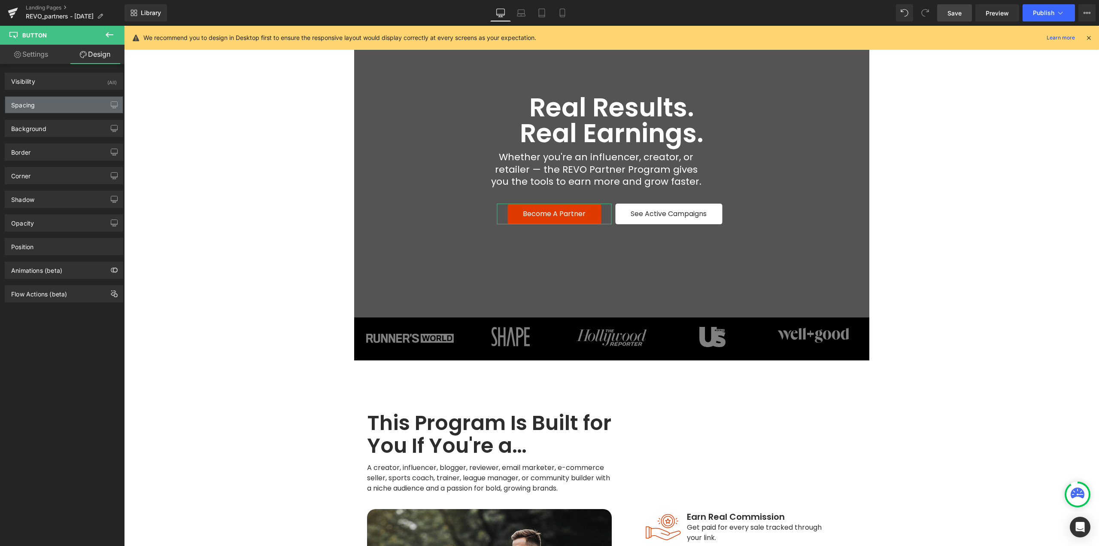
click at [56, 99] on div "Spacing" at bounding box center [64, 105] width 118 height 16
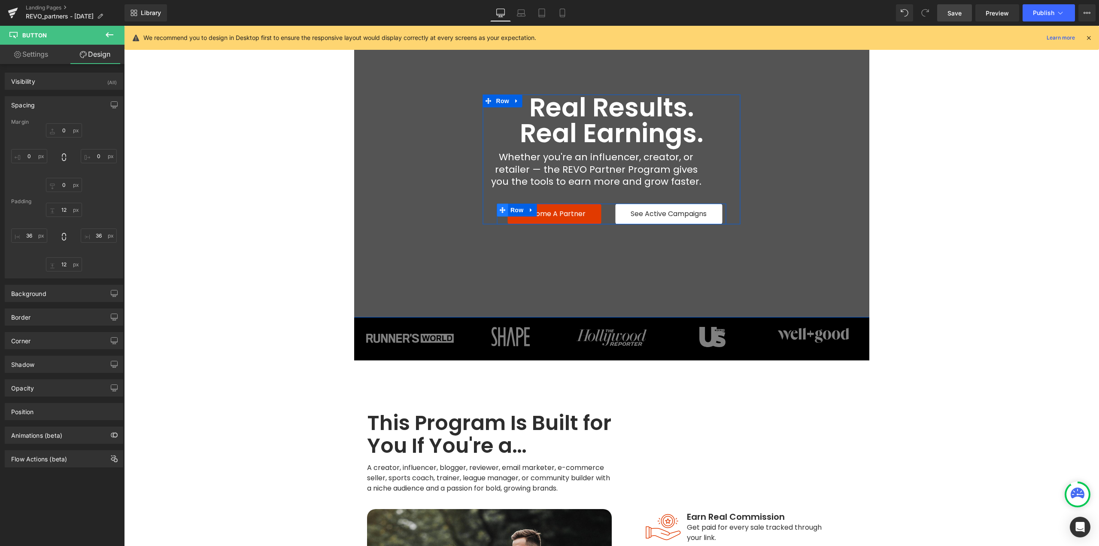
click at [500, 213] on icon at bounding box center [503, 210] width 6 height 6
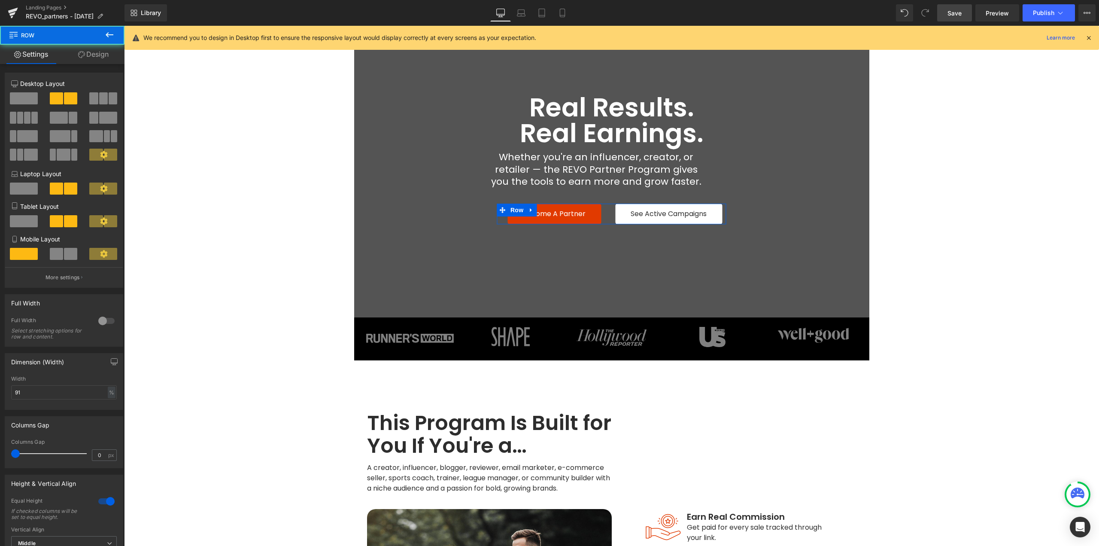
click at [88, 55] on link "Design" at bounding box center [93, 54] width 62 height 19
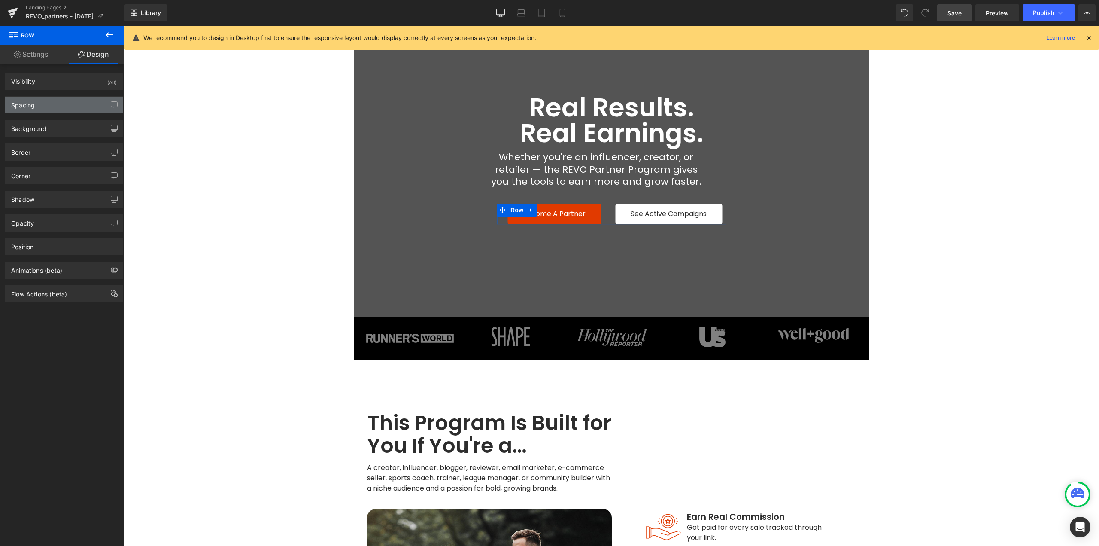
click at [28, 106] on div "Spacing" at bounding box center [23, 103] width 24 height 12
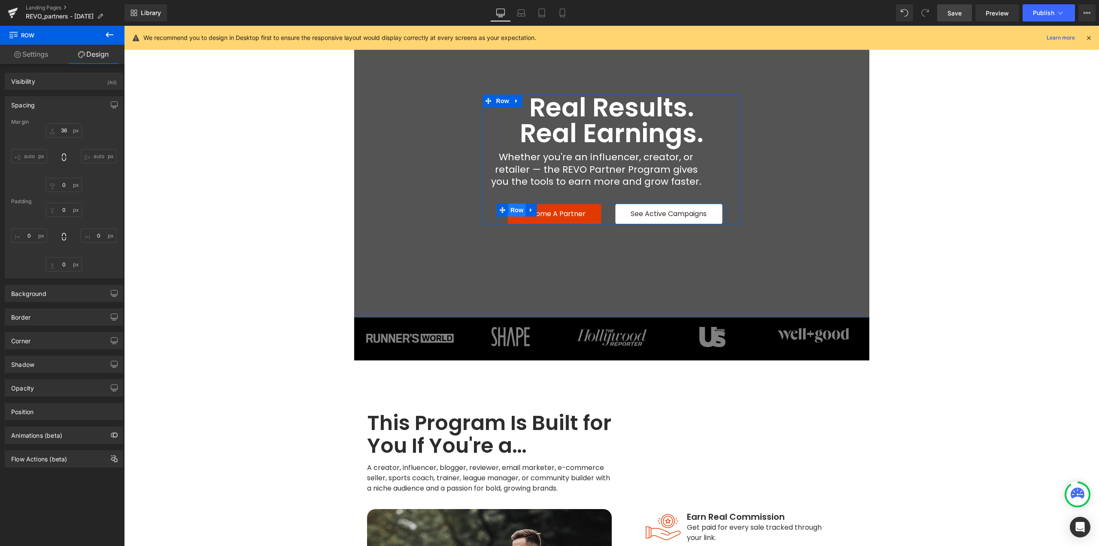
click at [514, 209] on span "Row" at bounding box center [516, 210] width 17 height 13
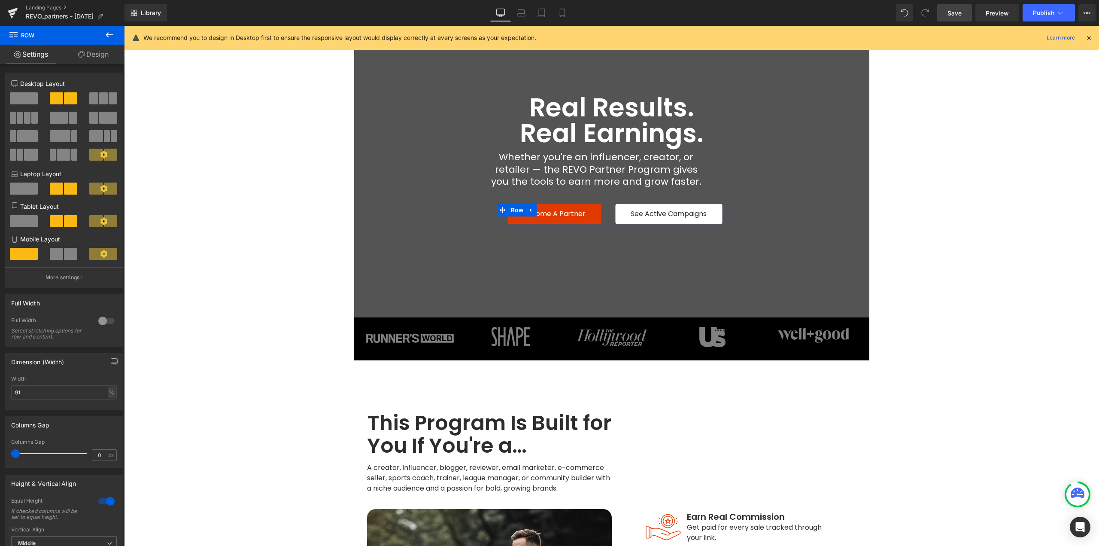
drag, startPoint x: 17, startPoint y: 454, endPoint x: 0, endPoint y: 441, distance: 21.7
click at [0, 441] on div "Columns Gap 0px Columns Gap 0 px" at bounding box center [64, 439] width 128 height 58
click at [549, 216] on span "Button" at bounding box center [554, 214] width 20 height 10
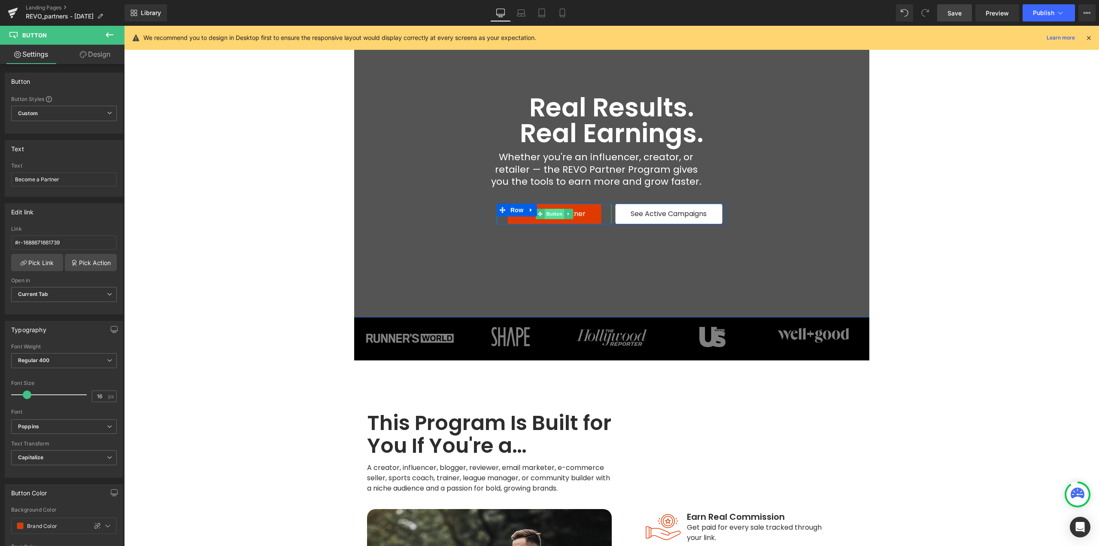
click at [553, 216] on span "Button" at bounding box center [554, 214] width 20 height 10
click at [87, 55] on link "Design" at bounding box center [95, 54] width 62 height 19
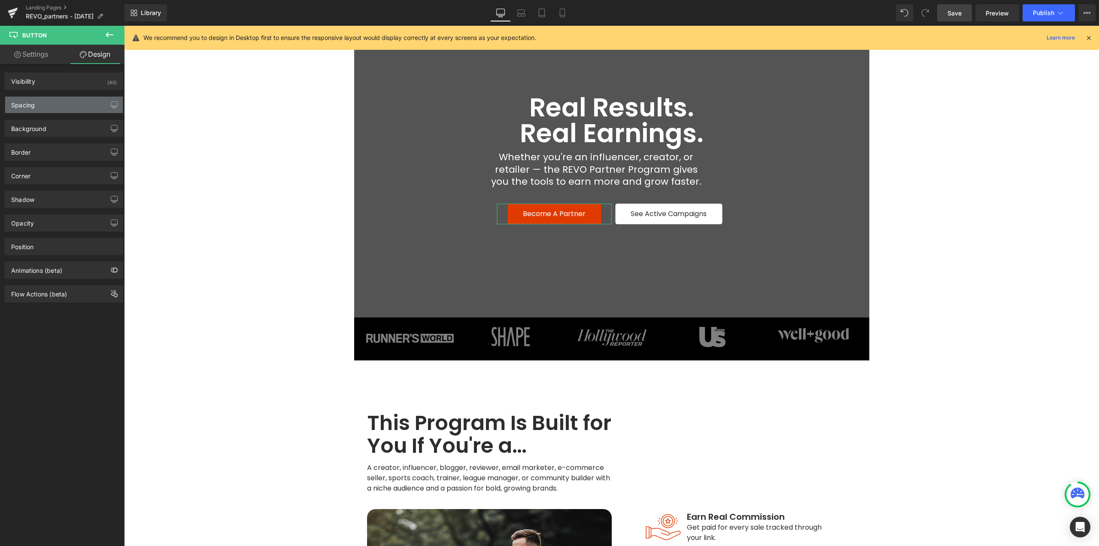
click at [43, 100] on div "Spacing" at bounding box center [64, 105] width 118 height 16
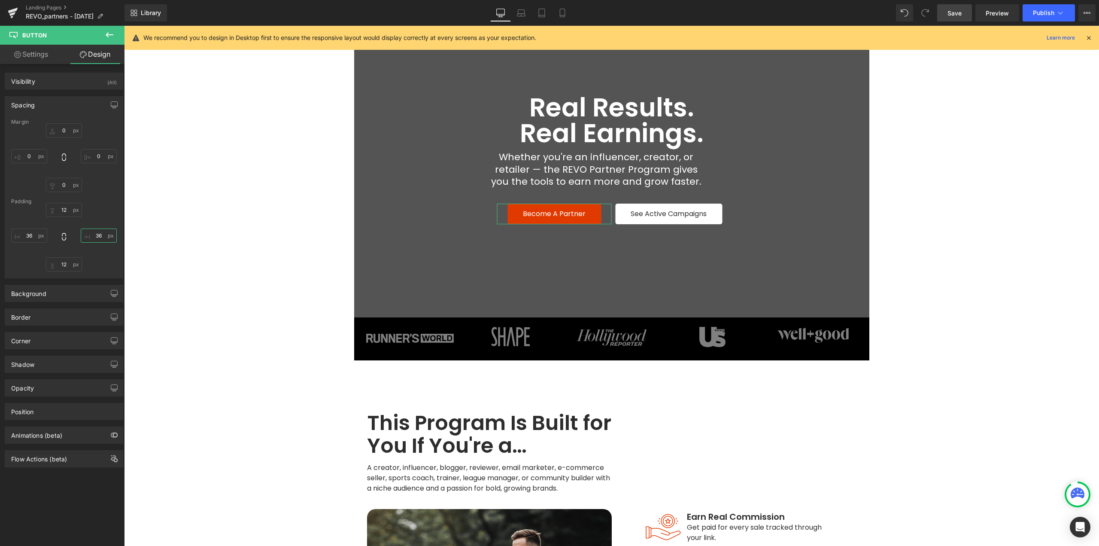
click at [94, 237] on input "text" at bounding box center [99, 235] width 36 height 14
type input "42"
click at [24, 234] on input "text" at bounding box center [29, 235] width 36 height 14
type input "42"
click at [544, 215] on span "Button" at bounding box center [554, 214] width 20 height 10
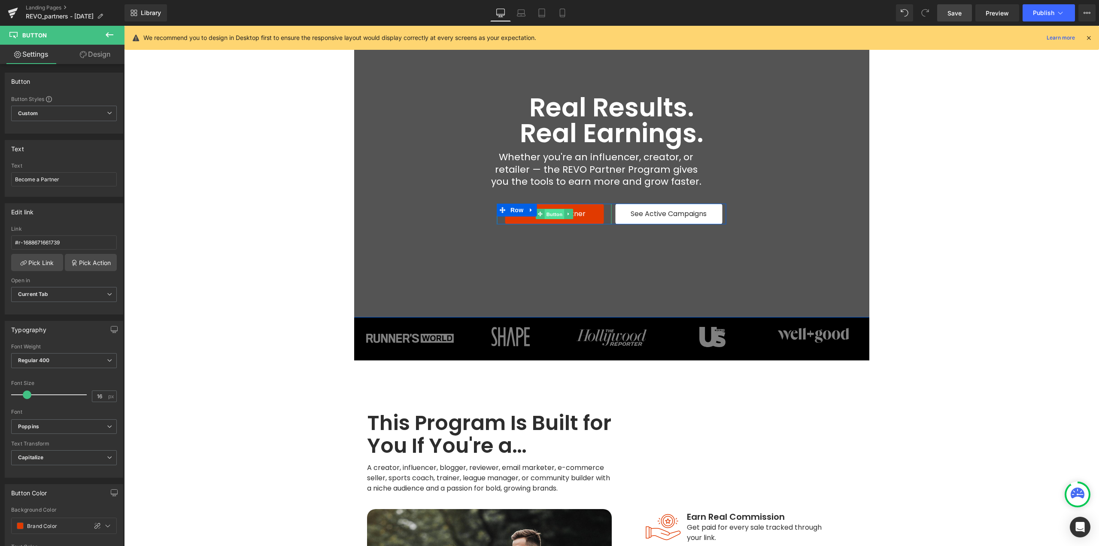
click at [550, 212] on span "Button" at bounding box center [554, 214] width 20 height 10
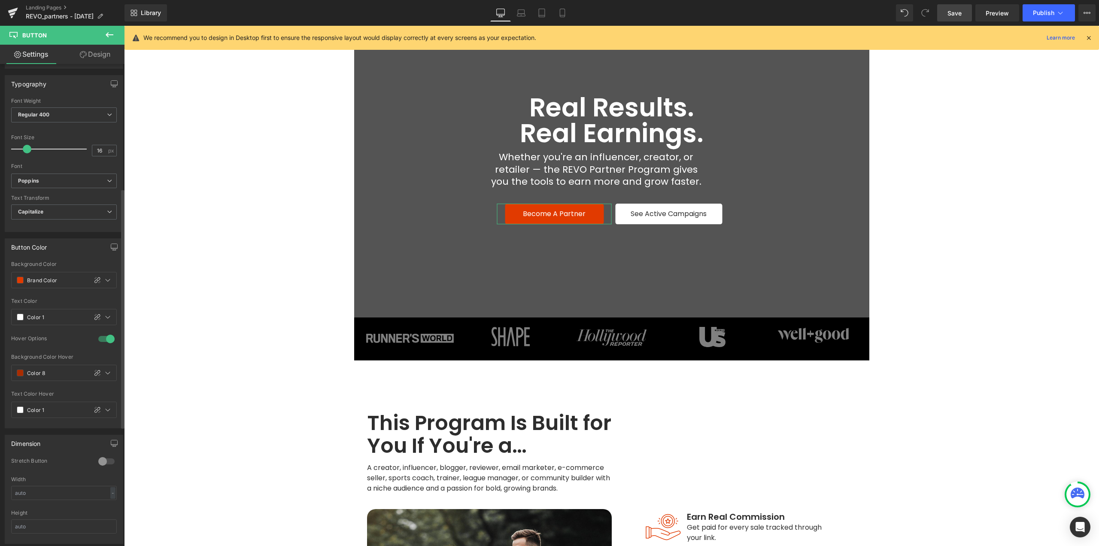
scroll to position [258, 0]
click at [99, 448] on div at bounding box center [106, 449] width 21 height 14
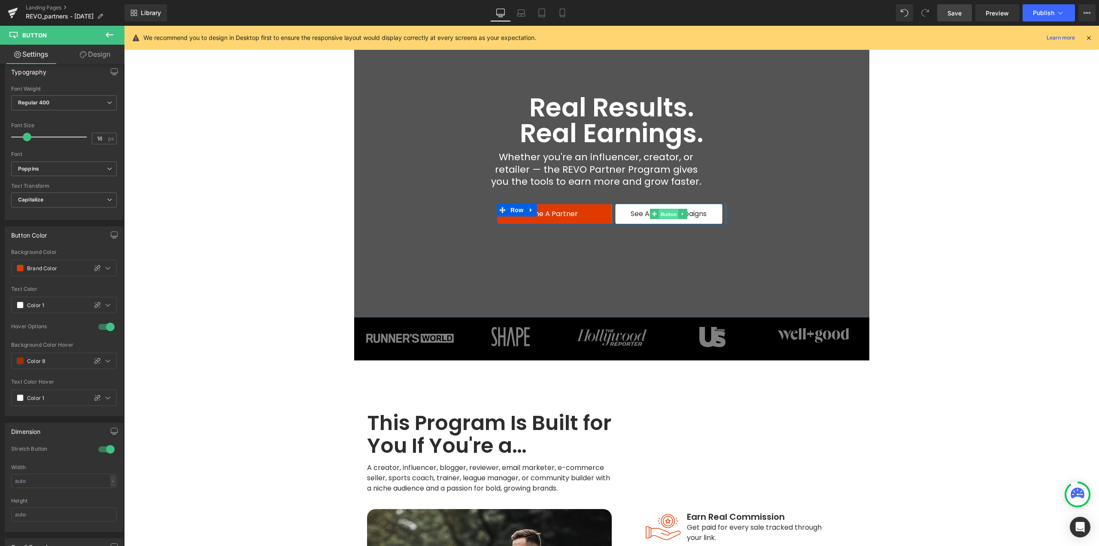
click at [664, 215] on span "Button" at bounding box center [669, 214] width 20 height 10
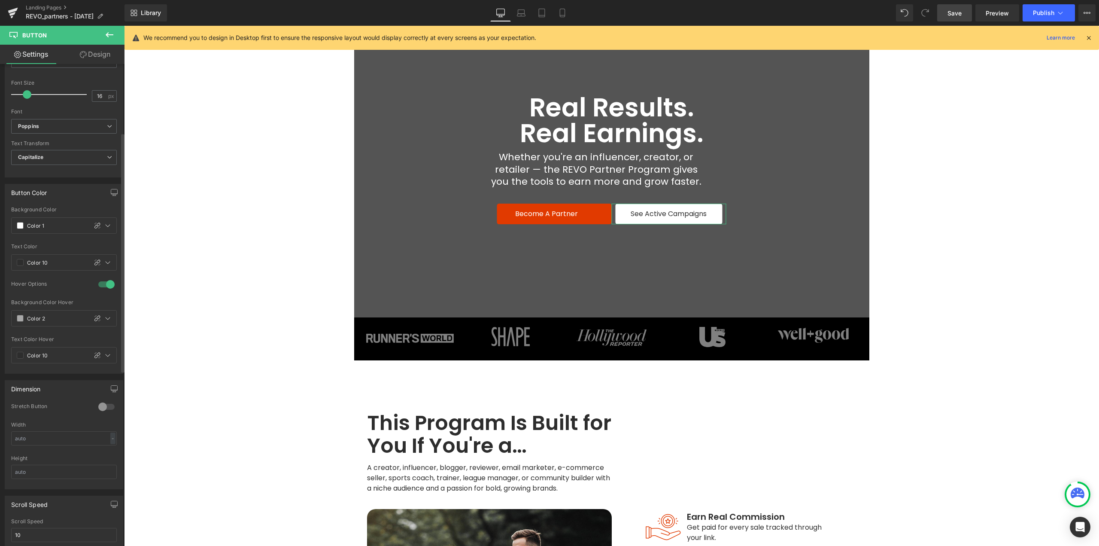
scroll to position [301, 0]
click at [104, 409] on div at bounding box center [106, 406] width 21 height 14
click at [556, 216] on span "Button" at bounding box center [554, 214] width 20 height 10
click at [553, 215] on span "Button" at bounding box center [554, 214] width 20 height 10
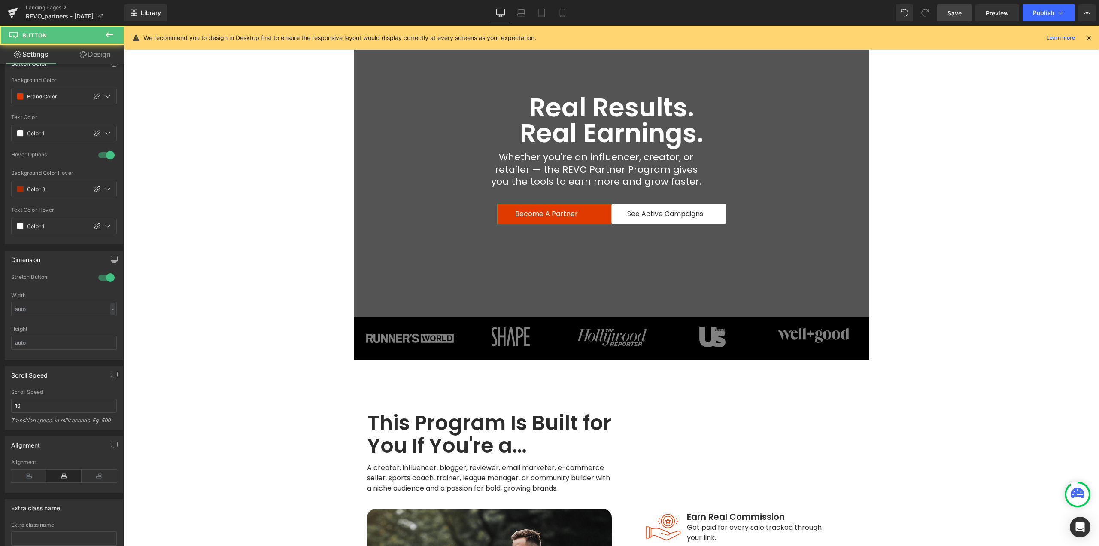
click at [97, 52] on link "Design" at bounding box center [95, 54] width 62 height 19
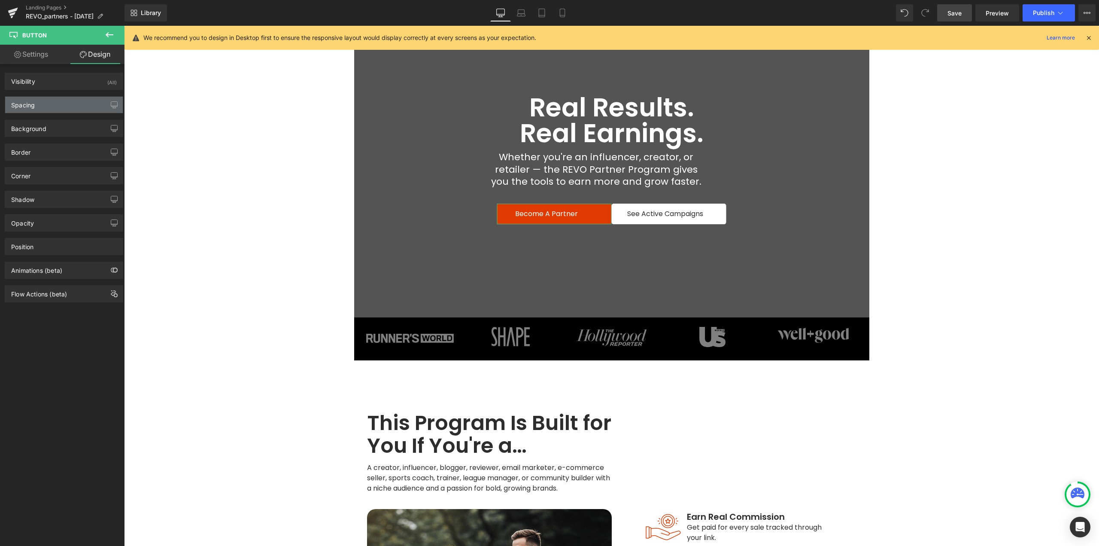
click at [49, 103] on div "Spacing" at bounding box center [64, 105] width 118 height 16
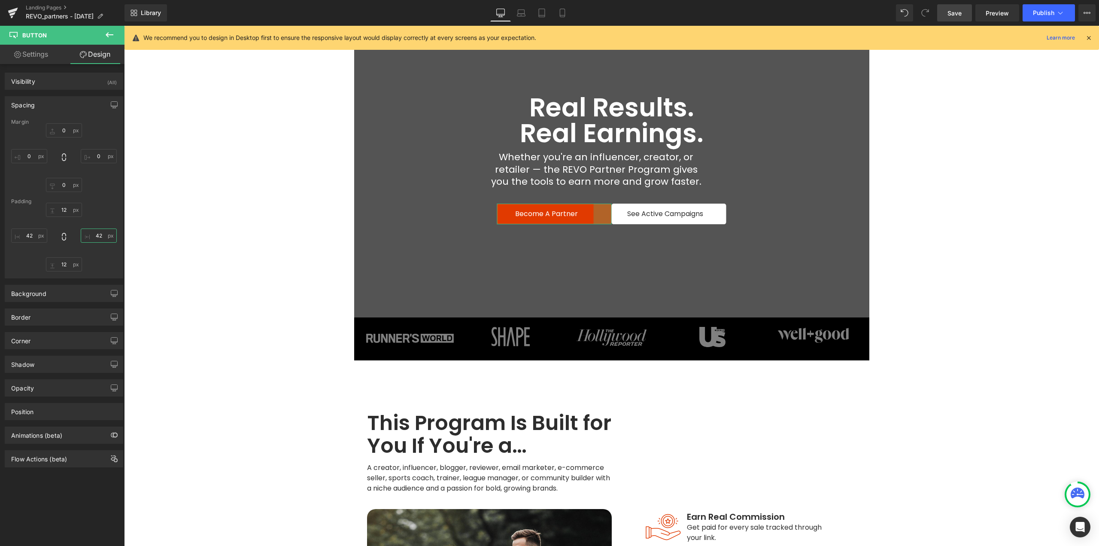
click at [103, 236] on input "42" at bounding box center [99, 235] width 36 height 14
type input "0"
click at [31, 233] on input "42" at bounding box center [29, 235] width 36 height 14
type input "0"
click at [544, 214] on span "Button" at bounding box center [554, 214] width 20 height 10
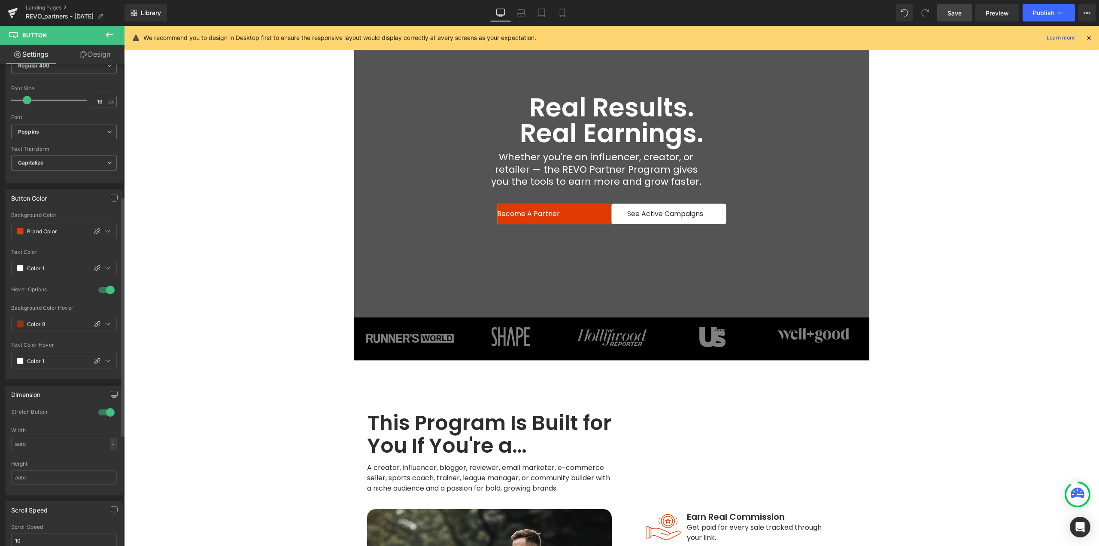
scroll to position [386, 0]
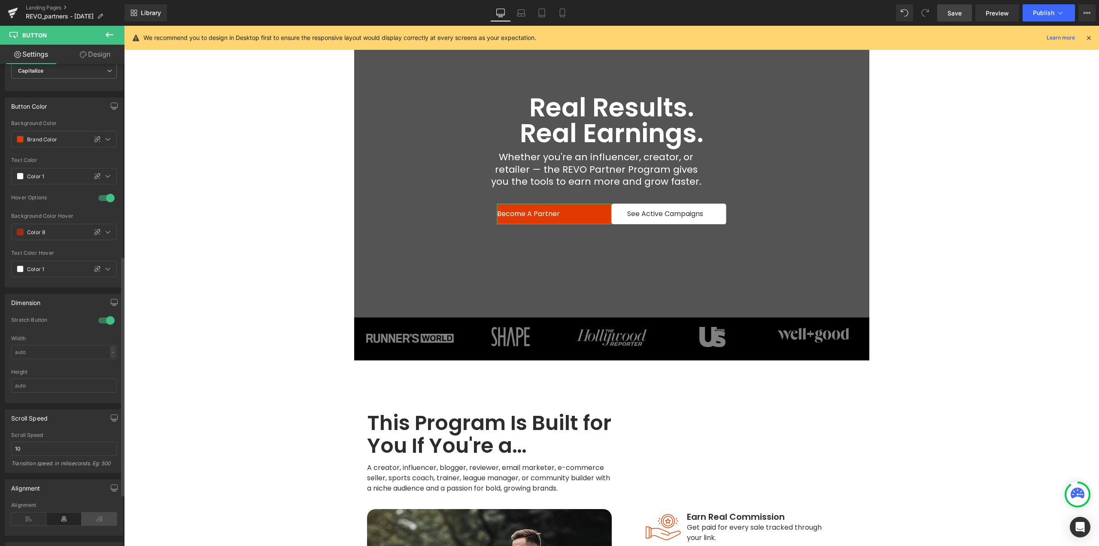
drag, startPoint x: 95, startPoint y: 520, endPoint x: 80, endPoint y: 516, distance: 15.0
click at [95, 520] on icon at bounding box center [99, 518] width 35 height 13
click at [72, 517] on icon at bounding box center [63, 518] width 35 height 13
drag, startPoint x: 30, startPoint y: 516, endPoint x: 48, endPoint y: 518, distance: 17.8
click at [31, 516] on icon at bounding box center [28, 518] width 35 height 13
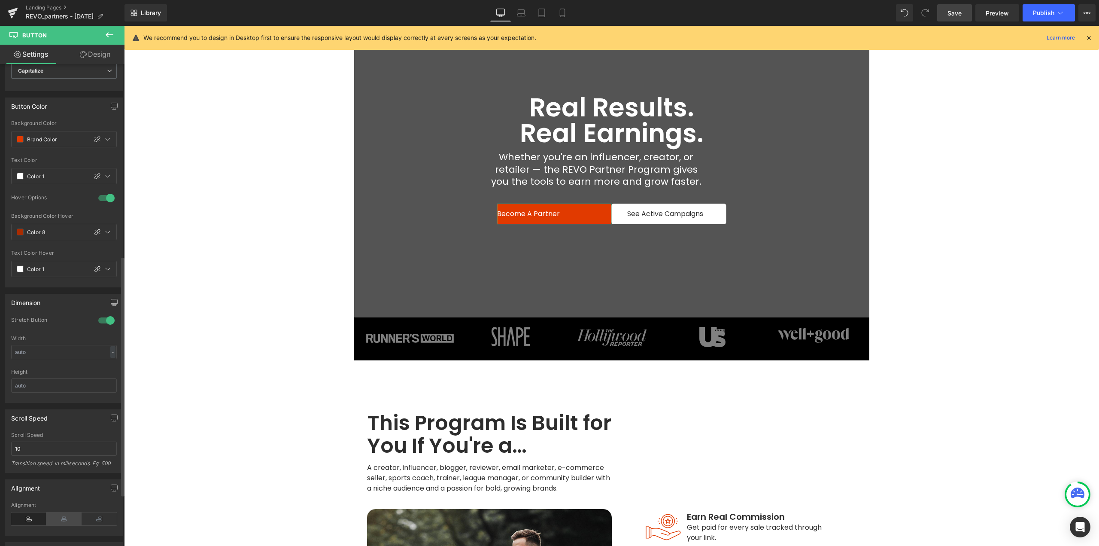
click at [60, 518] on icon at bounding box center [63, 518] width 35 height 13
click at [548, 214] on span "Button" at bounding box center [554, 214] width 20 height 10
click at [664, 213] on span "Button" at bounding box center [669, 214] width 20 height 10
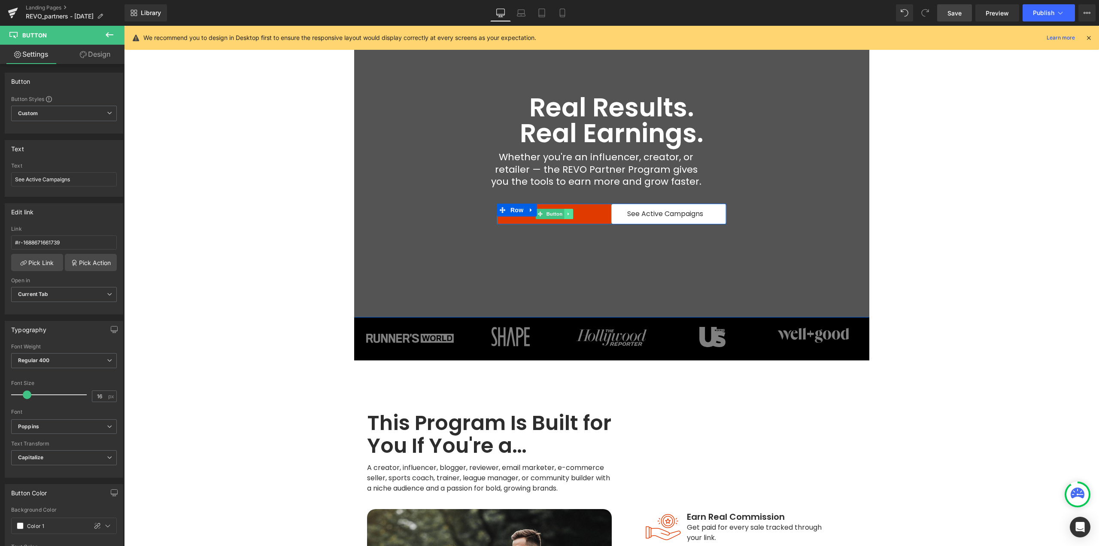
click at [566, 214] on icon at bounding box center [568, 213] width 5 height 5
click at [571, 215] on icon at bounding box center [573, 213] width 5 height 5
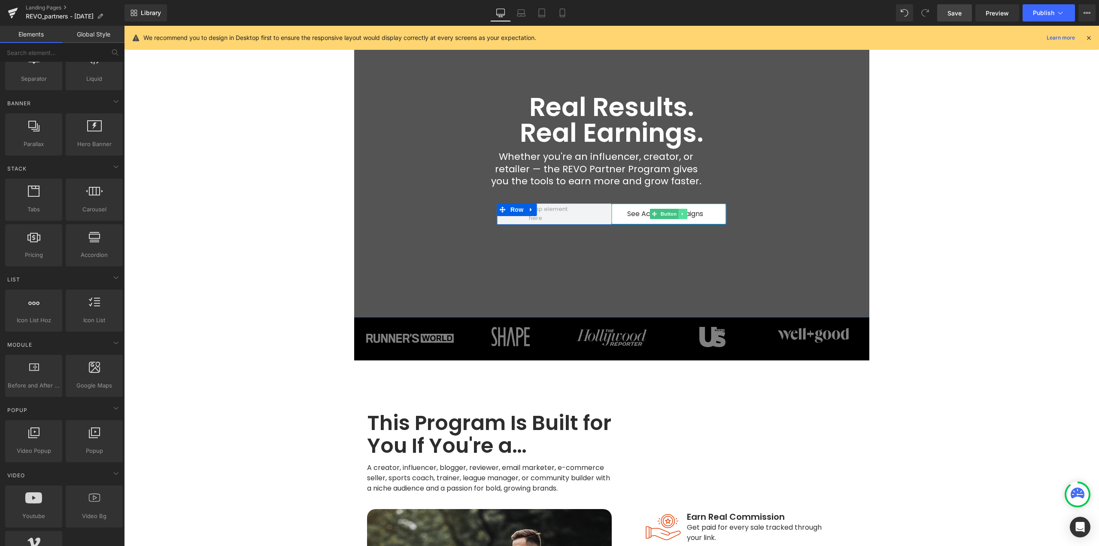
click at [682, 214] on icon at bounding box center [682, 213] width 1 height 3
click at [676, 215] on icon at bounding box center [678, 213] width 5 height 5
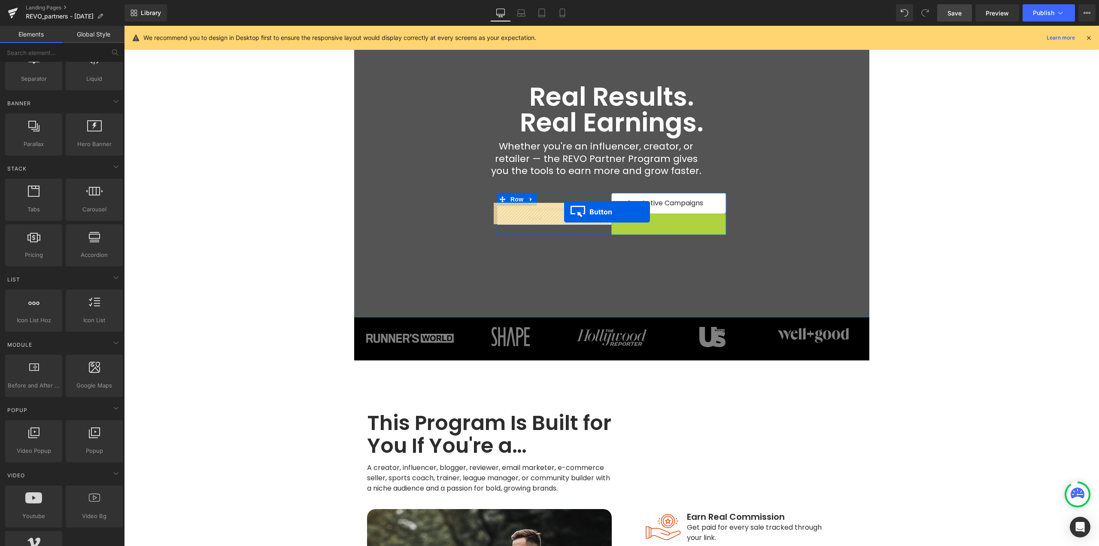
drag, startPoint x: 662, startPoint y: 222, endPoint x: 564, endPoint y: 212, distance: 98.4
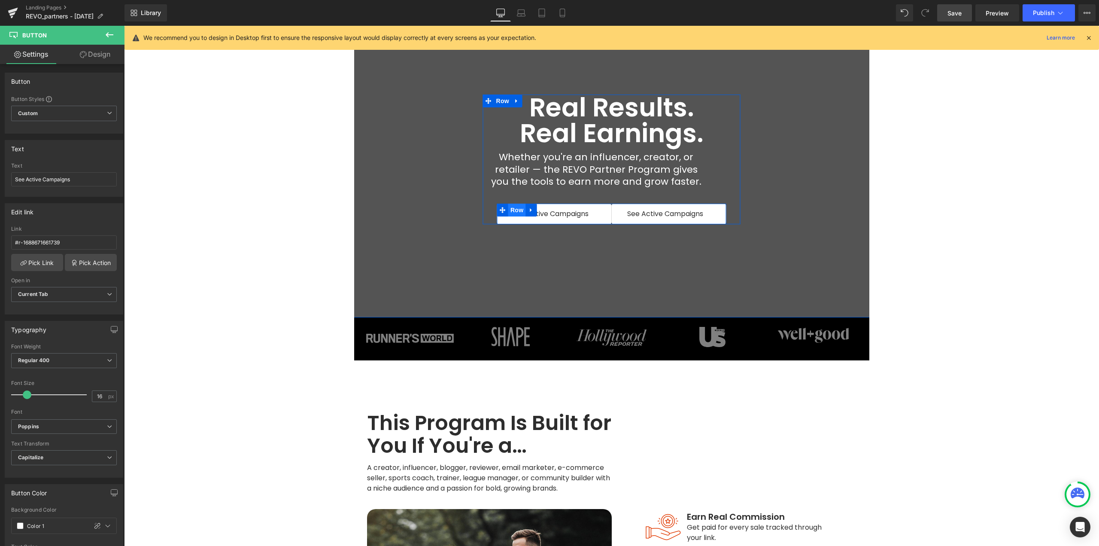
click at [508, 206] on span "Row" at bounding box center [516, 210] width 17 height 13
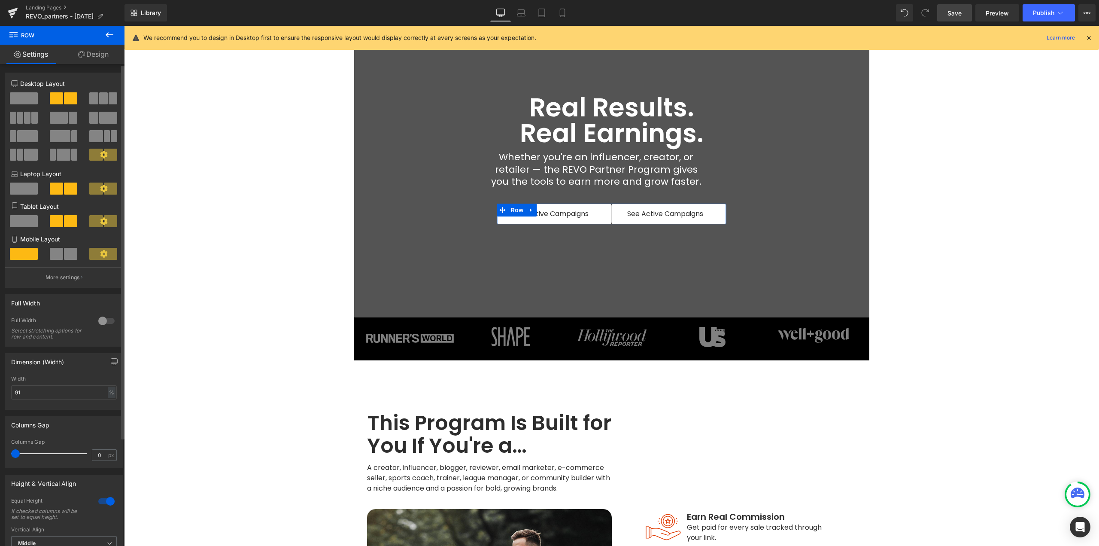
drag, startPoint x: 15, startPoint y: 453, endPoint x: 2, endPoint y: 449, distance: 13.9
click at [1, 450] on div "Columns Gap 0px Columns Gap 0 px" at bounding box center [64, 439] width 128 height 58
drag, startPoint x: 0, startPoint y: 392, endPoint x: 8, endPoint y: 403, distance: 13.2
click at [0, 395] on div "Dimension (Width) 91% Width 91 % % px" at bounding box center [64, 378] width 128 height 63
type input "118"
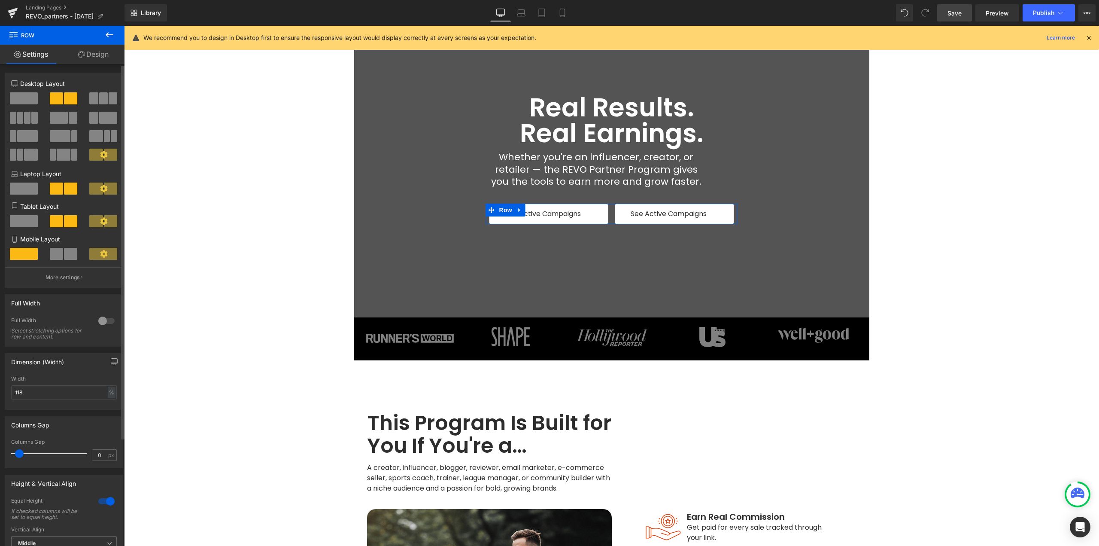
click at [19, 452] on span at bounding box center [19, 453] width 9 height 9
click at [549, 212] on span "Button" at bounding box center [549, 214] width 20 height 10
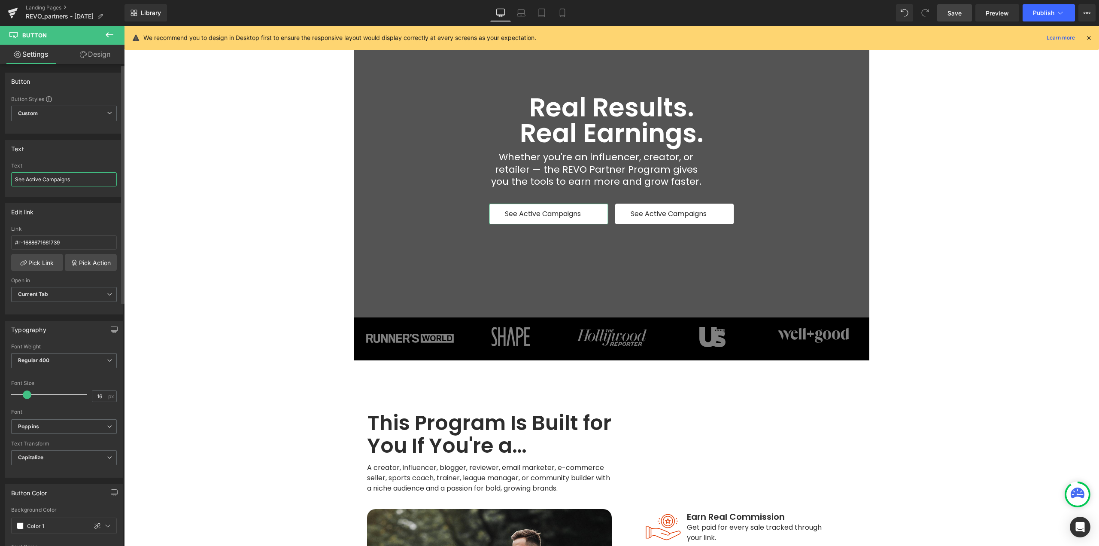
drag, startPoint x: 80, startPoint y: 181, endPoint x: 0, endPoint y: 185, distance: 80.0
click at [0, 184] on div "Text See Active Campaigns Text See Active Campaigns" at bounding box center [64, 165] width 128 height 63
click at [64, 181] on input "See Active Campaigns" at bounding box center [64, 179] width 106 height 14
type input "V"
type input "b"
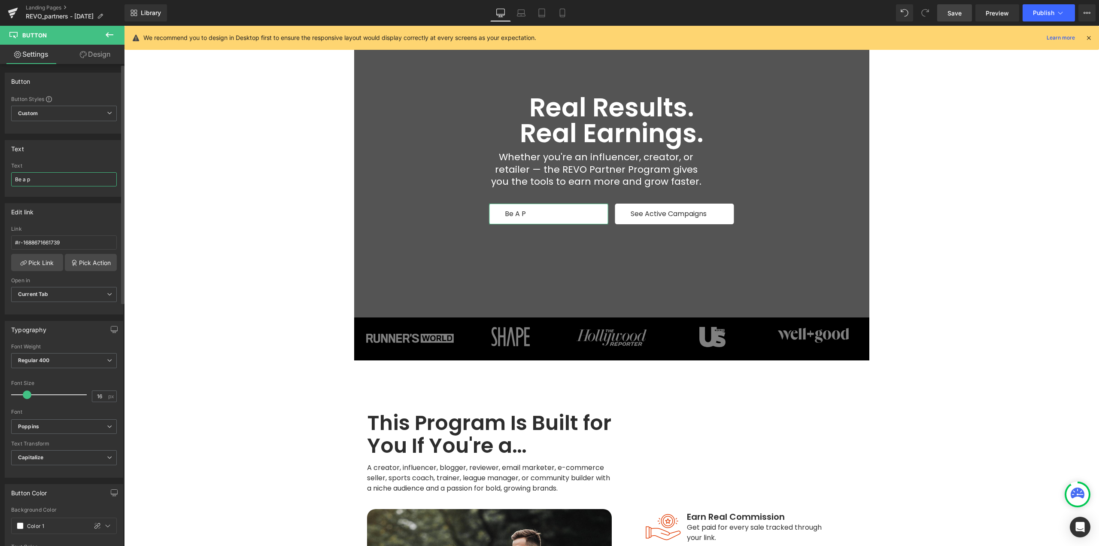
drag, startPoint x: 40, startPoint y: 178, endPoint x: 0, endPoint y: 173, distance: 40.2
click at [0, 173] on div "Text See Active Campaigns Text Be a p" at bounding box center [64, 165] width 128 height 63
click at [539, 215] on span "Button" at bounding box center [549, 214] width 20 height 10
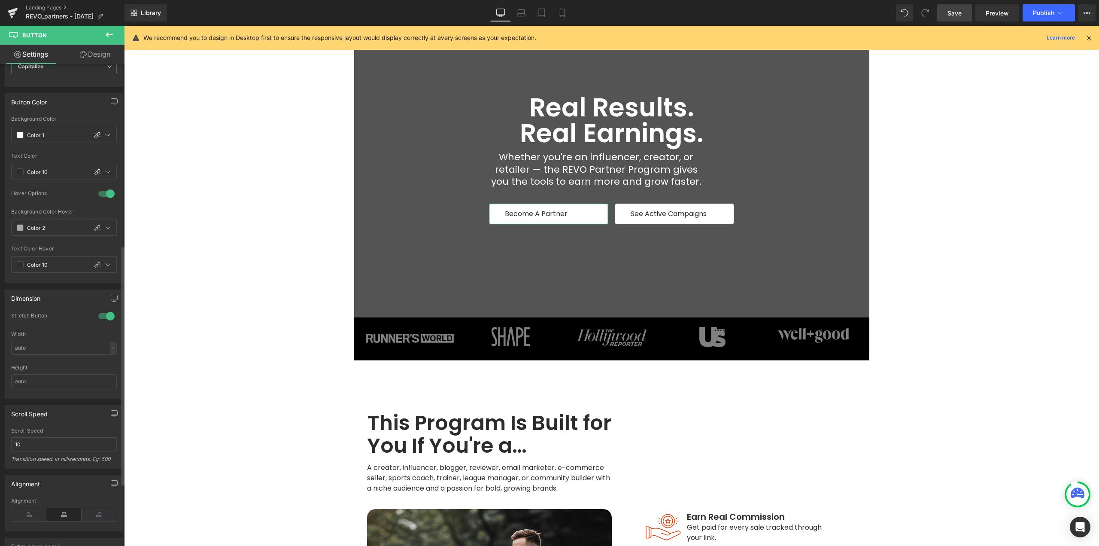
scroll to position [472, 0]
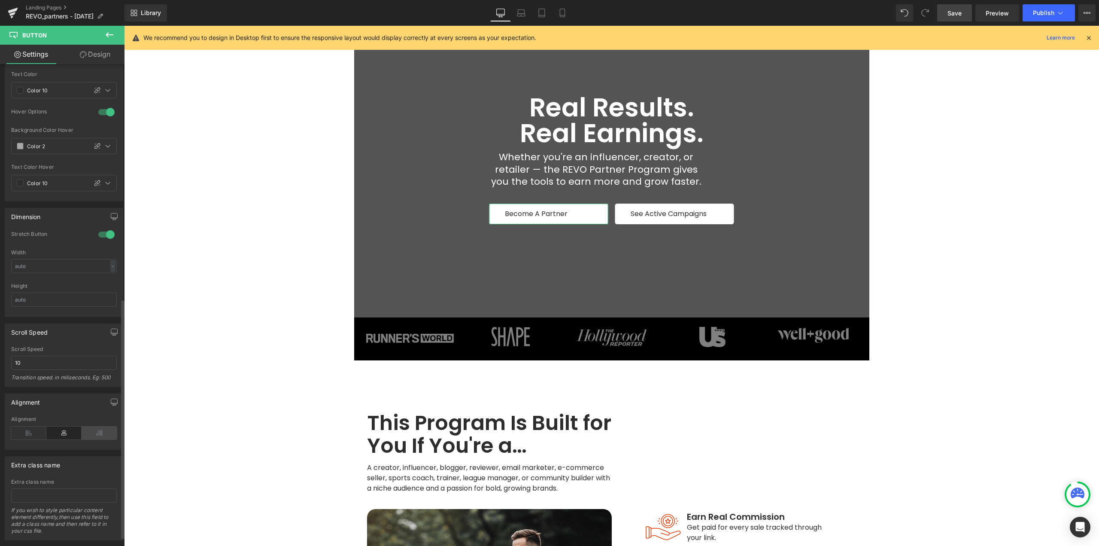
type input "Become a Partner"
click at [100, 431] on icon at bounding box center [99, 432] width 35 height 13
click at [73, 433] on icon at bounding box center [63, 432] width 35 height 13
click at [543, 216] on span "Button" at bounding box center [549, 214] width 20 height 10
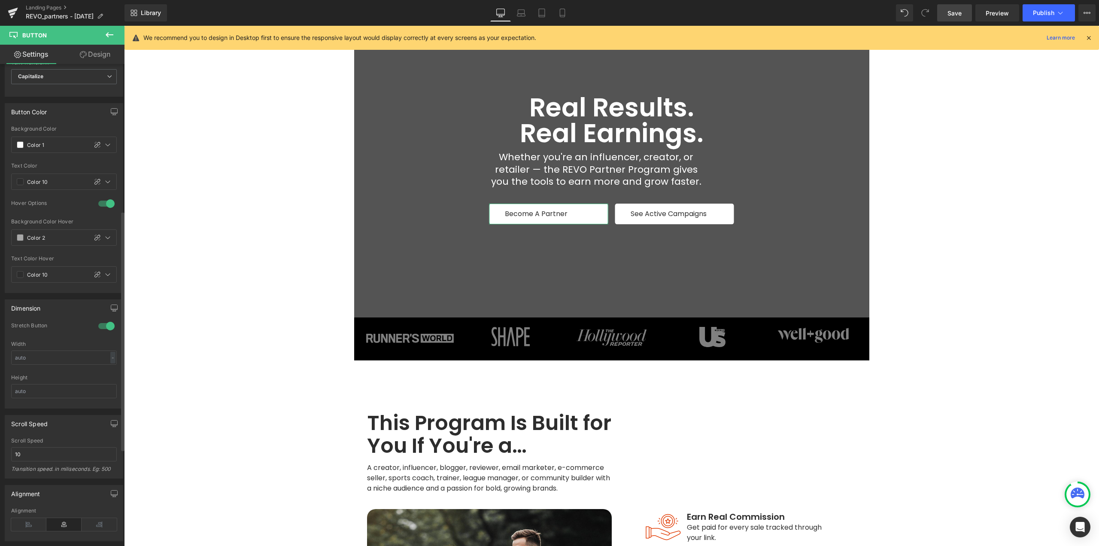
scroll to position [0, 0]
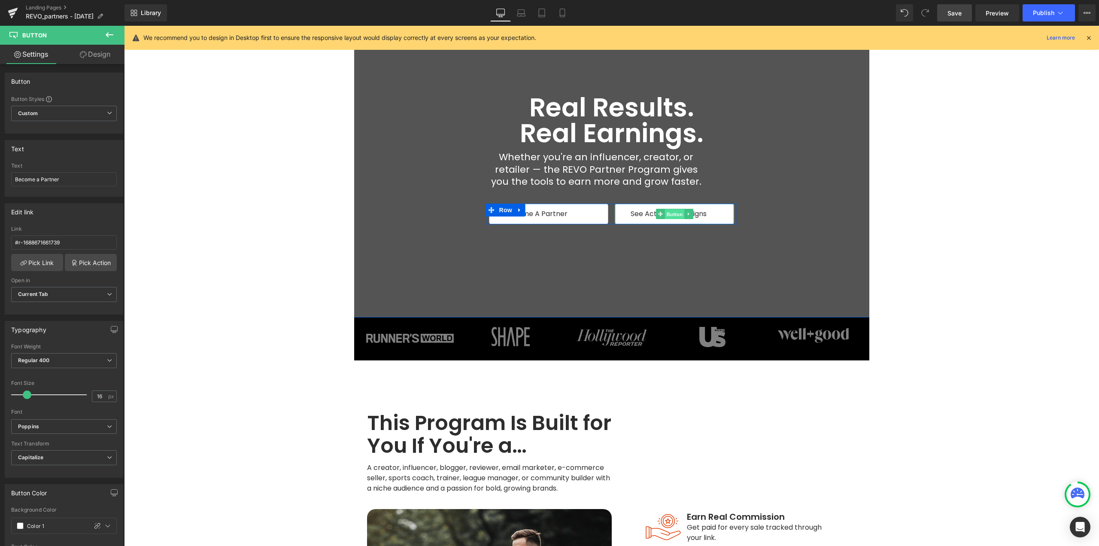
click at [661, 215] on link "Button" at bounding box center [670, 214] width 28 height 10
click at [661, 215] on span at bounding box center [660, 214] width 9 height 10
click at [659, 214] on icon at bounding box center [660, 213] width 5 height 5
click at [100, 53] on link "Design" at bounding box center [95, 54] width 62 height 19
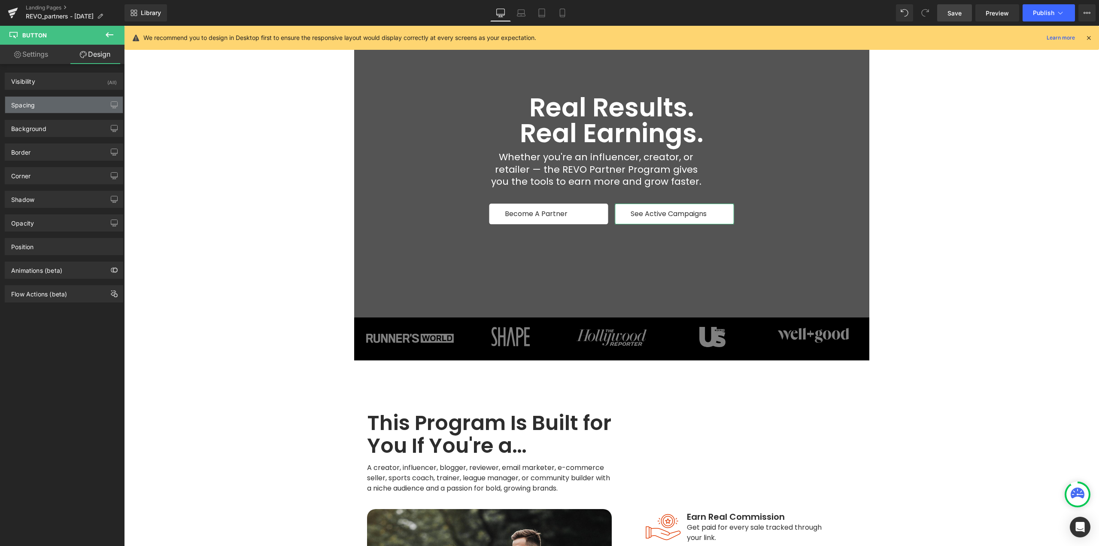
click at [44, 103] on div "Spacing" at bounding box center [64, 105] width 118 height 16
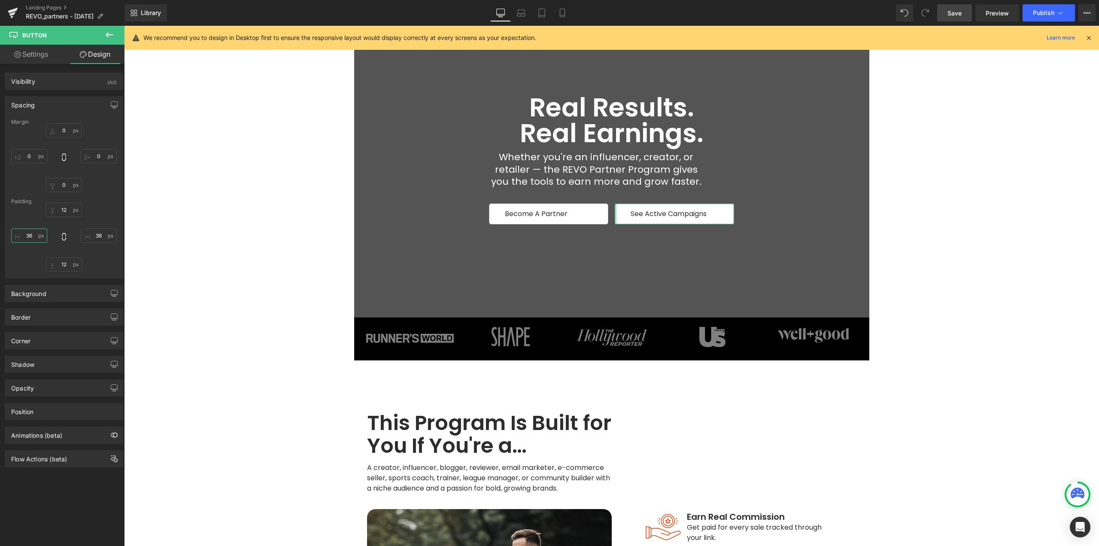
click at [30, 235] on input "36" at bounding box center [29, 235] width 36 height 14
type input "0"
click at [97, 234] on input "36" at bounding box center [99, 235] width 36 height 14
click at [97, 234] on input "0" at bounding box center [99, 235] width 36 height 14
type input "48"
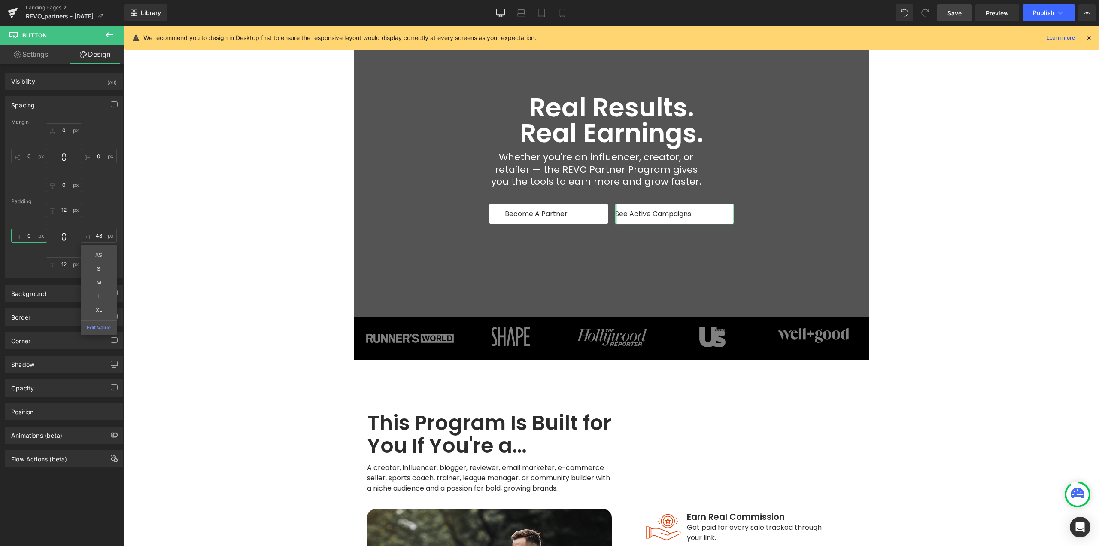
click at [23, 231] on input "0" at bounding box center [29, 235] width 36 height 14
click at [33, 234] on input "48" at bounding box center [29, 235] width 36 height 14
type input "47"
click at [98, 236] on input "48" at bounding box center [99, 235] width 36 height 14
type input "47"
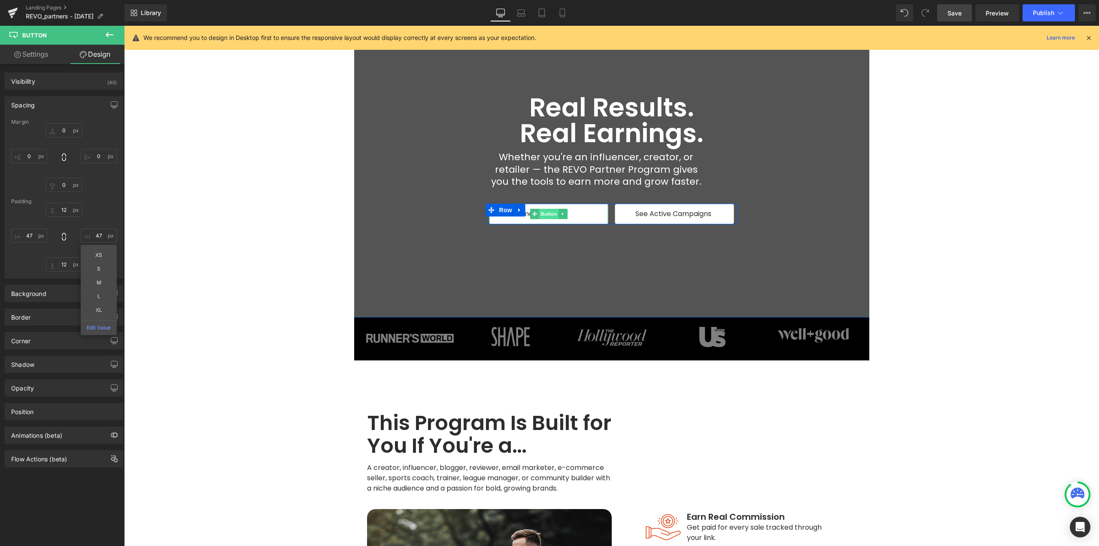
click at [541, 213] on span "Button" at bounding box center [549, 214] width 20 height 10
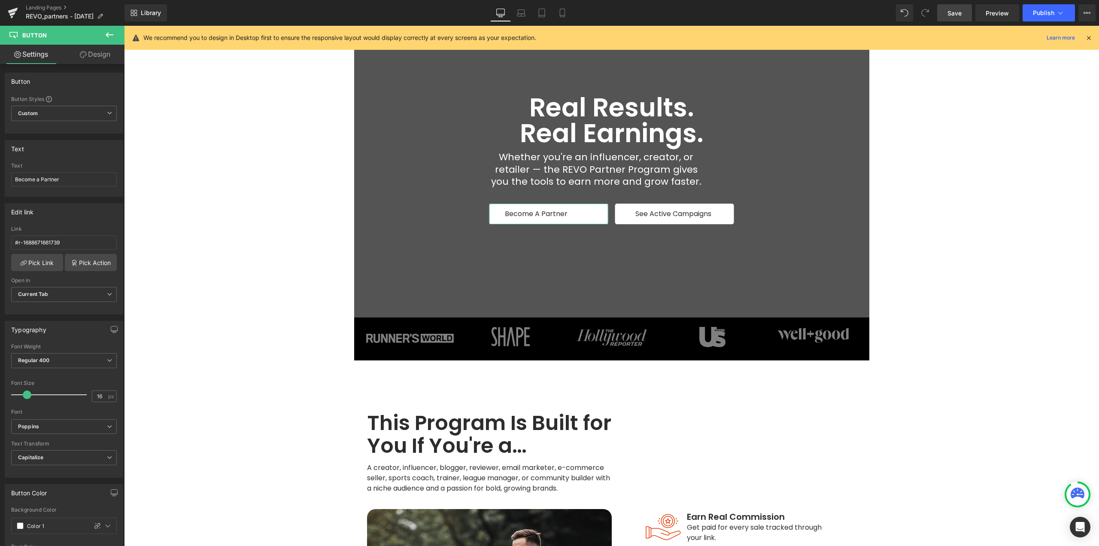
click at [105, 52] on link "Design" at bounding box center [95, 54] width 62 height 19
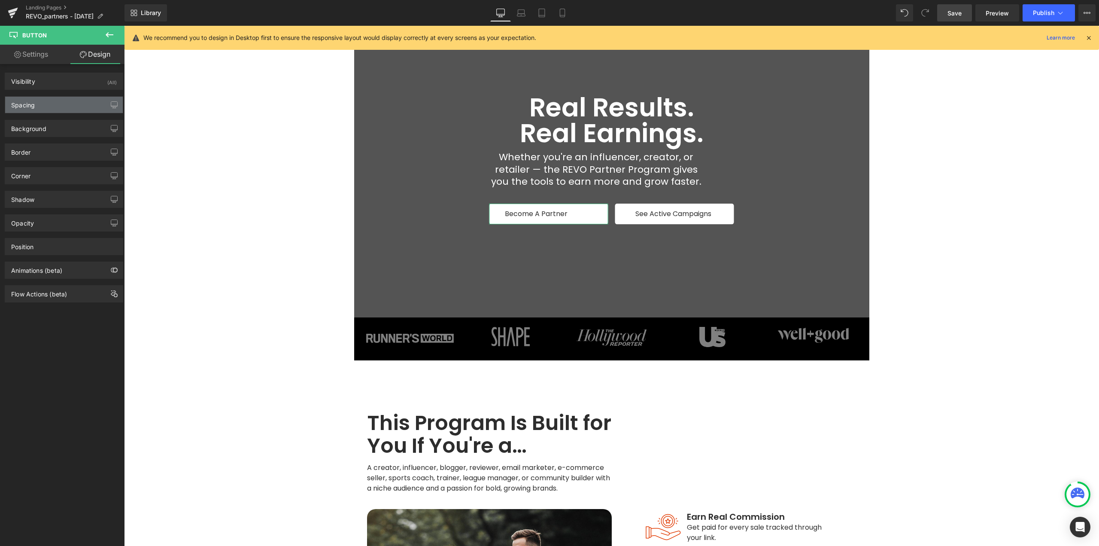
click at [42, 105] on div "Spacing" at bounding box center [64, 105] width 118 height 16
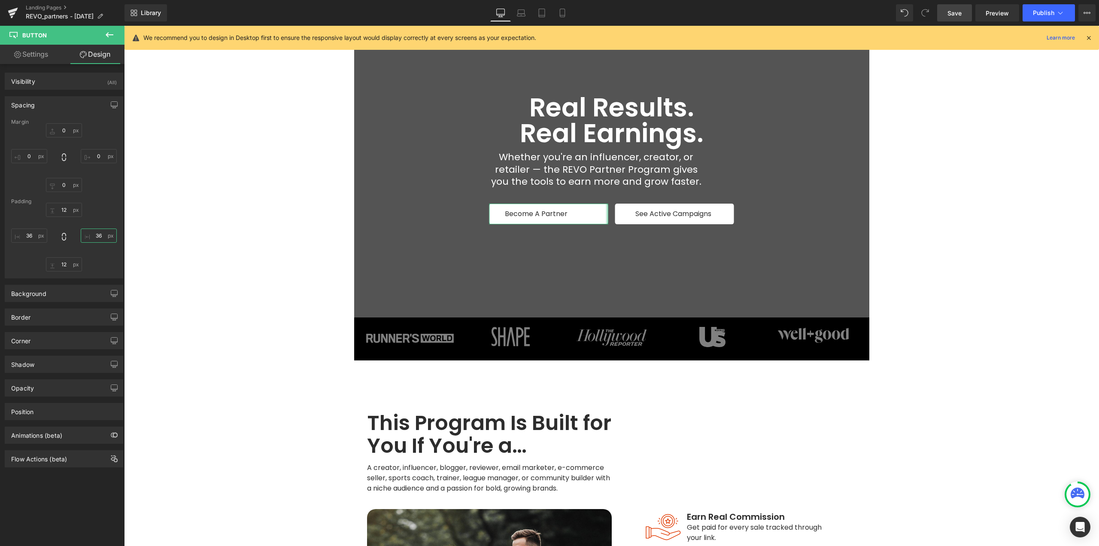
click at [94, 236] on input "36" at bounding box center [99, 235] width 36 height 14
type input "48"
click at [27, 233] on input "36" at bounding box center [29, 235] width 36 height 14
type input "76"
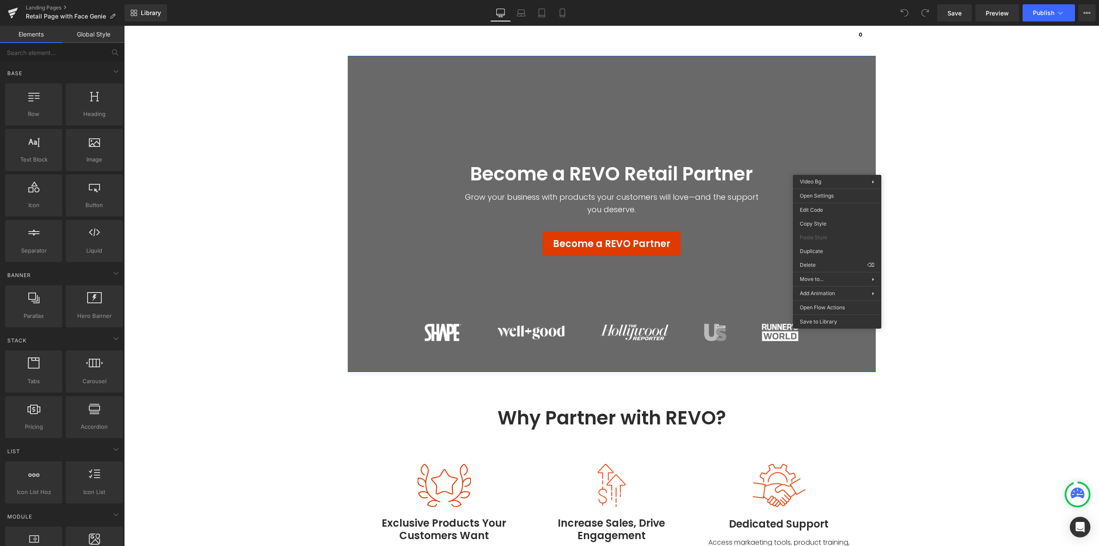
click at [603, 61] on div "Become a REVO Retail Partner Heading Grow your business with products your cust…" at bounding box center [611, 214] width 975 height 316
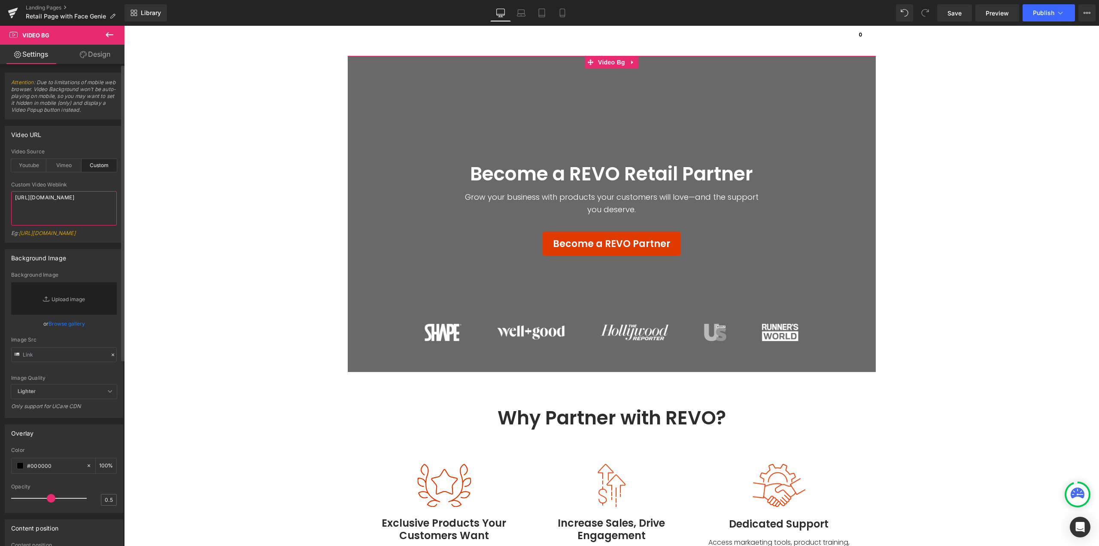
click at [76, 211] on textarea "https://cdn.shopify.com/s/files/1/0527/0123/3328/files/Compilation_video_of_our…" at bounding box center [64, 208] width 106 height 34
click at [608, 62] on span "Video Bg" at bounding box center [611, 62] width 31 height 13
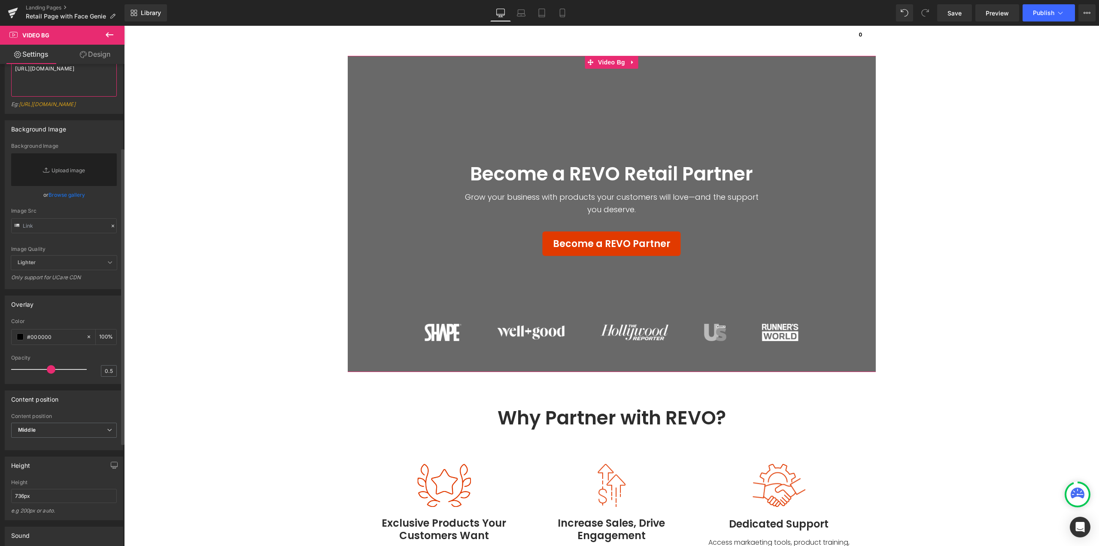
scroll to position [172, 0]
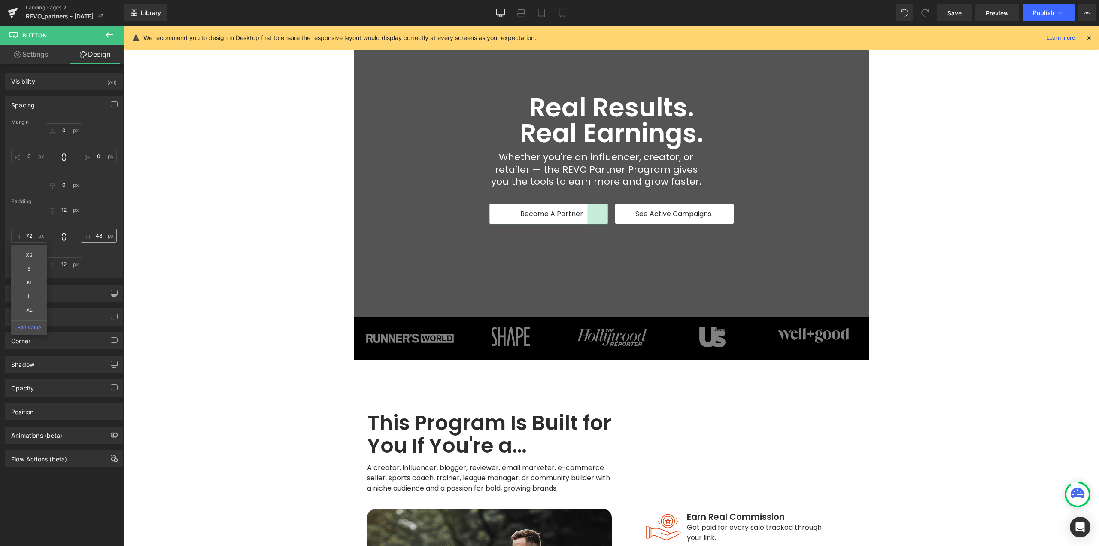
type input "72"
click at [97, 236] on input "48" at bounding box center [99, 235] width 36 height 14
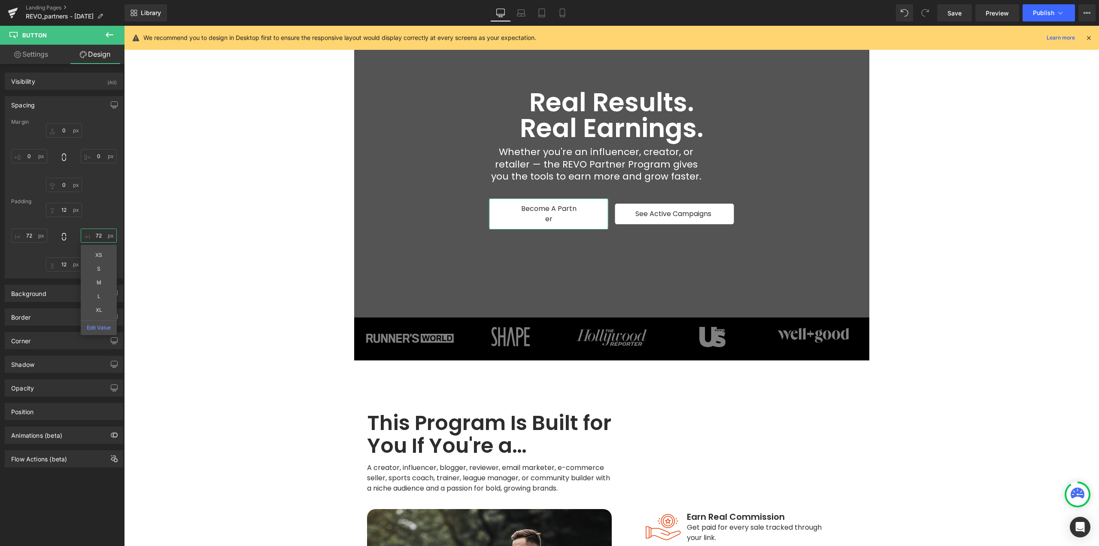
click at [97, 236] on input "72" at bounding box center [99, 235] width 36 height 14
type input "70"
click at [25, 234] on input "72" at bounding box center [29, 235] width 36 height 14
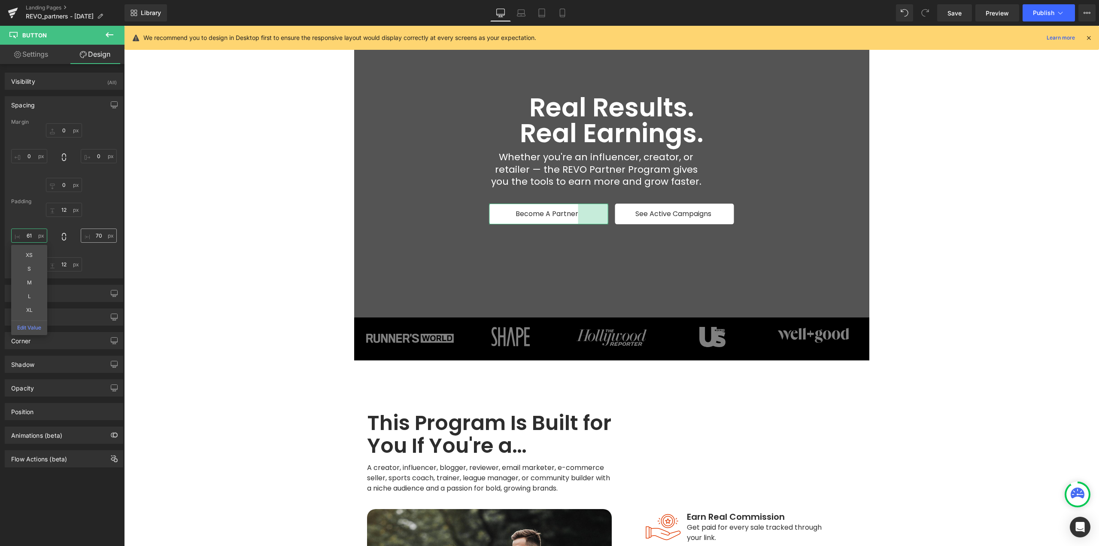
type input "60"
click at [101, 235] on input "70" at bounding box center [99, 235] width 36 height 14
type input "60"
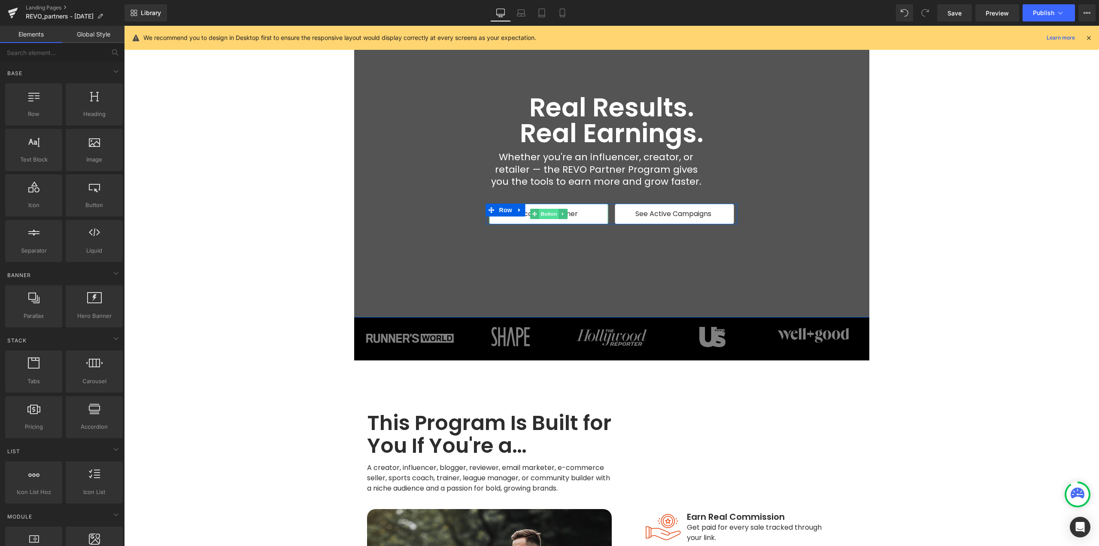
click at [544, 217] on span "Button" at bounding box center [549, 214] width 20 height 10
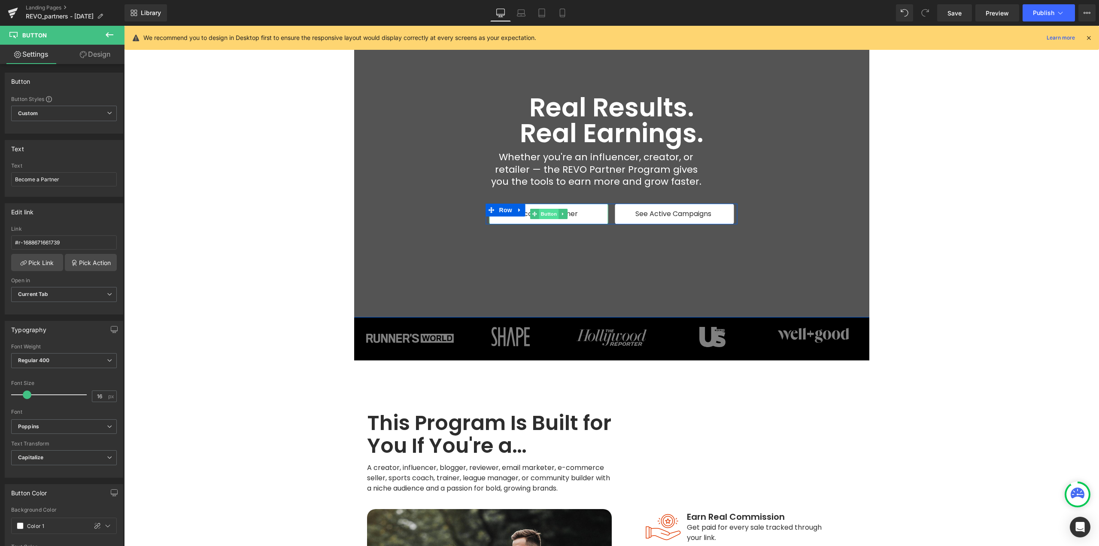
click at [545, 213] on span "Button" at bounding box center [549, 214] width 20 height 10
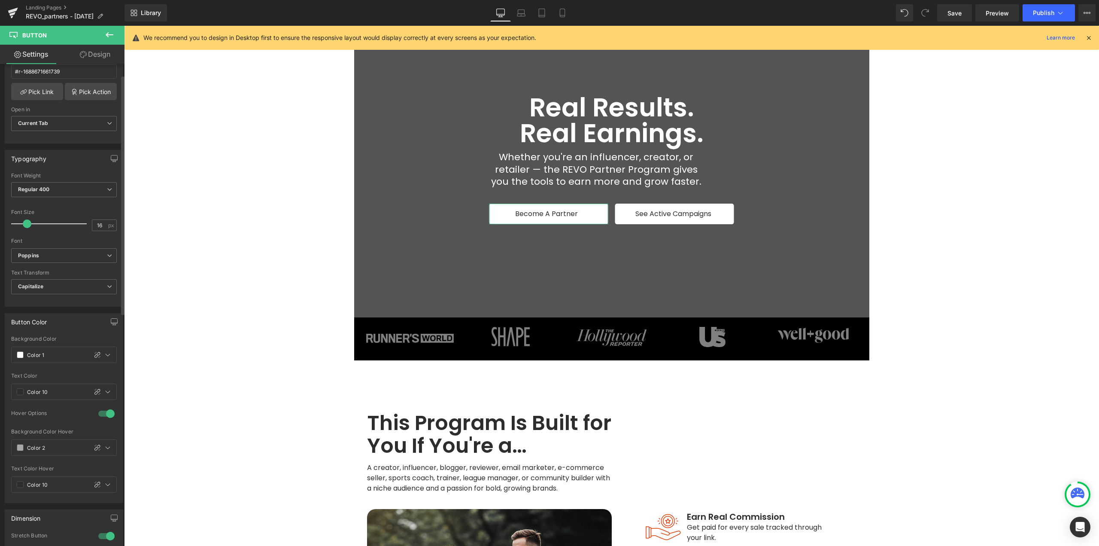
scroll to position [172, 0]
click at [21, 352] on span at bounding box center [20, 353] width 7 height 7
click at [25, 395] on div at bounding box center [24, 394] width 12 height 12
type input "Brand Color"
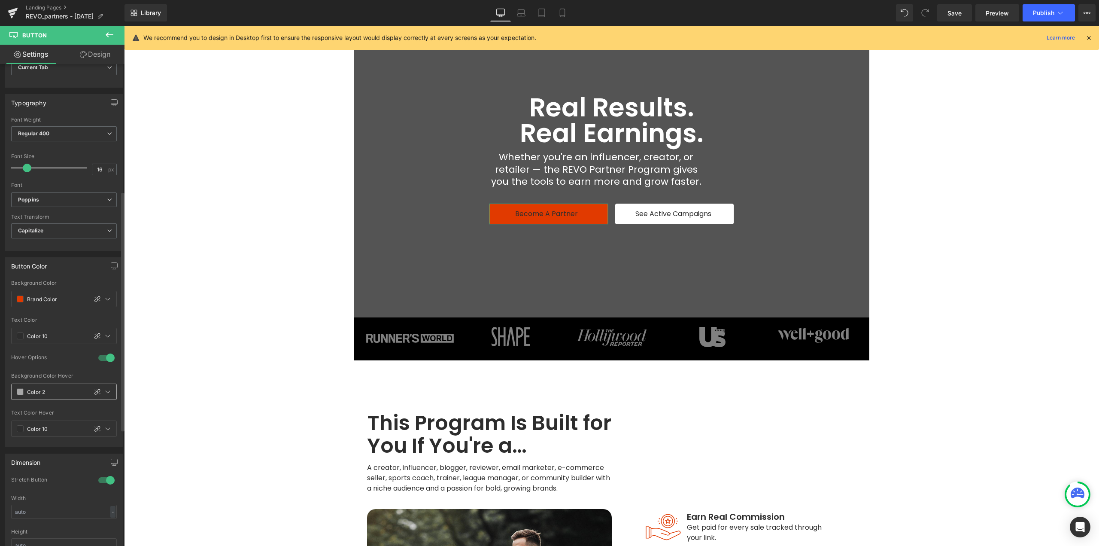
scroll to position [258, 0]
click at [19, 306] on span at bounding box center [20, 304] width 7 height 7
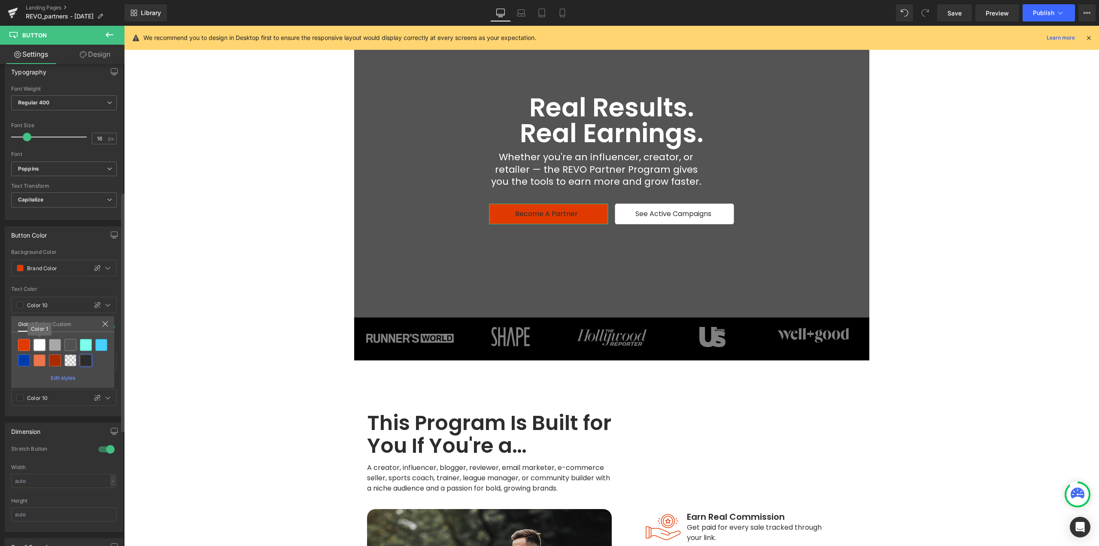
click at [41, 346] on div at bounding box center [39, 345] width 12 height 12
type input "Color 1"
click at [19, 360] on span at bounding box center [20, 360] width 7 height 7
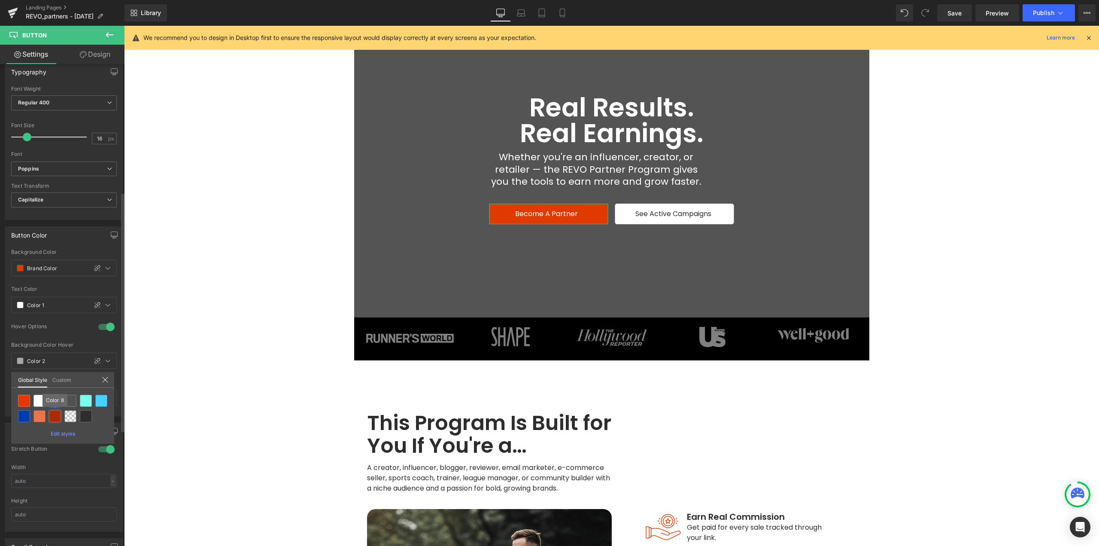
drag, startPoint x: 50, startPoint y: 413, endPoint x: 25, endPoint y: 375, distance: 45.3
click at [50, 413] on div at bounding box center [55, 416] width 12 height 12
type input "Color 8"
click at [21, 397] on span at bounding box center [20, 397] width 7 height 7
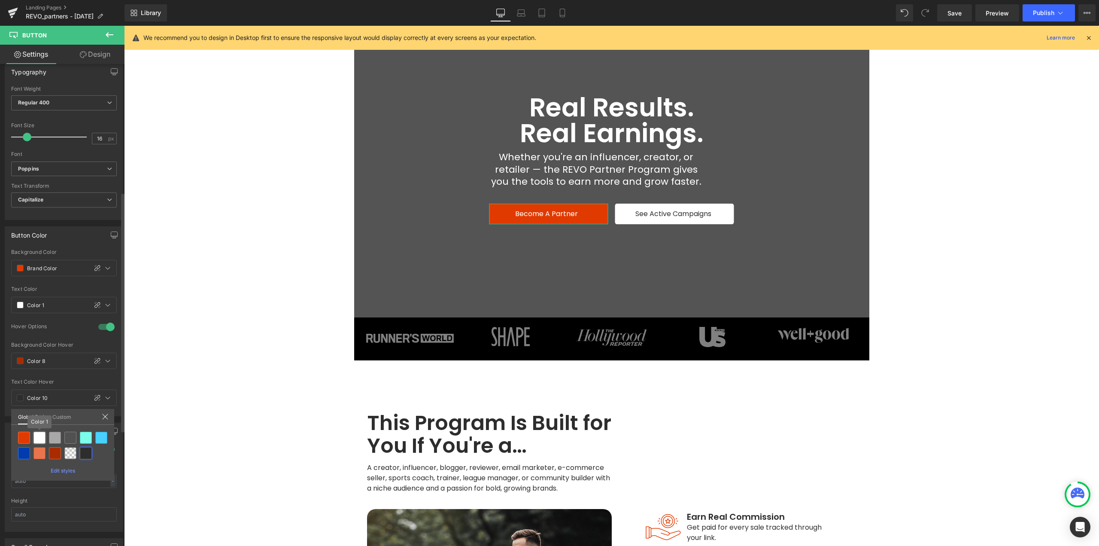
click at [39, 436] on div at bounding box center [39, 438] width 12 height 12
type input "Color 1"
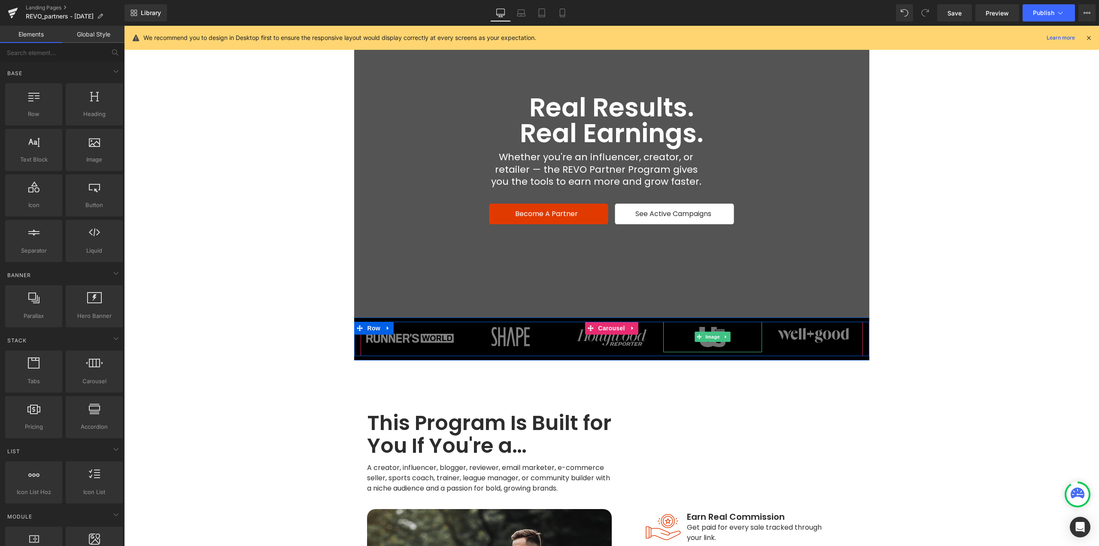
scroll to position [0, 0]
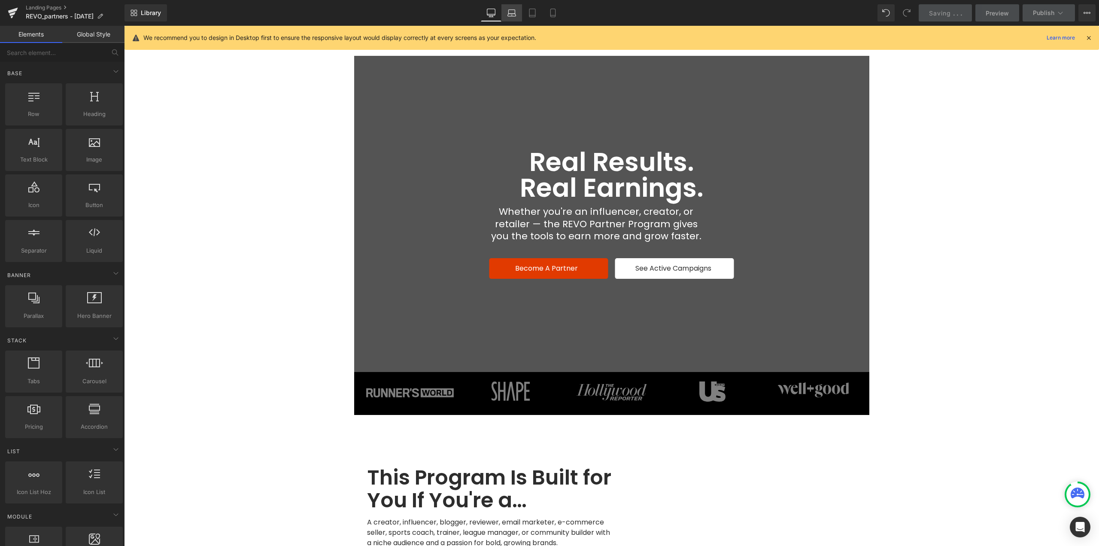
click at [516, 13] on icon at bounding box center [512, 13] width 9 height 9
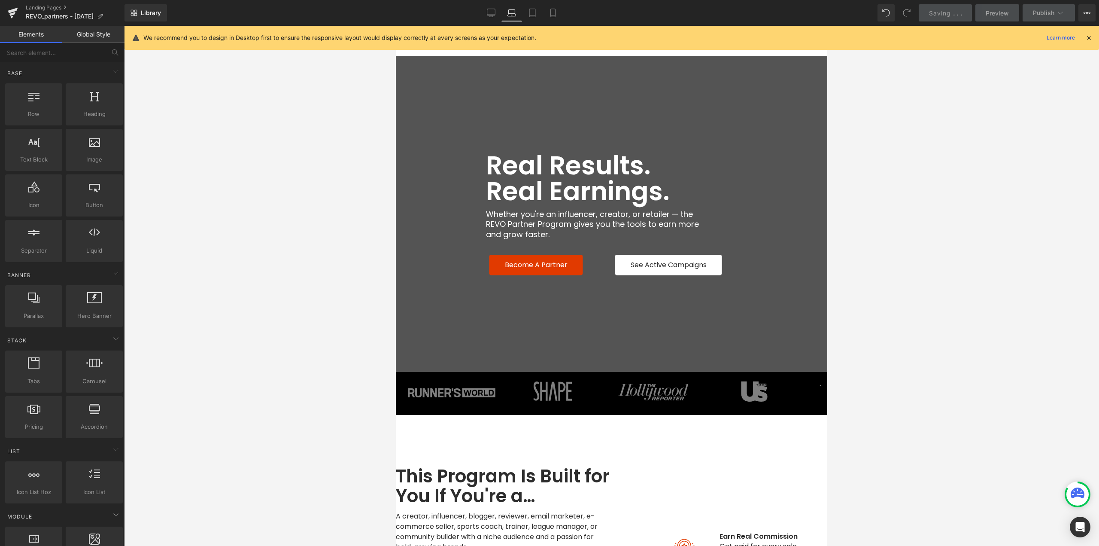
scroll to position [30, 0]
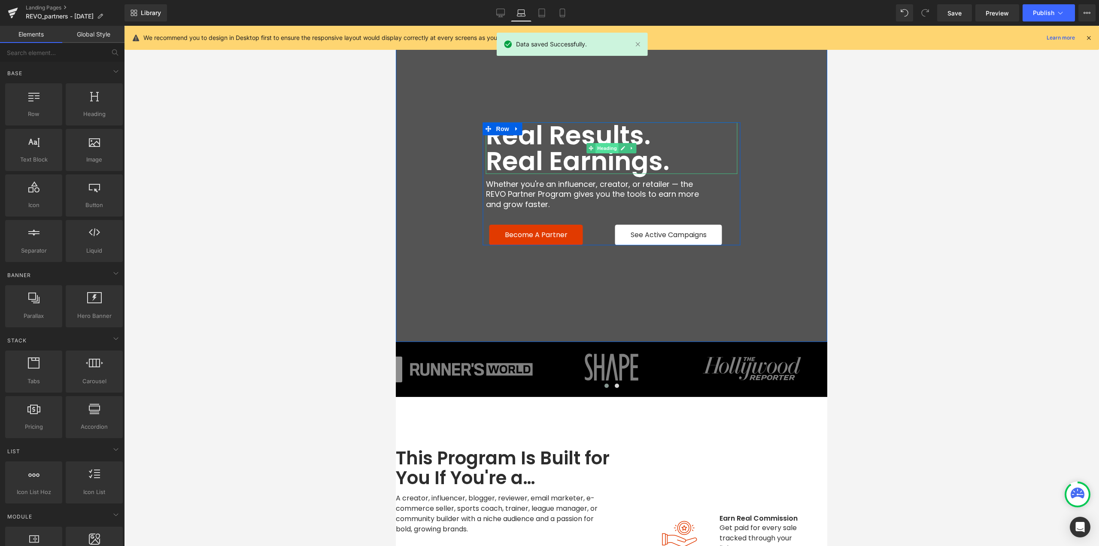
click at [605, 149] on span "Heading" at bounding box center [607, 148] width 23 height 10
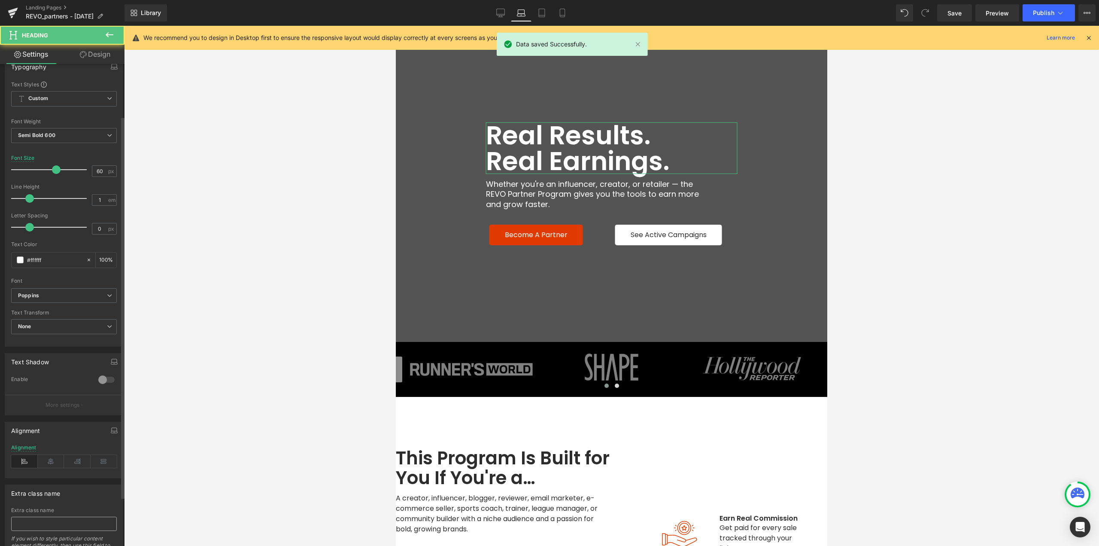
scroll to position [128, 0]
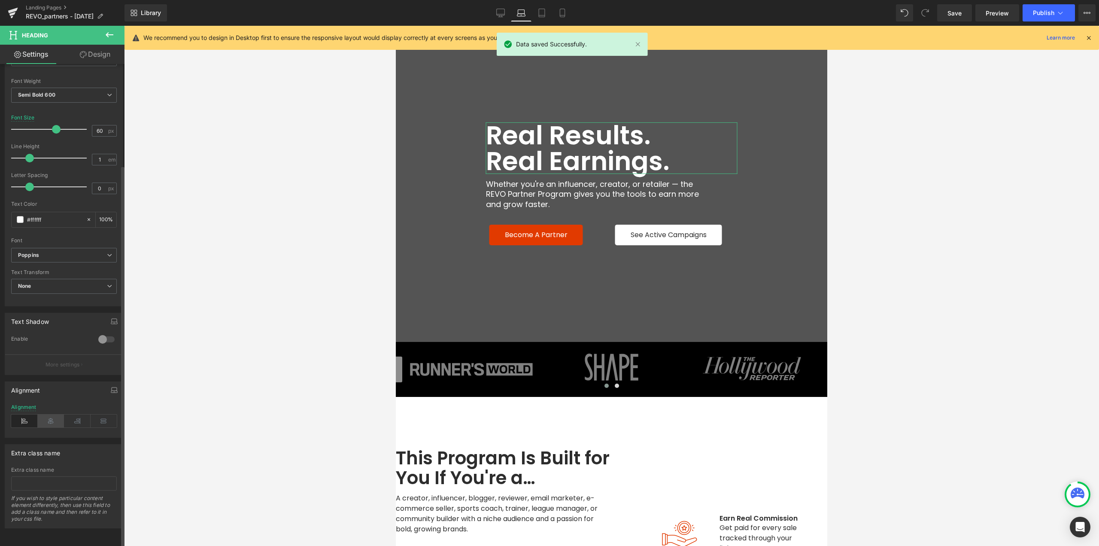
click at [52, 420] on icon at bounding box center [51, 420] width 27 height 13
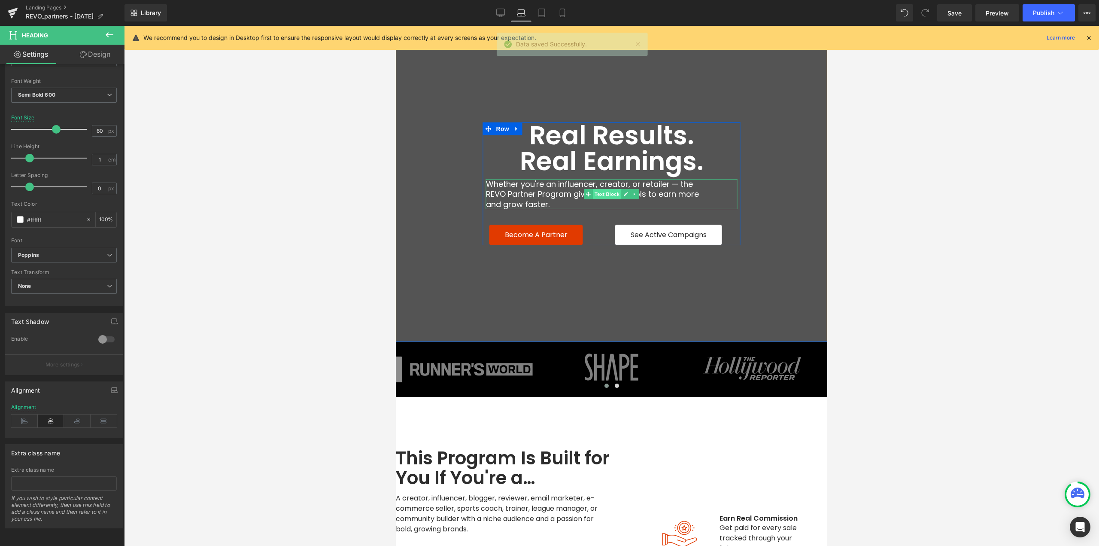
click at [609, 196] on span "Text Block" at bounding box center [607, 194] width 28 height 10
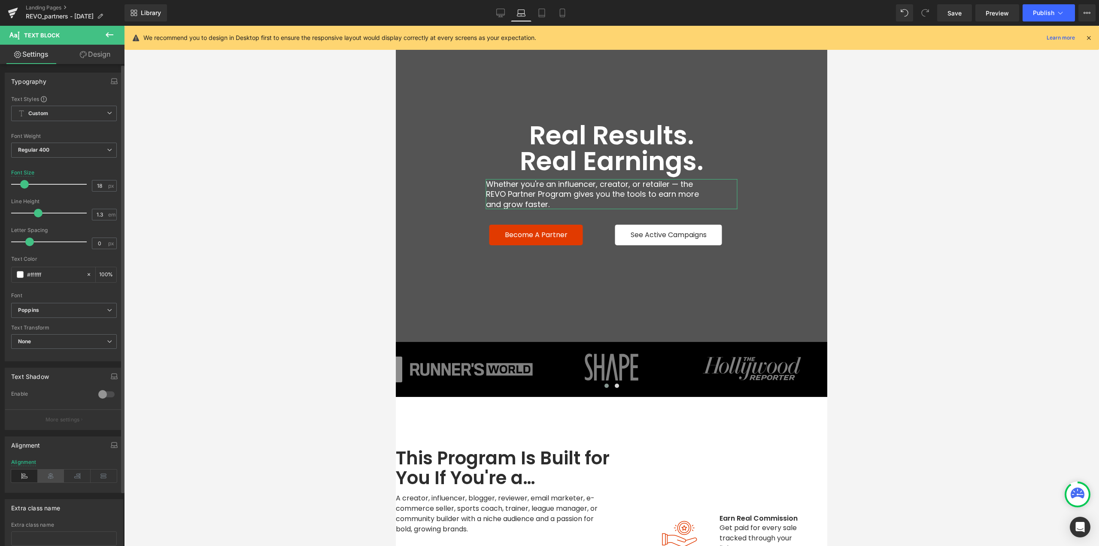
drag, startPoint x: 49, startPoint y: 475, endPoint x: 63, endPoint y: 231, distance: 244.8
click at [49, 475] on icon at bounding box center [51, 475] width 27 height 13
click at [100, 188] on input "18" at bounding box center [99, 185] width 15 height 11
type input "20"
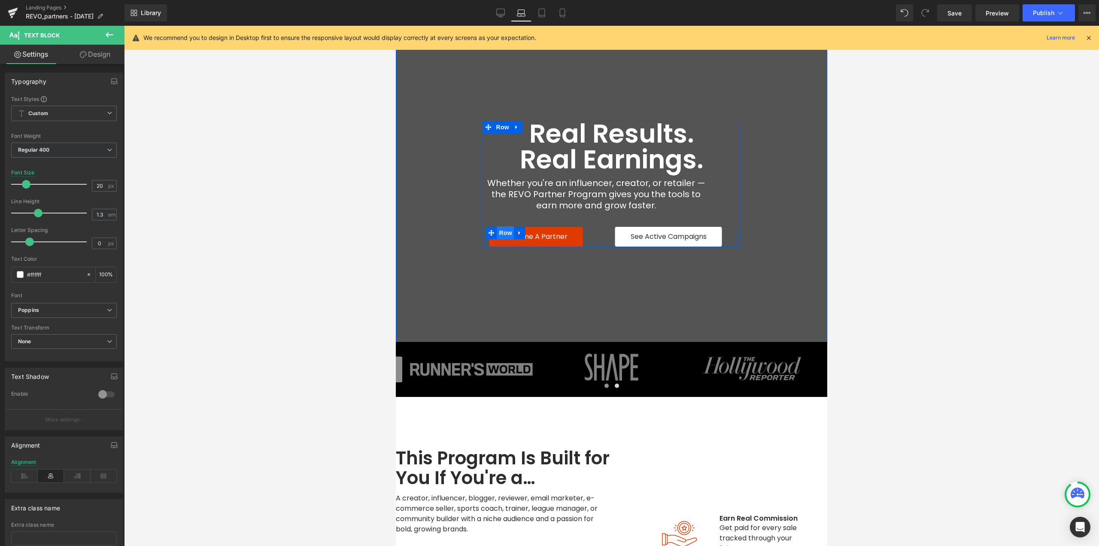
click at [498, 234] on span "Row" at bounding box center [505, 232] width 17 height 13
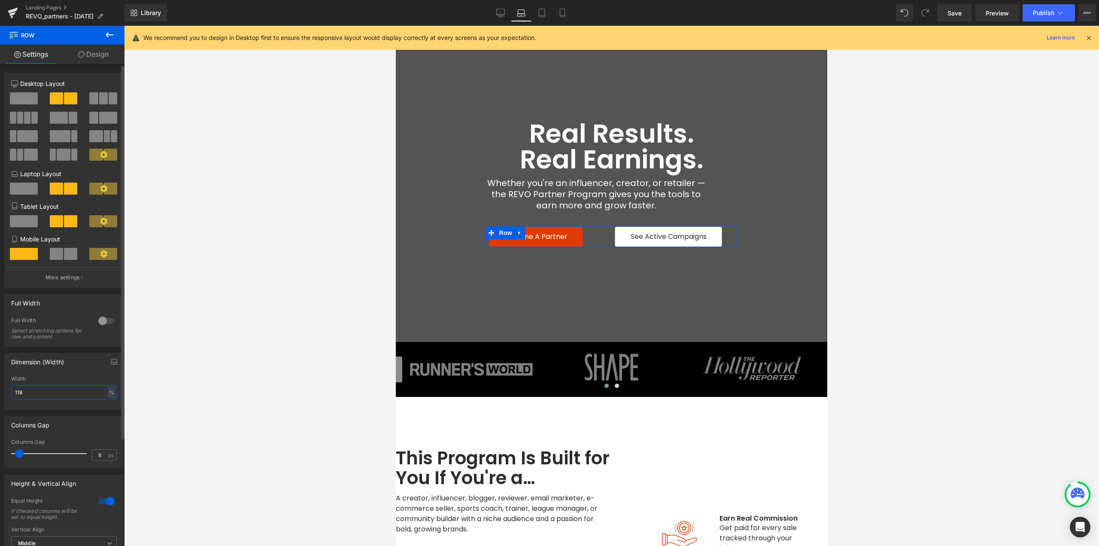
drag, startPoint x: 5, startPoint y: 390, endPoint x: 0, endPoint y: 390, distance: 4.7
click at [0, 390] on div "Dimension (Width) 118% Width 118 % % px" at bounding box center [64, 378] width 128 height 63
type input "92"
click at [542, 238] on span "Button" at bounding box center [546, 236] width 20 height 10
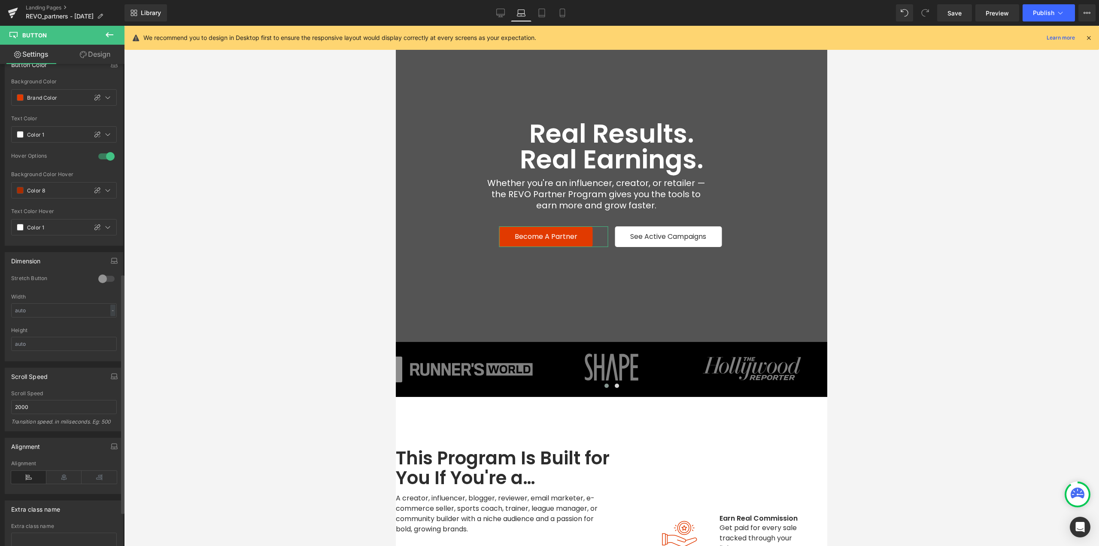
scroll to position [429, 0]
click at [57, 479] on icon at bounding box center [63, 475] width 35 height 13
click at [664, 238] on span "Button" at bounding box center [670, 236] width 20 height 10
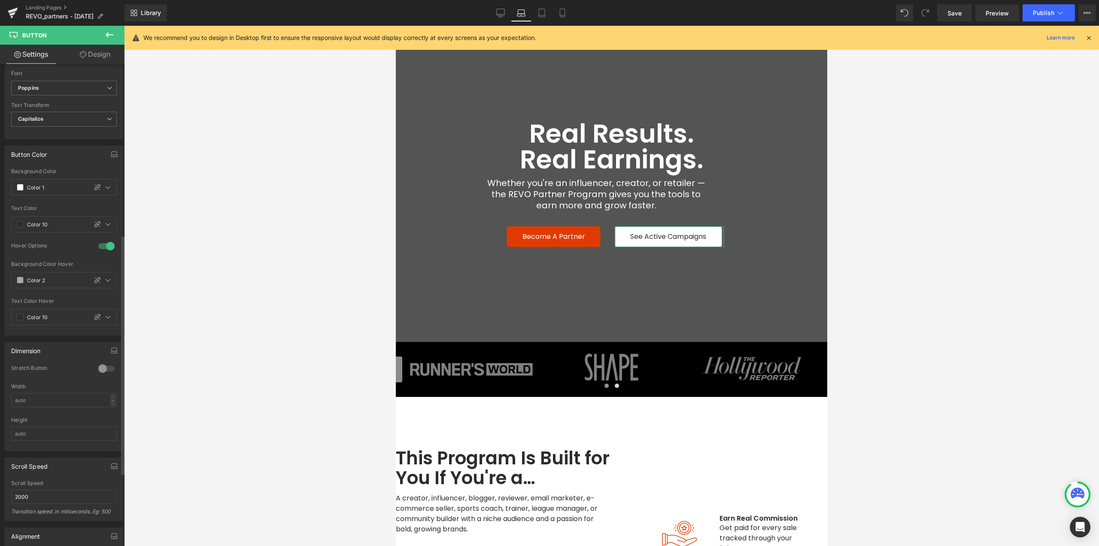
scroll to position [344, 0]
click at [104, 361] on div at bounding box center [106, 363] width 21 height 14
click at [548, 236] on span "Button" at bounding box center [554, 236] width 20 height 10
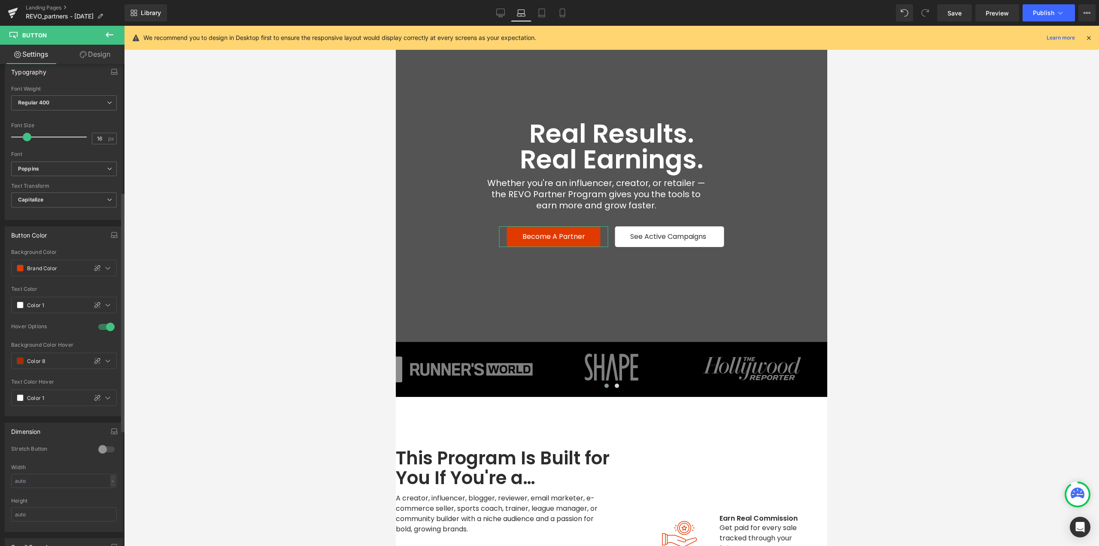
click at [104, 450] on div at bounding box center [106, 449] width 21 height 14
click at [548, 237] on span "Button" at bounding box center [554, 236] width 20 height 10
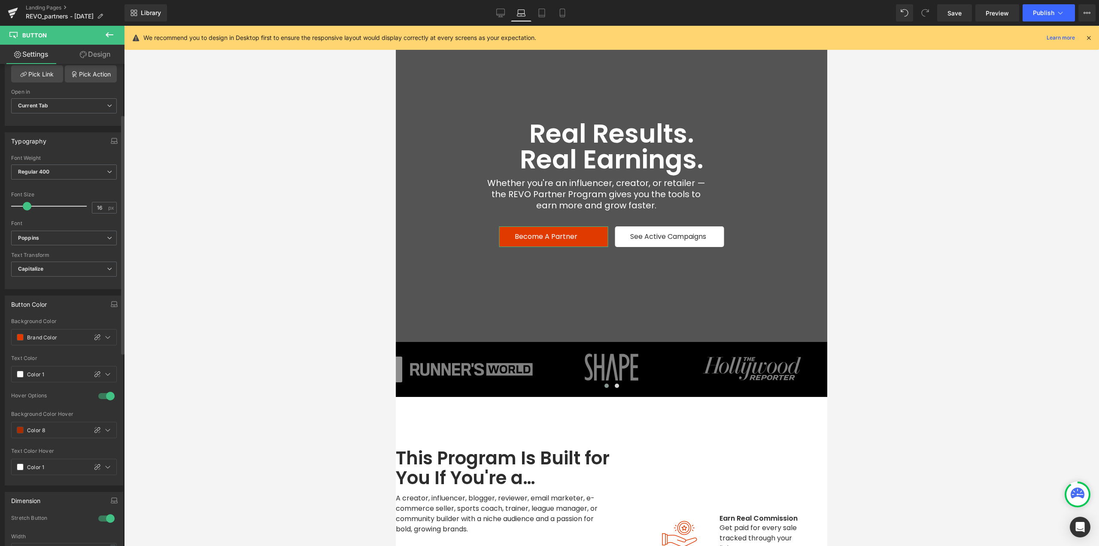
scroll to position [86, 0]
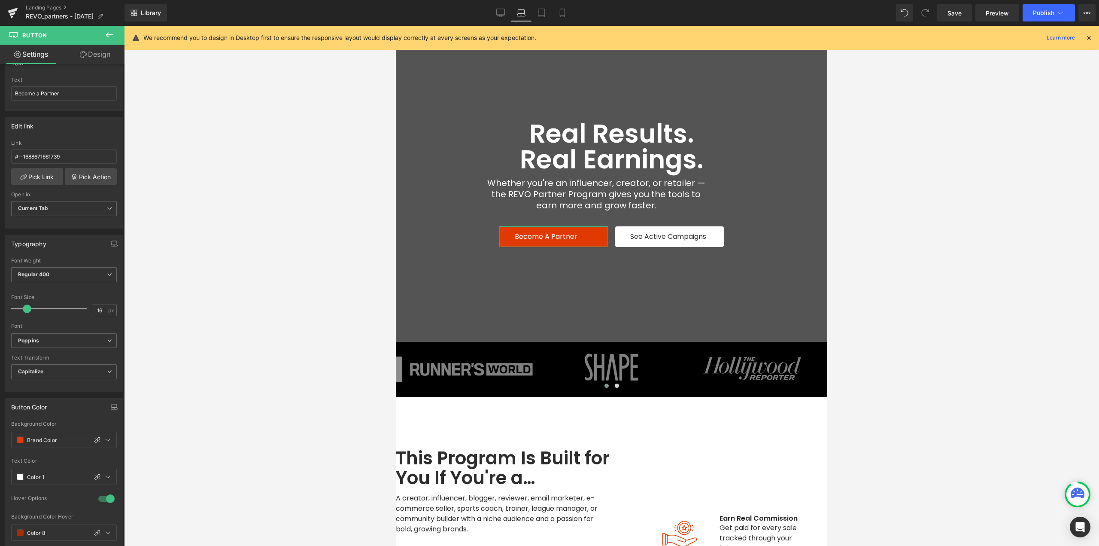
click at [92, 54] on link "Design" at bounding box center [95, 54] width 62 height 19
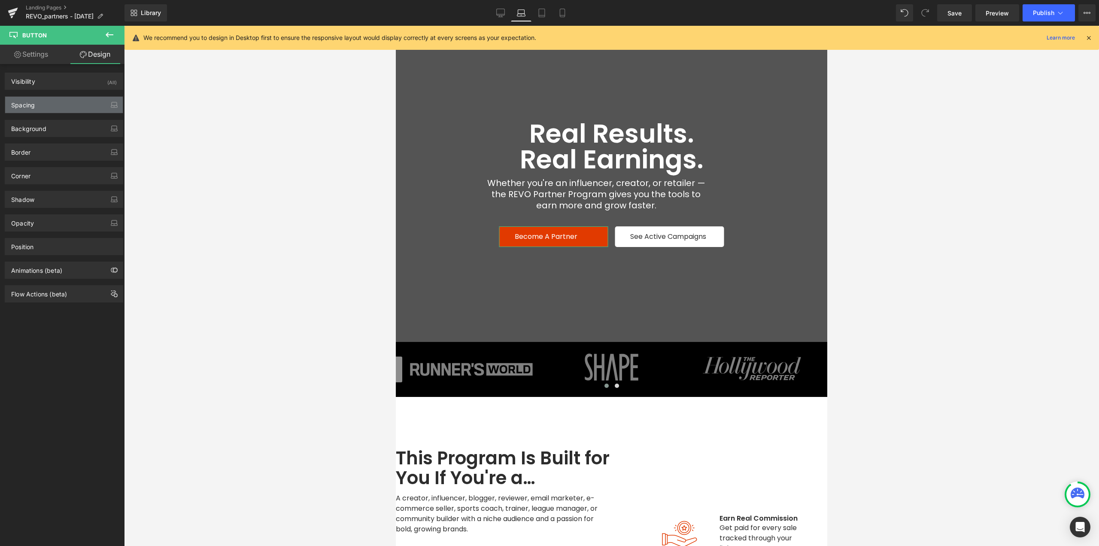
click at [37, 104] on div "Spacing" at bounding box center [64, 105] width 118 height 16
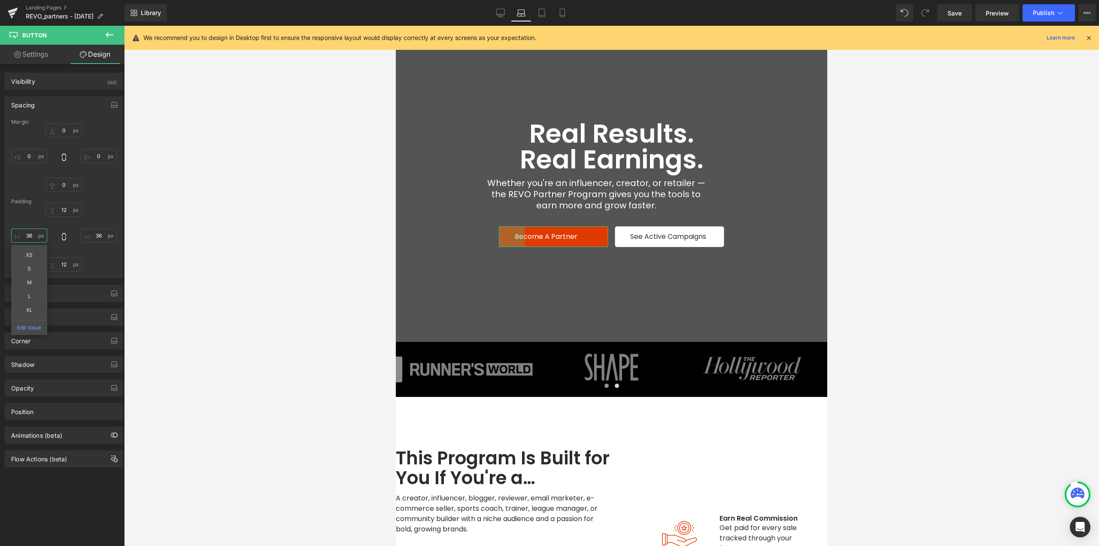
click at [33, 237] on input "36" at bounding box center [29, 235] width 36 height 14
type input "51px"
drag, startPoint x: 509, startPoint y: 242, endPoint x: 514, endPoint y: 243, distance: 5.4
click at [514, 243] on div "51px" at bounding box center [510, 236] width 22 height 21
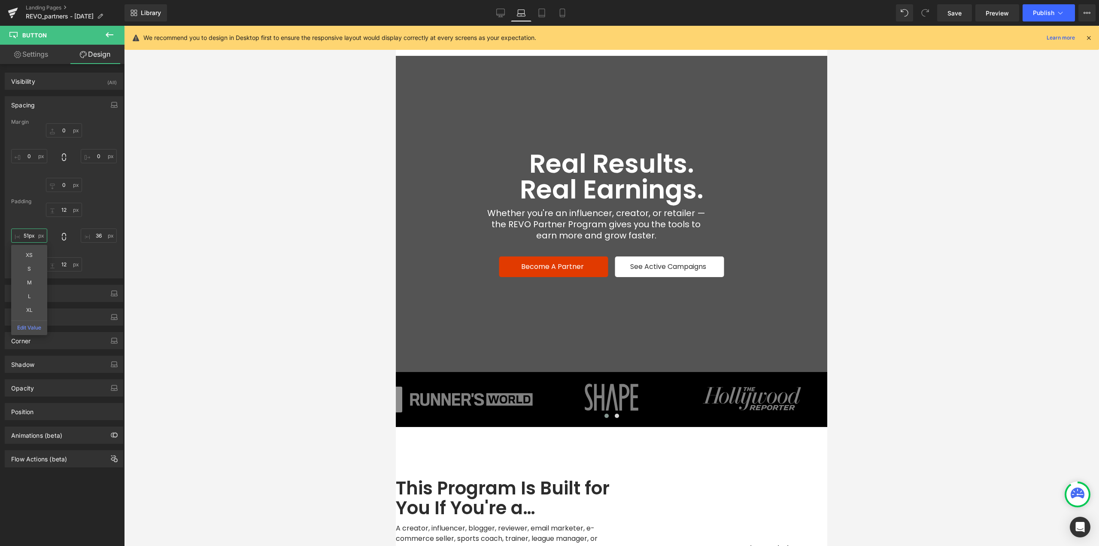
scroll to position [172, 0]
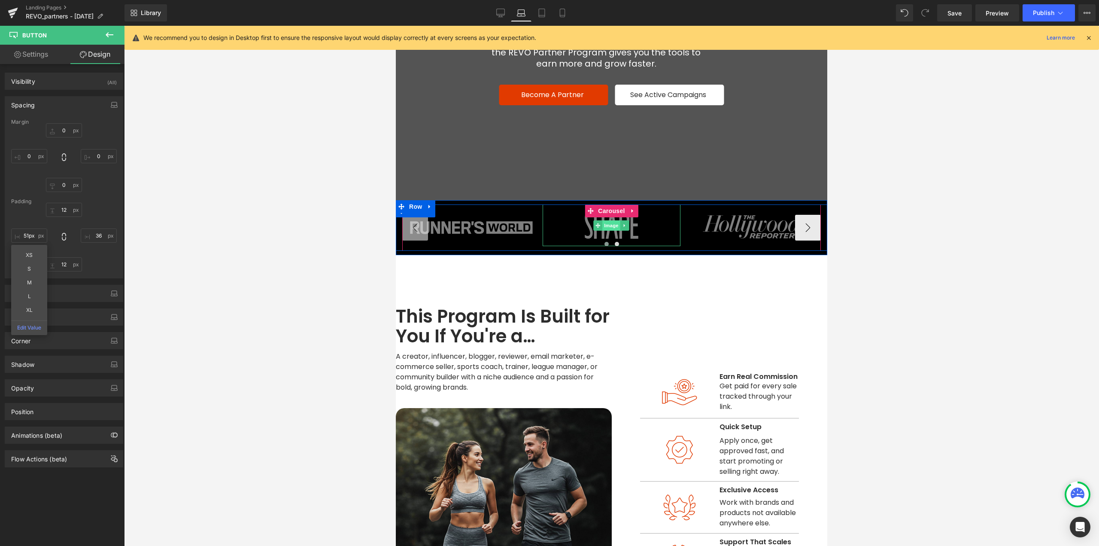
click at [607, 227] on span "Image" at bounding box center [612, 225] width 18 height 10
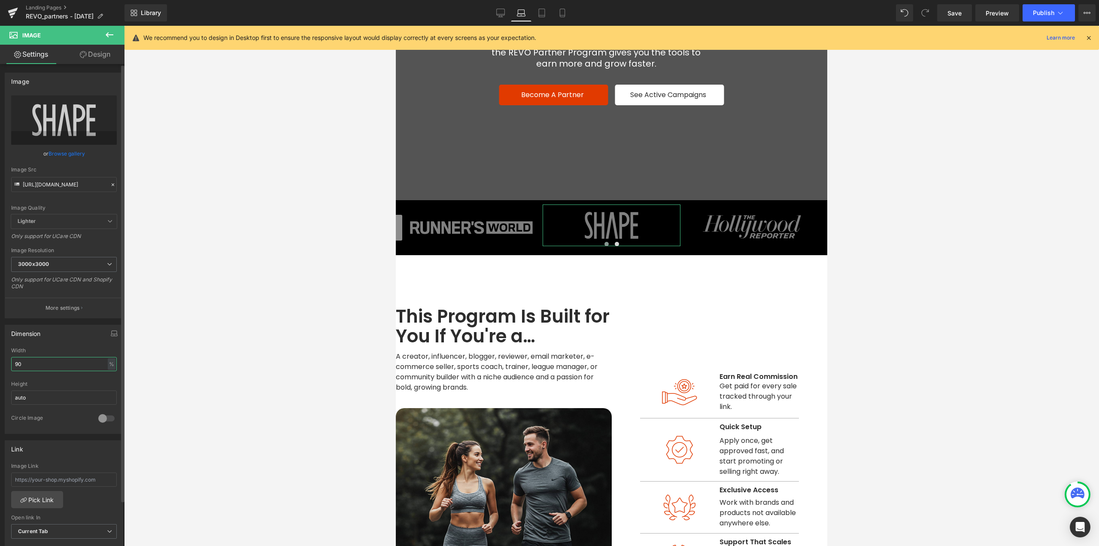
drag, startPoint x: 34, startPoint y: 366, endPoint x: 0, endPoint y: 371, distance: 34.7
click at [0, 371] on div "Dimension 90% Width 90 % % px auto Height auto 0 Circle Image" at bounding box center [64, 376] width 128 height 116
type input "90"
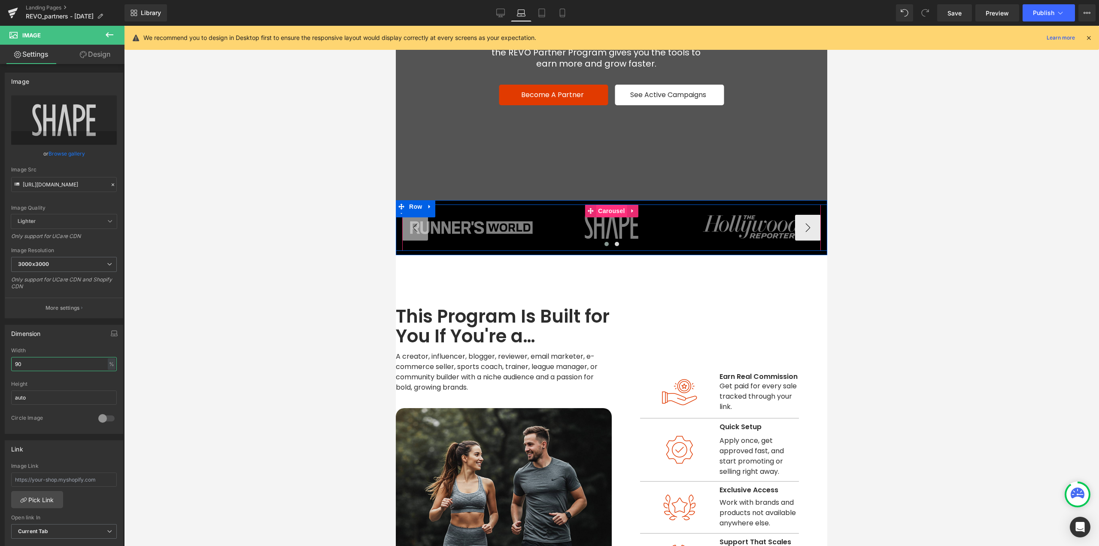
drag, startPoint x: 607, startPoint y: 211, endPoint x: 602, endPoint y: 211, distance: 5.2
click at [607, 210] on span "Carousel" at bounding box center [611, 210] width 31 height 13
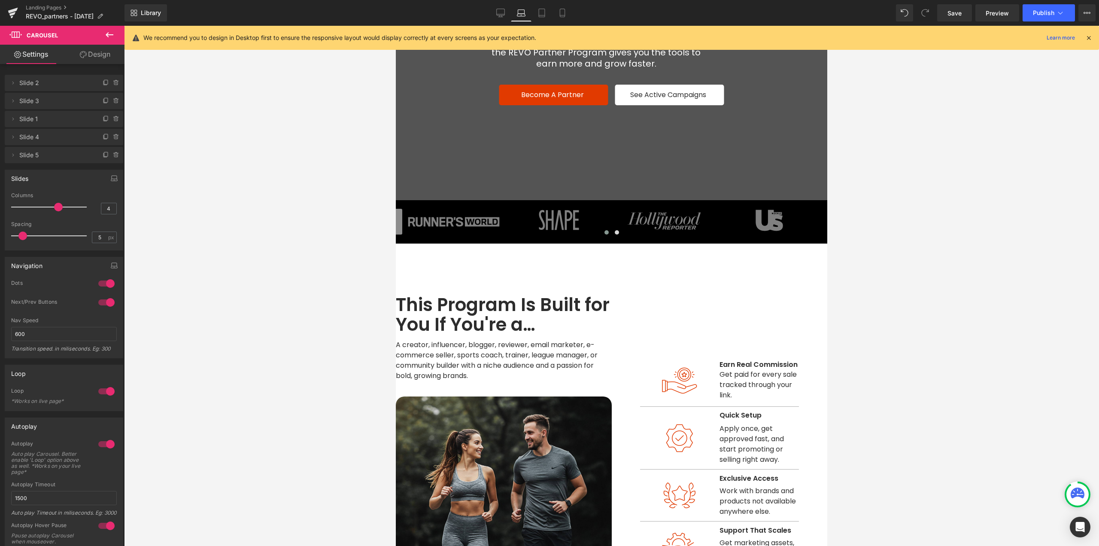
type input "5"
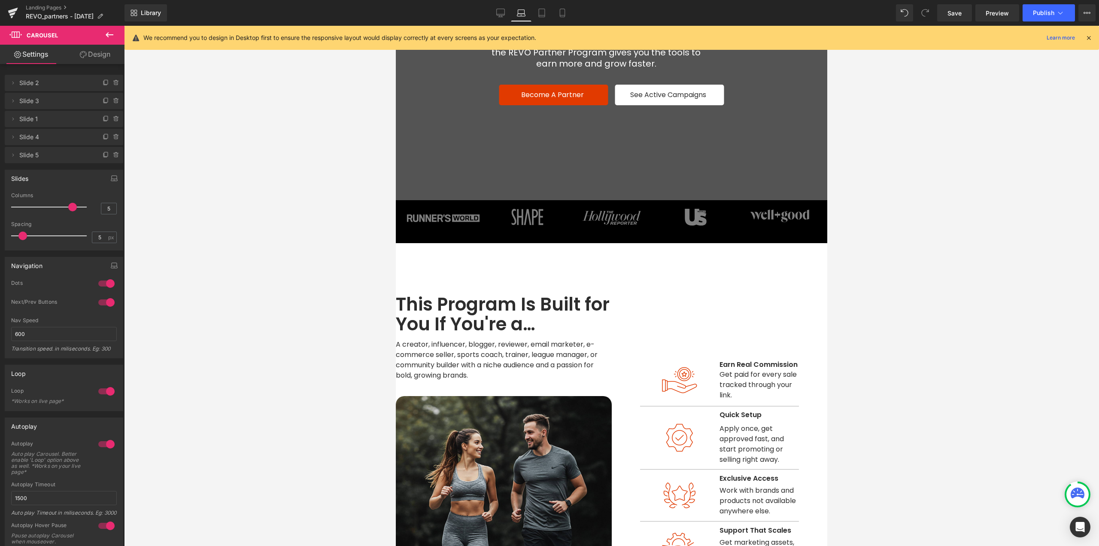
drag, startPoint x: 46, startPoint y: 207, endPoint x: 71, endPoint y: 206, distance: 24.9
click at [71, 206] on span at bounding box center [72, 207] width 9 height 9
drag, startPoint x: 22, startPoint y: 235, endPoint x: 0, endPoint y: 240, distance: 22.9
click at [0, 240] on div "Slides 5 Columns 5 5 Columns 5 3 Columns 3 1 Columns 1 5px Spacing 5 px 0px Spa…" at bounding box center [64, 206] width 128 height 87
type input "33"
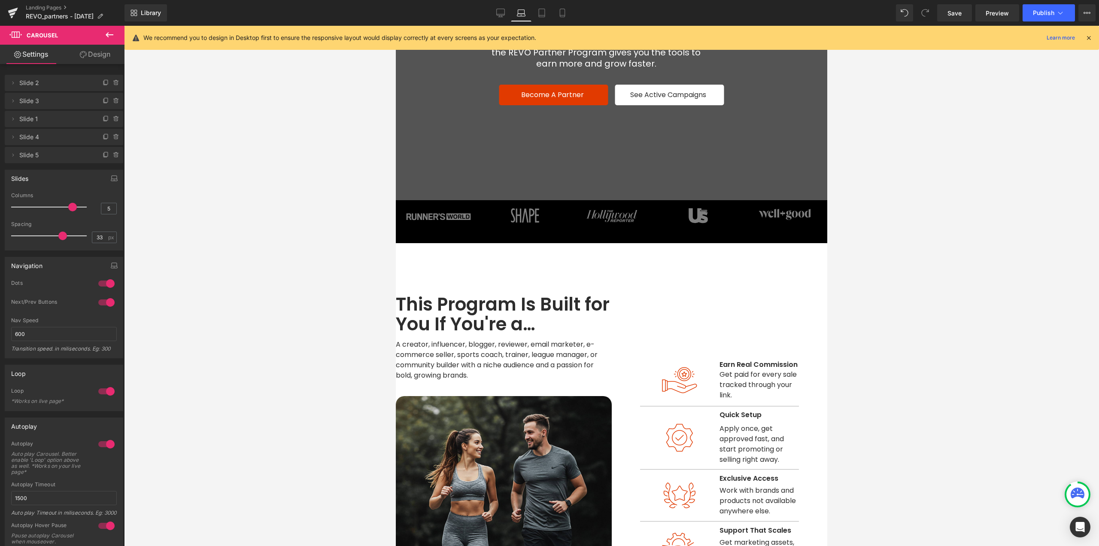
drag, startPoint x: 17, startPoint y: 238, endPoint x: 61, endPoint y: 237, distance: 44.2
click at [61, 237] on span at bounding box center [62, 235] width 9 height 9
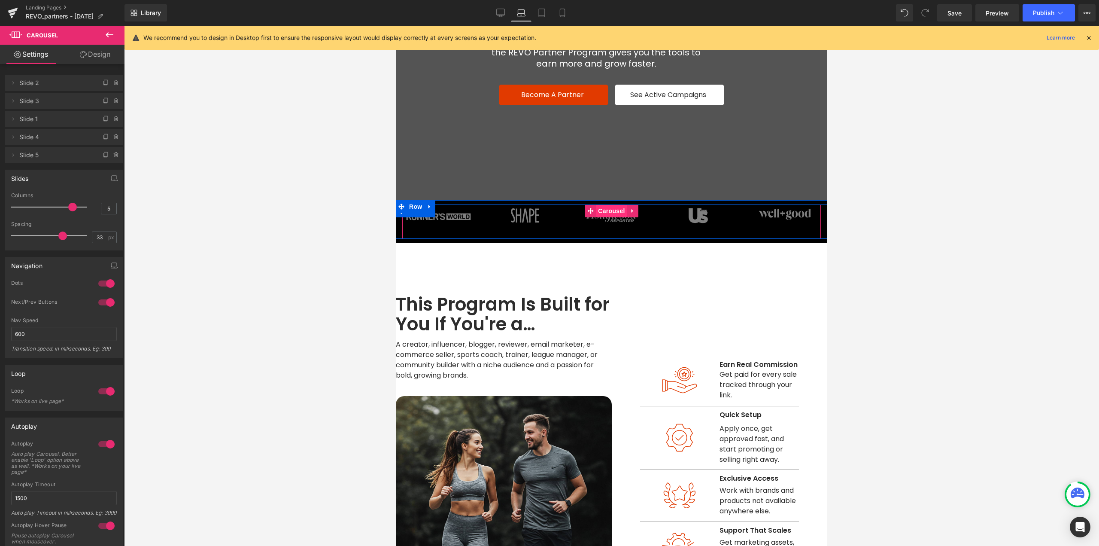
click at [602, 215] on span "Carousel" at bounding box center [611, 210] width 31 height 13
click at [610, 222] on img at bounding box center [612, 215] width 70 height 23
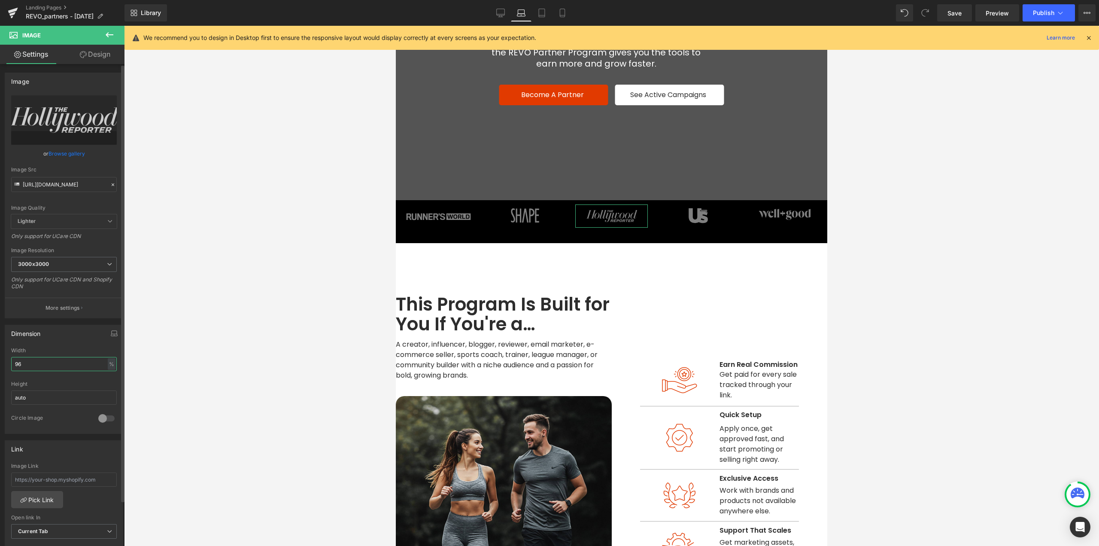
drag, startPoint x: 20, startPoint y: 362, endPoint x: 3, endPoint y: 370, distance: 18.8
click at [0, 368] on div "Dimension 96% Width 96 % % px auto Height auto 0 Circle Image" at bounding box center [64, 376] width 128 height 116
type input "95"
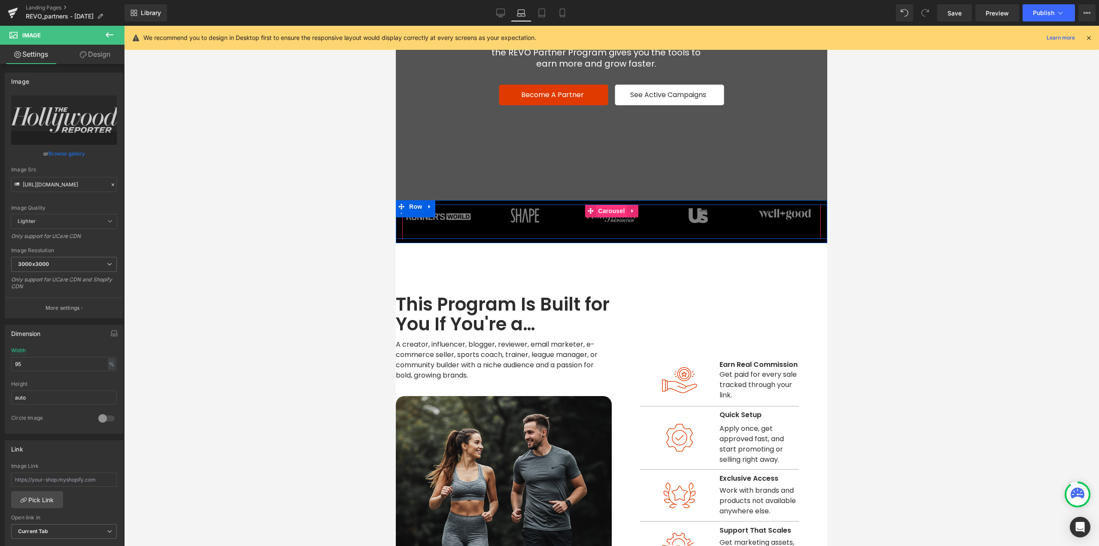
click at [604, 213] on span "Carousel" at bounding box center [611, 210] width 31 height 13
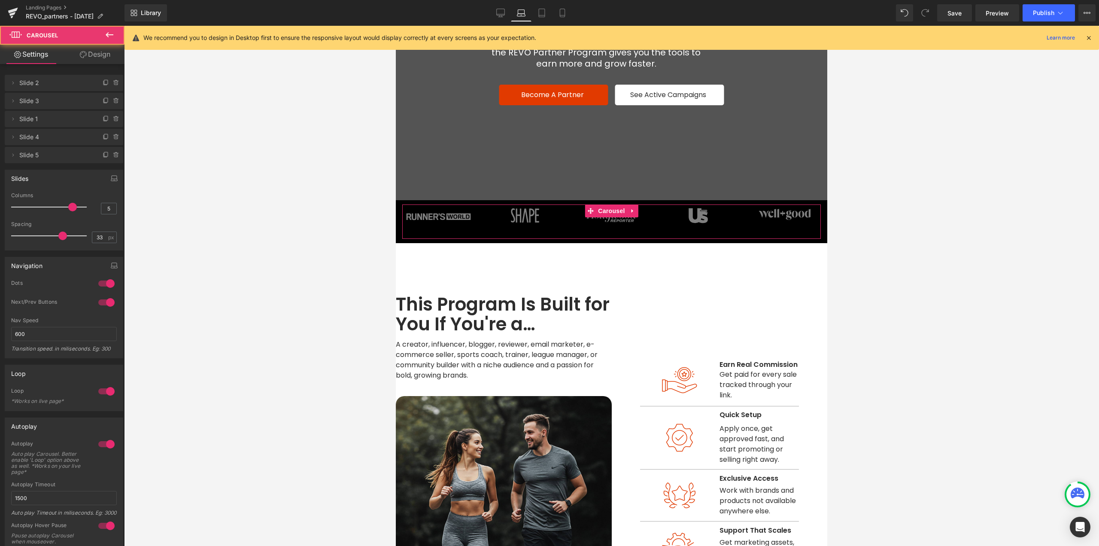
click at [104, 59] on link "Design" at bounding box center [95, 54] width 62 height 19
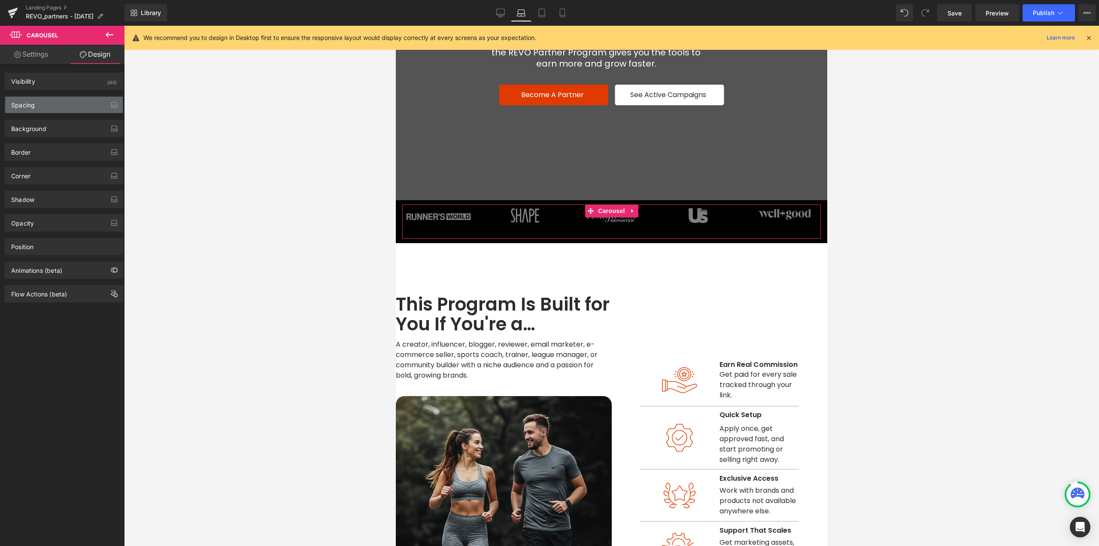
click at [48, 103] on div "Spacing" at bounding box center [64, 105] width 118 height 16
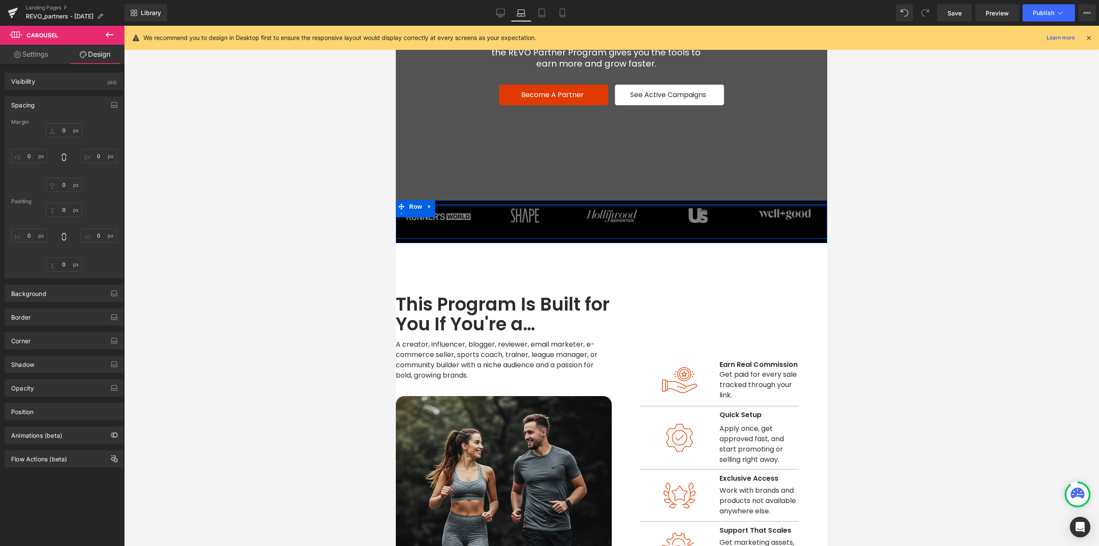
click at [490, 206] on div at bounding box center [612, 205] width 432 height 2
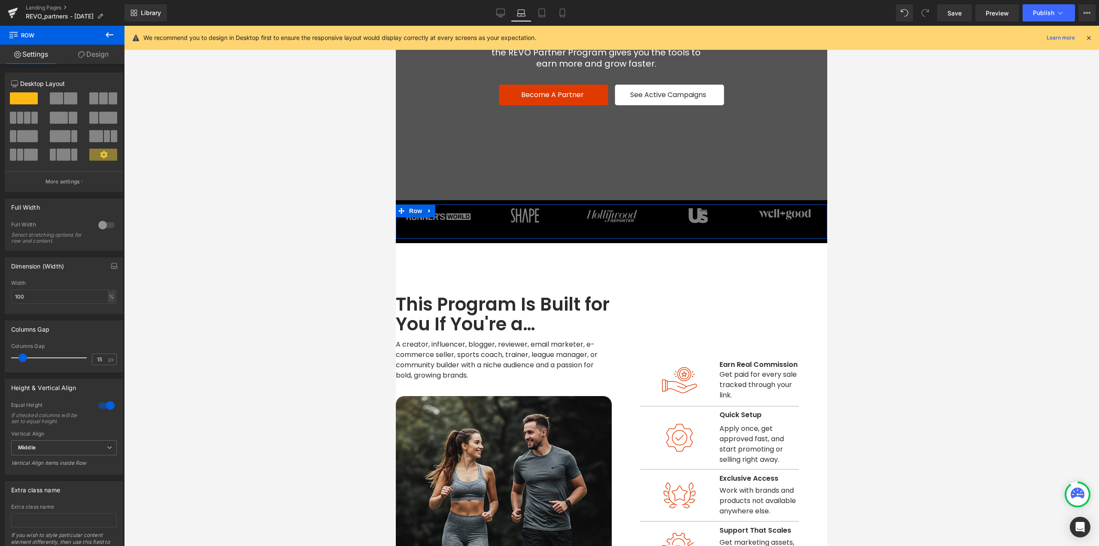
click at [92, 57] on link "Design" at bounding box center [93, 54] width 62 height 19
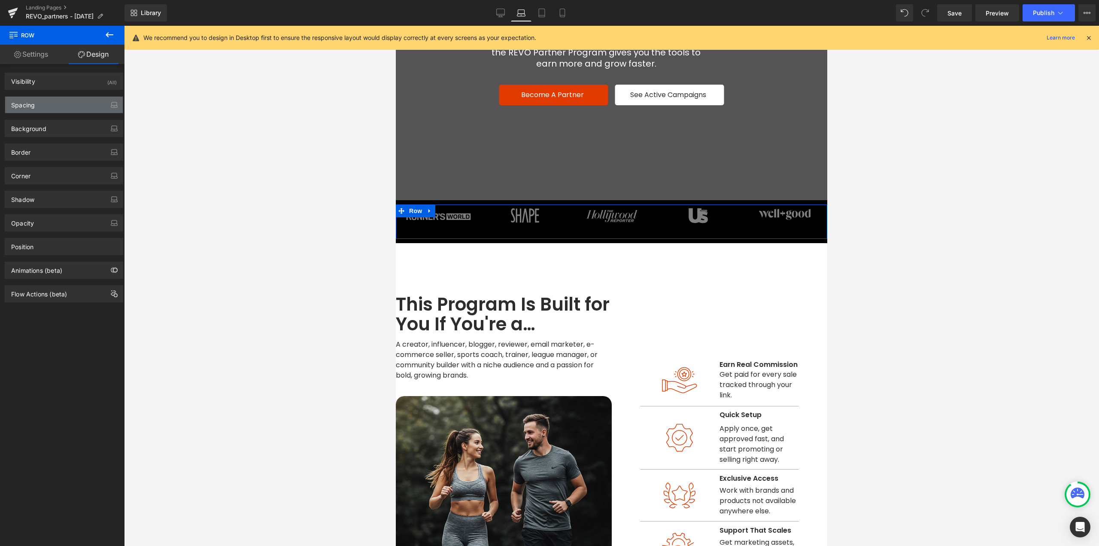
click at [33, 103] on div "Spacing" at bounding box center [23, 103] width 24 height 12
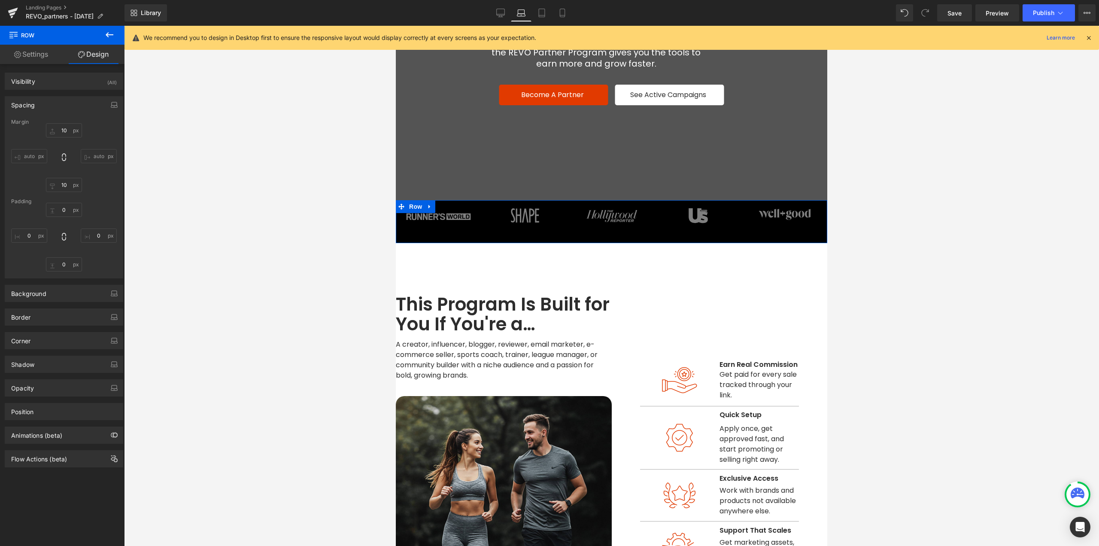
click at [510, 204] on div "Image Image Image Image Image ‹ › [GEOGRAPHIC_DATA]" at bounding box center [612, 221] width 432 height 43
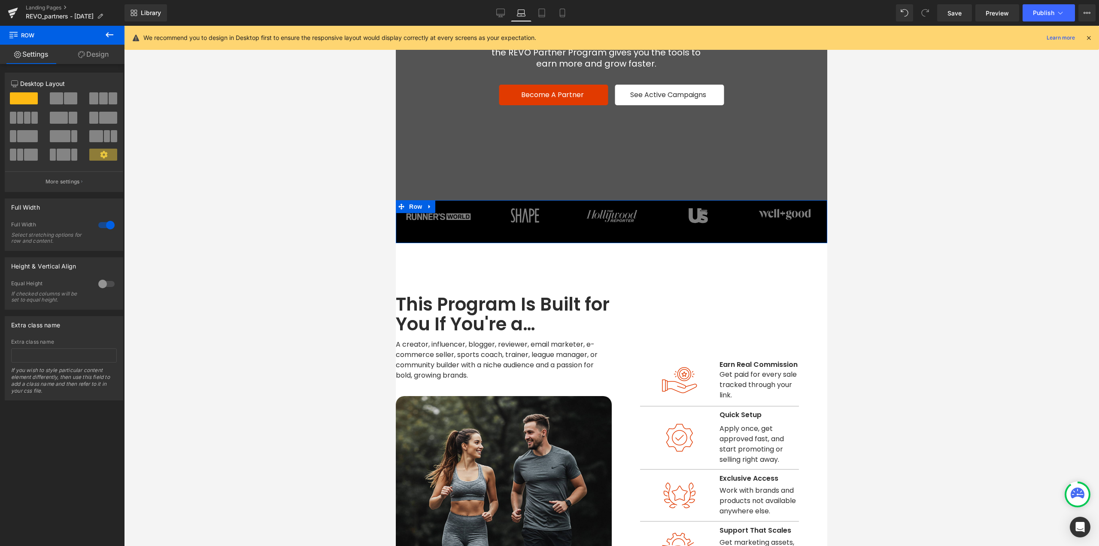
click at [97, 59] on link "Design" at bounding box center [93, 54] width 62 height 19
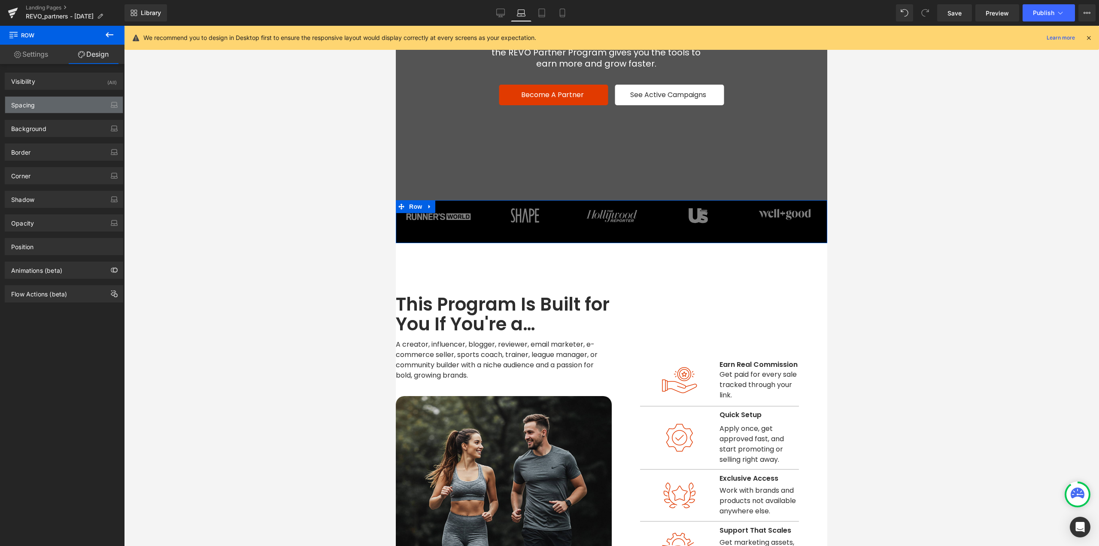
click at [32, 105] on div "Spacing" at bounding box center [23, 103] width 24 height 12
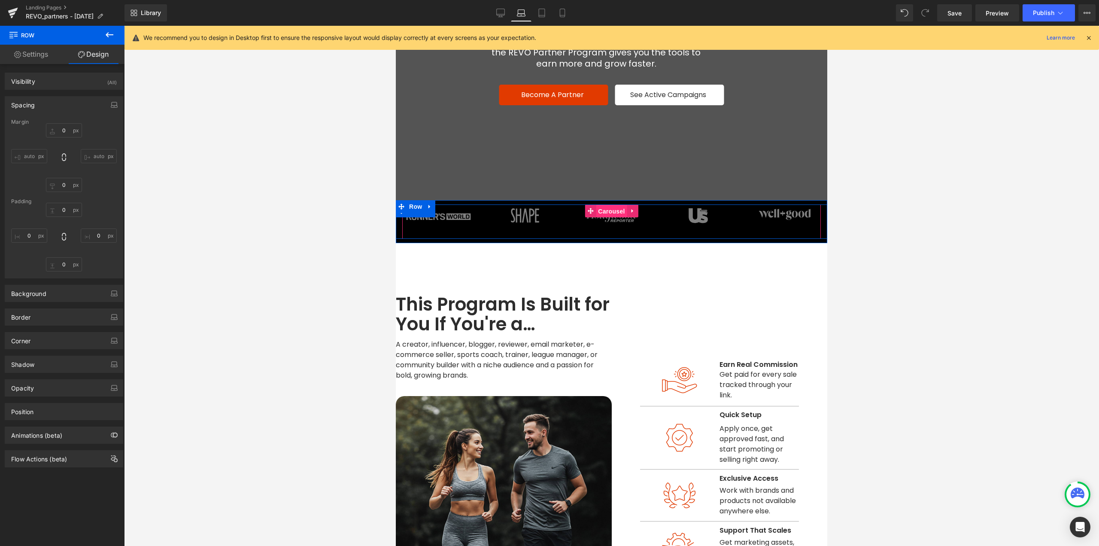
click at [607, 214] on span "Carousel" at bounding box center [611, 211] width 31 height 13
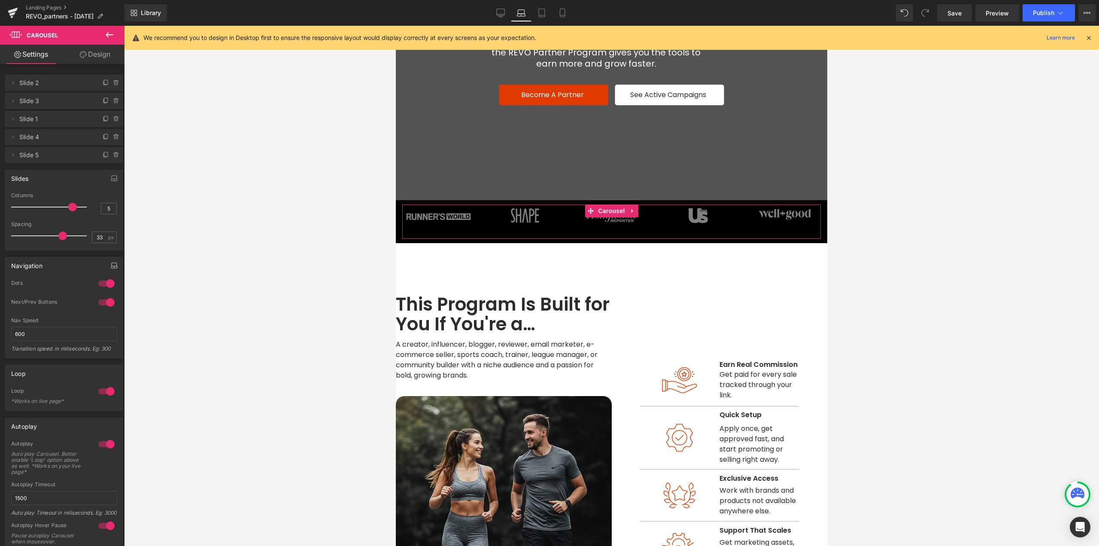
click at [107, 265] on button "button" at bounding box center [114, 265] width 14 height 16
click at [28, 287] on button "Desktop" at bounding box center [20, 284] width 30 height 15
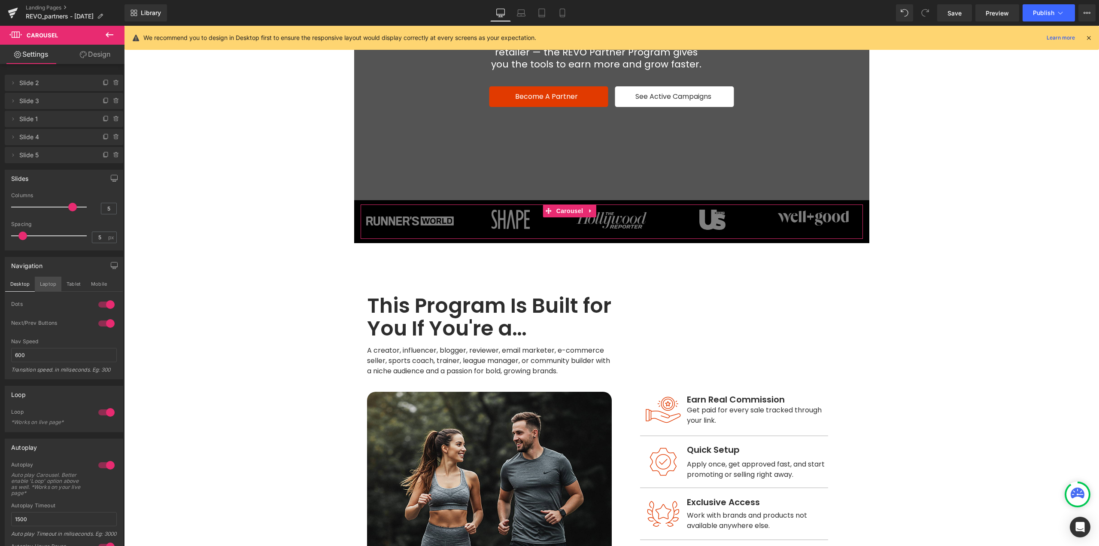
click at [45, 287] on button "Laptop" at bounding box center [48, 284] width 27 height 15
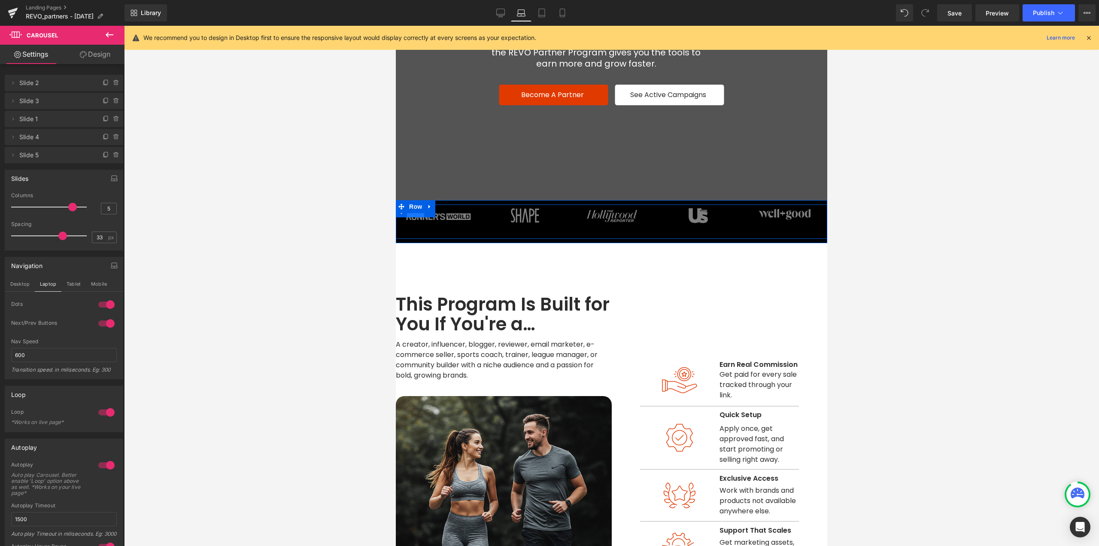
click at [414, 213] on span "Row" at bounding box center [415, 210] width 17 height 13
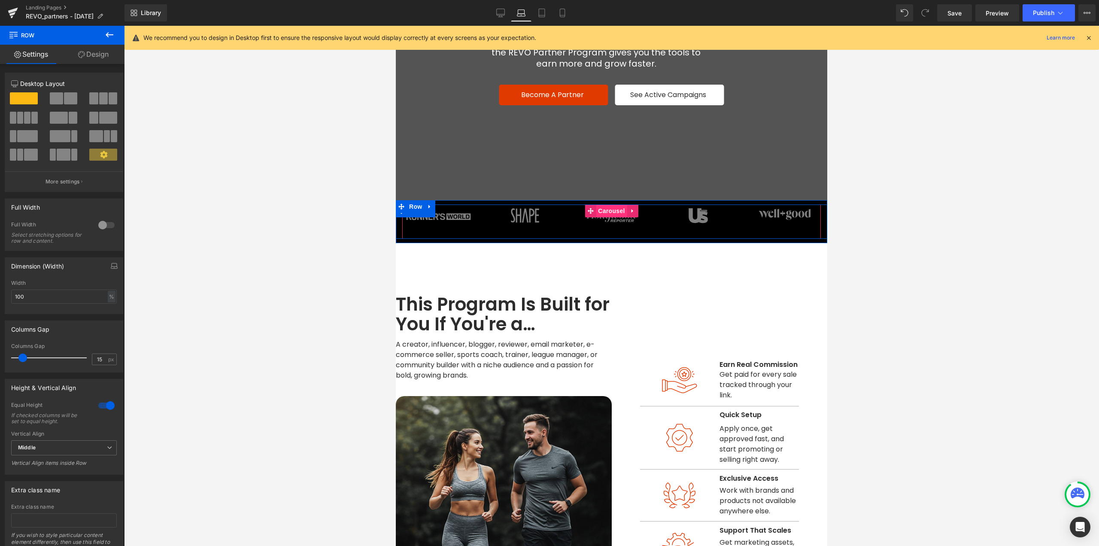
click at [611, 211] on span "Carousel" at bounding box center [611, 210] width 31 height 13
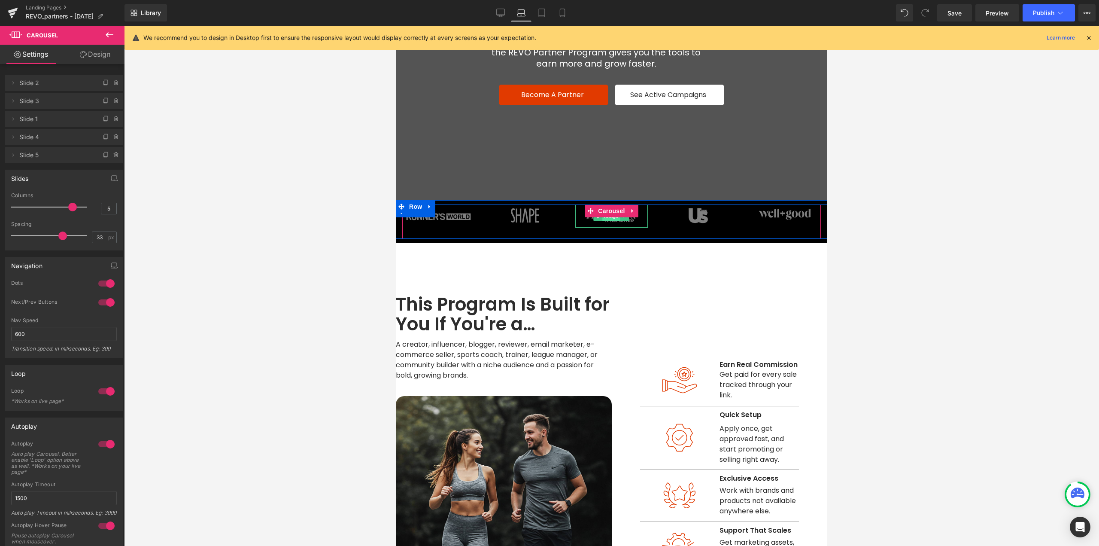
click at [610, 220] on span "Image" at bounding box center [612, 216] width 18 height 10
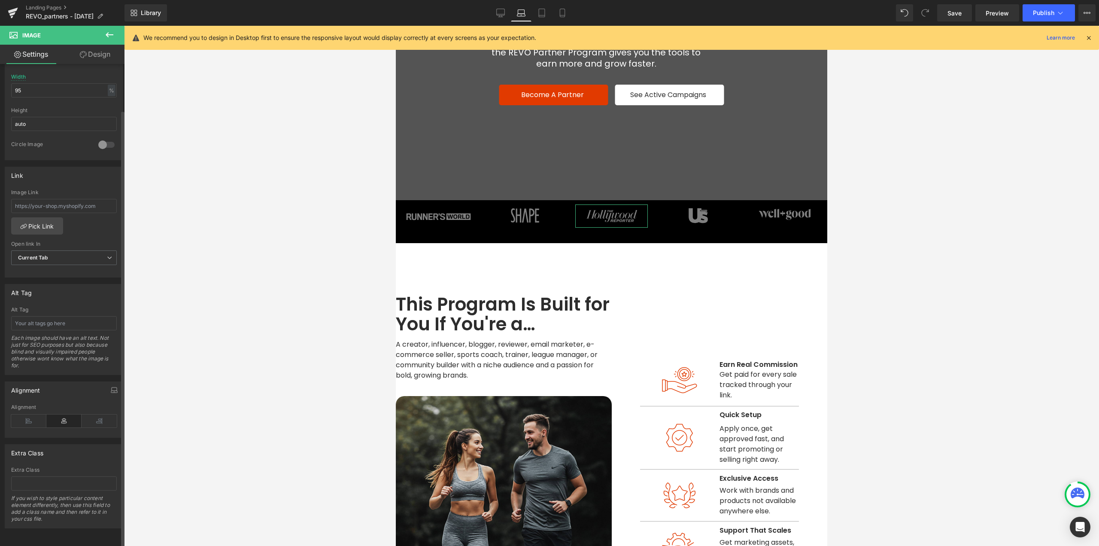
scroll to position [280, 0]
click at [87, 414] on icon at bounding box center [99, 420] width 35 height 13
click at [75, 415] on icon at bounding box center [63, 420] width 35 height 13
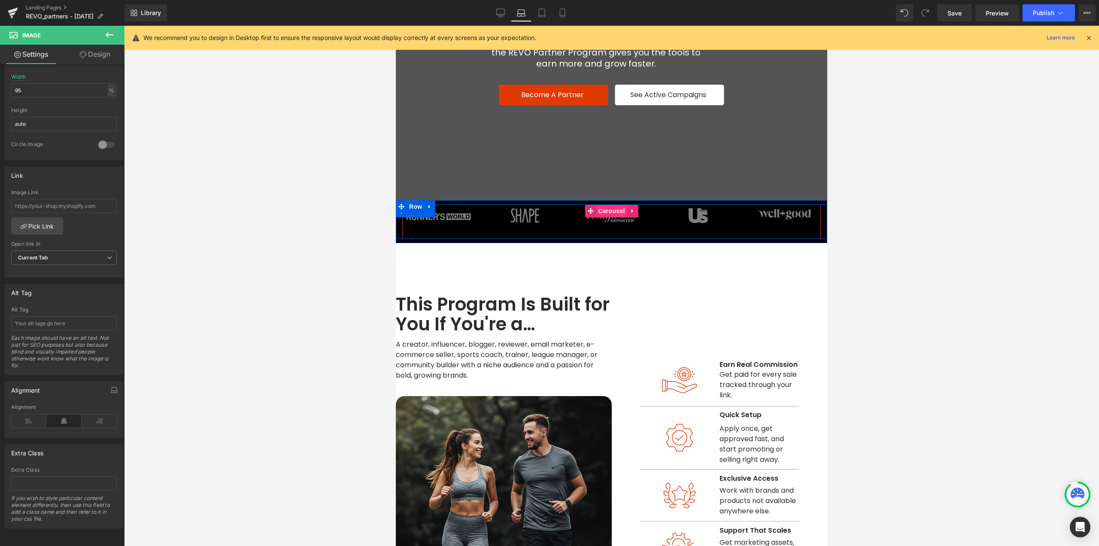
click at [603, 212] on span "Carousel" at bounding box center [611, 210] width 31 height 13
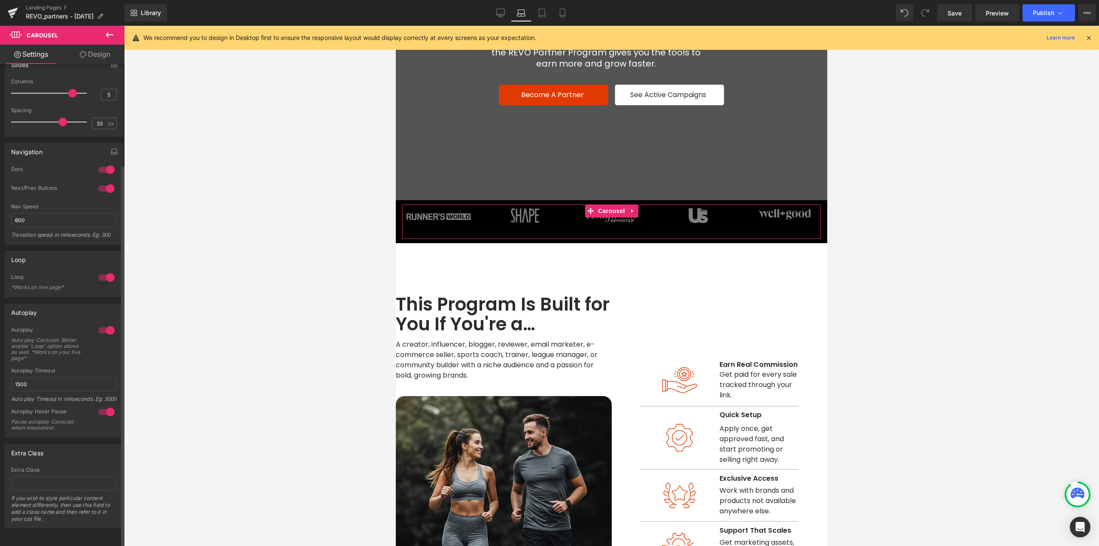
scroll to position [0, 0]
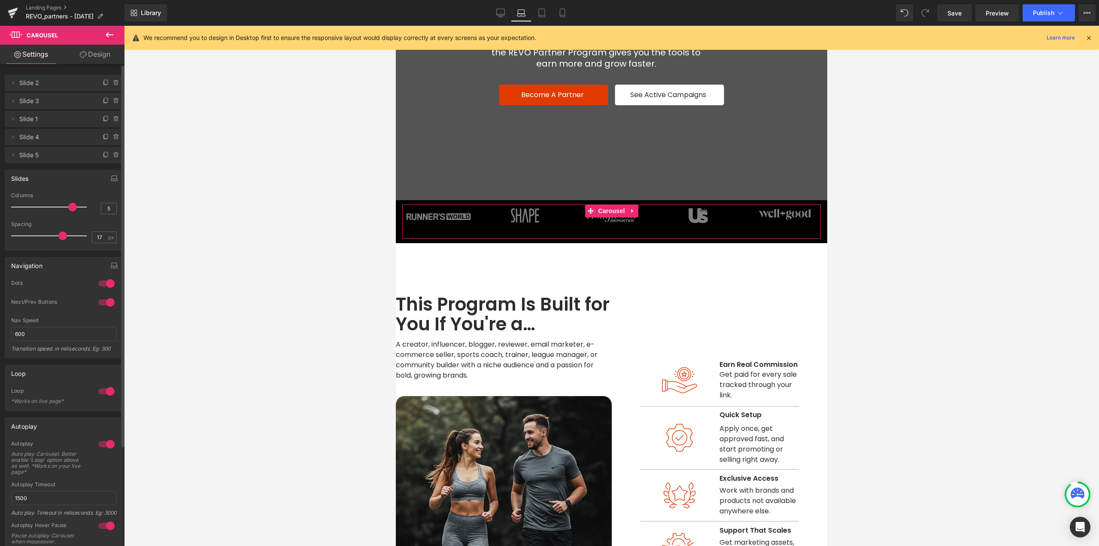
type input "0"
drag, startPoint x: 58, startPoint y: 237, endPoint x: 0, endPoint y: 240, distance: 58.5
click at [0, 240] on div "Slides 5 Columns 5 5 Columns 5 3 Columns 3 1 Columns 1 5px Spacing 5 px 0px Spa…" at bounding box center [64, 206] width 128 height 87
click at [410, 207] on span "Row" at bounding box center [415, 206] width 17 height 13
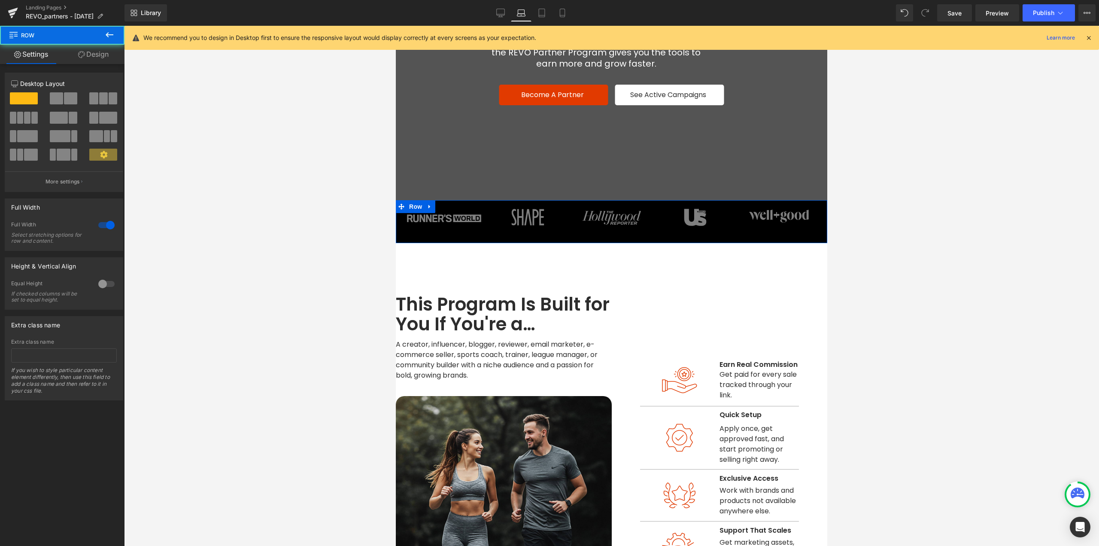
click at [95, 57] on link "Design" at bounding box center [93, 54] width 62 height 19
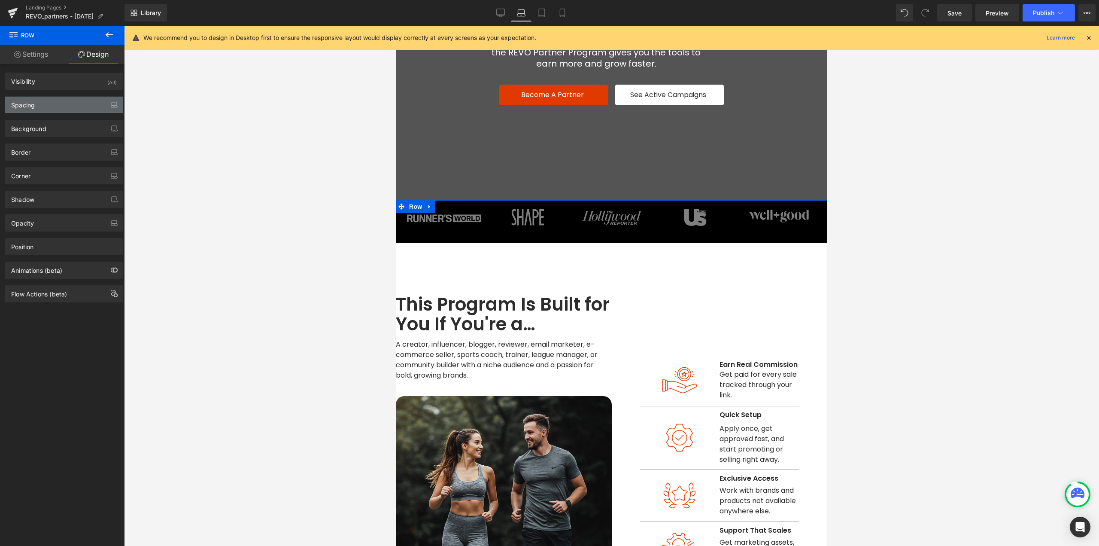
click at [42, 103] on div "Spacing" at bounding box center [64, 105] width 118 height 16
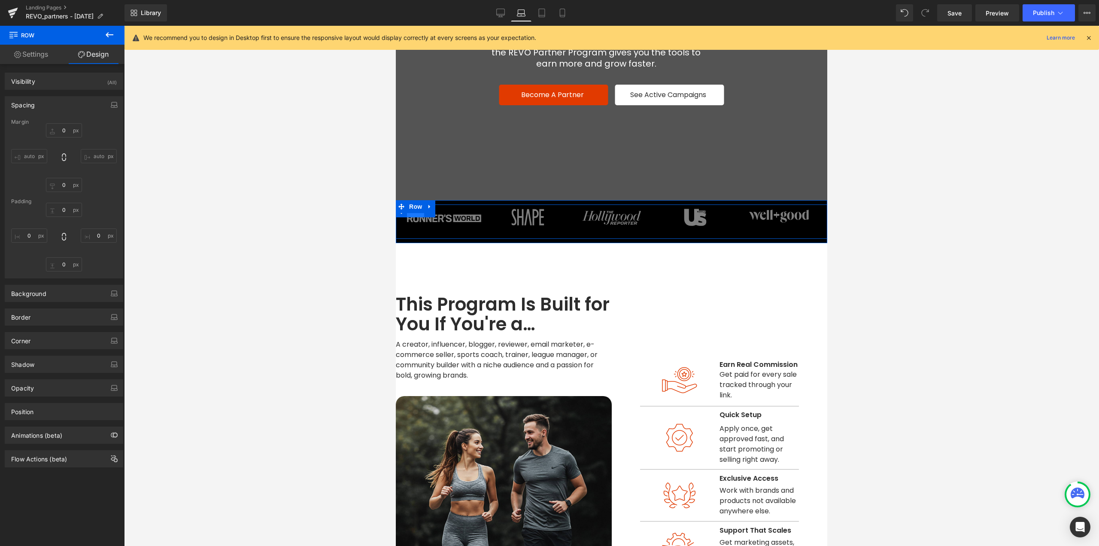
click at [411, 215] on span "Row" at bounding box center [415, 210] width 17 height 13
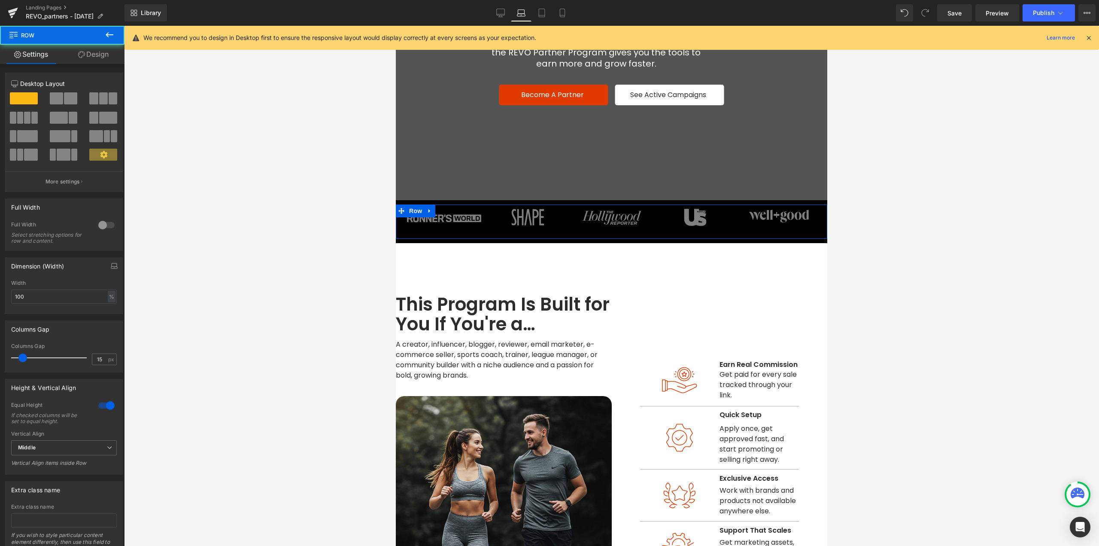
click at [88, 54] on link "Design" at bounding box center [93, 54] width 62 height 19
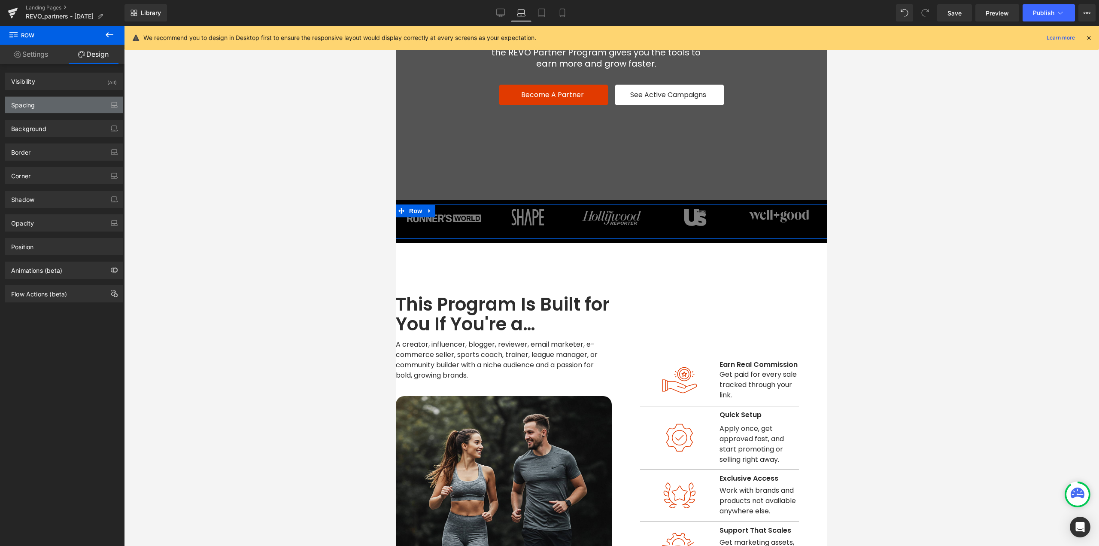
click at [36, 109] on div "Spacing" at bounding box center [64, 105] width 118 height 16
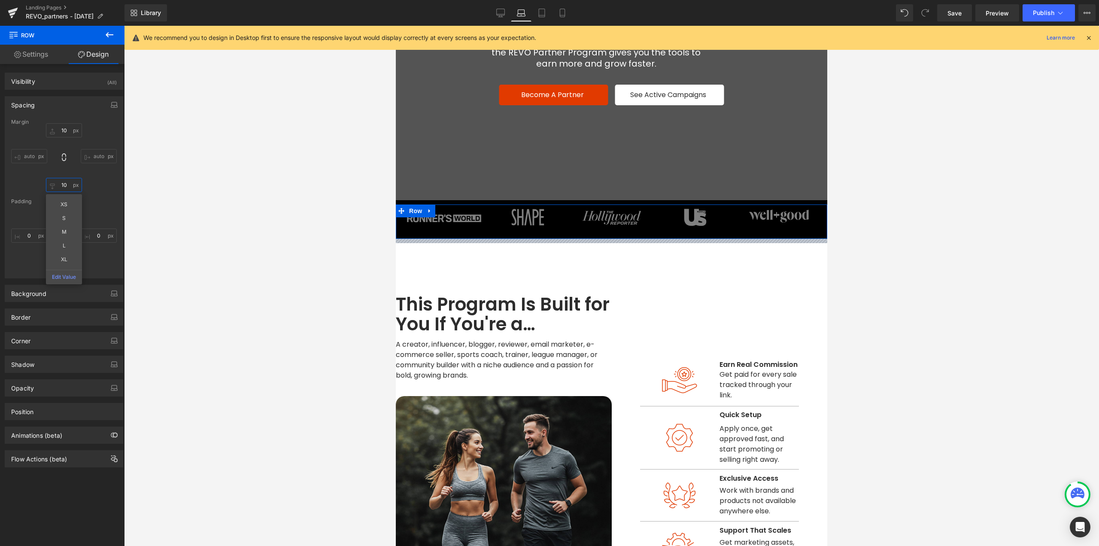
click at [66, 185] on input "10" at bounding box center [64, 185] width 36 height 14
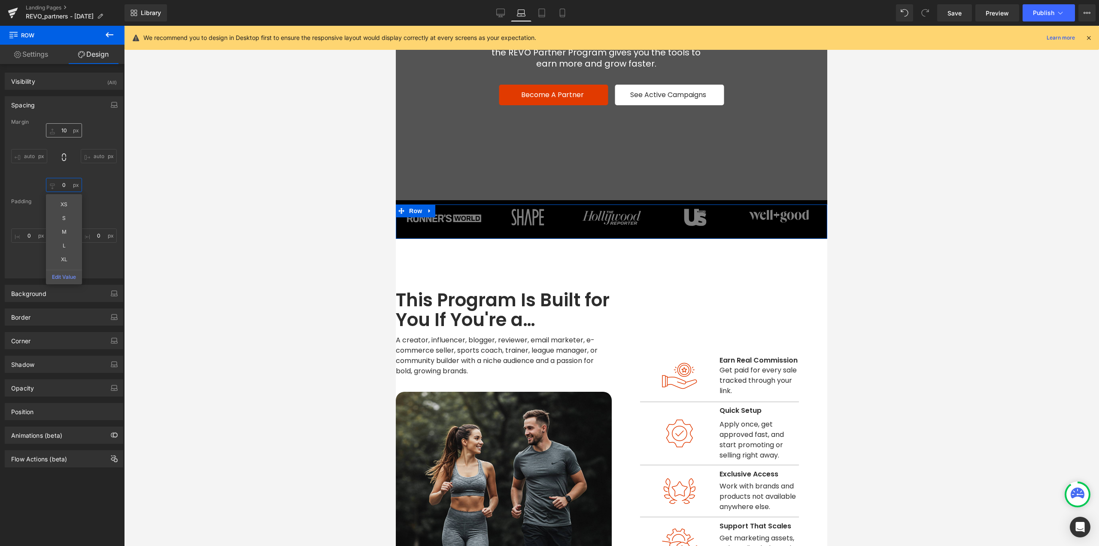
type input "0"
click at [65, 130] on input "10" at bounding box center [64, 130] width 36 height 14
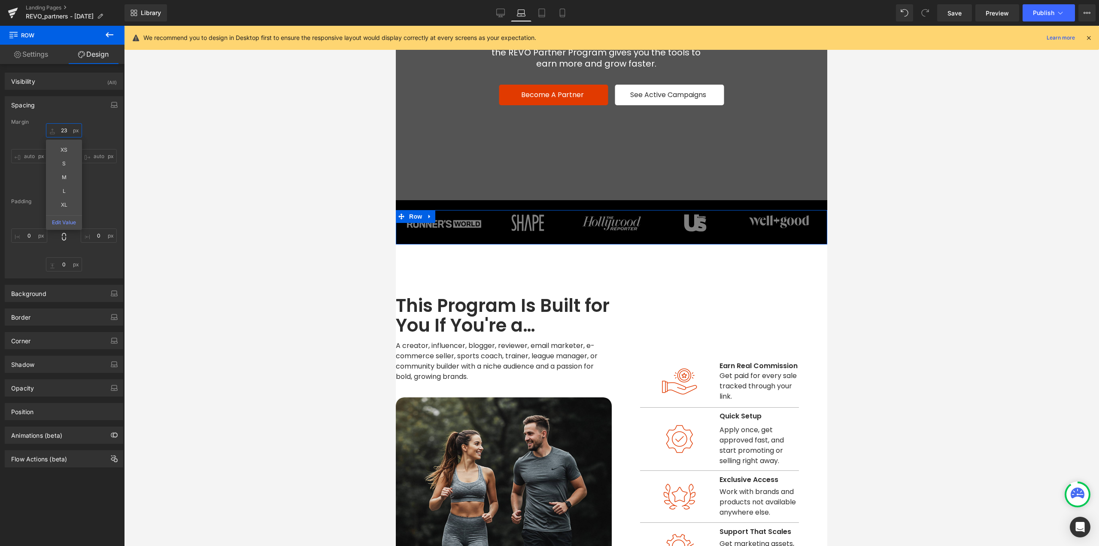
type input "22"
click at [952, 12] on span "Save" at bounding box center [955, 13] width 14 height 9
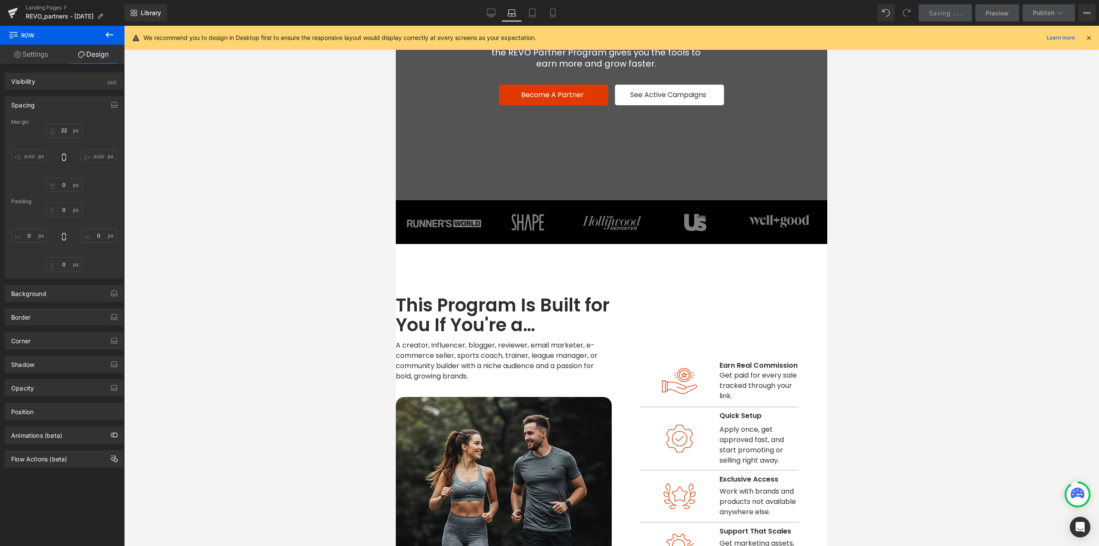
scroll to position [301, 0]
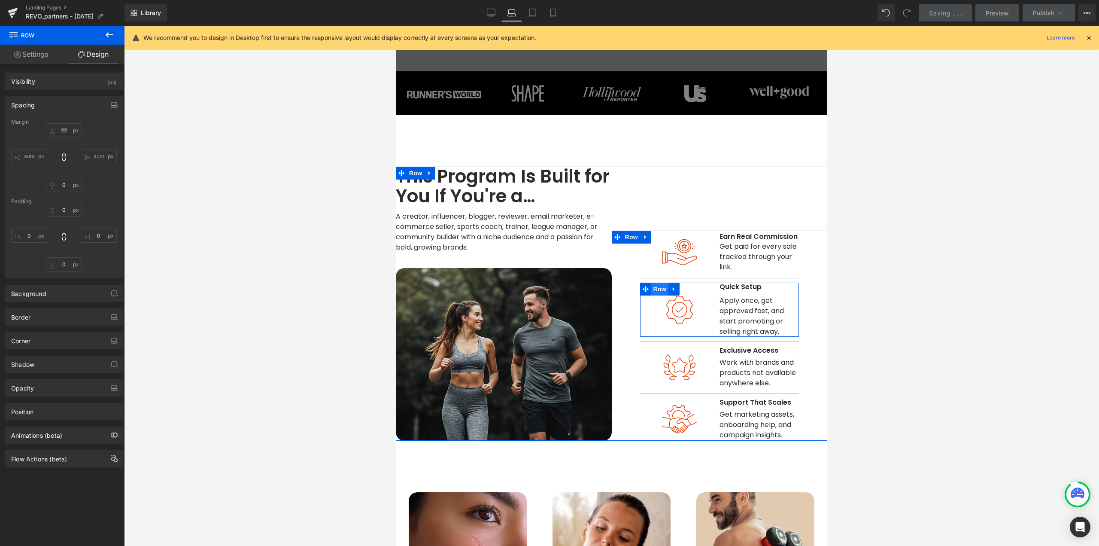
click at [658, 288] on span "Row" at bounding box center [659, 289] width 17 height 13
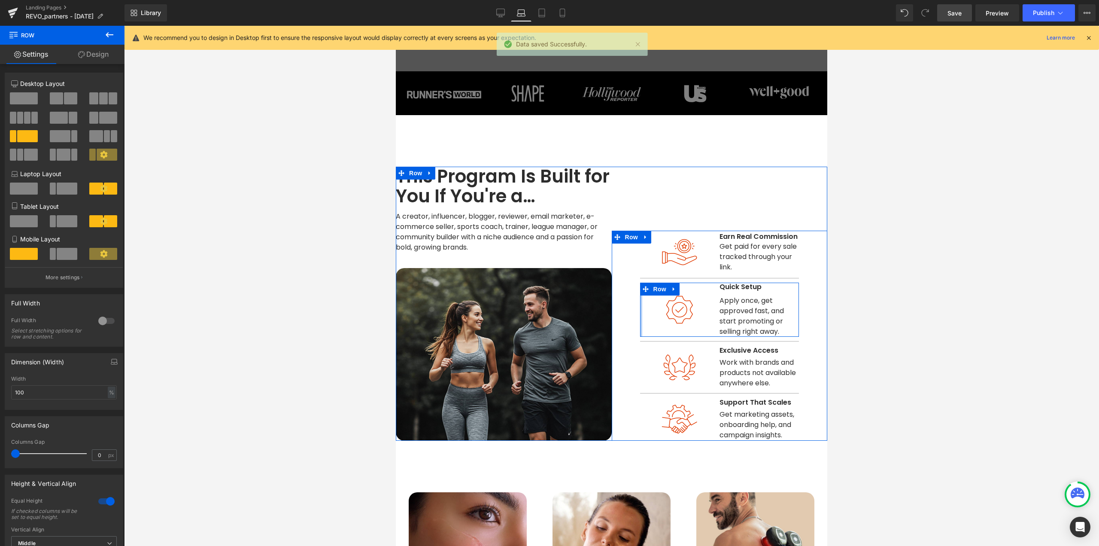
click at [640, 307] on div at bounding box center [641, 310] width 2 height 54
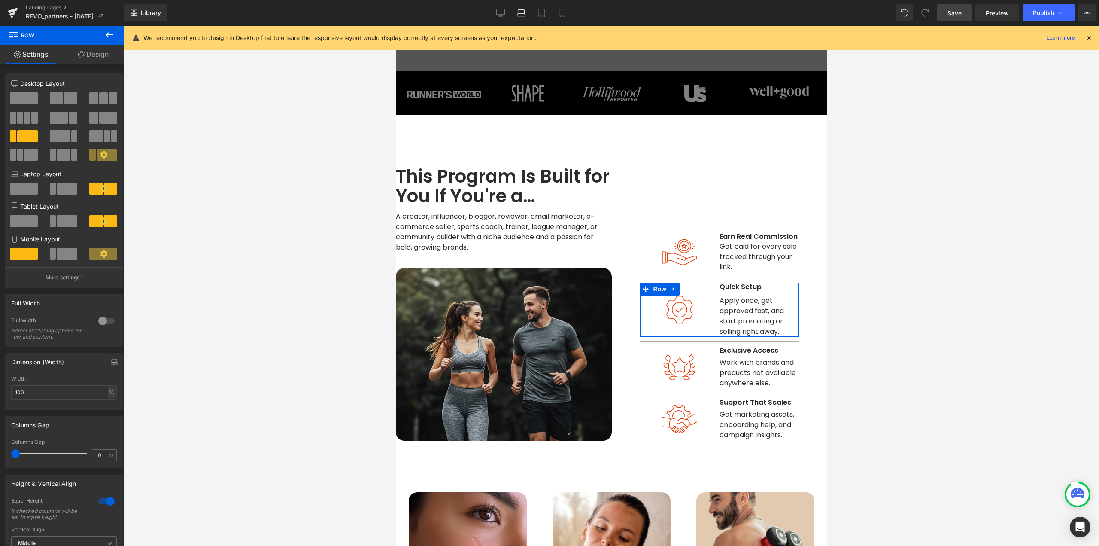
click at [100, 155] on icon at bounding box center [104, 155] width 8 height 8
click at [65, 281] on p "More settings" at bounding box center [63, 278] width 34 height 8
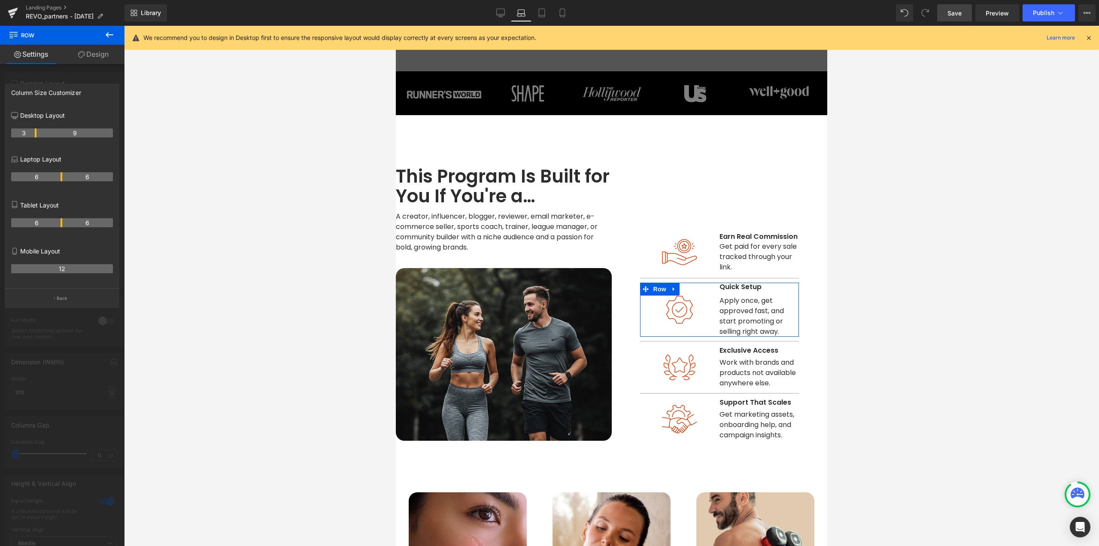
click at [62, 177] on th "6" at bounding box center [87, 176] width 51 height 9
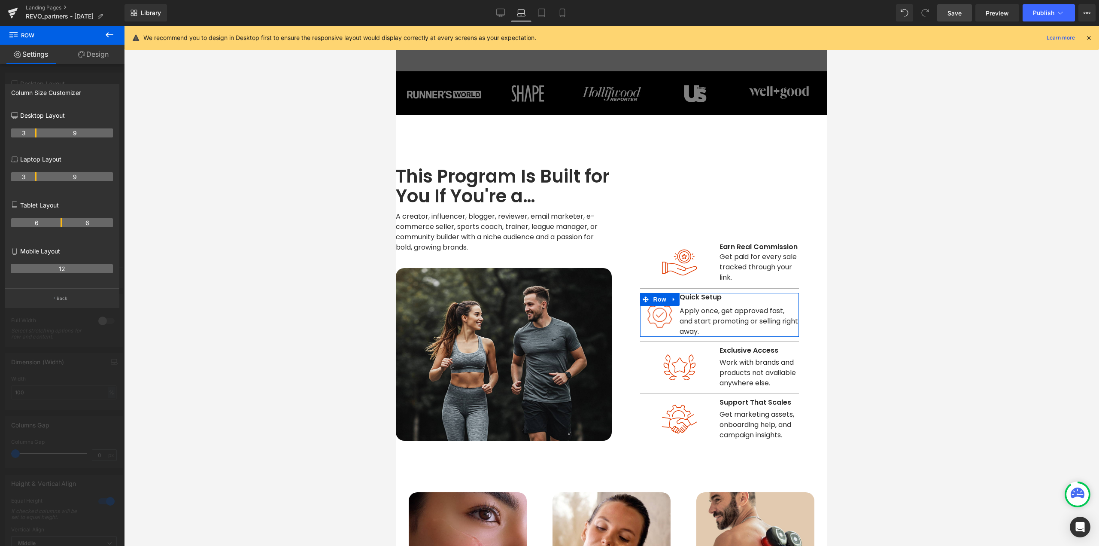
drag, startPoint x: 60, startPoint y: 178, endPoint x: 35, endPoint y: 183, distance: 25.4
click at [35, 183] on div "3 9" at bounding box center [62, 180] width 102 height 24
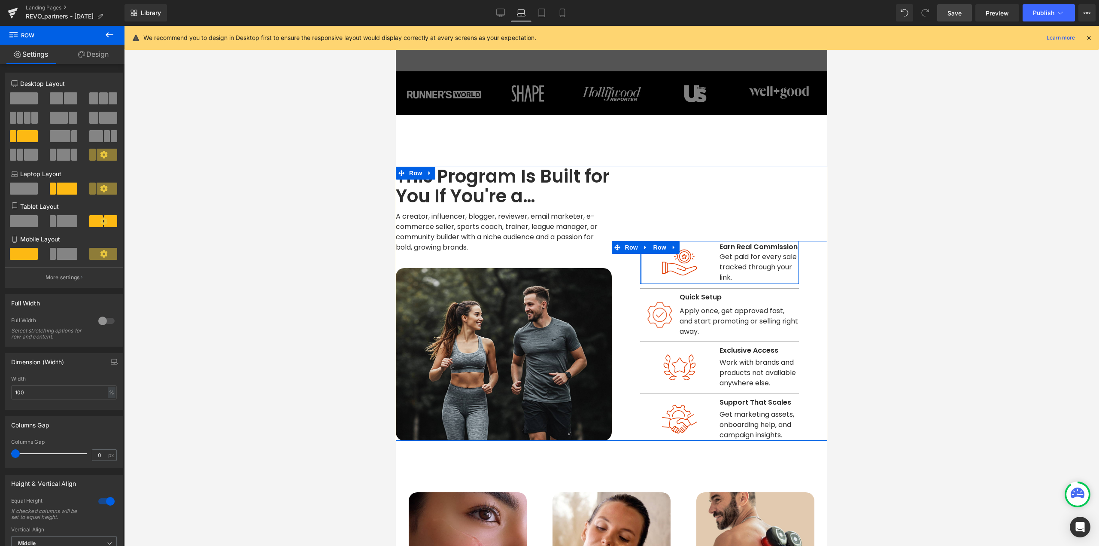
click at [640, 265] on div at bounding box center [641, 262] width 2 height 43
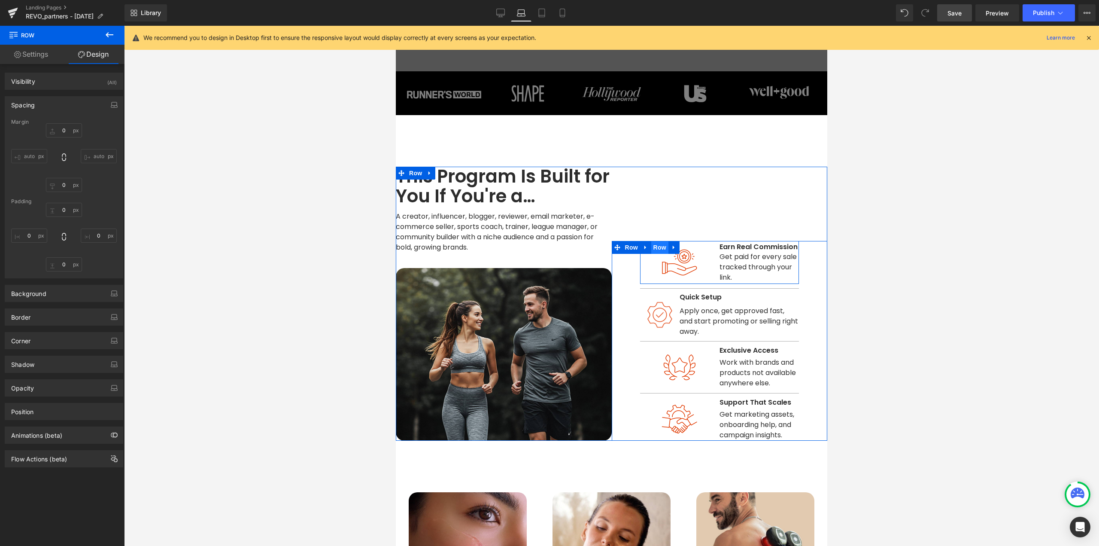
click at [654, 244] on span "Row" at bounding box center [659, 247] width 17 height 13
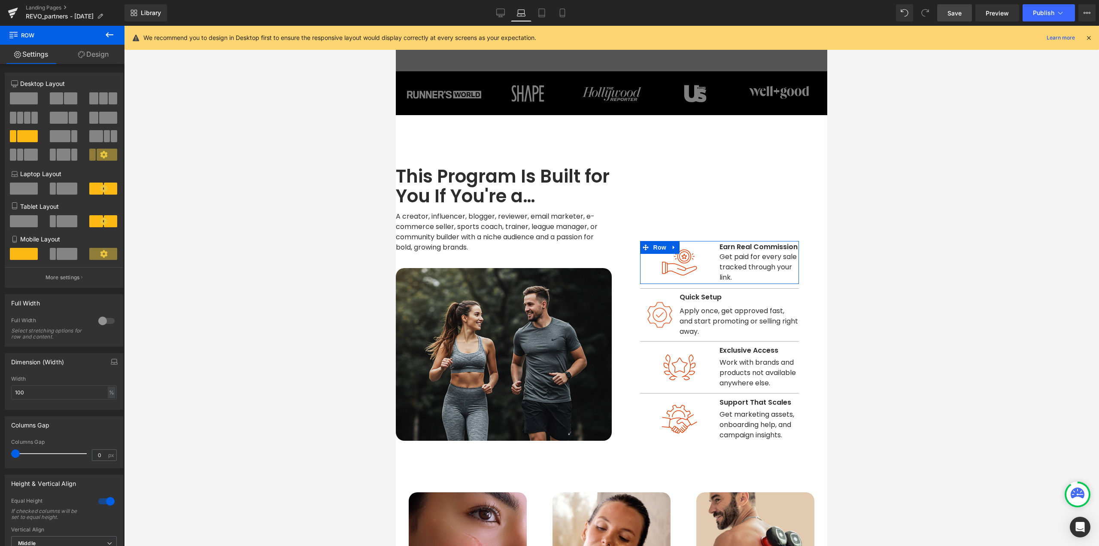
drag, startPoint x: 96, startPoint y: 251, endPoint x: 69, endPoint y: 282, distance: 41.1
click at [96, 251] on span at bounding box center [103, 254] width 28 height 12
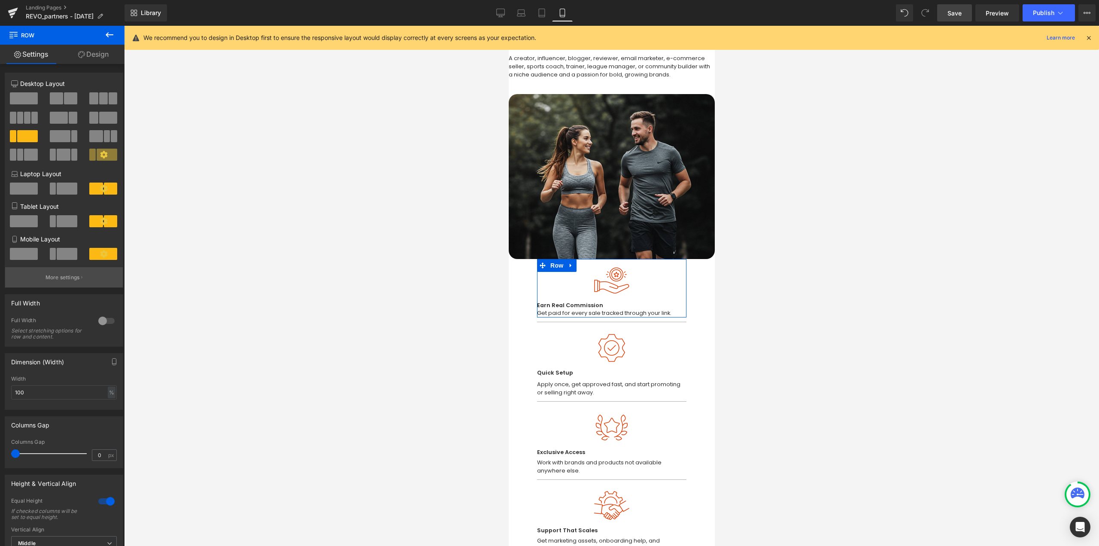
click at [69, 282] on button "More settings" at bounding box center [64, 277] width 118 height 20
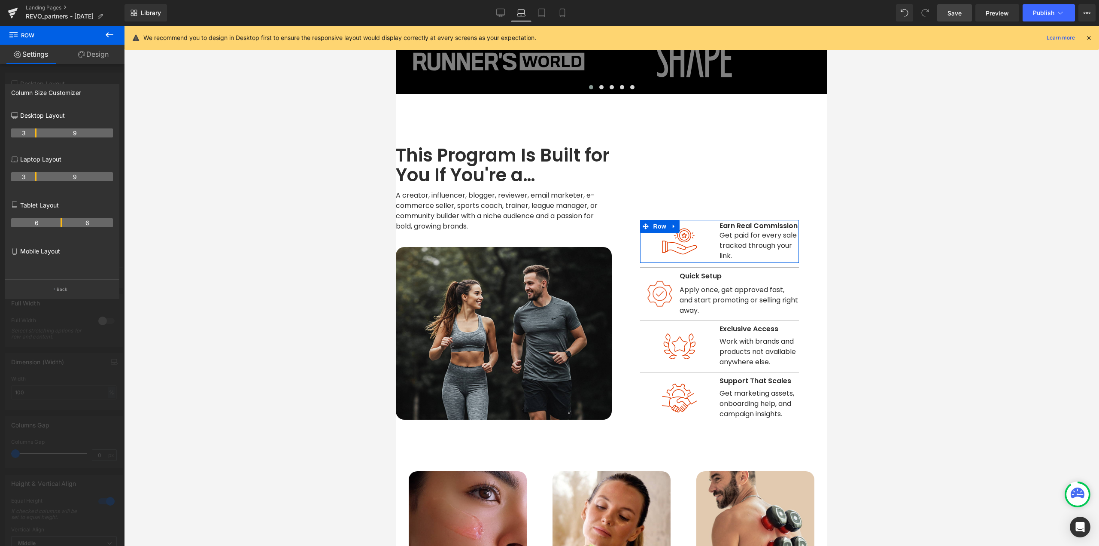
scroll to position [187, 0]
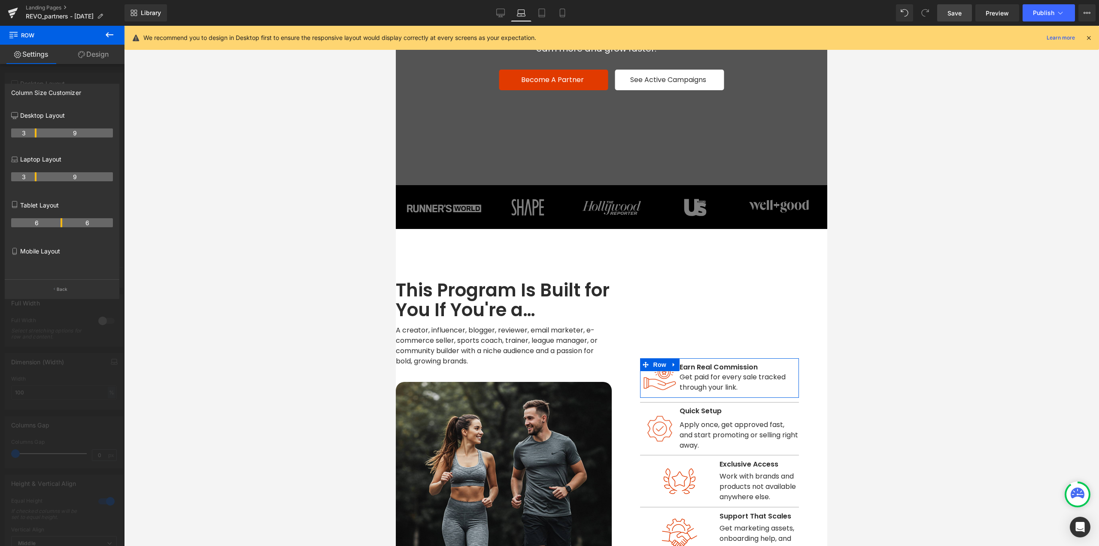
drag, startPoint x: 61, startPoint y: 176, endPoint x: 35, endPoint y: 183, distance: 26.6
click at [35, 183] on div "3 9" at bounding box center [62, 180] width 102 height 24
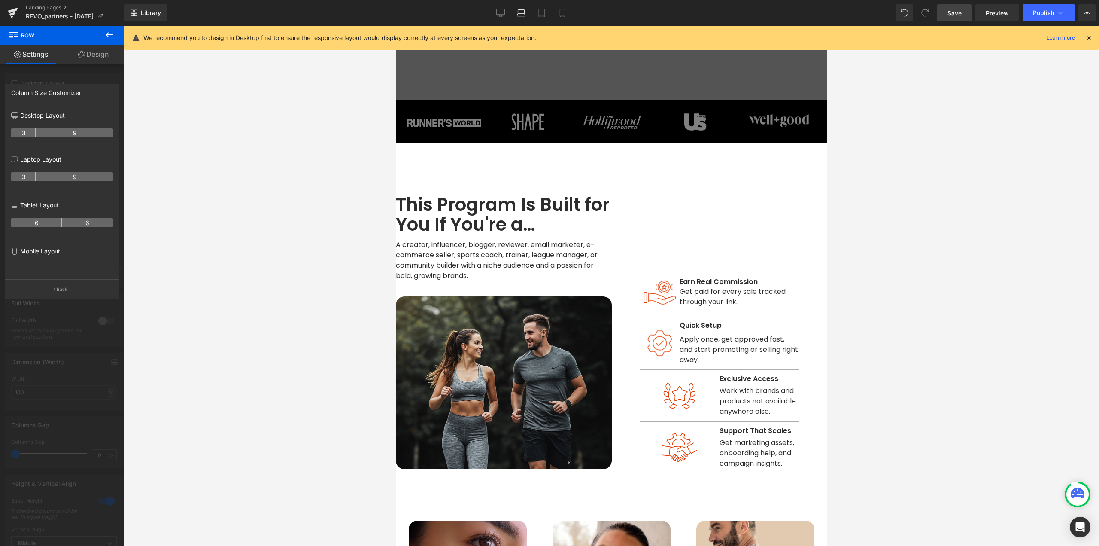
scroll to position [273, 0]
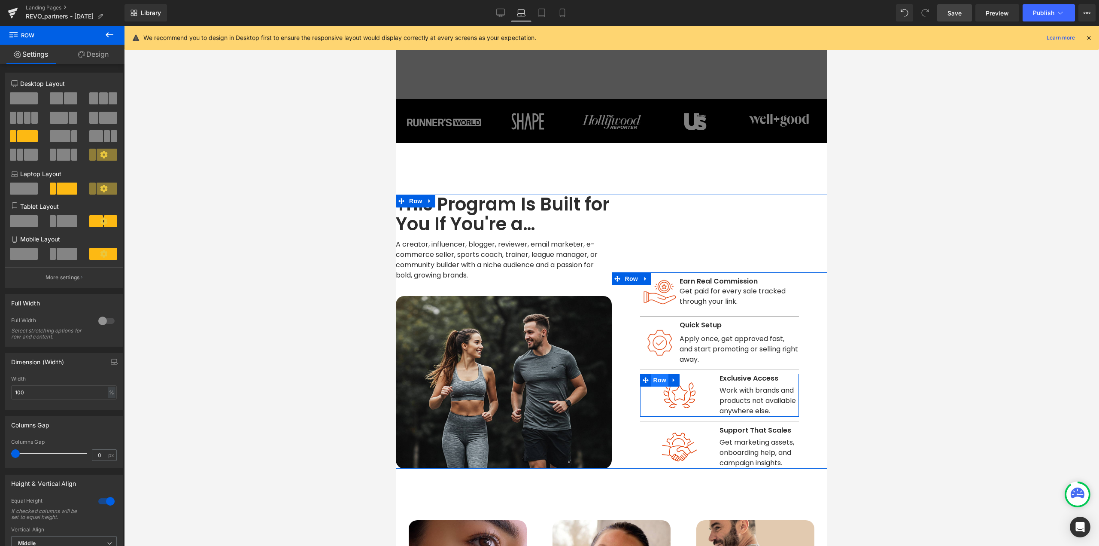
click at [654, 378] on span "Row" at bounding box center [659, 380] width 17 height 13
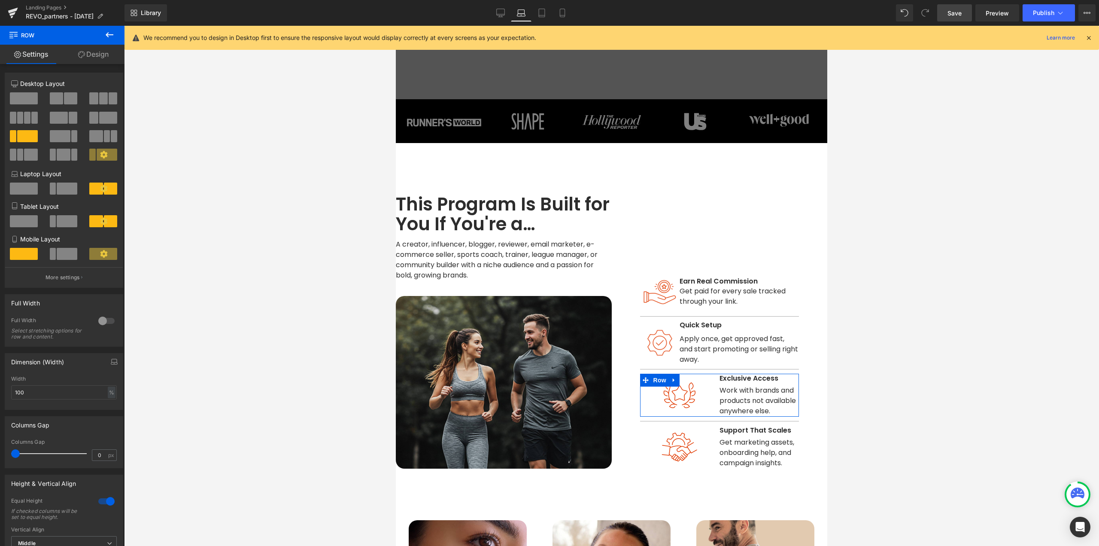
drag, startPoint x: 85, startPoint y: 274, endPoint x: 80, endPoint y: 275, distance: 5.3
click at [85, 274] on button "More settings" at bounding box center [64, 277] width 118 height 20
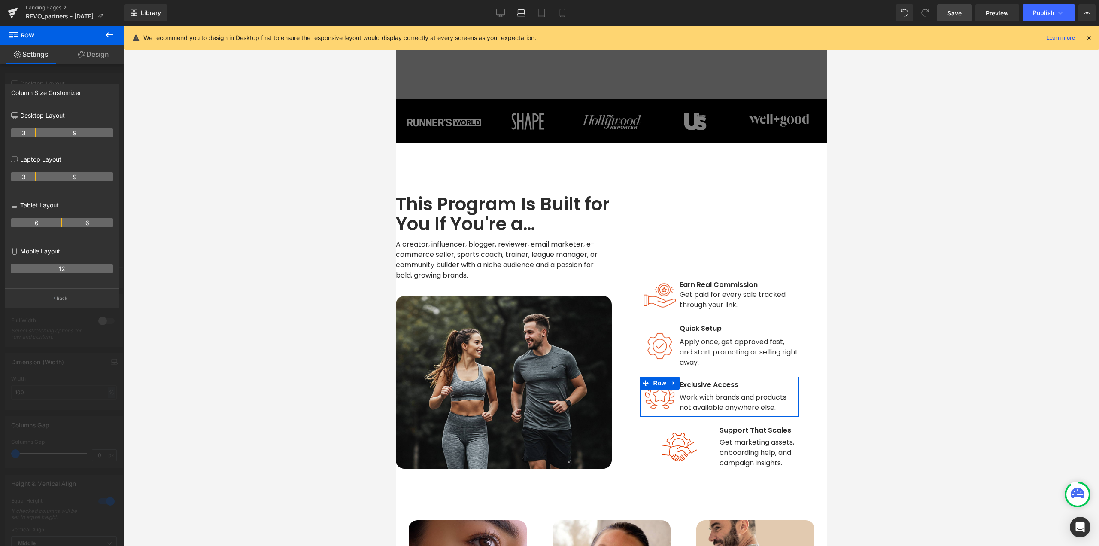
drag, startPoint x: 61, startPoint y: 176, endPoint x: 222, endPoint y: 293, distance: 198.0
click at [35, 185] on div "3 9" at bounding box center [62, 180] width 102 height 24
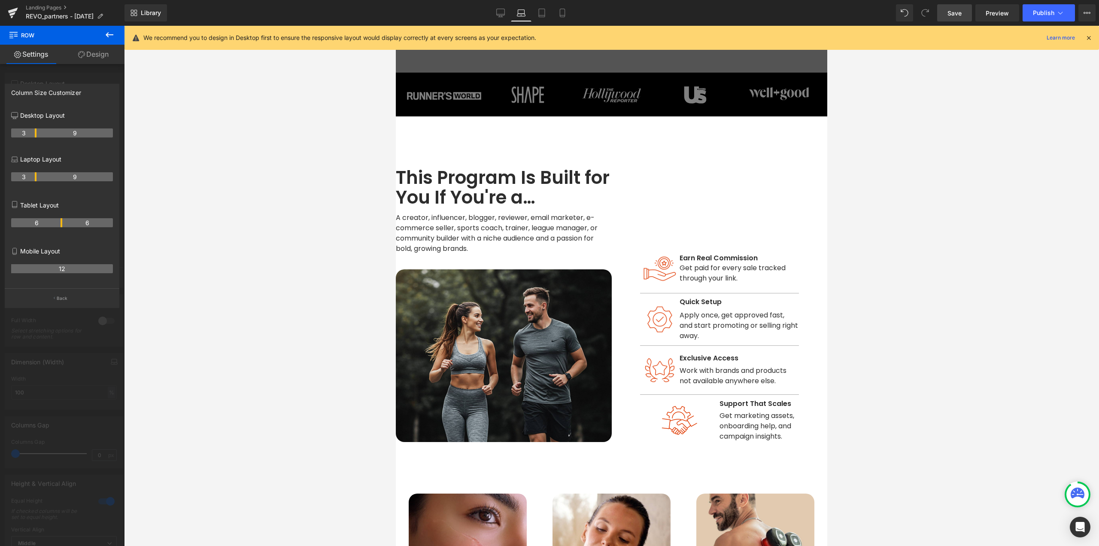
scroll to position [359, 0]
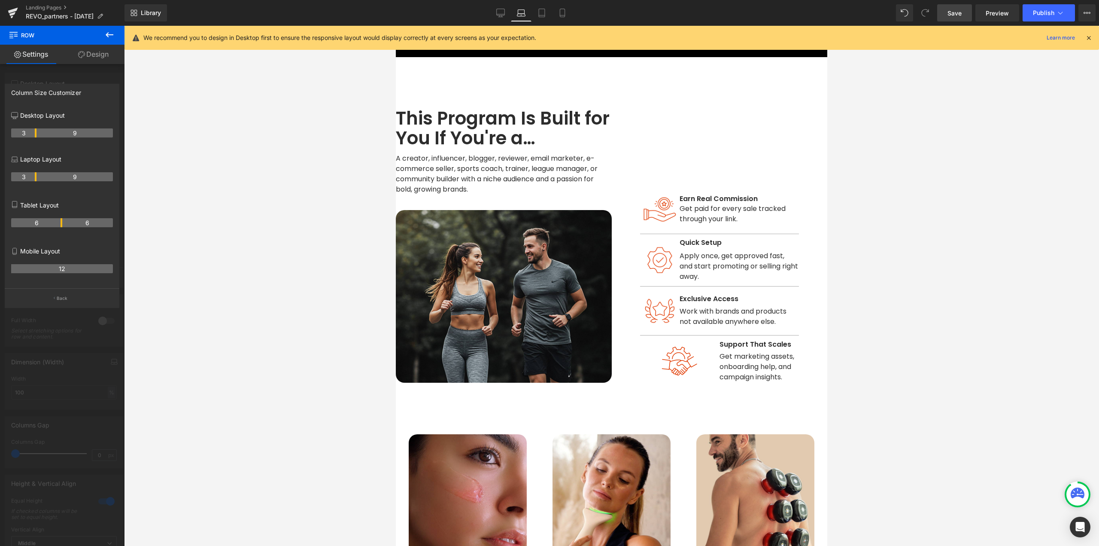
click at [727, 354] on body "Age Check Please verify your age to continue. You are too young to view this we…" at bounding box center [612, 544] width 432 height 1754
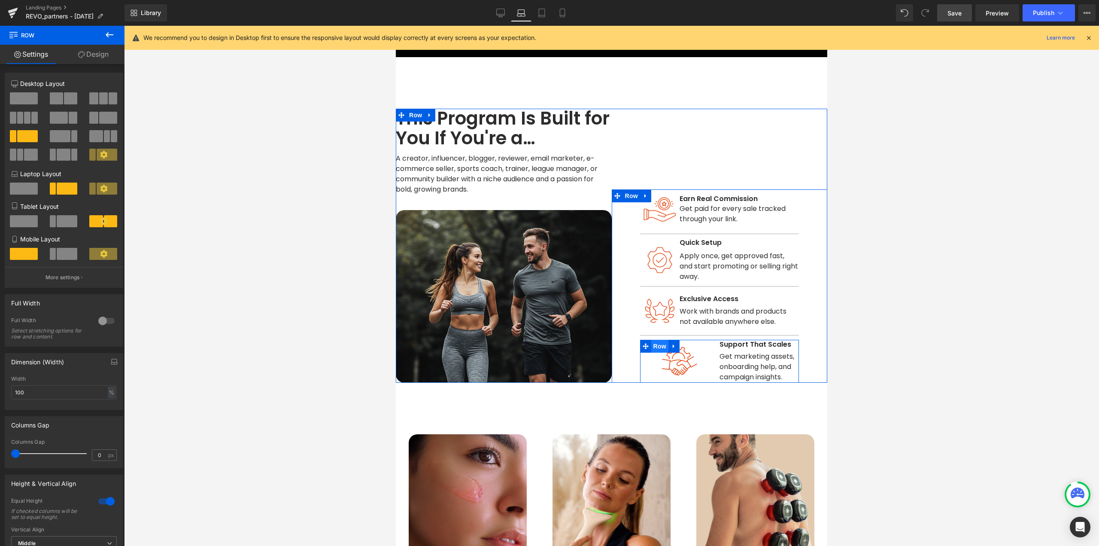
click at [660, 343] on span "Row" at bounding box center [659, 346] width 17 height 13
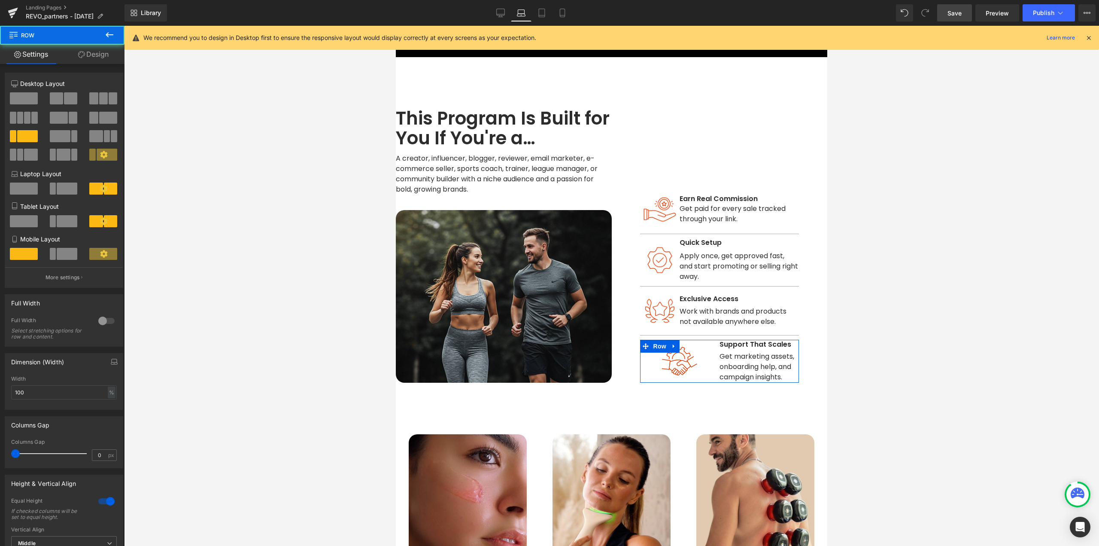
click at [100, 56] on link "Design" at bounding box center [93, 54] width 62 height 19
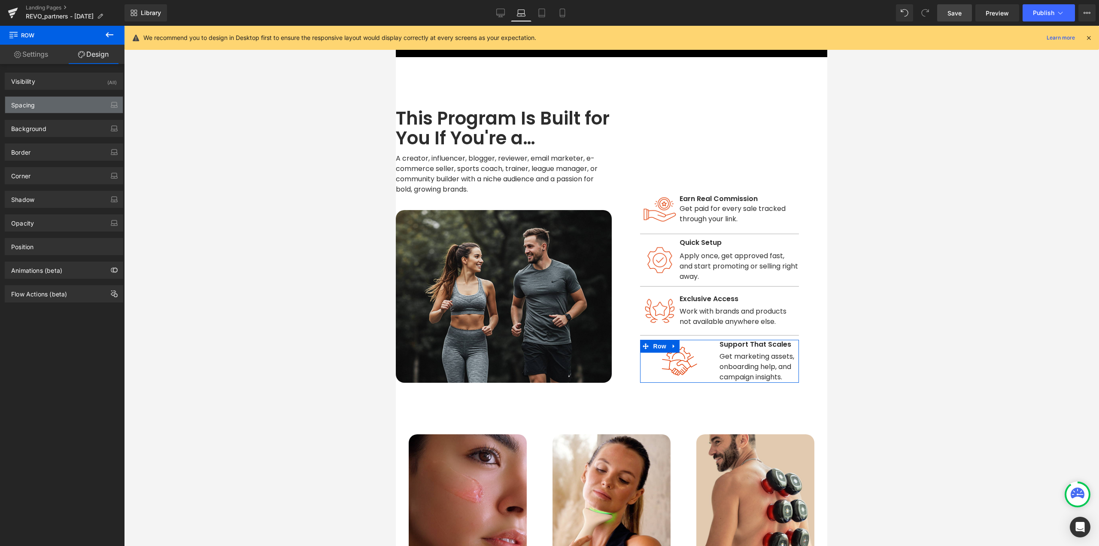
click at [19, 107] on div "Spacing" at bounding box center [23, 103] width 24 height 12
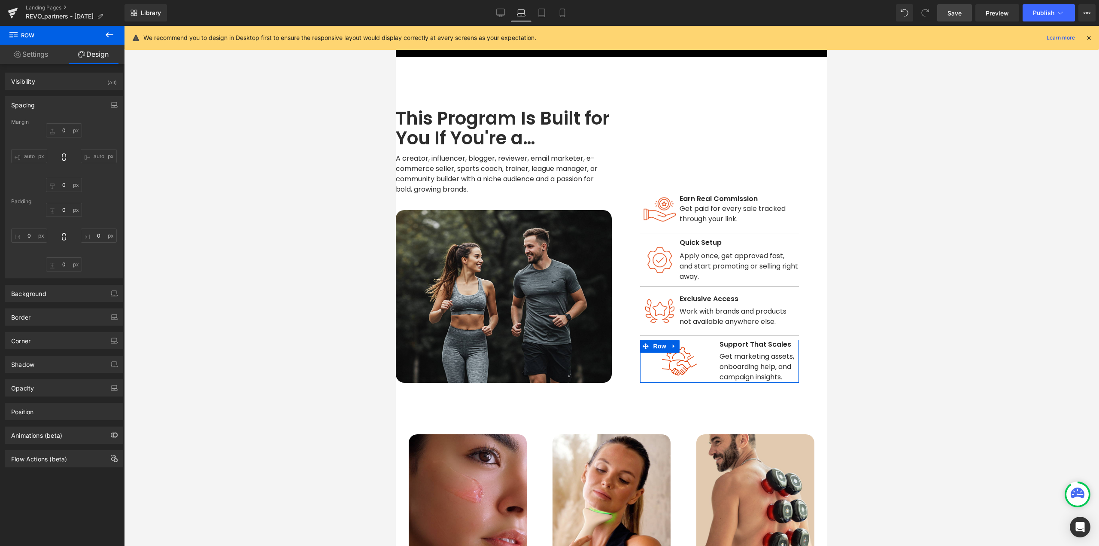
click at [39, 55] on link "Settings" at bounding box center [31, 54] width 62 height 19
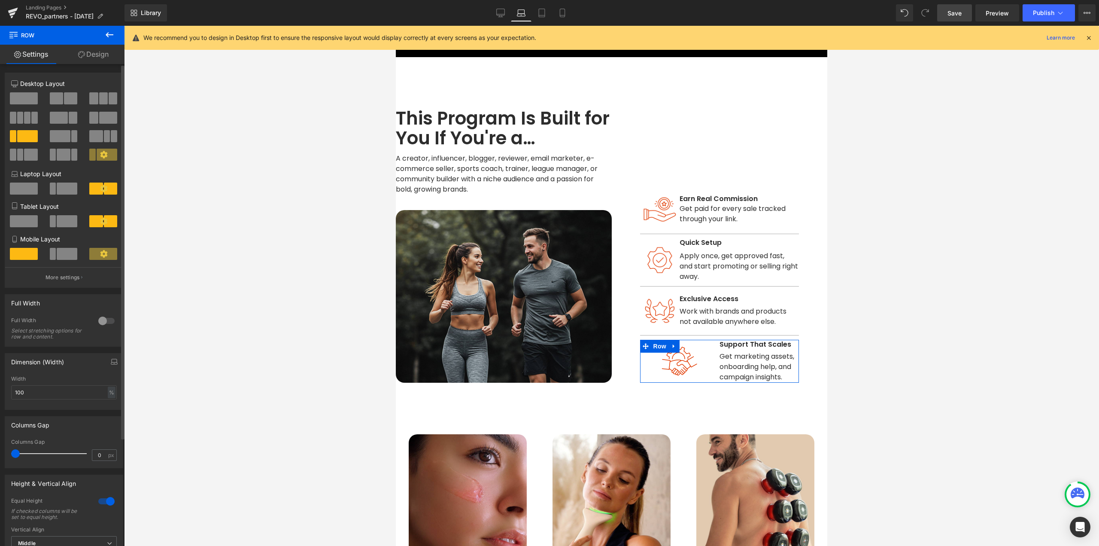
click at [78, 276] on p "More settings" at bounding box center [63, 278] width 34 height 8
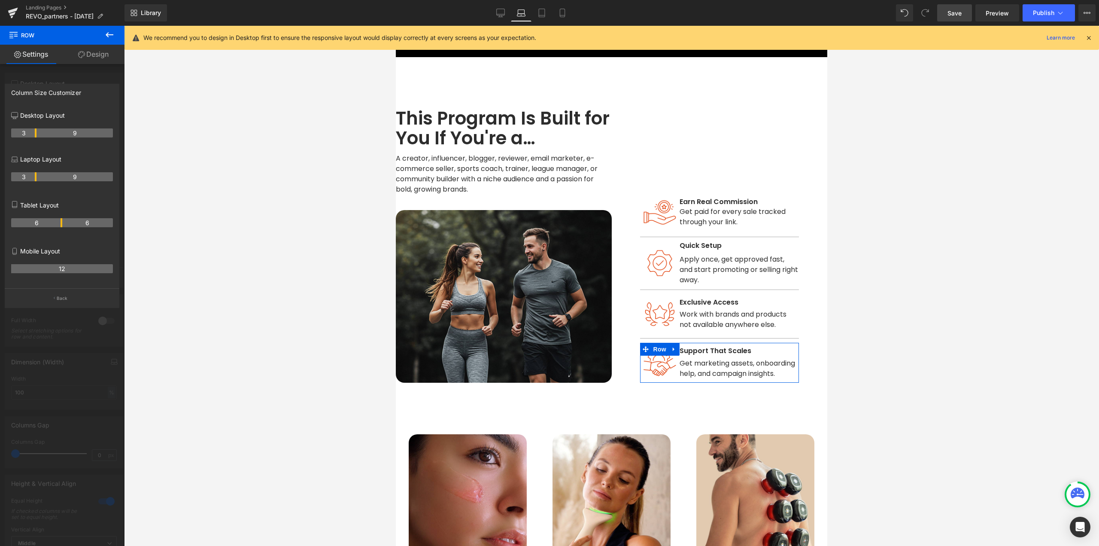
drag, startPoint x: 61, startPoint y: 178, endPoint x: 35, endPoint y: 188, distance: 27.6
click at [35, 188] on div "3 9" at bounding box center [62, 180] width 102 height 24
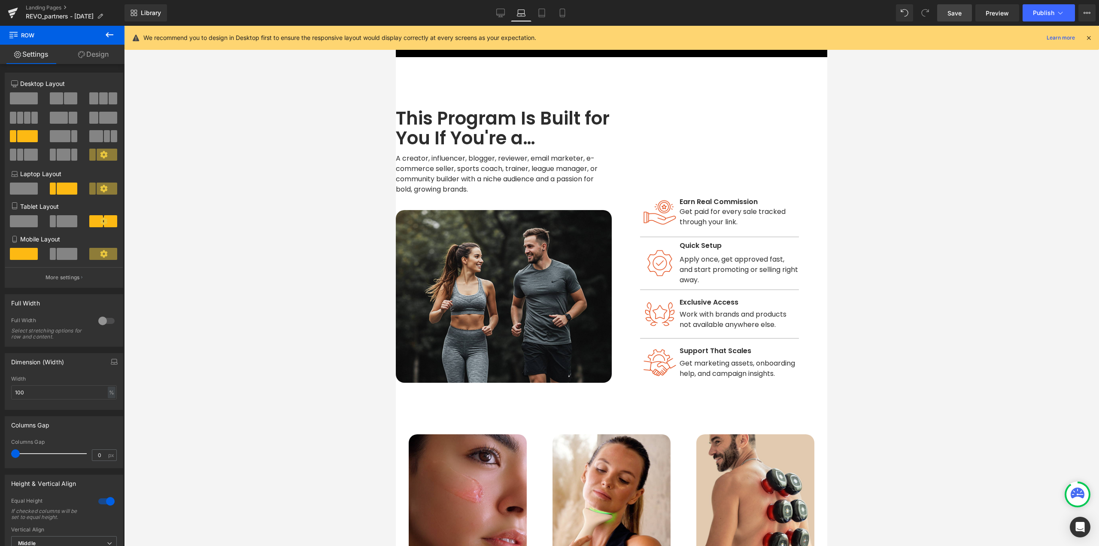
click at [727, 348] on body "Age Check Please verify your age to continue. You are too young to view this we…" at bounding box center [612, 544] width 432 height 1754
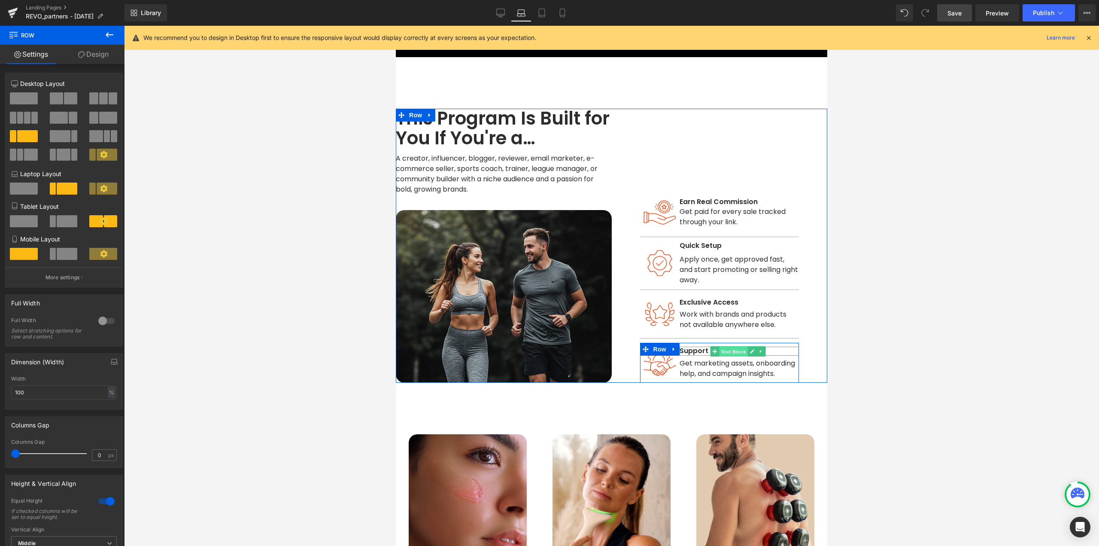
click at [727, 350] on span "Text Block" at bounding box center [734, 351] width 28 height 10
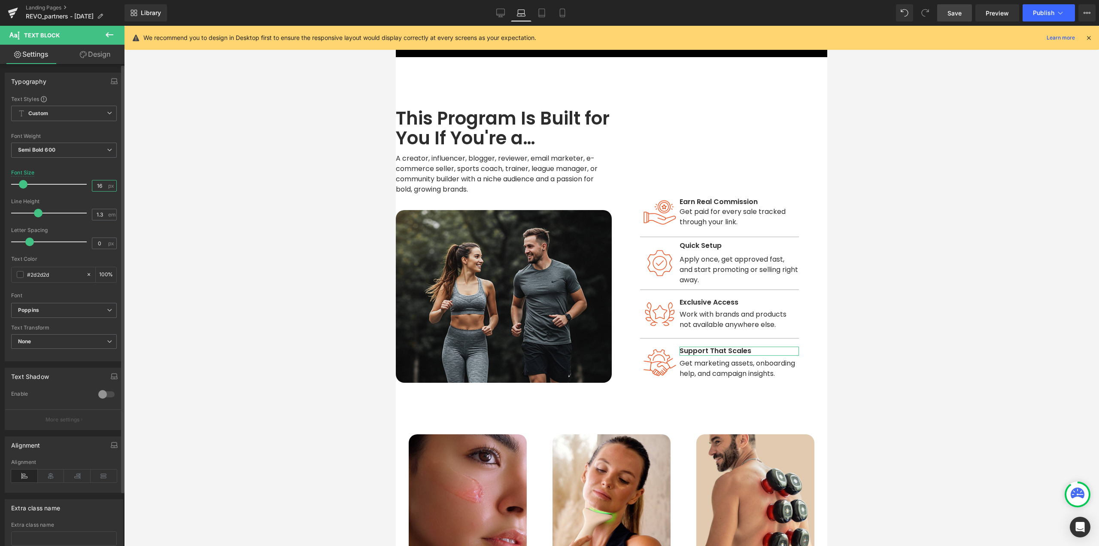
click at [100, 188] on input "16" at bounding box center [99, 185] width 15 height 11
type input "18"
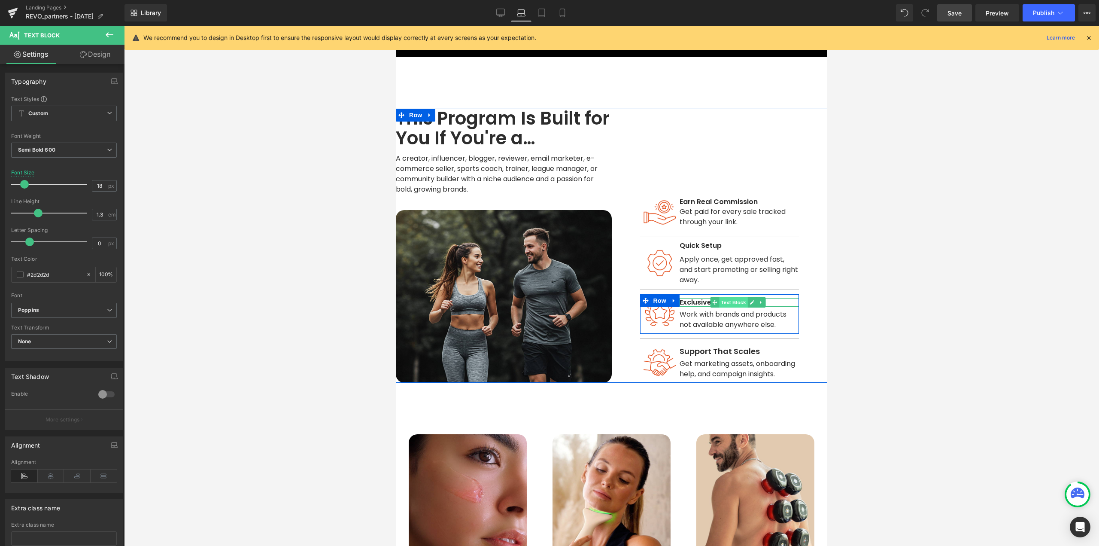
click at [720, 300] on span "Text Block" at bounding box center [734, 302] width 28 height 10
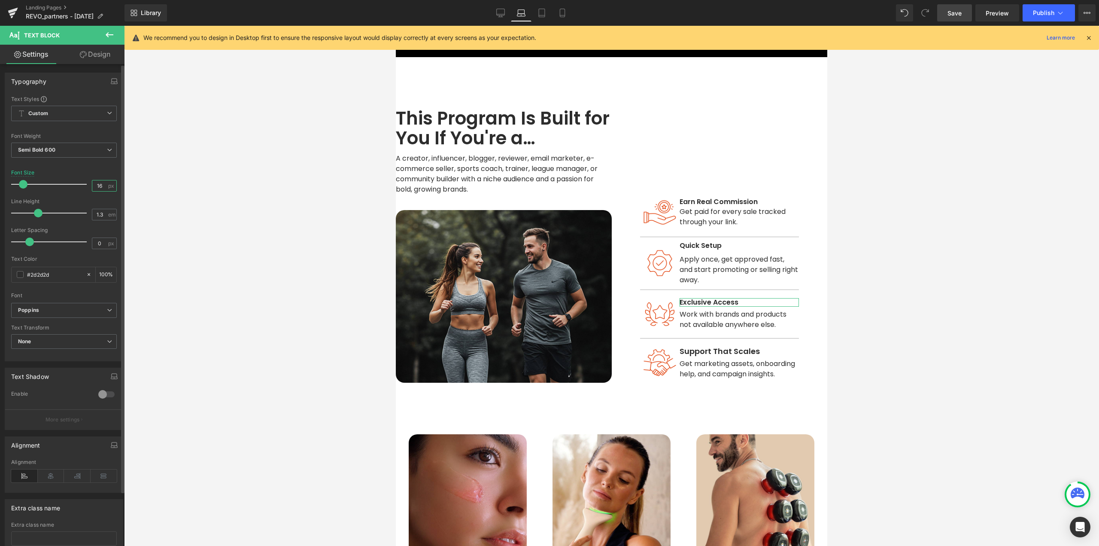
click at [99, 185] on input "16" at bounding box center [99, 185] width 15 height 11
type input "18"
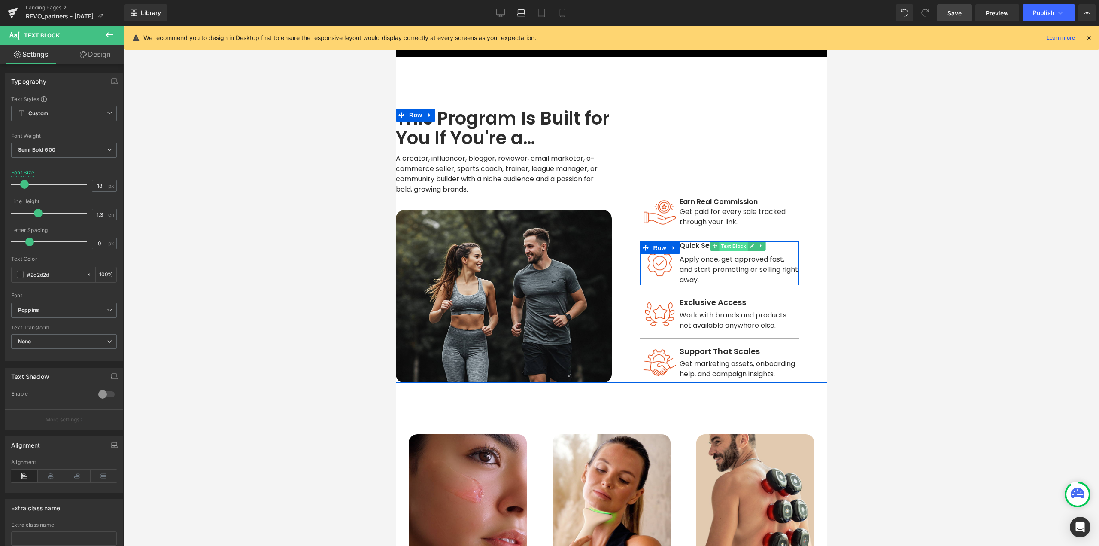
click at [731, 244] on span "Text Block" at bounding box center [734, 246] width 28 height 10
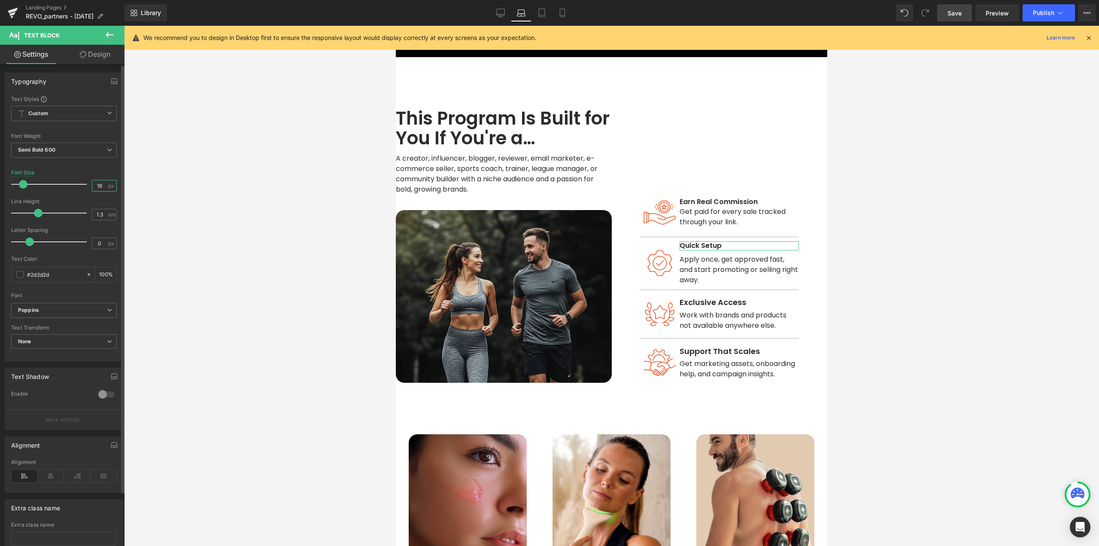
click at [101, 185] on input "16" at bounding box center [99, 185] width 15 height 11
type input "18"
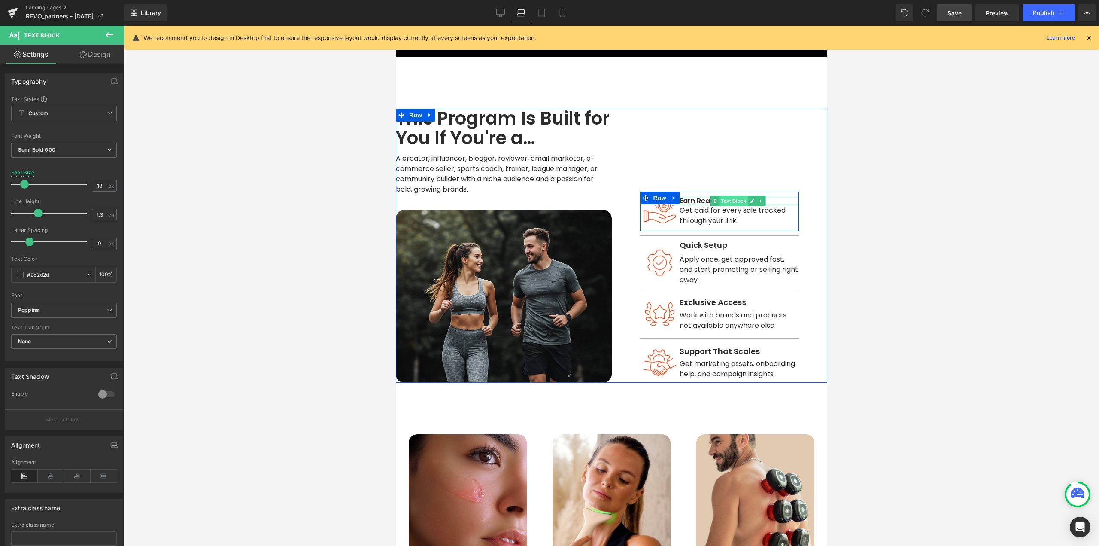
click at [720, 200] on span "Text Block" at bounding box center [734, 201] width 28 height 10
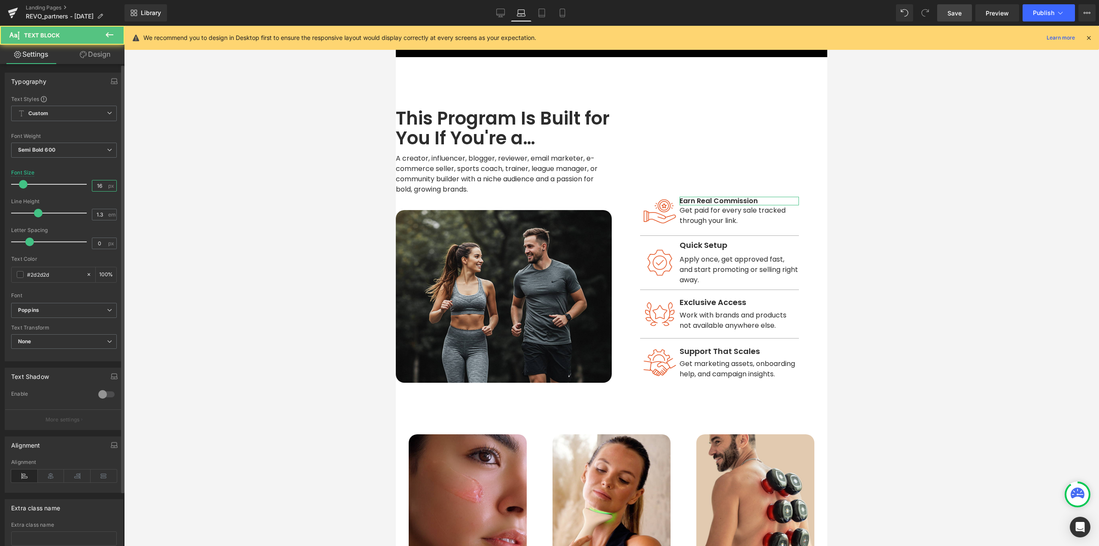
click at [103, 185] on input "16" at bounding box center [99, 185] width 15 height 11
click at [111, 82] on icon "button" at bounding box center [114, 83] width 6 height 2
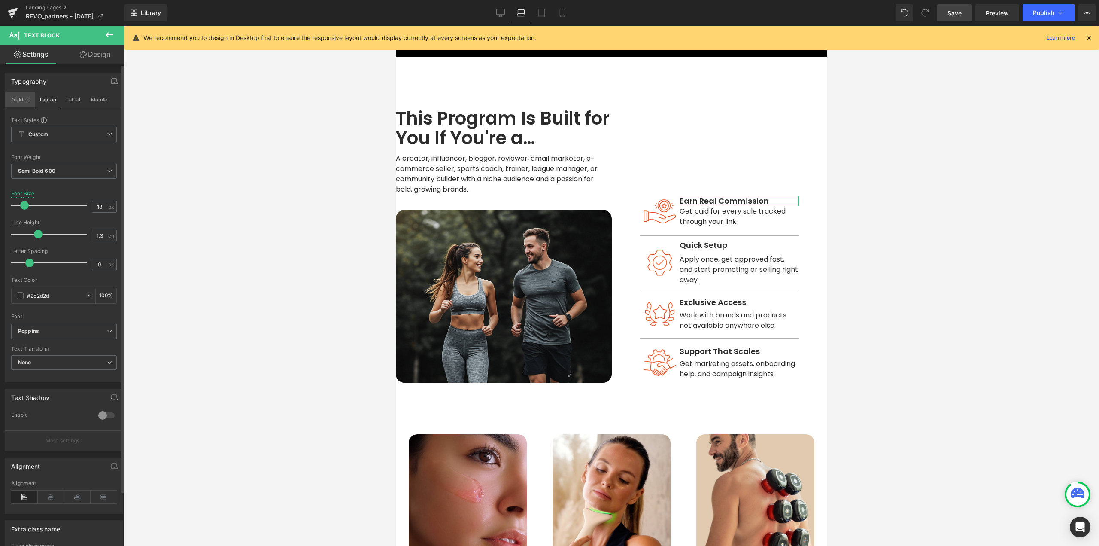
click at [18, 100] on button "Desktop" at bounding box center [20, 99] width 30 height 15
type input "20"
type input "100"
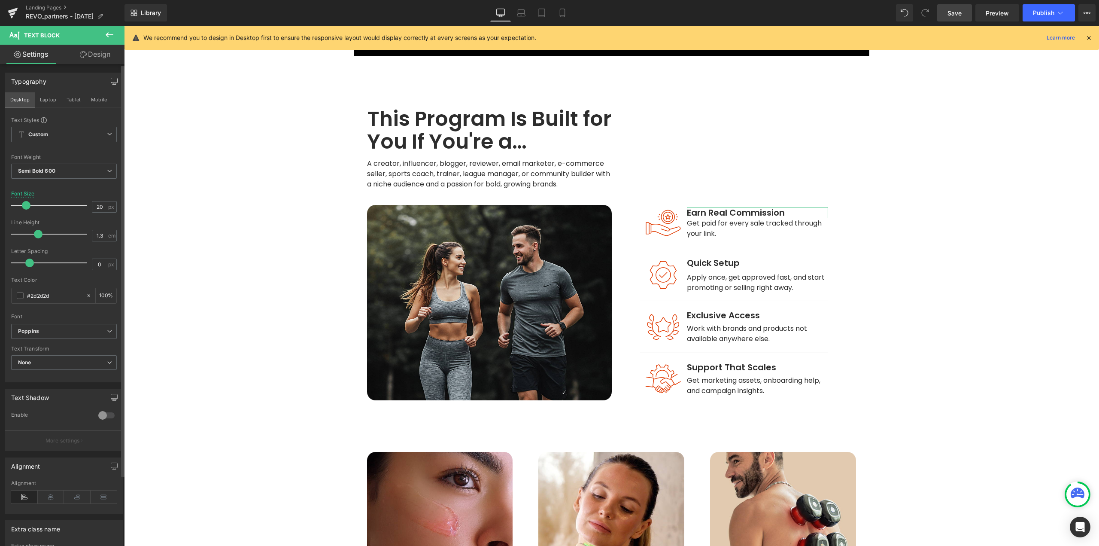
scroll to position [370, 0]
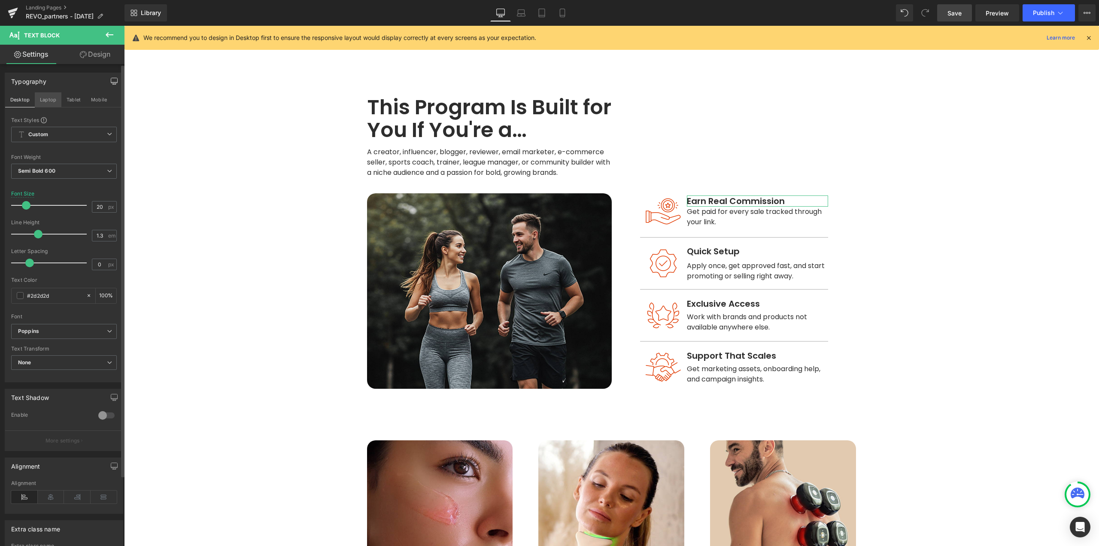
click at [48, 98] on button "Laptop" at bounding box center [48, 99] width 27 height 15
type input "18"
type input "100"
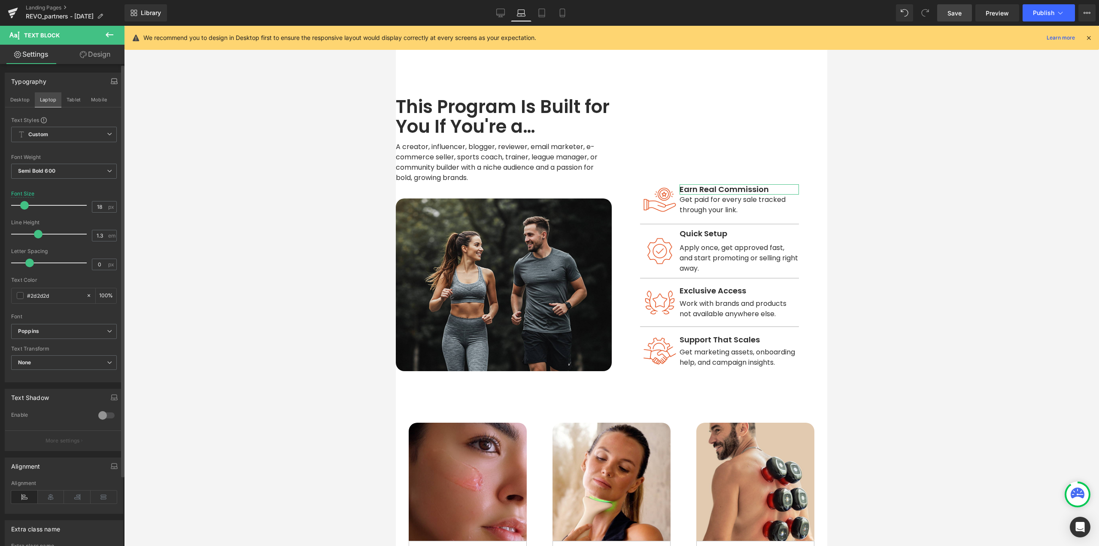
scroll to position [359, 0]
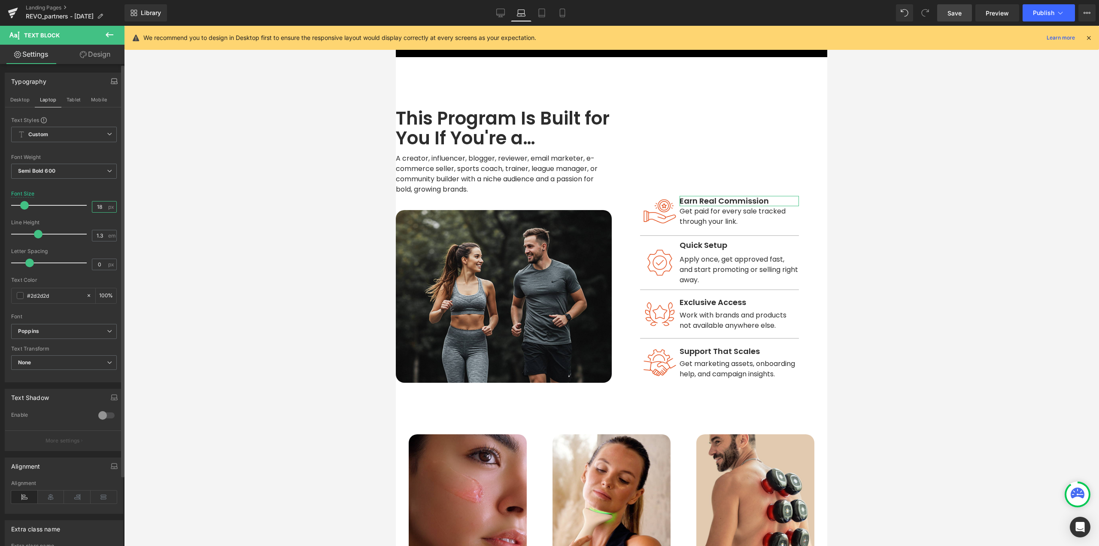
click at [102, 207] on input "18" at bounding box center [99, 206] width 15 height 11
type input "20"
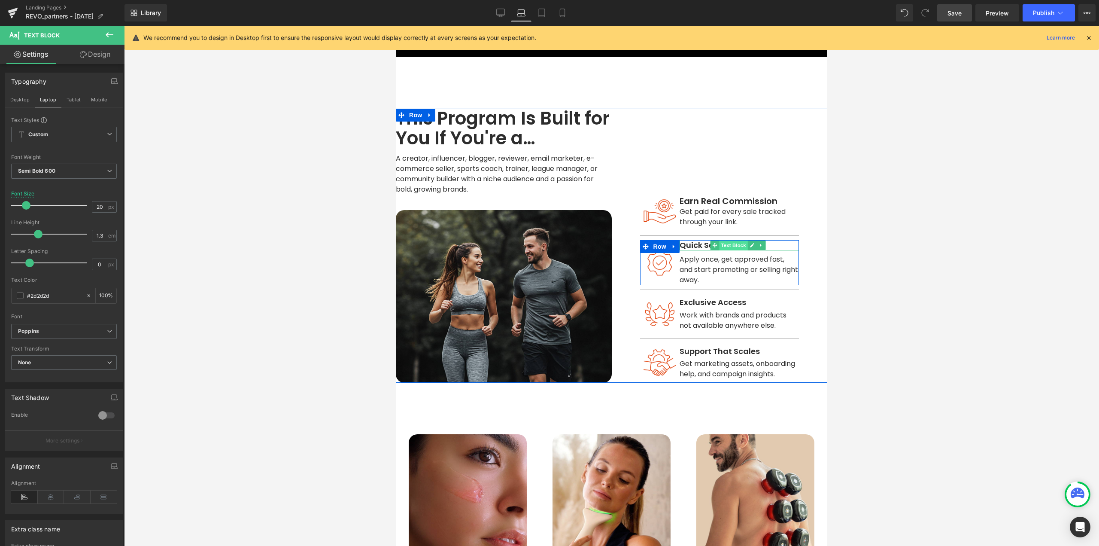
click at [729, 245] on span "Text Block" at bounding box center [734, 245] width 28 height 10
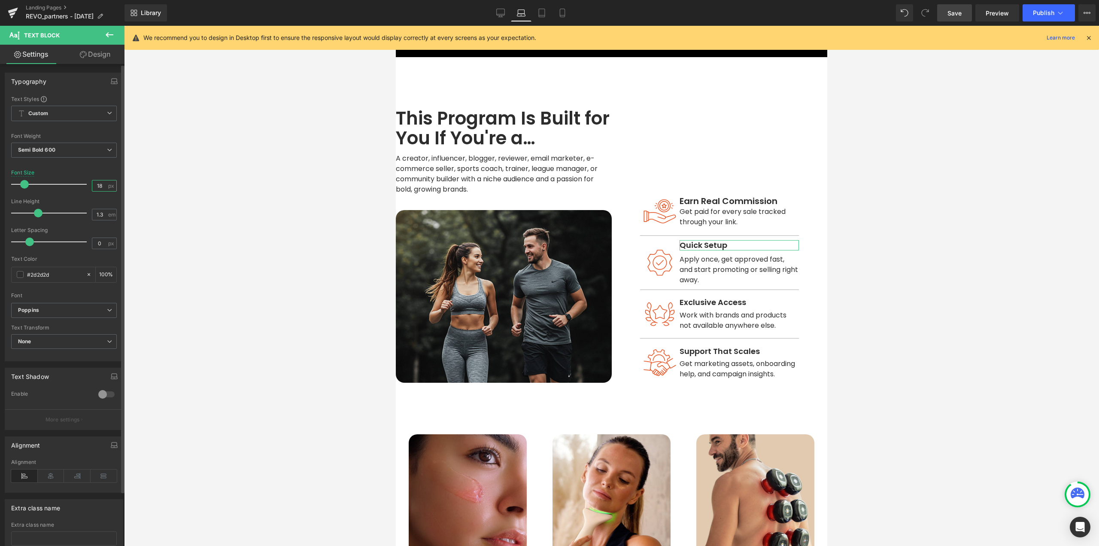
click at [103, 186] on input "18" at bounding box center [99, 185] width 15 height 11
type input "20"
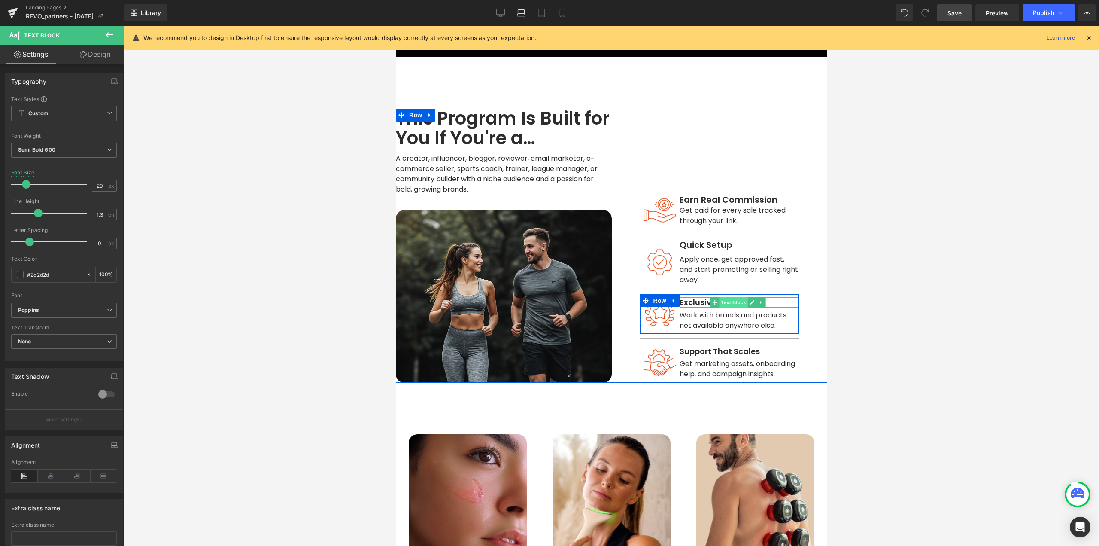
click at [726, 300] on span "Text Block" at bounding box center [734, 302] width 28 height 10
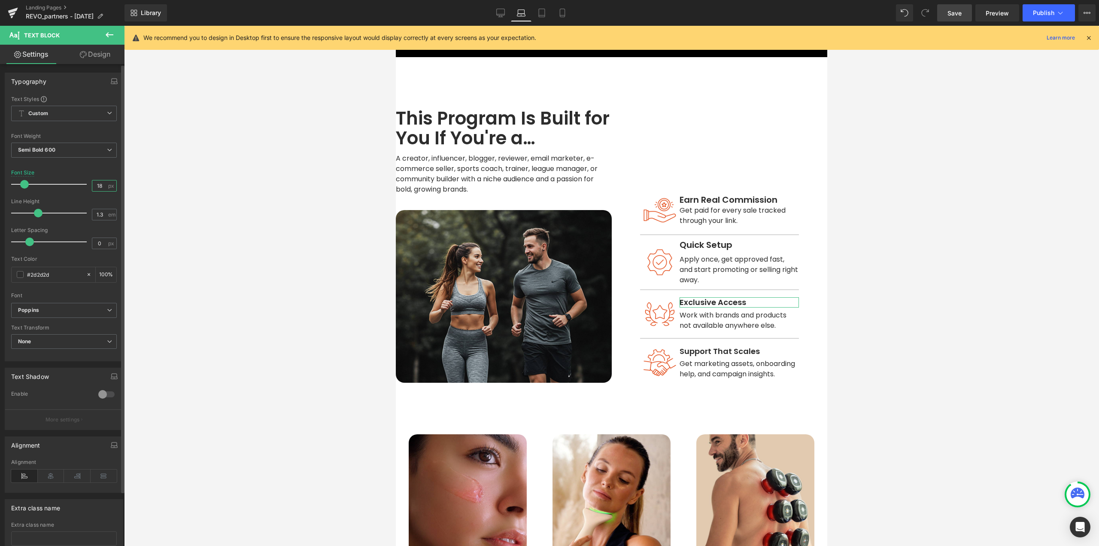
click at [100, 188] on input "18" at bounding box center [99, 185] width 15 height 11
type input "20"
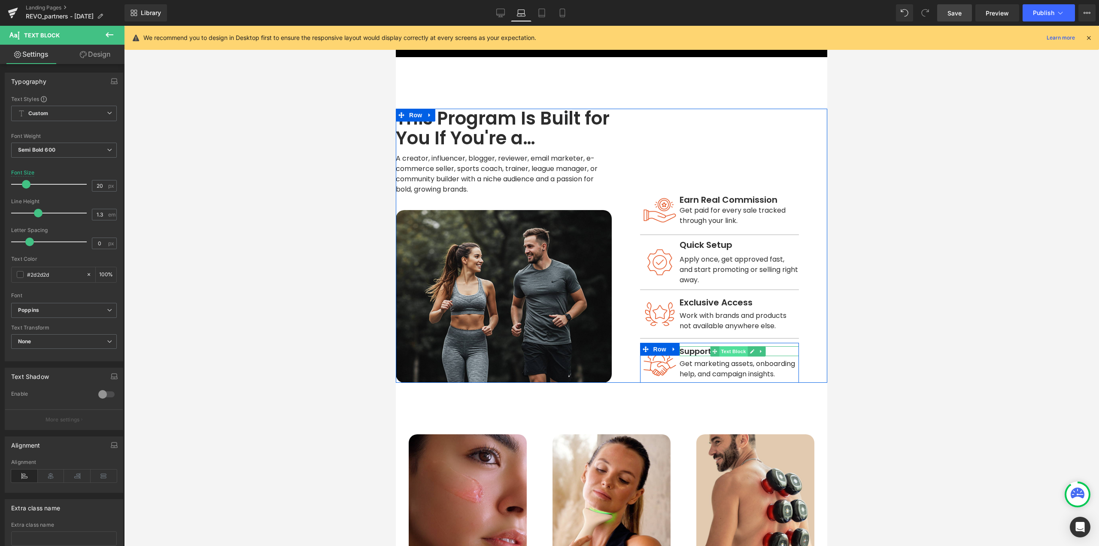
click at [720, 348] on span "Text Block" at bounding box center [734, 351] width 28 height 10
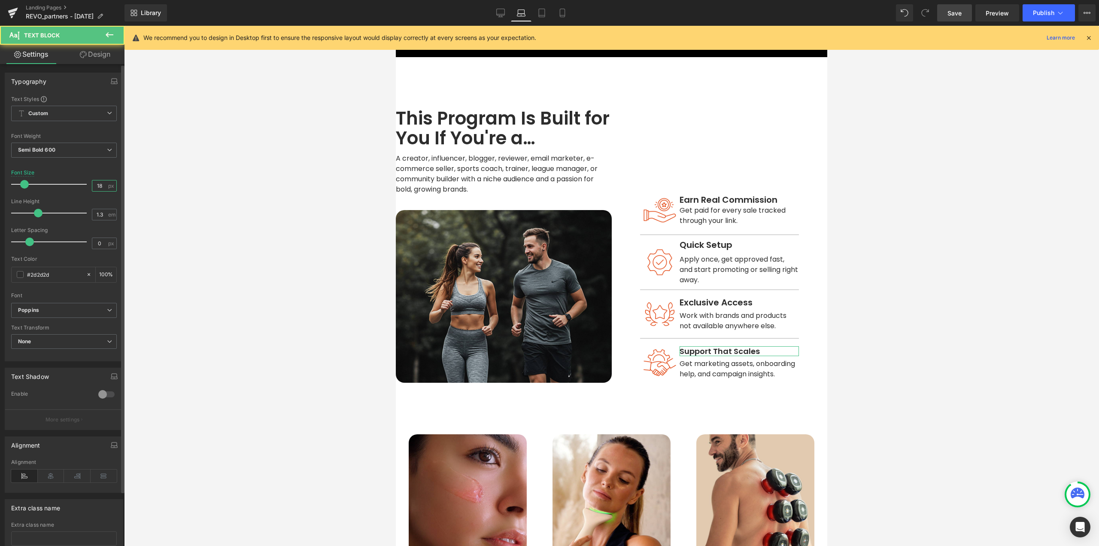
click at [99, 185] on input "18" at bounding box center [99, 185] width 15 height 11
type input "20"
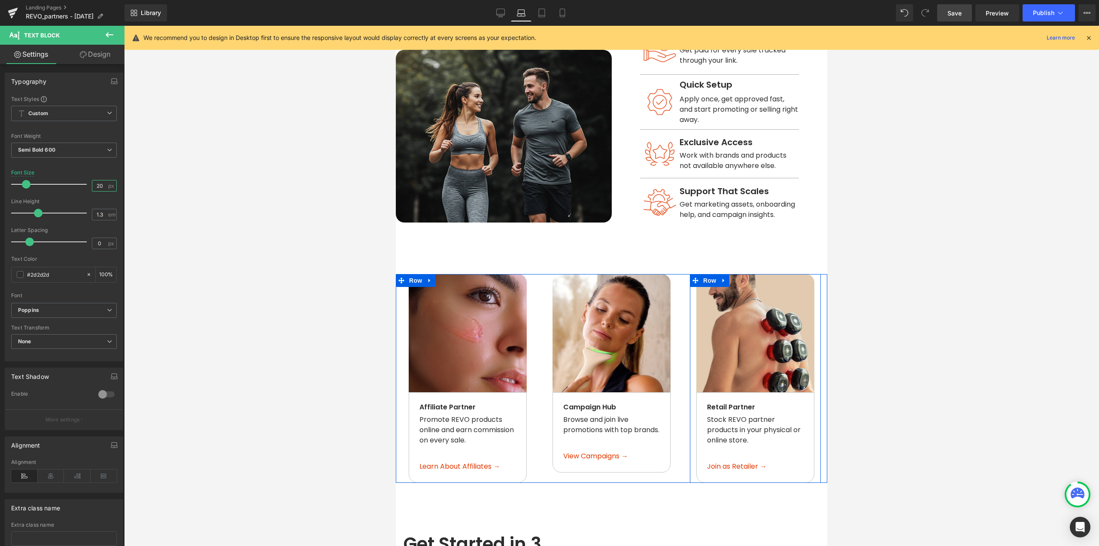
scroll to position [616, 0]
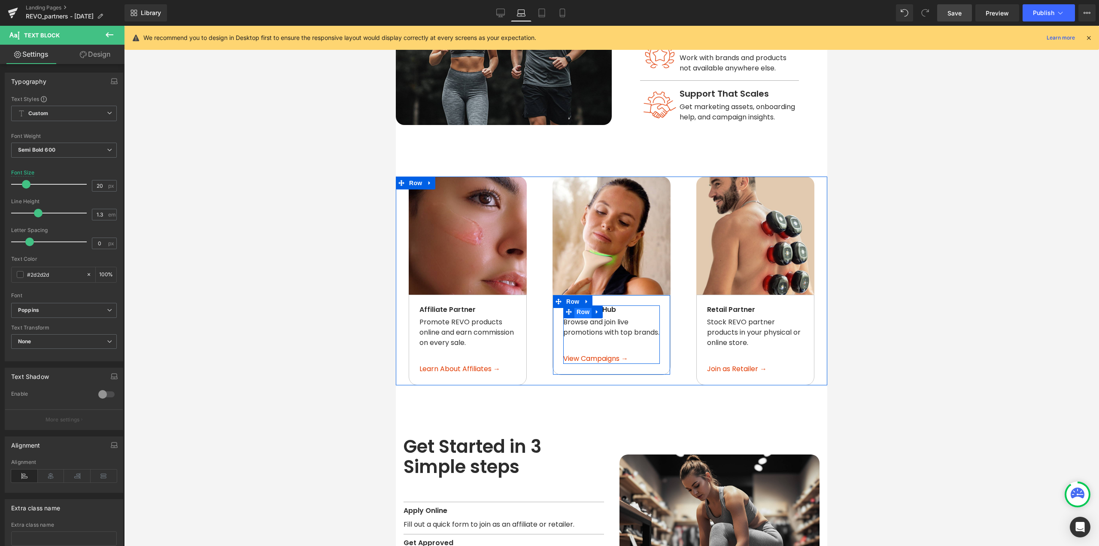
click at [582, 308] on span "Row" at bounding box center [583, 311] width 17 height 13
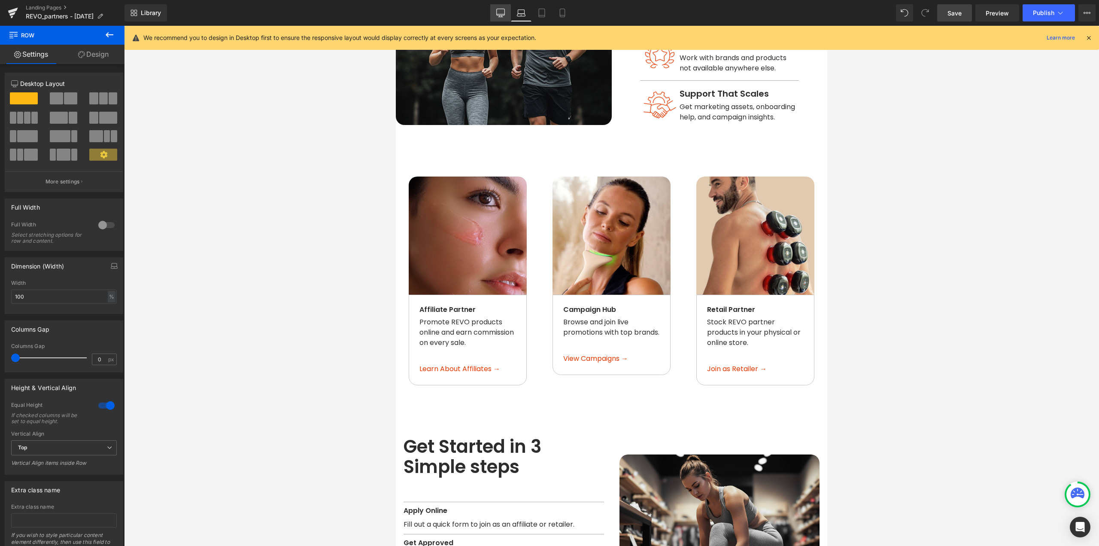
click at [504, 11] on icon at bounding box center [500, 13] width 9 height 9
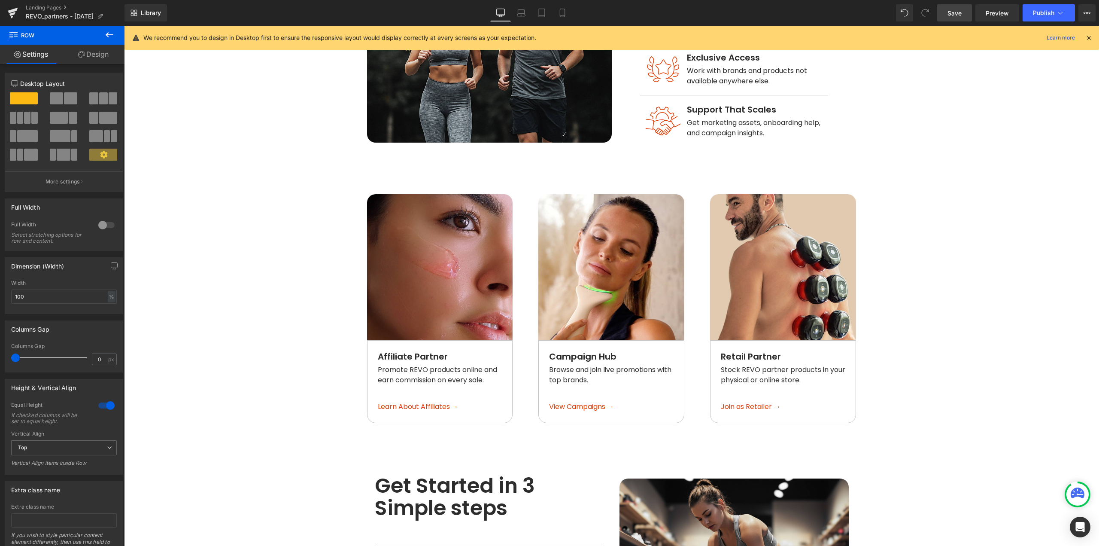
scroll to position [666, 0]
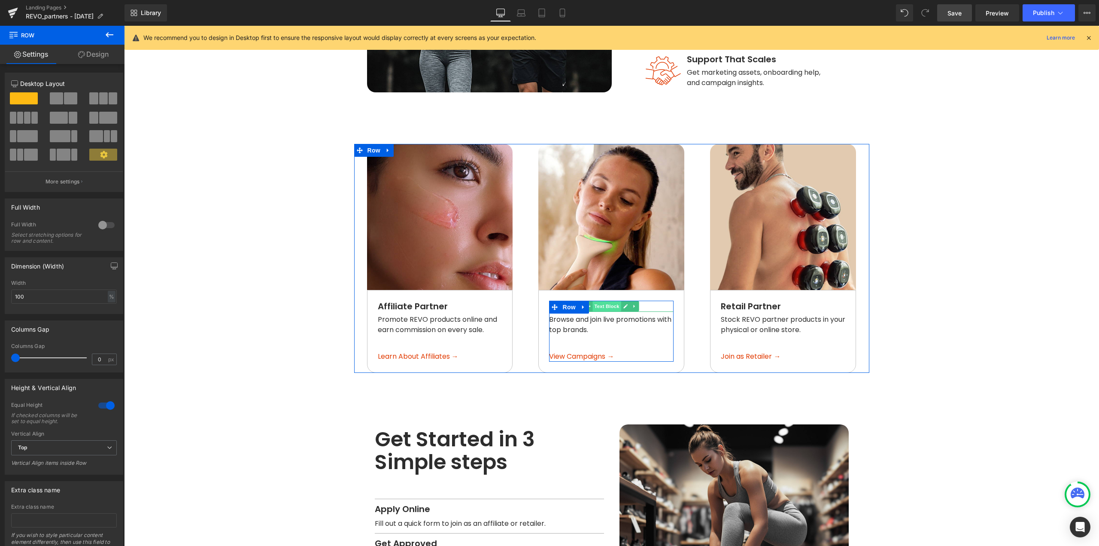
click at [596, 306] on span "Text Block" at bounding box center [607, 306] width 28 height 10
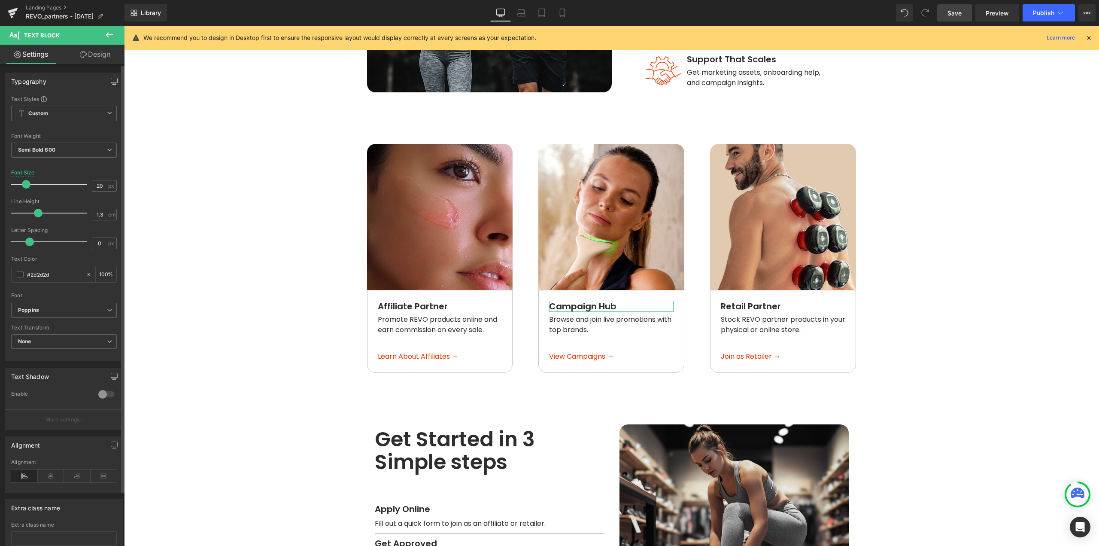
click at [112, 79] on icon "button" at bounding box center [114, 81] width 7 height 7
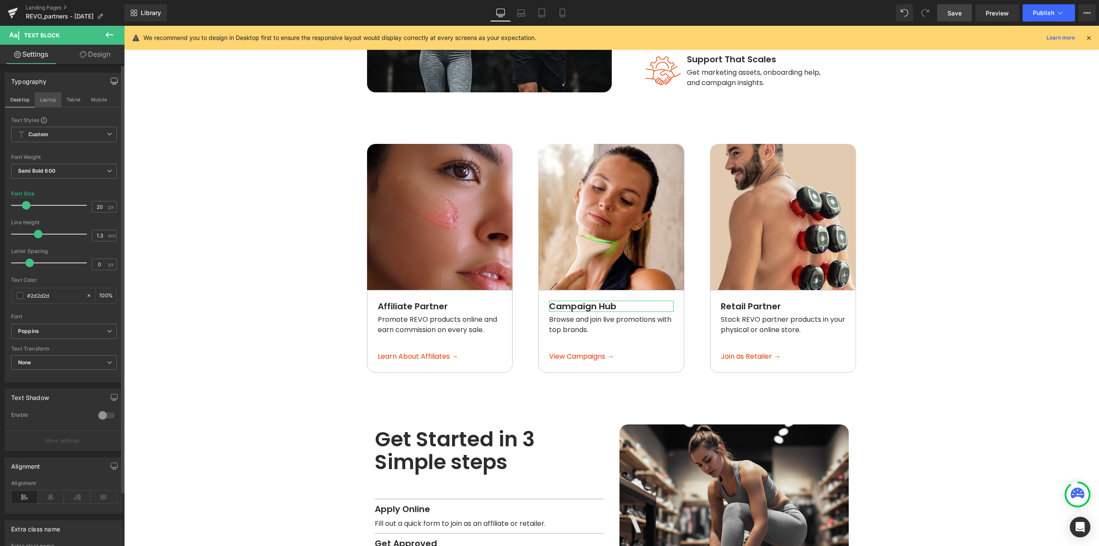
click at [48, 100] on button "Laptop" at bounding box center [48, 99] width 27 height 15
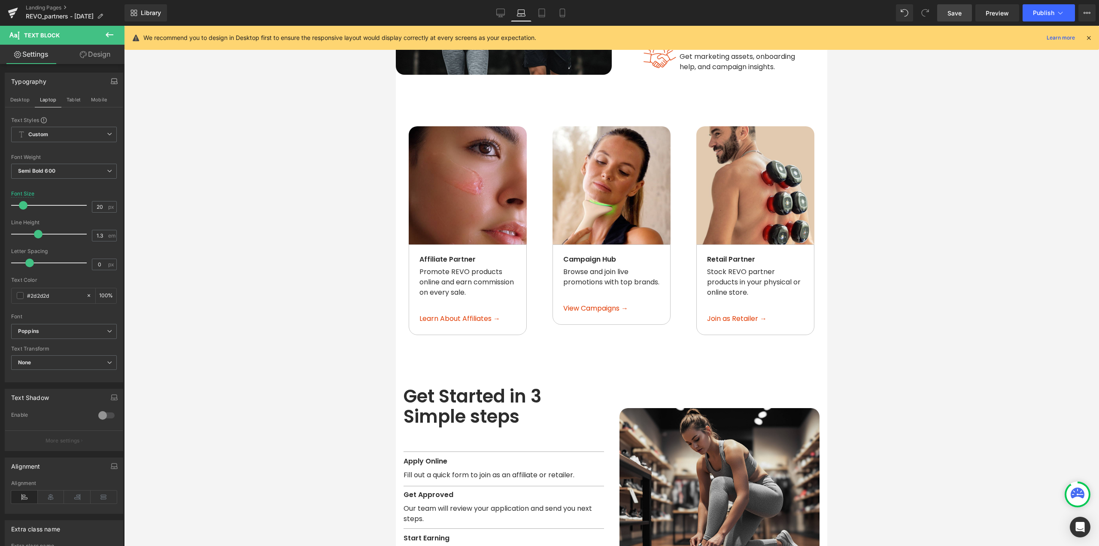
type input "16"
type input "100"
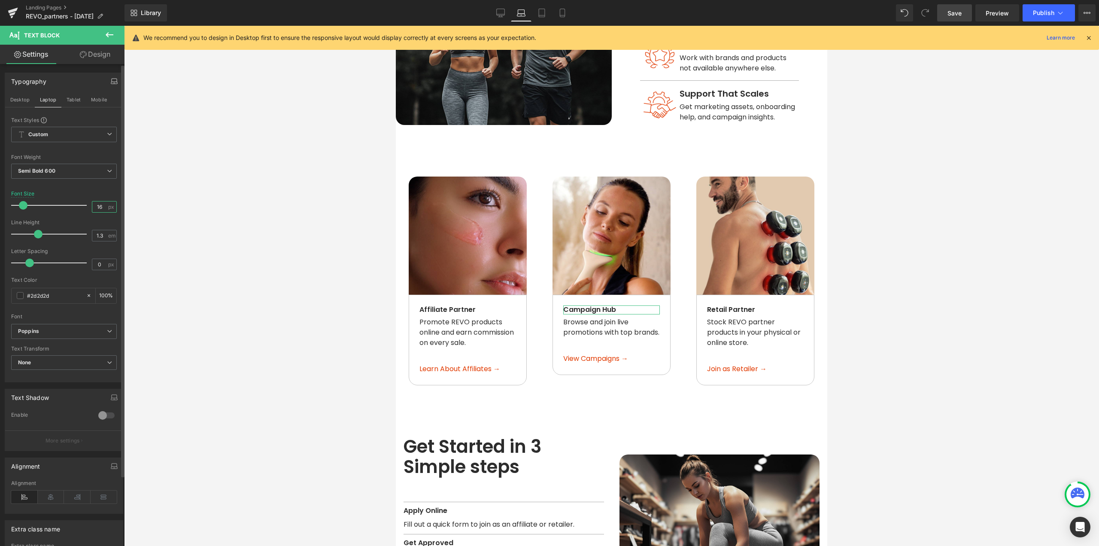
click at [100, 204] on input "16" at bounding box center [99, 206] width 15 height 11
type input "20"
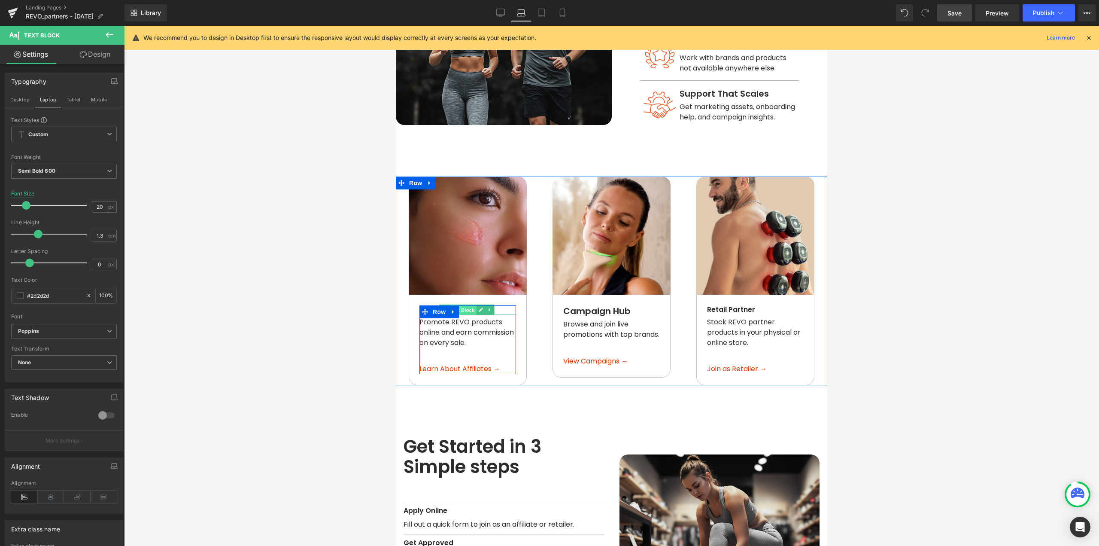
click at [465, 307] on span "Text Block" at bounding box center [462, 310] width 28 height 10
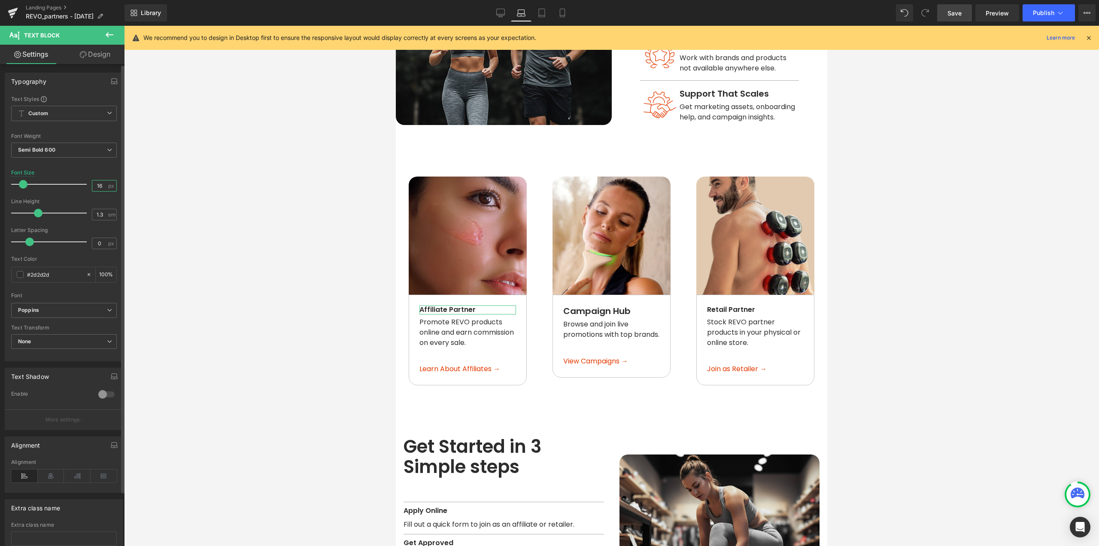
click at [101, 186] on input "16" at bounding box center [99, 185] width 15 height 11
type input "20"
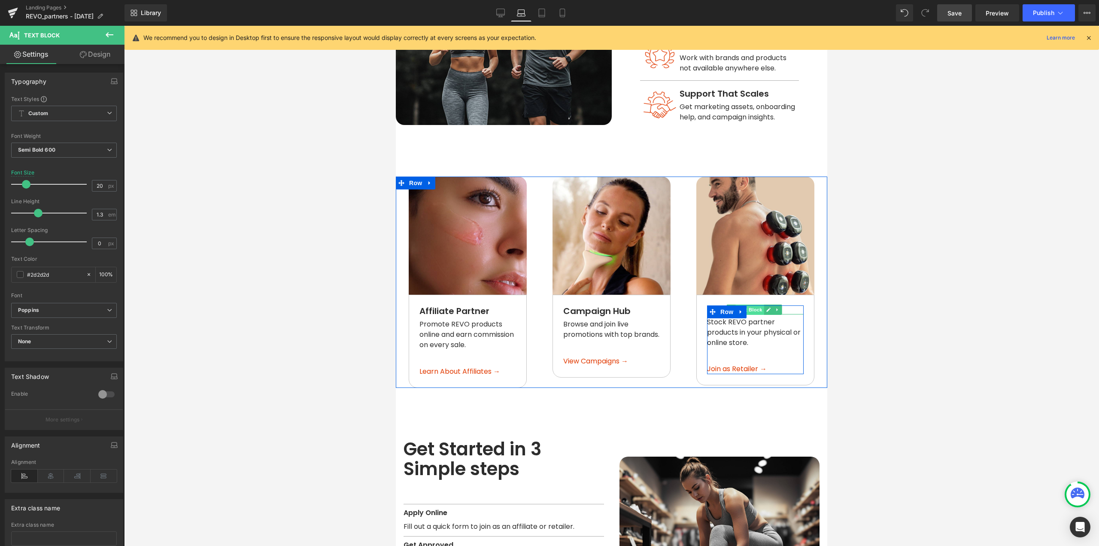
click at [748, 305] on span "Text Block" at bounding box center [750, 309] width 28 height 10
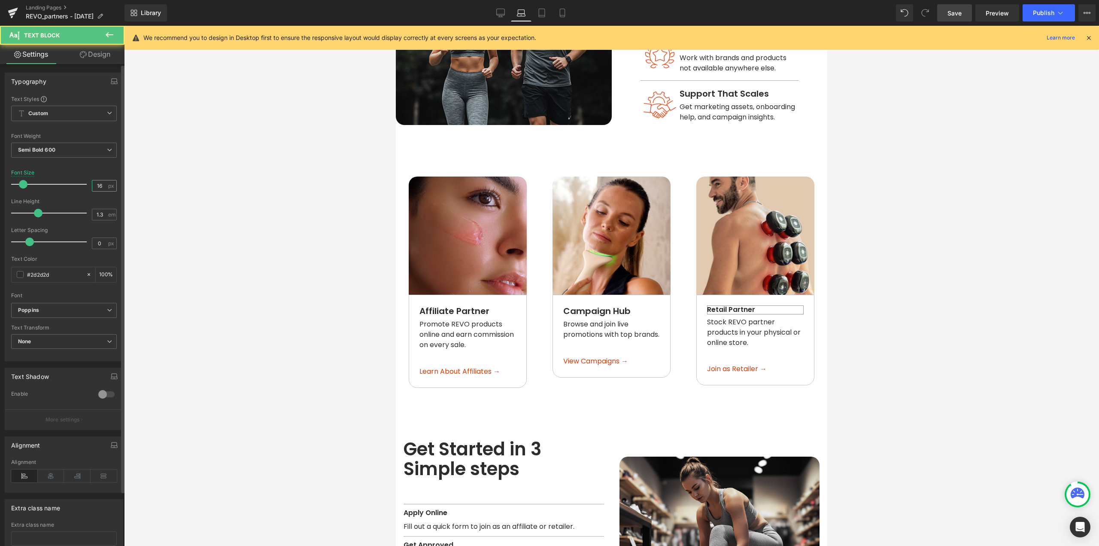
click at [93, 187] on input "16" at bounding box center [99, 185] width 15 height 11
type input "20"
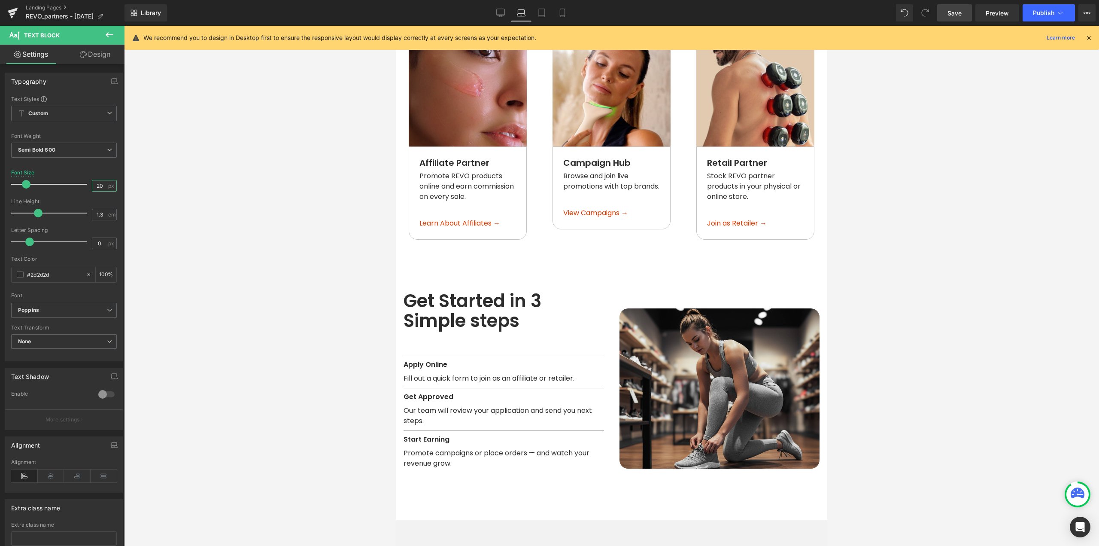
scroll to position [788, 0]
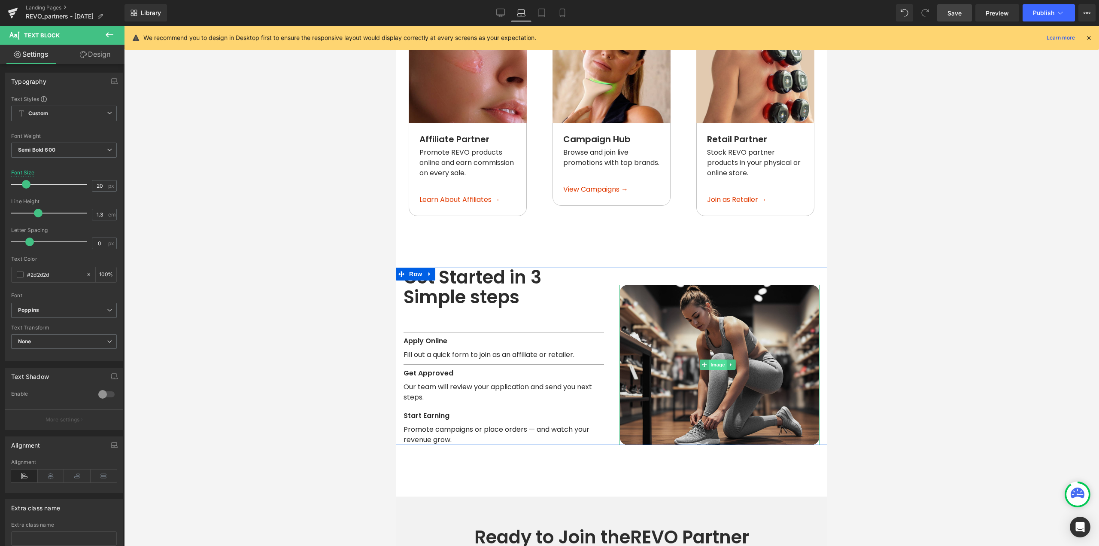
click at [719, 360] on span "Image" at bounding box center [718, 364] width 18 height 10
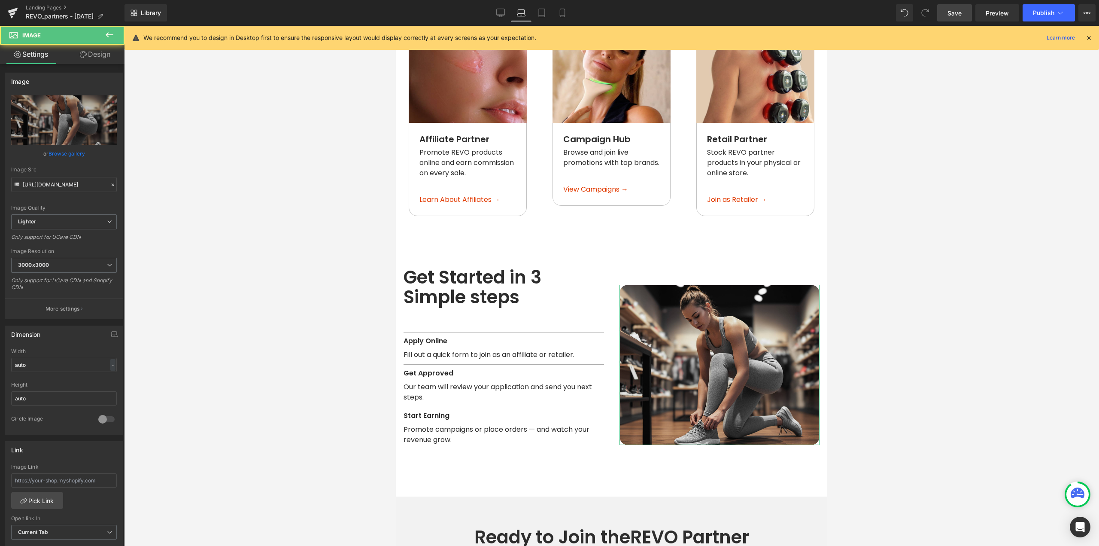
click at [92, 59] on link "Design" at bounding box center [95, 54] width 62 height 19
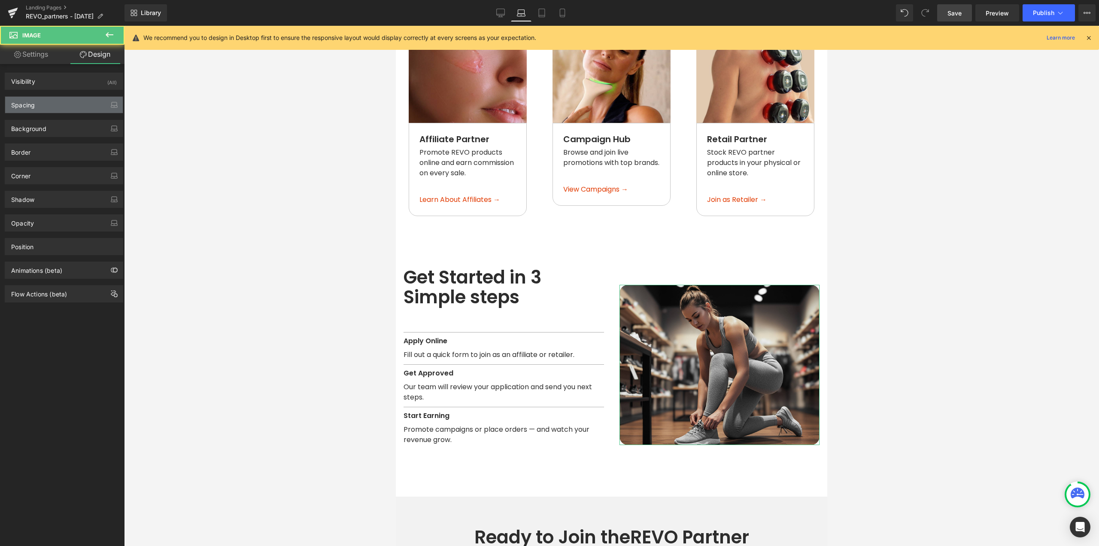
type input "0"
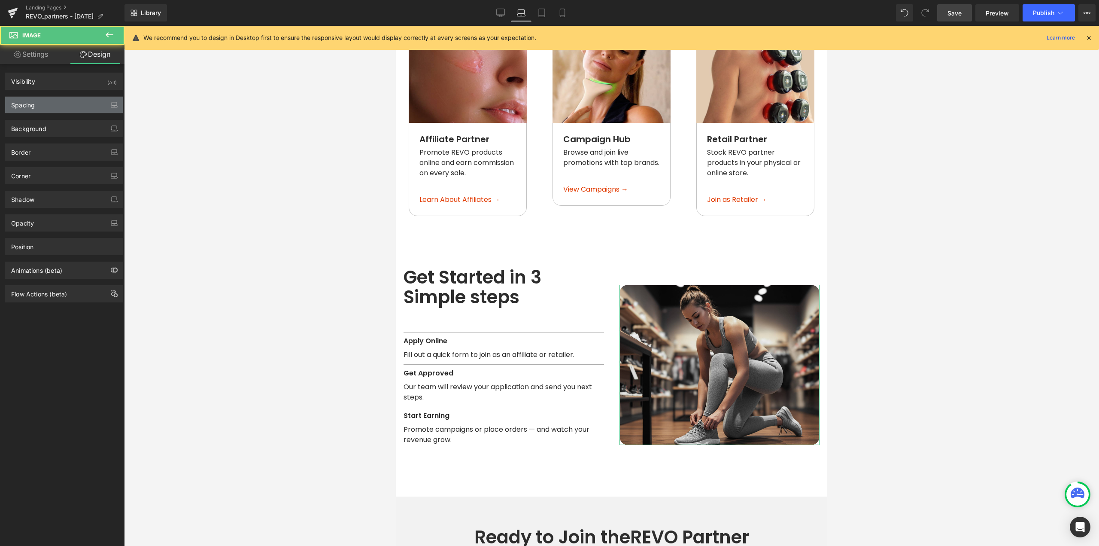
type input "0"
click at [37, 105] on div "Spacing" at bounding box center [64, 105] width 118 height 16
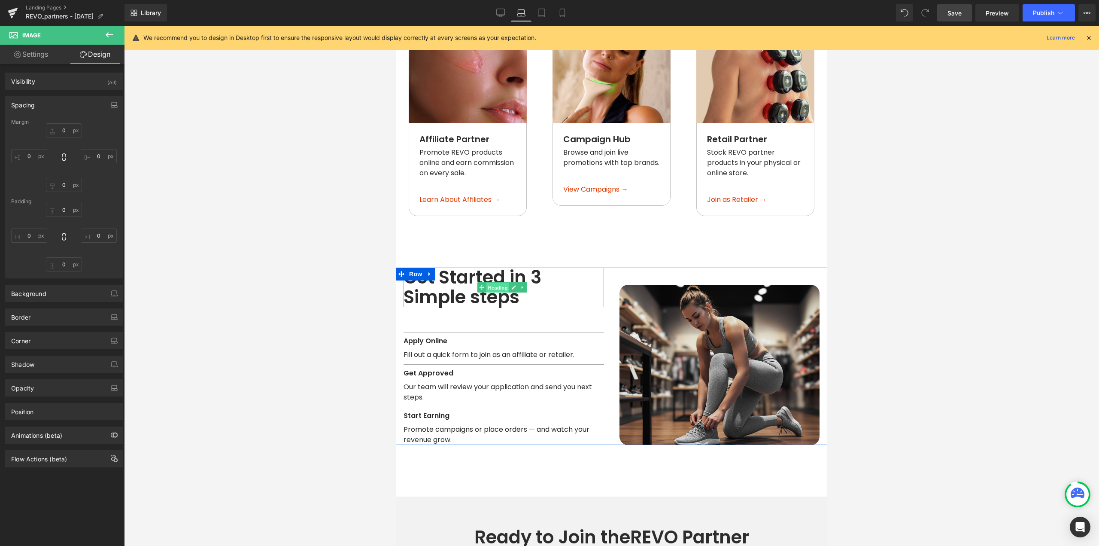
click at [501, 285] on span "Heading" at bounding box center [497, 288] width 23 height 10
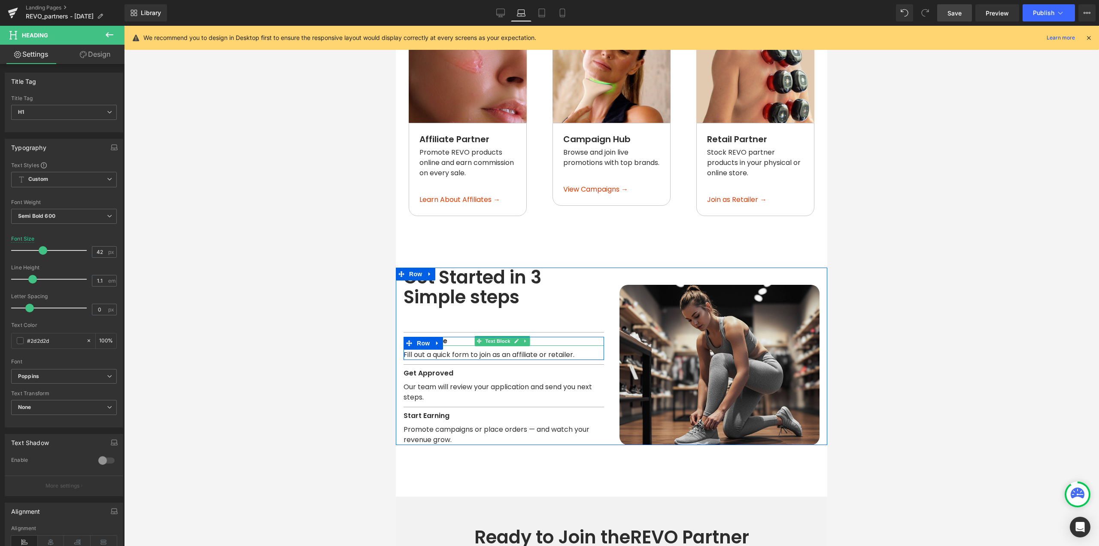
click at [453, 337] on p "Apply Online" at bounding box center [504, 341] width 201 height 9
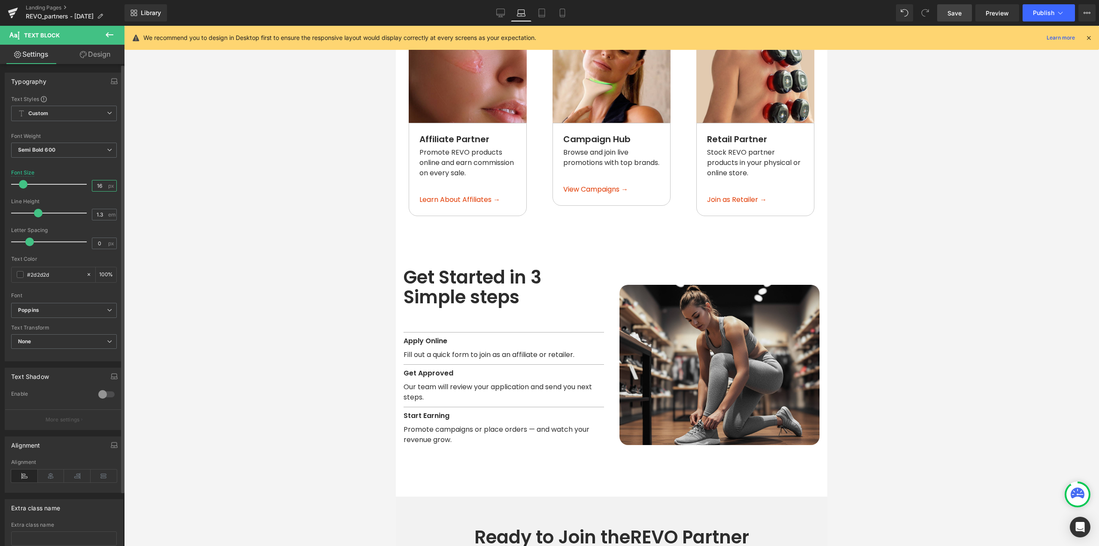
click at [99, 187] on input "16" at bounding box center [99, 185] width 15 height 11
type input "20"
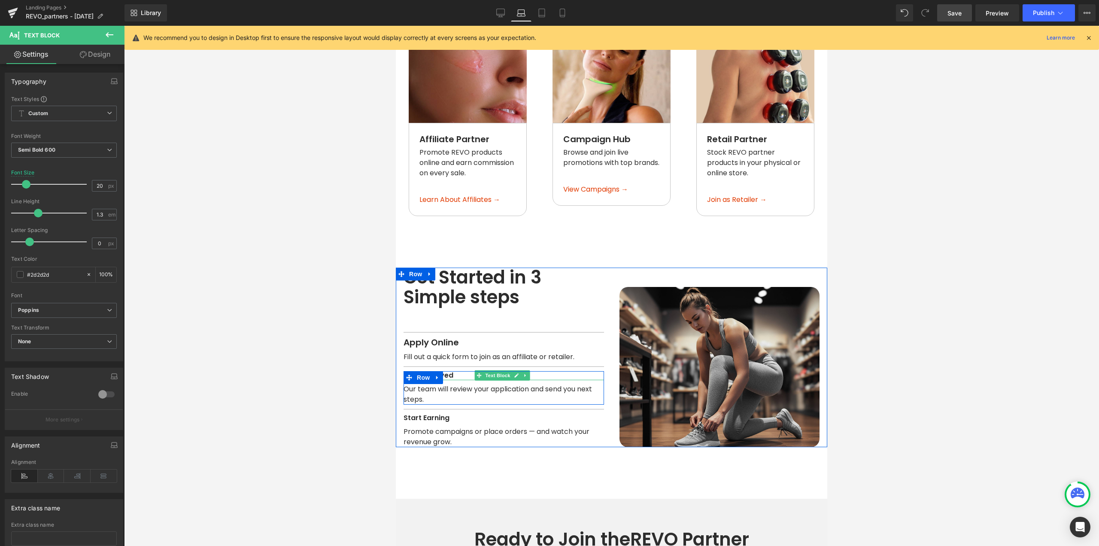
click at [449, 370] on span "Get Approved" at bounding box center [429, 375] width 50 height 10
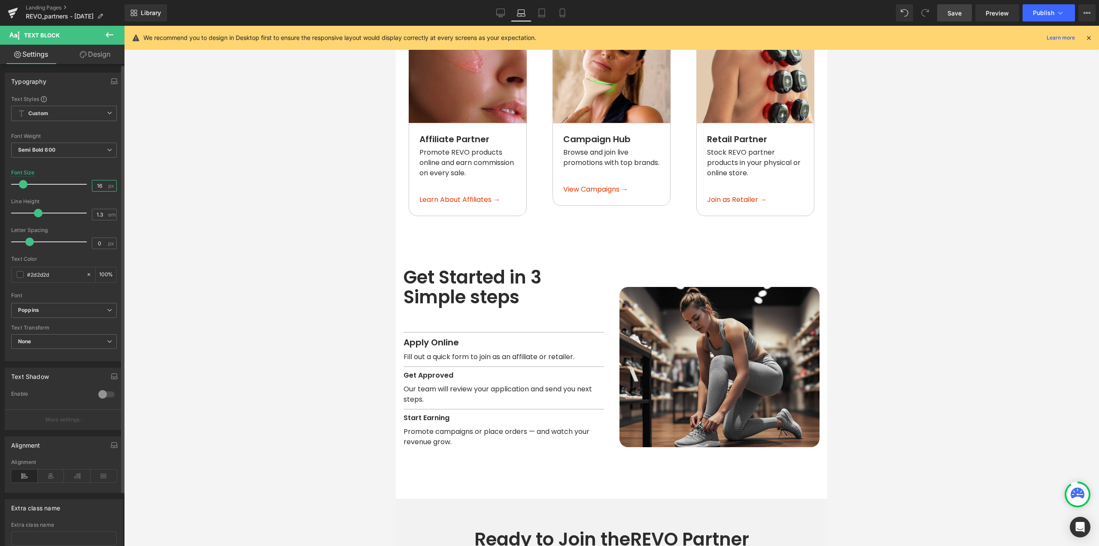
click at [97, 186] on input "16" at bounding box center [99, 185] width 15 height 11
type input "20"
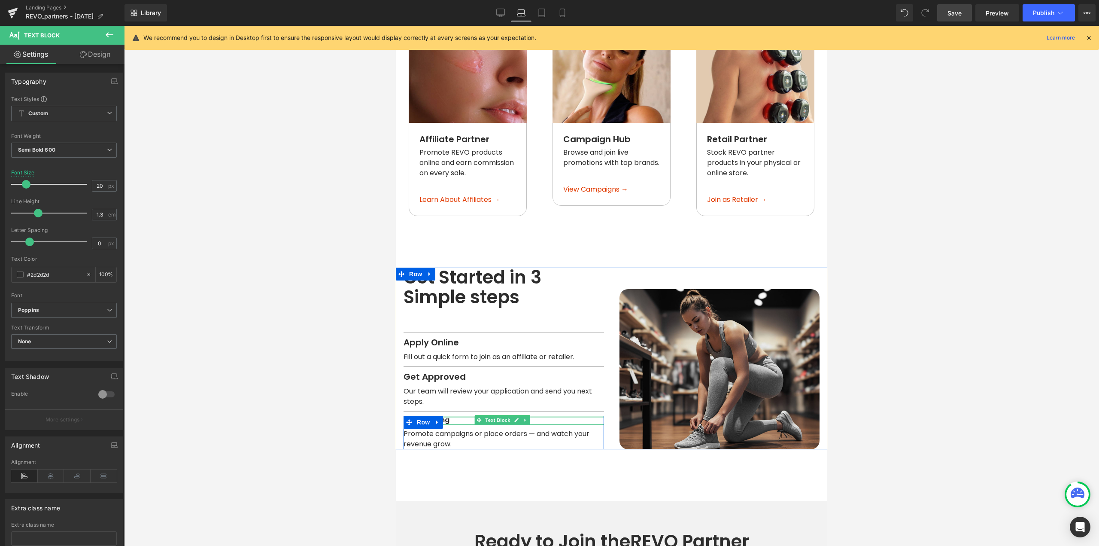
click at [447, 415] on span "Start Earning" at bounding box center [427, 420] width 46 height 10
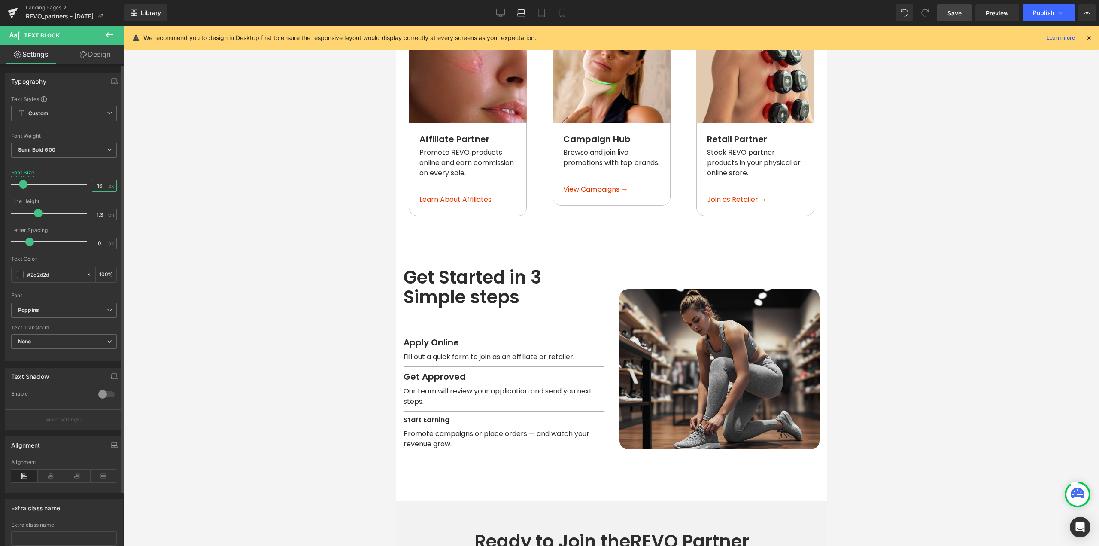
click at [98, 185] on input "16" at bounding box center [99, 185] width 15 height 11
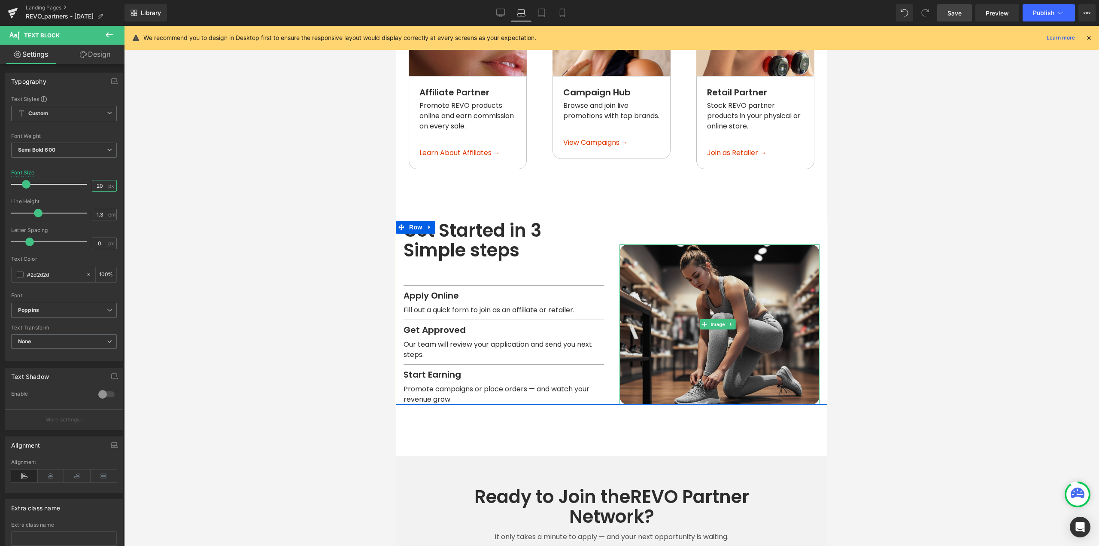
scroll to position [917, 0]
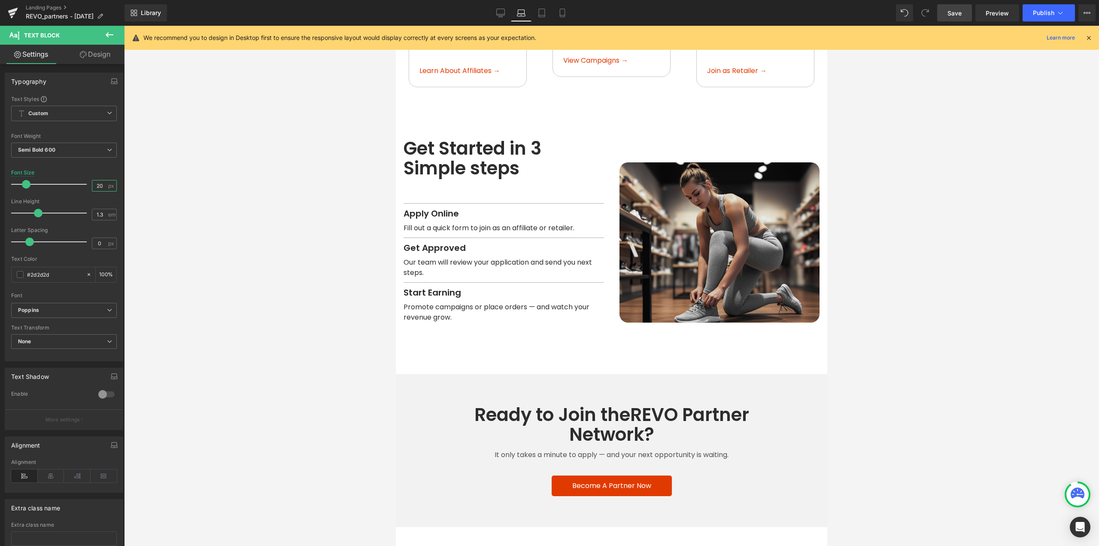
type input "20"
click at [936, 320] on div at bounding box center [611, 286] width 975 height 520
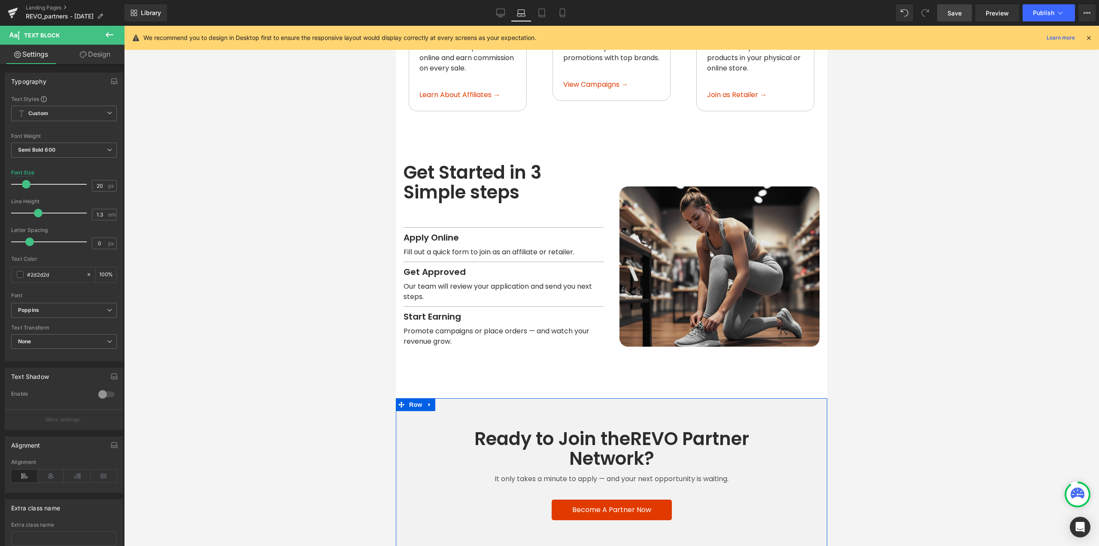
scroll to position [874, 0]
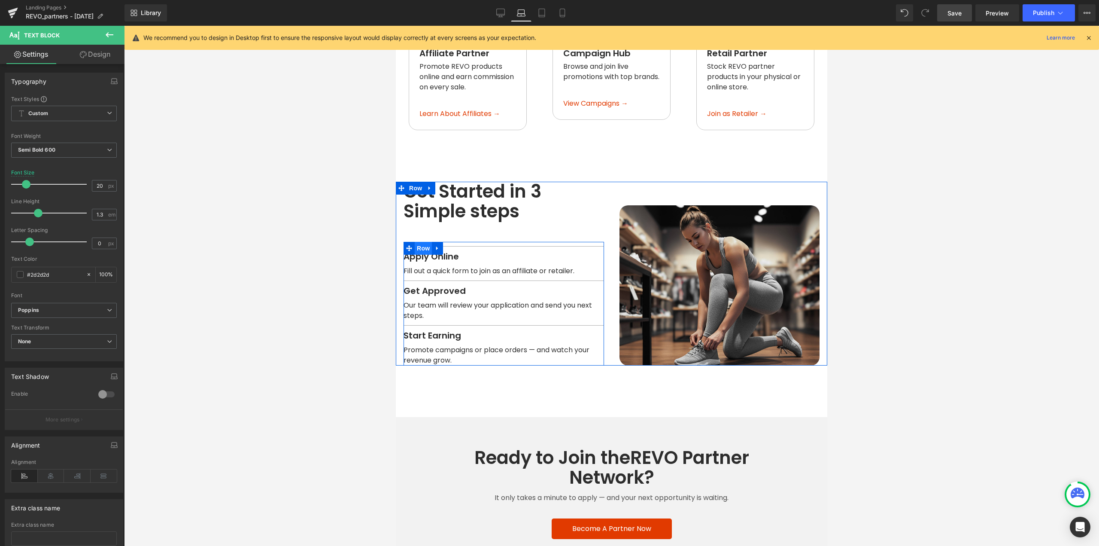
click at [421, 243] on span "Row" at bounding box center [423, 248] width 17 height 13
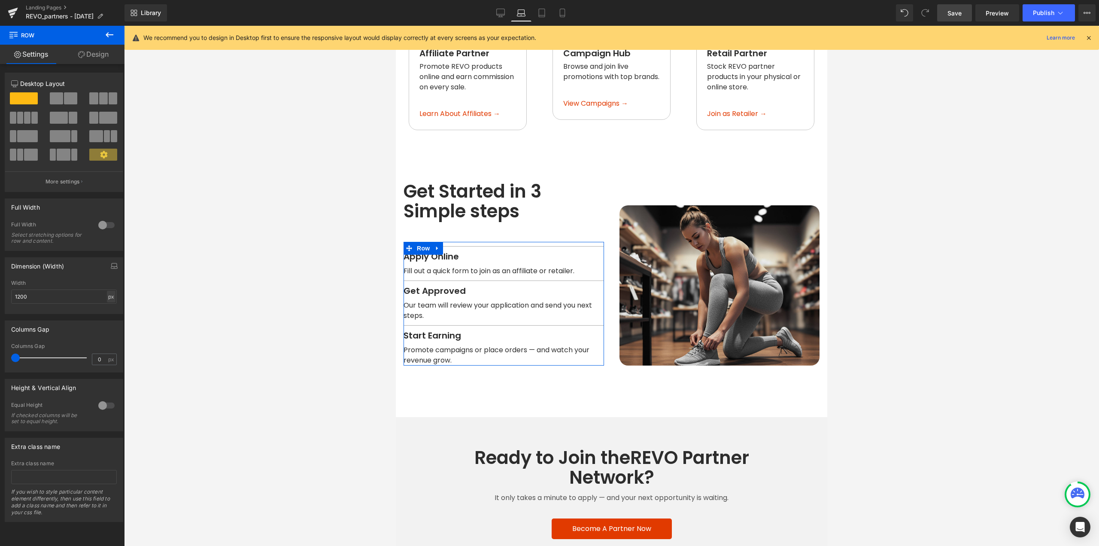
click at [107, 295] on div "px" at bounding box center [111, 297] width 9 height 12
drag, startPoint x: 108, startPoint y: 311, endPoint x: 99, endPoint y: 310, distance: 9.5
click at [108, 311] on li "%" at bounding box center [111, 310] width 11 height 12
drag, startPoint x: 35, startPoint y: 299, endPoint x: 2, endPoint y: 307, distance: 33.7
click at [0, 307] on div "Dimension (Width) 100% Width 100 % % px" at bounding box center [64, 282] width 128 height 63
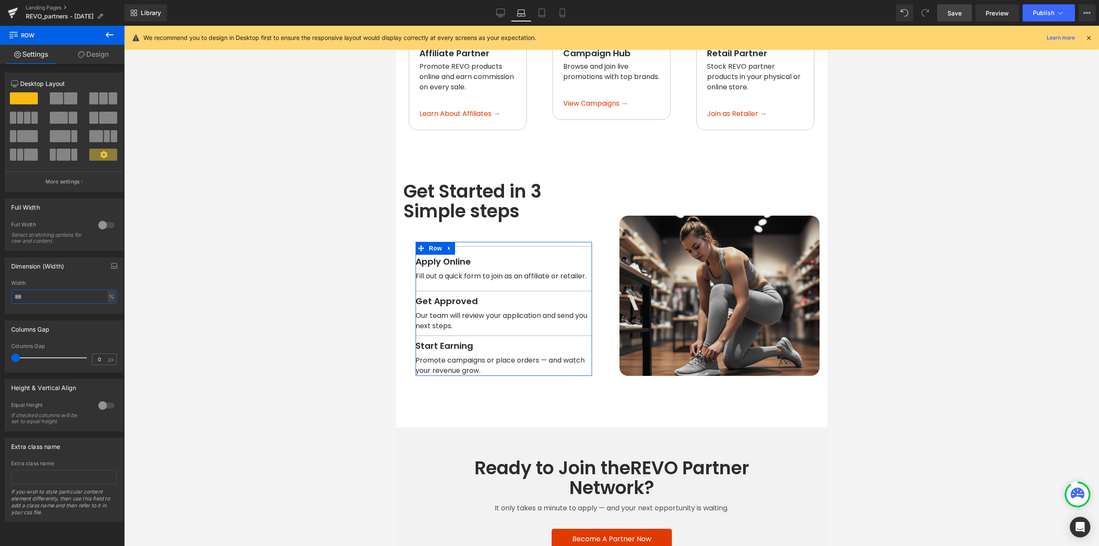
type input "89"
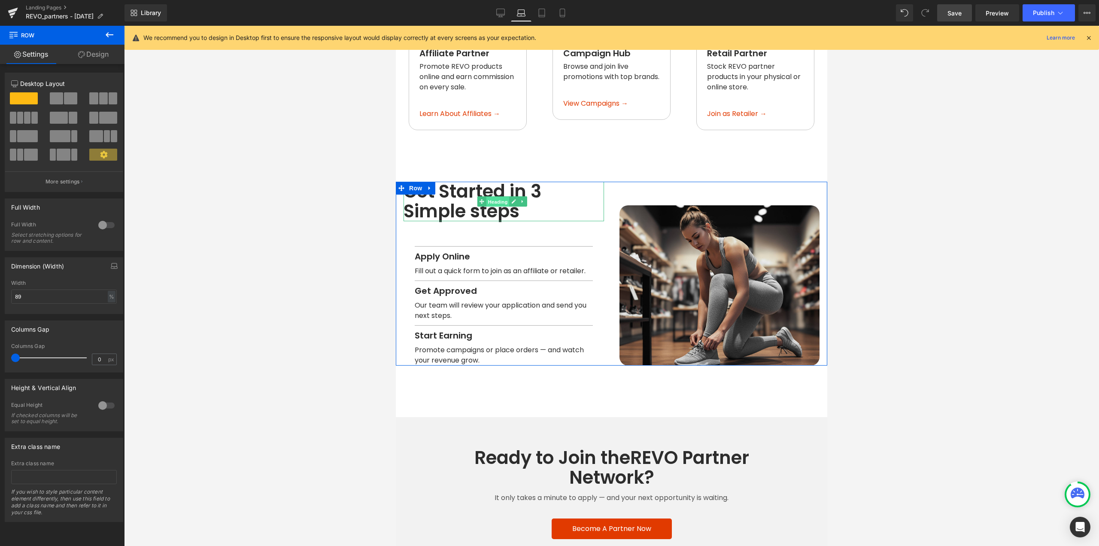
click at [497, 197] on span "Heading" at bounding box center [497, 202] width 23 height 10
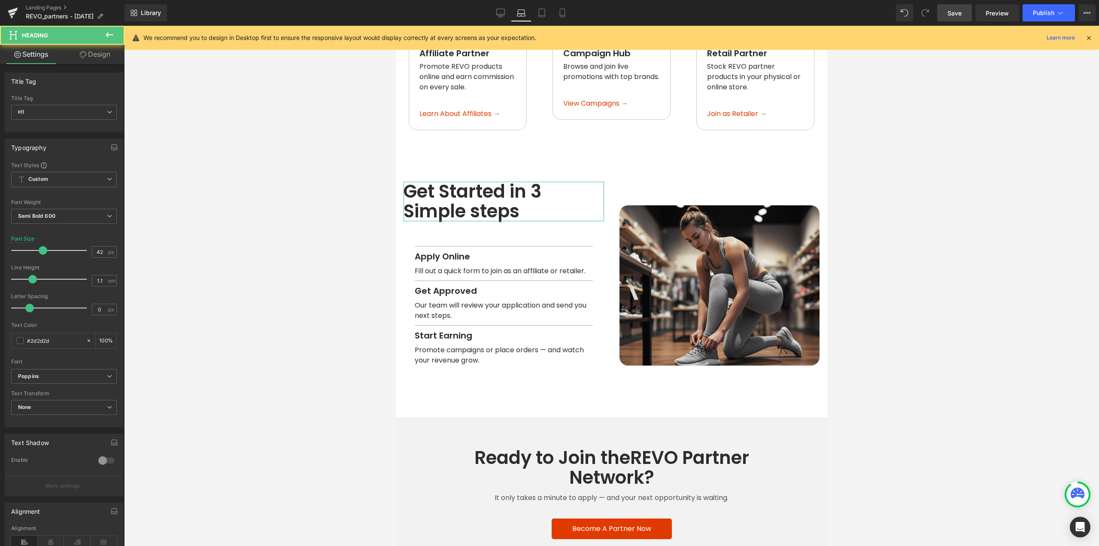
click at [105, 57] on link "Design" at bounding box center [95, 54] width 62 height 19
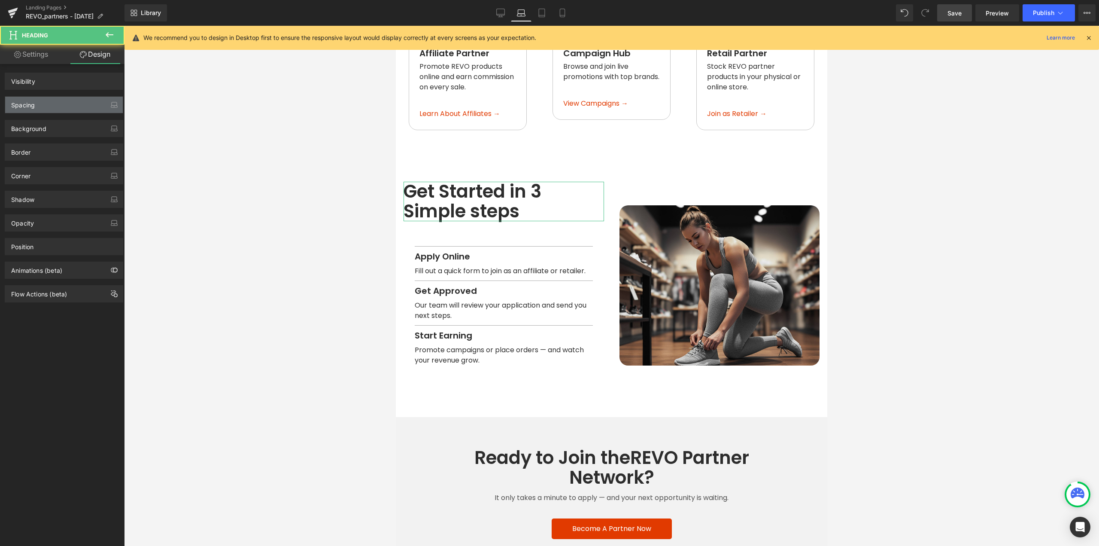
click at [21, 103] on div "Spacing" at bounding box center [23, 103] width 24 height 12
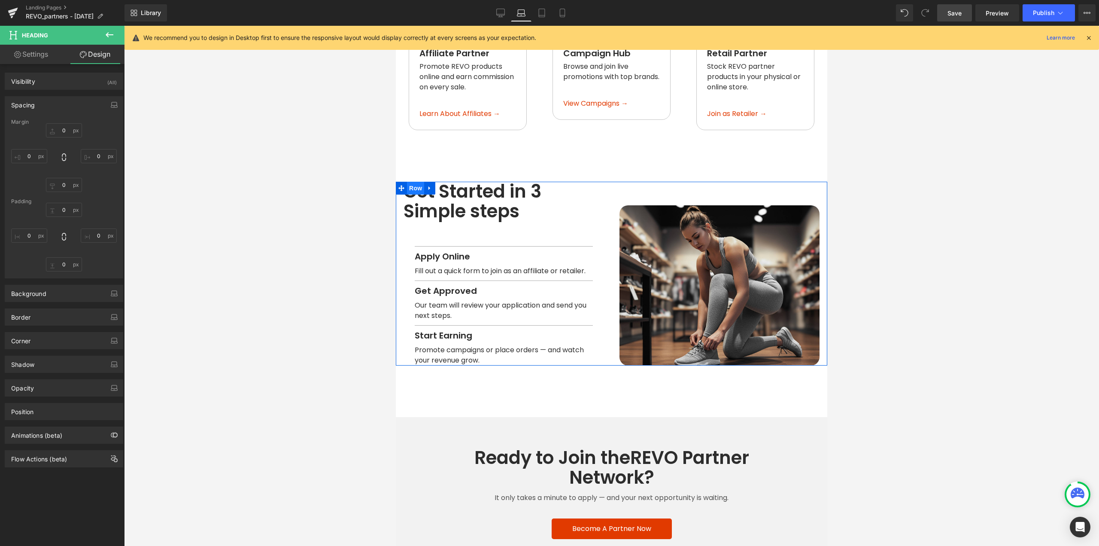
click at [414, 185] on span "Row" at bounding box center [415, 188] width 17 height 13
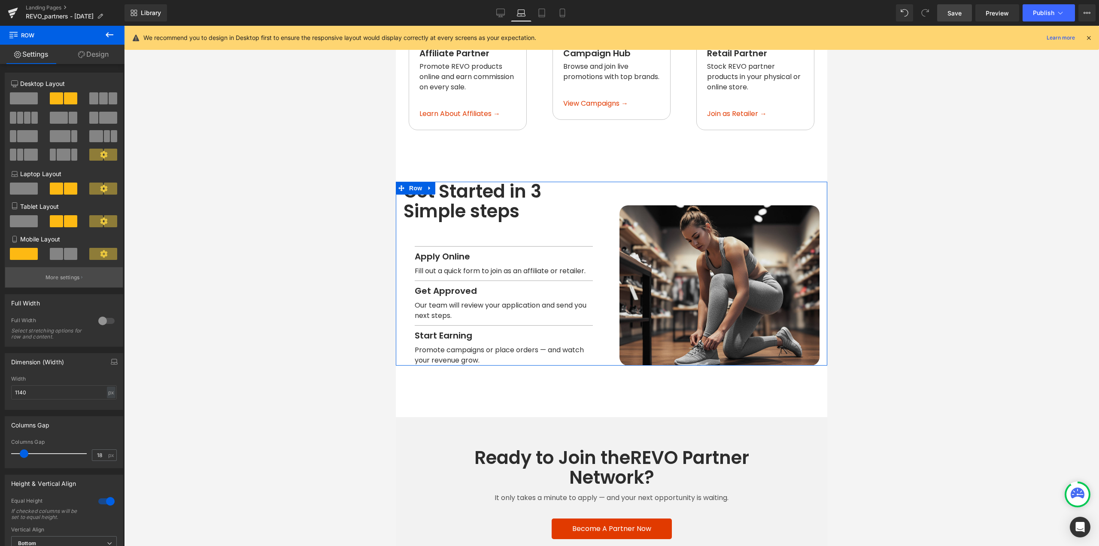
click at [78, 276] on p "More settings" at bounding box center [63, 278] width 34 height 8
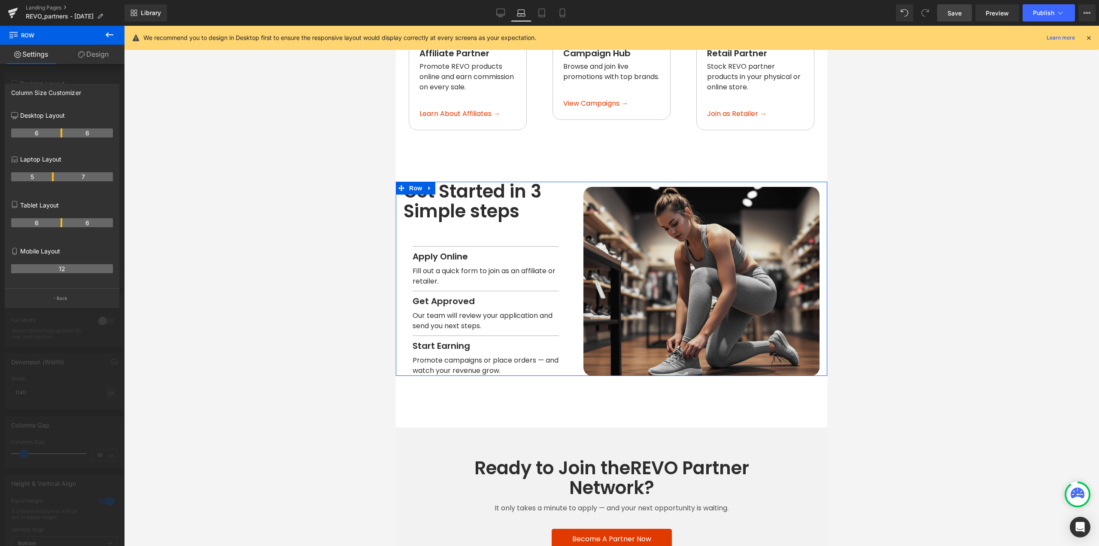
drag, startPoint x: 61, startPoint y: 177, endPoint x: 56, endPoint y: 178, distance: 5.3
click at [56, 178] on tr "5 7" at bounding box center [62, 176] width 102 height 9
click at [477, 249] on body "Age Check Please verify your age to continue. You are too young to view this we…" at bounding box center [612, 38] width 432 height 1773
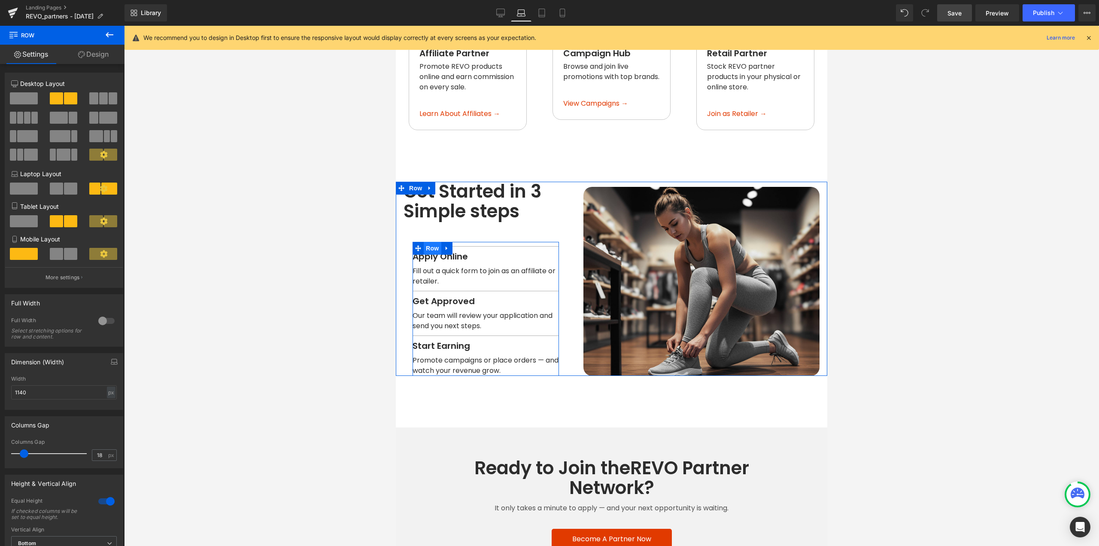
click at [429, 242] on span "Row" at bounding box center [432, 248] width 17 height 13
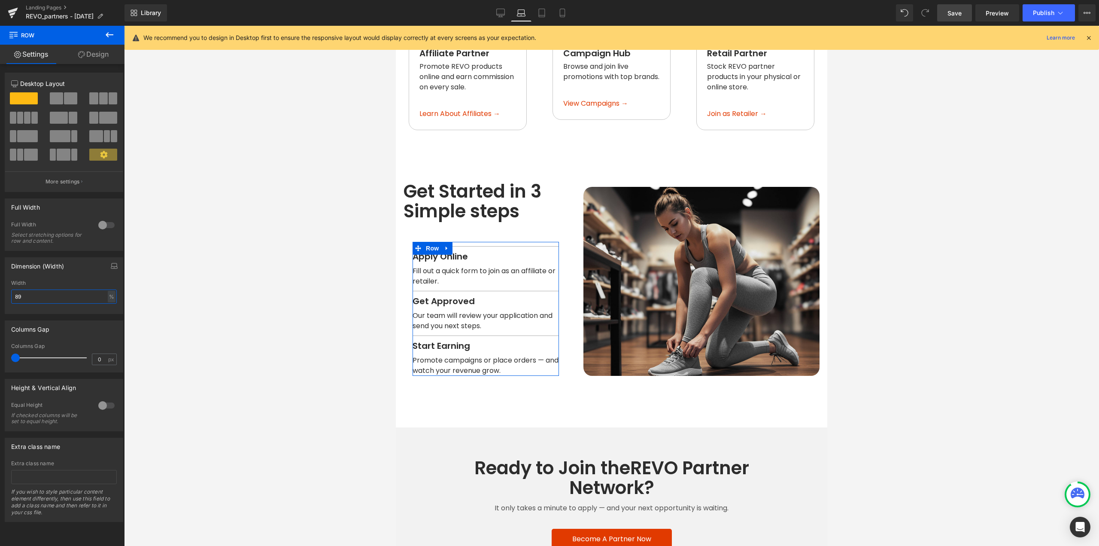
drag, startPoint x: 18, startPoint y: 296, endPoint x: 0, endPoint y: 304, distance: 20.0
click at [0, 303] on div "Dimension (Width) 89% Width 89 % % px" at bounding box center [64, 282] width 128 height 63
drag, startPoint x: 28, startPoint y: 293, endPoint x: 0, endPoint y: 301, distance: 29.6
click at [0, 301] on div "Dimension (Width) 137% Width 137 % % px" at bounding box center [64, 282] width 128 height 63
type input "95"
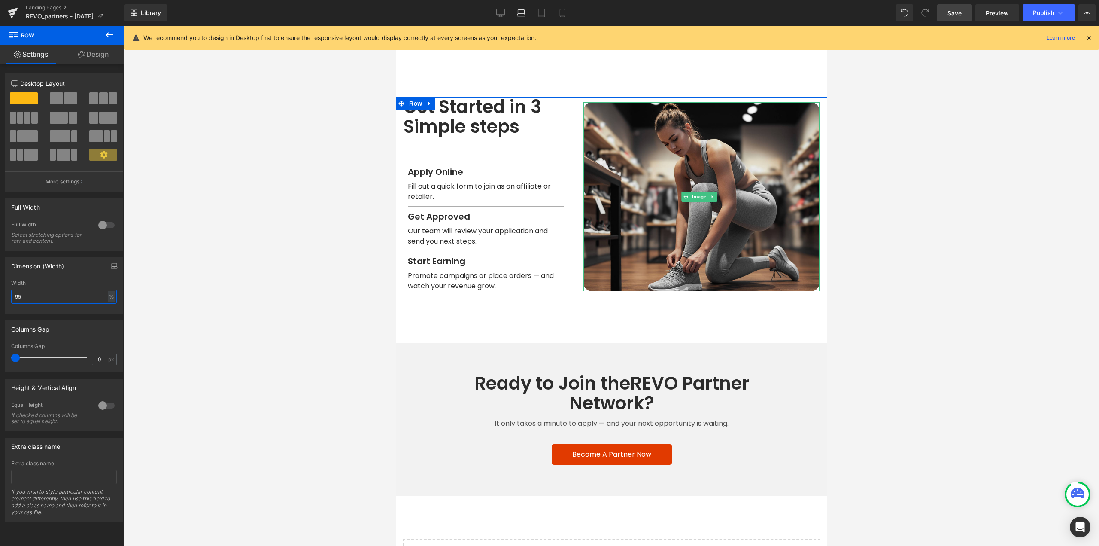
scroll to position [1003, 0]
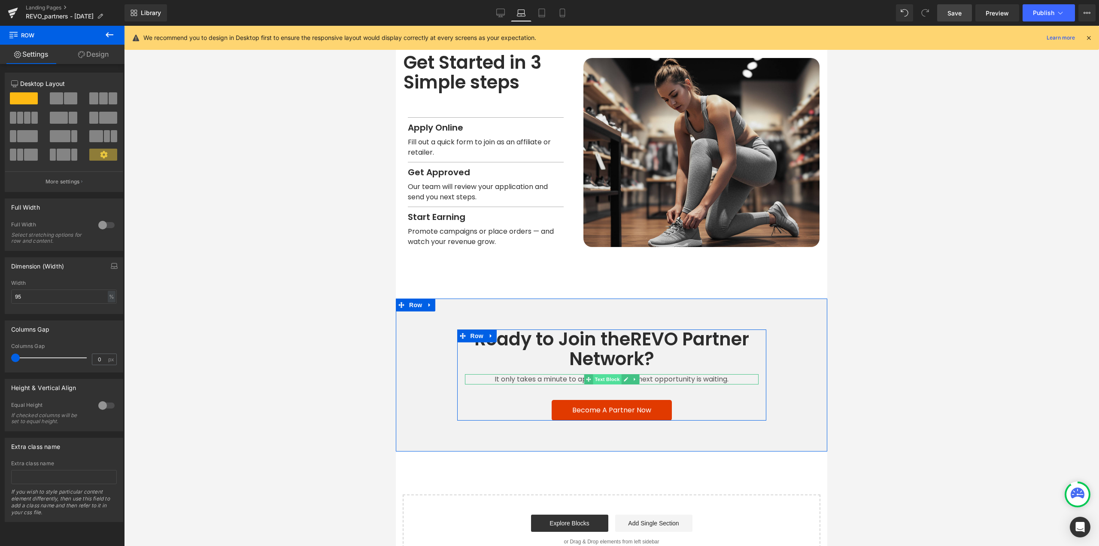
click at [613, 377] on span "Text Block" at bounding box center [607, 379] width 28 height 10
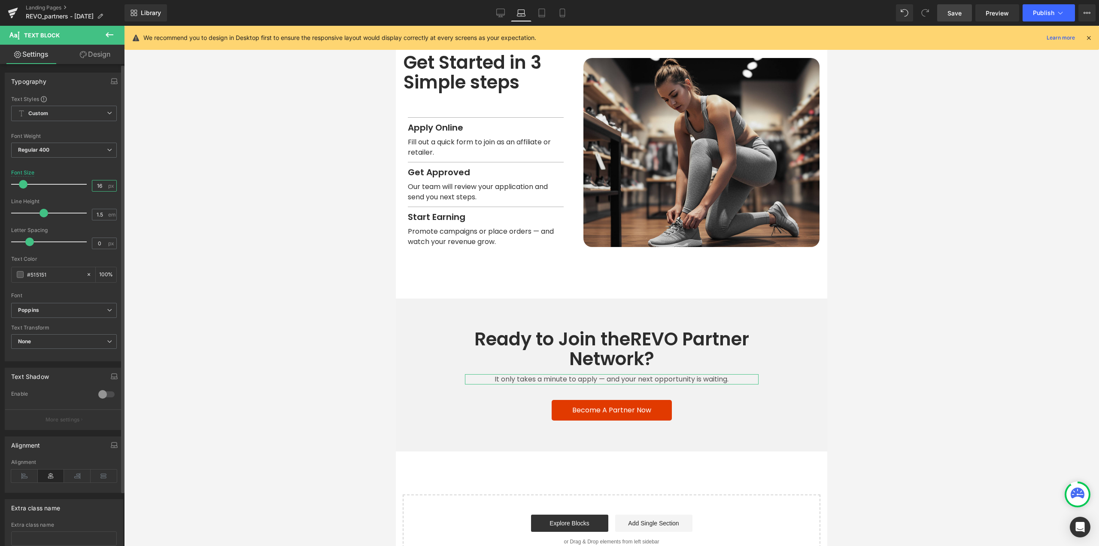
click at [99, 185] on input "16" at bounding box center [99, 185] width 15 height 11
type input "18"
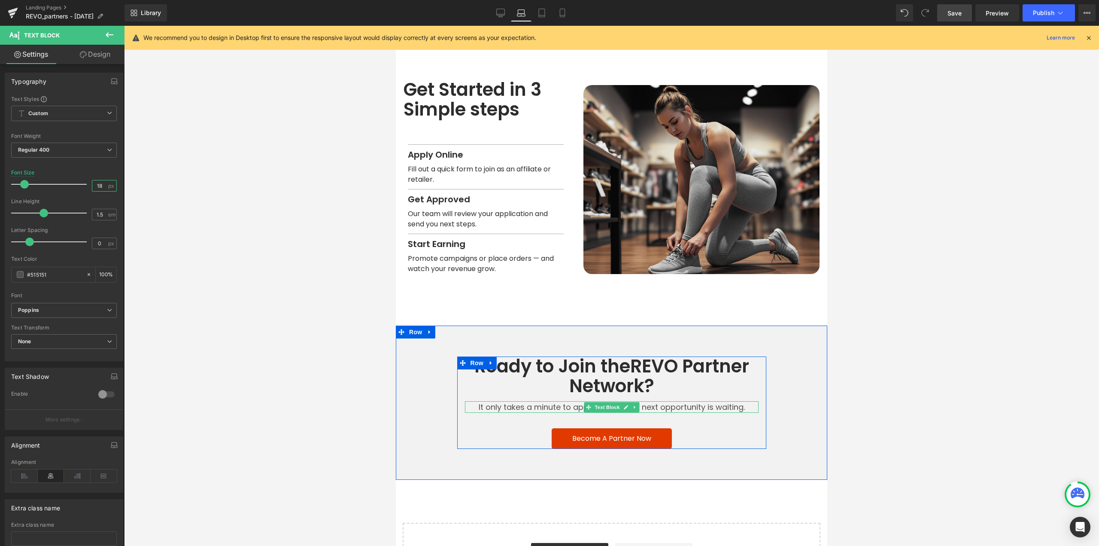
scroll to position [917, 0]
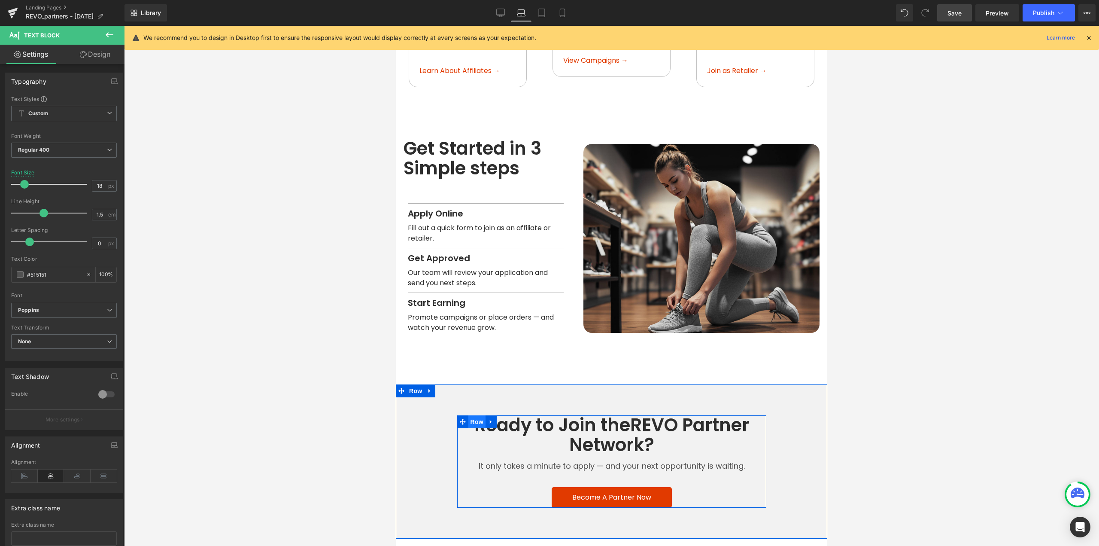
click at [478, 418] on span "Row" at bounding box center [476, 421] width 17 height 13
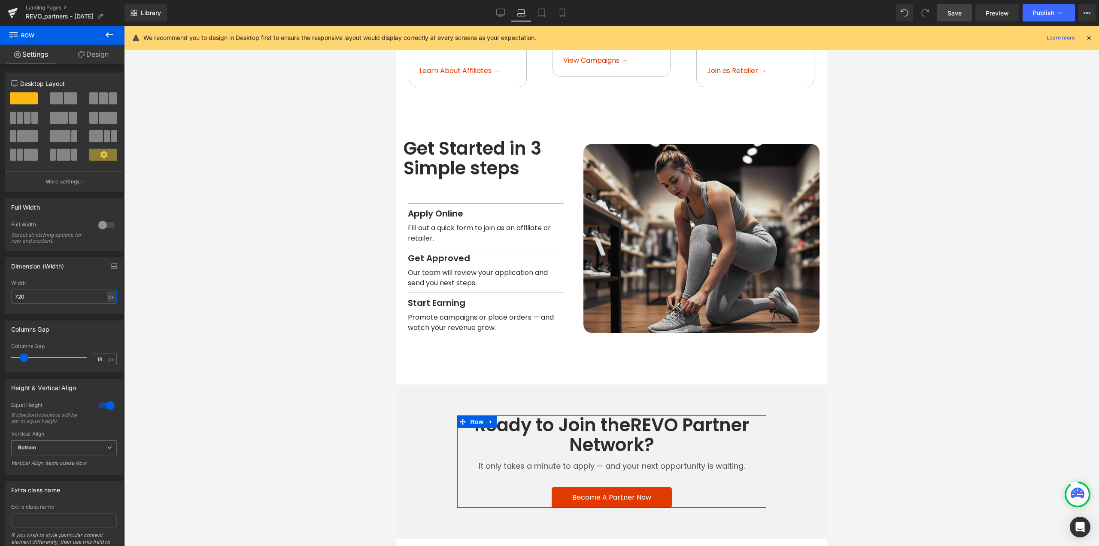
drag, startPoint x: 26, startPoint y: 295, endPoint x: 17, endPoint y: 295, distance: 9.0
click at [18, 295] on input "720" at bounding box center [64, 296] width 106 height 14
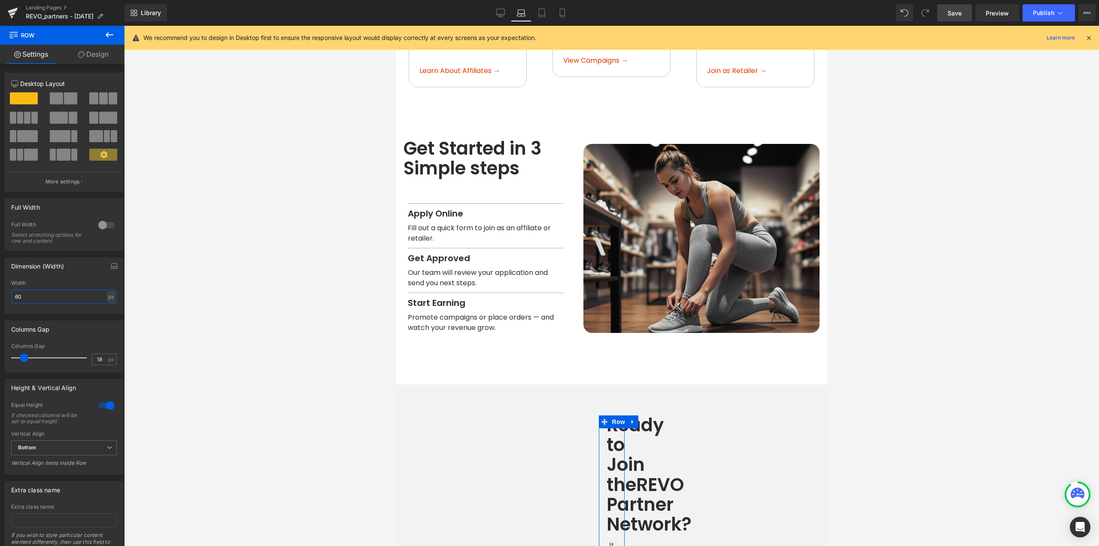
type input "600"
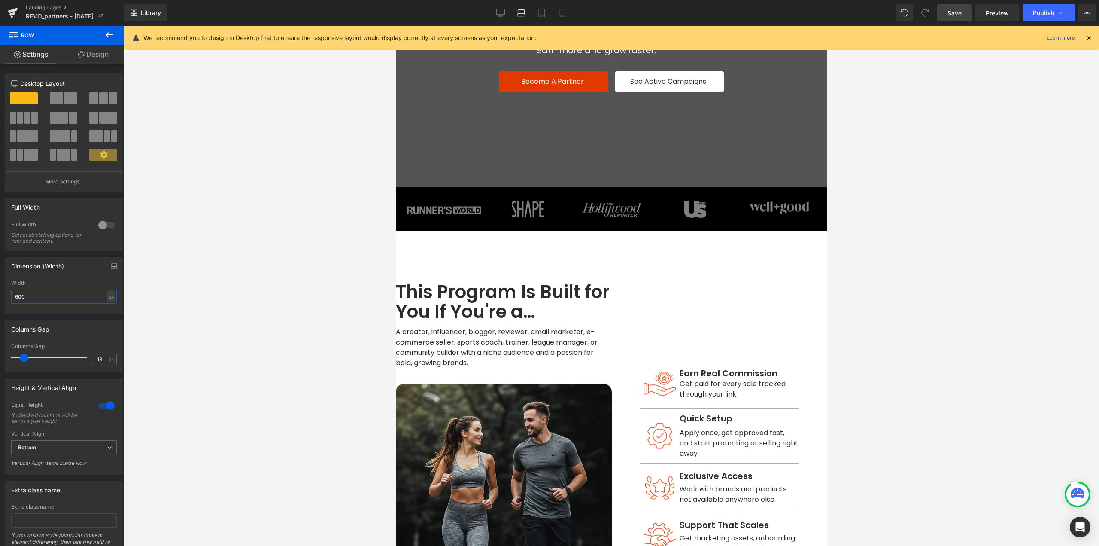
scroll to position [0, 0]
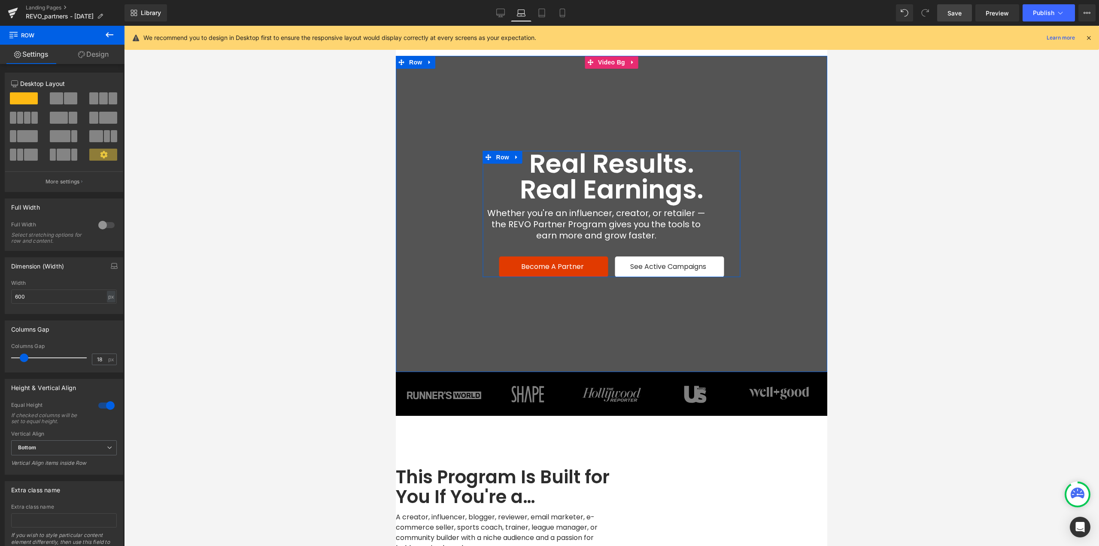
click at [497, 159] on span "Row" at bounding box center [502, 157] width 17 height 13
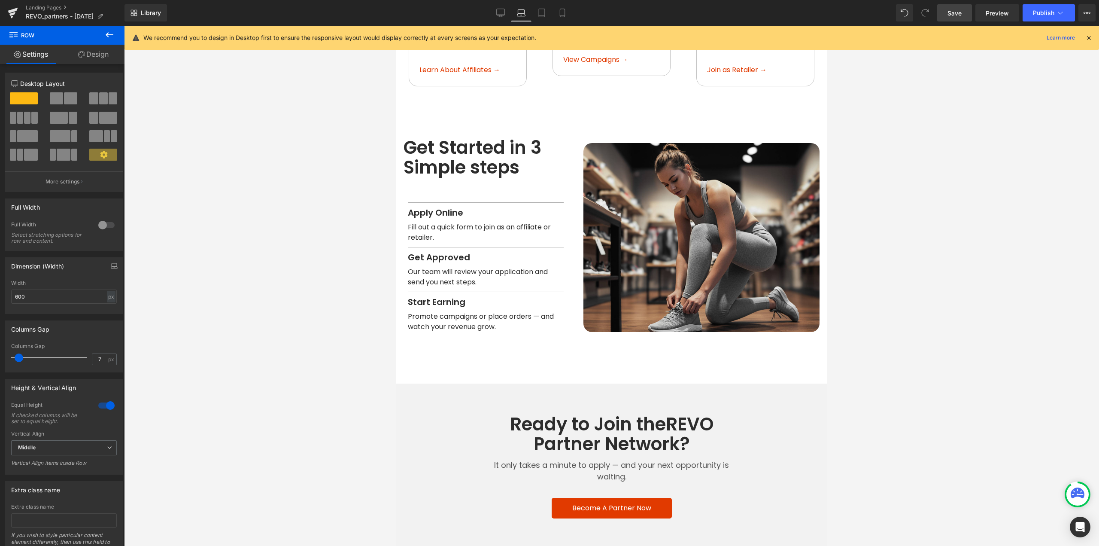
scroll to position [1089, 0]
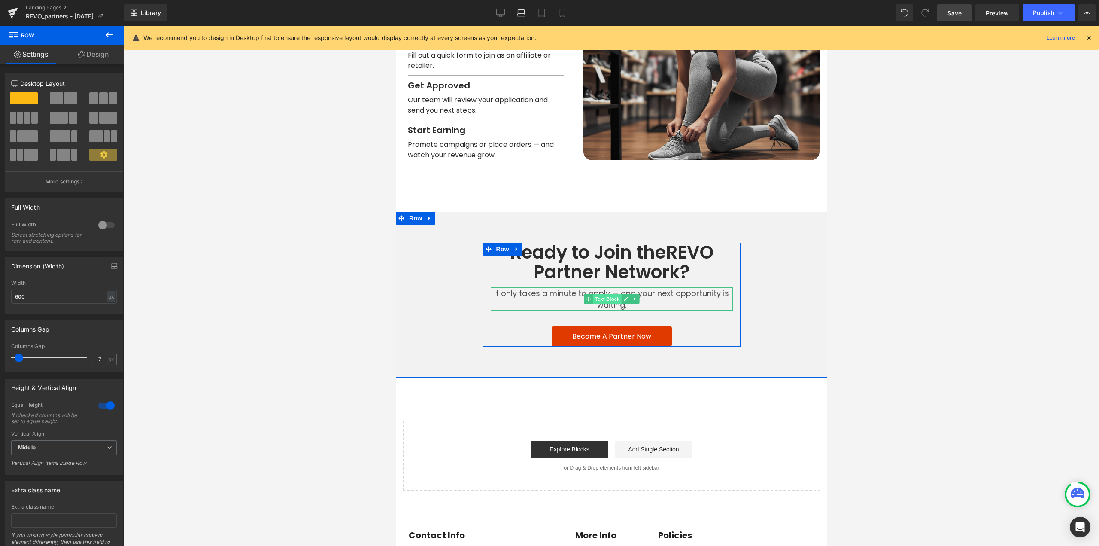
click at [614, 294] on span "Text Block" at bounding box center [607, 299] width 28 height 10
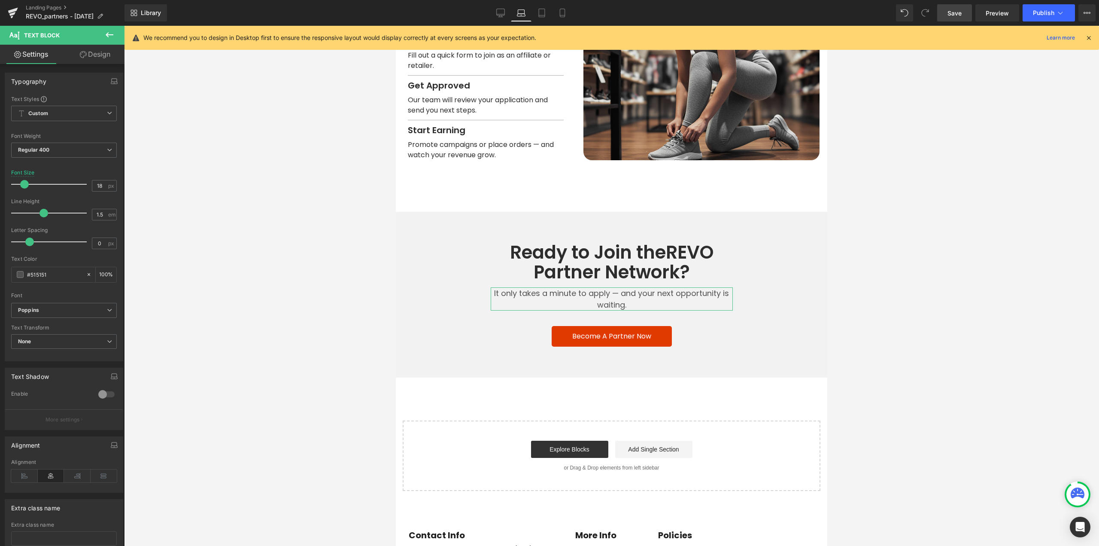
click at [103, 58] on link "Design" at bounding box center [95, 54] width 62 height 19
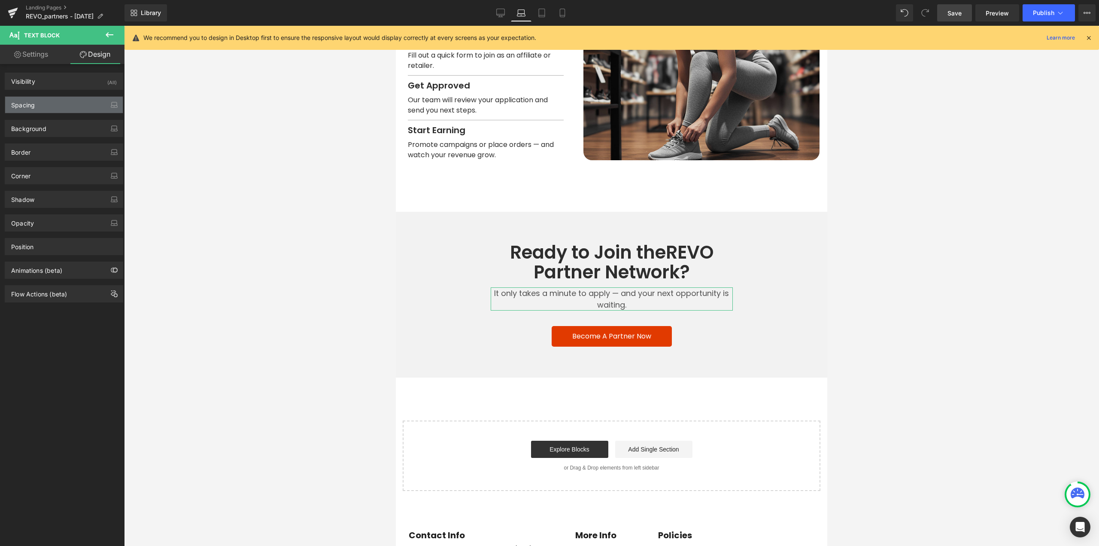
click at [31, 109] on div "Spacing" at bounding box center [64, 105] width 118 height 16
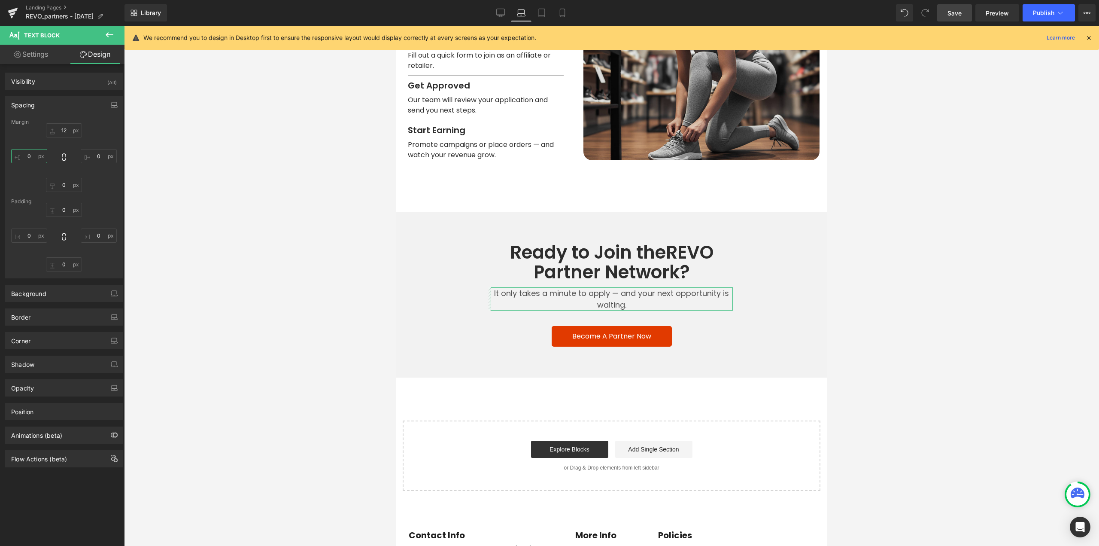
click at [30, 156] on input "0" at bounding box center [29, 156] width 36 height 14
type input "48"
click at [103, 154] on input "0" at bounding box center [99, 156] width 36 height 14
type input "48"
drag, startPoint x: 964, startPoint y: 13, endPoint x: 298, endPoint y: 231, distance: 700.1
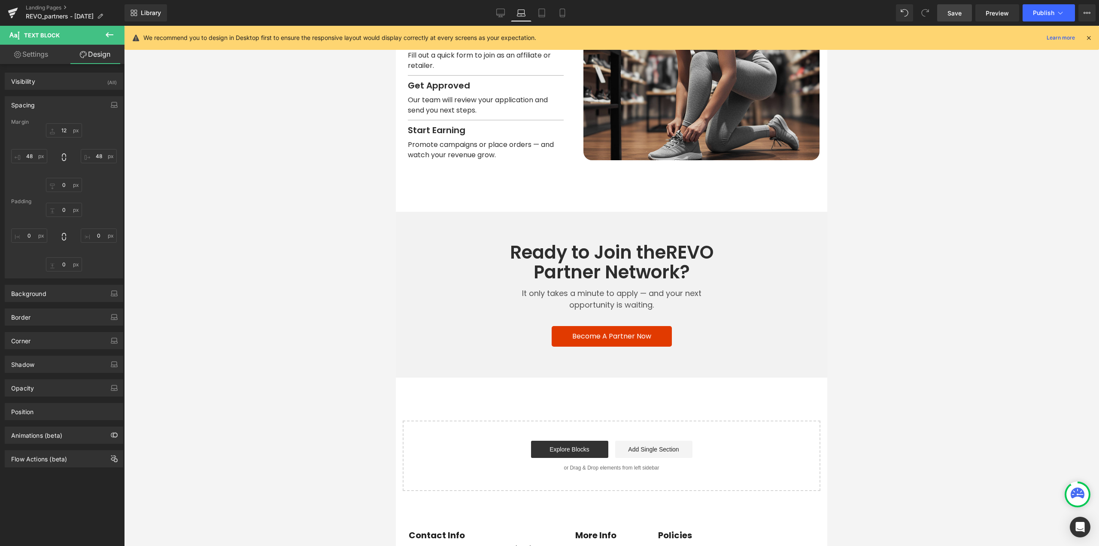
click at [964, 13] on link "Save" at bounding box center [954, 12] width 35 height 17
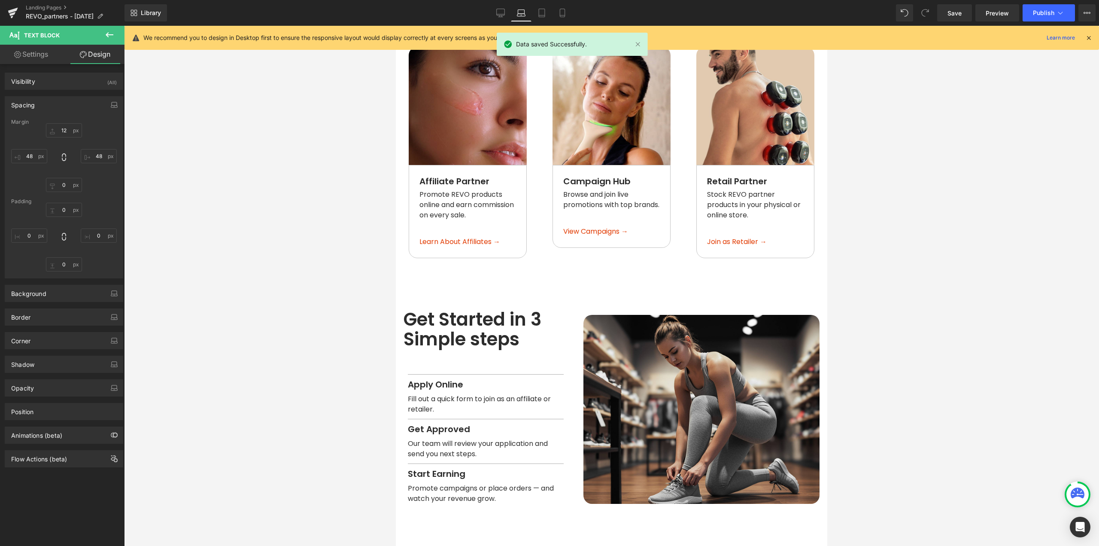
scroll to position [574, 0]
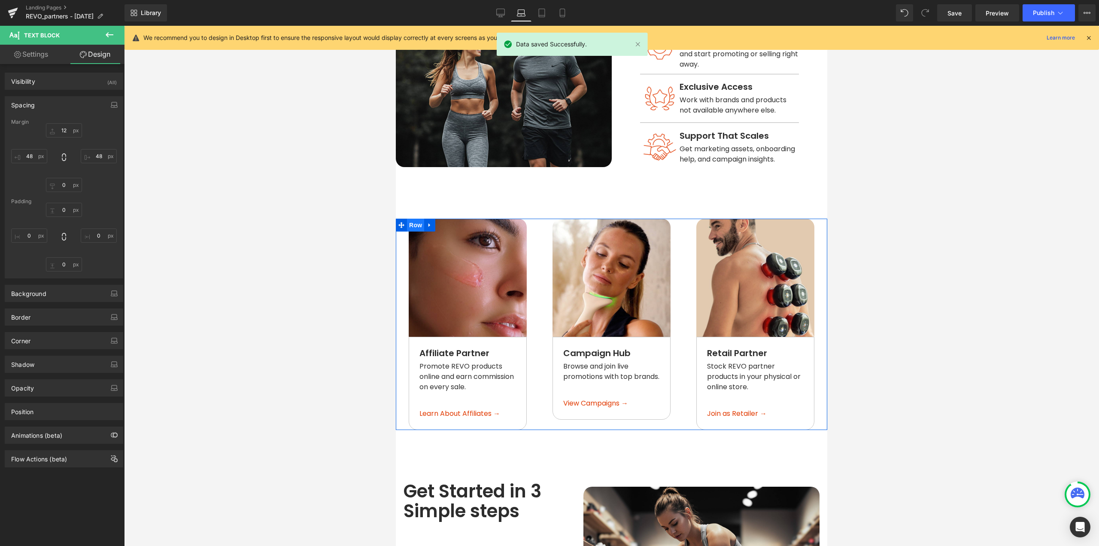
click at [420, 225] on span "Row" at bounding box center [415, 225] width 17 height 13
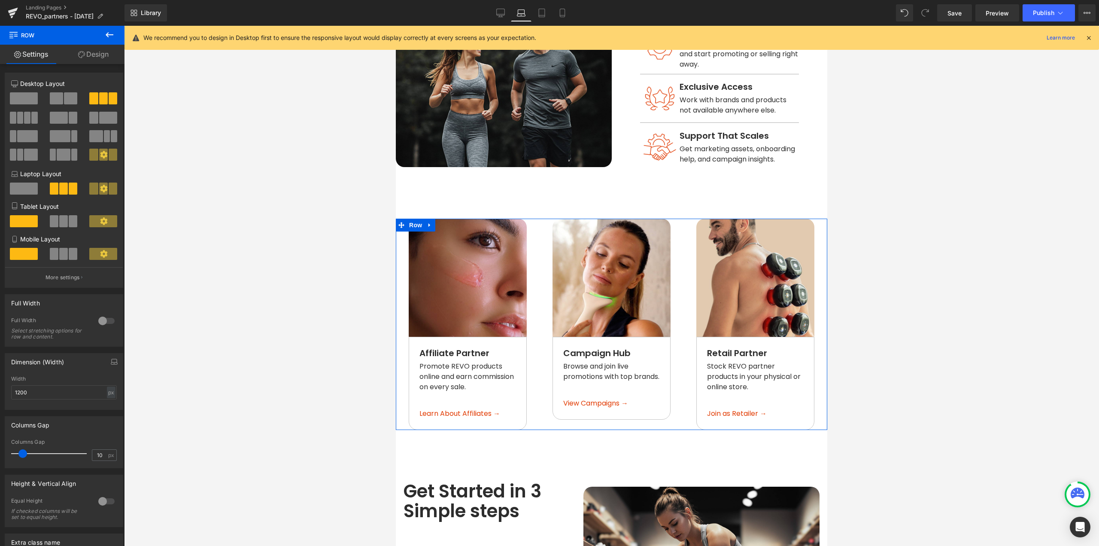
type input "0"
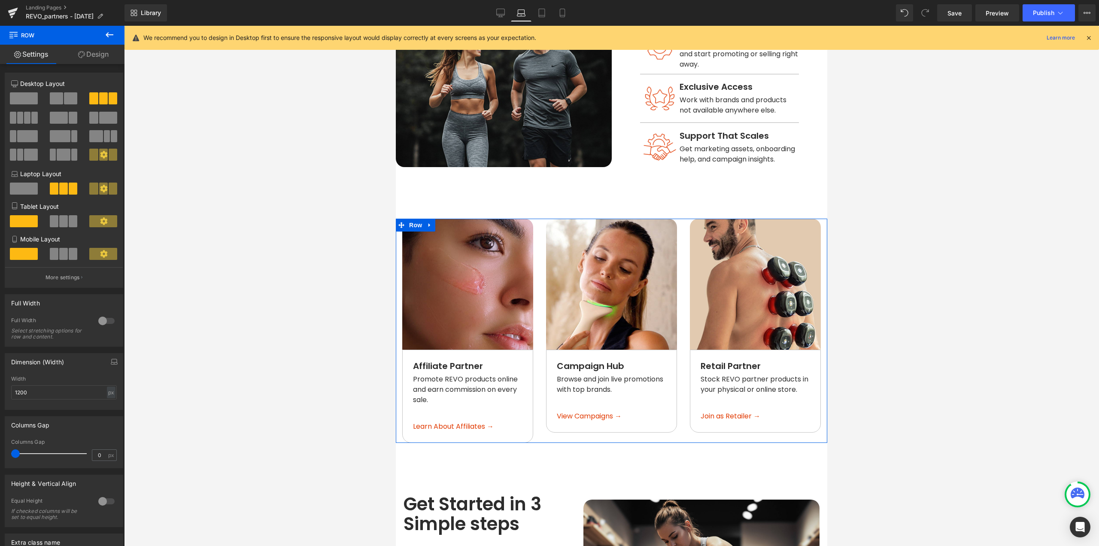
drag, startPoint x: 24, startPoint y: 454, endPoint x: 0, endPoint y: 456, distance: 23.7
click at [0, 456] on div "Columns Gap 0px Columns Gap 0 px" at bounding box center [64, 439] width 128 height 58
click at [466, 283] on span "Image" at bounding box center [467, 284] width 18 height 10
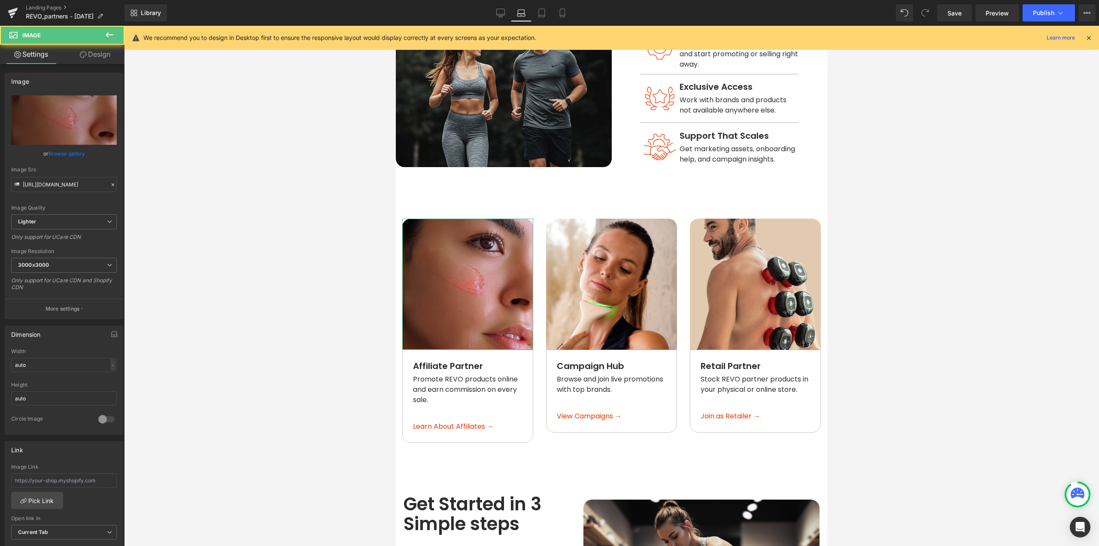
click at [99, 55] on link "Design" at bounding box center [95, 54] width 62 height 19
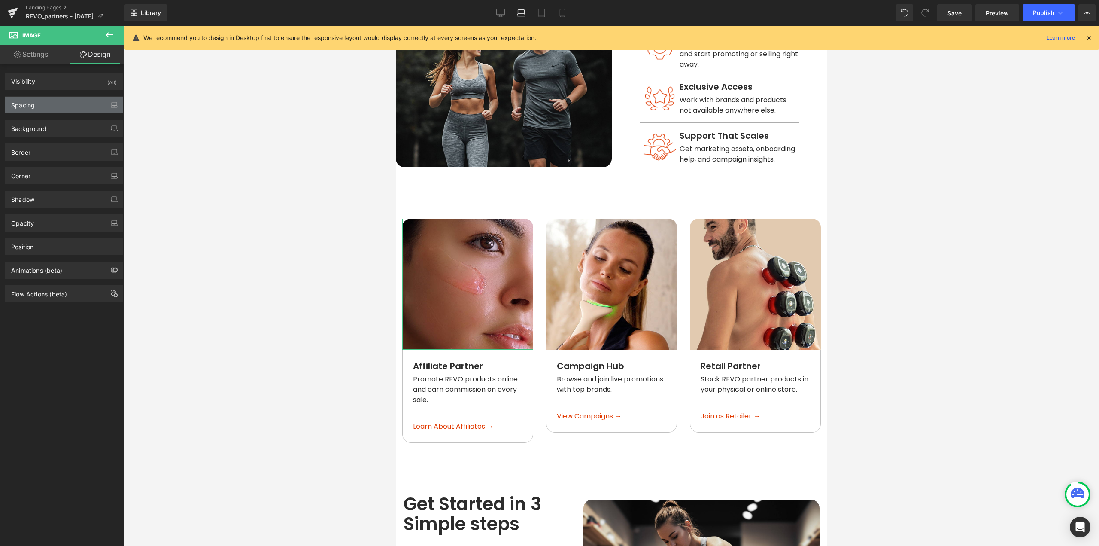
type input "0"
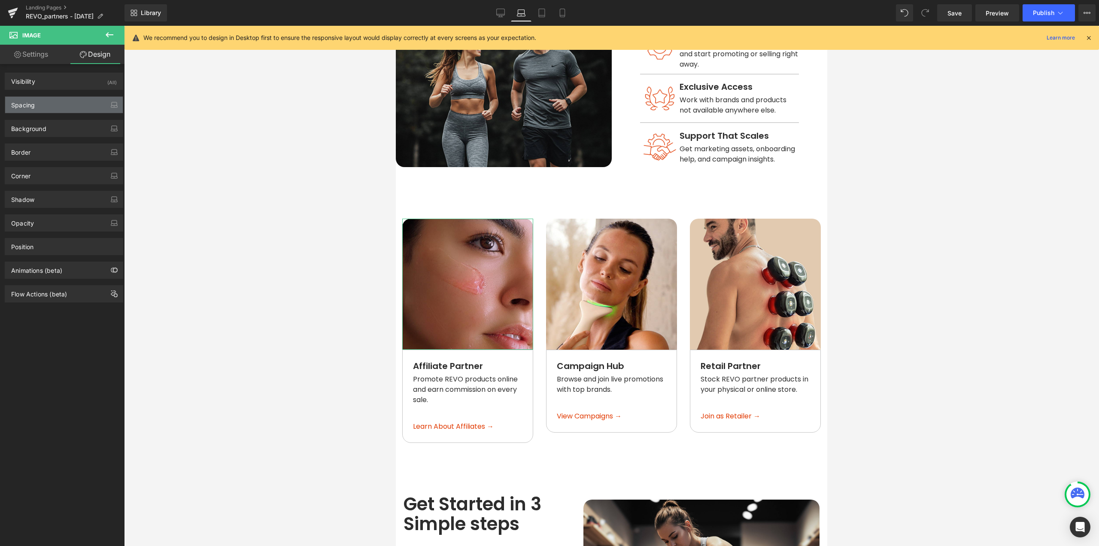
type input "0"
click at [46, 107] on div "Spacing" at bounding box center [64, 105] width 118 height 16
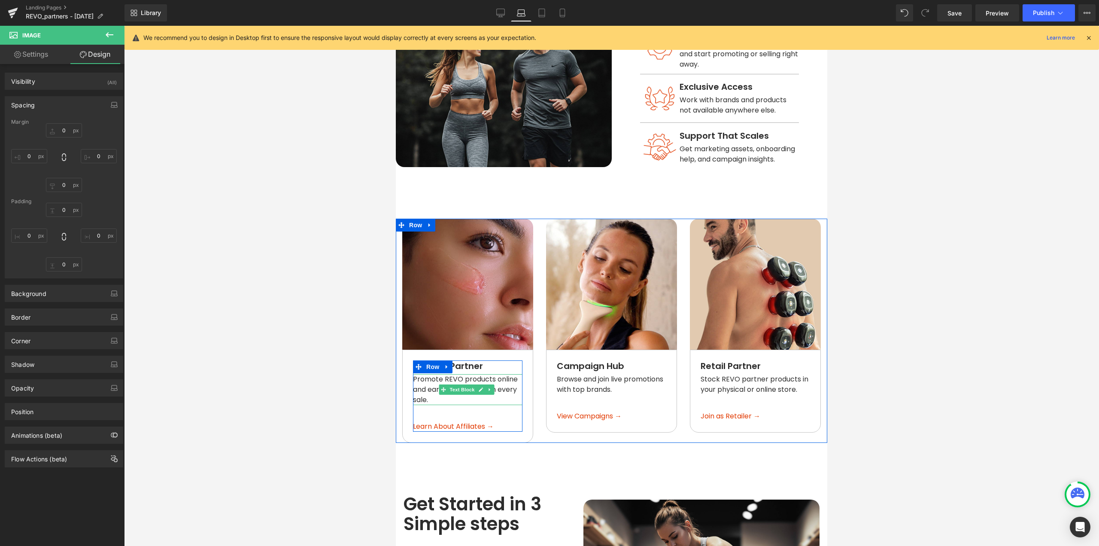
click at [510, 385] on span "Promote REVO products online and earn commission on every sale." at bounding box center [466, 389] width 106 height 30
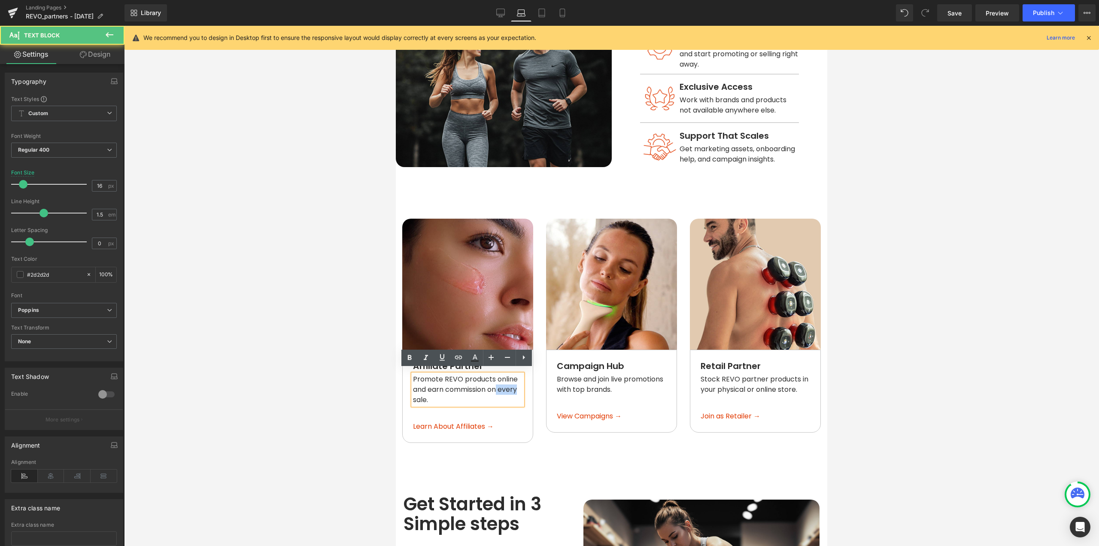
drag, startPoint x: 499, startPoint y: 386, endPoint x: 519, endPoint y: 384, distance: 19.4
click at [519, 384] on span "Promote REVO products online and earn commission on every sale." at bounding box center [466, 389] width 106 height 30
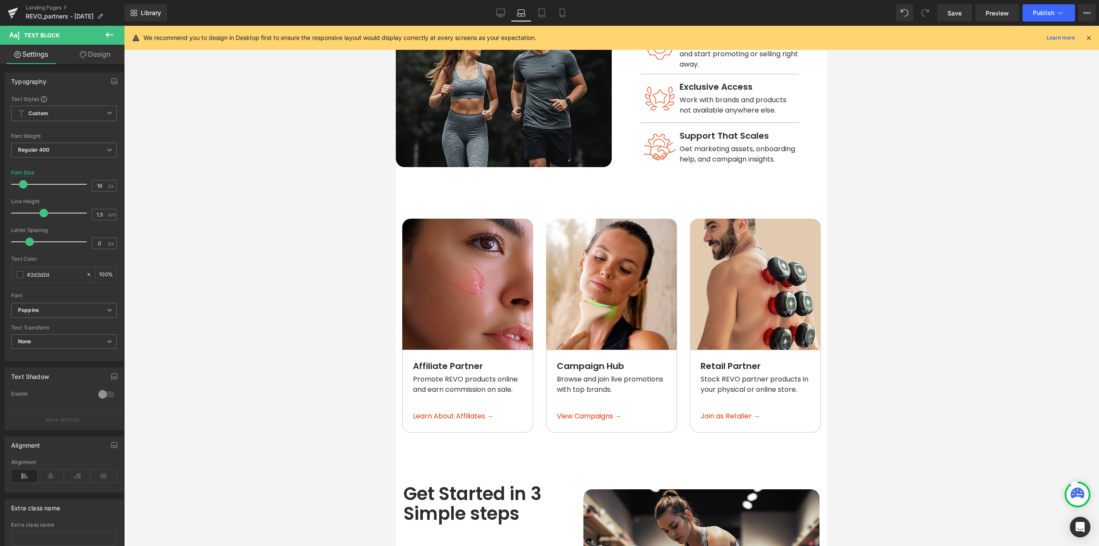
click at [986, 369] on div at bounding box center [611, 286] width 975 height 520
click at [555, 225] on span "Row" at bounding box center [559, 225] width 17 height 13
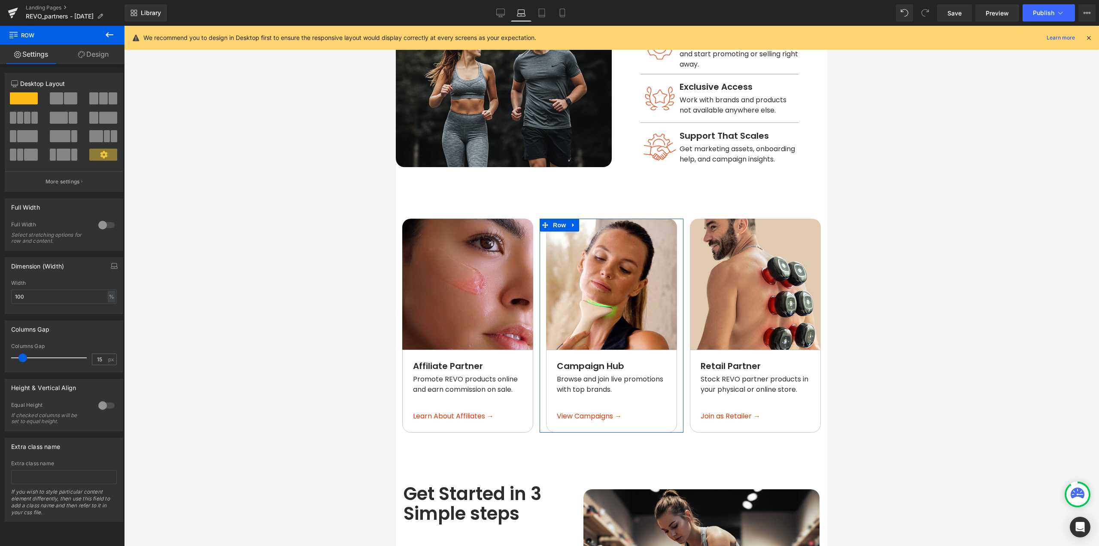
drag, startPoint x: 100, startPoint y: 58, endPoint x: 75, endPoint y: 75, distance: 30.5
click at [99, 58] on link "Design" at bounding box center [93, 54] width 62 height 19
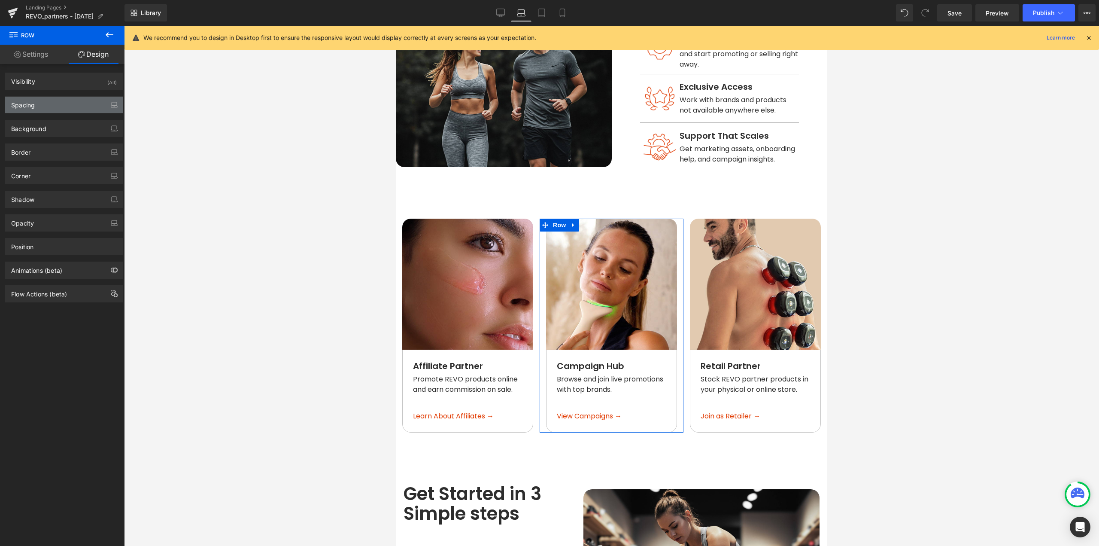
click at [45, 100] on div "Spacing" at bounding box center [64, 105] width 118 height 16
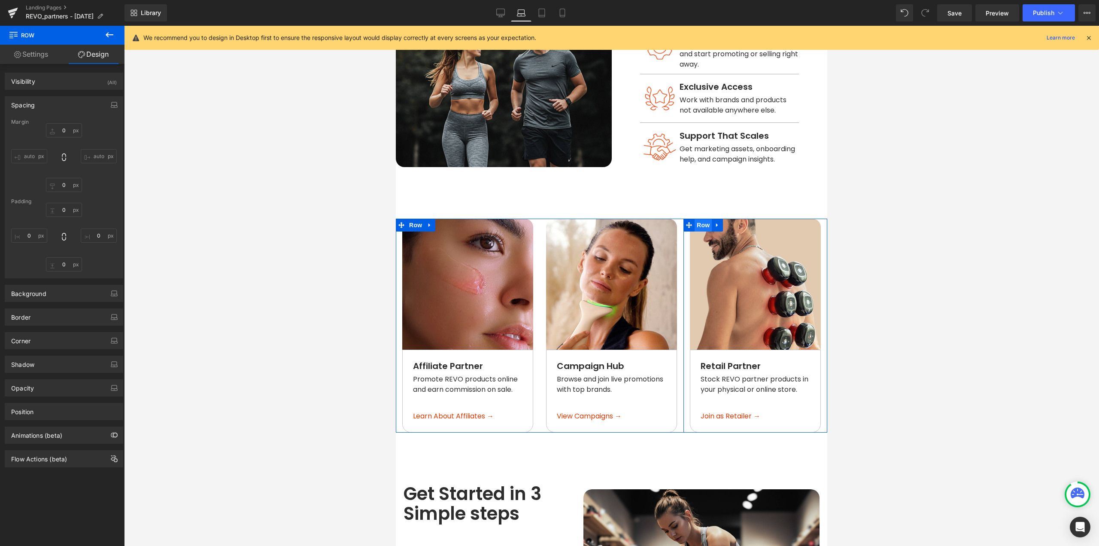
click at [695, 223] on span "Row" at bounding box center [703, 225] width 17 height 13
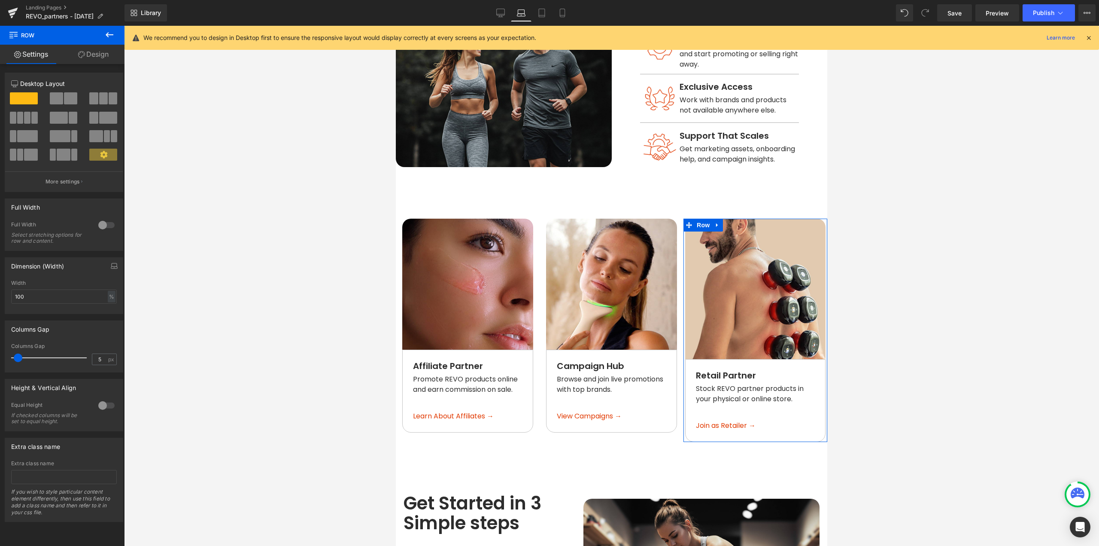
type input "6"
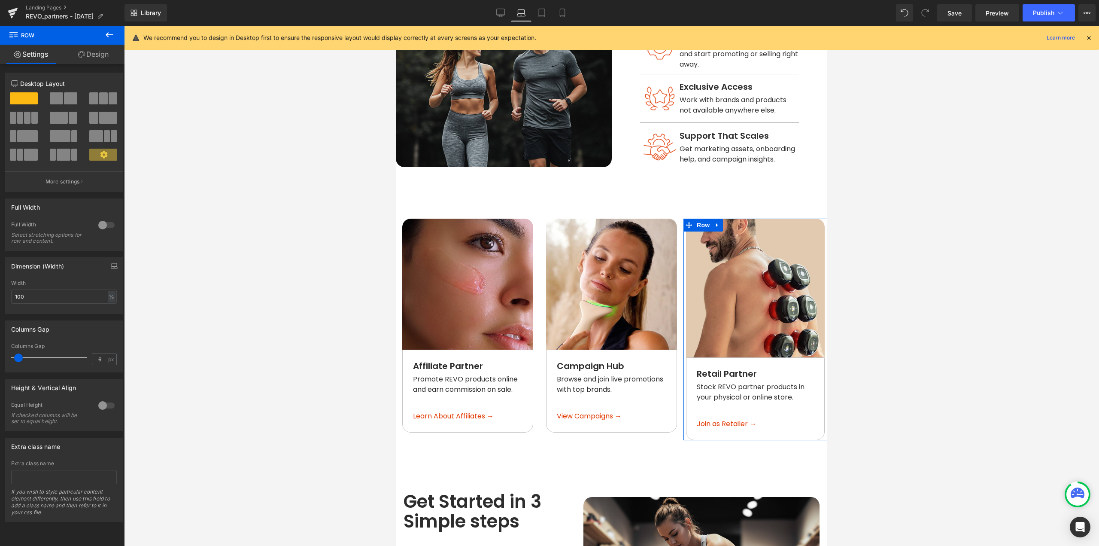
click at [18, 357] on span at bounding box center [18, 357] width 9 height 9
click at [553, 225] on span "Row" at bounding box center [559, 225] width 17 height 13
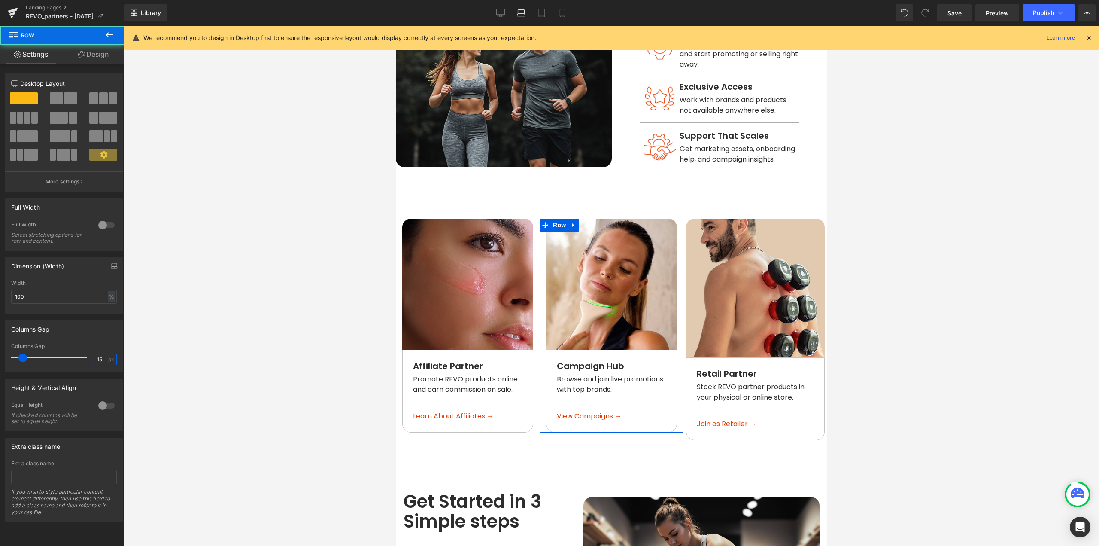
drag, startPoint x: 103, startPoint y: 359, endPoint x: 43, endPoint y: 360, distance: 60.6
click at [43, 360] on div "Columns Gap 15 px" at bounding box center [64, 357] width 106 height 29
type input "6"
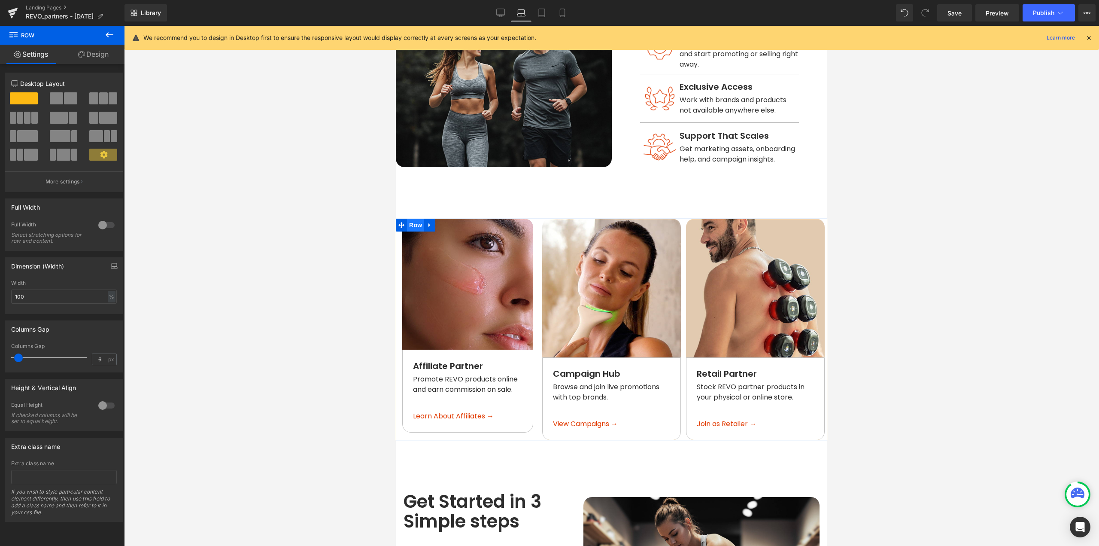
click at [413, 220] on span "Row" at bounding box center [415, 225] width 17 height 13
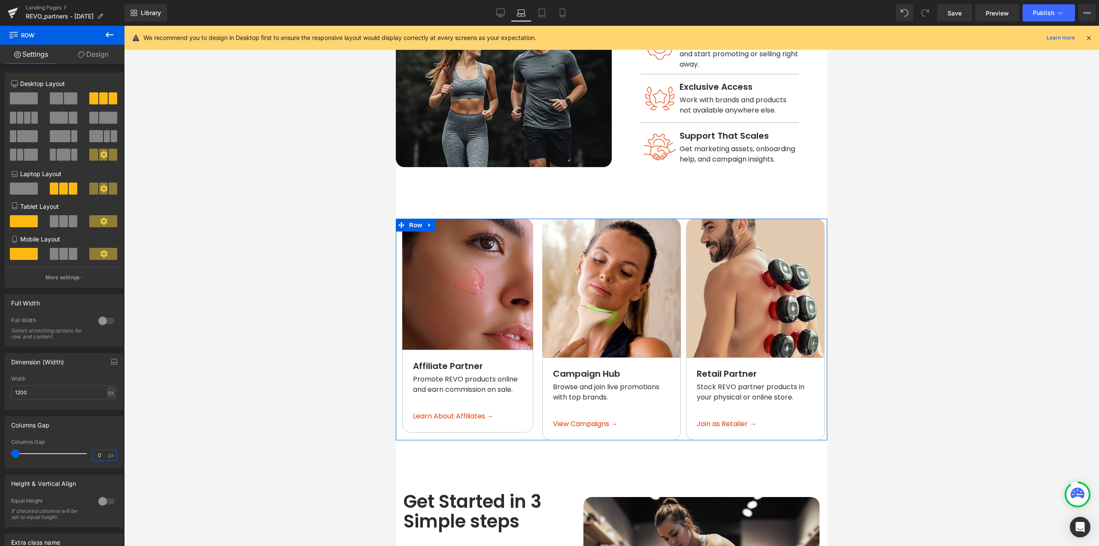
drag, startPoint x: 100, startPoint y: 455, endPoint x: 76, endPoint y: 457, distance: 24.1
click at [77, 456] on div "Columns Gap 0 px" at bounding box center [64, 453] width 106 height 29
type input "6"
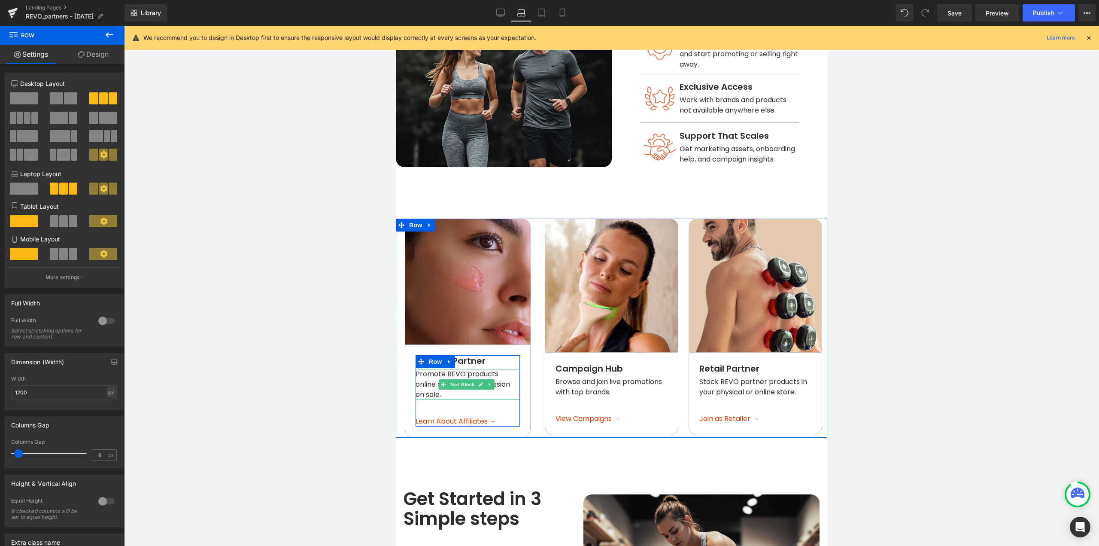
click at [426, 390] on span "Promote REVO products online and earn commission on sale." at bounding box center [464, 384] width 96 height 30
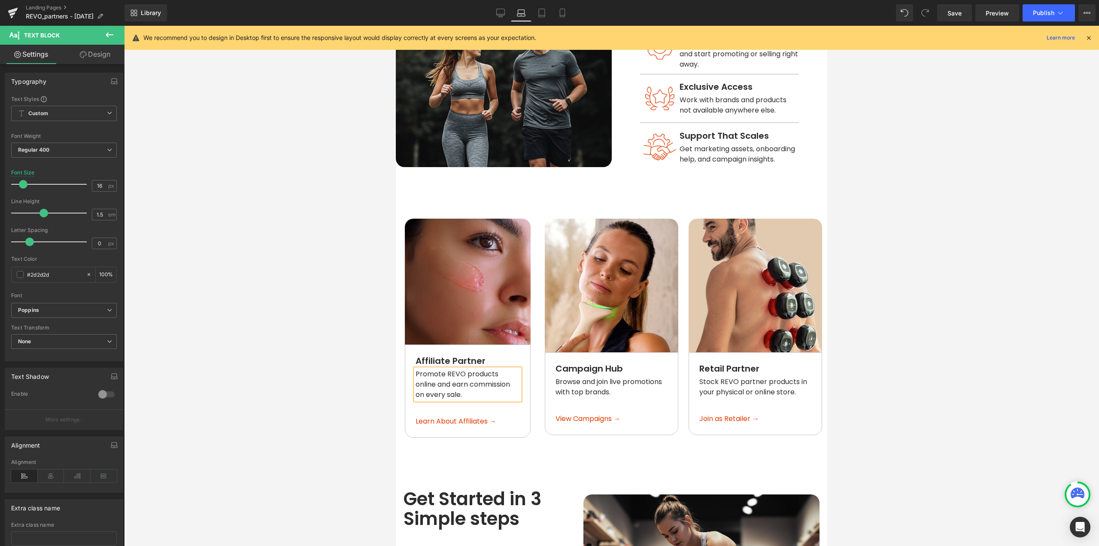
click at [1011, 448] on div at bounding box center [611, 286] width 975 height 520
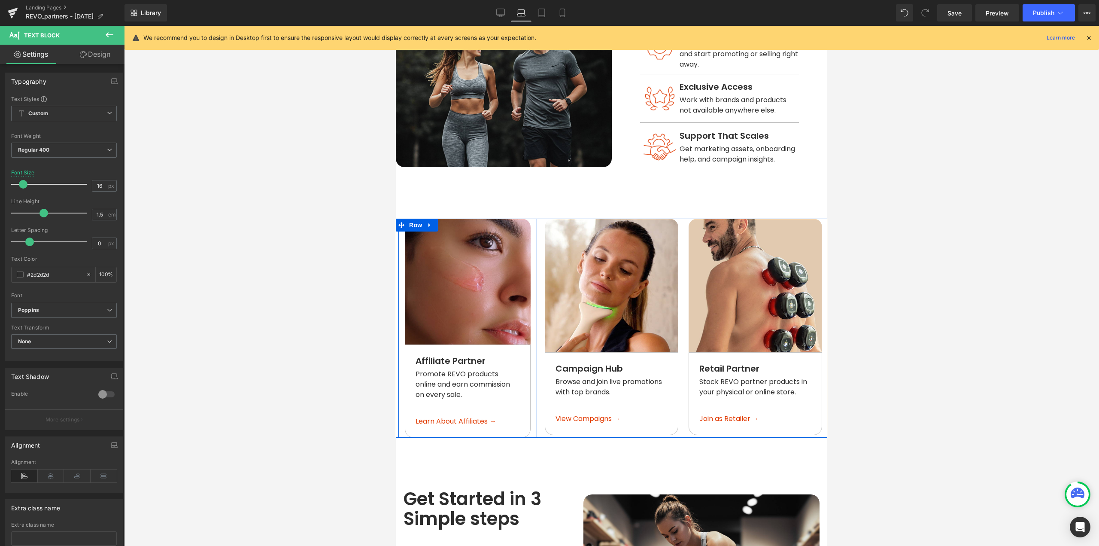
click at [532, 423] on div "Image Affiliate Partner Text Block Promote REVO products online and earn commis…" at bounding box center [467, 328] width 139 height 219
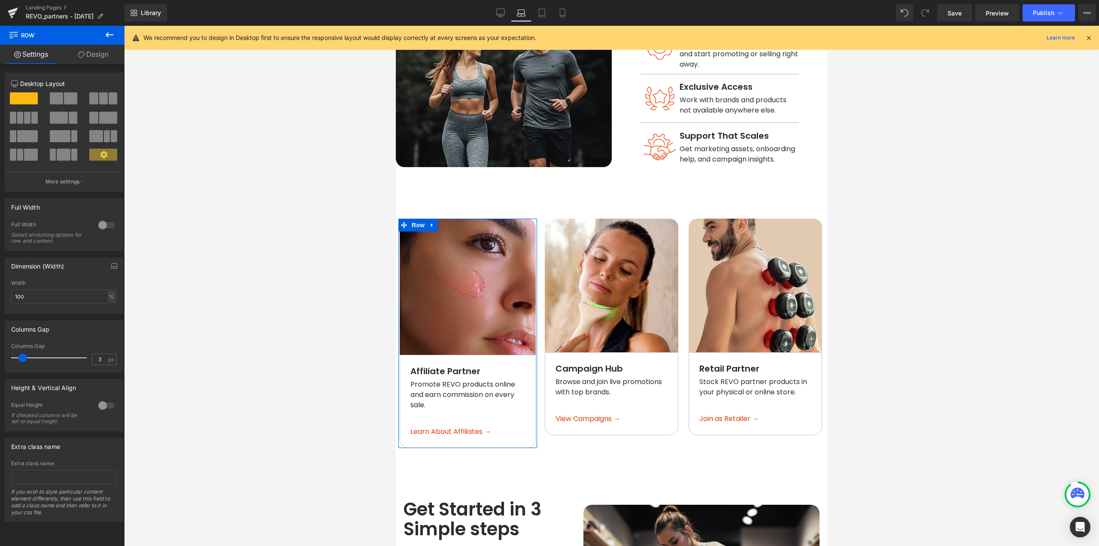
type input "0"
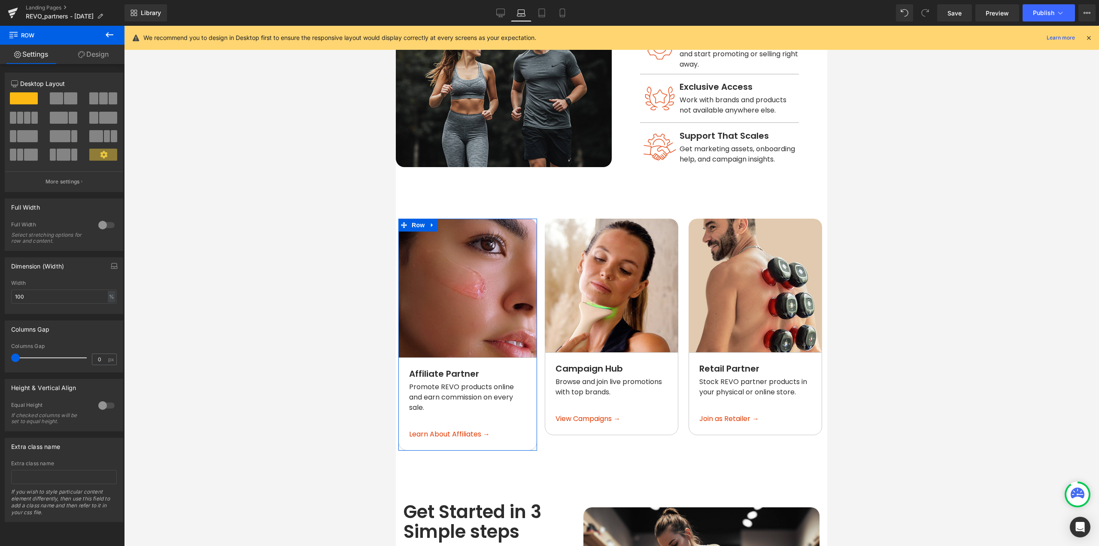
drag, startPoint x: 24, startPoint y: 360, endPoint x: 6, endPoint y: 360, distance: 18.0
click at [6, 360] on div "0px Columns Gap 0 px" at bounding box center [64, 357] width 118 height 29
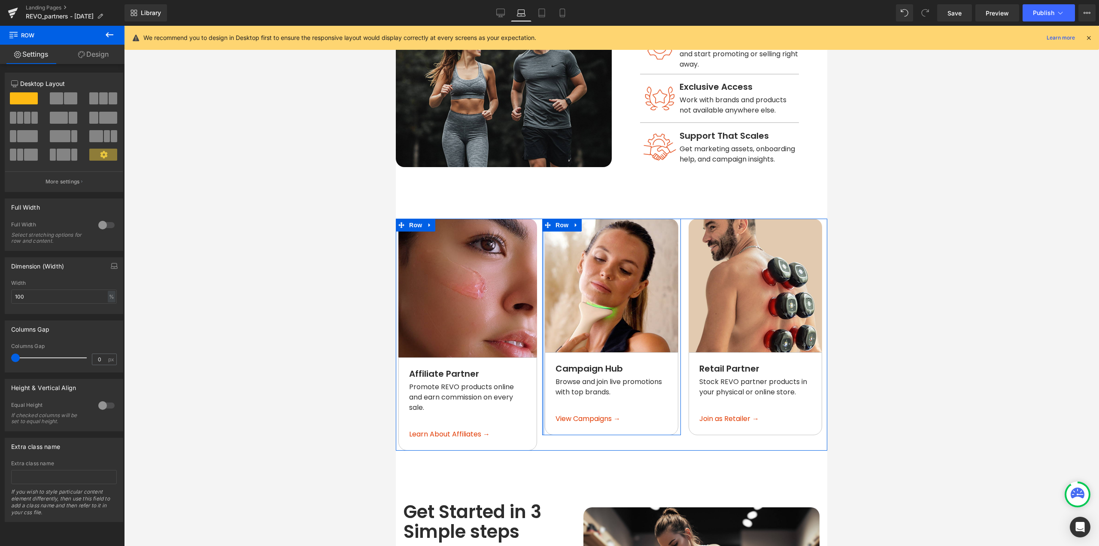
click at [542, 401] on div at bounding box center [543, 327] width 2 height 216
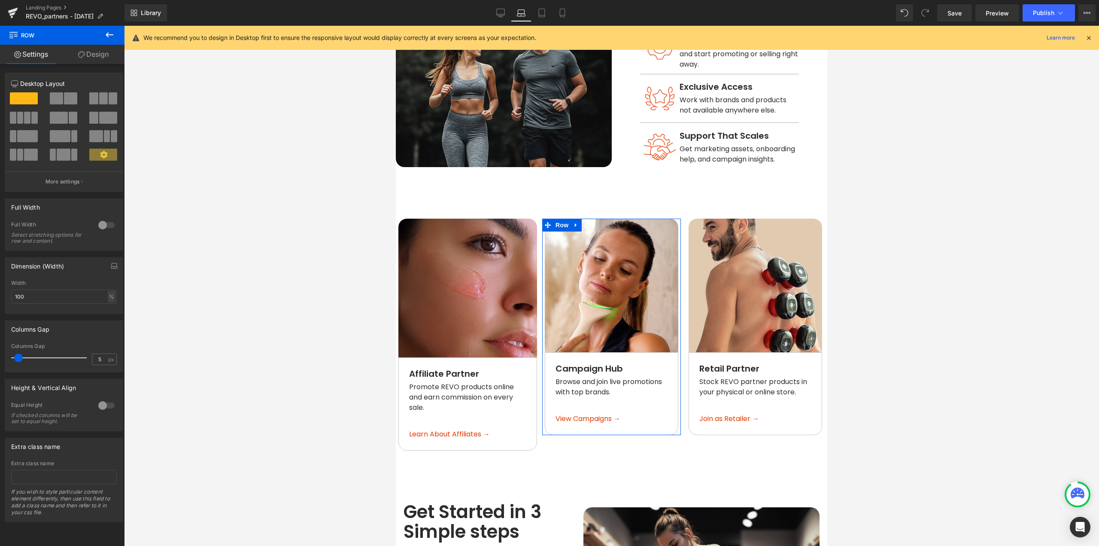
type input "0"
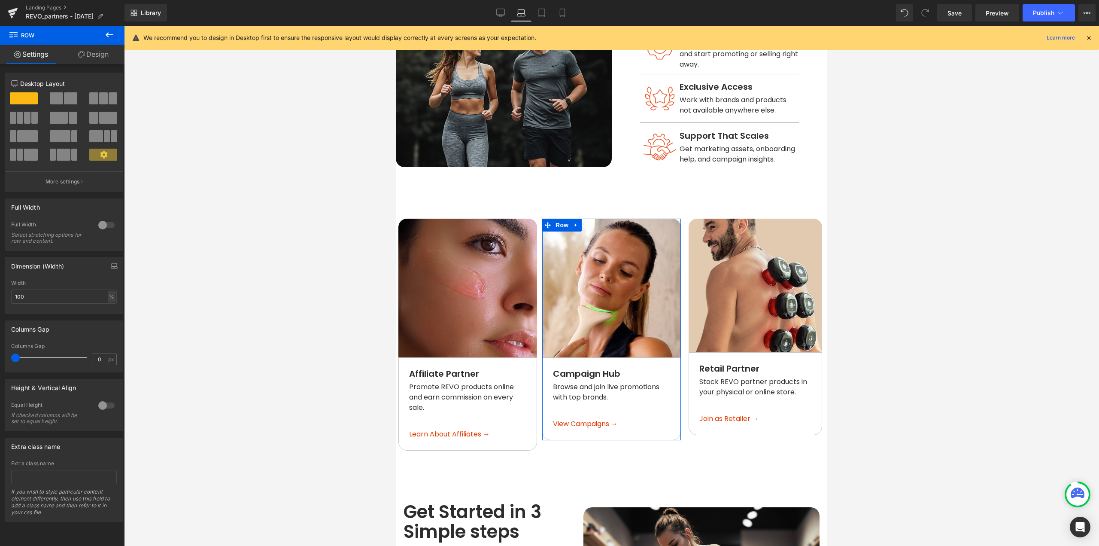
drag, startPoint x: 0, startPoint y: 359, endPoint x: 0, endPoint y: 364, distance: 5.6
click at [0, 362] on div "Columns Gap 0px Columns Gap 0 px" at bounding box center [64, 343] width 128 height 58
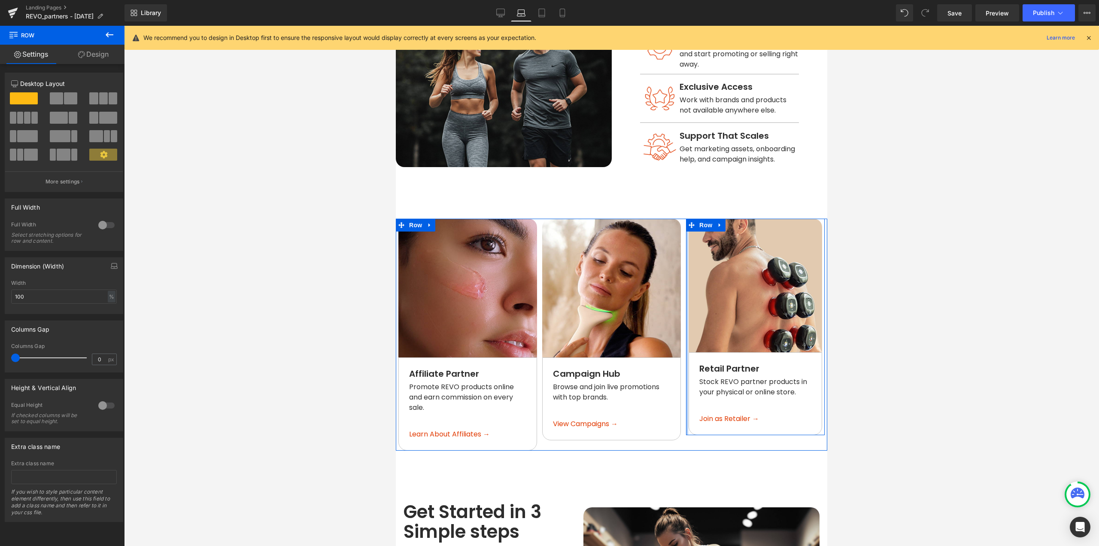
click at [686, 376] on div at bounding box center [687, 327] width 2 height 216
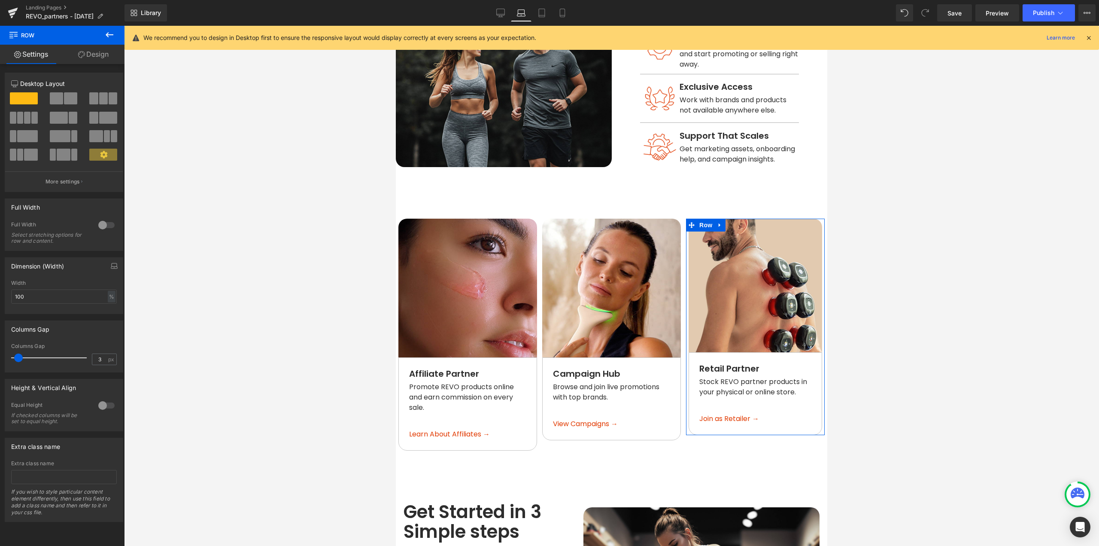
type input "0"
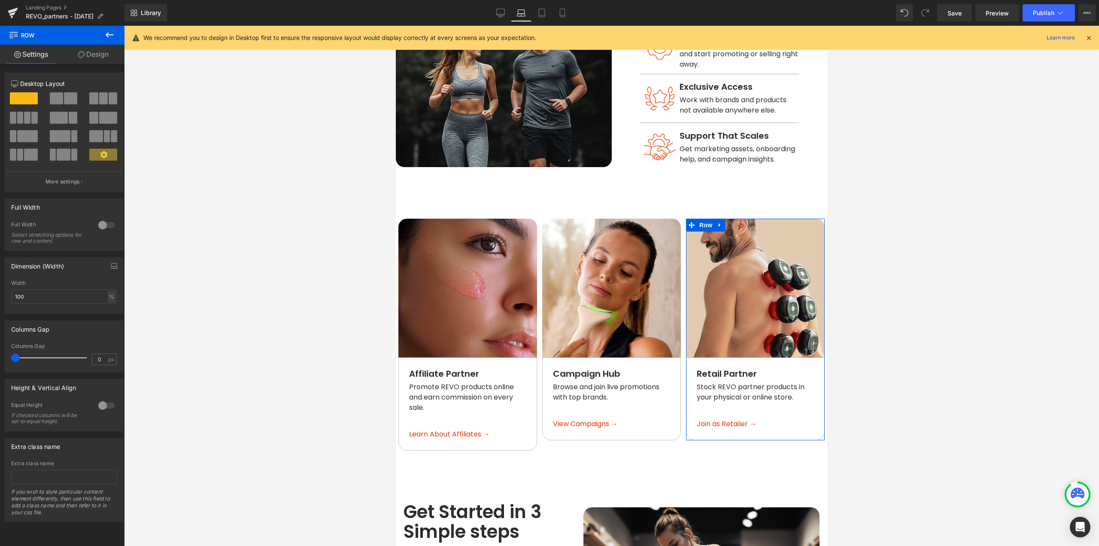
drag, startPoint x: 17, startPoint y: 357, endPoint x: 34, endPoint y: 372, distance: 22.8
click at [0, 361] on div "Columns Gap 0px Columns Gap 0 px" at bounding box center [64, 343] width 128 height 58
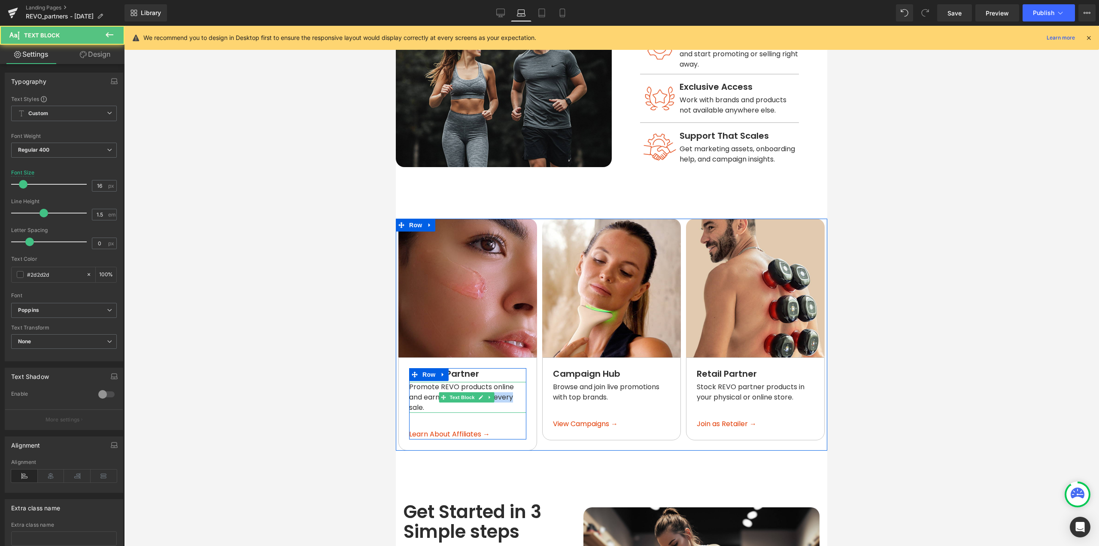
drag, startPoint x: 515, startPoint y: 392, endPoint x: 498, endPoint y: 392, distance: 17.6
click at [498, 392] on span "Promote REVO products online and earn commission on every sale." at bounding box center [462, 397] width 106 height 30
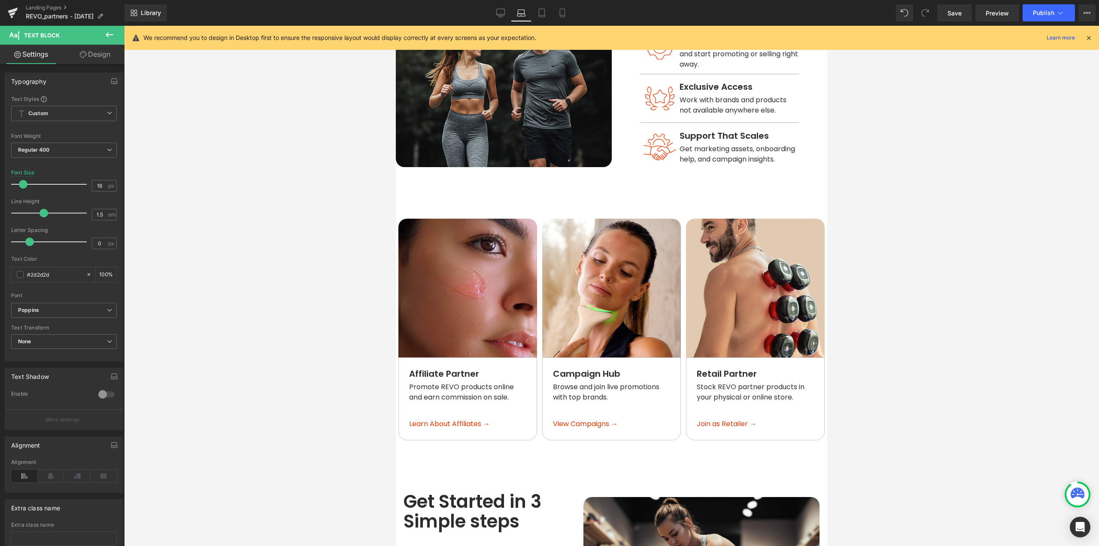
click at [877, 398] on div at bounding box center [611, 286] width 975 height 520
click at [414, 224] on span "Row" at bounding box center [415, 225] width 17 height 13
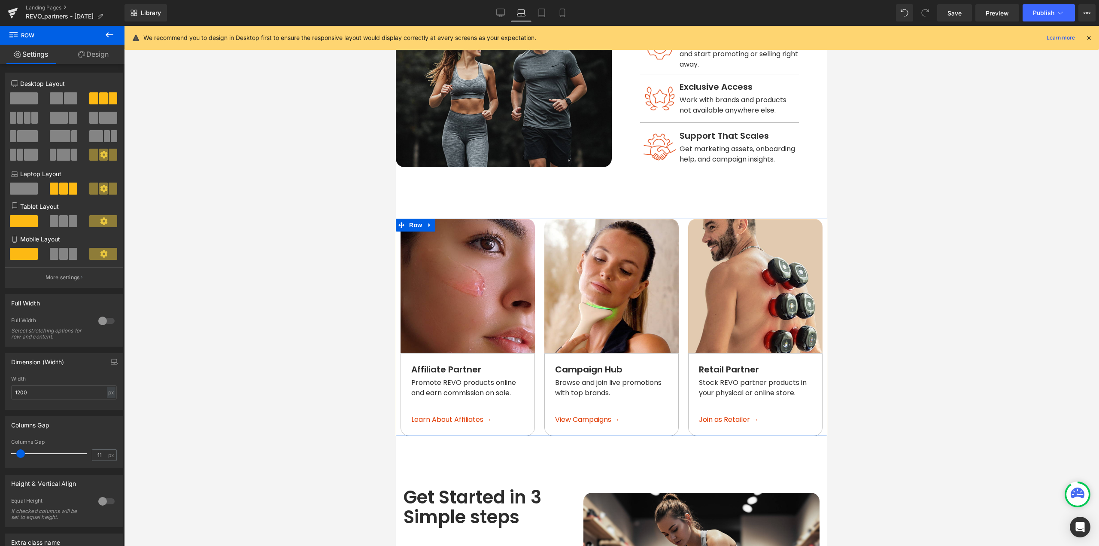
type input "12"
drag, startPoint x: 18, startPoint y: 454, endPoint x: 200, endPoint y: 432, distance: 183.0
click at [21, 453] on span at bounding box center [21, 453] width 9 height 9
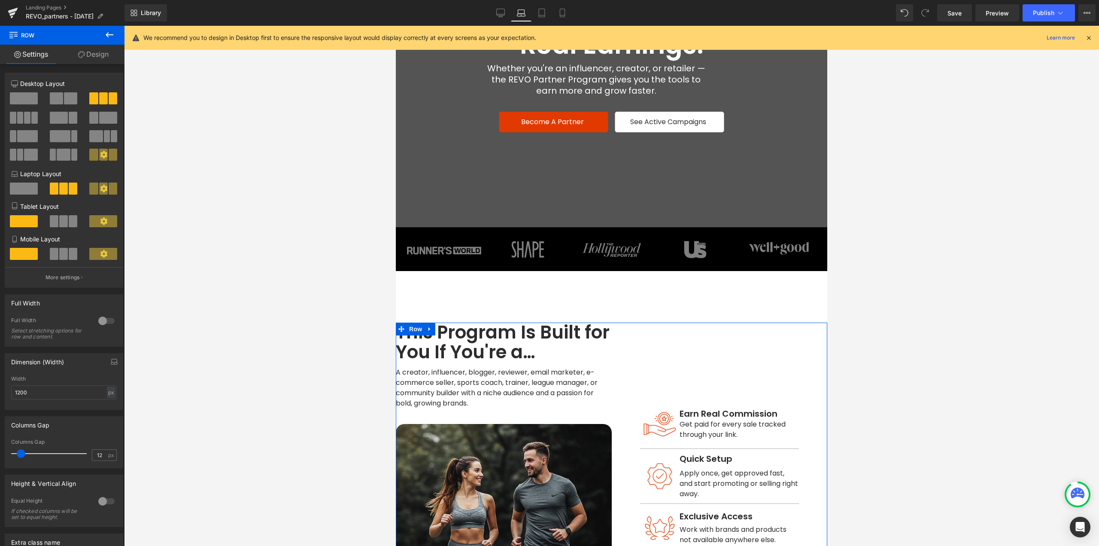
scroll to position [0, 0]
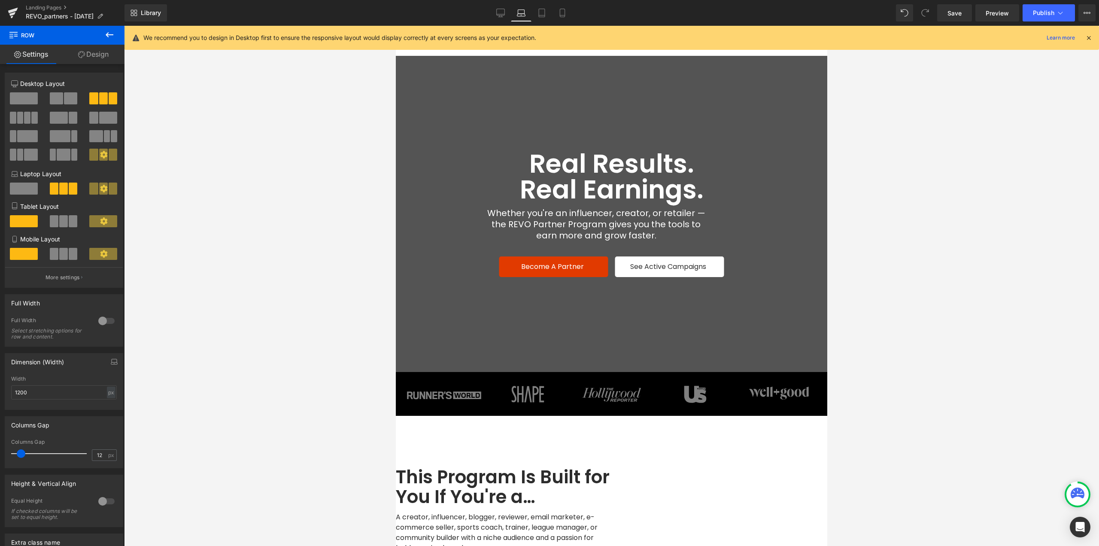
drag, startPoint x: 960, startPoint y: 6, endPoint x: 911, endPoint y: 12, distance: 49.8
click at [959, 7] on link "Save" at bounding box center [954, 12] width 35 height 17
click at [530, 12] on icon at bounding box center [532, 13] width 9 height 9
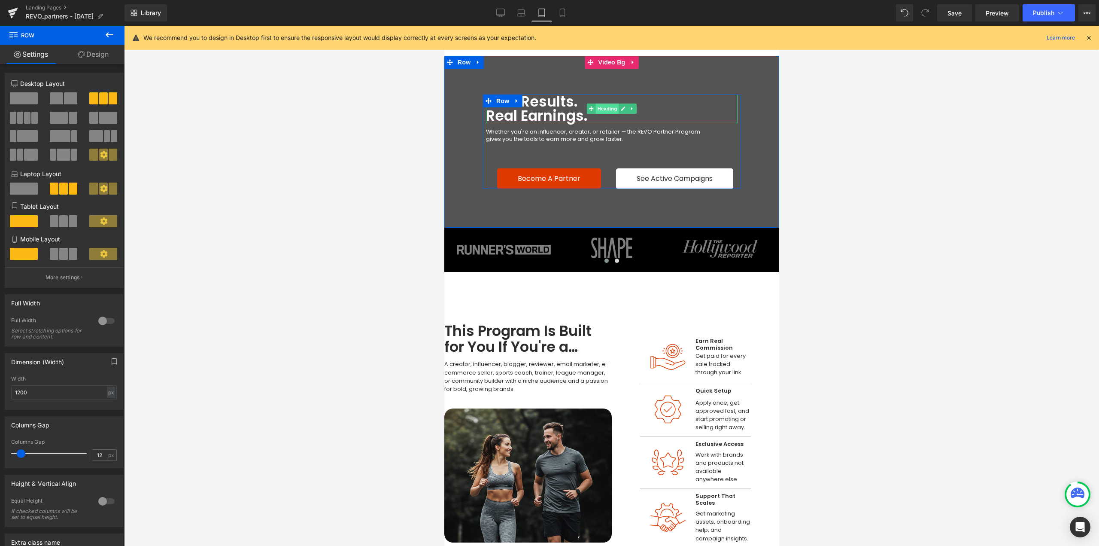
click at [610, 103] on span "Heading" at bounding box center [607, 108] width 23 height 10
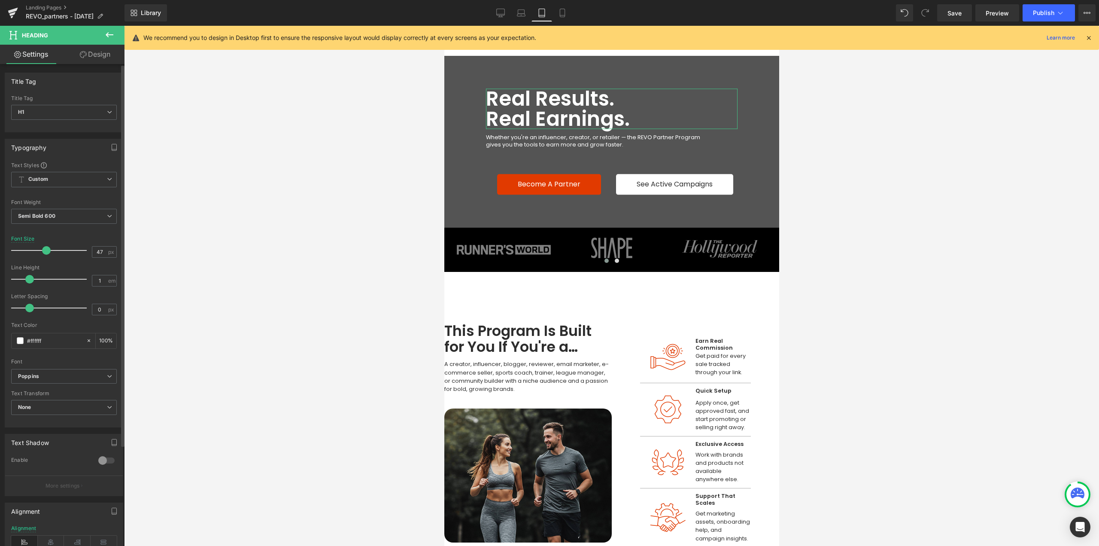
drag, startPoint x: 35, startPoint y: 252, endPoint x: 45, endPoint y: 251, distance: 9.9
click at [45, 251] on span at bounding box center [46, 250] width 9 height 9
drag, startPoint x: 101, startPoint y: 252, endPoint x: 86, endPoint y: 255, distance: 15.9
click at [86, 253] on div "Font Size 47 px" at bounding box center [64, 250] width 106 height 29
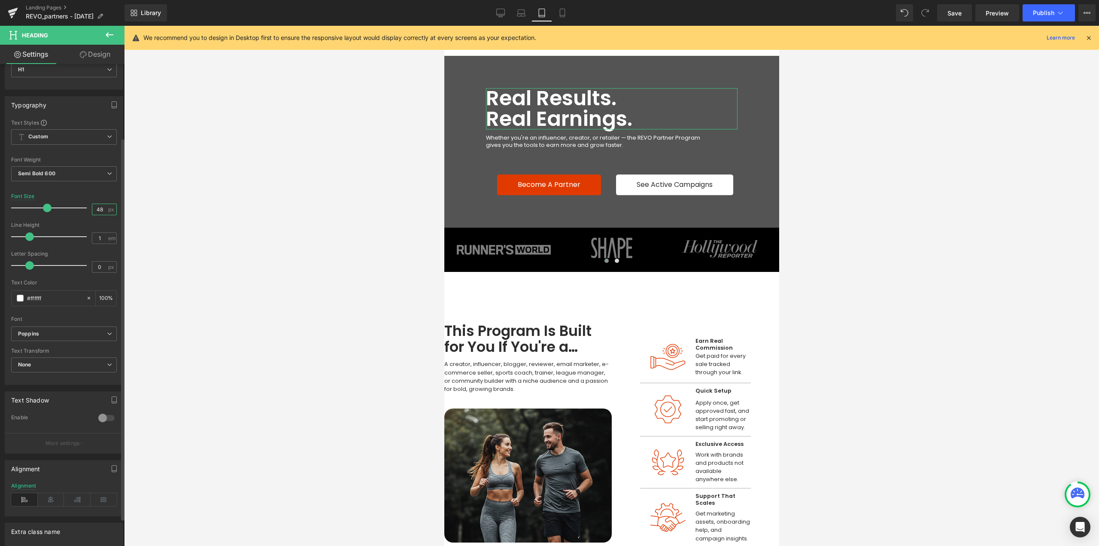
scroll to position [128, 0]
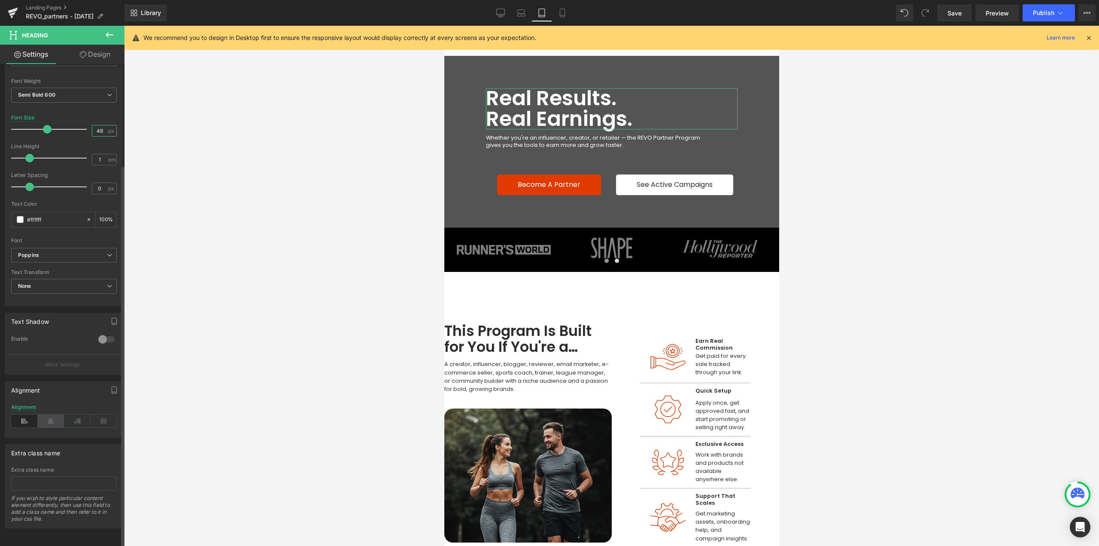
type input "48"
drag, startPoint x: 49, startPoint y: 420, endPoint x: 145, endPoint y: 411, distance: 95.7
click at [54, 420] on icon at bounding box center [51, 420] width 27 height 13
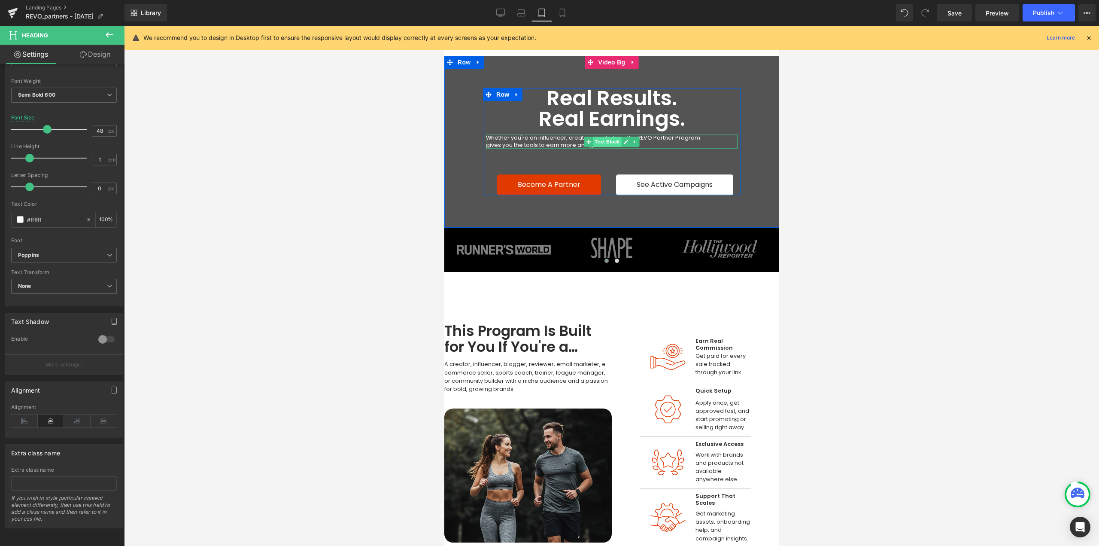
click at [601, 137] on span "Text Block" at bounding box center [607, 142] width 28 height 10
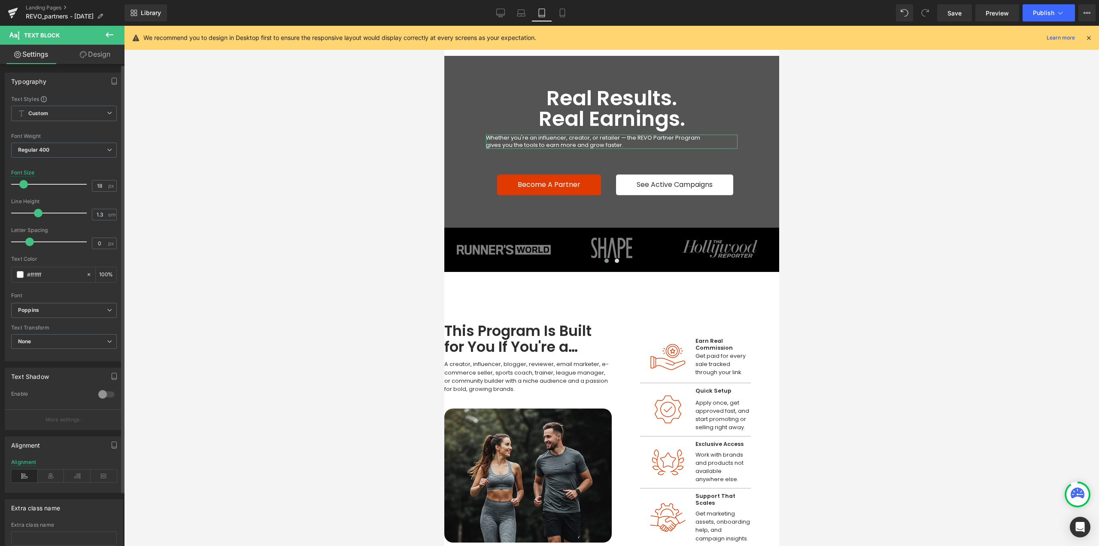
click at [24, 183] on span at bounding box center [23, 184] width 9 height 9
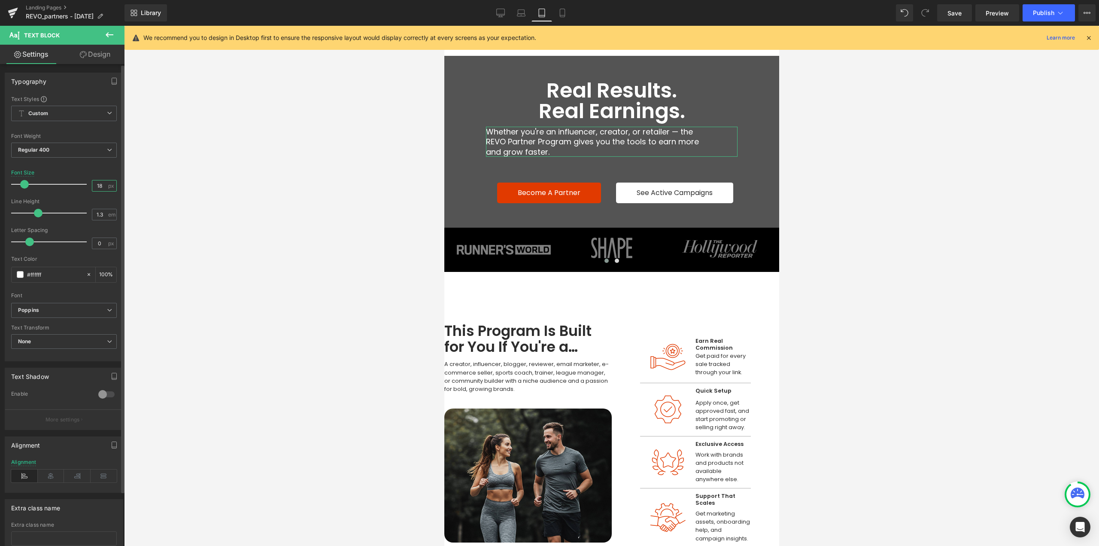
drag, startPoint x: 76, startPoint y: 185, endPoint x: 65, endPoint y: 187, distance: 10.9
click at [65, 185] on div "Font Size 18 px" at bounding box center [64, 184] width 106 height 29
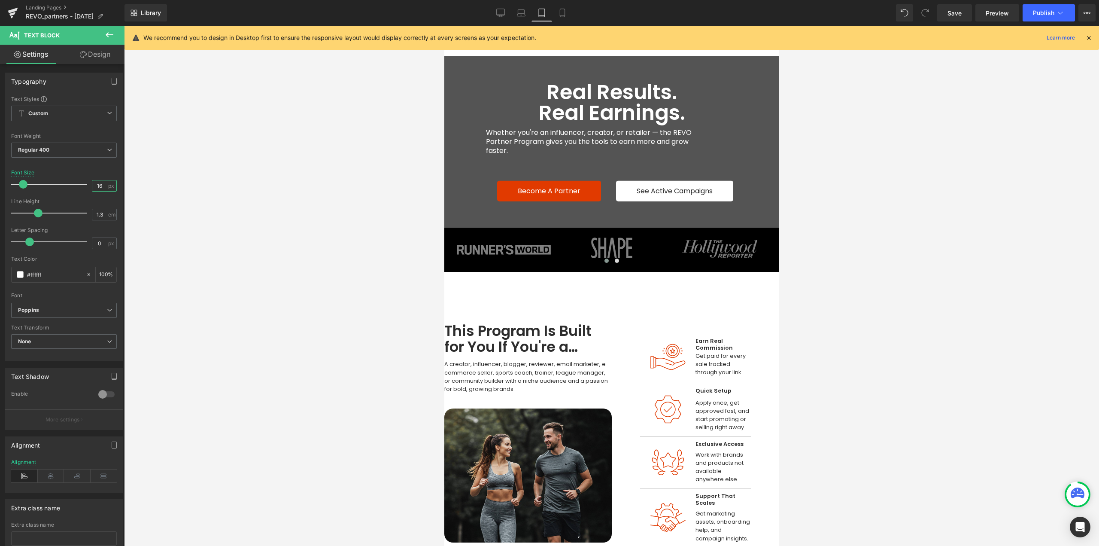
type input "16"
click at [499, 173] on span "Row" at bounding box center [505, 176] width 17 height 13
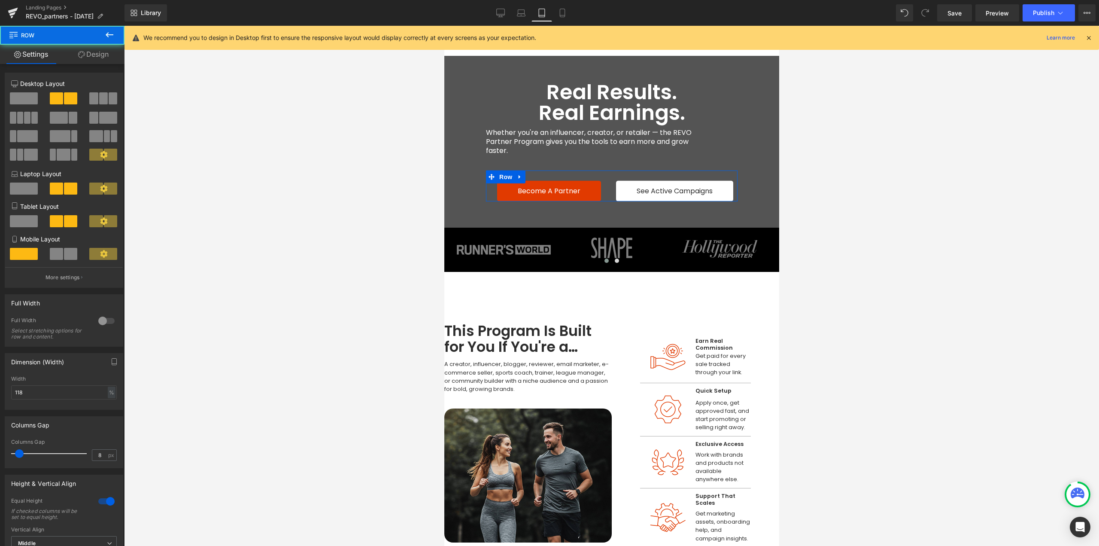
click at [83, 49] on link "Design" at bounding box center [93, 54] width 62 height 19
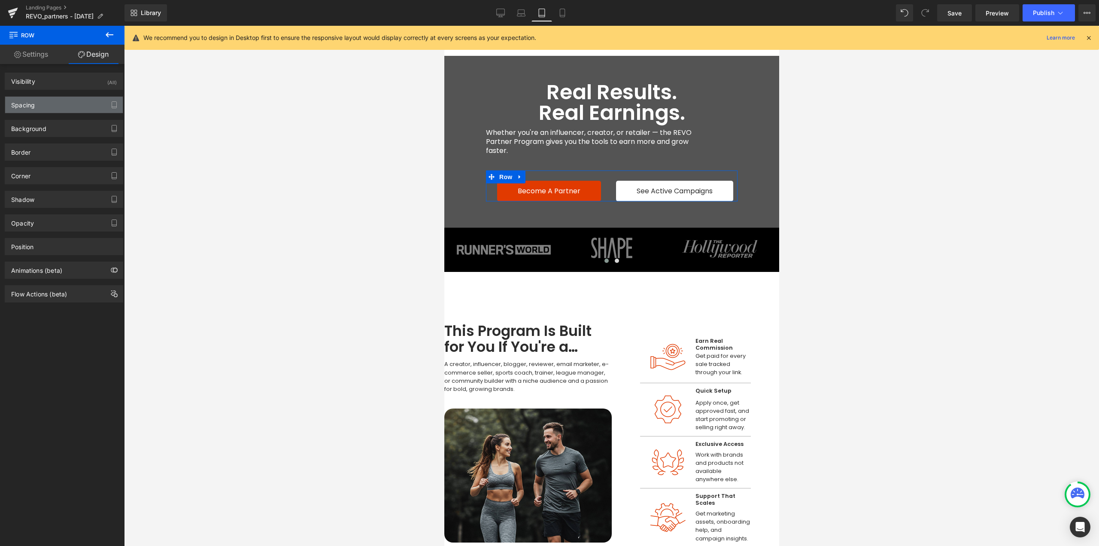
click at [43, 104] on div "Spacing" at bounding box center [64, 105] width 118 height 16
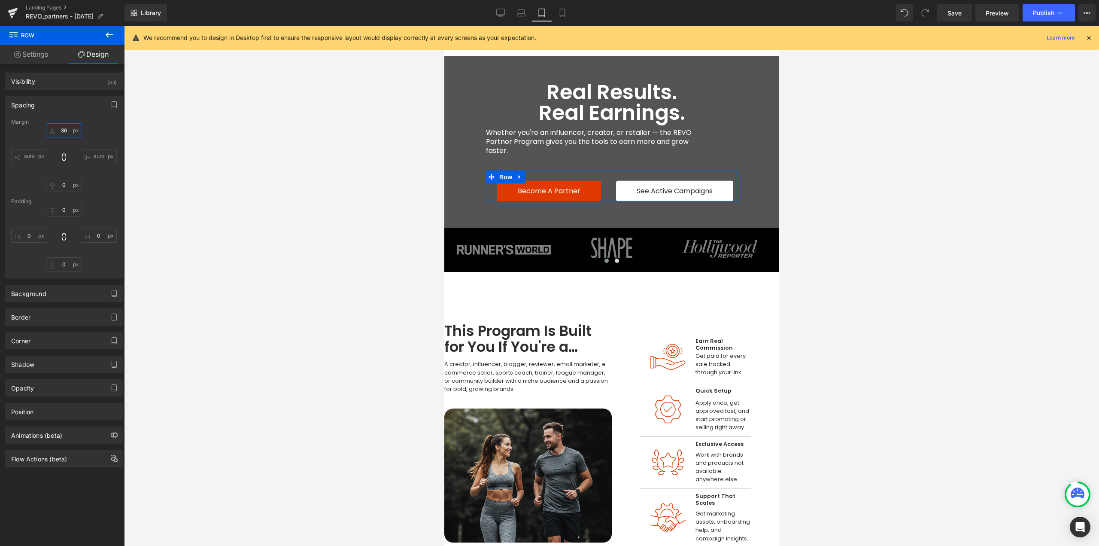
click at [65, 124] on input "36" at bounding box center [64, 130] width 36 height 14
click at [669, 189] on span "Button" at bounding box center [675, 191] width 20 height 10
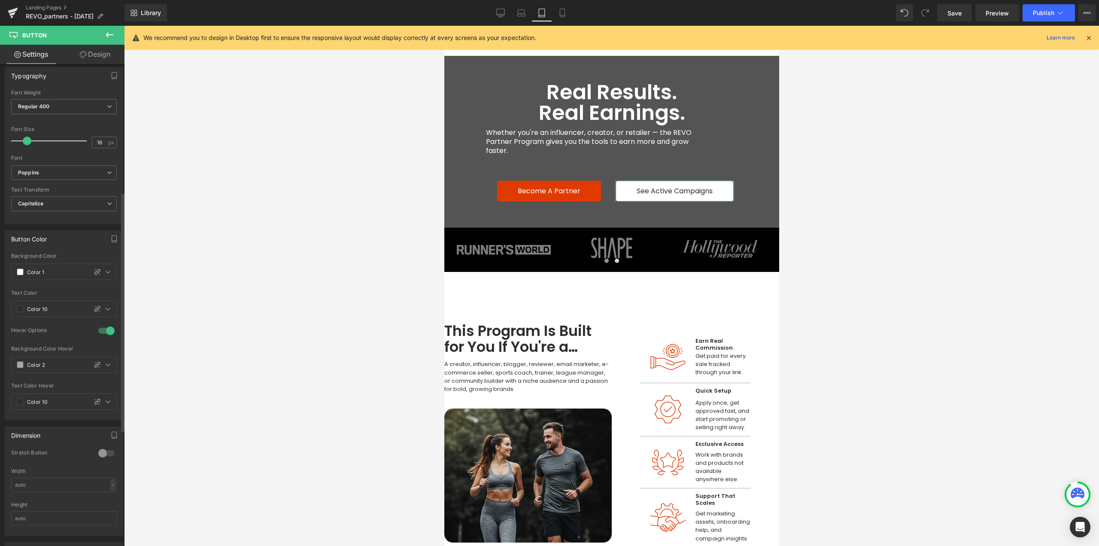
scroll to position [258, 0]
click at [105, 448] on div at bounding box center [106, 449] width 21 height 14
click at [673, 190] on span "Button" at bounding box center [675, 191] width 20 height 10
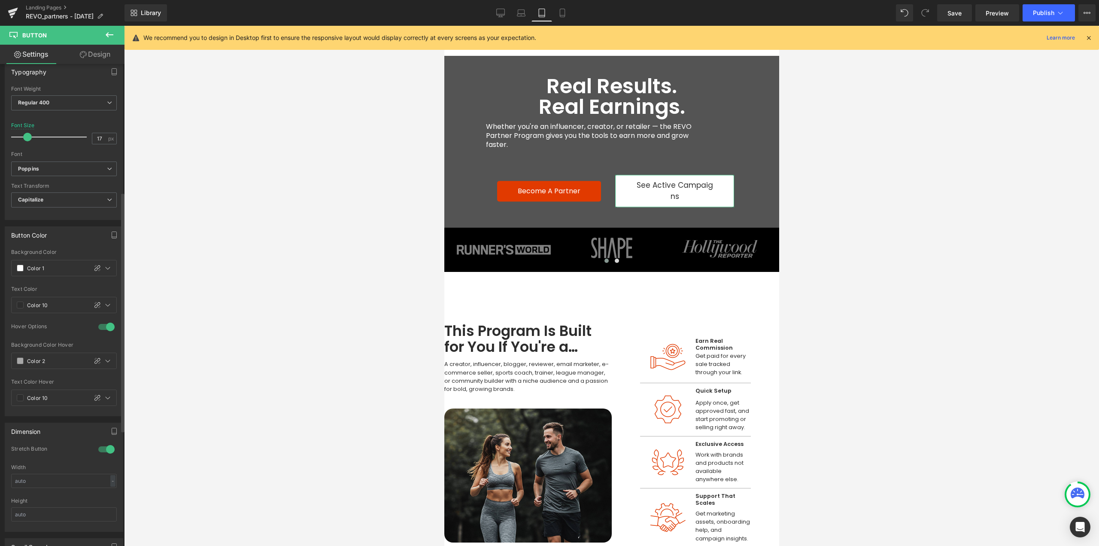
type input "16"
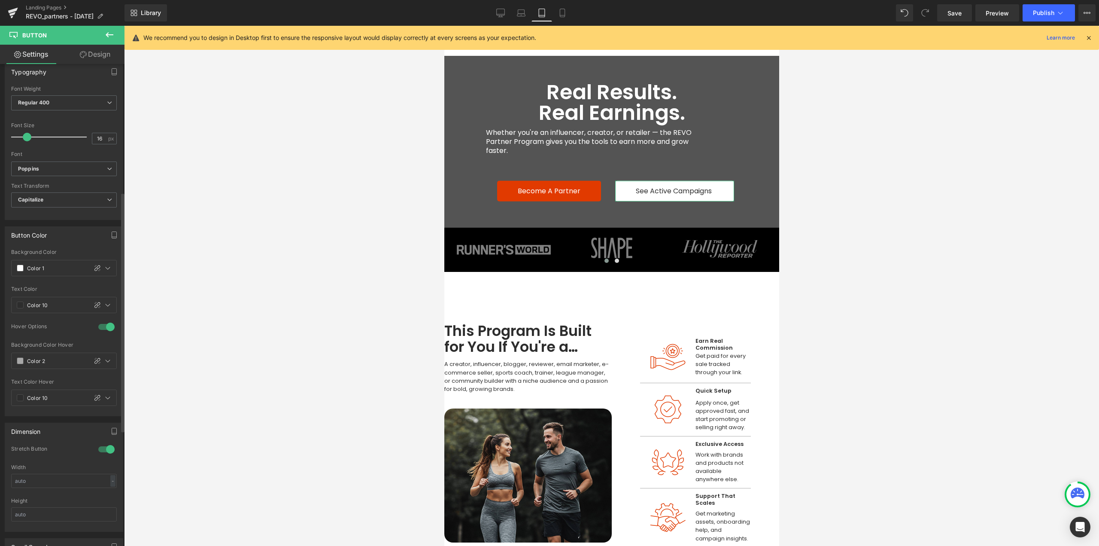
click at [27, 139] on span at bounding box center [27, 137] width 9 height 9
click at [550, 191] on span "Button" at bounding box center [549, 191] width 20 height 10
click at [102, 493] on div at bounding box center [106, 492] width 21 height 14
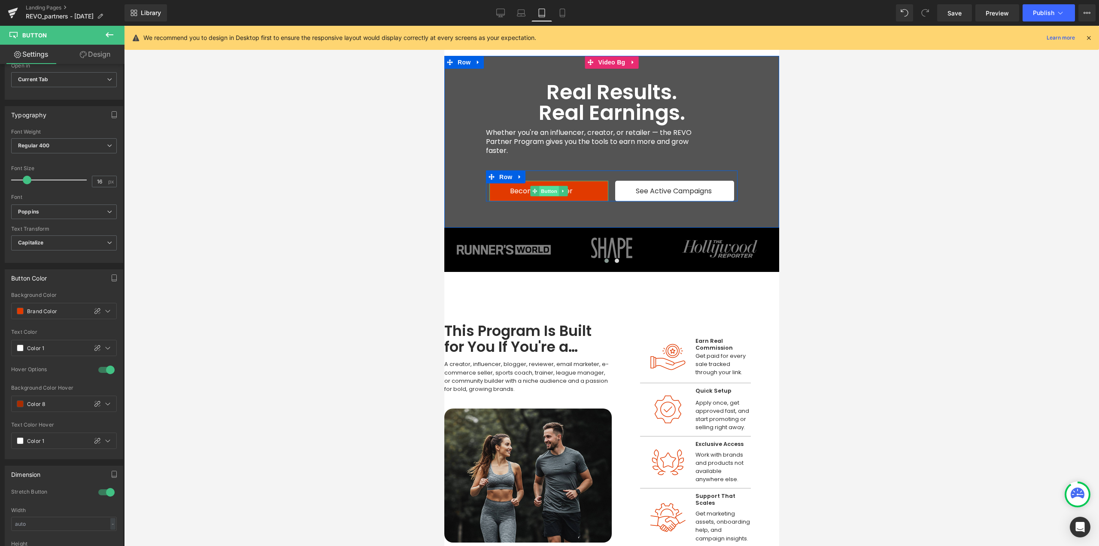
click at [539, 190] on span "Button" at bounding box center [549, 191] width 20 height 10
click at [100, 59] on link "Design" at bounding box center [95, 54] width 62 height 19
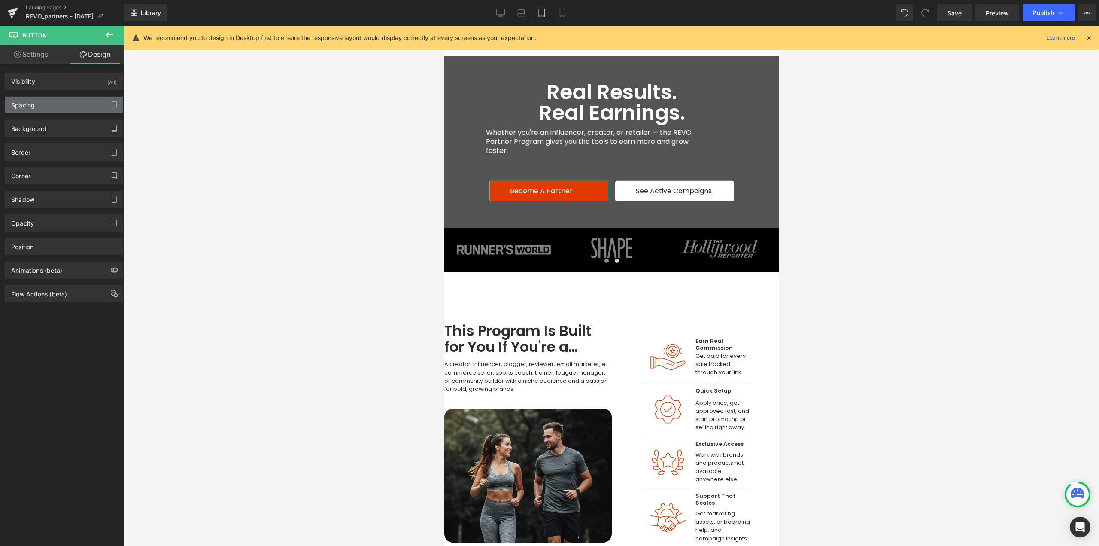
click at [38, 106] on div "Spacing" at bounding box center [64, 105] width 118 height 16
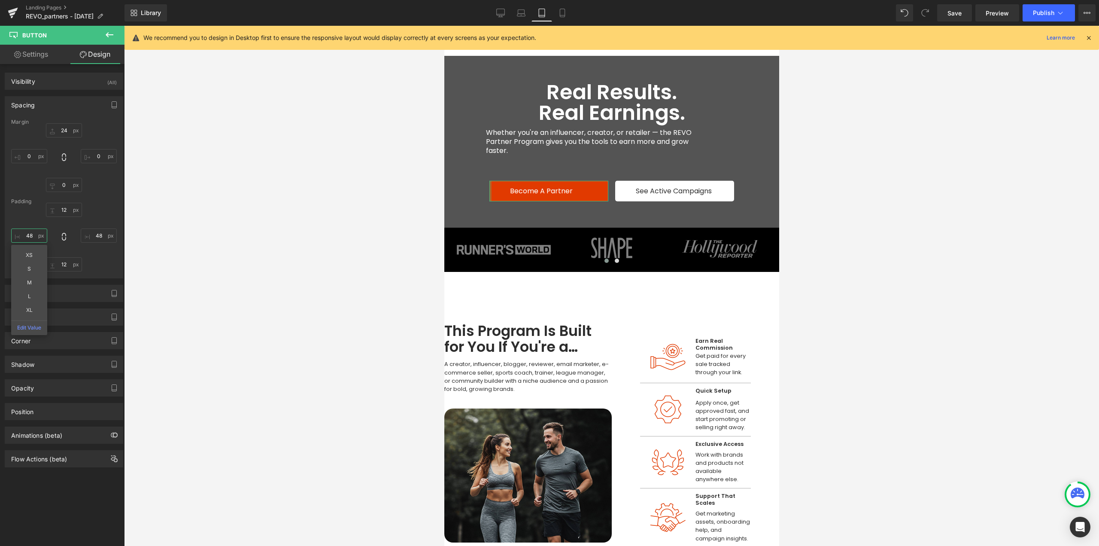
click at [34, 238] on input "48" at bounding box center [29, 235] width 36 height 14
type input "60"
click at [501, 174] on span "Row" at bounding box center [505, 177] width 17 height 13
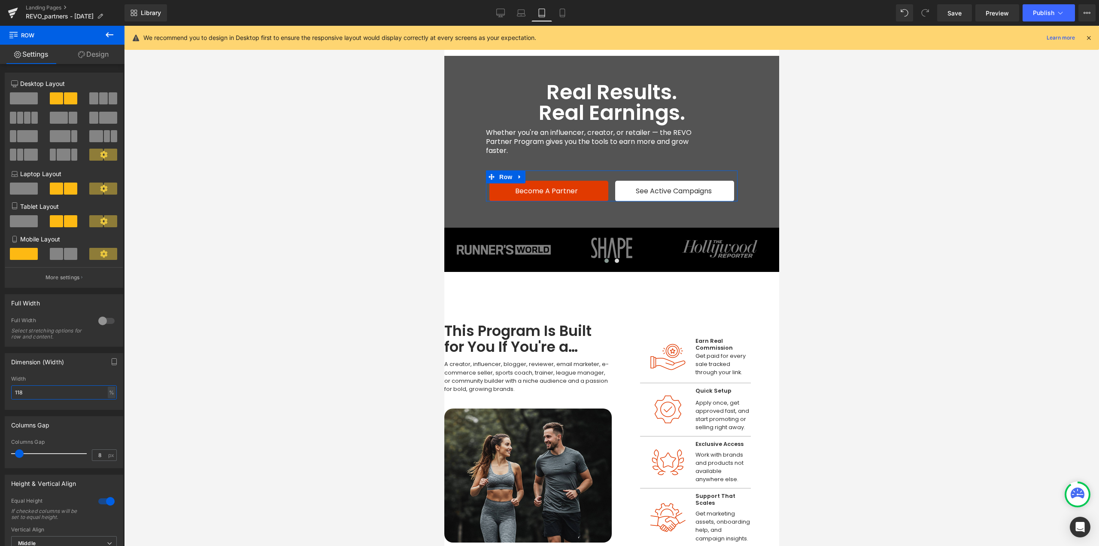
drag, startPoint x: 36, startPoint y: 391, endPoint x: 0, endPoint y: 399, distance: 37.0
click at [0, 399] on div "Dimension (Width) 118% Width 118 % % px" at bounding box center [64, 378] width 128 height 63
type input "100"
click at [676, 189] on span "Button" at bounding box center [675, 191] width 20 height 10
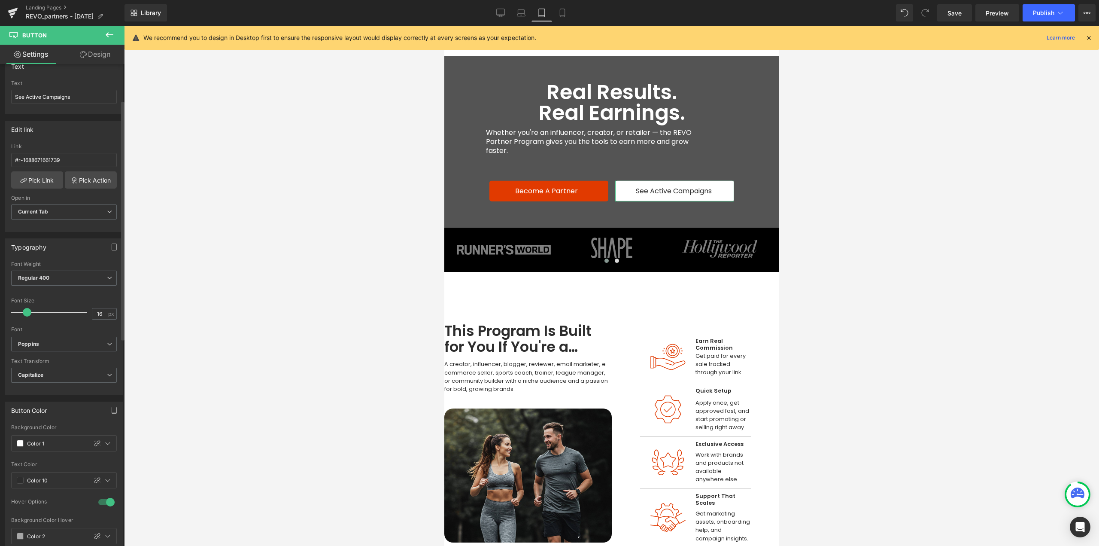
scroll to position [86, 0]
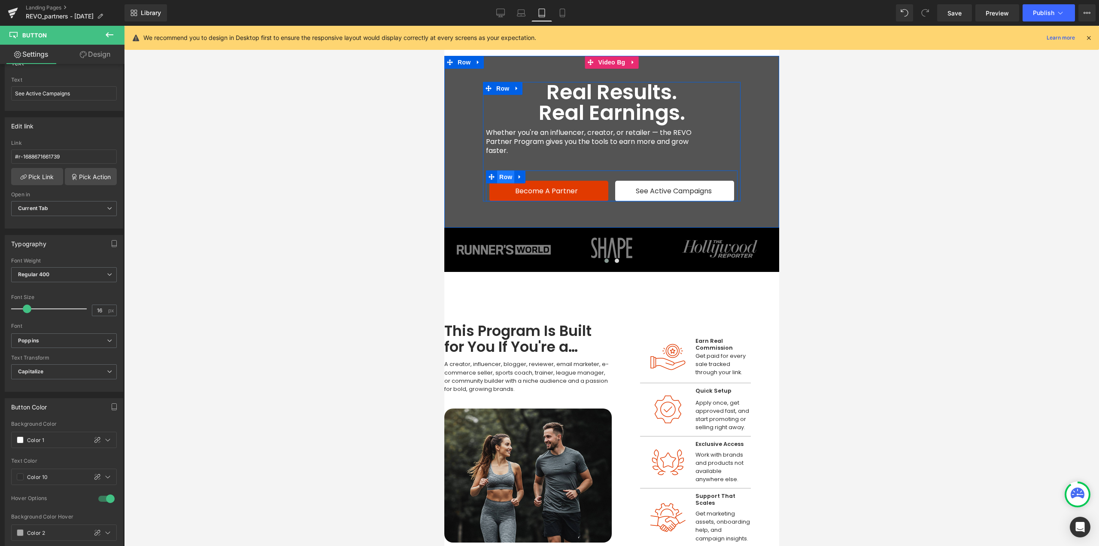
click at [503, 170] on span "Row" at bounding box center [505, 176] width 17 height 13
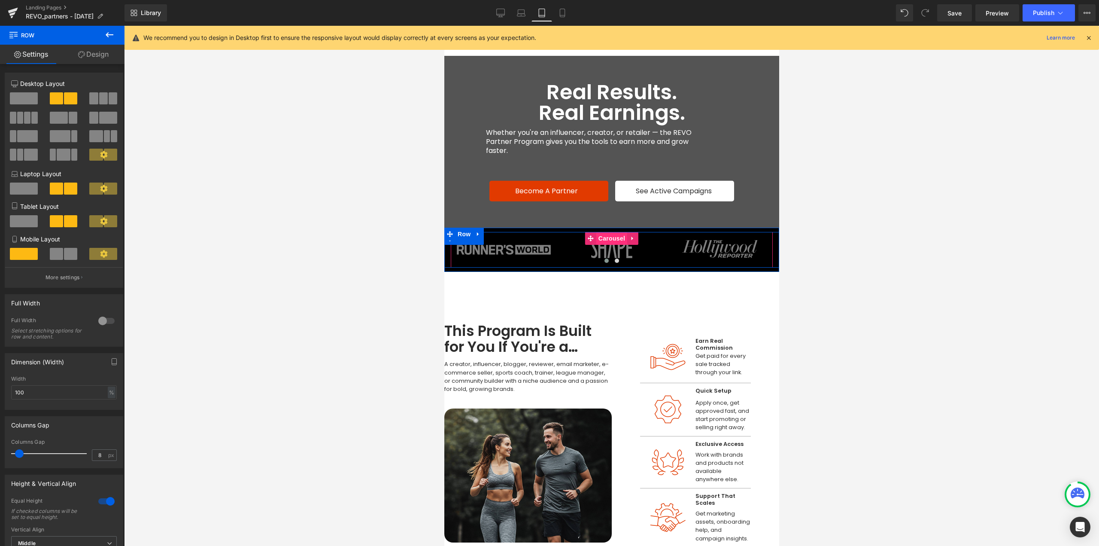
click at [611, 239] on span "Carousel" at bounding box center [611, 238] width 31 height 13
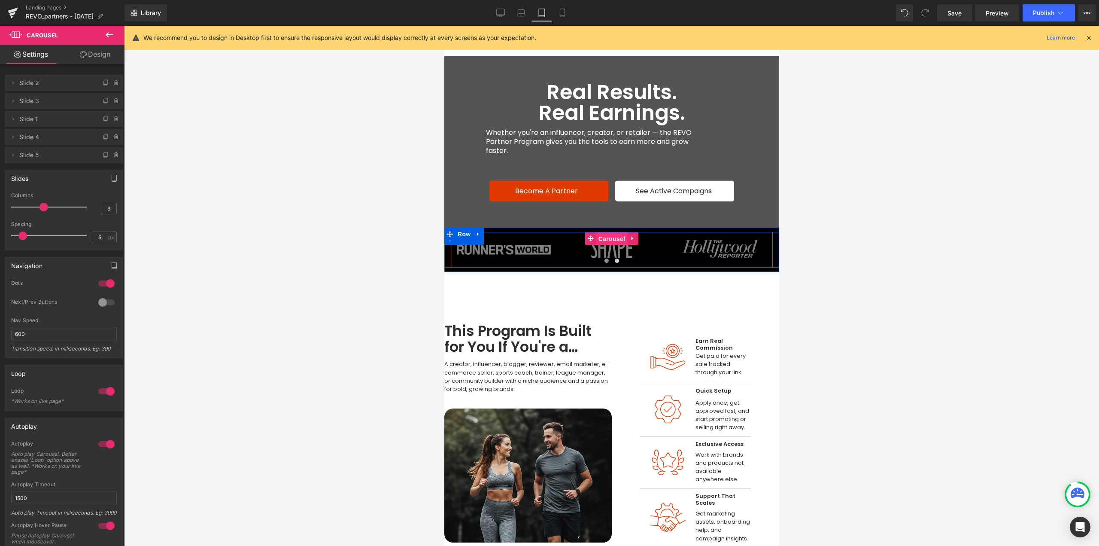
click at [596, 237] on span "Carousel" at bounding box center [611, 238] width 31 height 13
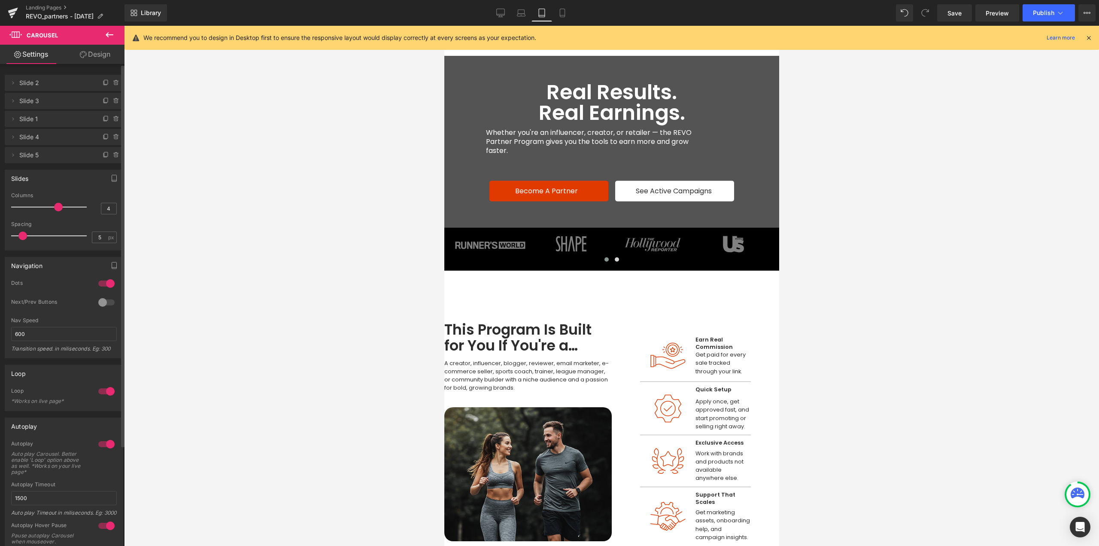
type input "5"
drag, startPoint x: 46, startPoint y: 204, endPoint x: 68, endPoint y: 202, distance: 22.0
click at [68, 202] on div at bounding box center [50, 206] width 71 height 17
click at [468, 231] on span "Row" at bounding box center [463, 234] width 17 height 13
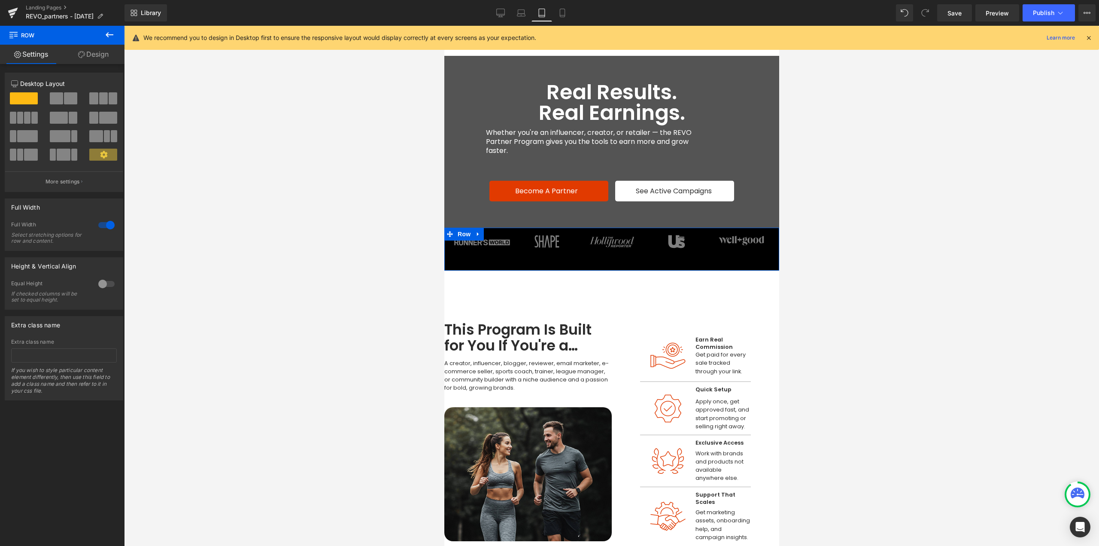
click at [91, 53] on link "Design" at bounding box center [93, 54] width 62 height 19
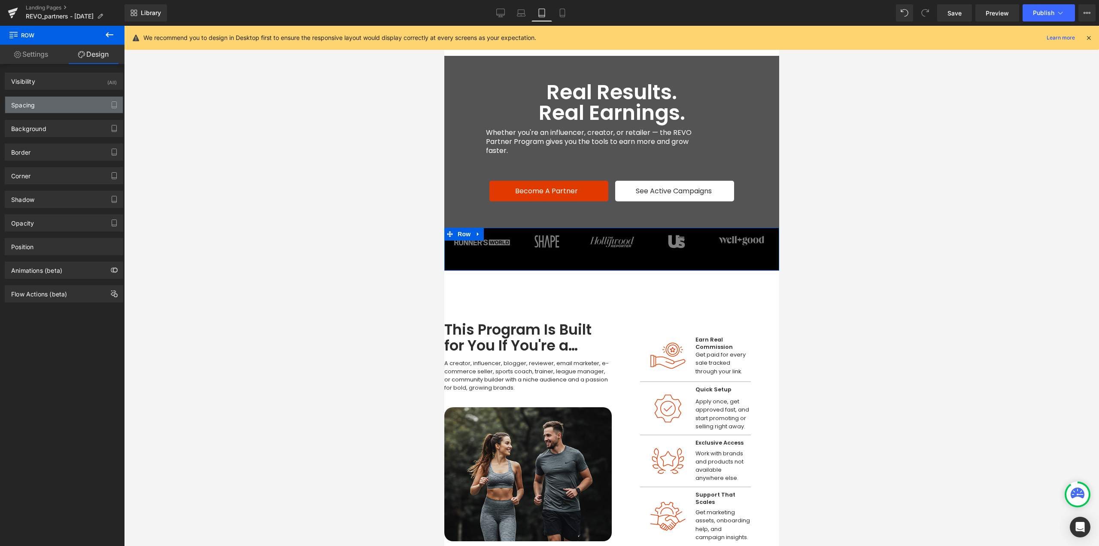
click at [24, 110] on div "Spacing" at bounding box center [64, 105] width 118 height 16
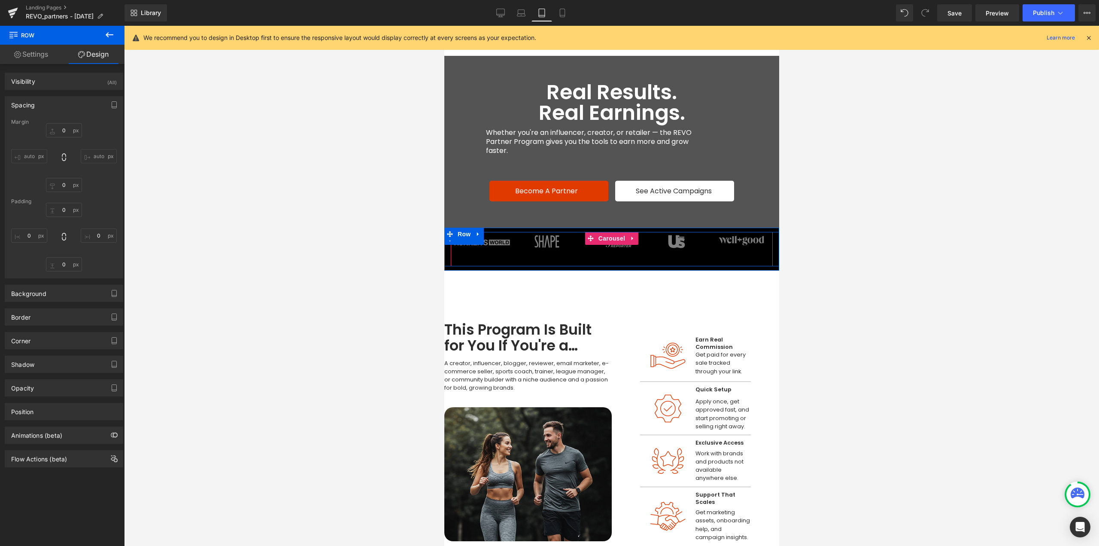
click at [463, 255] on div "Image Image Image Image Image ‹ ›" at bounding box center [611, 249] width 322 height 34
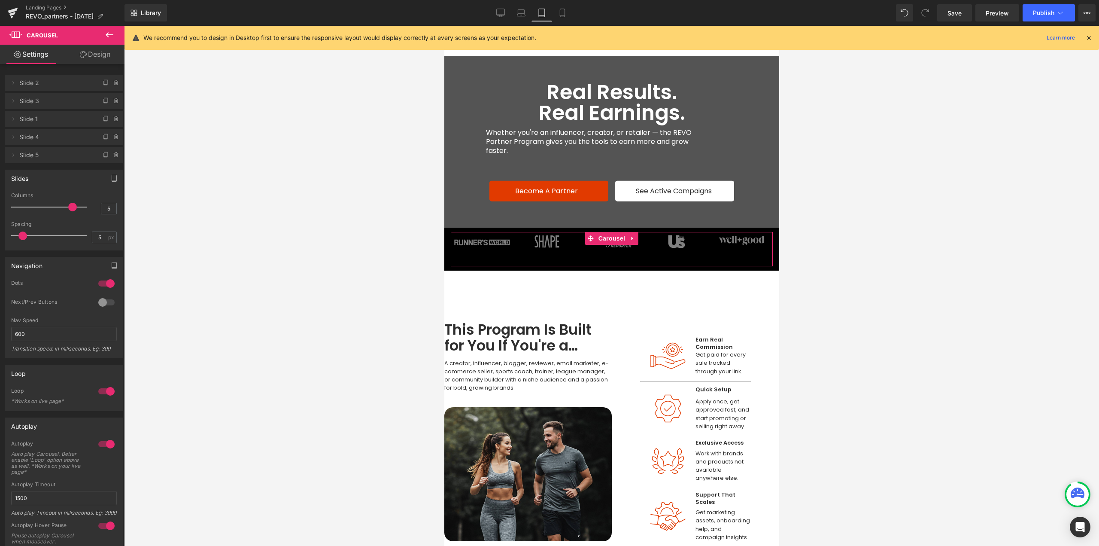
click at [113, 56] on link "Design" at bounding box center [95, 54] width 62 height 19
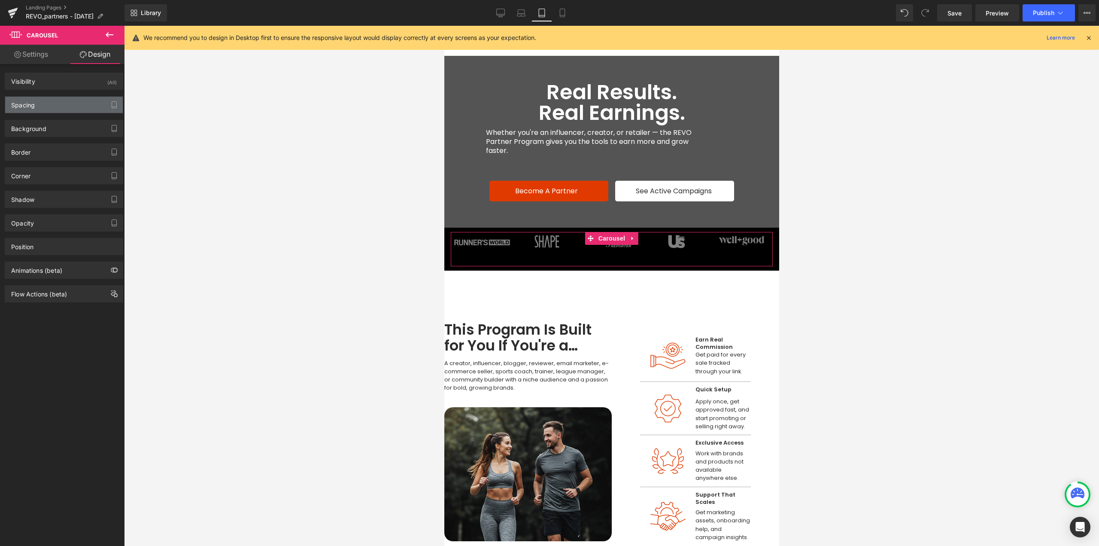
click at [48, 98] on div "Spacing" at bounding box center [64, 105] width 118 height 16
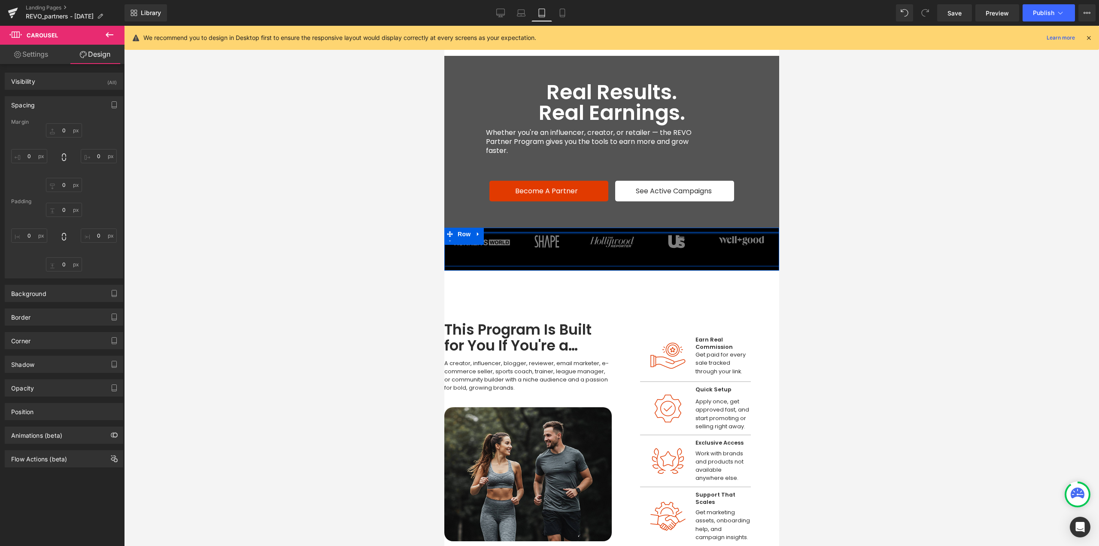
click at [581, 233] on div at bounding box center [611, 233] width 335 height 2
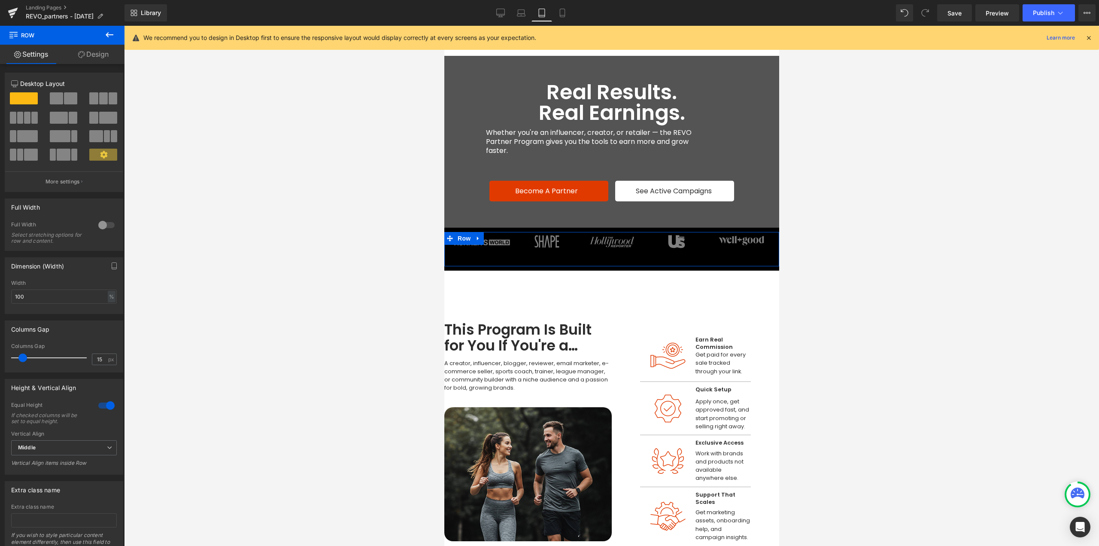
click at [109, 54] on link "Design" at bounding box center [93, 54] width 62 height 19
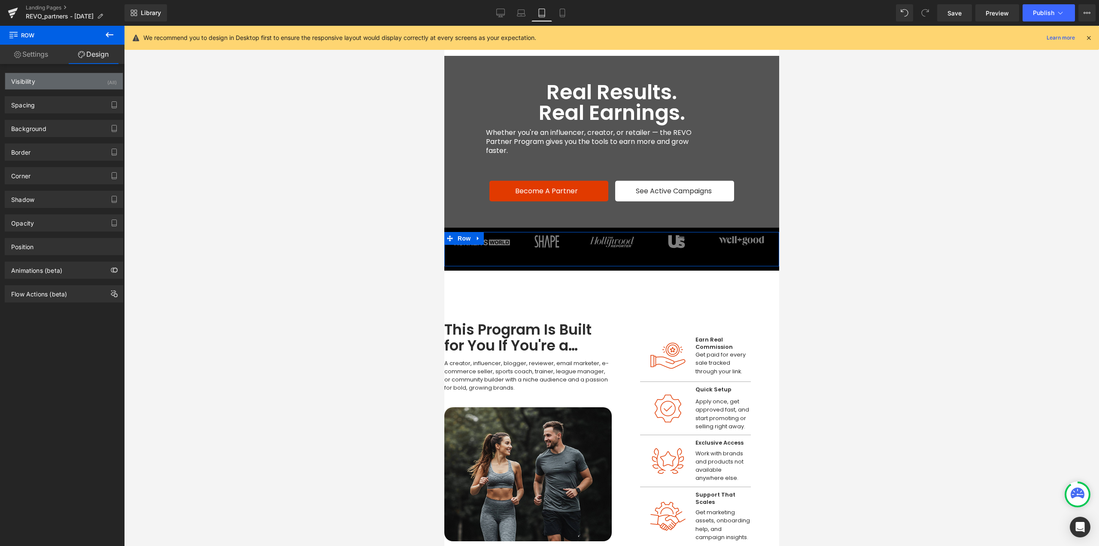
type input "10"
type input "0"
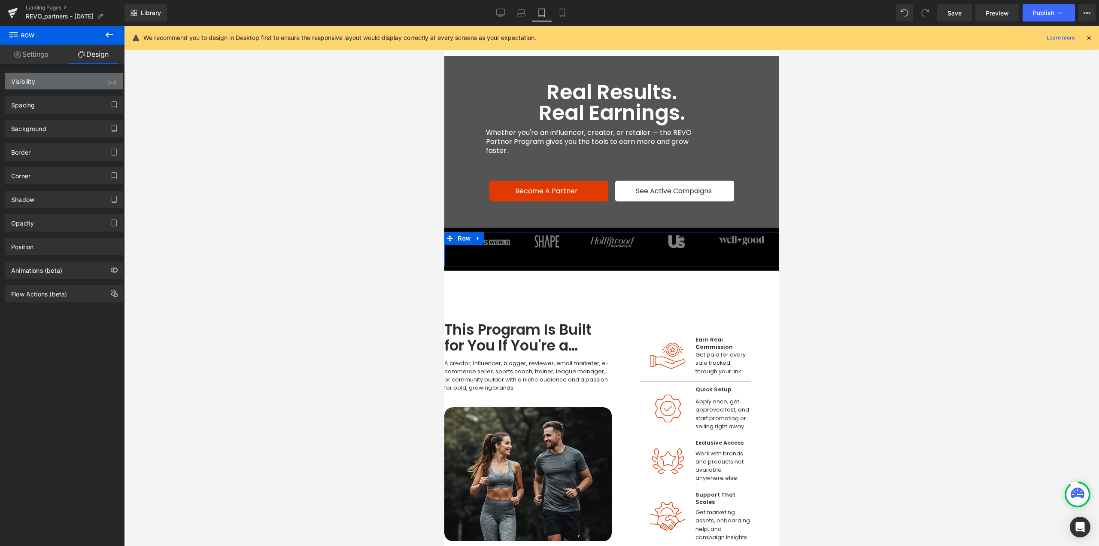
type input "0"
click at [83, 102] on div "Spacing" at bounding box center [64, 105] width 118 height 16
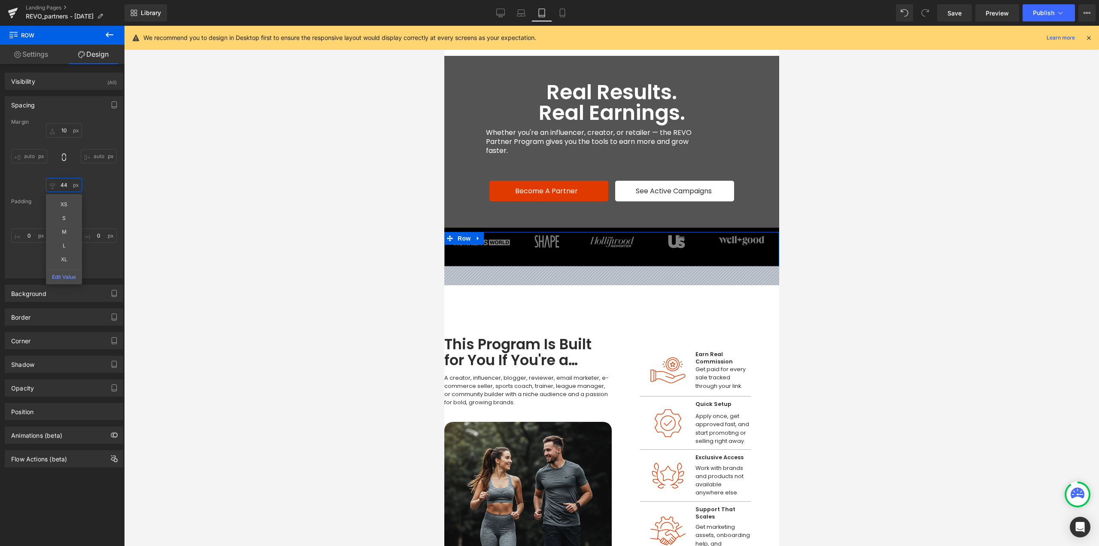
click at [71, 188] on input "44" at bounding box center [64, 185] width 36 height 14
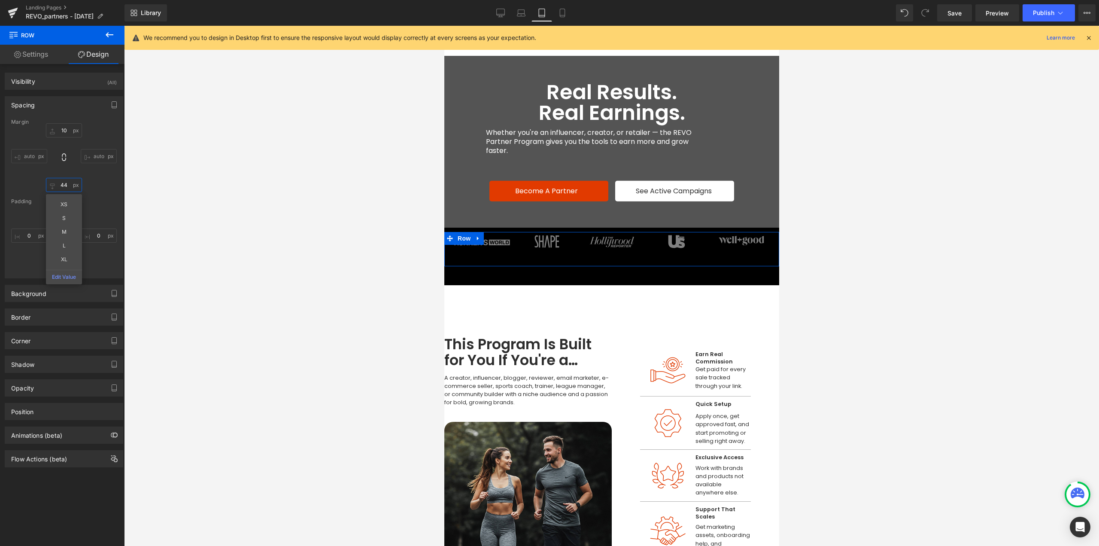
click at [65, 187] on input "44" at bounding box center [64, 185] width 36 height 14
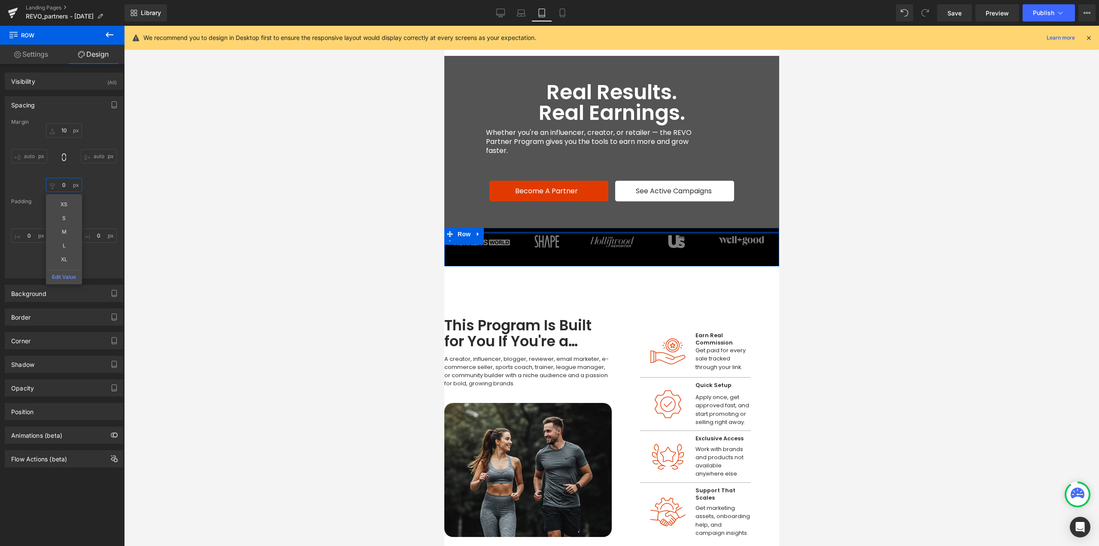
click at [580, 233] on div at bounding box center [611, 233] width 335 height 2
type input "0"
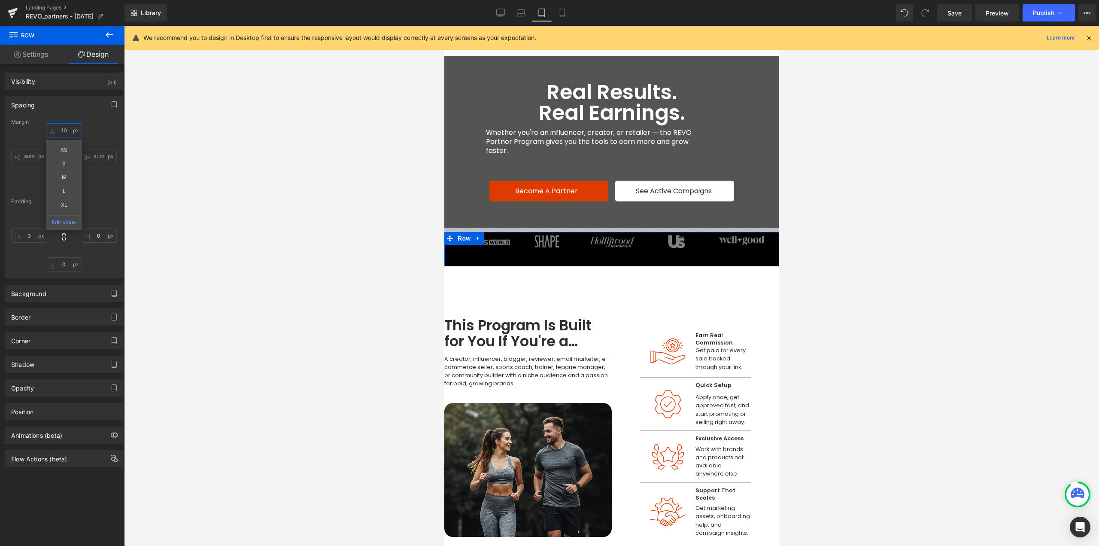
click at [66, 129] on input "10" at bounding box center [64, 130] width 36 height 14
type input "24"
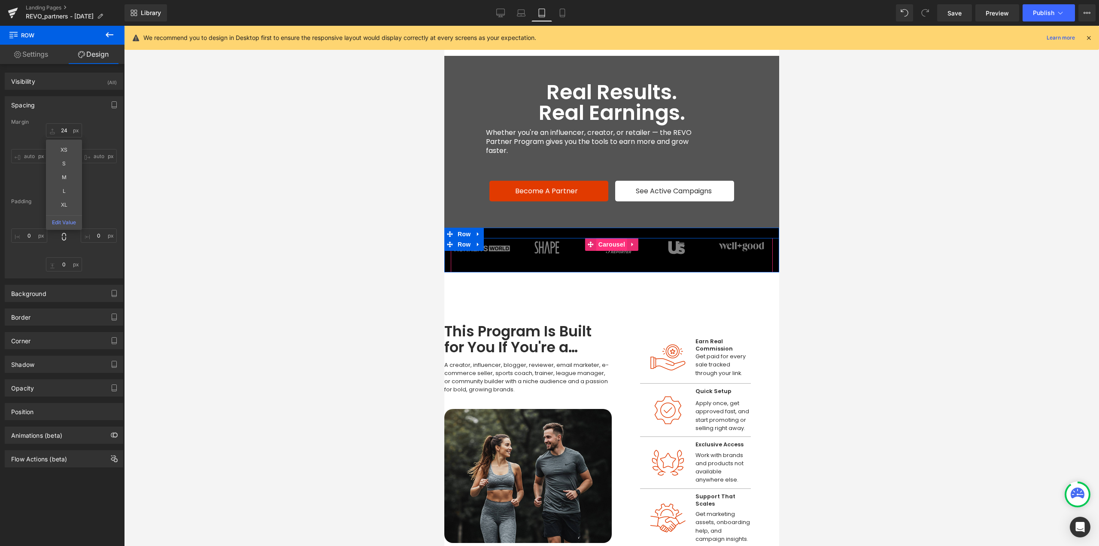
click at [610, 245] on span "Carousel" at bounding box center [611, 244] width 31 height 13
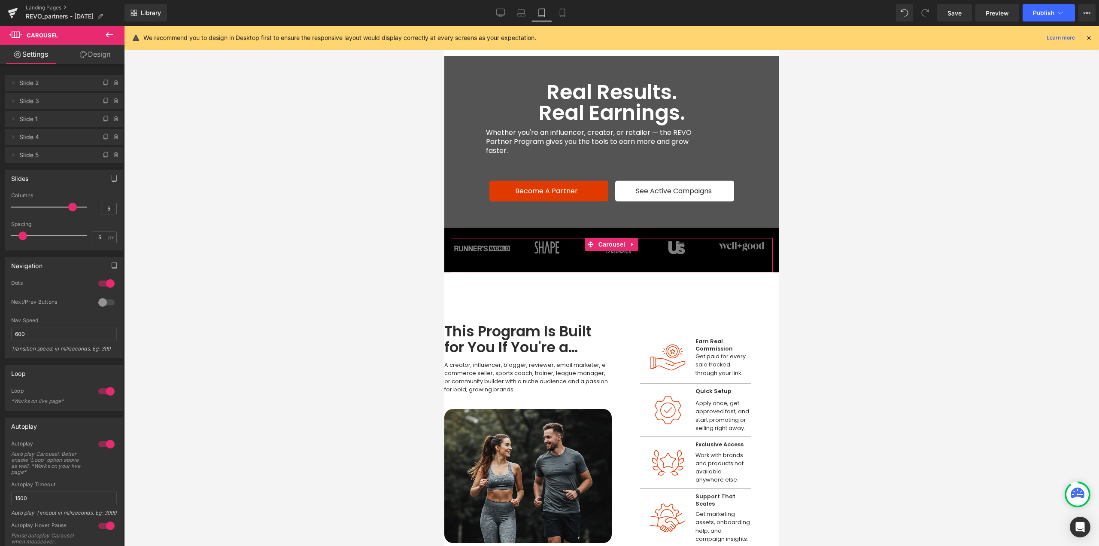
click at [101, 55] on link "Design" at bounding box center [95, 54] width 62 height 19
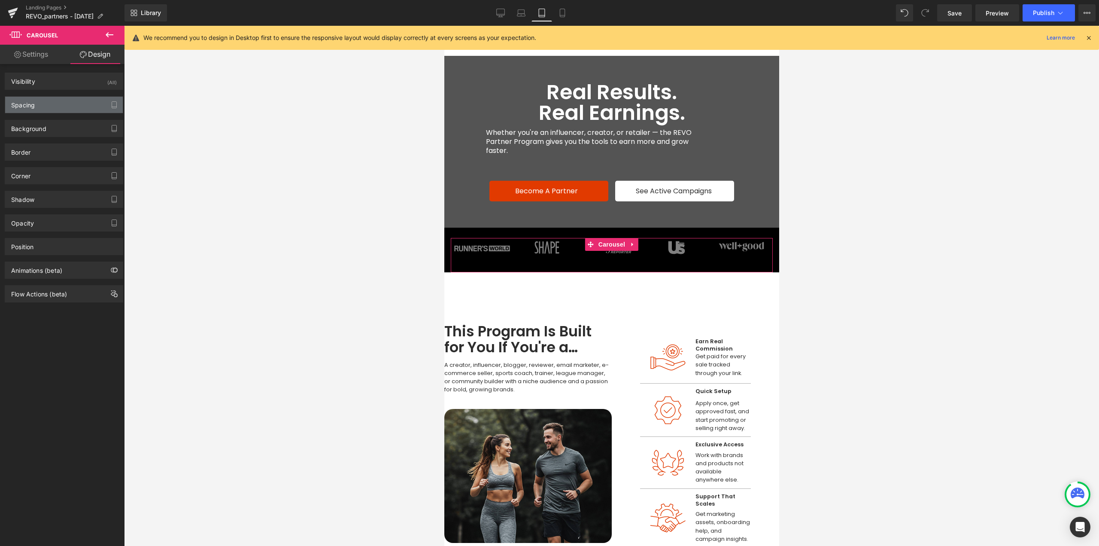
click at [34, 109] on div "Spacing" at bounding box center [64, 105] width 118 height 16
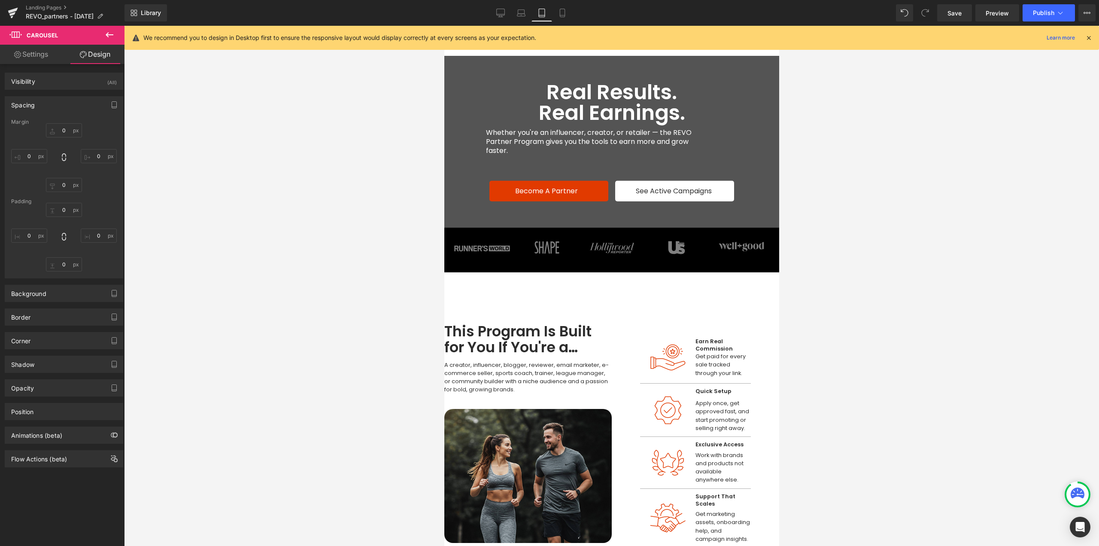
click at [989, 294] on div at bounding box center [611, 286] width 975 height 520
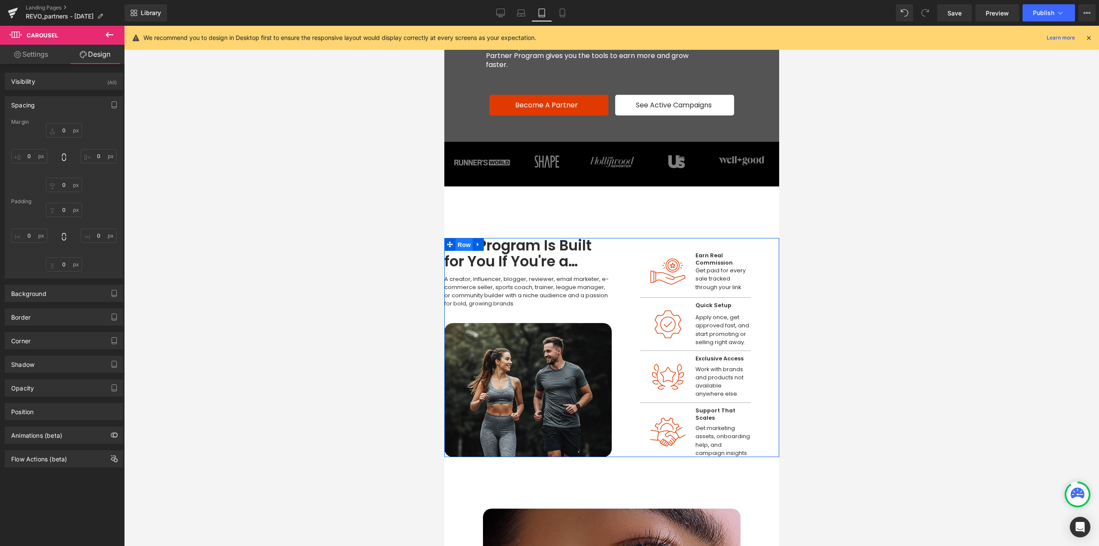
click at [466, 243] on span "Row" at bounding box center [463, 244] width 17 height 13
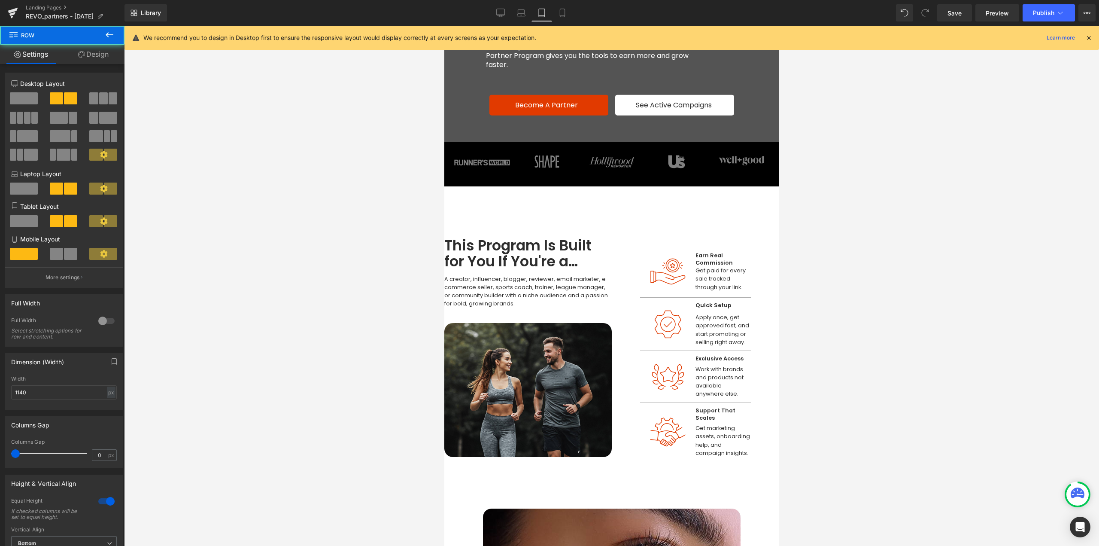
click at [972, 296] on div at bounding box center [611, 286] width 975 height 520
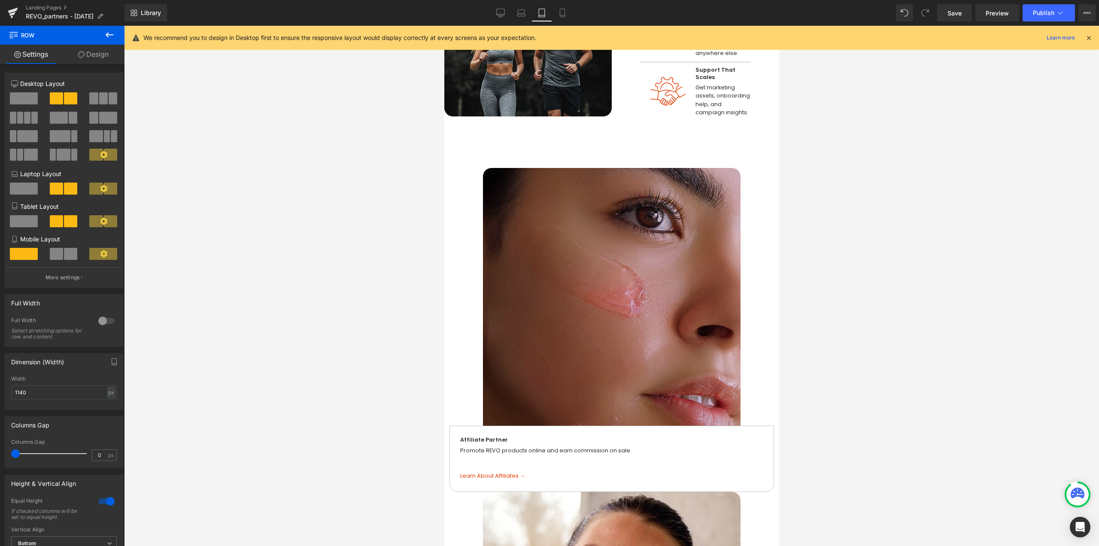
scroll to position [429, 0]
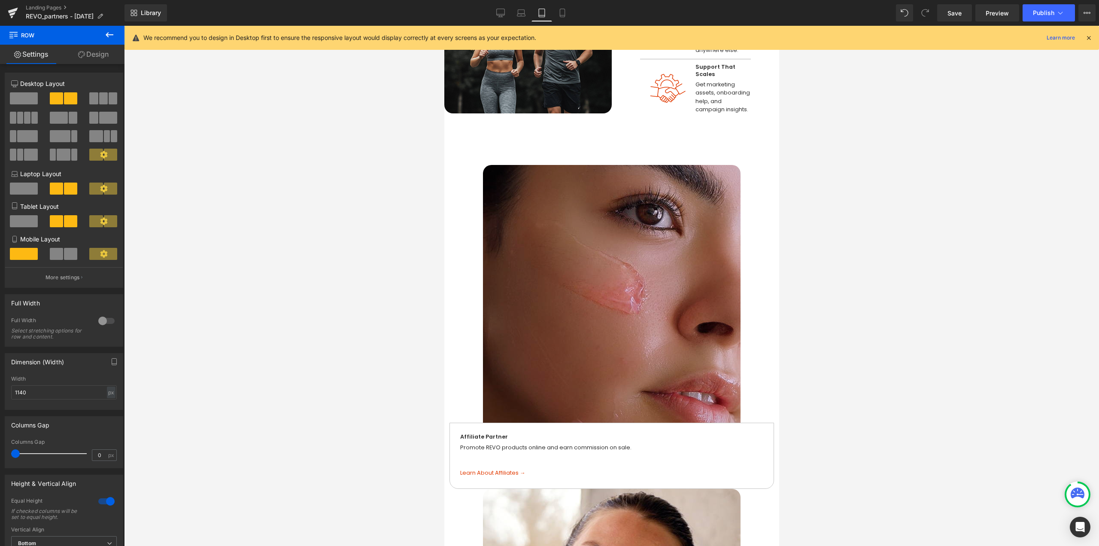
click at [524, 256] on img at bounding box center [612, 294] width 258 height 258
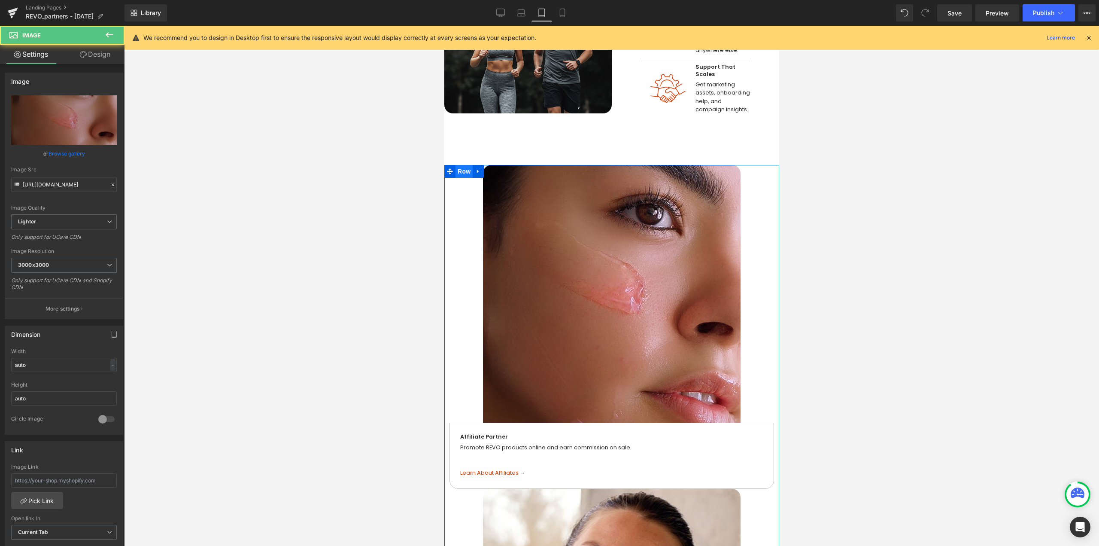
click at [464, 169] on span "Row" at bounding box center [463, 171] width 17 height 13
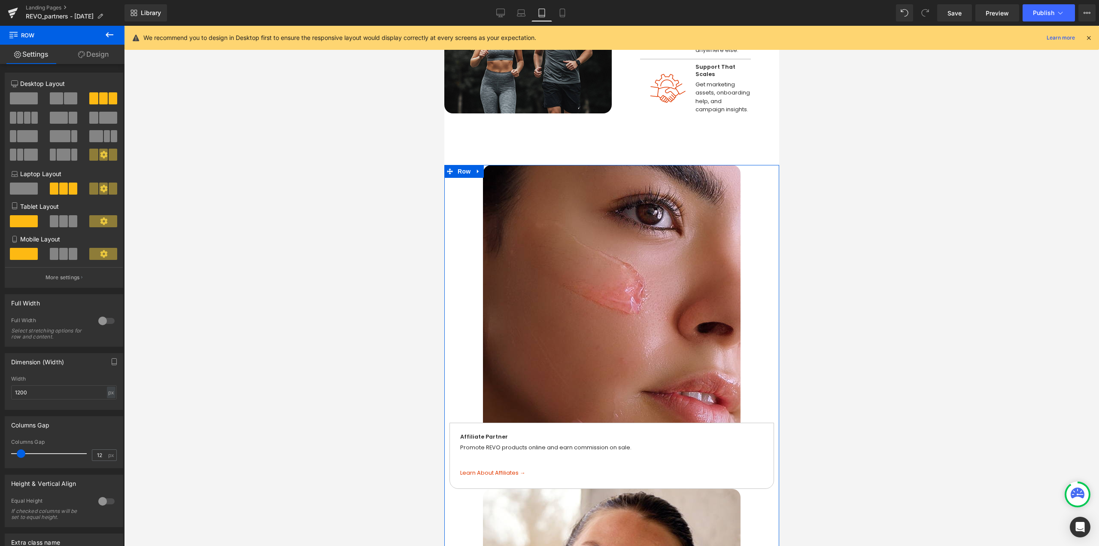
click at [52, 224] on span at bounding box center [54, 221] width 9 height 12
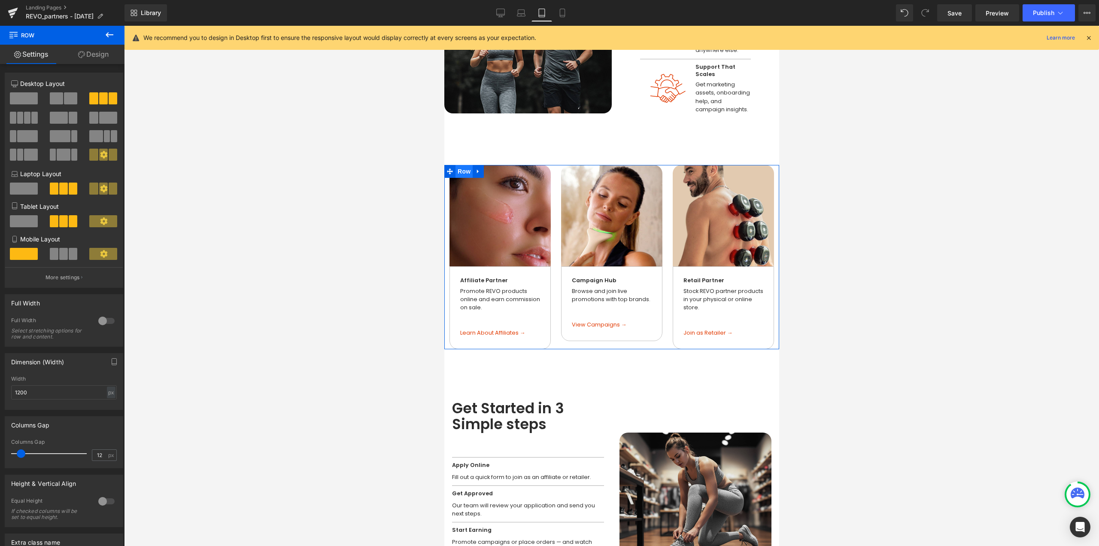
click at [469, 172] on span "Row" at bounding box center [463, 171] width 17 height 13
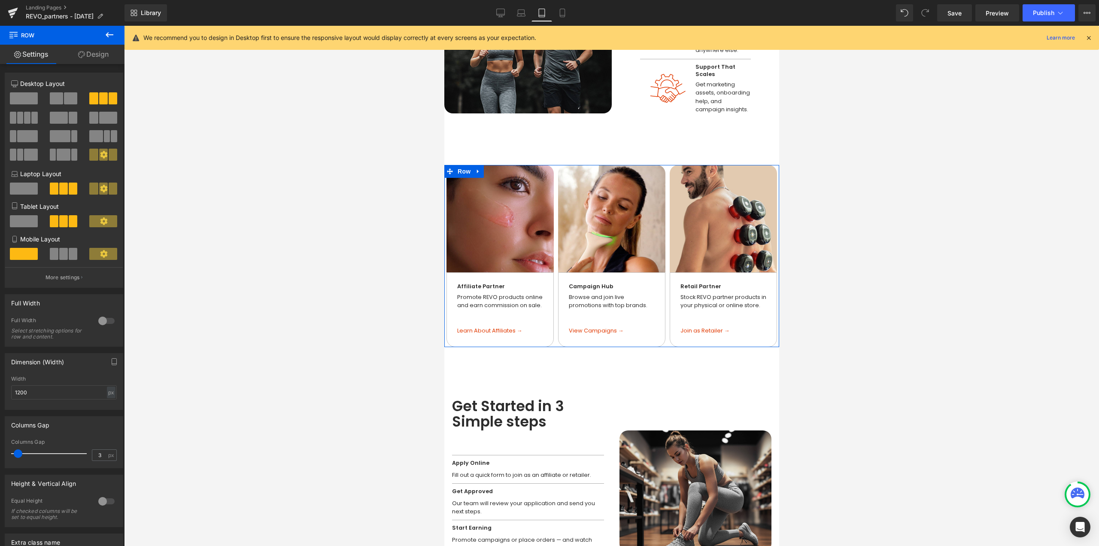
type input "2"
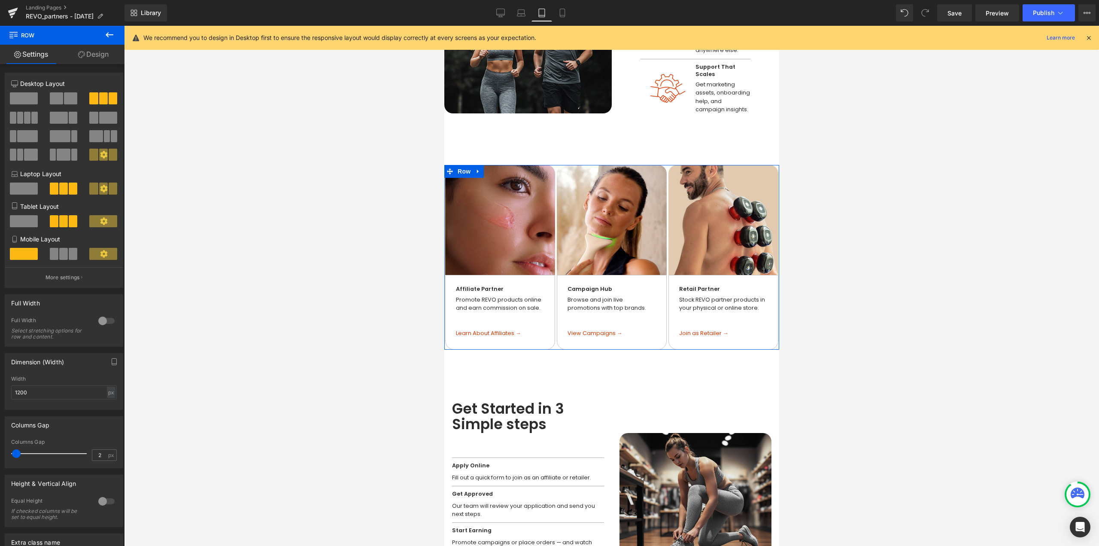
drag, startPoint x: 22, startPoint y: 451, endPoint x: 18, endPoint y: 452, distance: 4.4
click at [18, 452] on span at bounding box center [16, 453] width 9 height 9
click at [462, 276] on span "Row" at bounding box center [464, 281] width 17 height 13
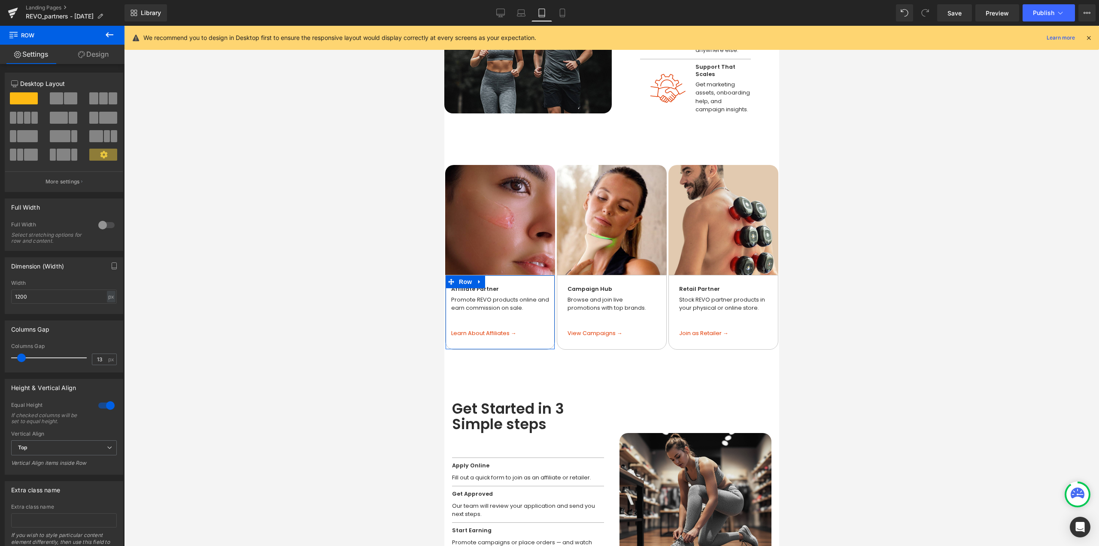
type input "12"
drag, startPoint x: 26, startPoint y: 359, endPoint x: 20, endPoint y: 359, distance: 5.6
click at [20, 359] on span at bounding box center [21, 357] width 9 height 9
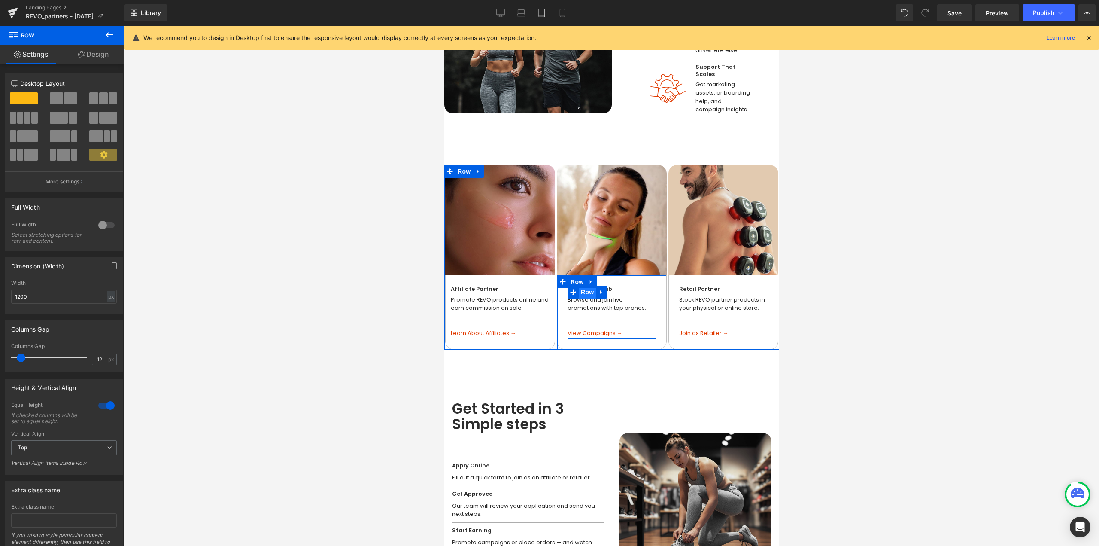
click at [583, 287] on span "Row" at bounding box center [586, 292] width 17 height 13
click at [570, 277] on span "Row" at bounding box center [576, 281] width 17 height 13
type input "12"
drag, startPoint x: 28, startPoint y: 358, endPoint x: 22, endPoint y: 358, distance: 5.6
click at [22, 358] on span at bounding box center [21, 357] width 9 height 9
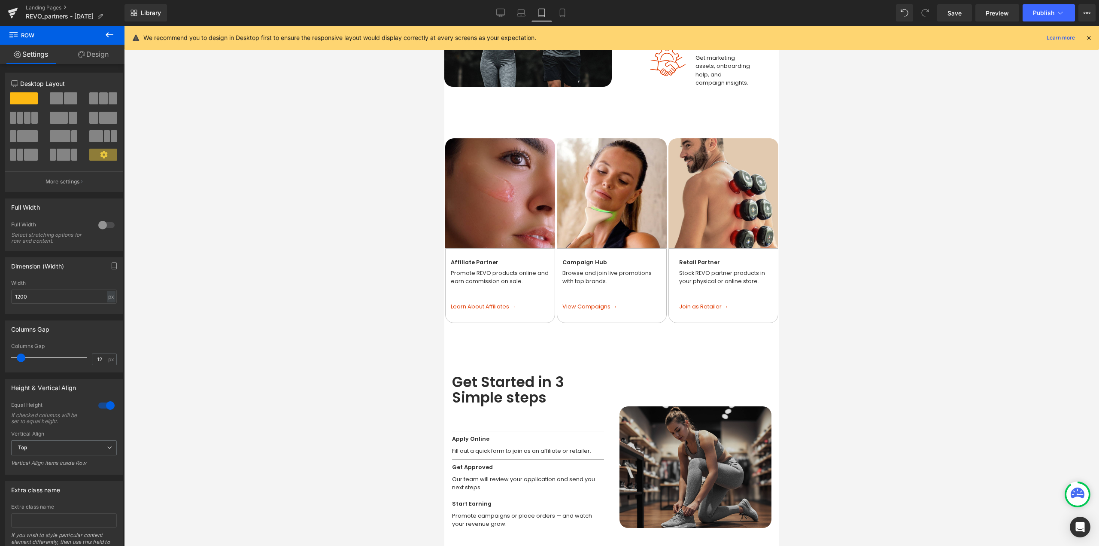
scroll to position [558, 0]
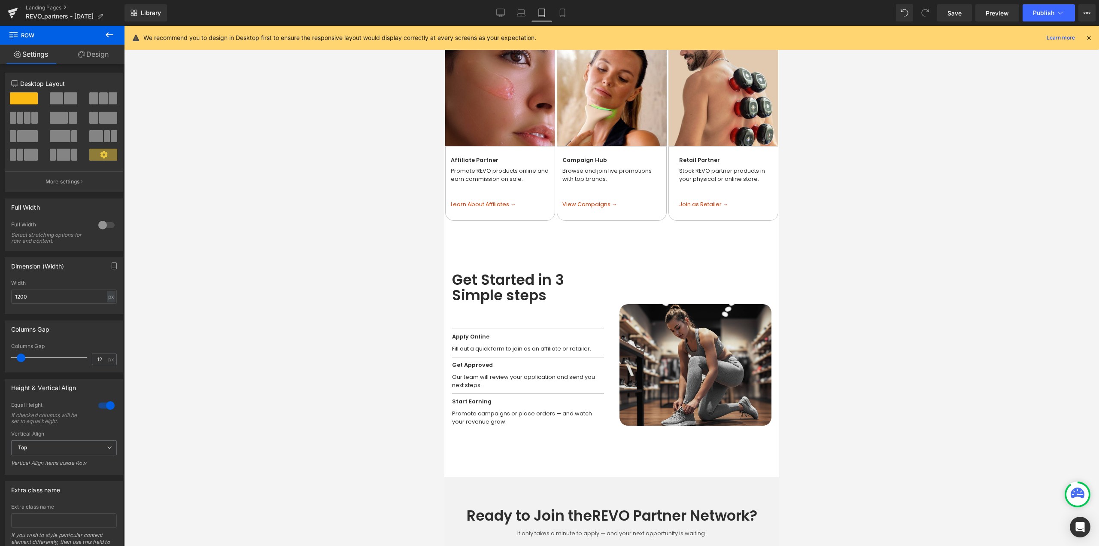
click at [510, 288] on div "Get Started in 3 Simple steps Heading" at bounding box center [528, 288] width 152 height 32
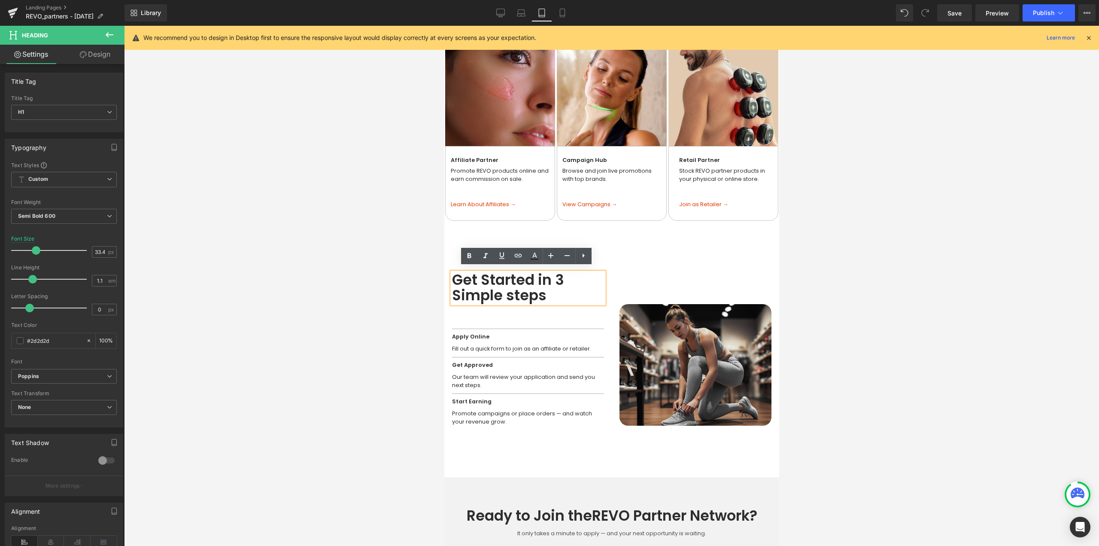
click at [890, 314] on div at bounding box center [611, 286] width 975 height 520
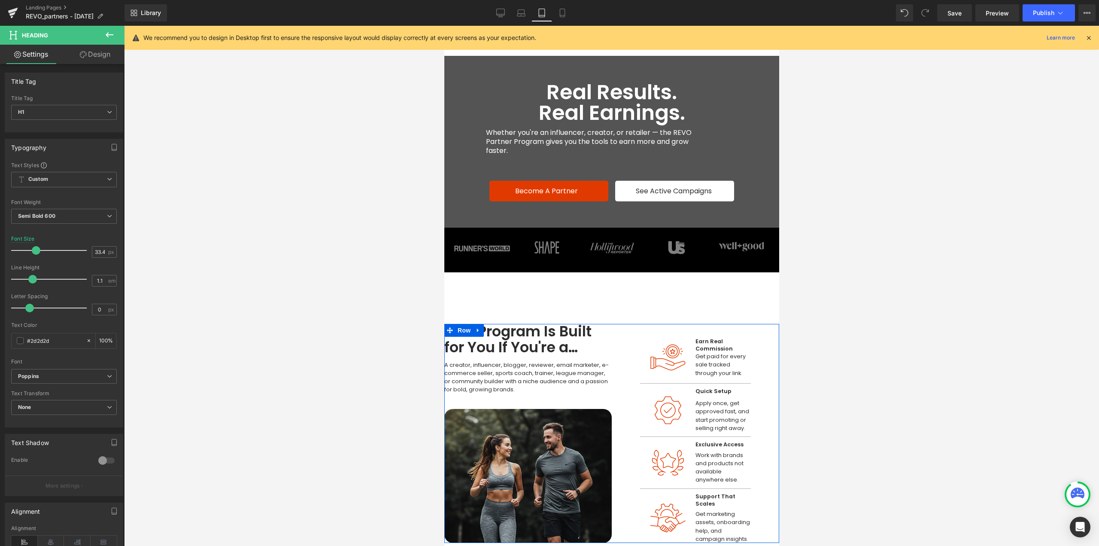
scroll to position [43, 0]
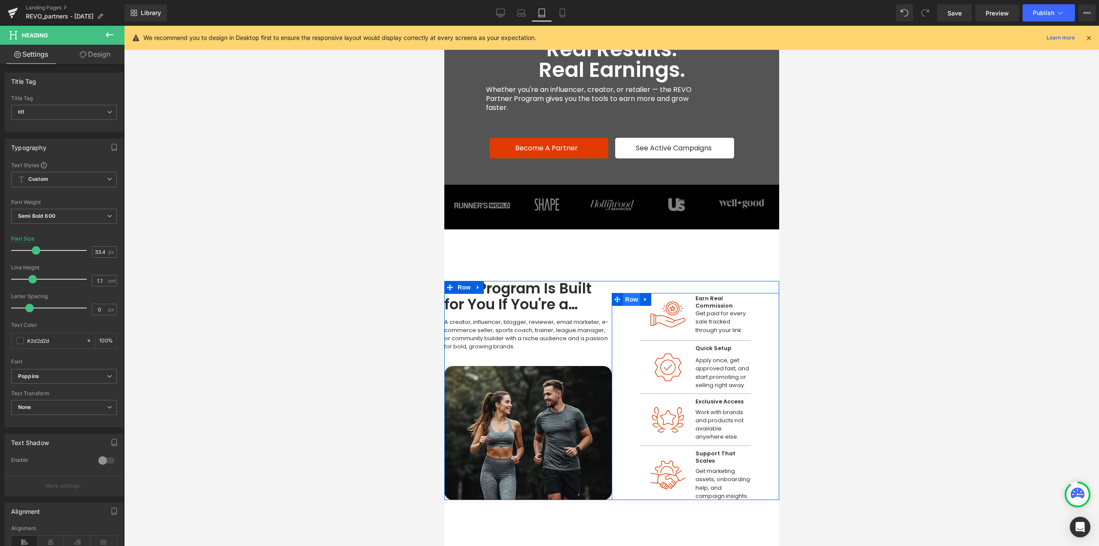
click at [628, 299] on span "Row" at bounding box center [631, 299] width 17 height 13
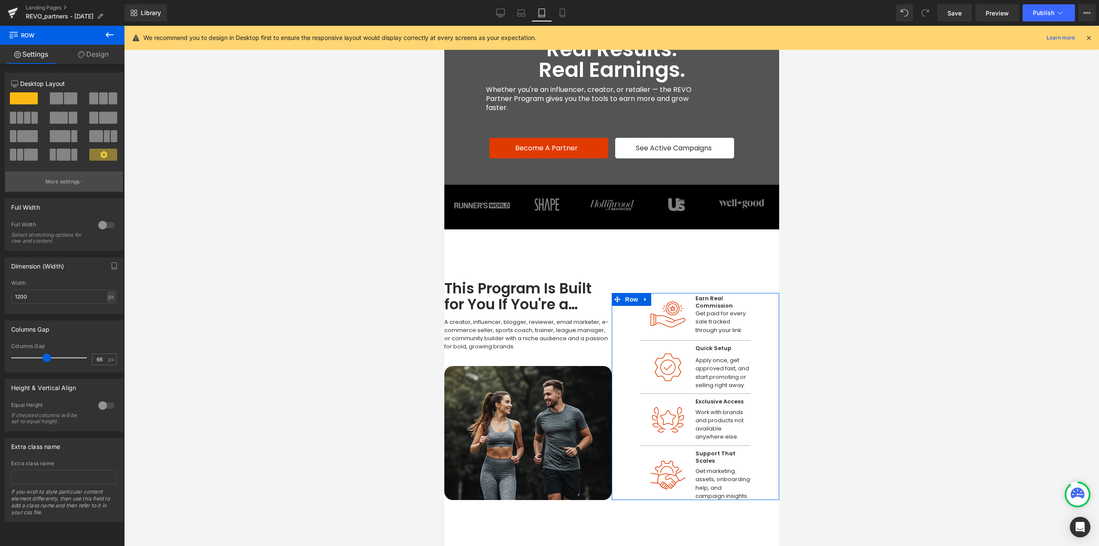
click at [82, 182] on button "More settings" at bounding box center [64, 181] width 118 height 20
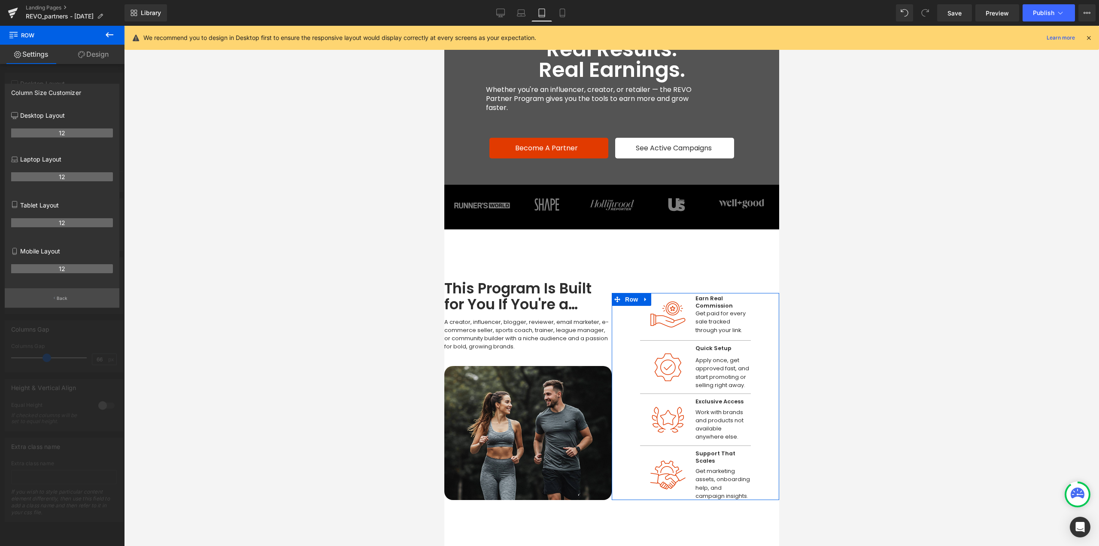
click at [67, 301] on p "Back" at bounding box center [62, 298] width 11 height 6
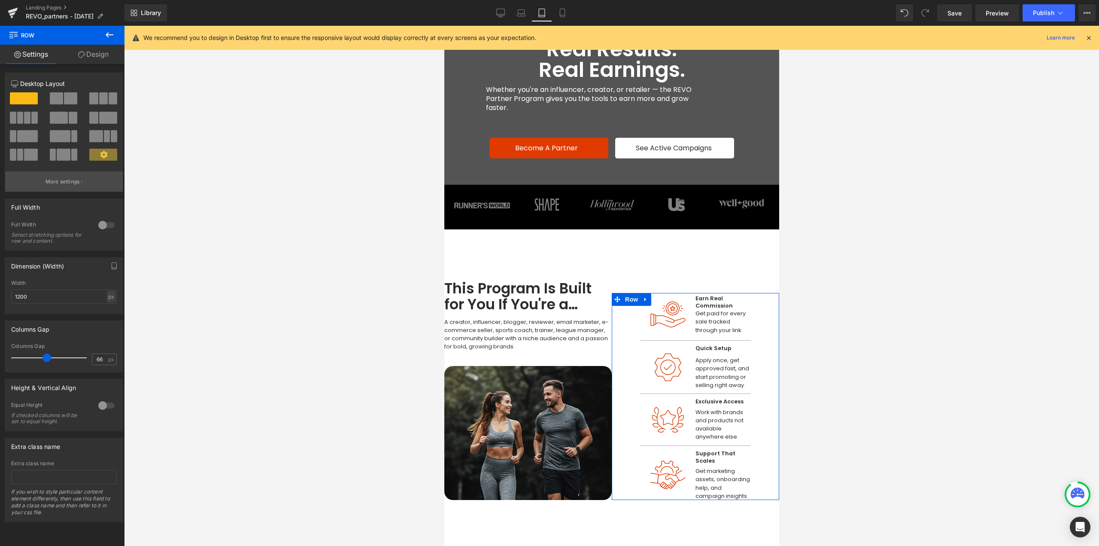
click at [73, 185] on p "More settings" at bounding box center [63, 182] width 34 height 8
click at [654, 295] on span "Row" at bounding box center [659, 299] width 17 height 13
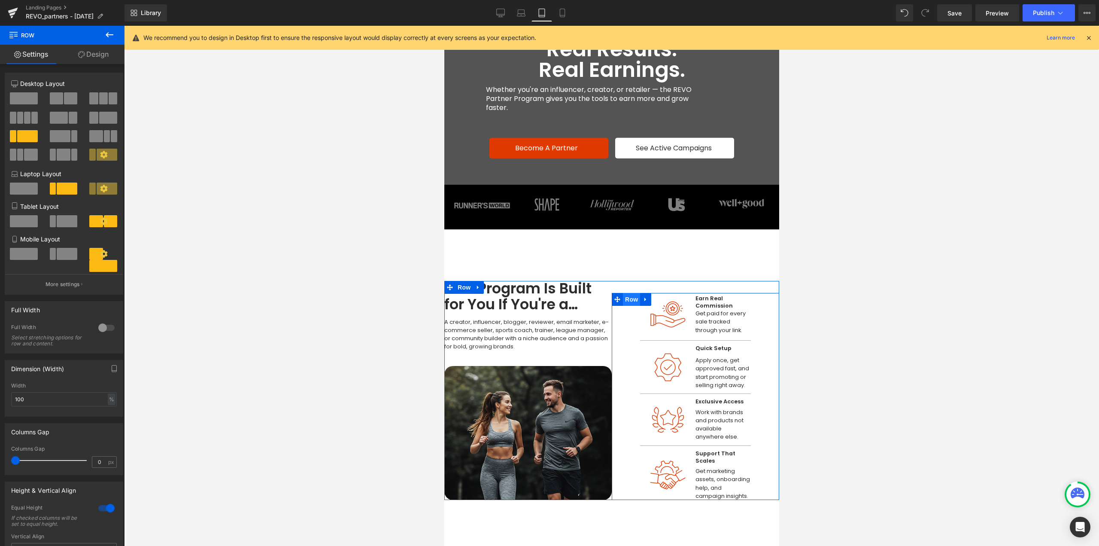
click at [630, 295] on span "Row" at bounding box center [631, 299] width 17 height 13
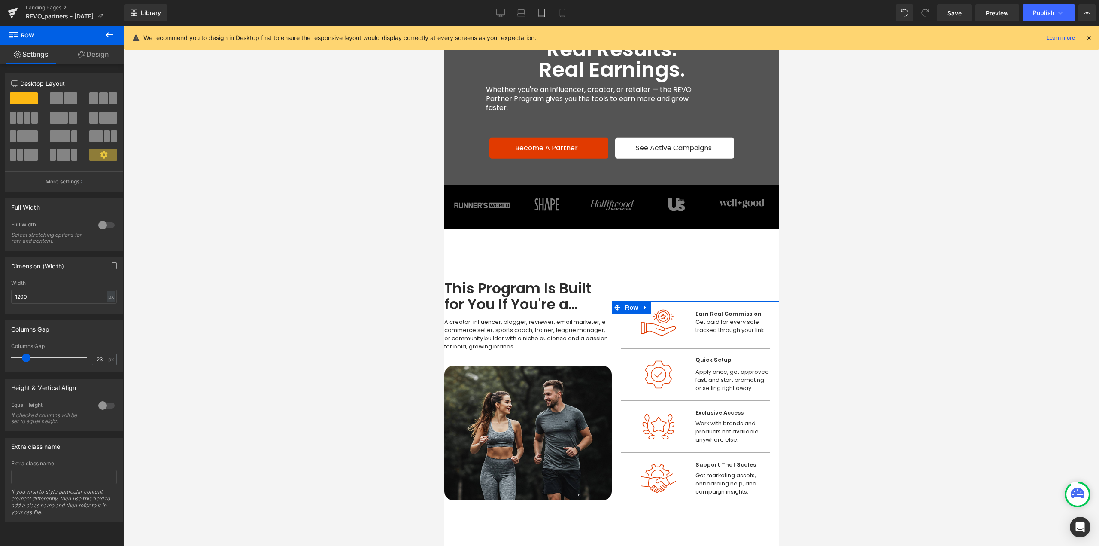
type input "24"
drag, startPoint x: 46, startPoint y: 359, endPoint x: 27, endPoint y: 359, distance: 18.9
click at [27, 359] on span at bounding box center [27, 357] width 9 height 9
click at [622, 325] on div at bounding box center [623, 322] width 2 height 43
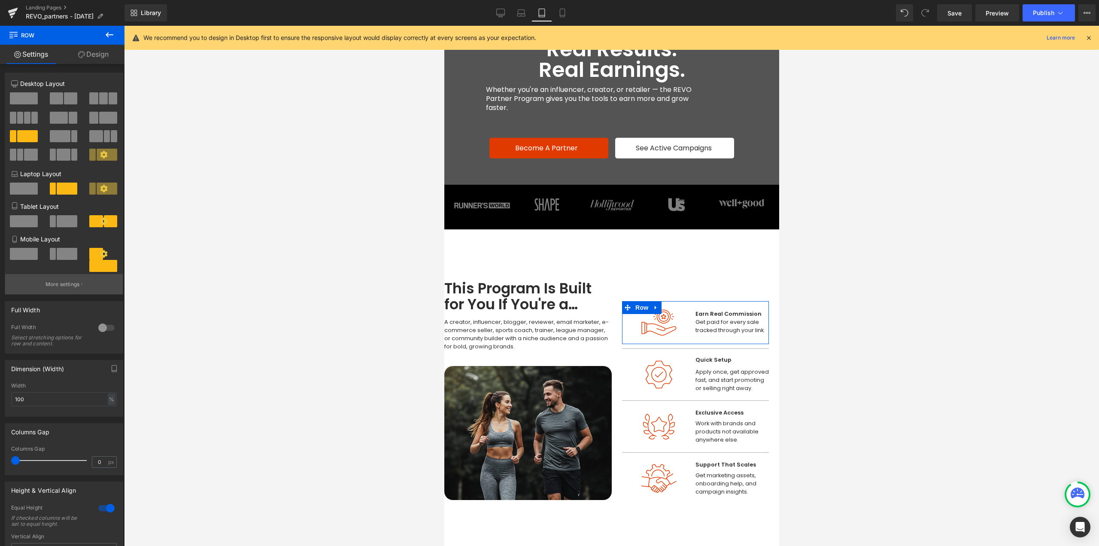
click at [67, 286] on p "More settings" at bounding box center [63, 284] width 34 height 8
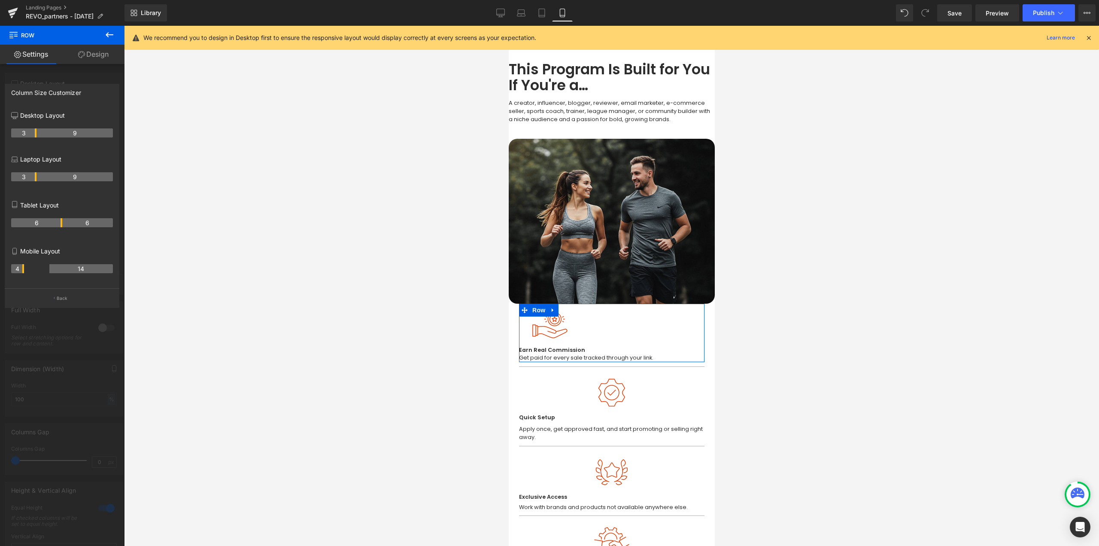
scroll to position [286, 0]
drag, startPoint x: 62, startPoint y: 270, endPoint x: 52, endPoint y: 275, distance: 10.8
click at [52, 275] on div "5 13" at bounding box center [62, 272] width 102 height 24
click at [64, 296] on p "Back" at bounding box center [62, 298] width 11 height 6
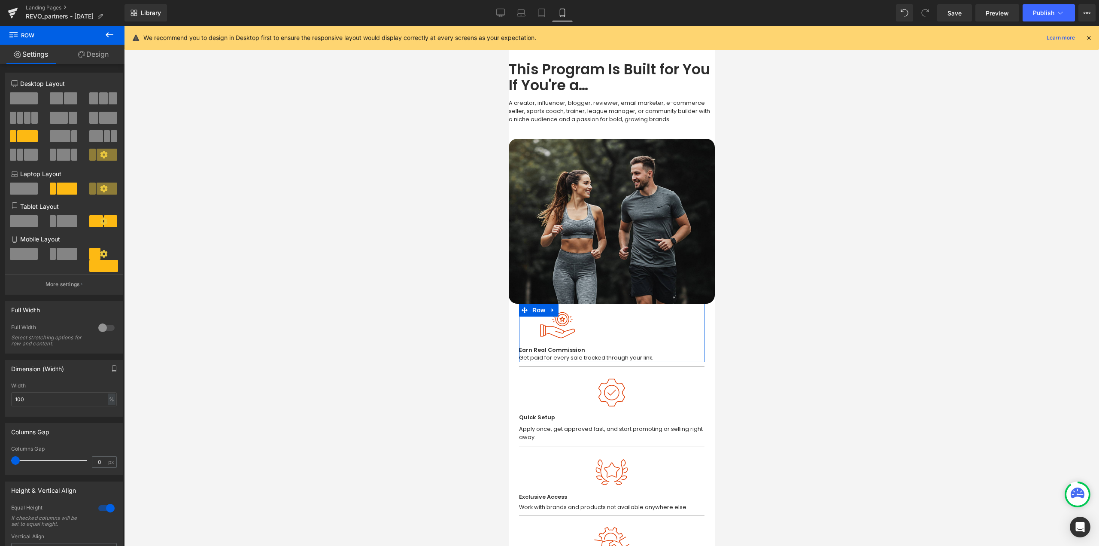
click at [102, 254] on icon at bounding box center [103, 253] width 7 height 7
click at [52, 252] on span at bounding box center [53, 254] width 6 height 12
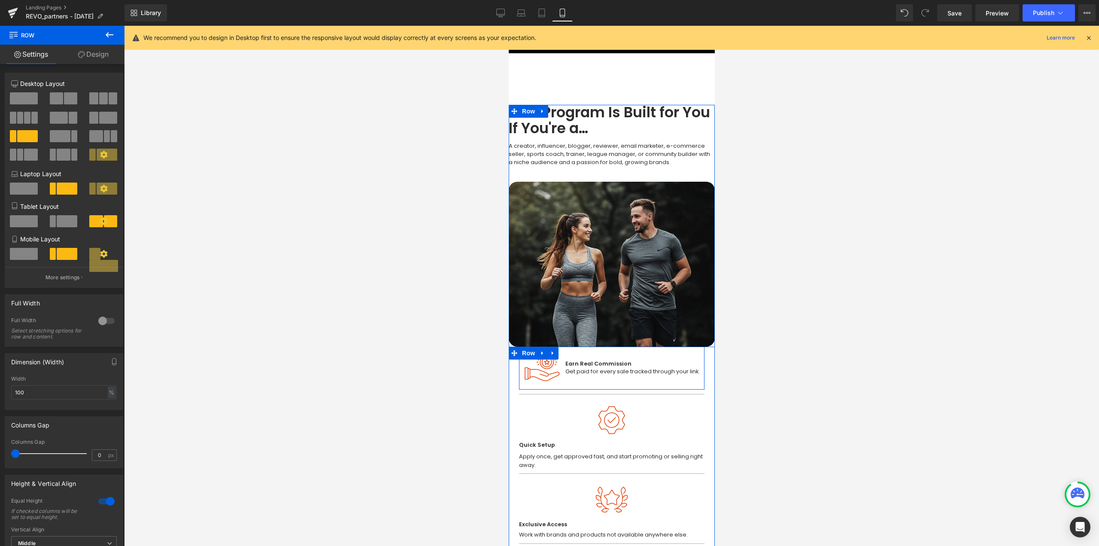
scroll to position [201, 0]
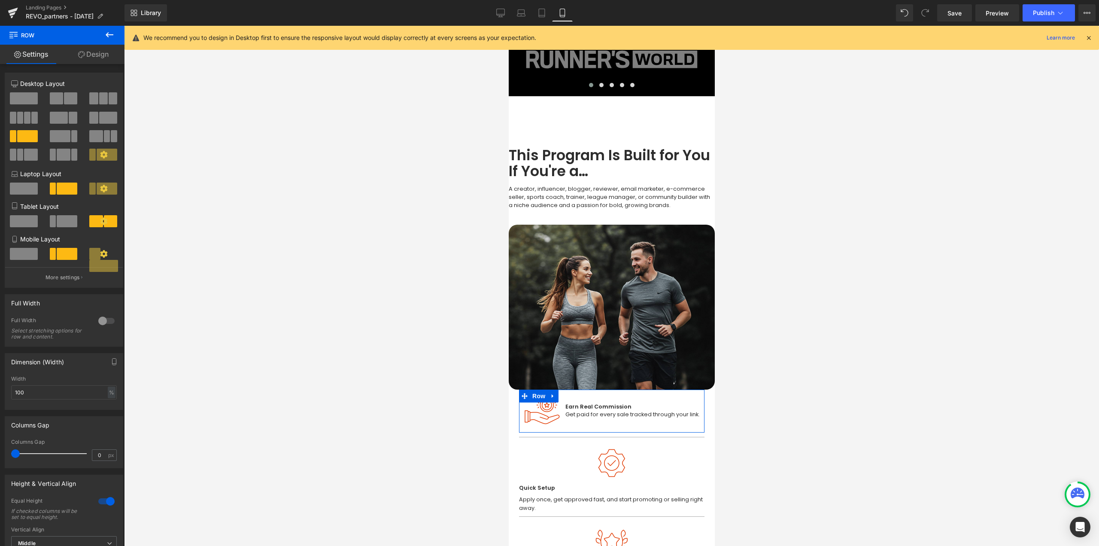
click at [93, 224] on span at bounding box center [95, 221] width 13 height 12
click at [64, 283] on button "More settings" at bounding box center [64, 277] width 118 height 20
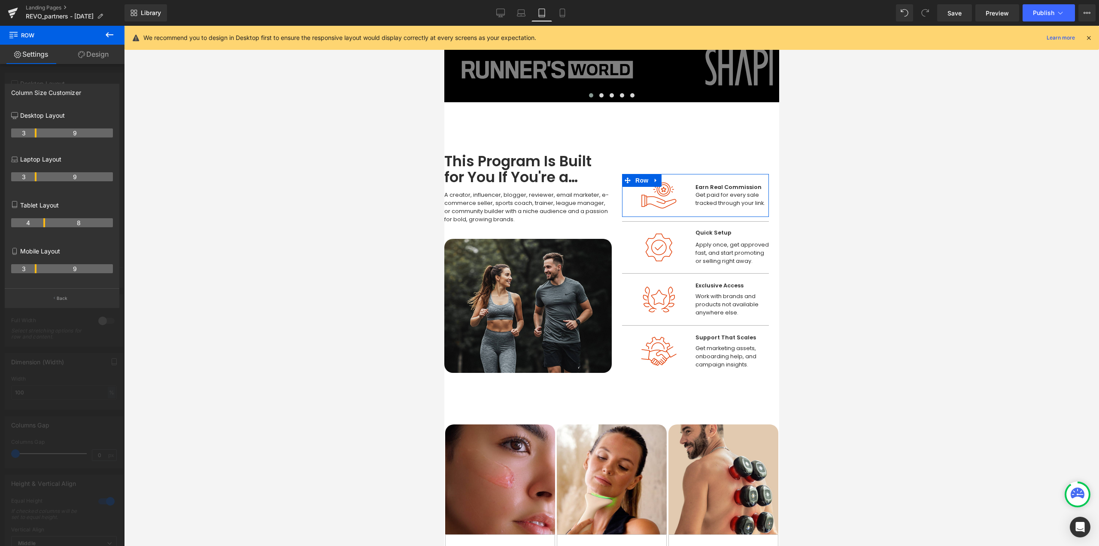
scroll to position [0, 0]
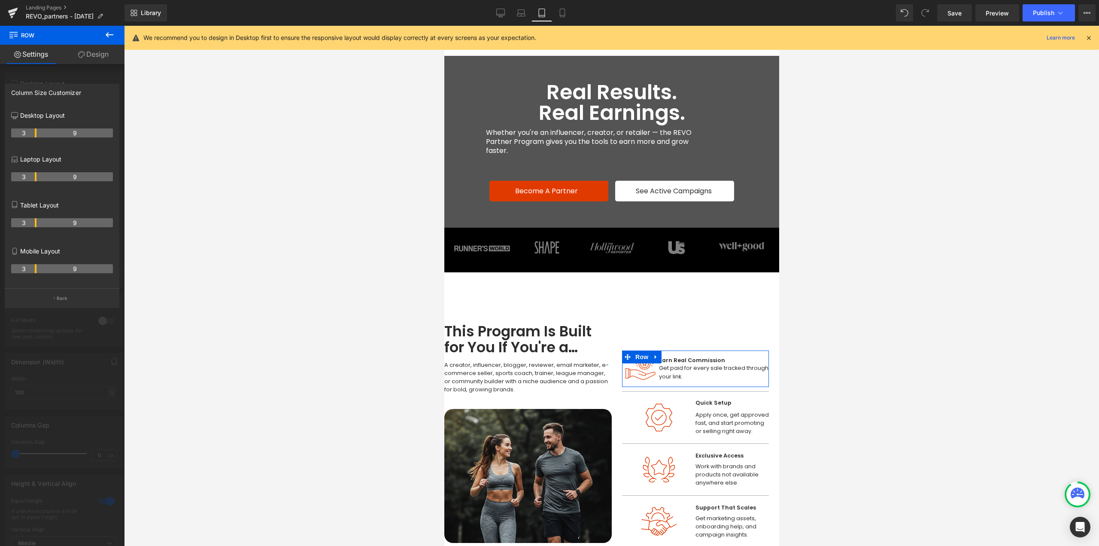
drag, startPoint x: 61, startPoint y: 222, endPoint x: 34, endPoint y: 227, distance: 26.5
click at [34, 227] on th "3" at bounding box center [23, 222] width 25 height 9
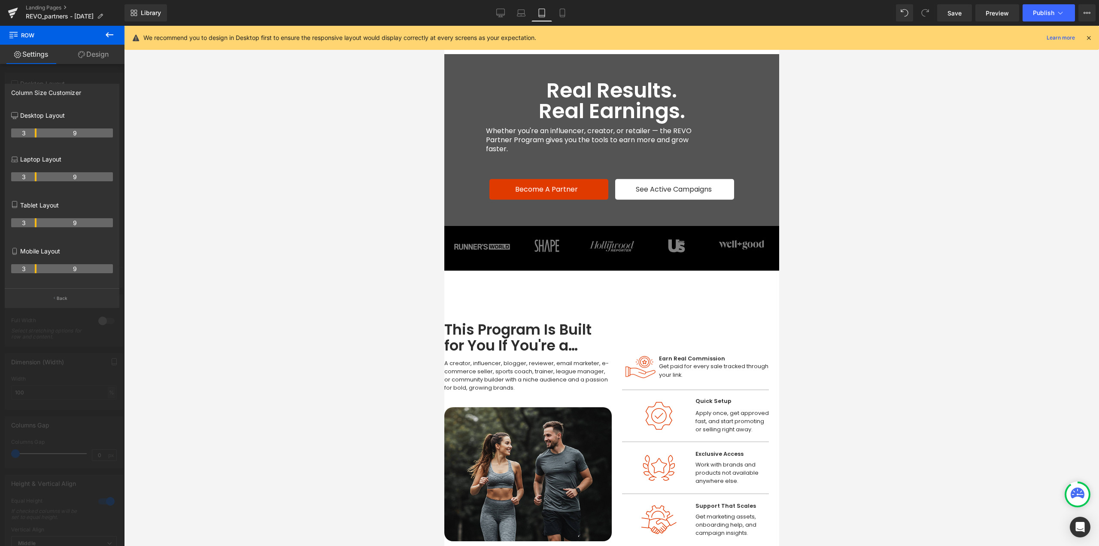
scroll to position [43, 0]
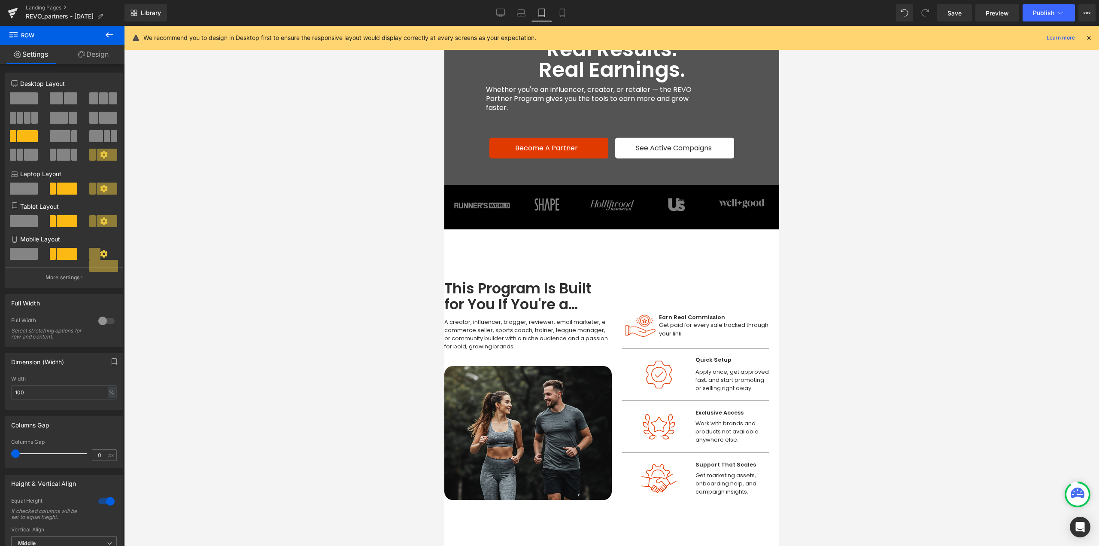
click at [816, 329] on div at bounding box center [611, 286] width 975 height 520
click at [631, 313] on span "Row" at bounding box center [631, 313] width 17 height 13
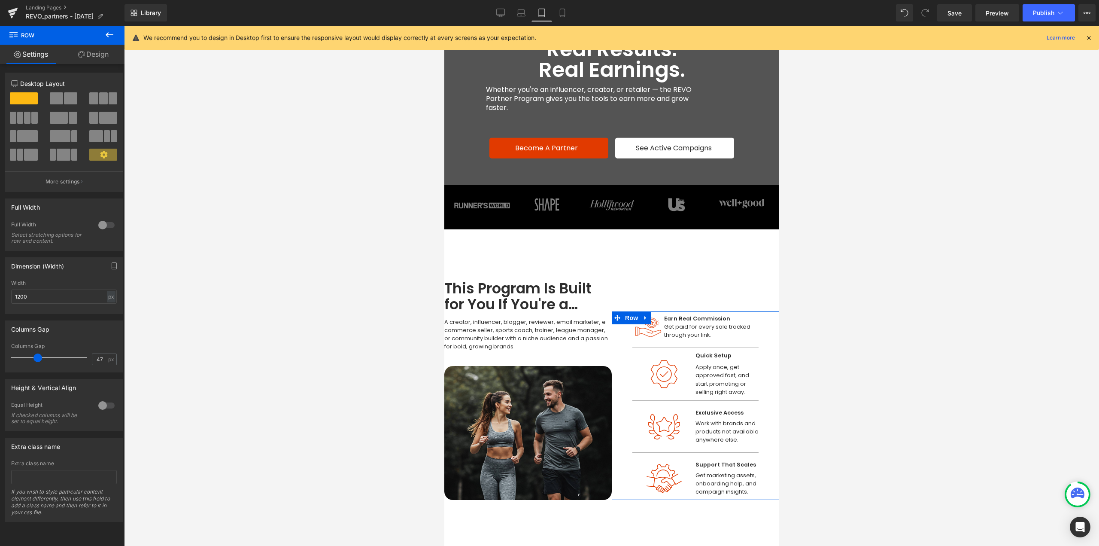
type input "46"
drag, startPoint x: 26, startPoint y: 359, endPoint x: 36, endPoint y: 357, distance: 10.0
click at [36, 357] on span at bounding box center [37, 357] width 9 height 9
click at [628, 315] on span "Row" at bounding box center [631, 317] width 17 height 13
click at [967, 415] on div at bounding box center [611, 286] width 975 height 520
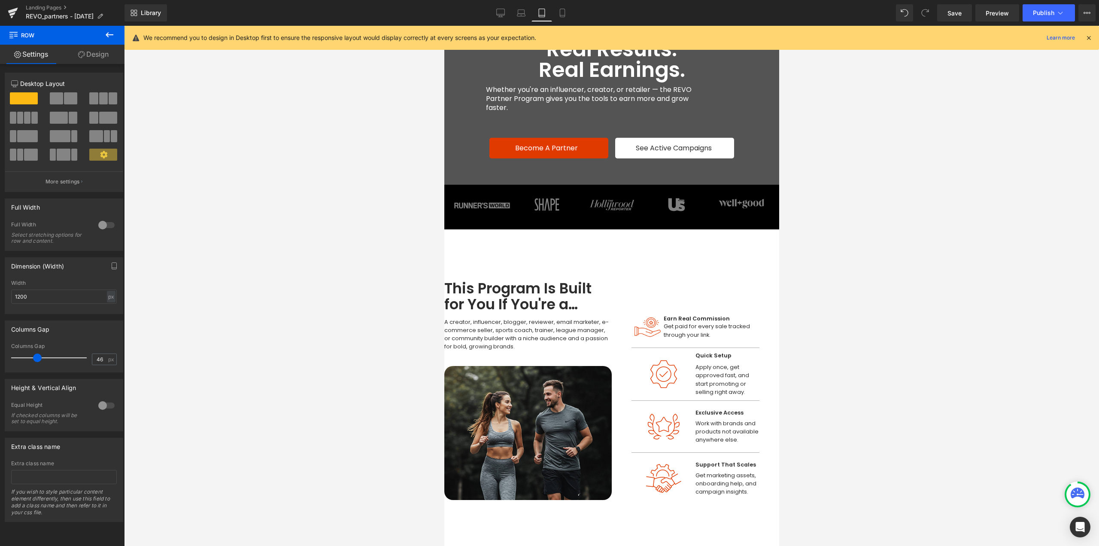
click at [973, 9] on div "Save Preview Publish Scheduled View Live Page View with current Template Save T…" at bounding box center [1016, 12] width 165 height 17
drag, startPoint x: 964, startPoint y: 13, endPoint x: 899, endPoint y: 212, distance: 209.1
click at [964, 14] on link "Save" at bounding box center [954, 12] width 35 height 17
